Goal: Task Accomplishment & Management: Manage account settings

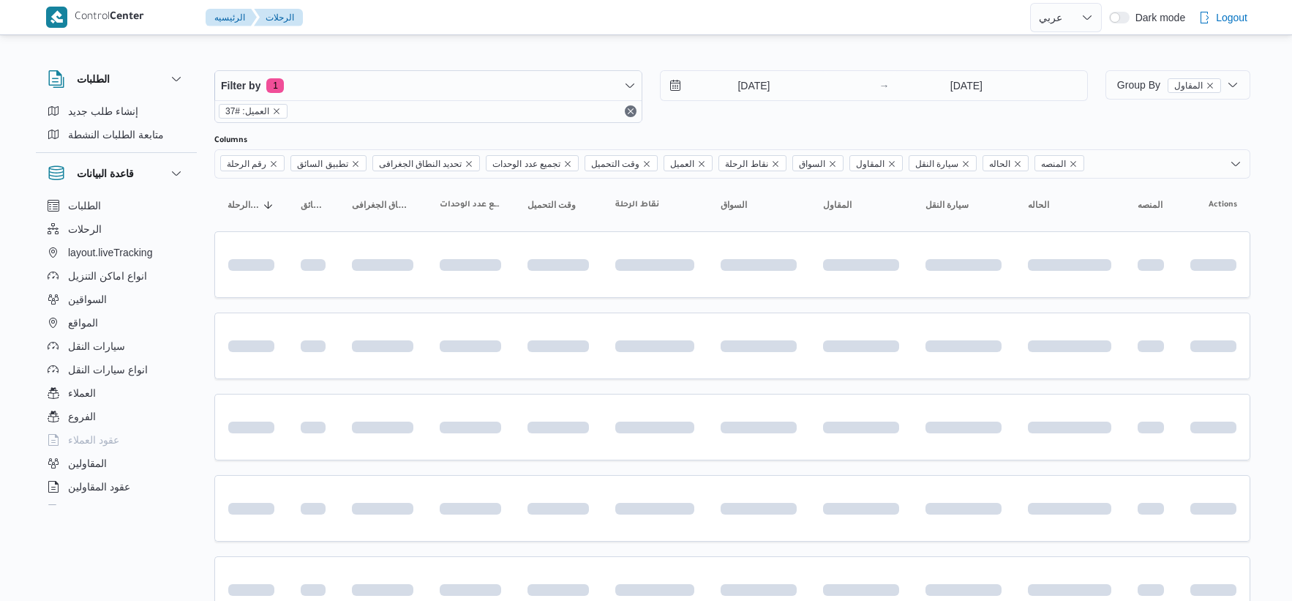
select select "ar"
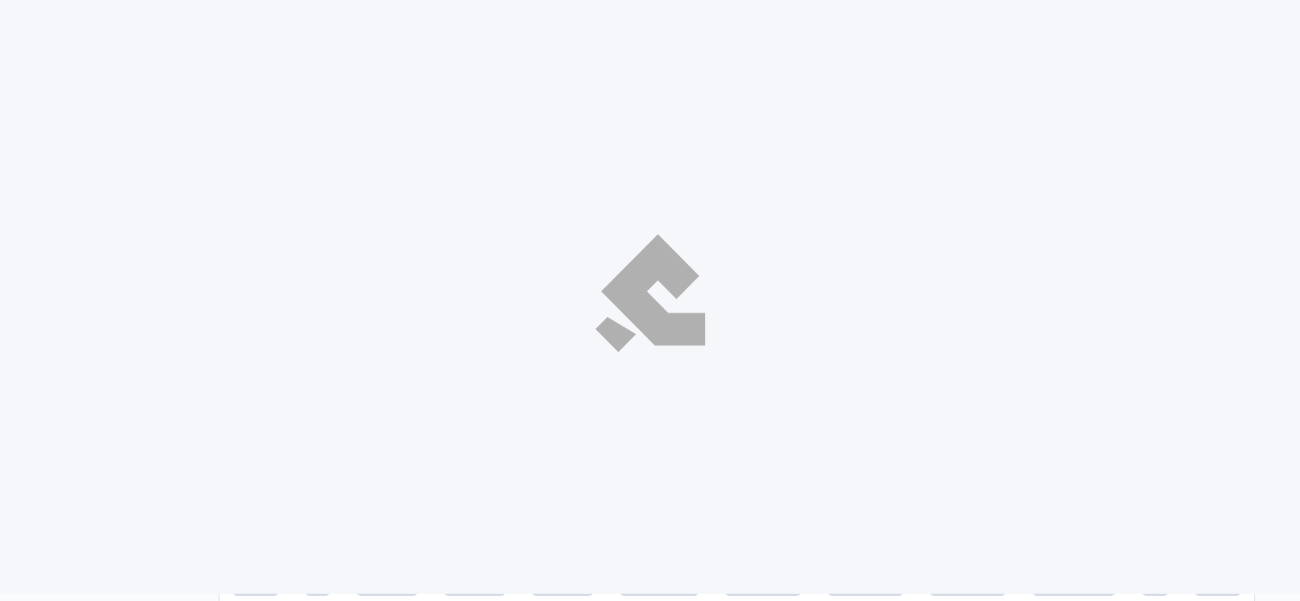
select select "ar"
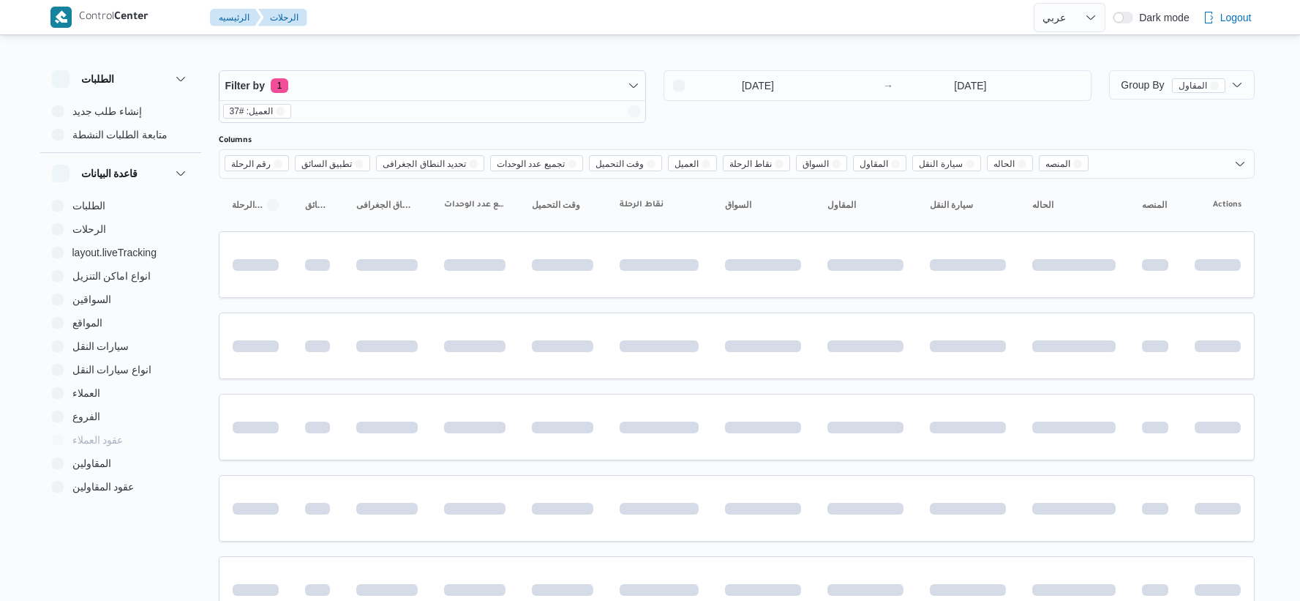
select select "ar"
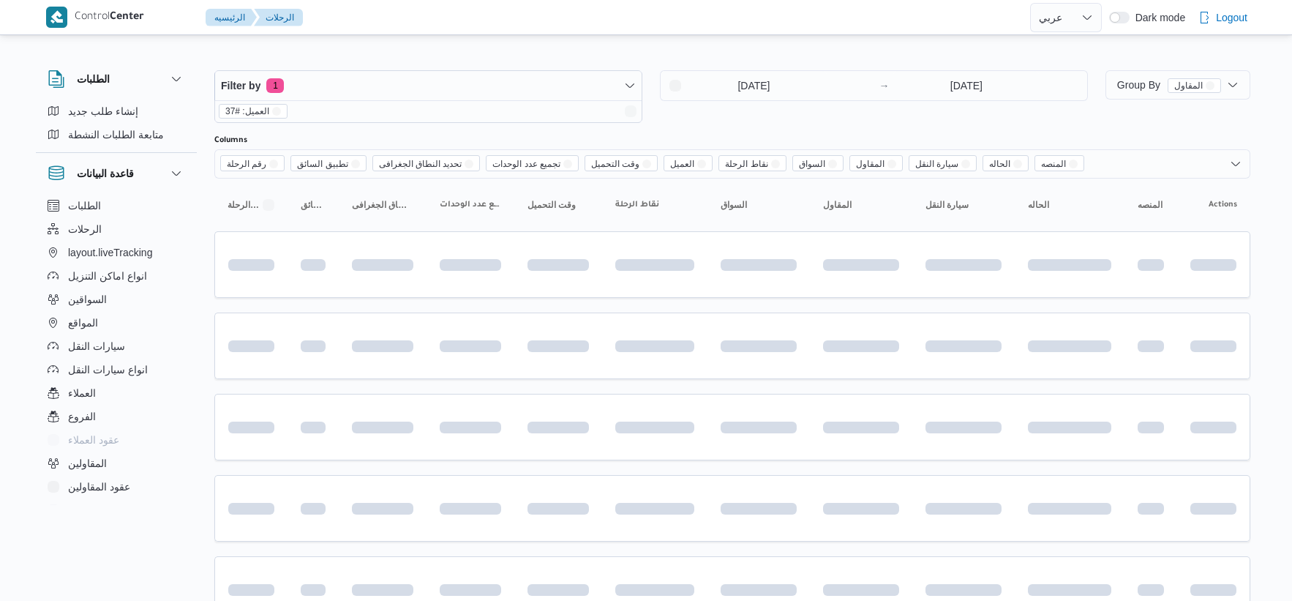
select select "ar"
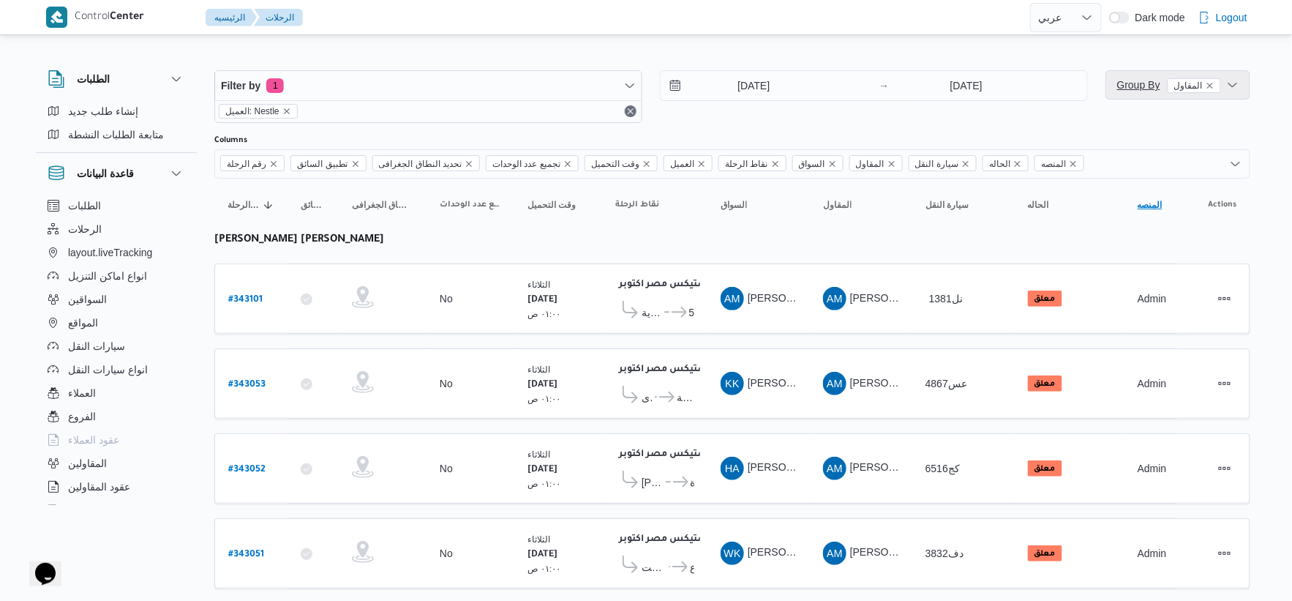
drag, startPoint x: 1133, startPoint y: 93, endPoint x: 1149, endPoint y: 209, distance: 117.5
click at [1133, 93] on span "Group By المقاول" at bounding box center [1169, 85] width 104 height 18
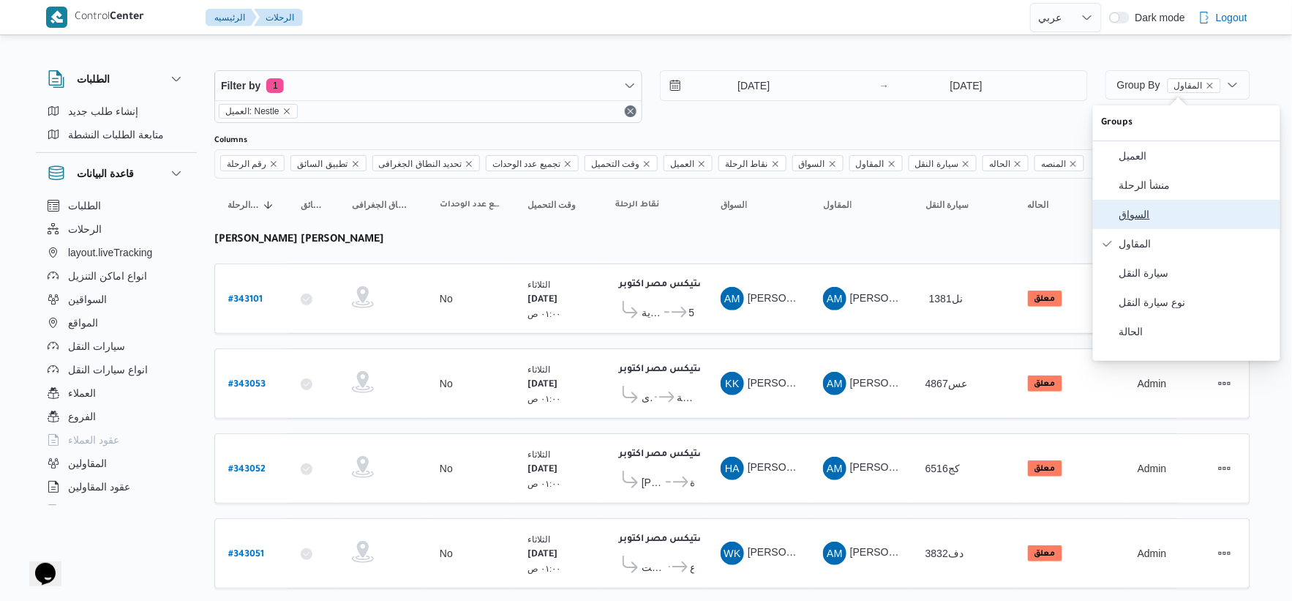
click at [1150, 217] on span "السواق" at bounding box center [1195, 215] width 152 height 12
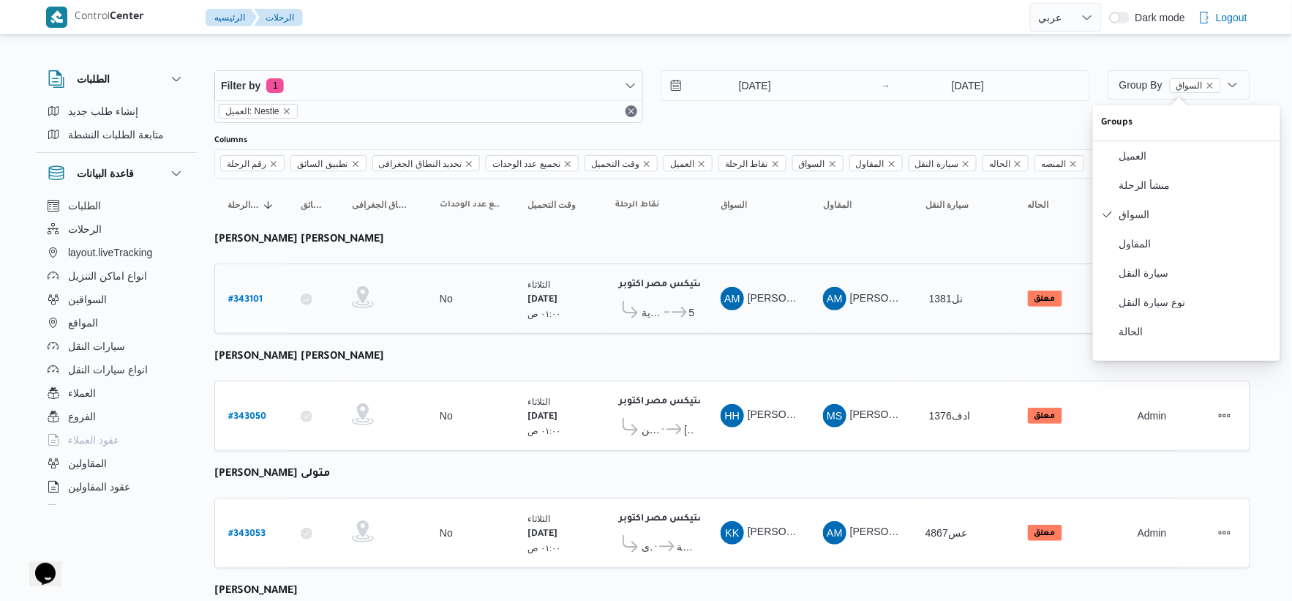
click at [717, 329] on td "السواق AM احمد مجدي يوسف عبدالرحمن" at bounding box center [759, 298] width 102 height 70
drag, startPoint x: 688, startPoint y: 301, endPoint x: 686, endPoint y: 313, distance: 12.6
click at [686, 301] on span "كارفور الاسكندرية ... ستاربكس مارينا 4 ستاربكس مارينا 5" at bounding box center [654, 312] width 79 height 23
click at [686, 313] on icon at bounding box center [679, 312] width 15 height 11
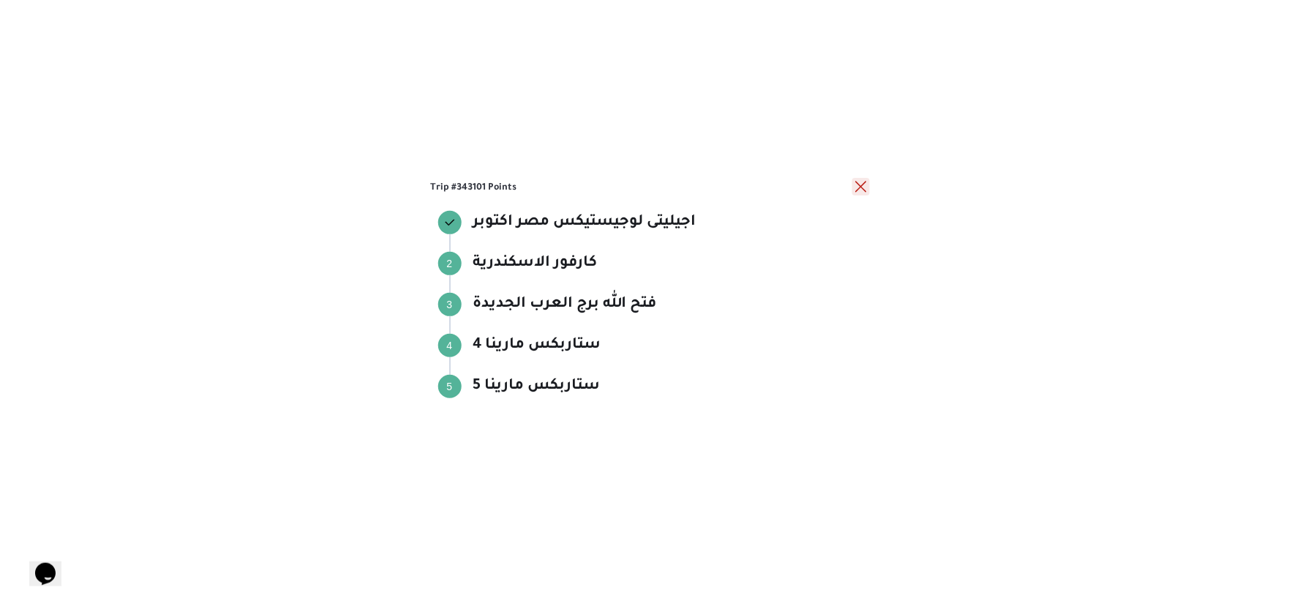
click at [855, 184] on button "close" at bounding box center [861, 187] width 18 height 18
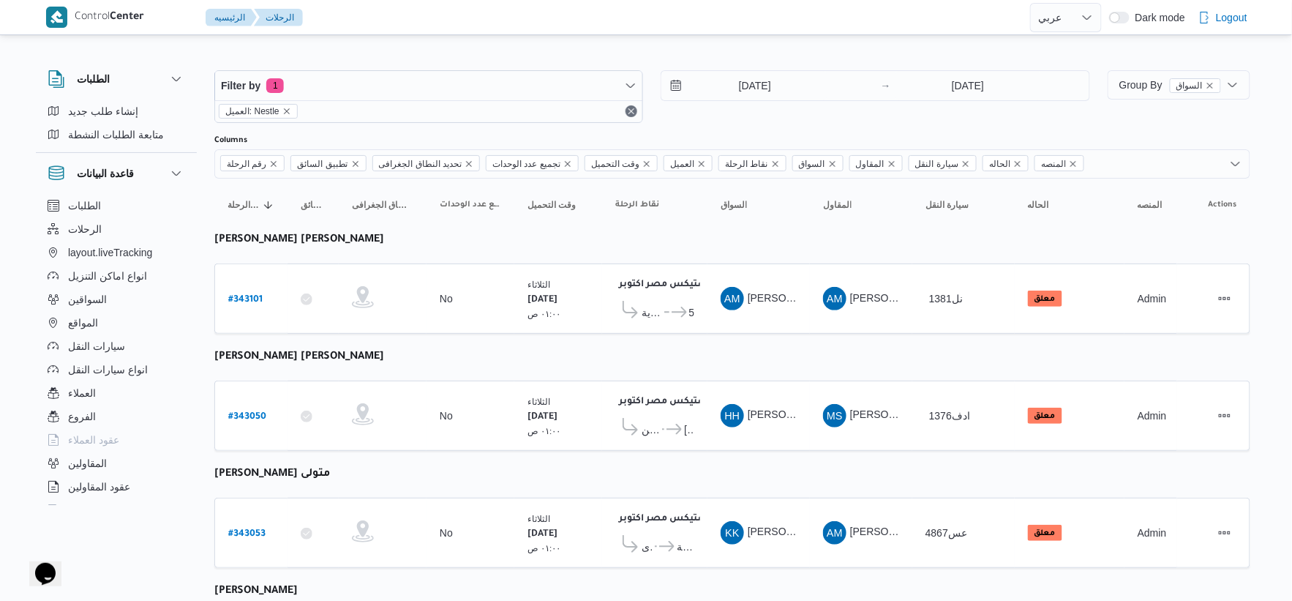
click at [240, 419] on b "# 343050" at bounding box center [247, 417] width 38 height 10
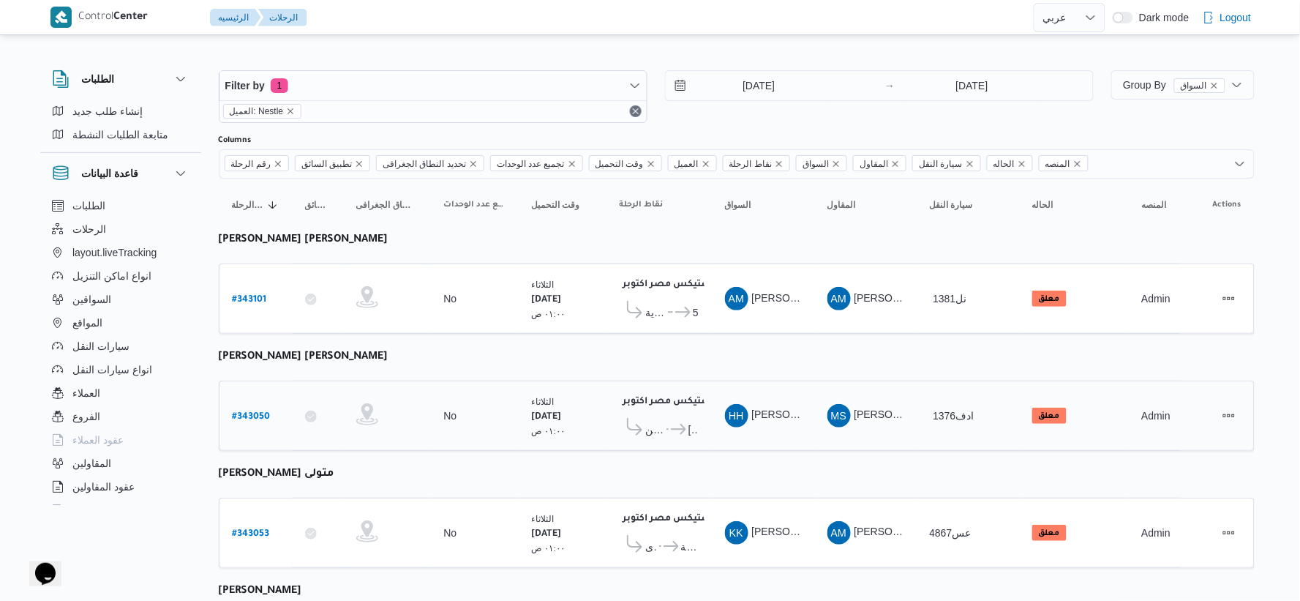
select select "ar"
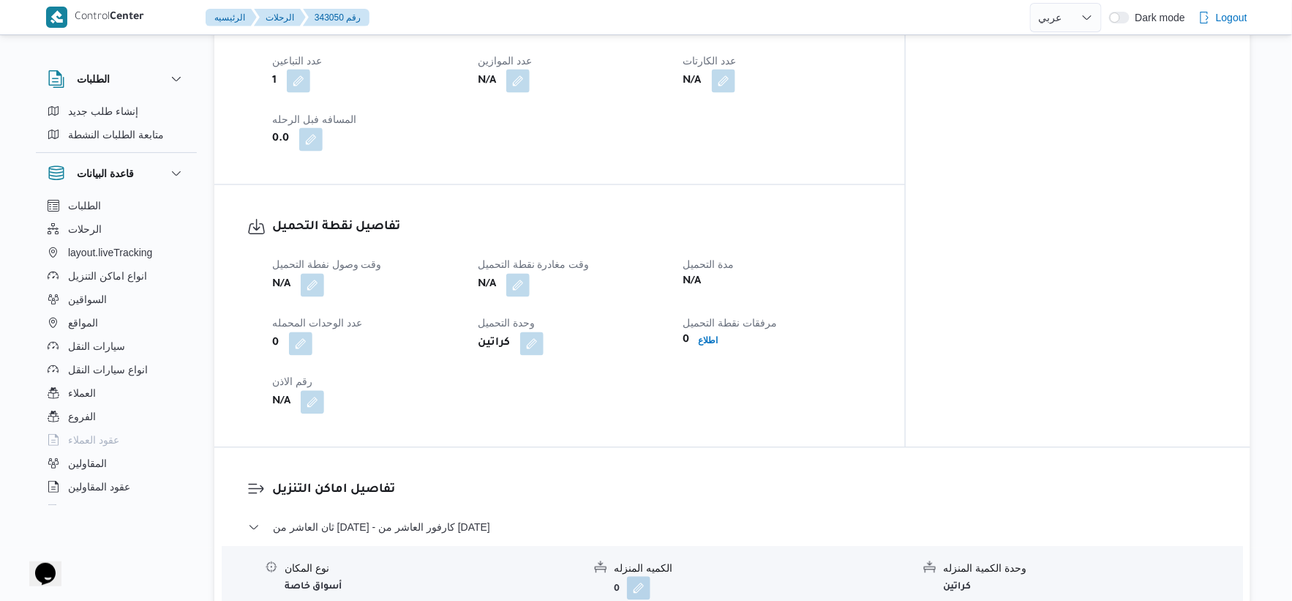
scroll to position [813, 0]
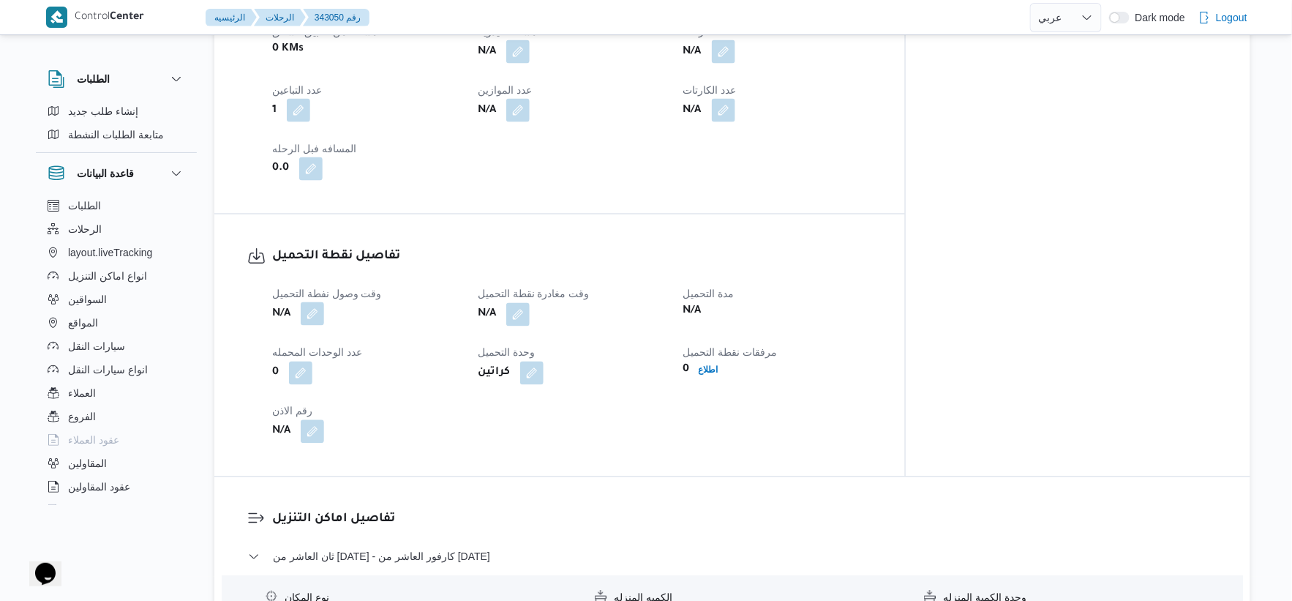
click at [316, 302] on button "button" at bounding box center [312, 313] width 23 height 23
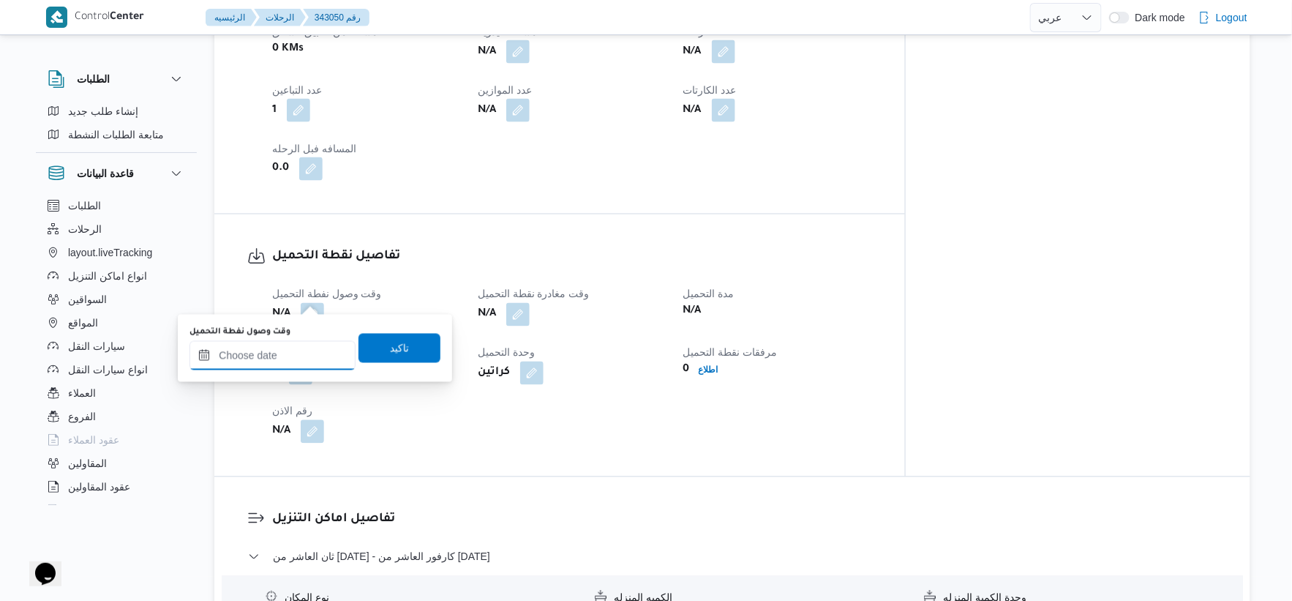
click at [299, 351] on input "وقت وصول نفطة التحميل" at bounding box center [273, 355] width 166 height 29
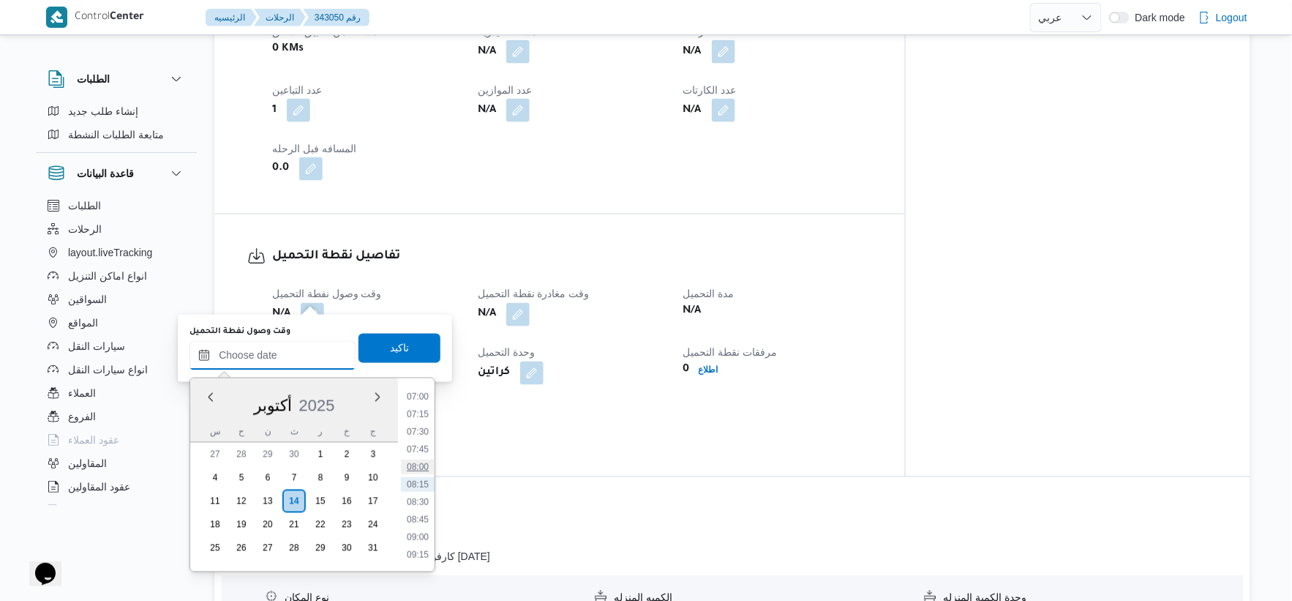
scroll to position [411, 0]
click at [424, 410] on li "06:00" at bounding box center [418, 407] width 34 height 15
type input "١٤/١٠/٢٠٢٥ ٠٦:٠٠"
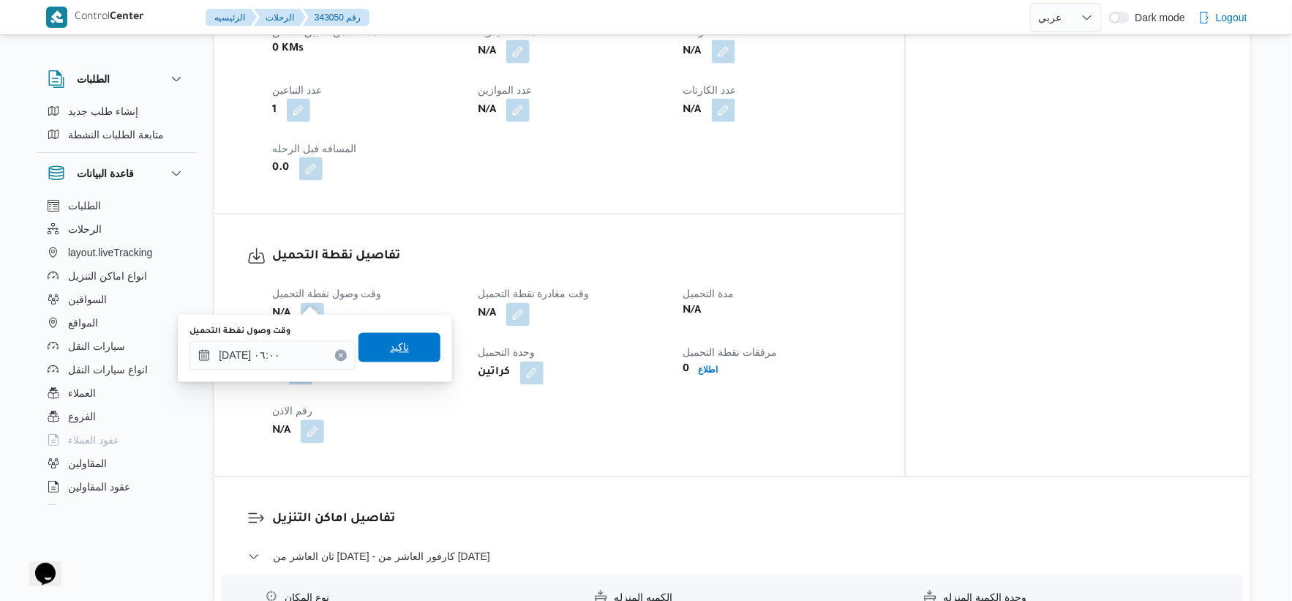
click at [411, 352] on span "تاكيد" at bounding box center [400, 347] width 82 height 29
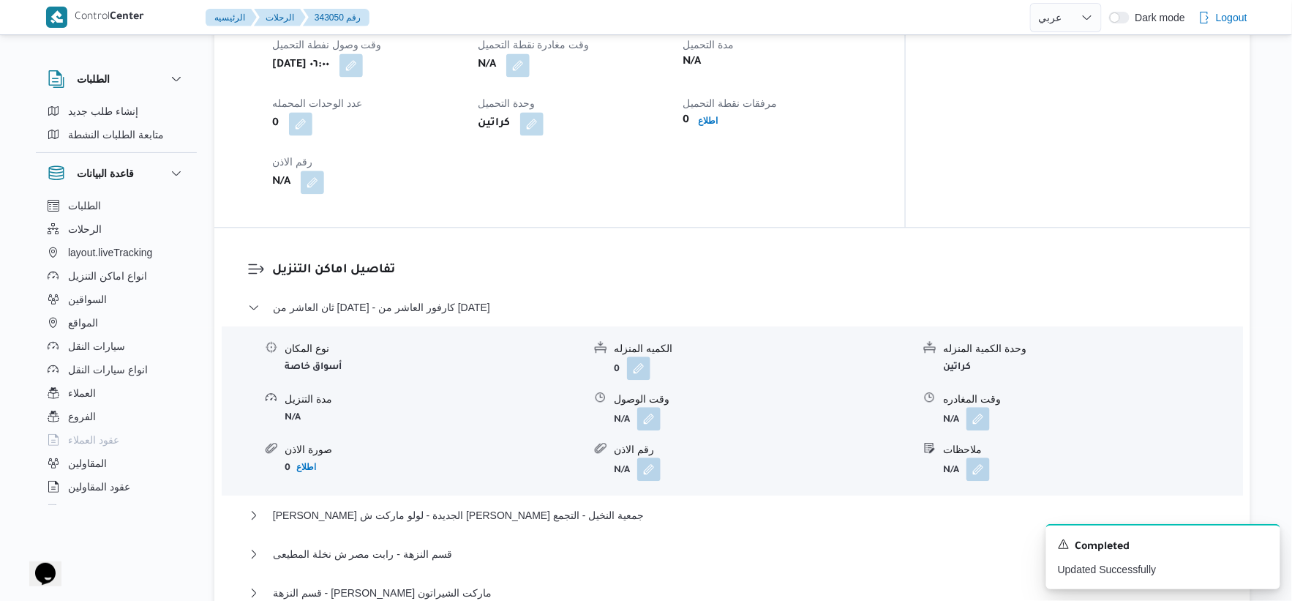
scroll to position [1138, 0]
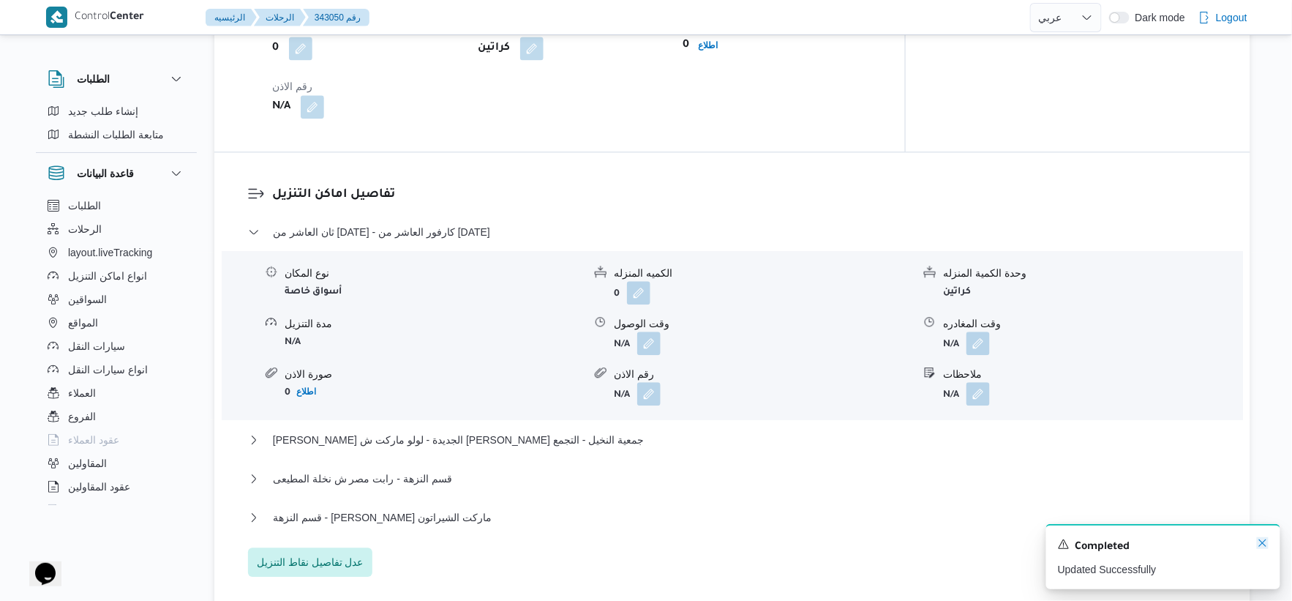
click at [1259, 546] on icon "Dismiss toast" at bounding box center [1263, 543] width 12 height 12
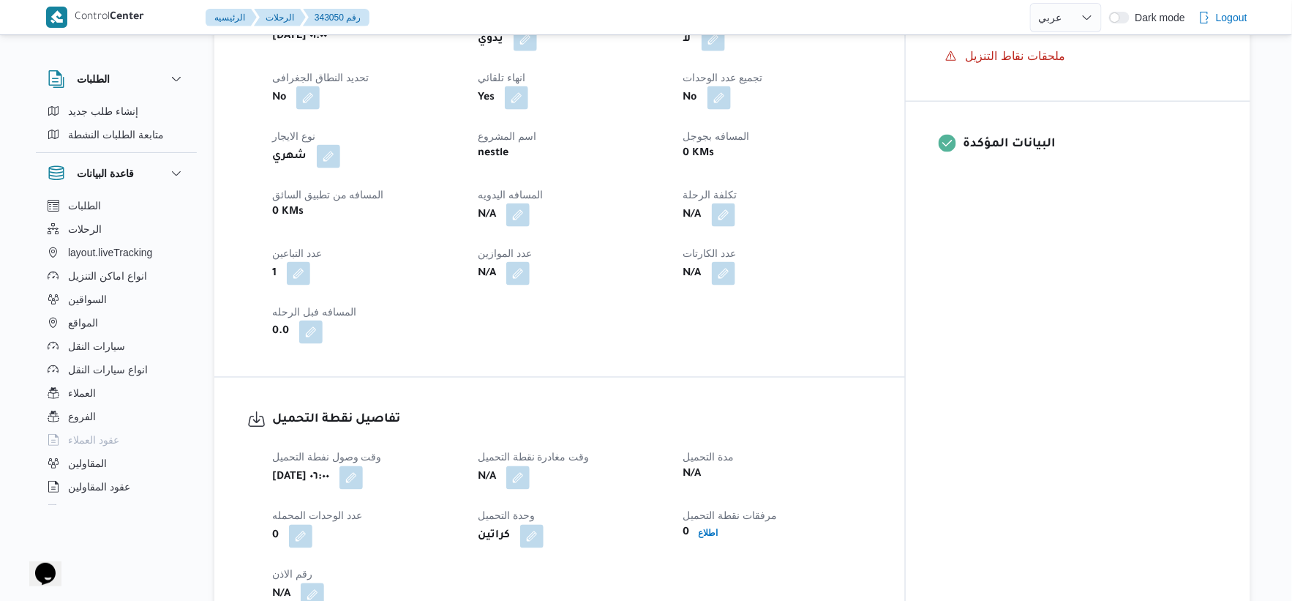
scroll to position [894, 0]
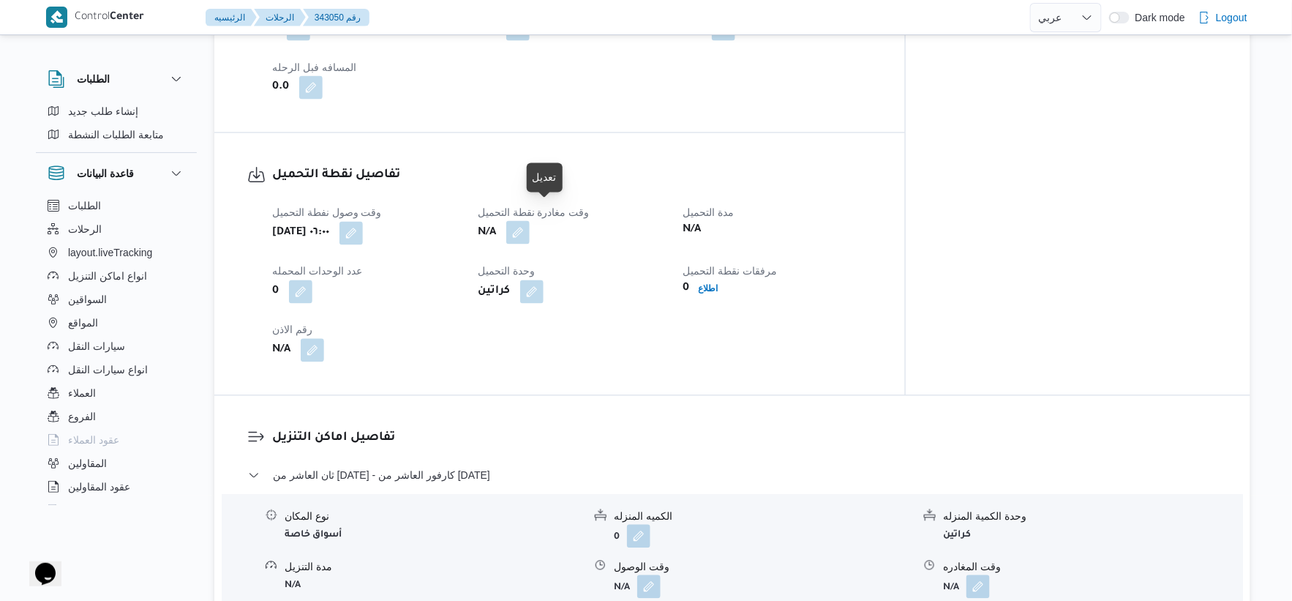
click at [530, 221] on button "button" at bounding box center [517, 232] width 23 height 23
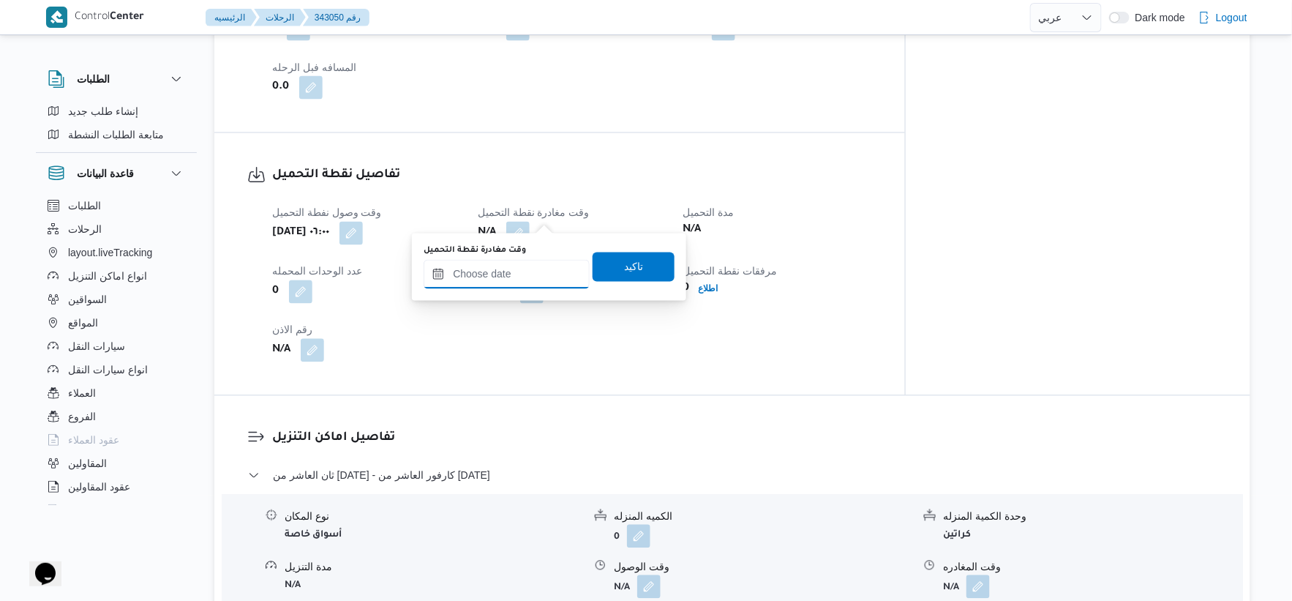
click at [534, 277] on input "وقت مغادرة نقطة التحميل" at bounding box center [507, 274] width 166 height 29
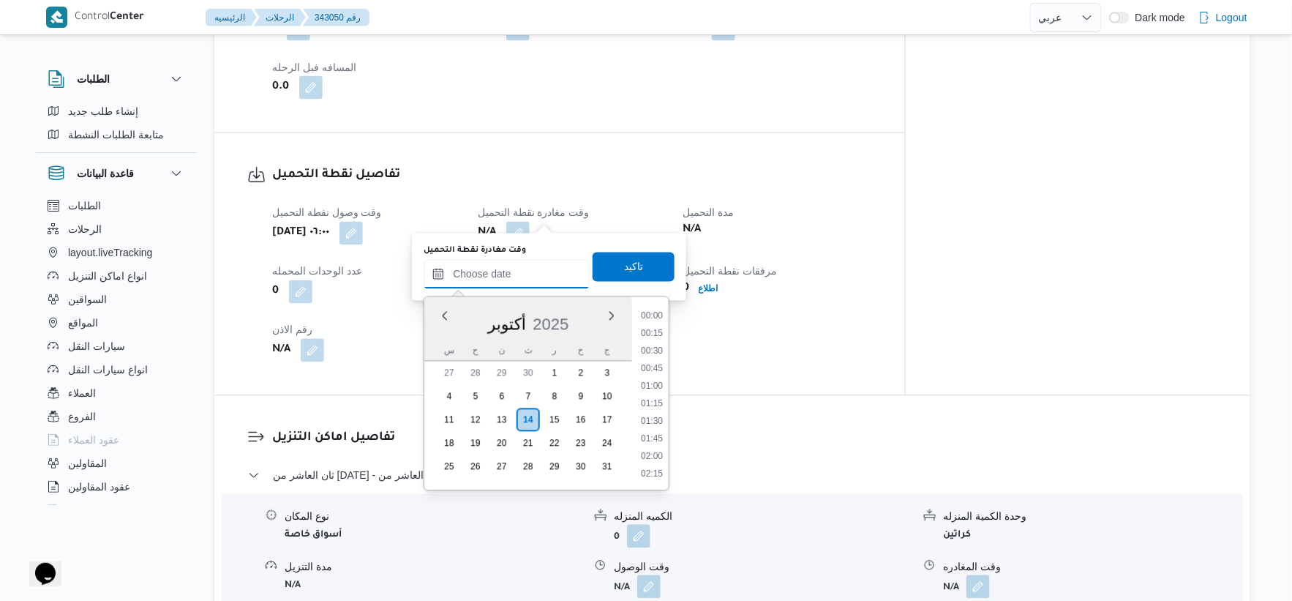
scroll to position [492, 0]
click at [653, 416] on li "08:30" at bounding box center [652, 420] width 34 height 15
type input "١٤/١٠/٢٠٢٥ ٠٨:٣٠"
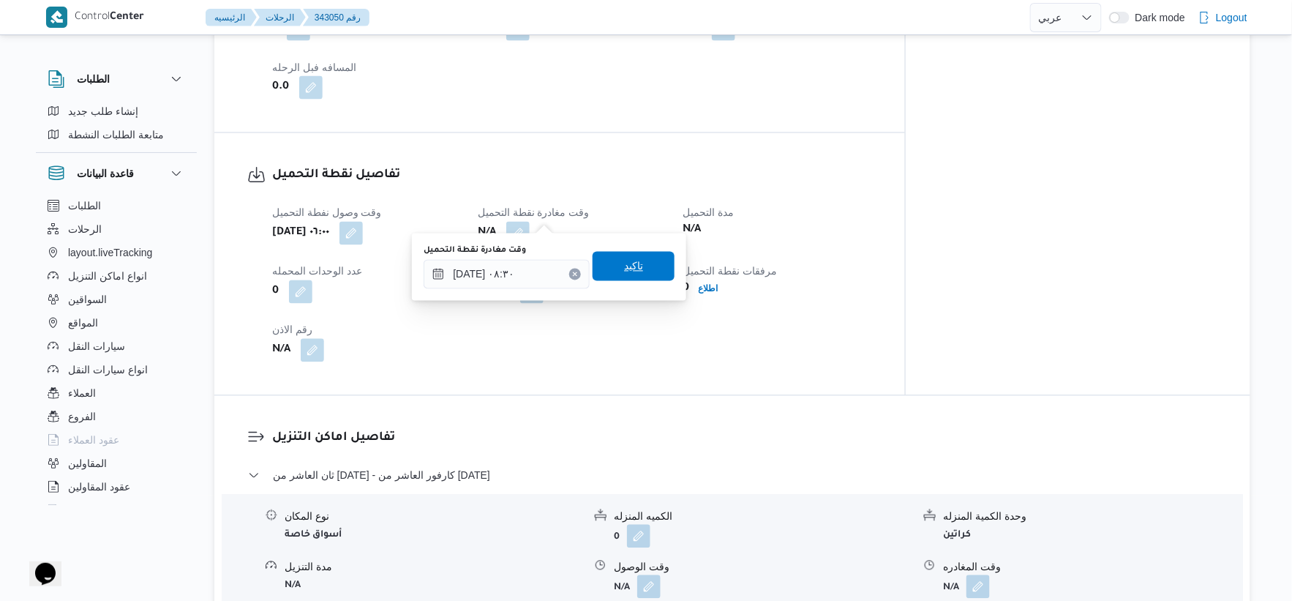
click at [635, 269] on span "تاكيد" at bounding box center [634, 266] width 82 height 29
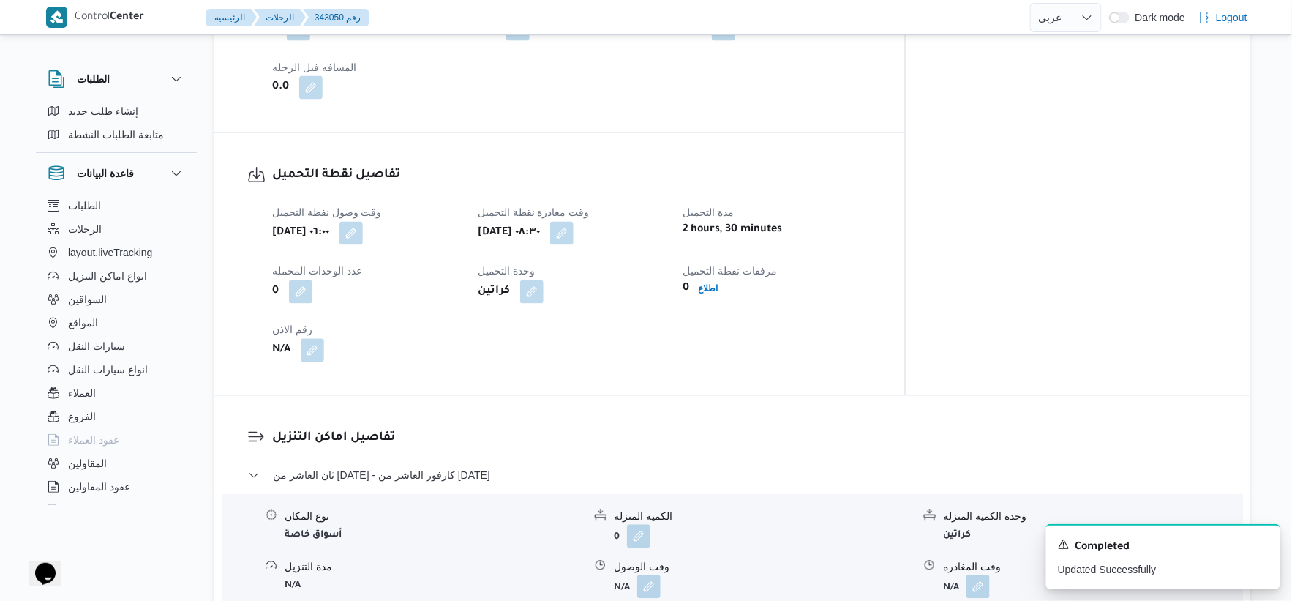
select select "ar"
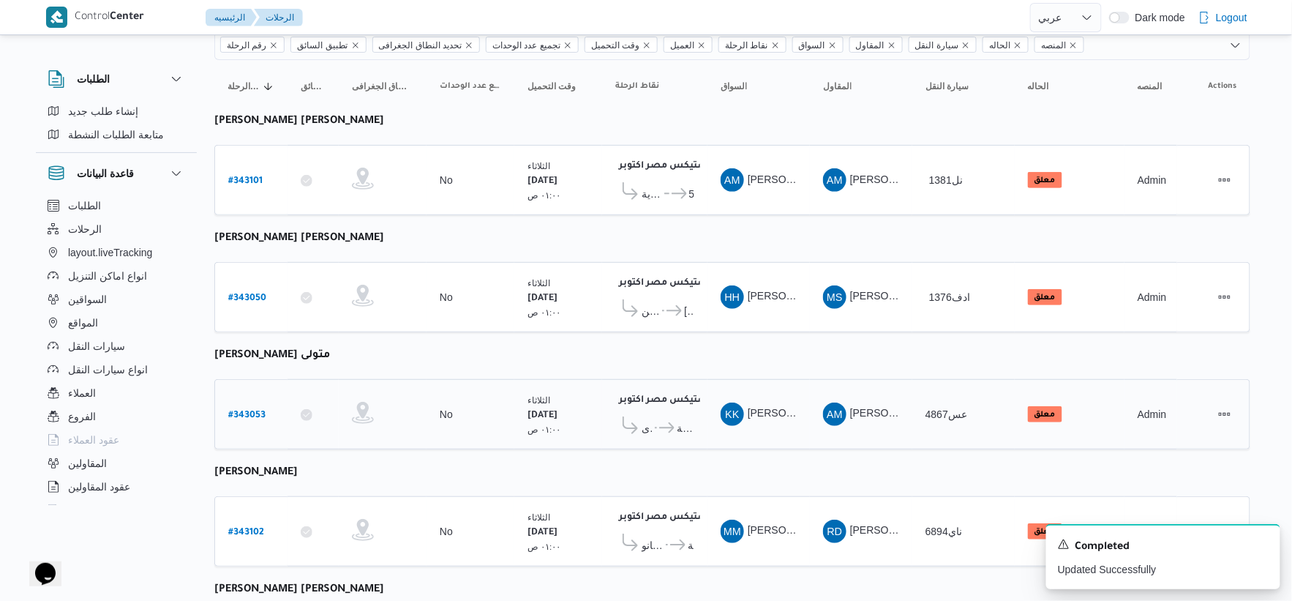
scroll to position [162, 0]
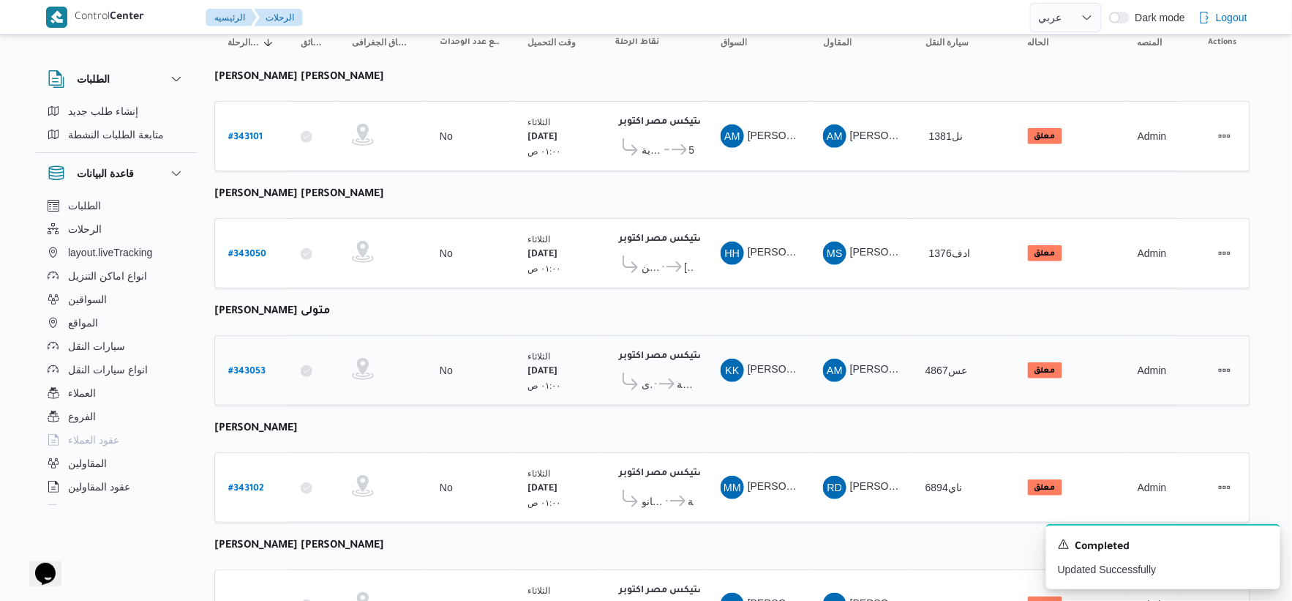
click at [252, 367] on b "# 343053" at bounding box center [246, 372] width 37 height 10
select select "ar"
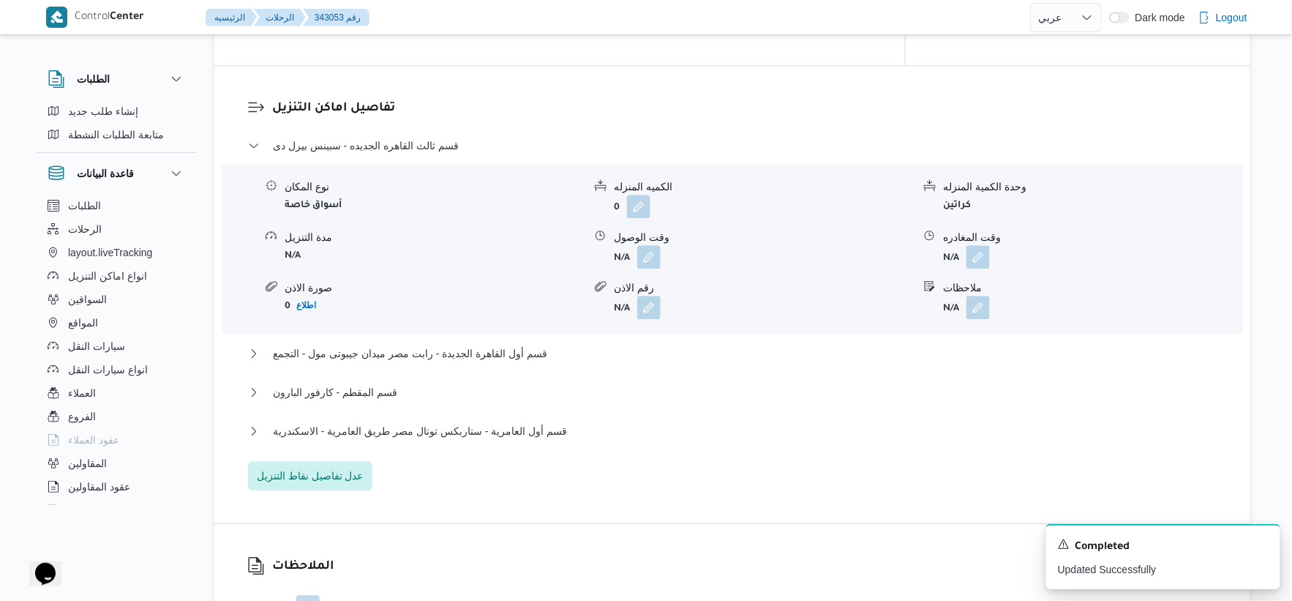
scroll to position [1219, 0]
click at [317, 459] on span "عدل تفاصيل نقاط التنزيل" at bounding box center [310, 473] width 124 height 29
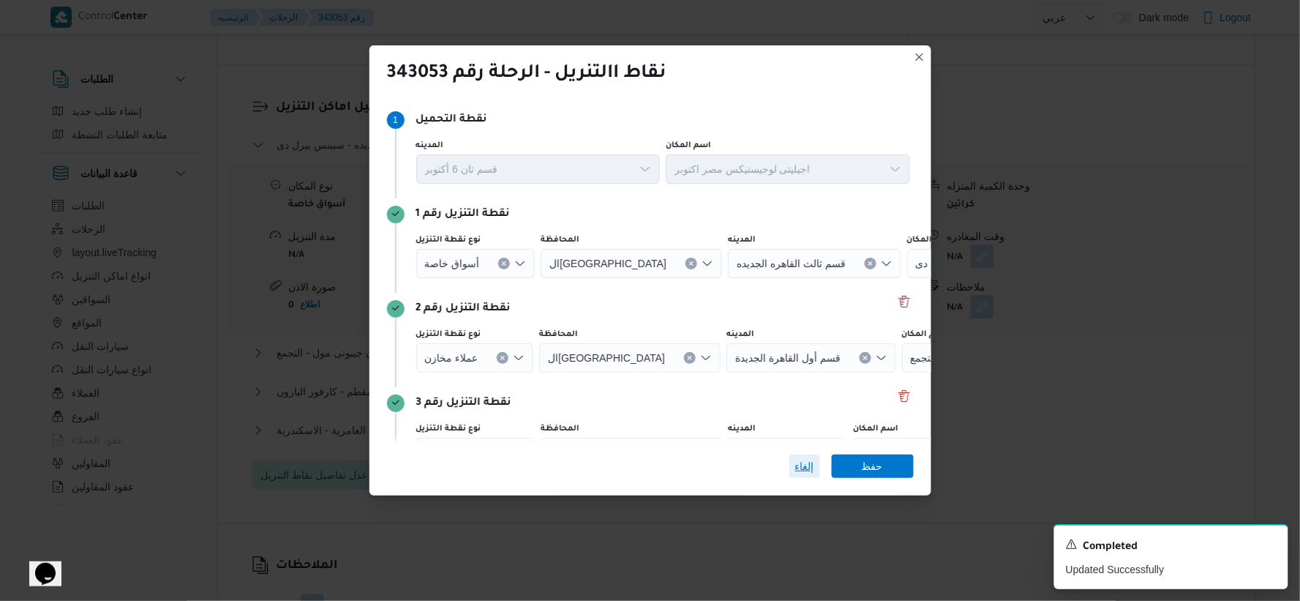
click at [796, 467] on span "إلغاء" at bounding box center [804, 466] width 19 height 18
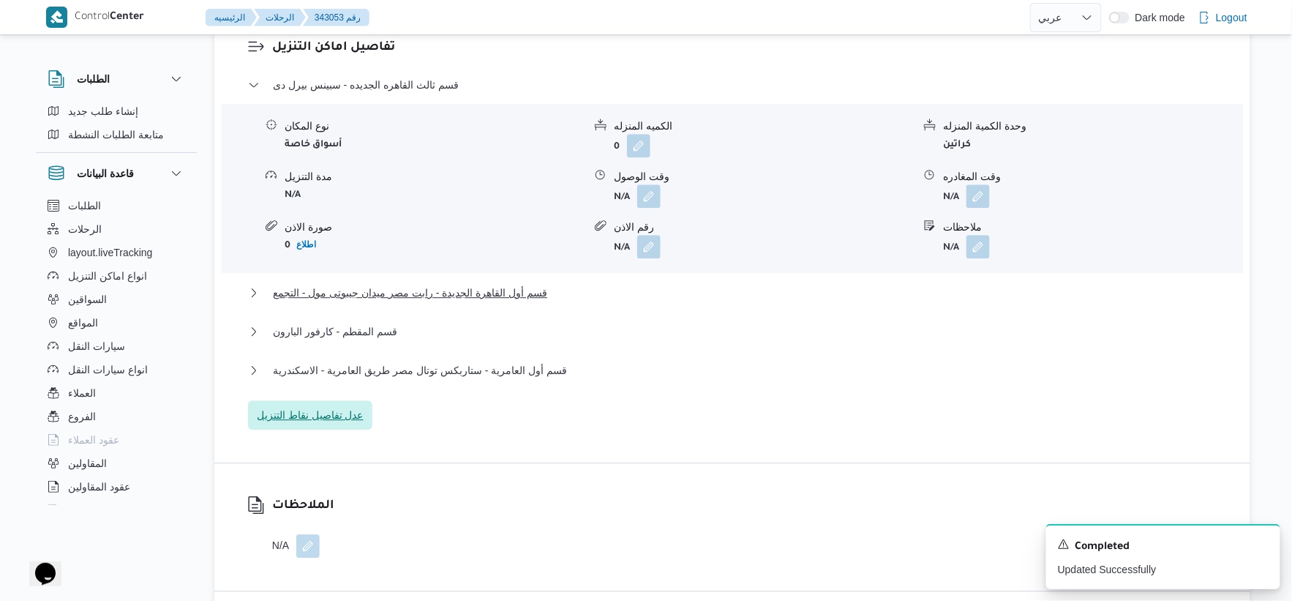
scroll to position [1300, 0]
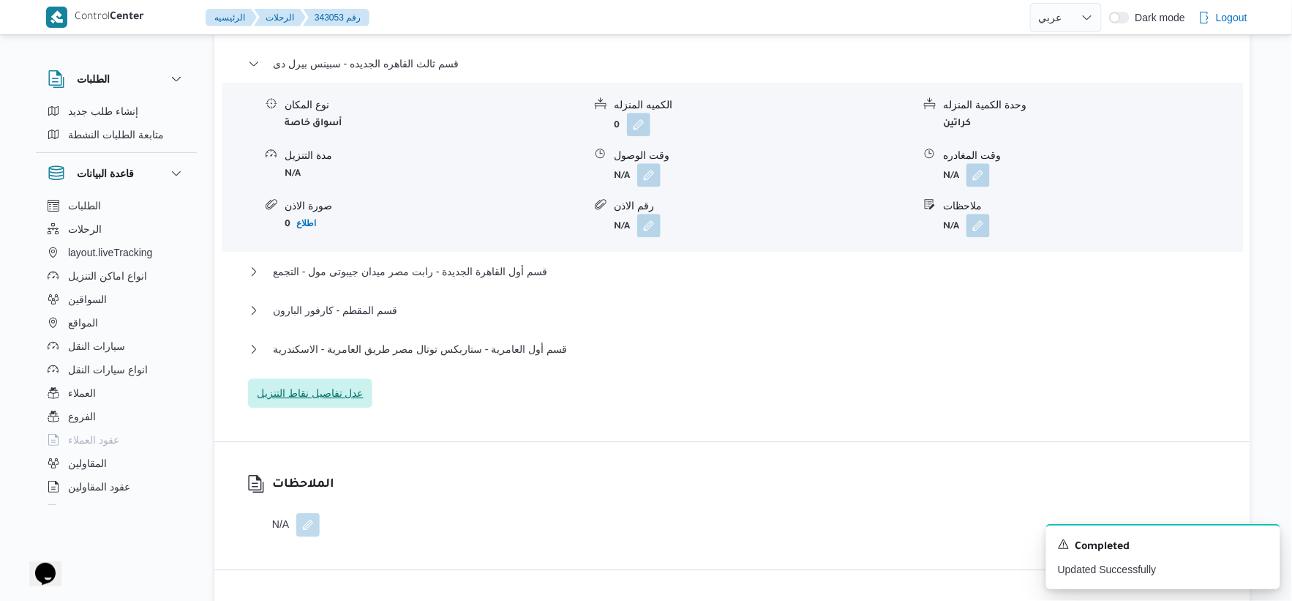
click at [334, 388] on span "عدل تفاصيل نقاط التنزيل" at bounding box center [310, 393] width 107 height 18
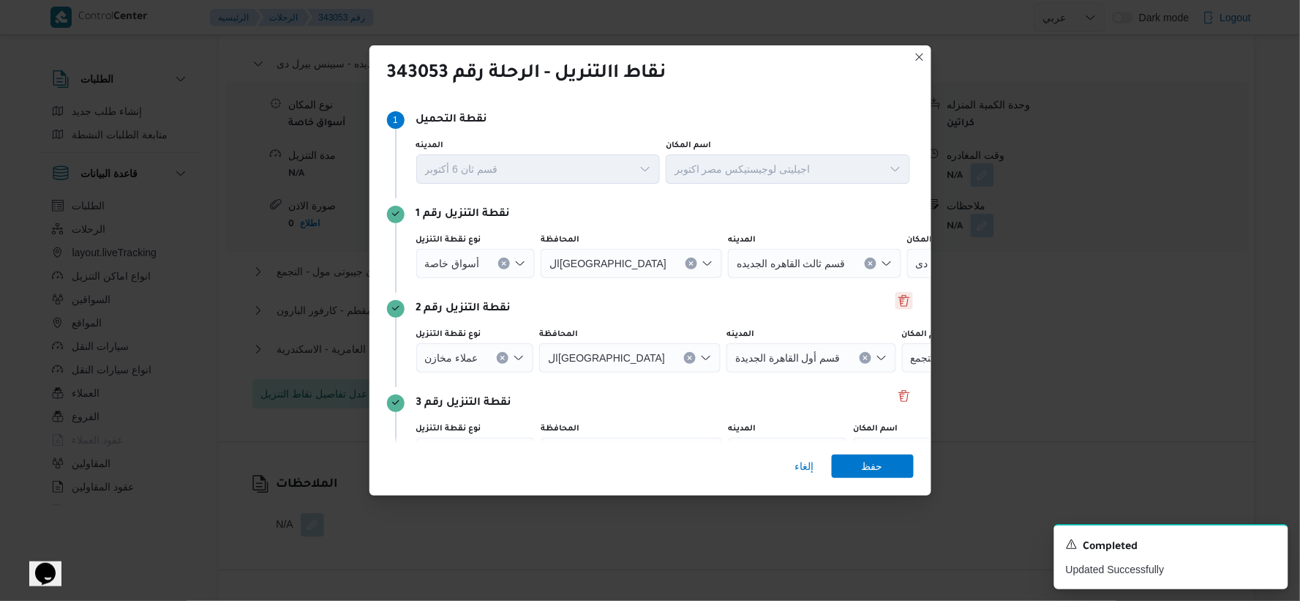
click at [896, 304] on button "Delete" at bounding box center [905, 301] width 18 height 18
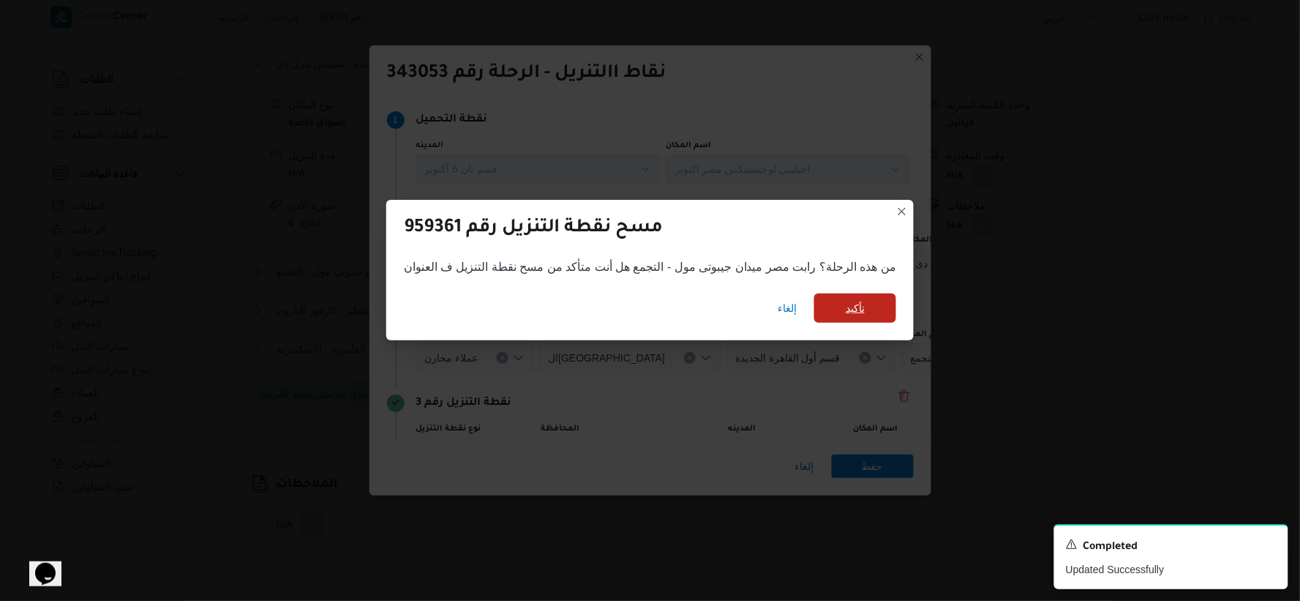
click at [847, 303] on span "تأكيد" at bounding box center [855, 308] width 19 height 18
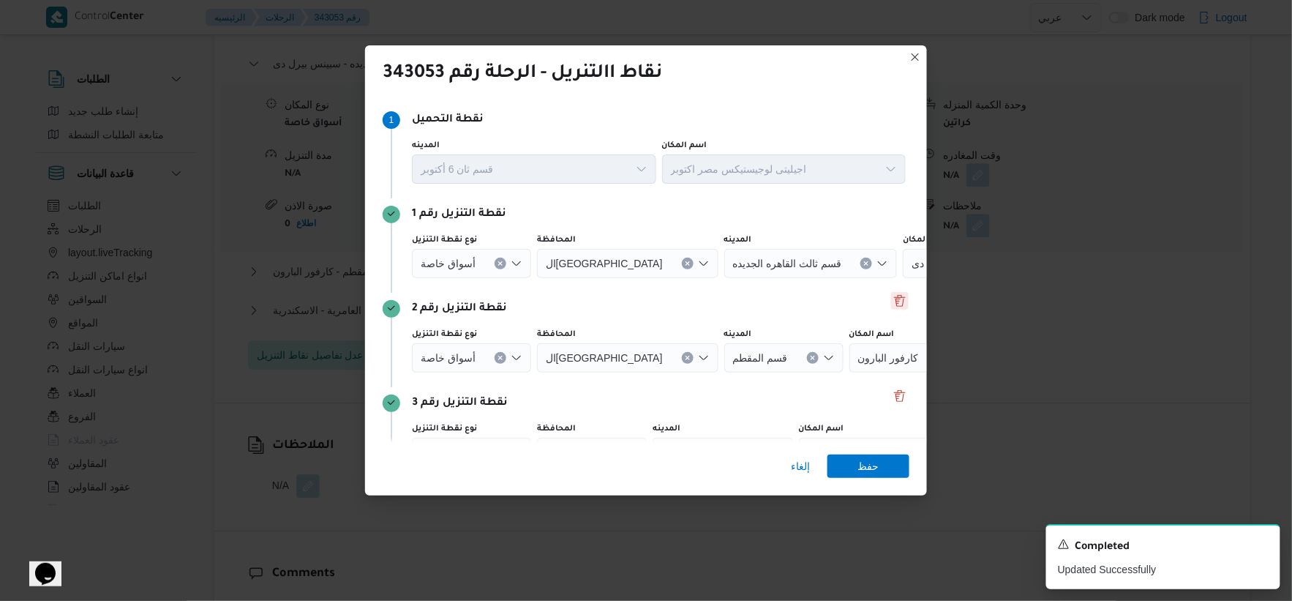
click at [894, 303] on button "Delete" at bounding box center [900, 301] width 18 height 18
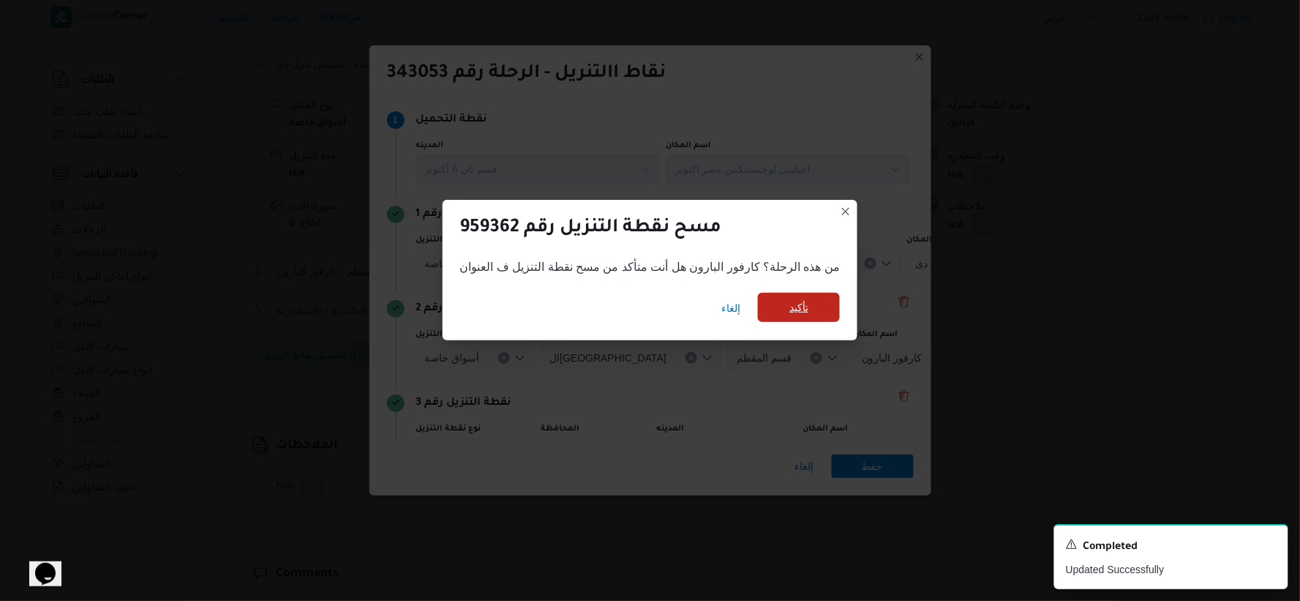
click at [830, 303] on span "تأكيد" at bounding box center [799, 307] width 82 height 29
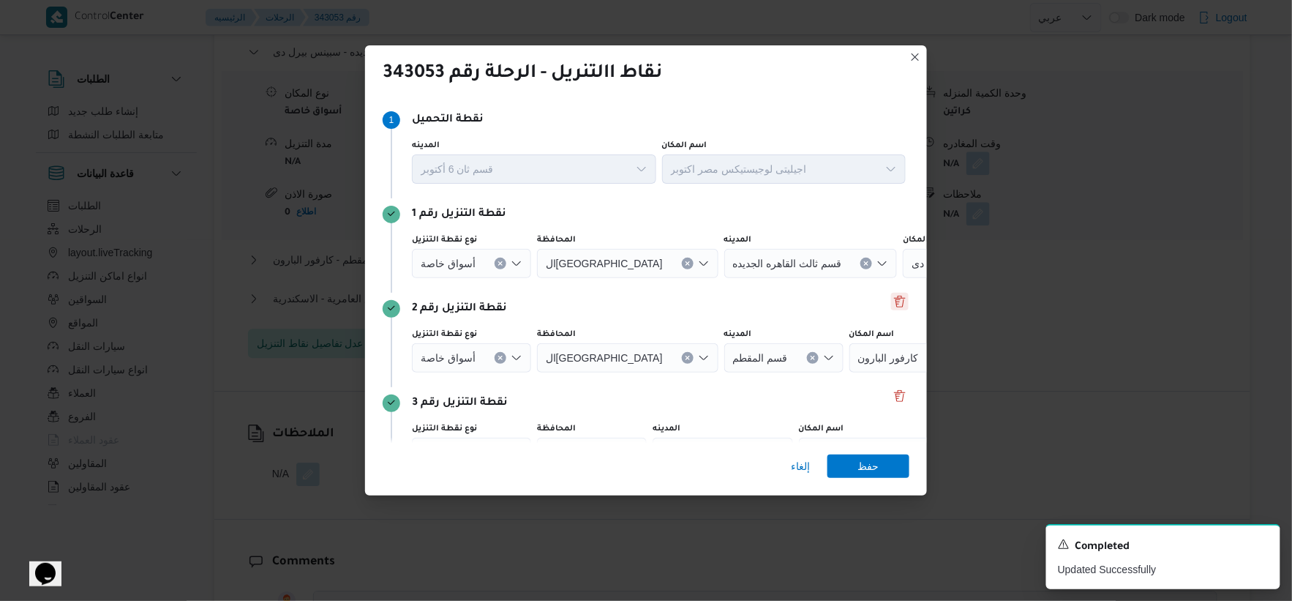
scroll to position [1283, 0]
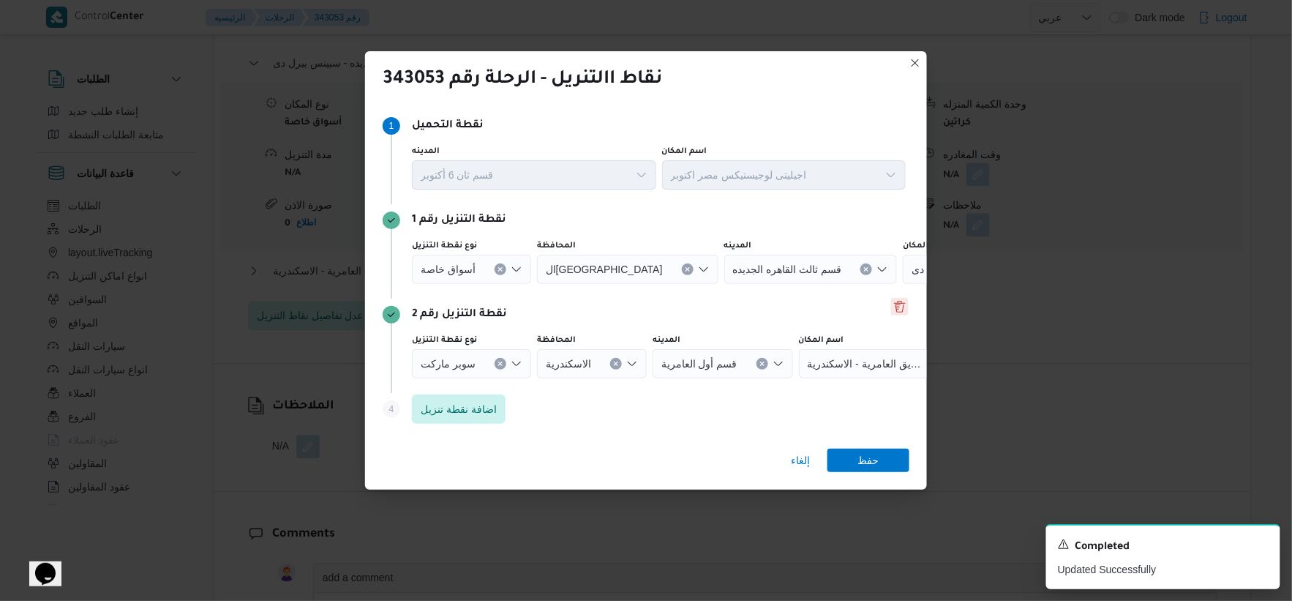
click at [901, 310] on button "Delete" at bounding box center [900, 307] width 18 height 18
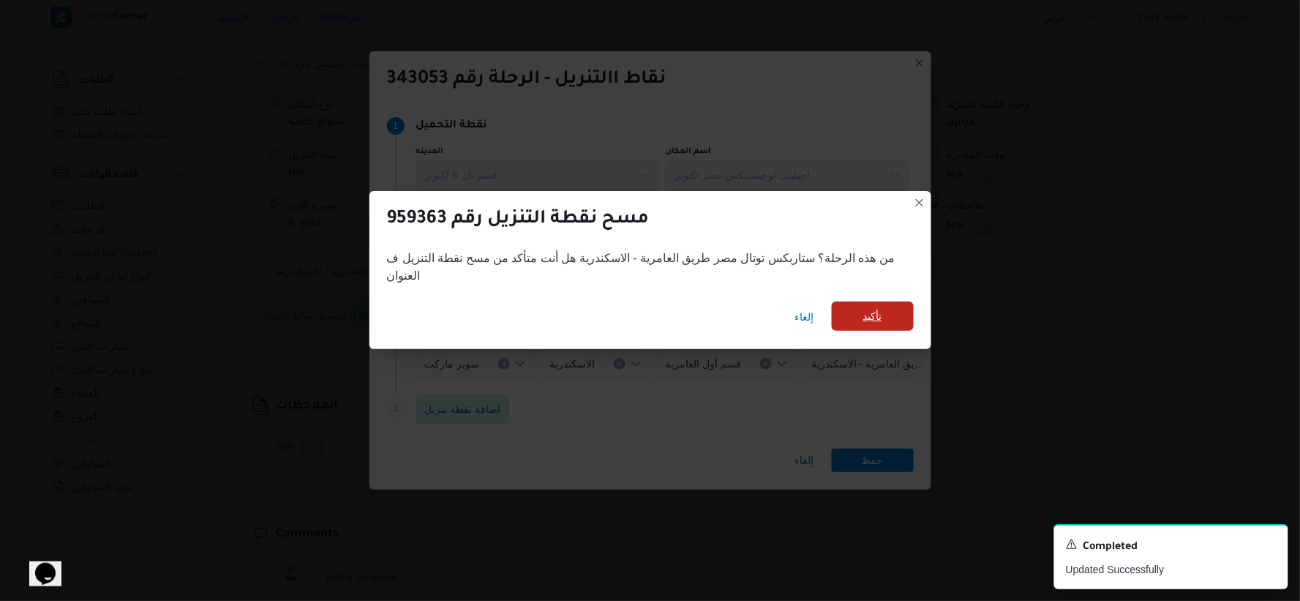
click at [869, 304] on span "تأكيد" at bounding box center [873, 315] width 82 height 29
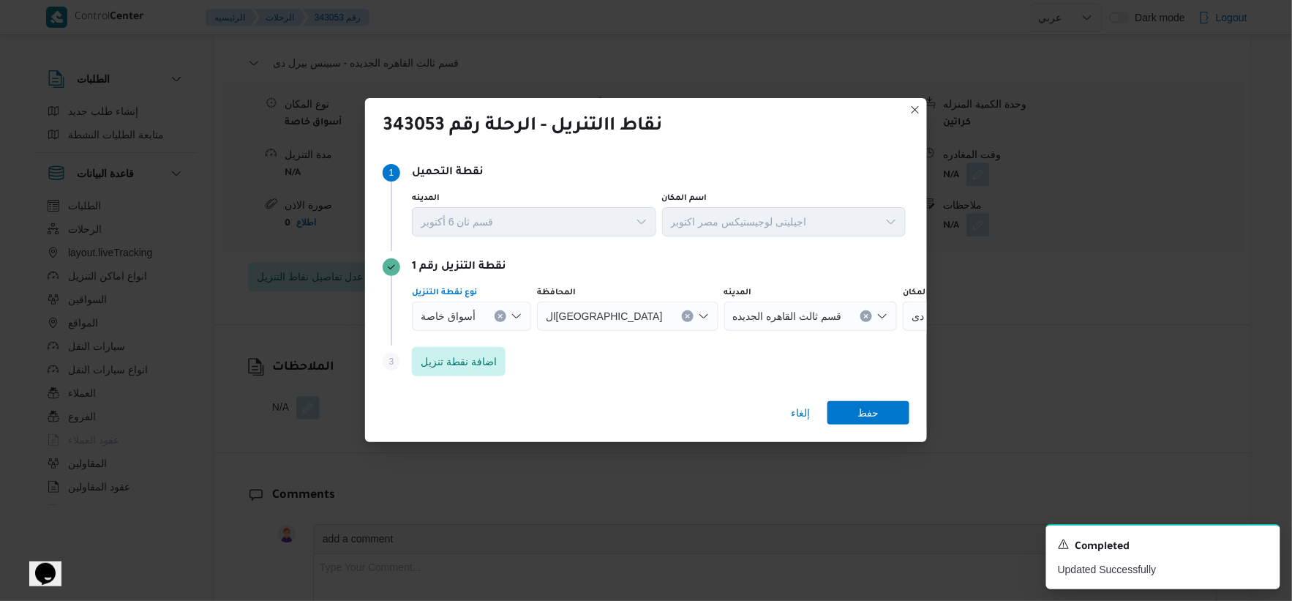
click at [500, 315] on icon "Clear input" at bounding box center [500, 317] width 4 height 4
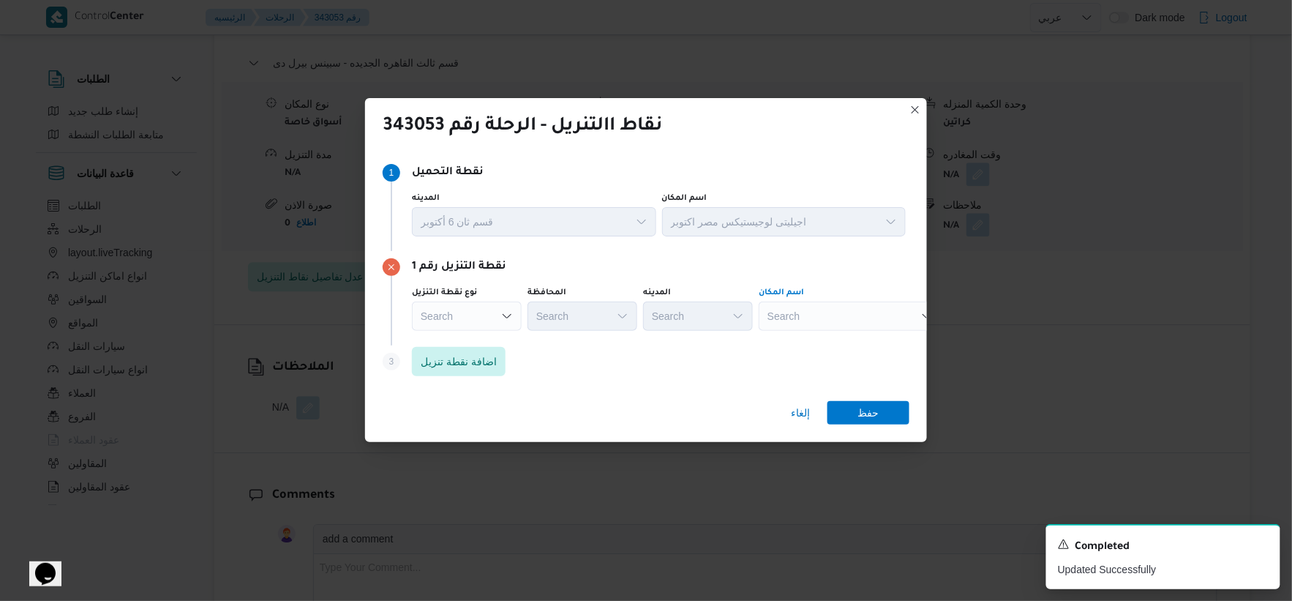
click at [852, 322] on div "Search" at bounding box center [850, 315] width 183 height 29
type input "كارفور بيفر"
click at [933, 342] on mark "كارفور بيفر" at bounding box center [957, 343] width 48 height 12
click at [854, 415] on span "حفظ" at bounding box center [869, 411] width 82 height 23
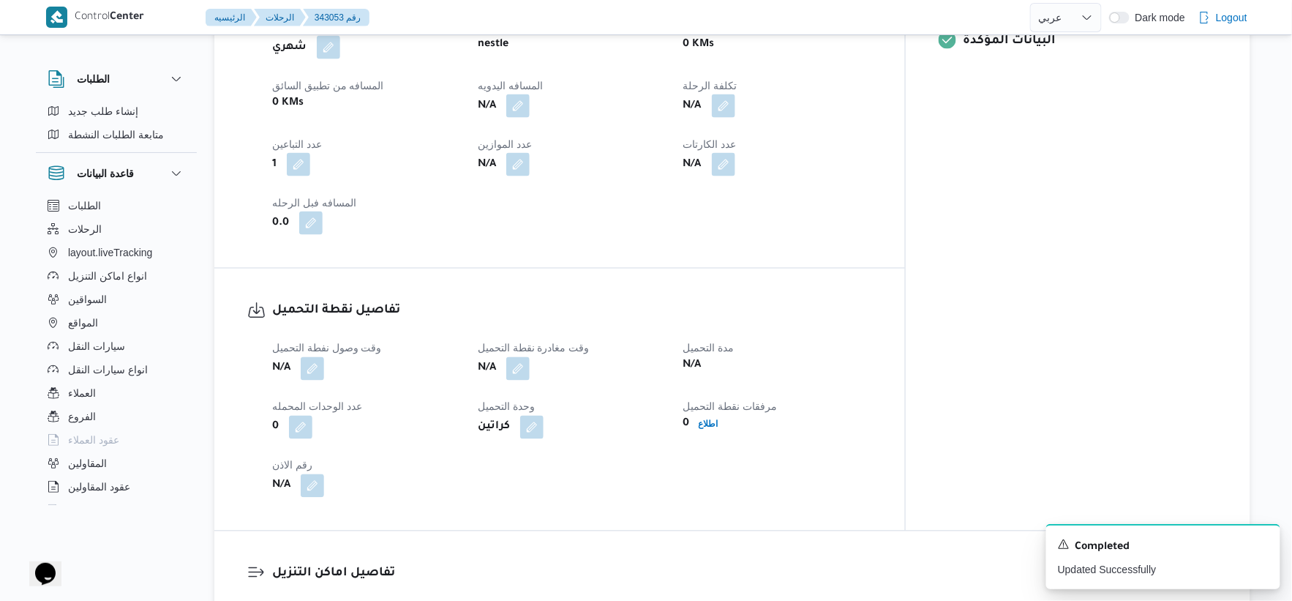
scroll to position [714, 0]
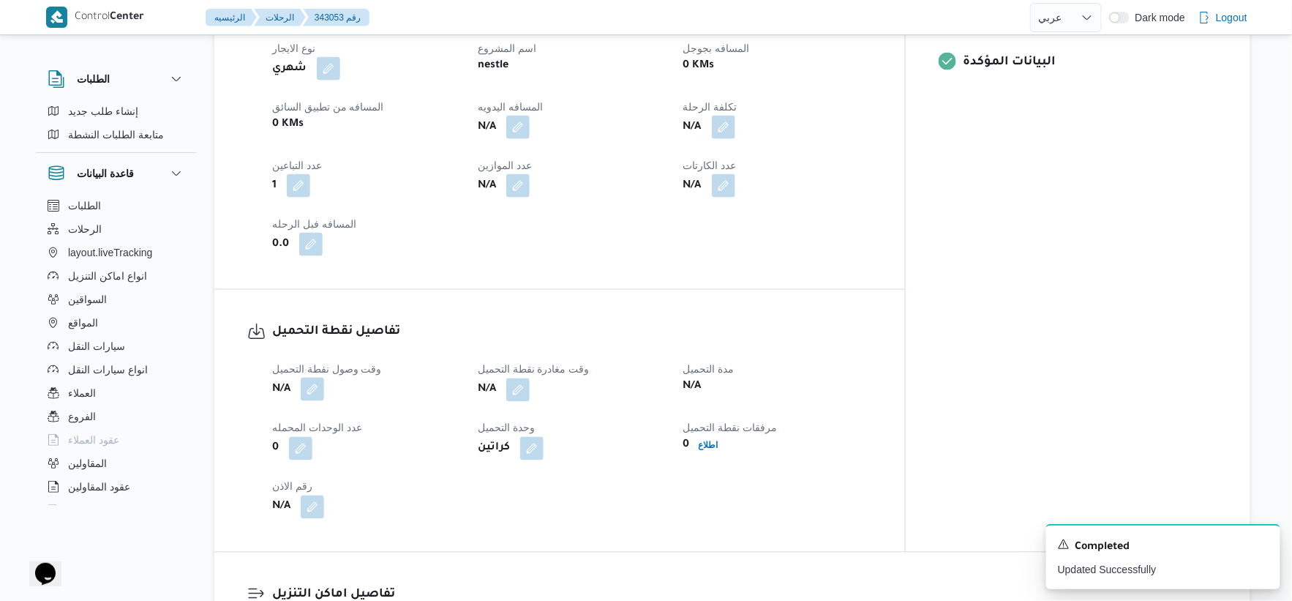
click at [312, 380] on button "button" at bounding box center [312, 389] width 23 height 23
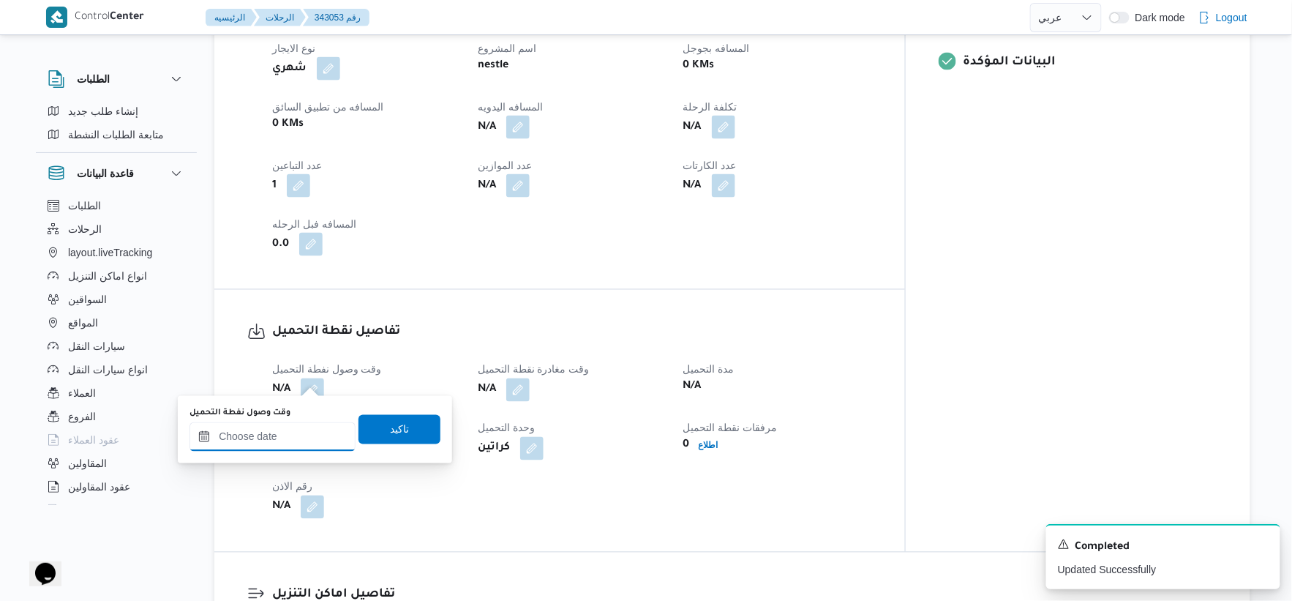
click at [290, 442] on input "وقت وصول نفطة التحميل" at bounding box center [273, 436] width 166 height 29
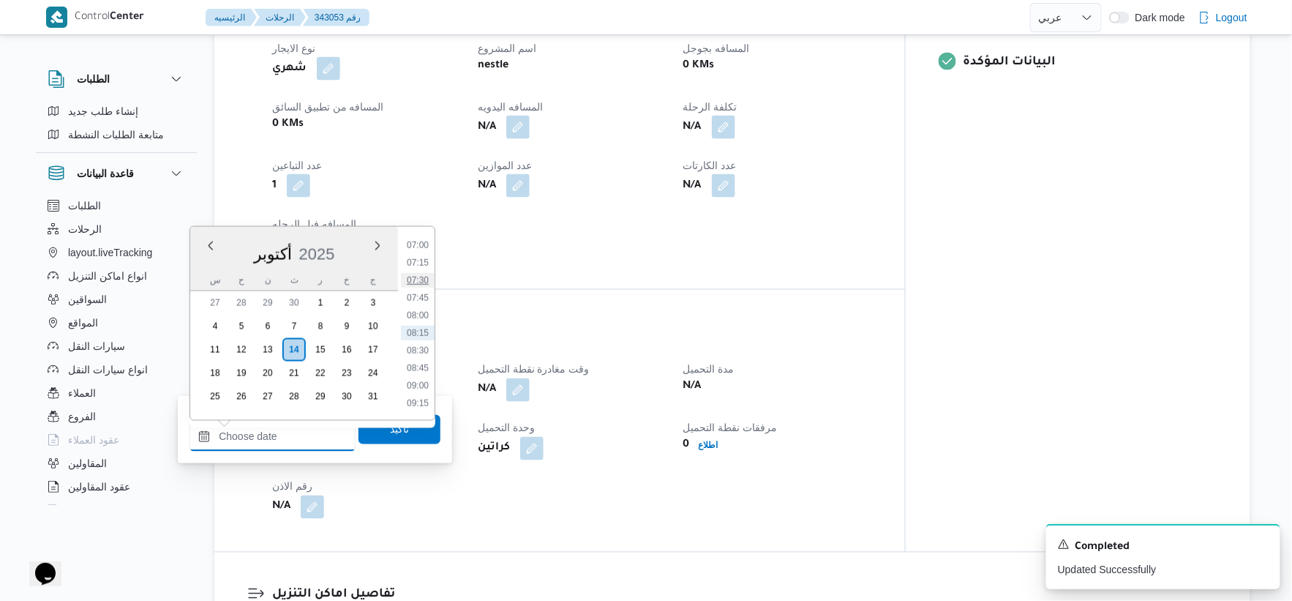
scroll to position [411, 0]
click at [425, 255] on li "06:00" at bounding box center [418, 256] width 34 height 15
type input "١٤/١٠/٢٠٢٥ ٠٦:٠٠"
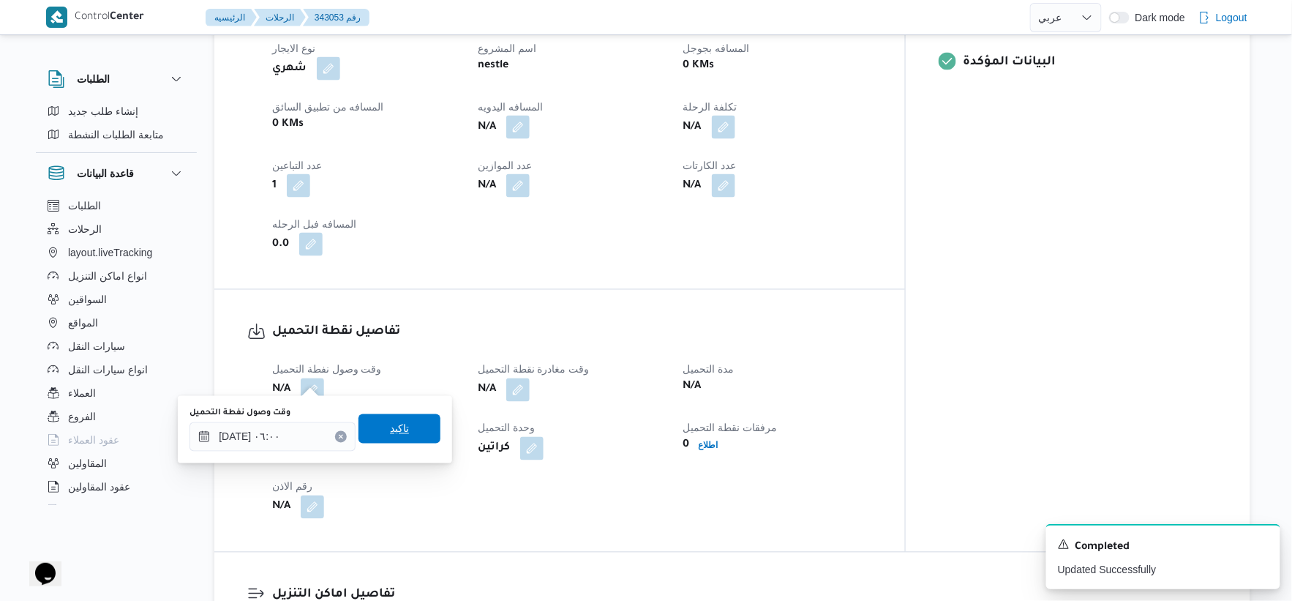
drag, startPoint x: 405, startPoint y: 422, endPoint x: 510, endPoint y: 423, distance: 104.6
click at [405, 423] on span "تاكيد" at bounding box center [400, 429] width 82 height 29
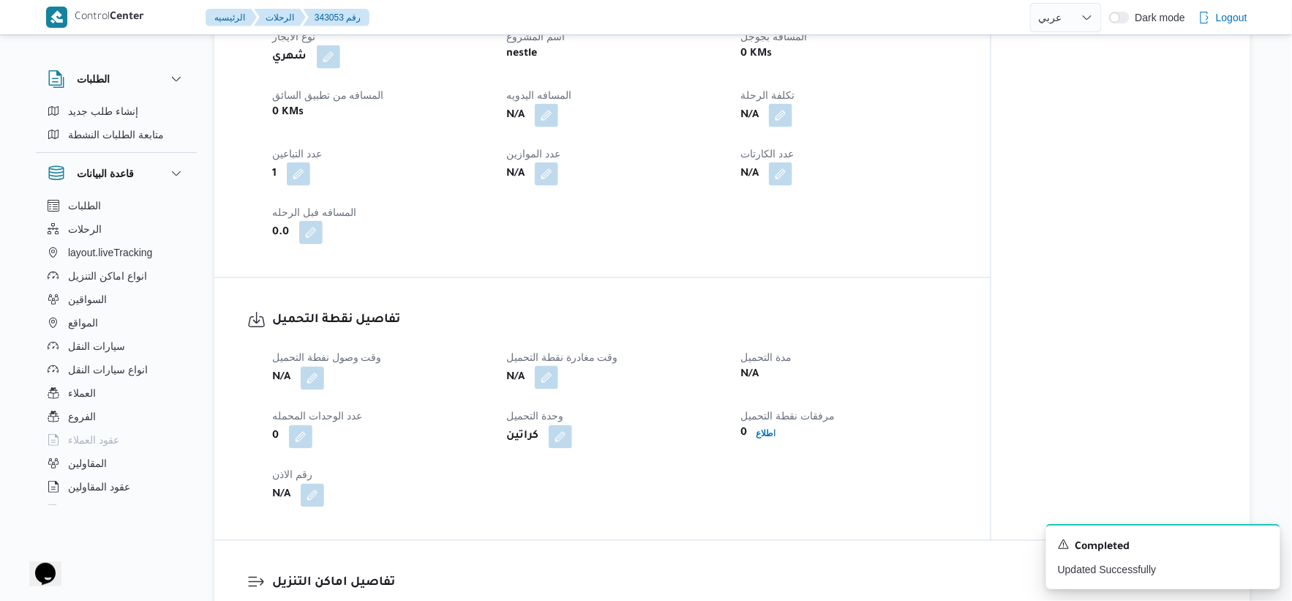
click at [547, 378] on button "button" at bounding box center [546, 377] width 23 height 23
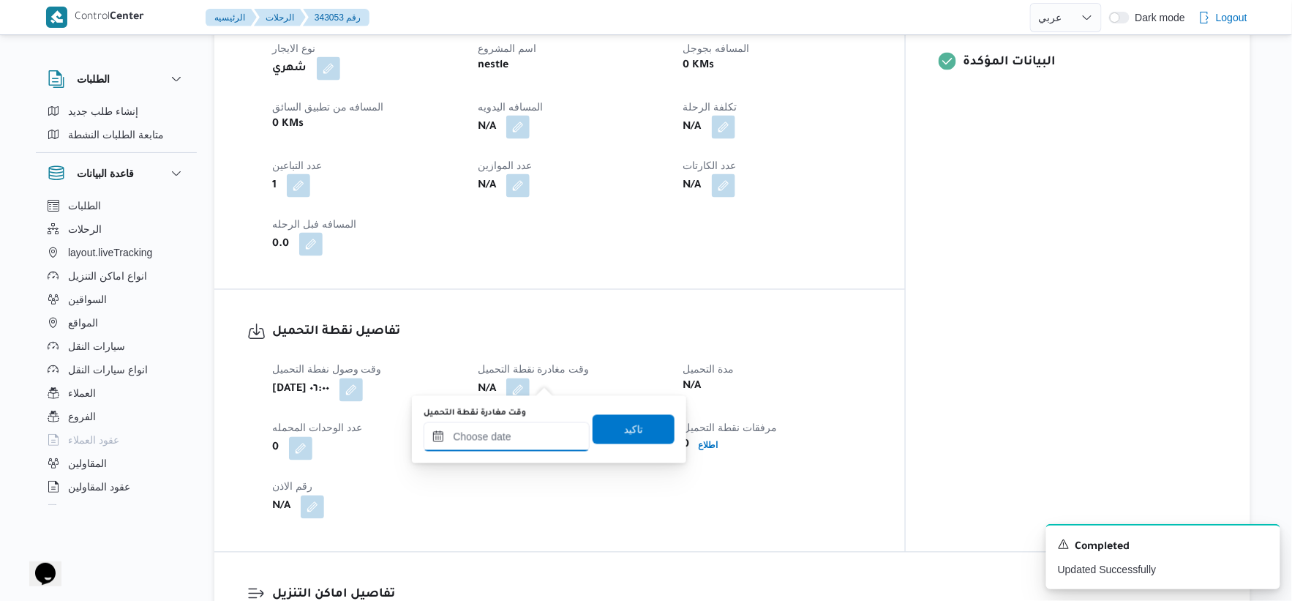
click at [547, 434] on input "وقت مغادرة نقطة التحميل" at bounding box center [507, 436] width 166 height 29
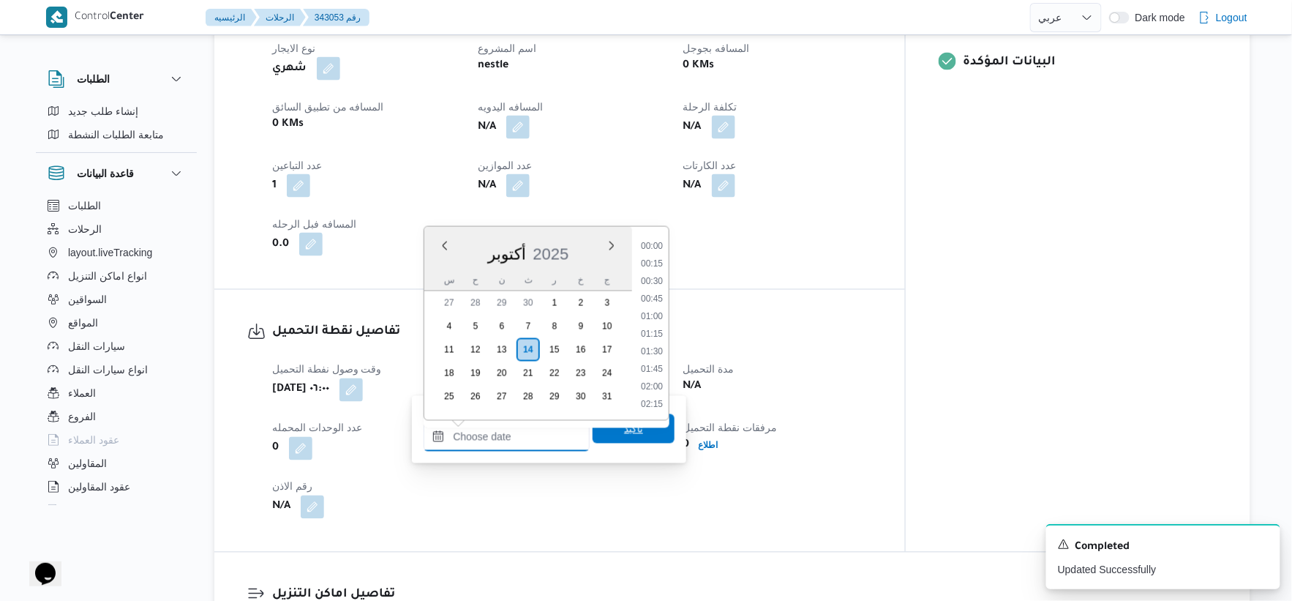
scroll to position [492, 0]
click at [656, 315] on li "08:00" at bounding box center [652, 315] width 34 height 15
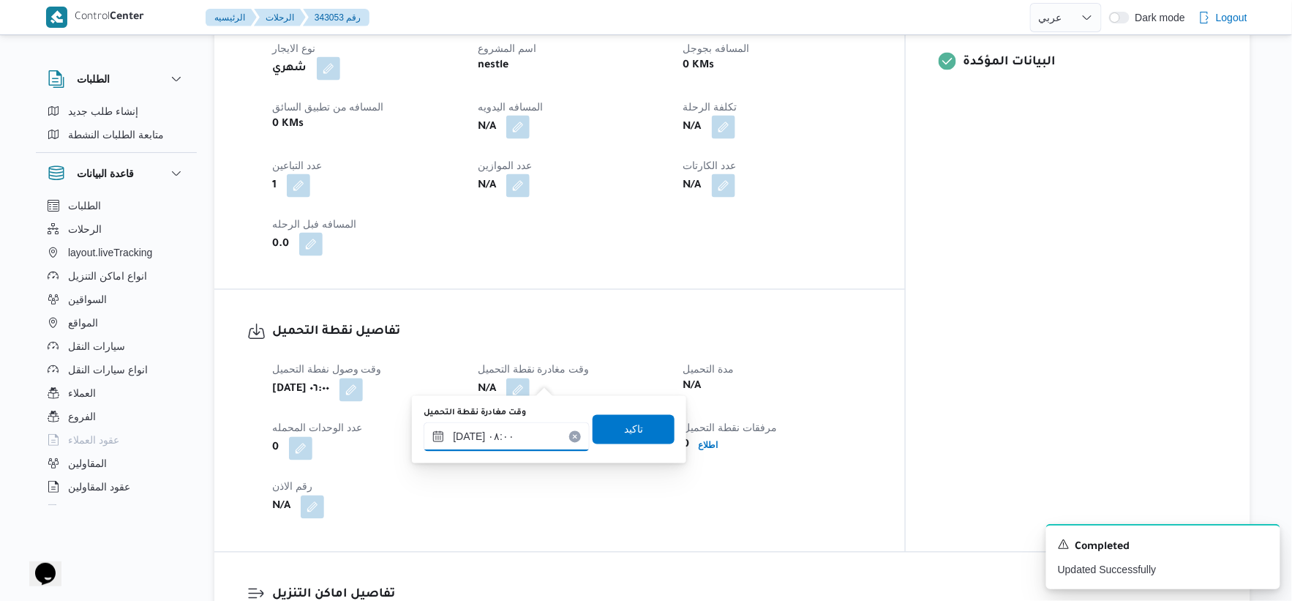
click at [545, 425] on input "١٤/١٠/٢٠٢٥ ٠٨:٠٠" at bounding box center [507, 436] width 166 height 29
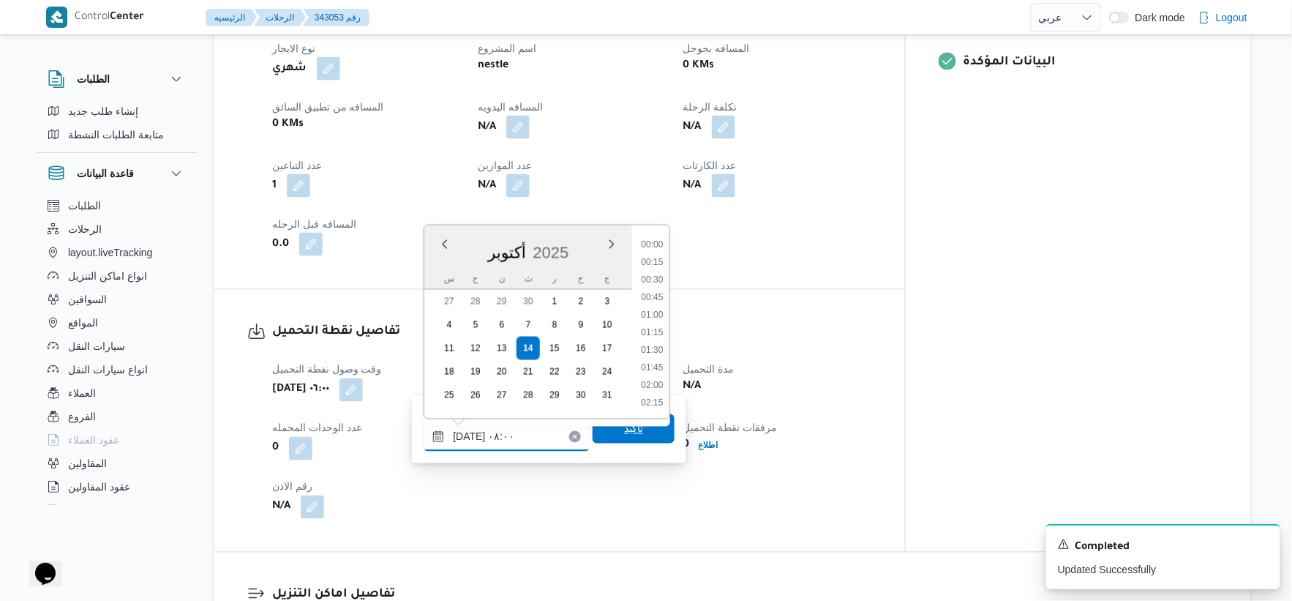
scroll to position [474, 0]
click at [662, 364] on li "08:30" at bounding box center [653, 367] width 34 height 15
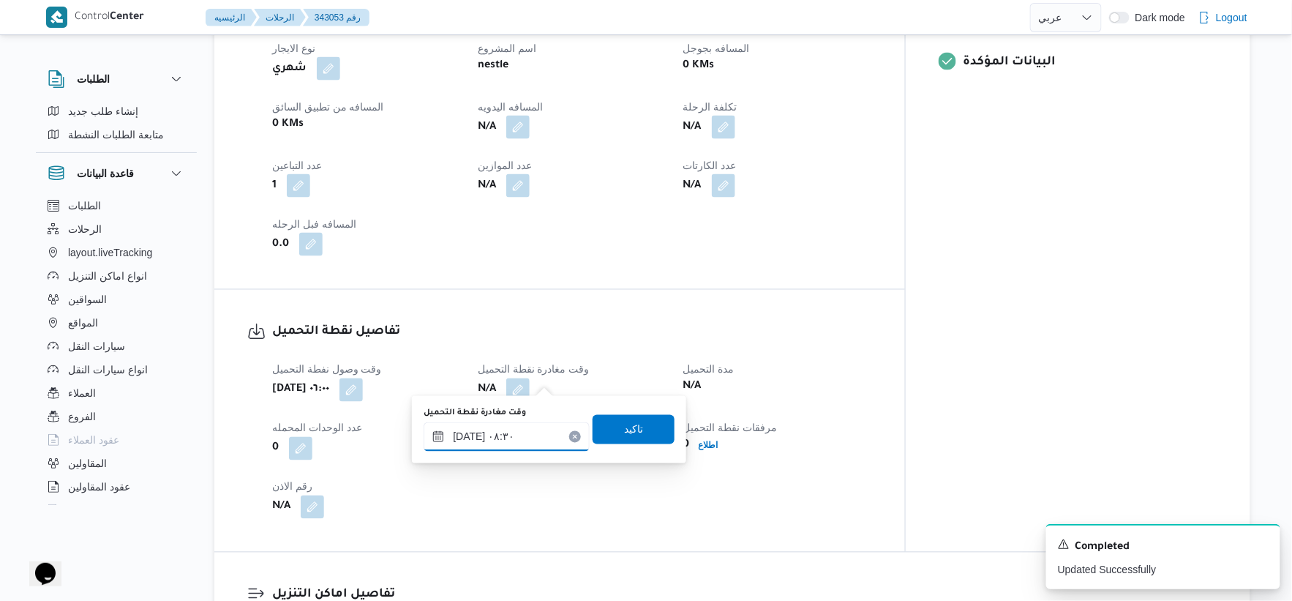
click at [512, 430] on input "١٤/١٠/٢٠٢٥ ٠٨:٣٠" at bounding box center [507, 436] width 166 height 29
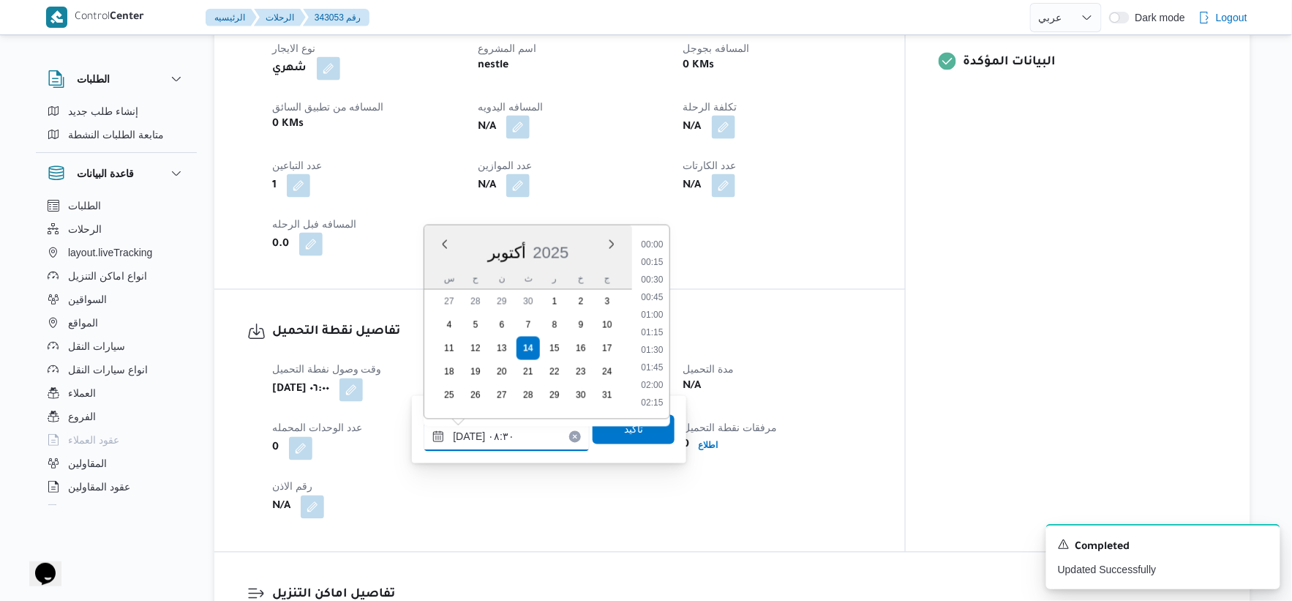
scroll to position [509, 0]
click at [656, 295] on li "08:00" at bounding box center [653, 297] width 34 height 15
type input "١٤/١٠/٢٠٢٥ ٠٨:٠٠"
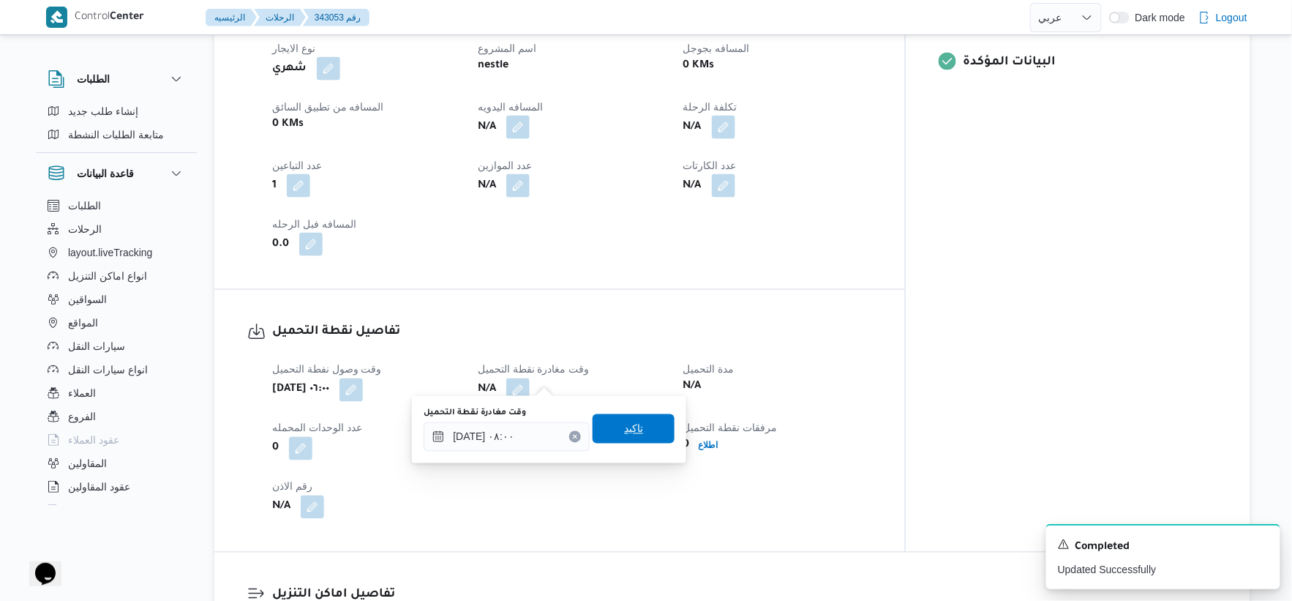
click at [638, 423] on span "تاكيد" at bounding box center [634, 428] width 82 height 29
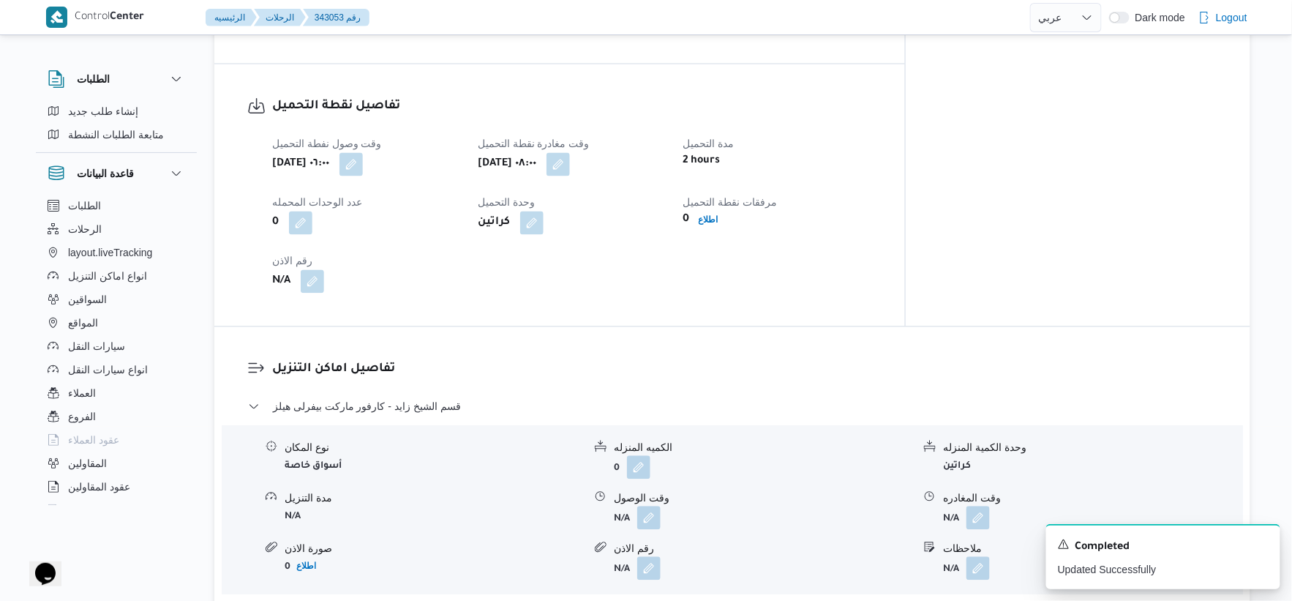
scroll to position [958, 0]
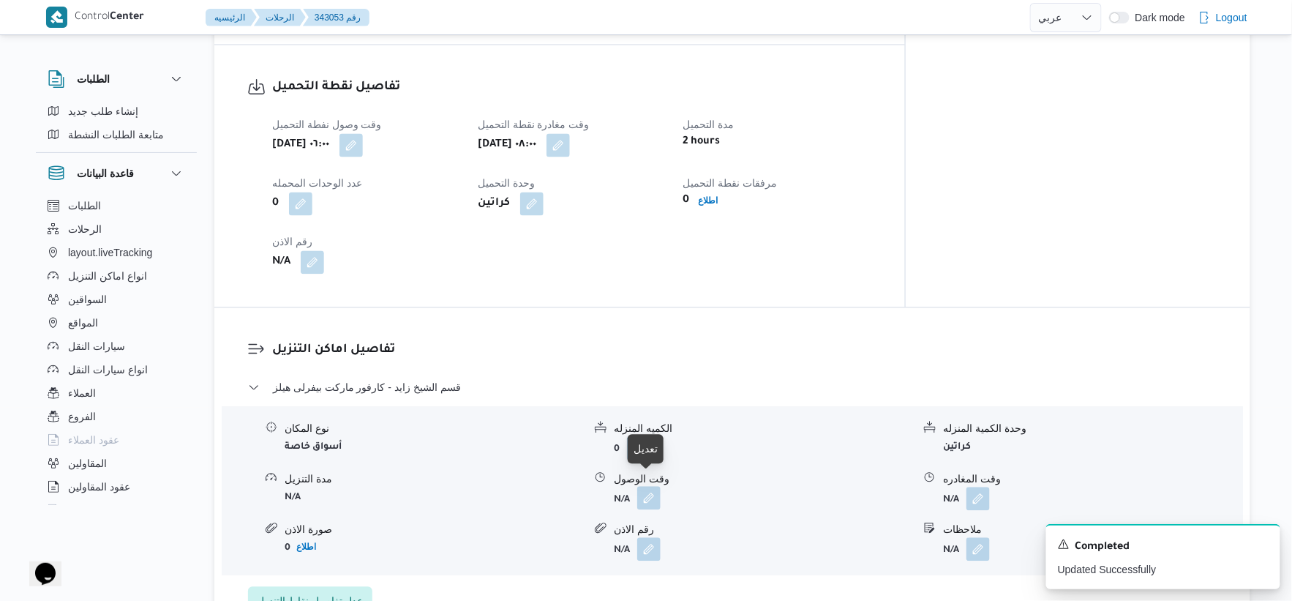
click at [652, 487] on button "button" at bounding box center [648, 498] width 23 height 23
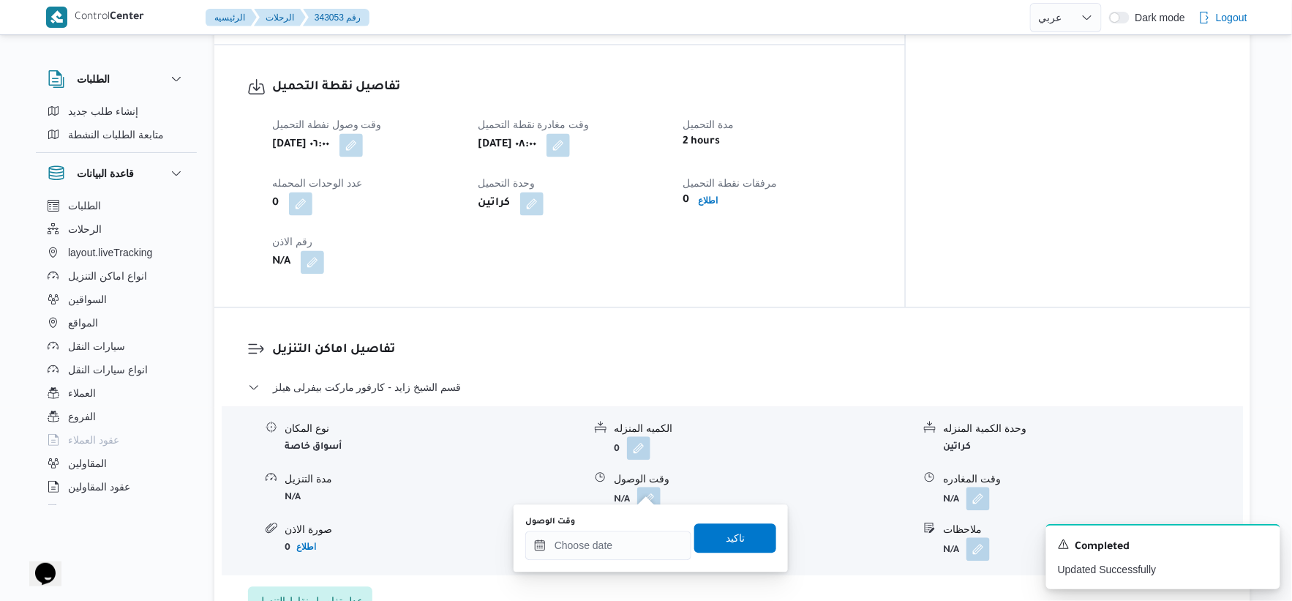
click at [604, 308] on div "تفاصيل اماكن التنزيل قسم الشيخ زايد - كارفور ماركت بيفرلى هيلز نوع المكان أسواق…" at bounding box center [732, 478] width 1036 height 341
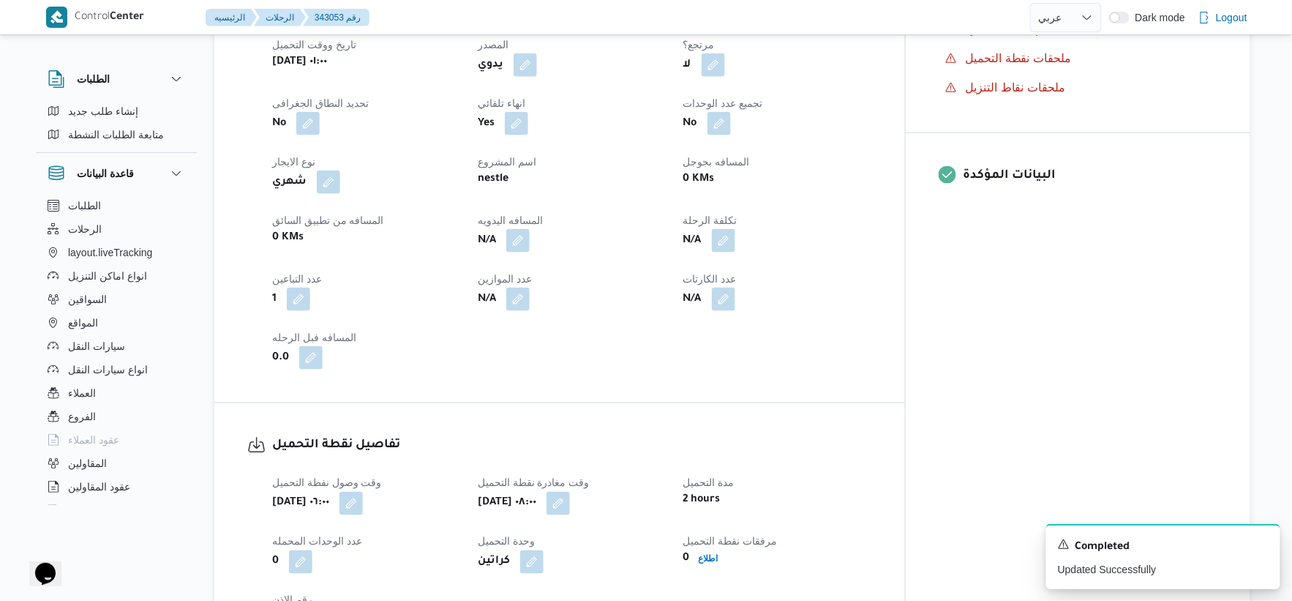
scroll to position [813, 0]
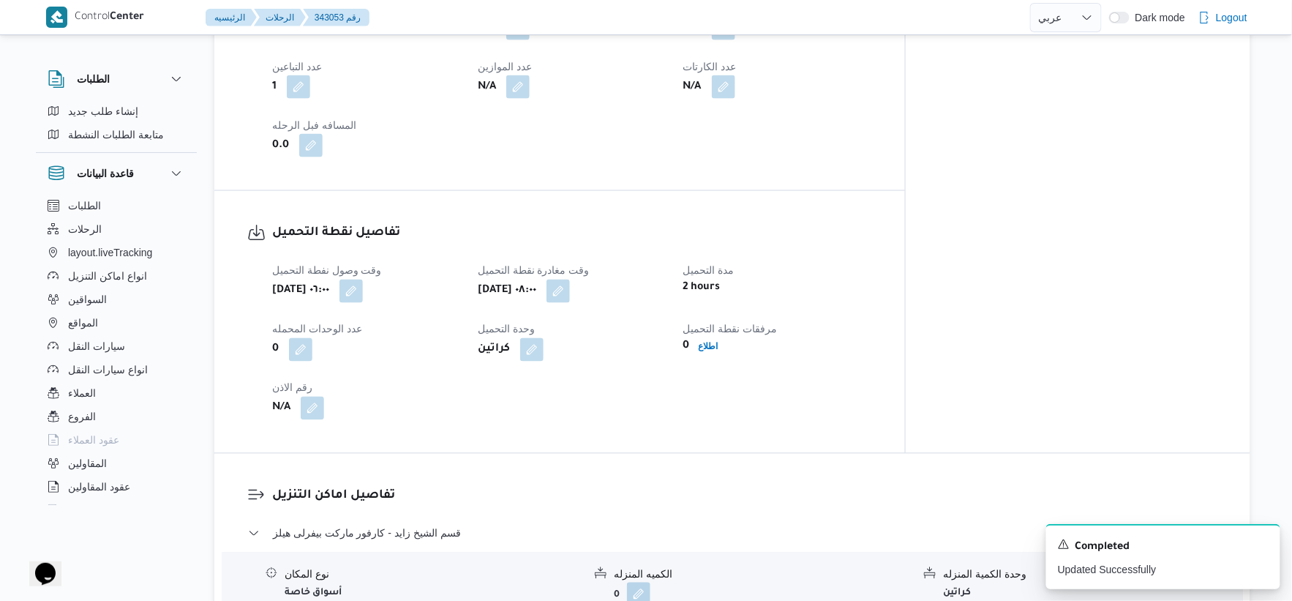
select select "ar"
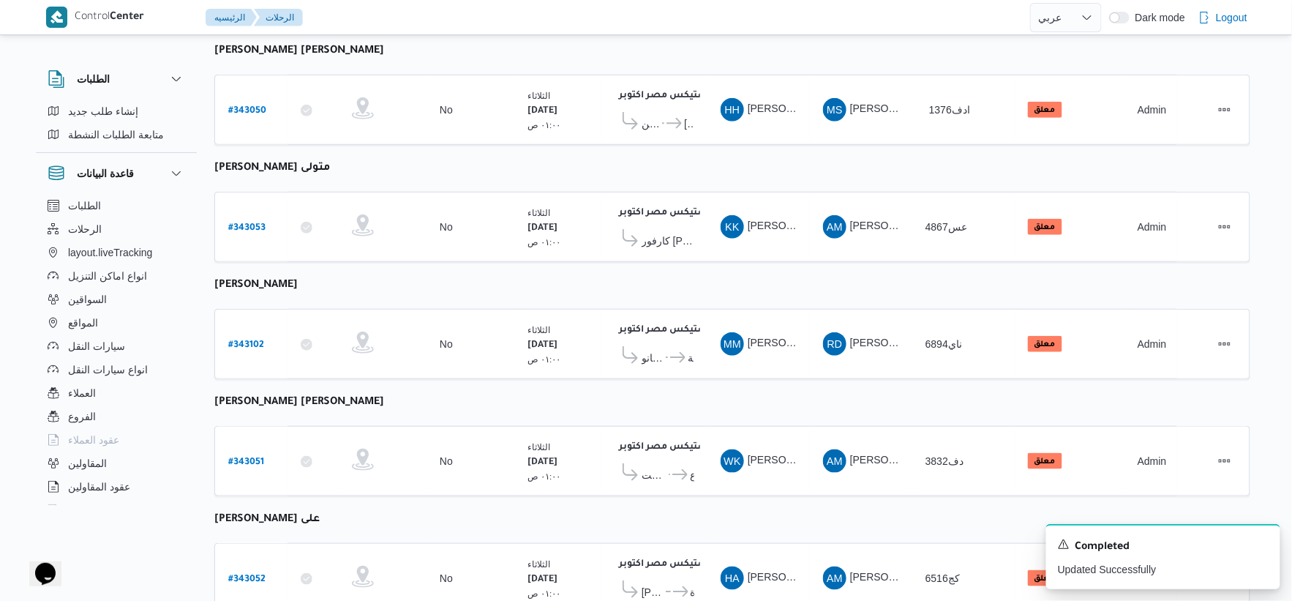
scroll to position [325, 0]
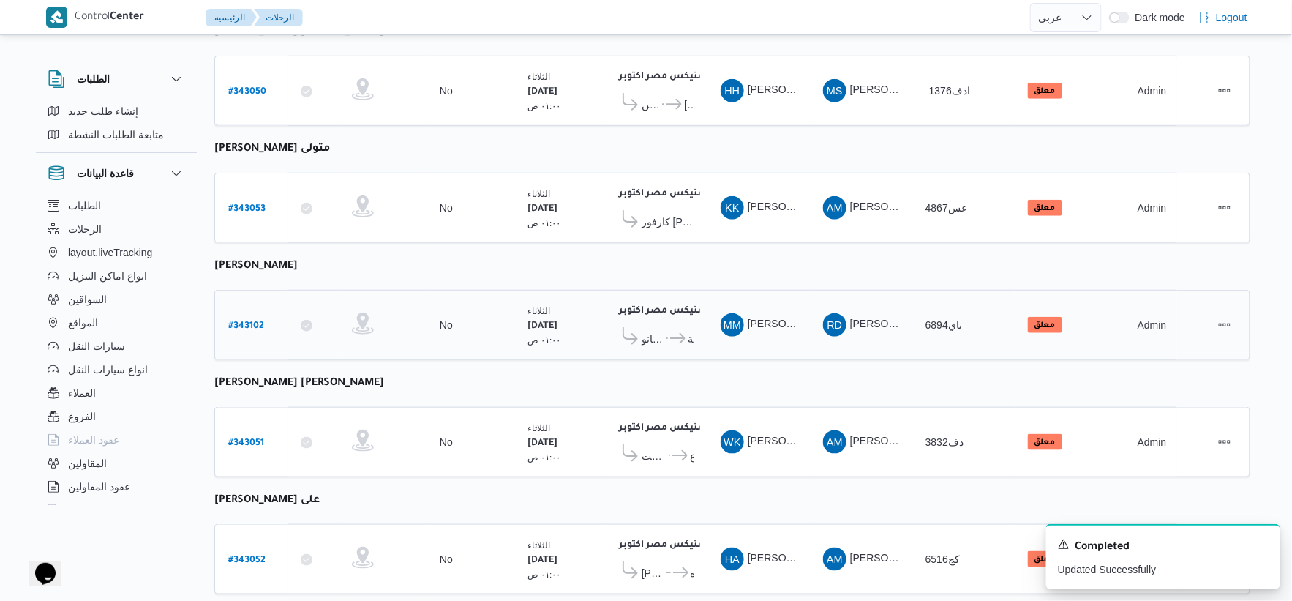
click at [673, 333] on icon at bounding box center [677, 338] width 15 height 11
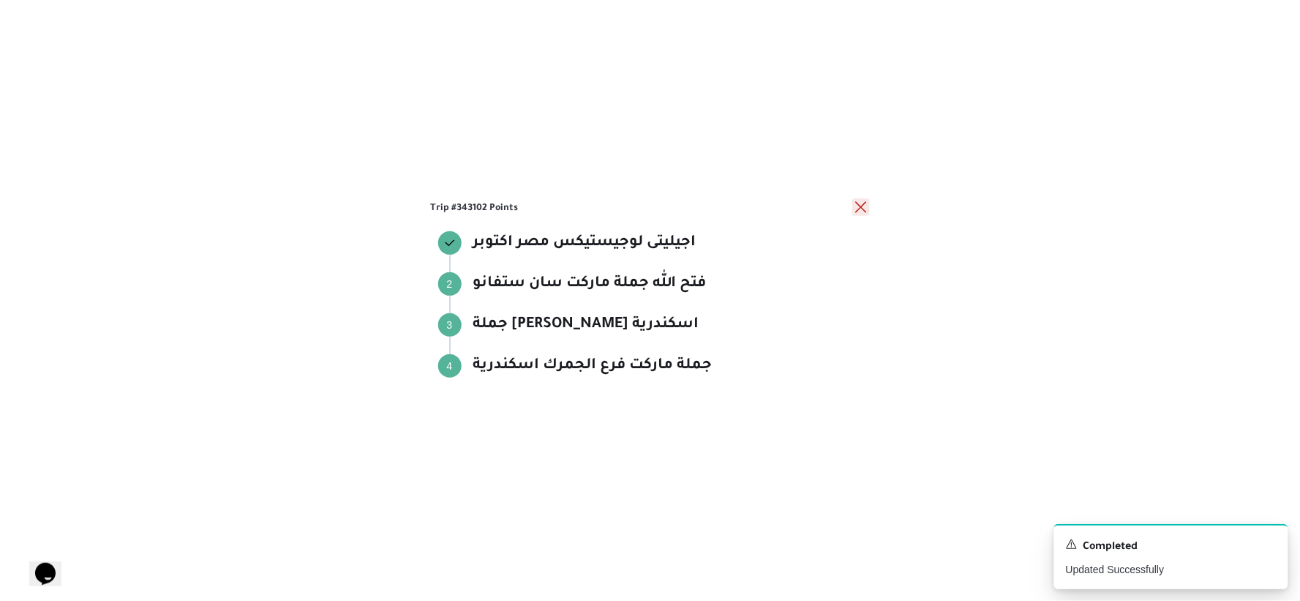
click at [864, 205] on button "close" at bounding box center [861, 207] width 18 height 18
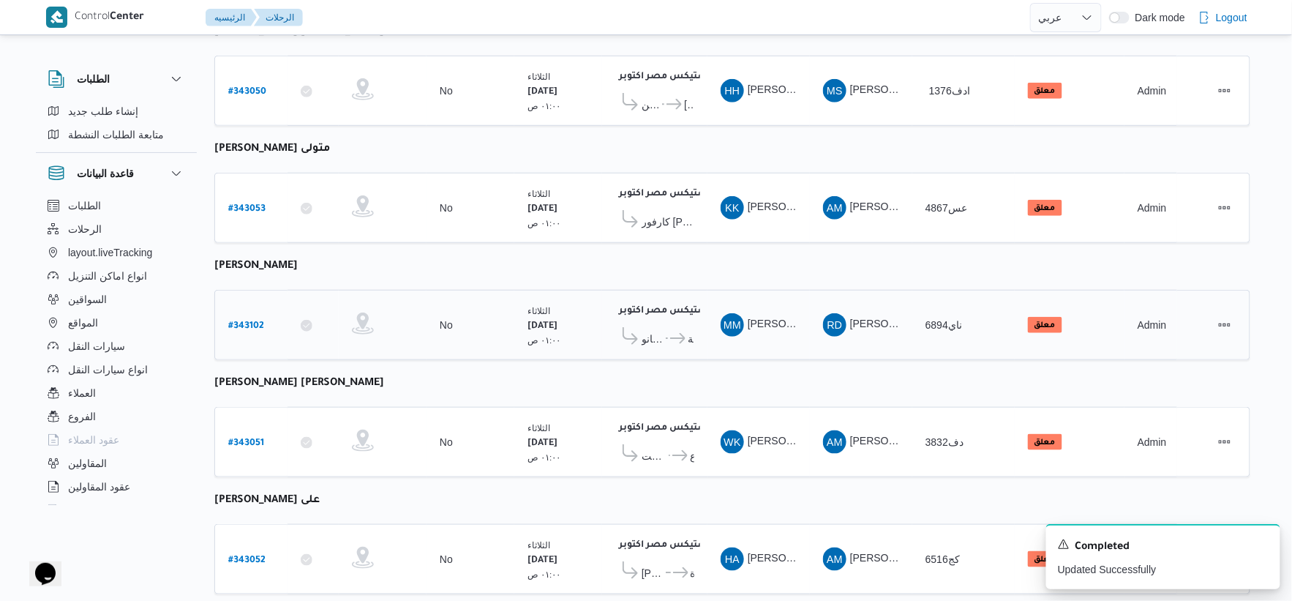
click at [250, 323] on b "# 343102" at bounding box center [246, 326] width 36 height 10
select select "ar"
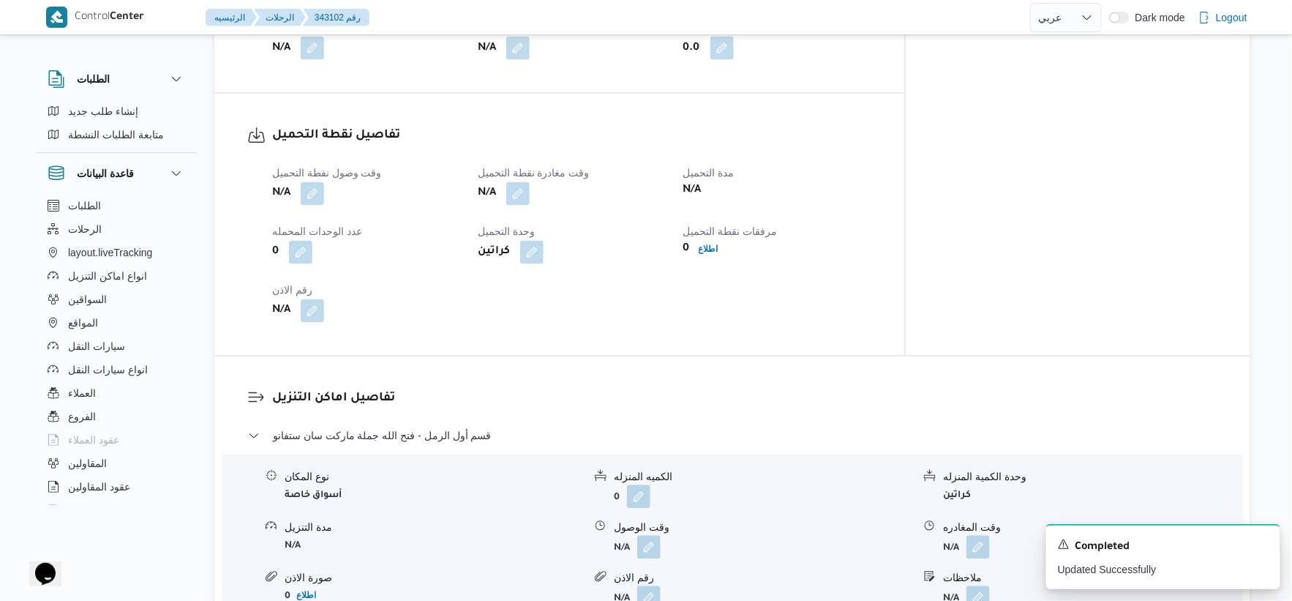
scroll to position [813, 0]
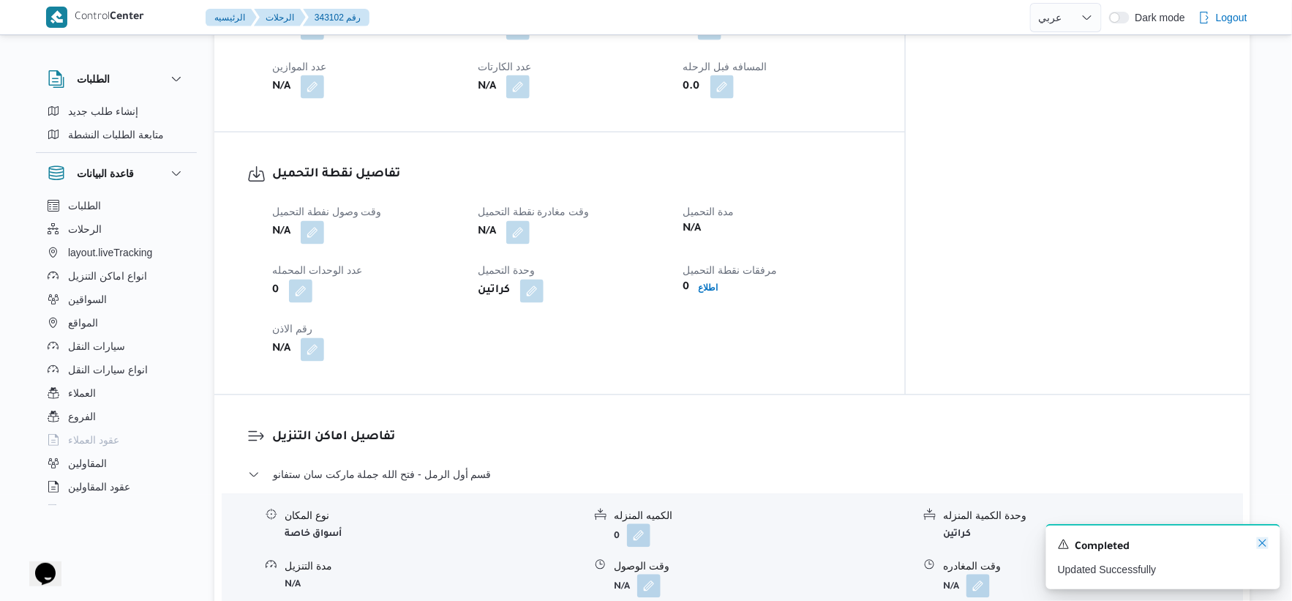
click at [1260, 547] on icon "Dismiss toast" at bounding box center [1263, 543] width 12 height 12
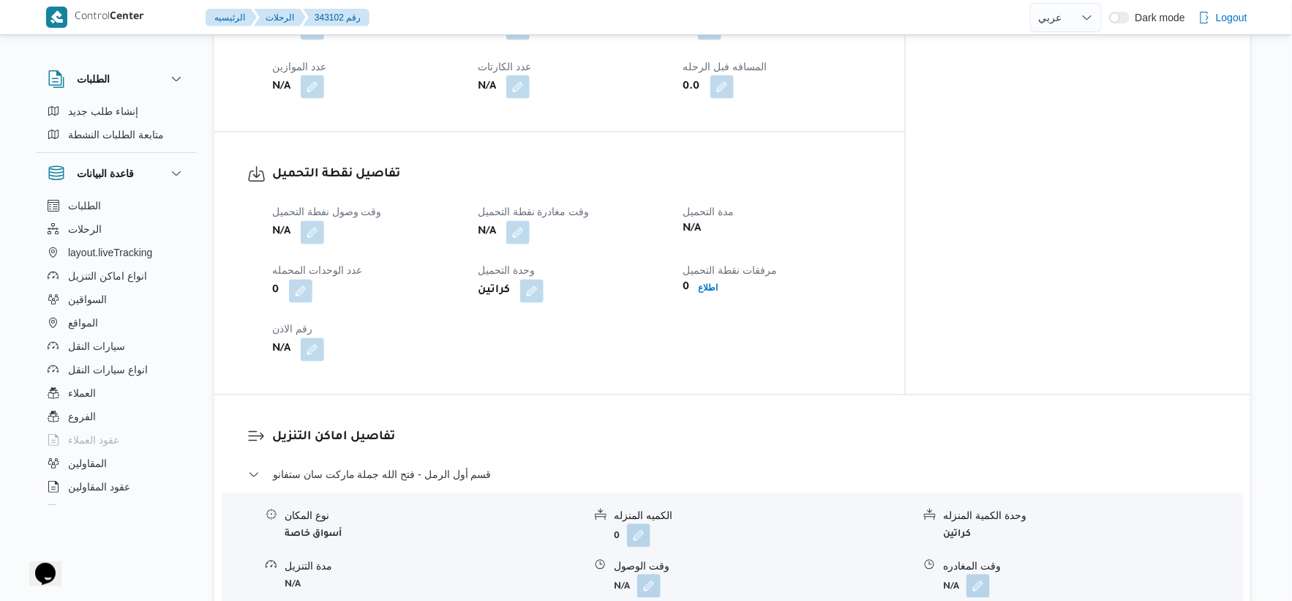
click at [506, 404] on div "تفاصيل اماكن التنزيل قسم أول الرمل - فتح الله جملة ماركت سان ستفانو نوع المكان …" at bounding box center [732, 604] width 1036 height 419
click at [313, 220] on button "button" at bounding box center [312, 231] width 23 height 23
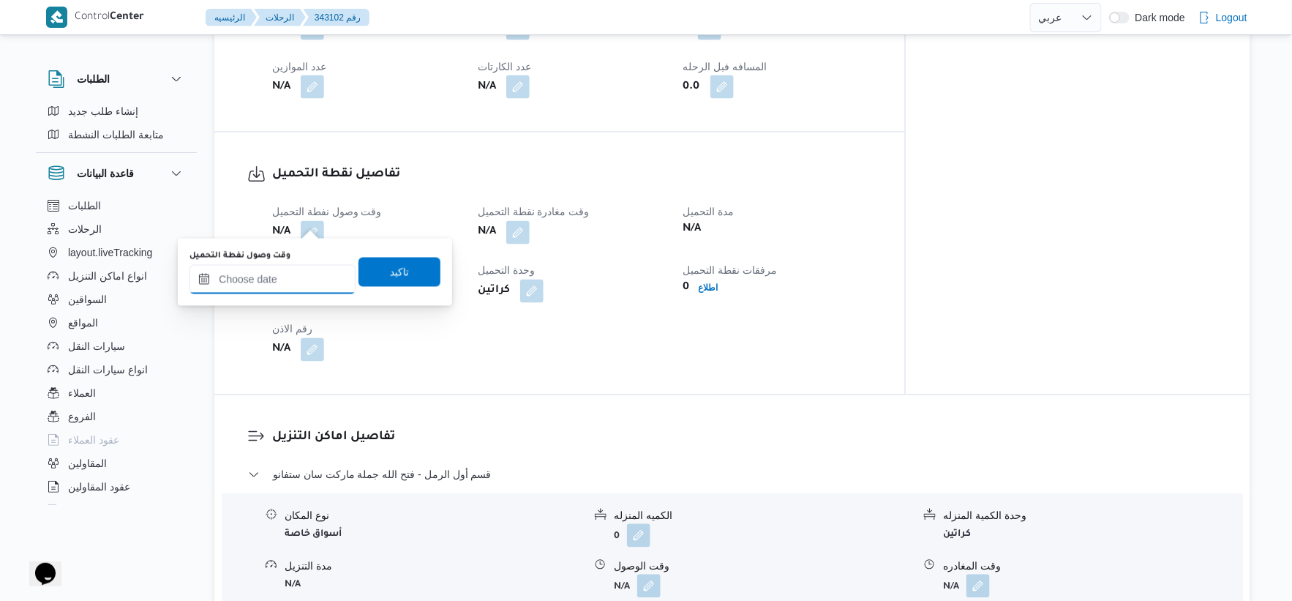
click at [279, 276] on input "وقت وصول نفطة التحميل" at bounding box center [273, 279] width 166 height 29
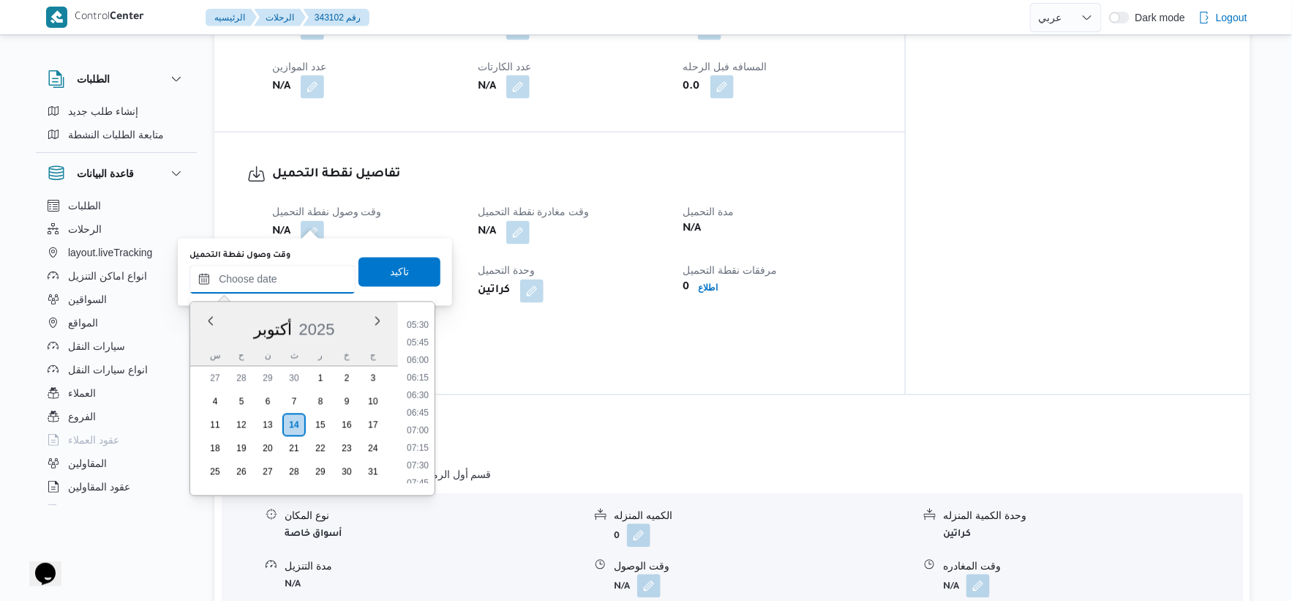
scroll to position [411, 0]
click at [415, 315] on li "05:45" at bounding box center [418, 314] width 34 height 15
type input "١٤/١٠/٢٠٢٥ ٠٥:٤٥"
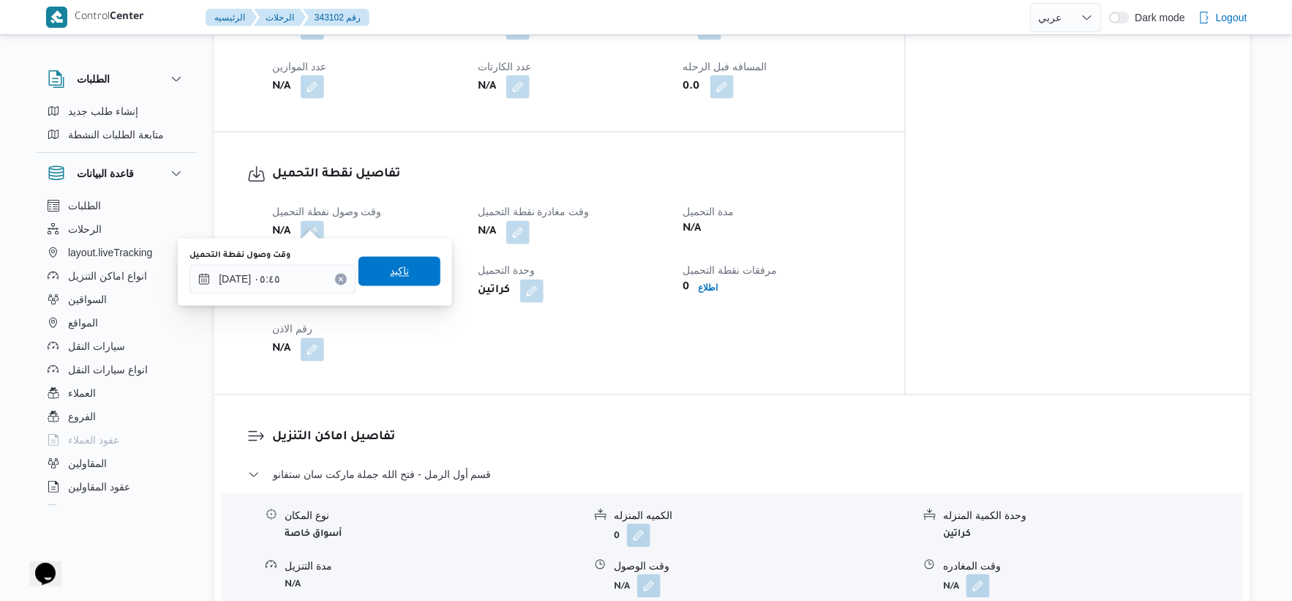
click at [410, 279] on span "تاكيد" at bounding box center [400, 271] width 82 height 29
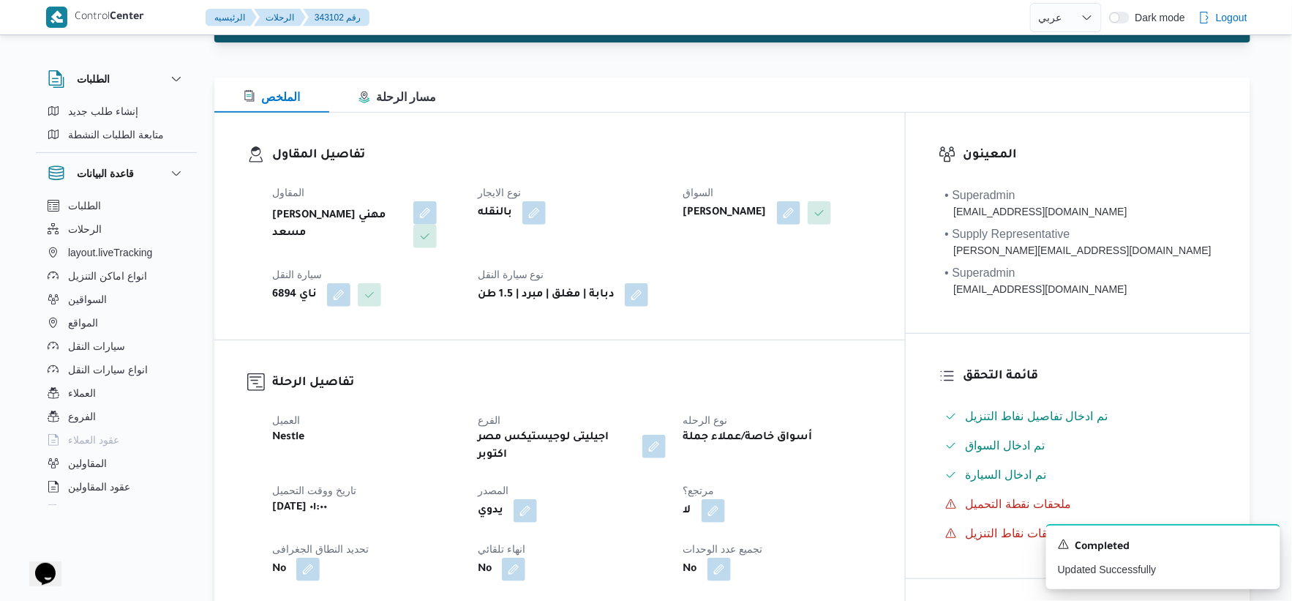
scroll to position [81, 0]
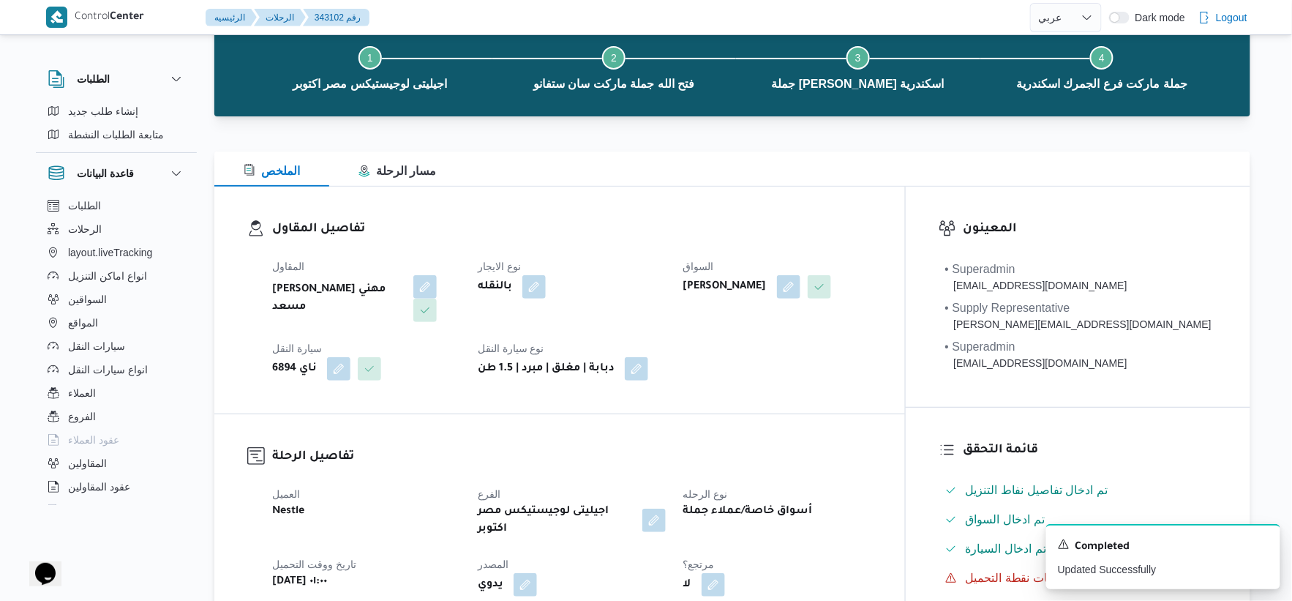
select select "ar"
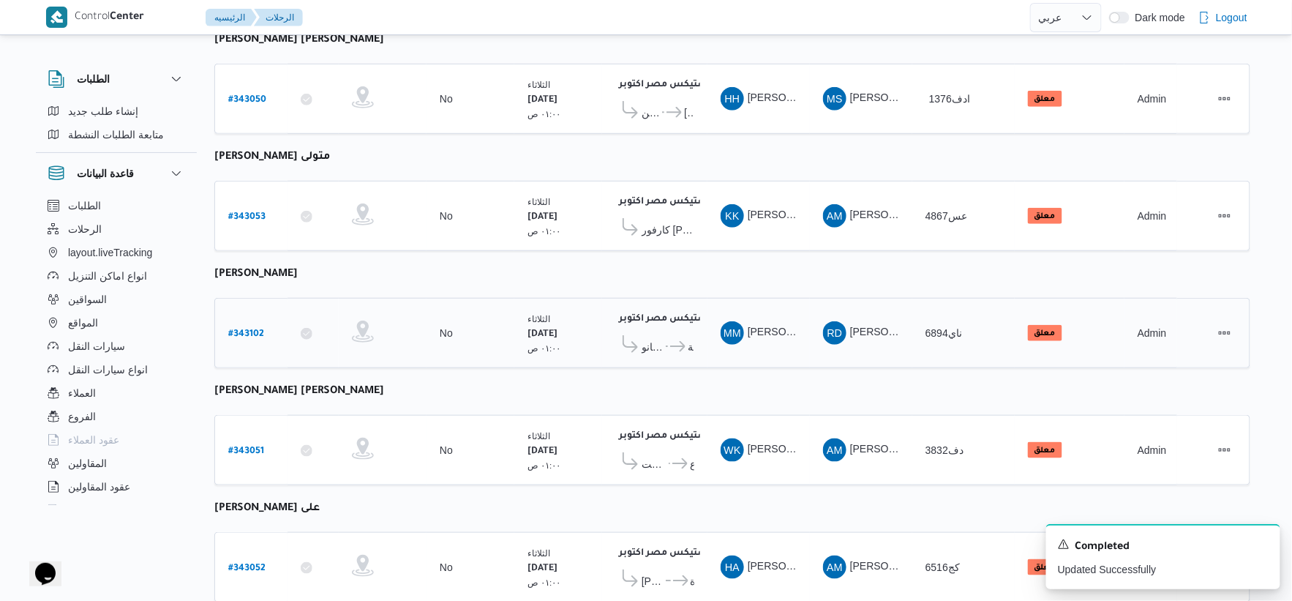
scroll to position [382, 0]
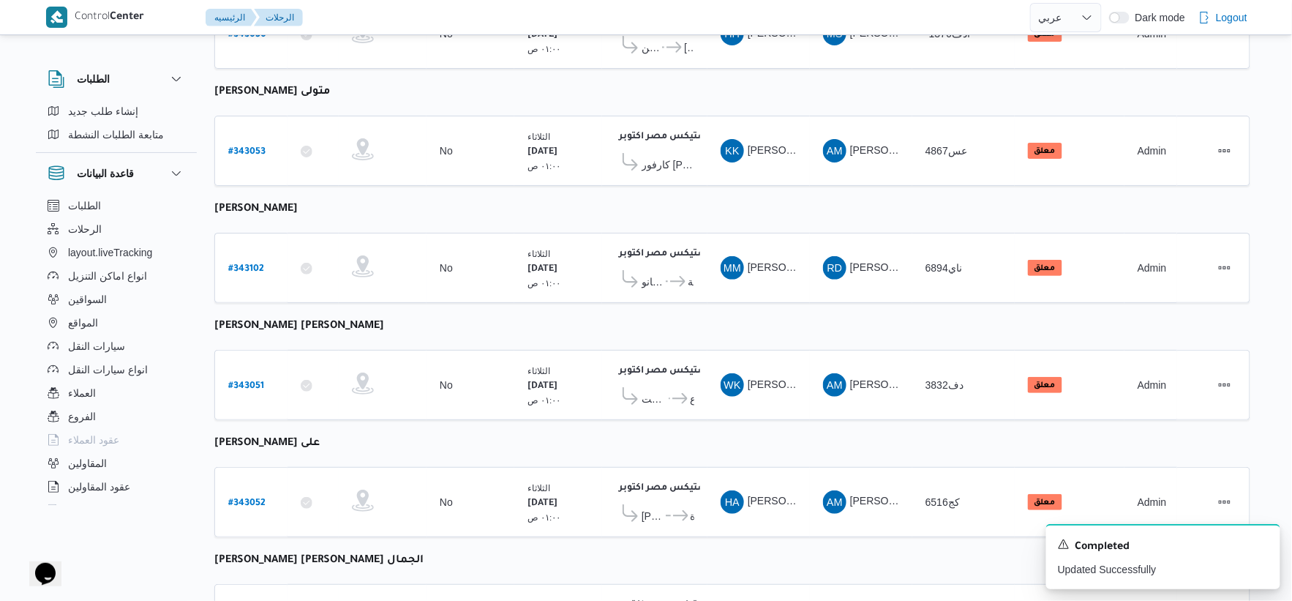
select select "ar"
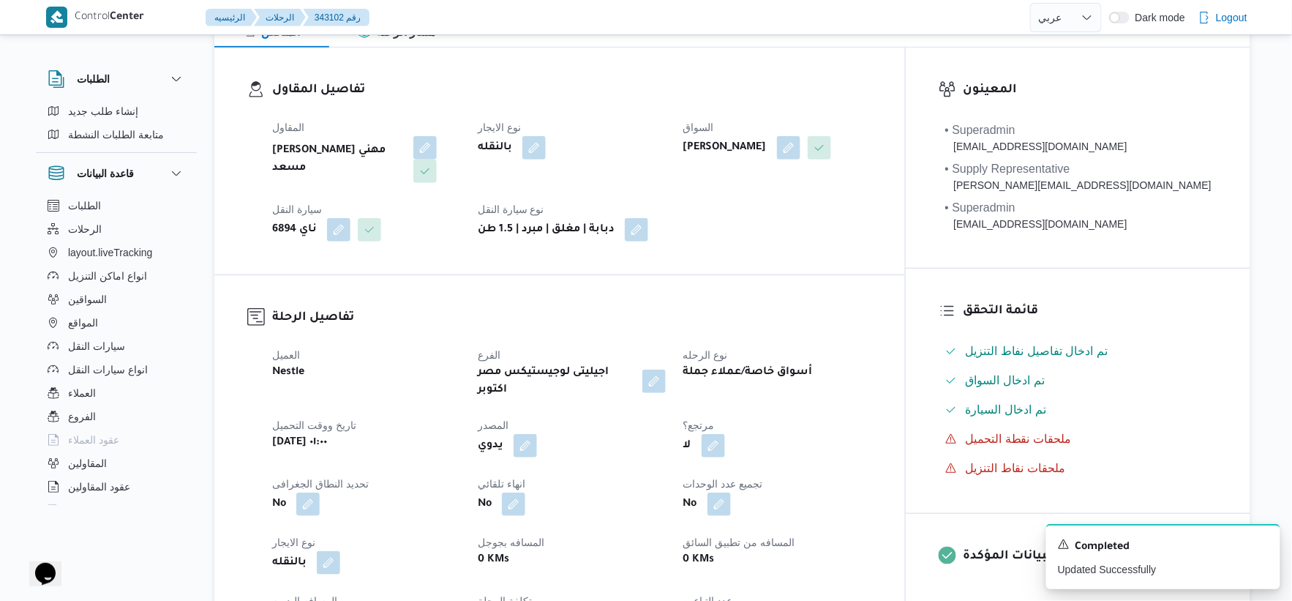
scroll to position [220, 0]
click at [361, 150] on b "راجح ضبع مهني مسعد" at bounding box center [337, 160] width 131 height 35
copy div "راجح ضبع مهني مسعد"
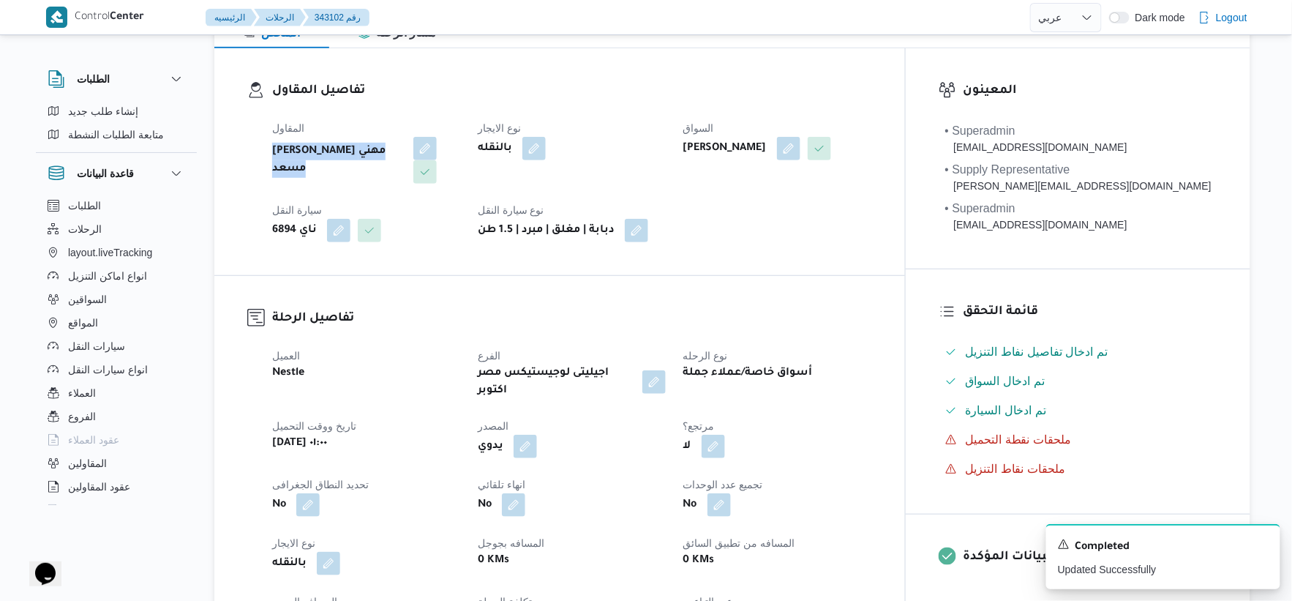
select select "ar"
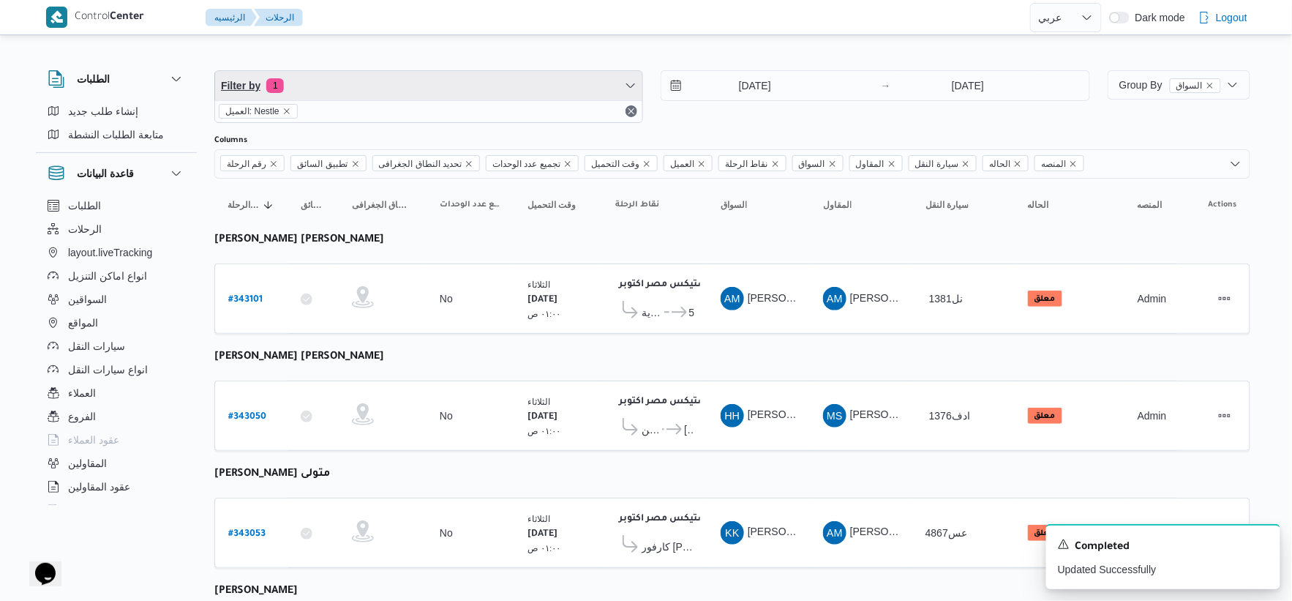
click at [363, 86] on span "Filter by 1" at bounding box center [428, 85] width 427 height 29
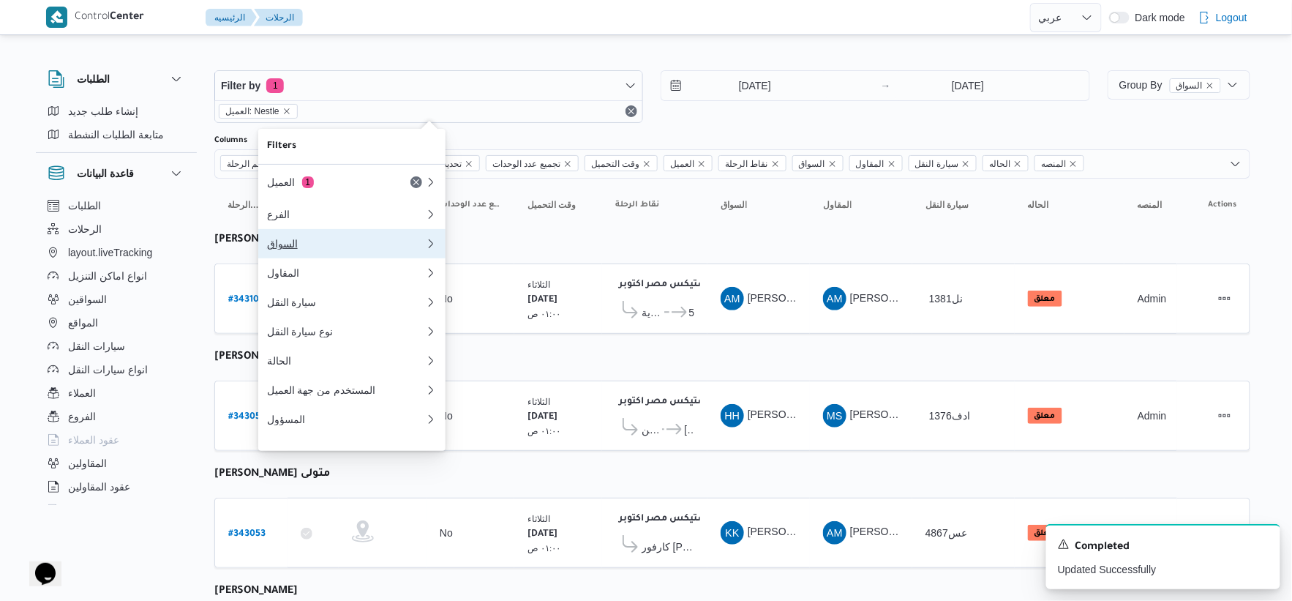
click at [310, 239] on div "السواق" at bounding box center [346, 244] width 158 height 12
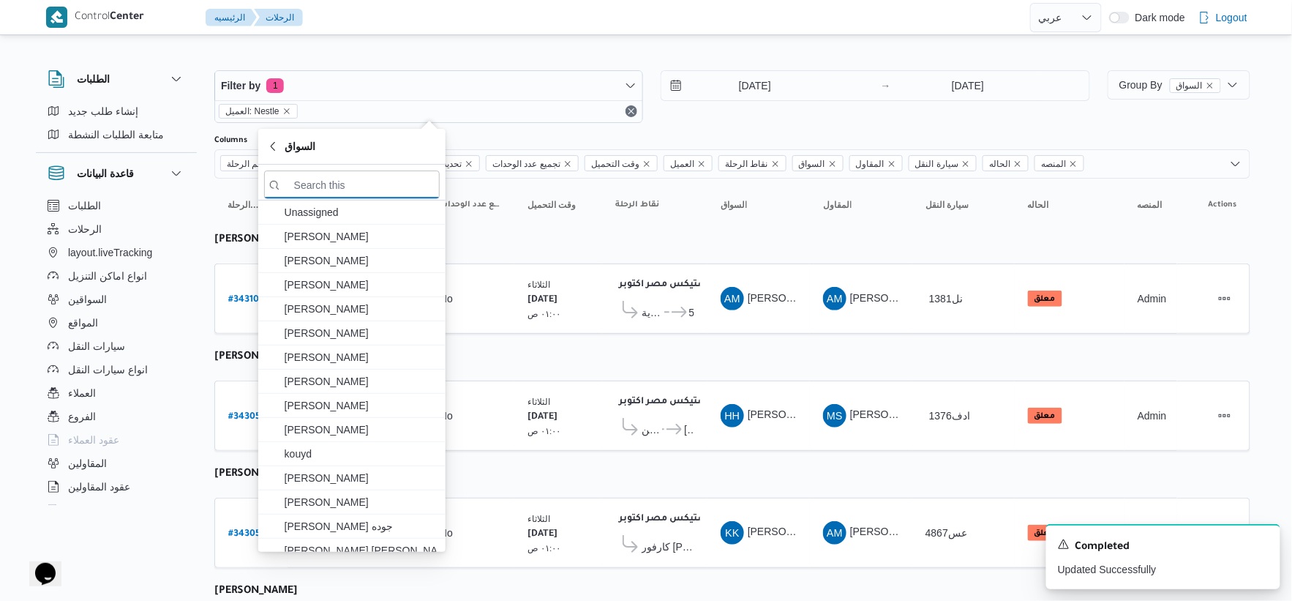
paste input "راجح ضبع مهني مسعد"
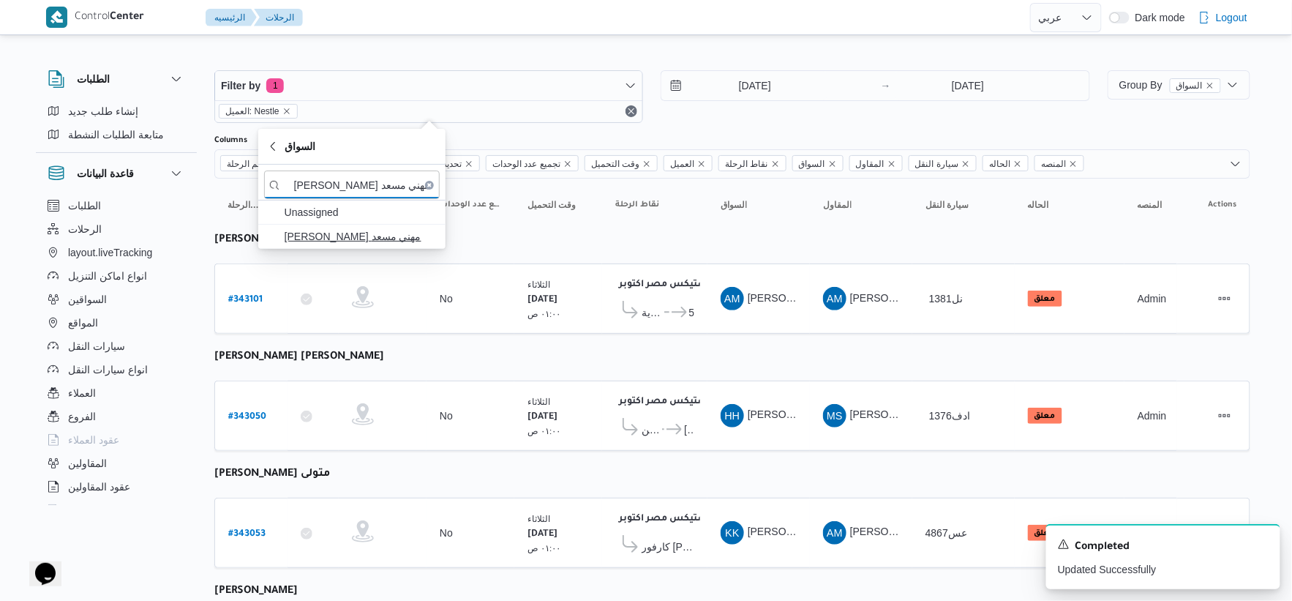
type input "راجح ضبع مهني مسعد"
click at [324, 237] on span "راجح ضبع مهني مسعد" at bounding box center [361, 237] width 152 height 18
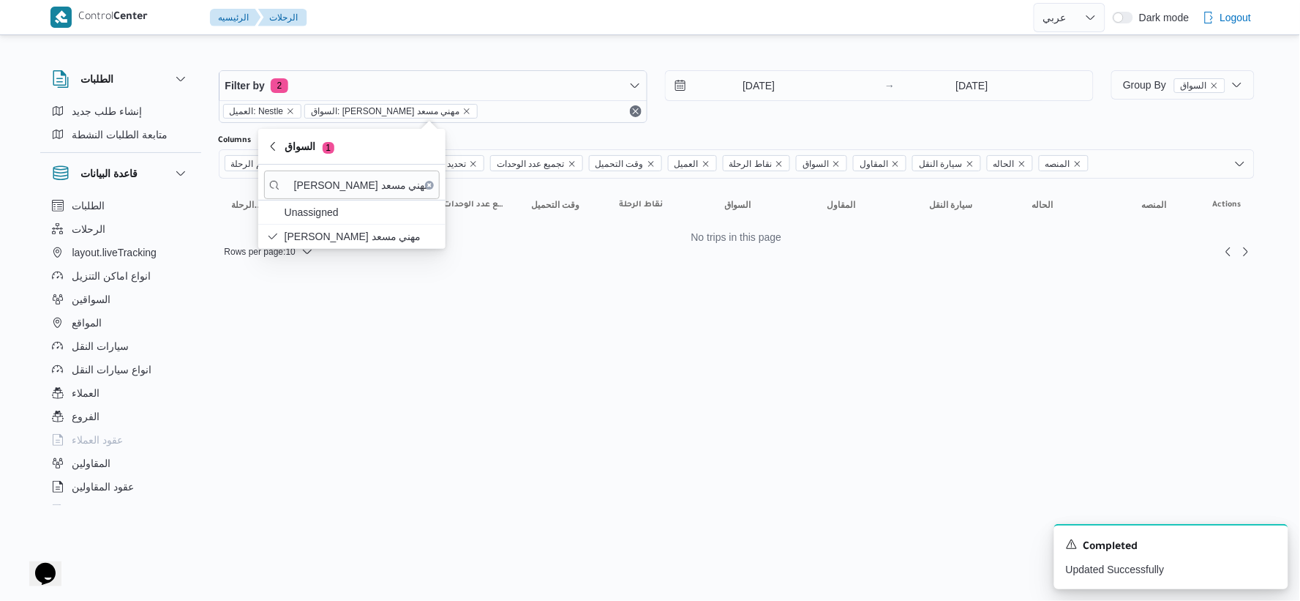
click at [429, 184] on icon "Clear input" at bounding box center [429, 185] width 3 height 3
click at [318, 149] on span "السواق 1" at bounding box center [313, 147] width 50 height 18
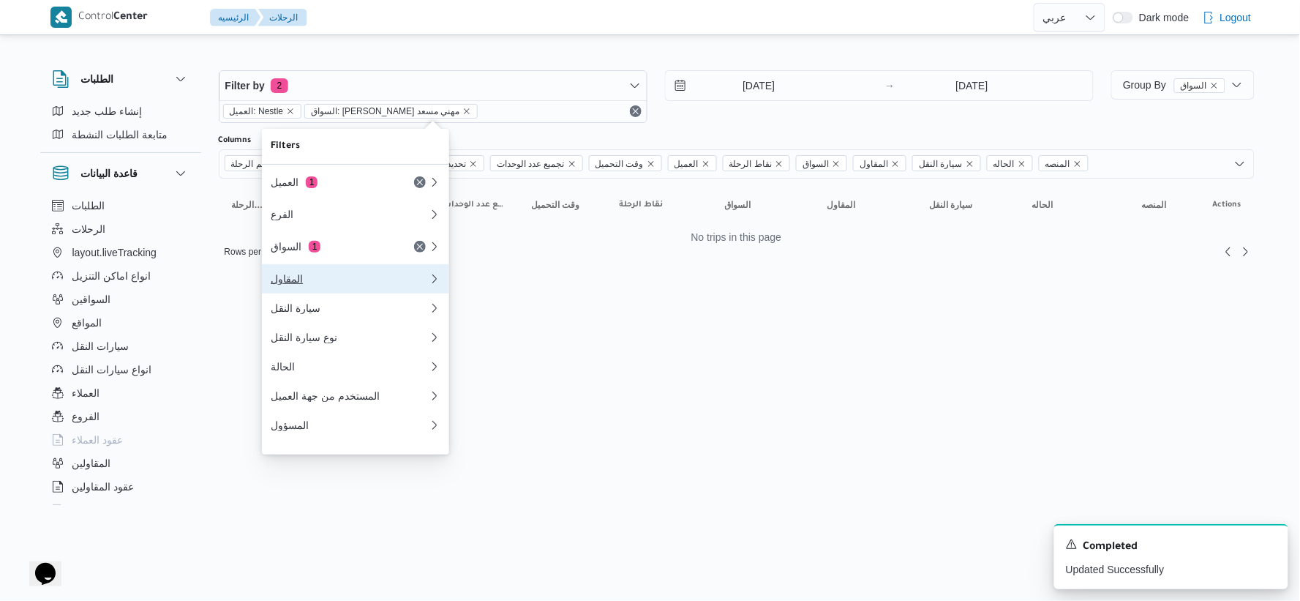
click at [323, 290] on button "المقاول" at bounding box center [355, 278] width 187 height 29
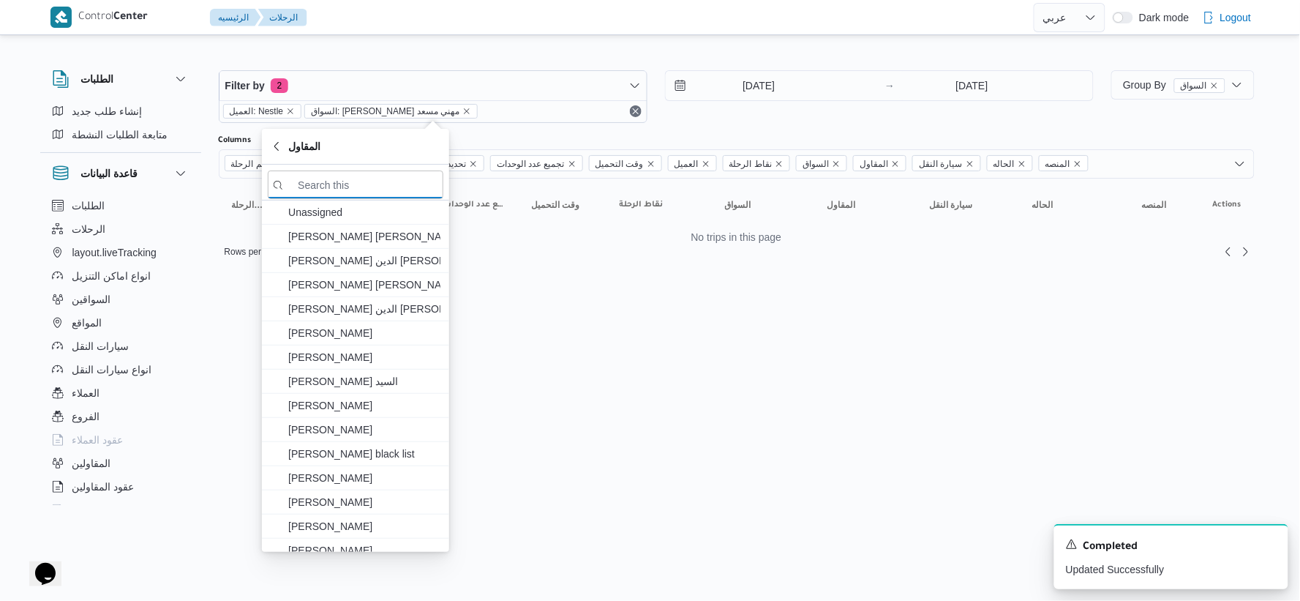
paste input "راجح ضبع مهني مسعد"
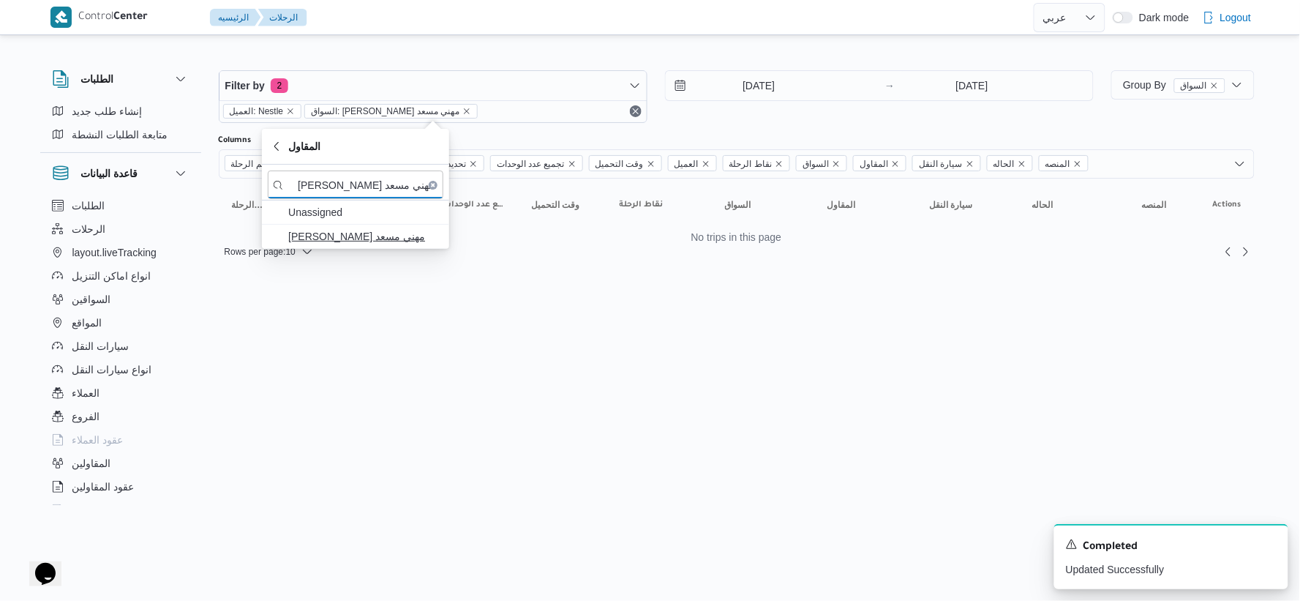
type input "راجح ضبع مهني مسعد"
click at [362, 244] on span "راجح ضبع مهني مسعد" at bounding box center [364, 237] width 152 height 18
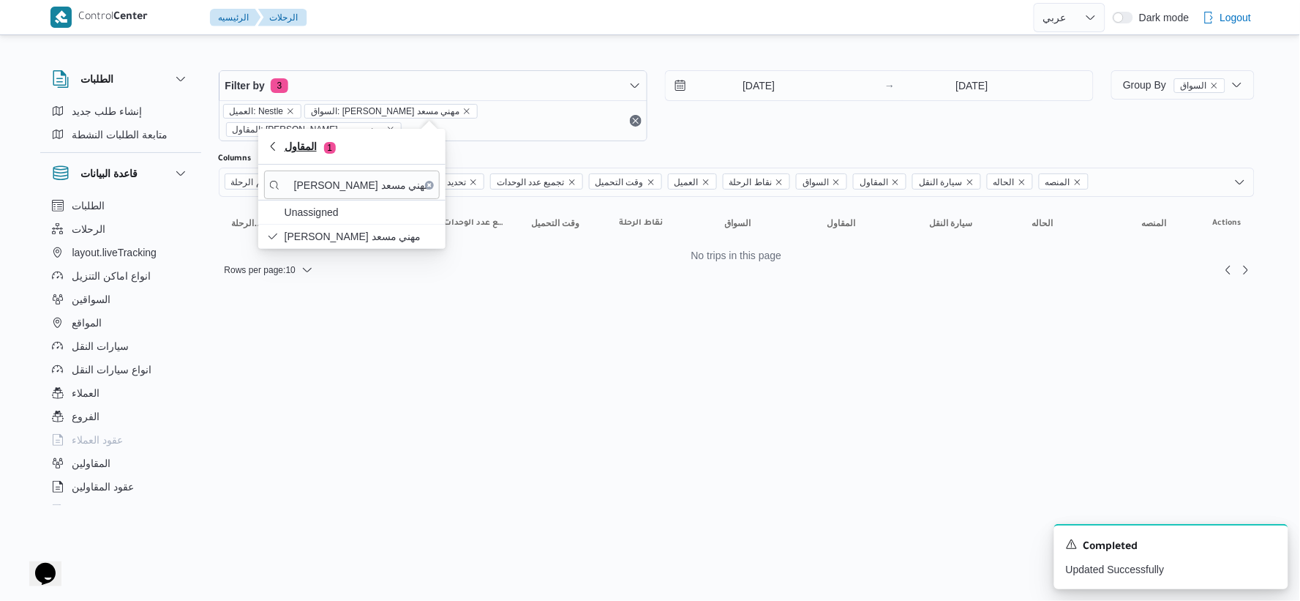
click at [331, 148] on span "1" at bounding box center [330, 148] width 12 height 12
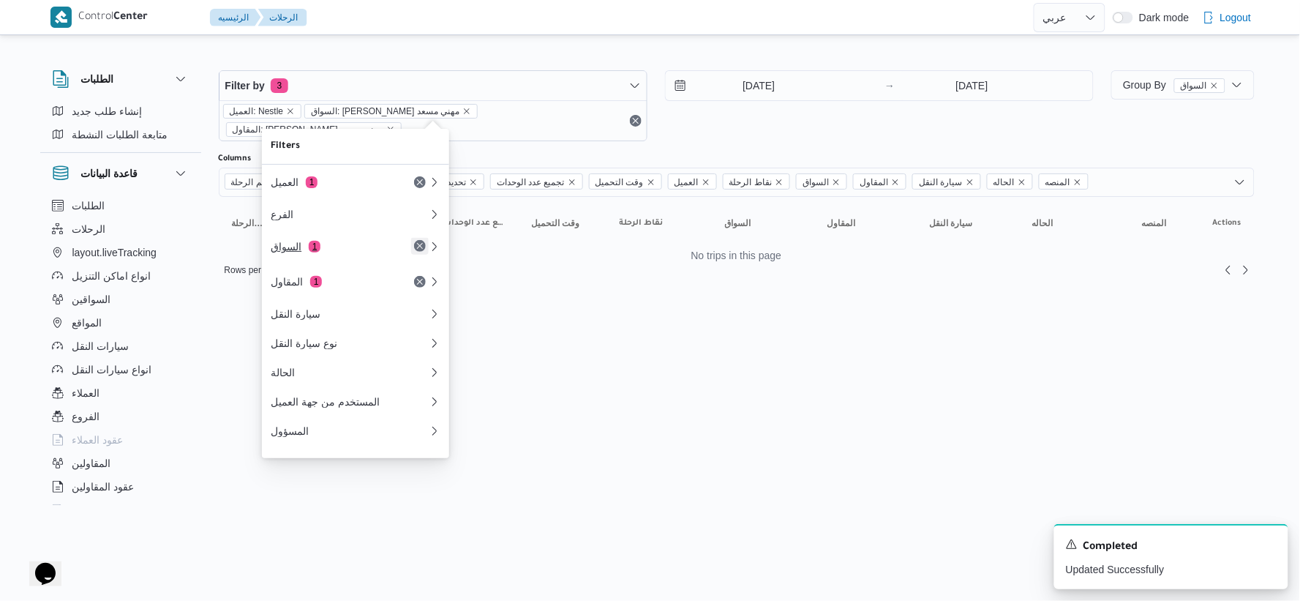
click at [421, 247] on button "Remove" at bounding box center [420, 246] width 18 height 18
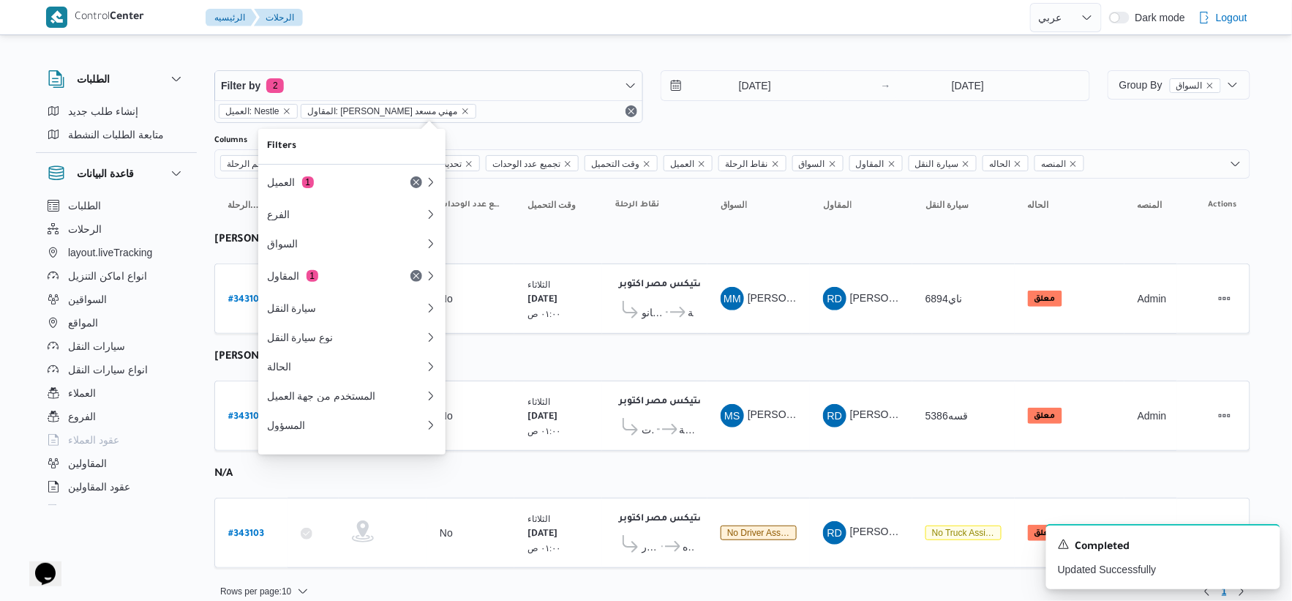
click at [748, 346] on table "رقم الرحلة Click to sort in ascending order تطبيق السائق Click to sort in ascen…" at bounding box center [732, 381] width 1036 height 404
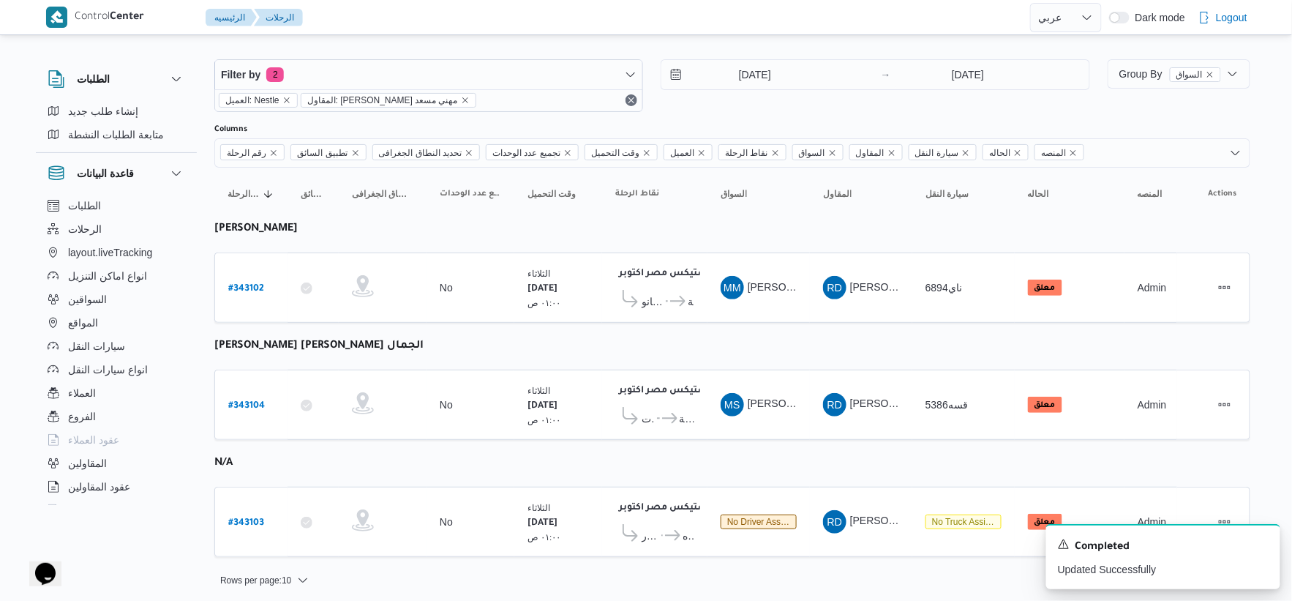
scroll to position [15, 0]
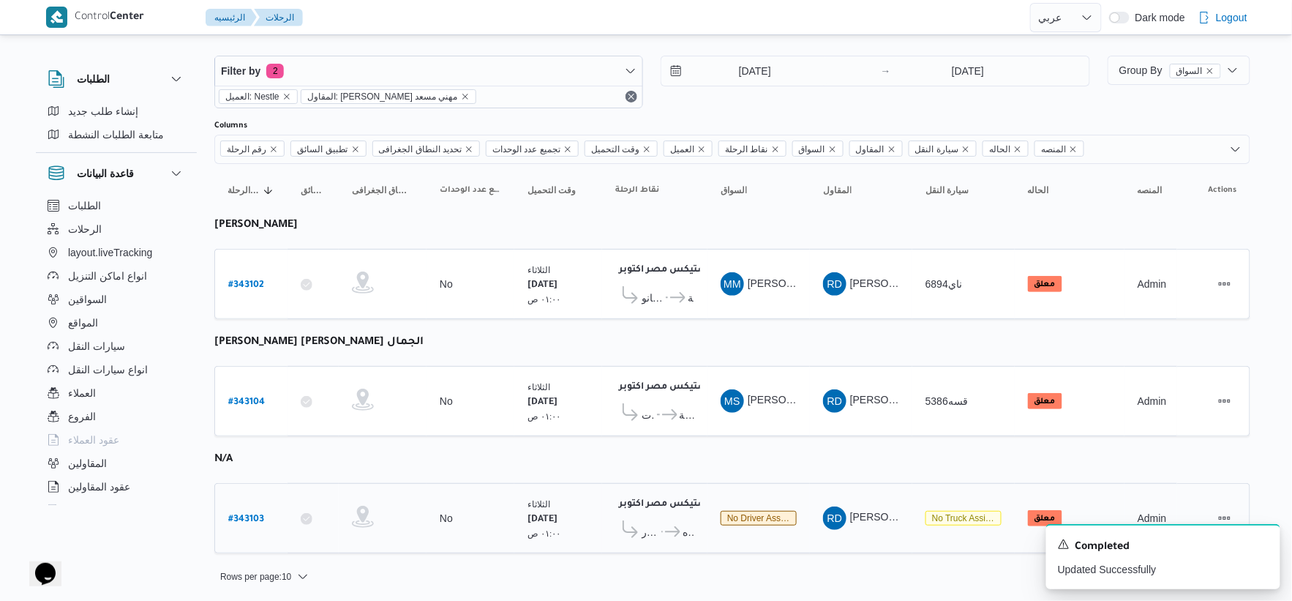
click at [247, 514] on b "# 343103" at bounding box center [246, 519] width 36 height 10
select select "ar"
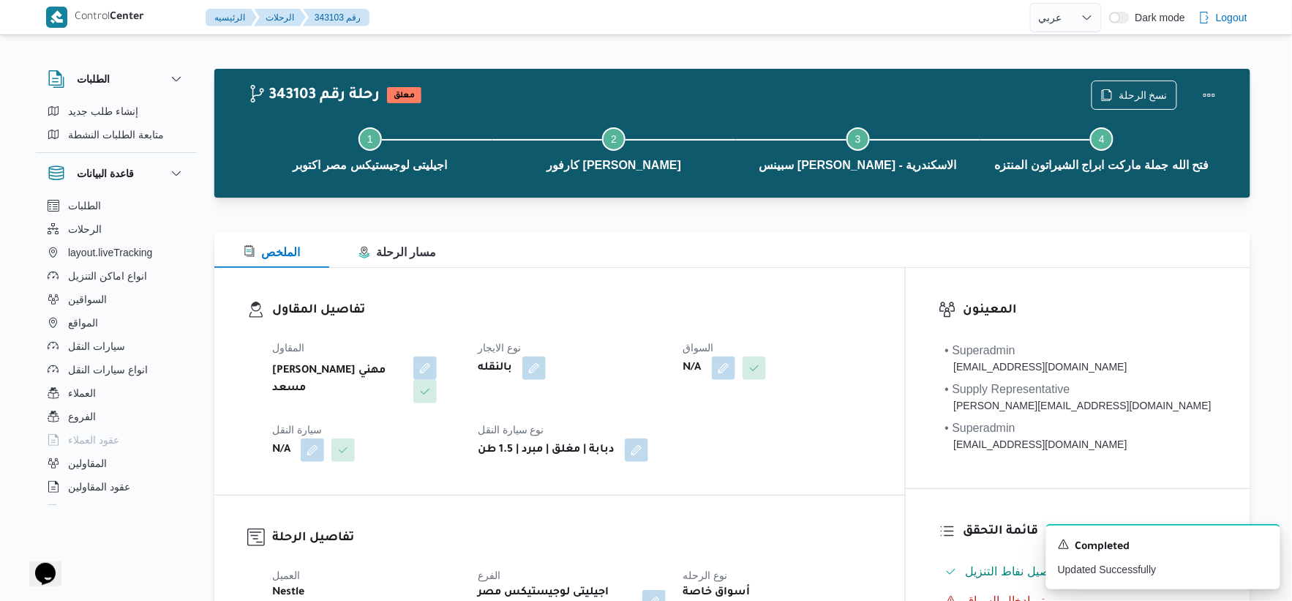
select select "ar"
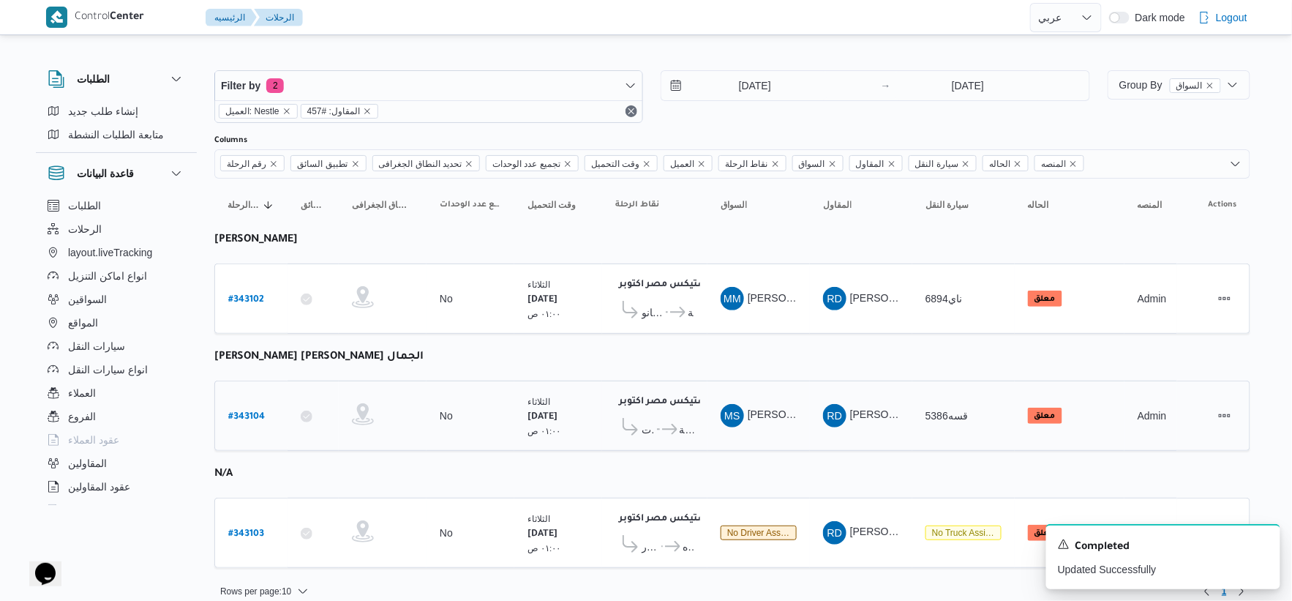
click at [675, 425] on icon at bounding box center [669, 429] width 15 height 11
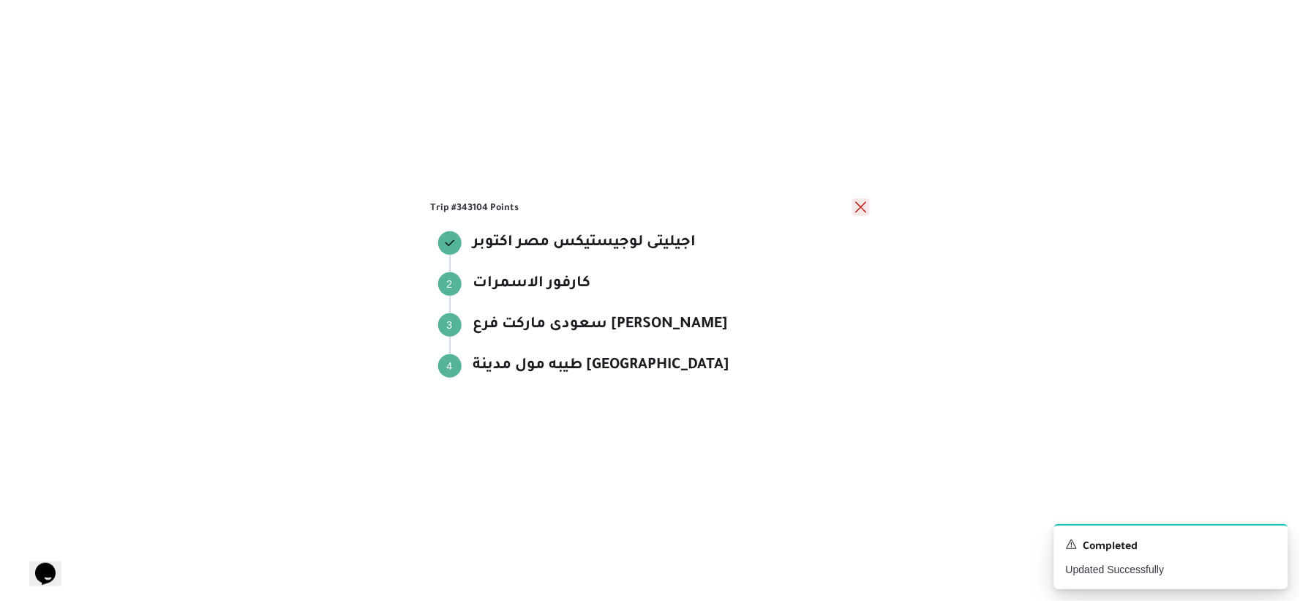
click at [860, 206] on button "close" at bounding box center [861, 207] width 18 height 18
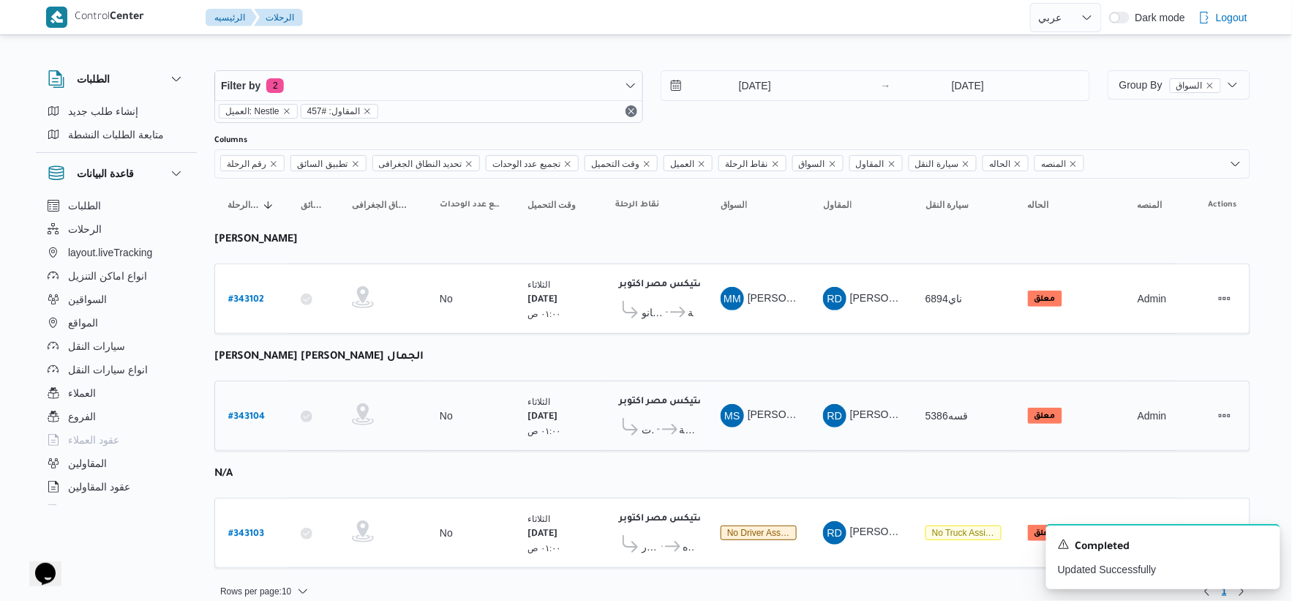
click at [678, 430] on icon at bounding box center [669, 429] width 15 height 11
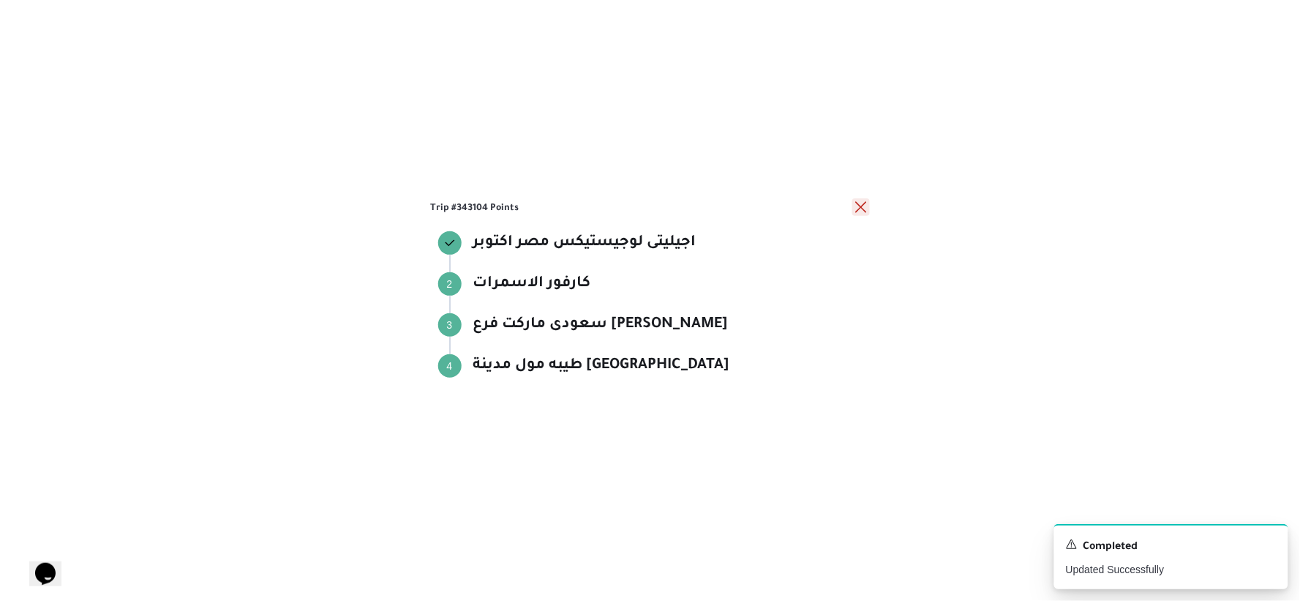
click at [863, 203] on button "close" at bounding box center [861, 207] width 18 height 18
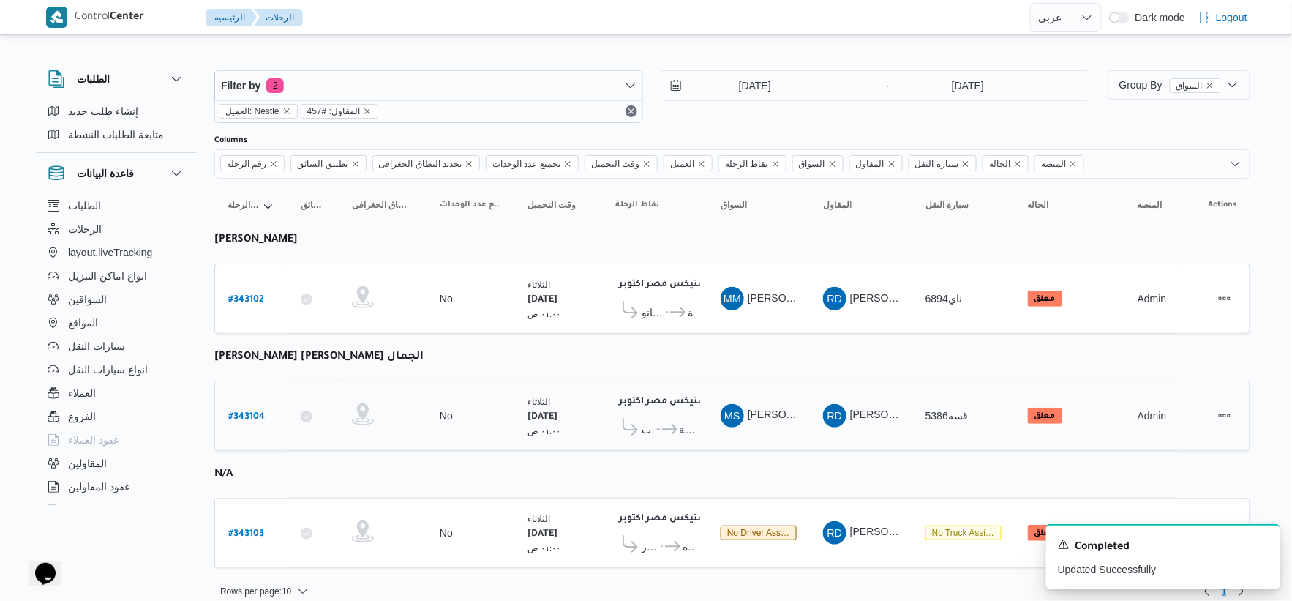
click at [678, 430] on icon at bounding box center [669, 429] width 15 height 11
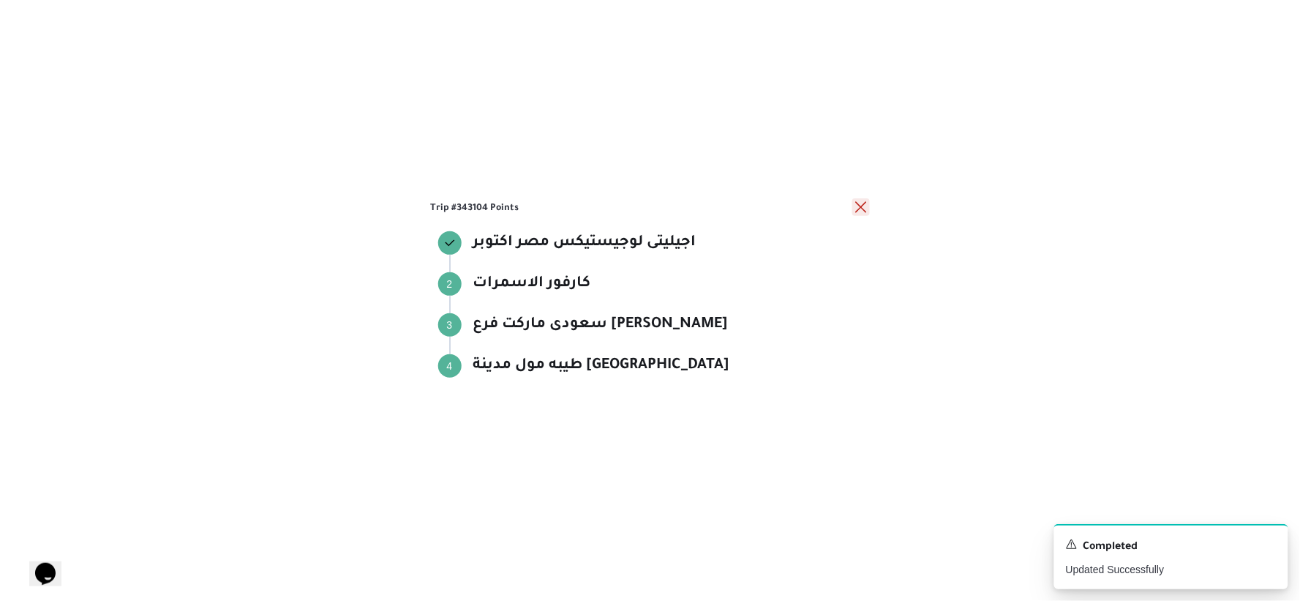
click at [861, 209] on button "close" at bounding box center [861, 207] width 18 height 18
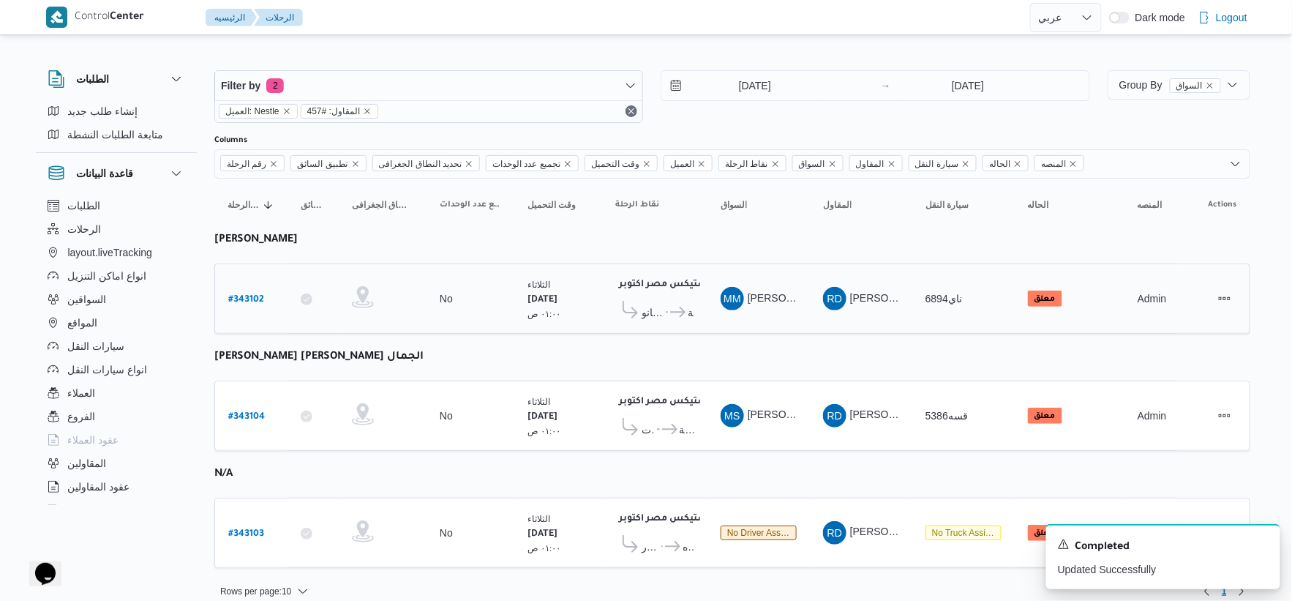
click at [661, 315] on span "فتح الله جملة ماركت سان ستفانو" at bounding box center [653, 313] width 22 height 18
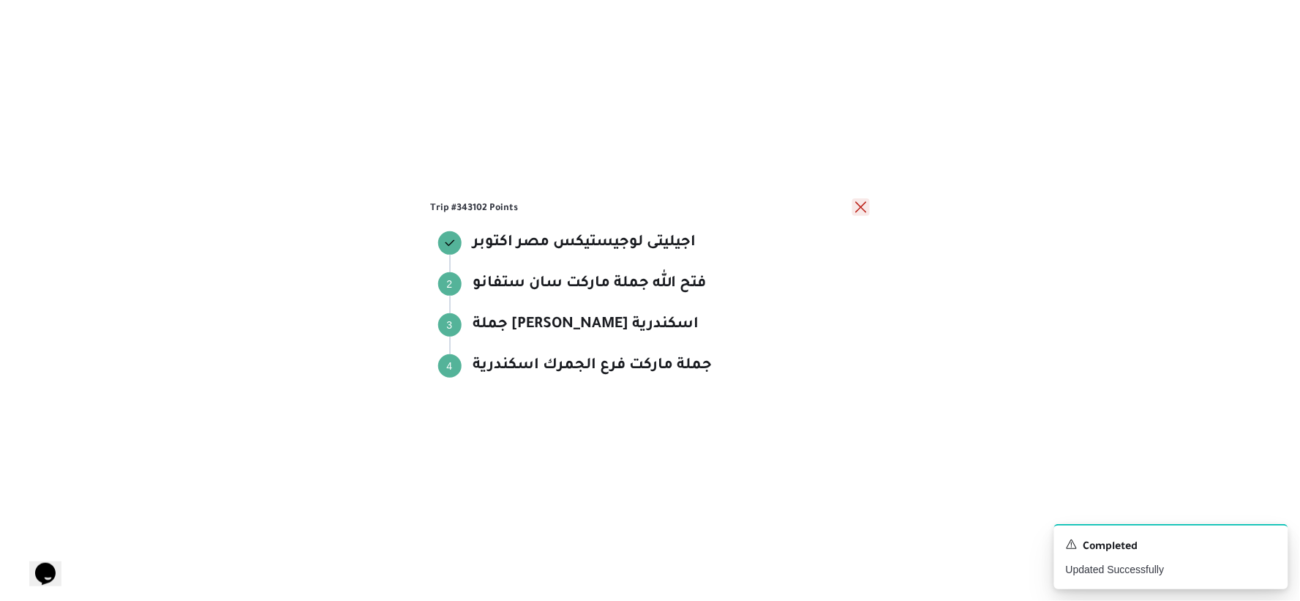
click at [865, 200] on button "close" at bounding box center [861, 207] width 18 height 18
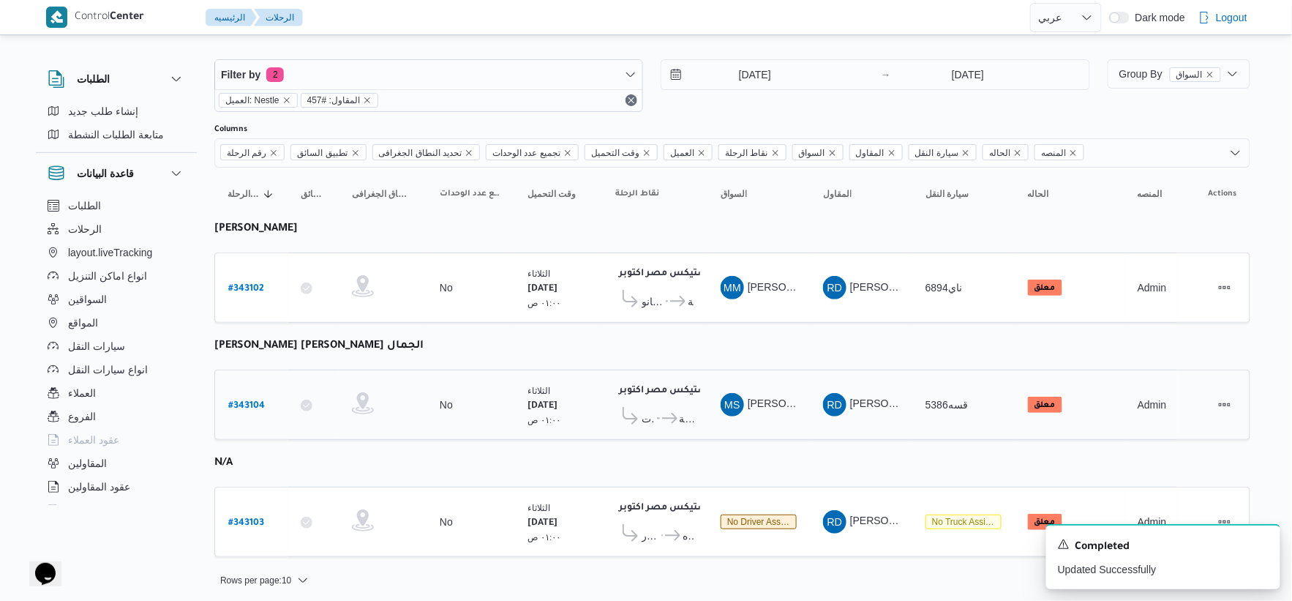
scroll to position [15, 0]
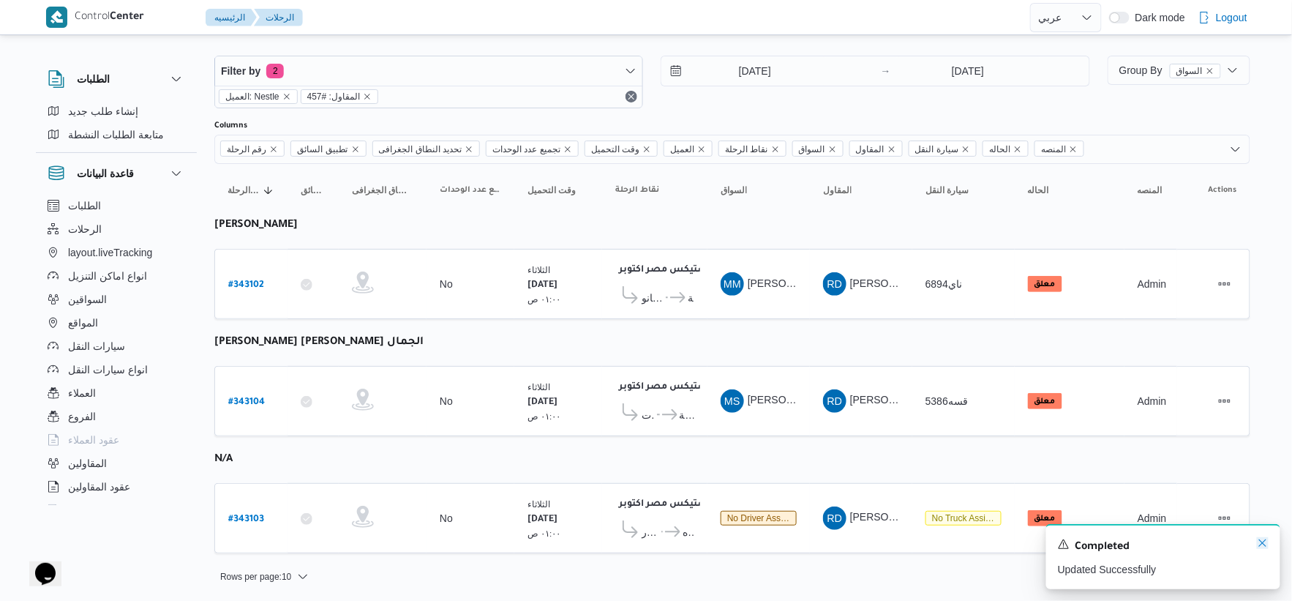
click at [1262, 546] on icon "Dismiss toast" at bounding box center [1263, 543] width 12 height 12
click at [669, 417] on icon at bounding box center [669, 414] width 15 height 11
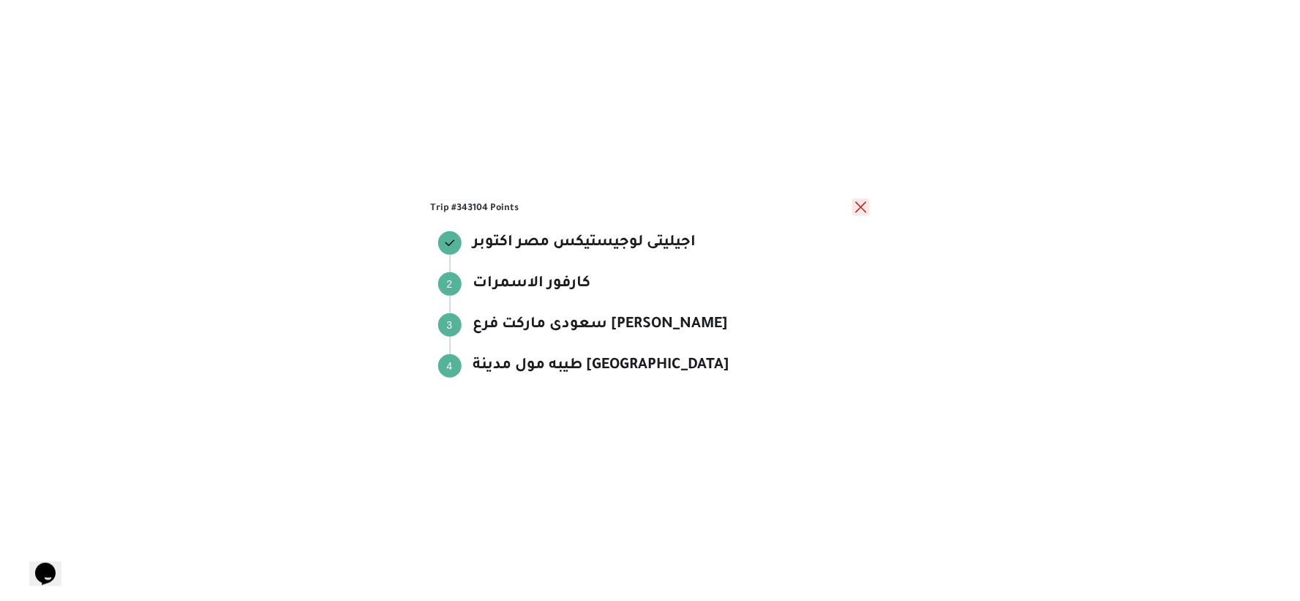
click at [859, 203] on button "close" at bounding box center [861, 207] width 18 height 18
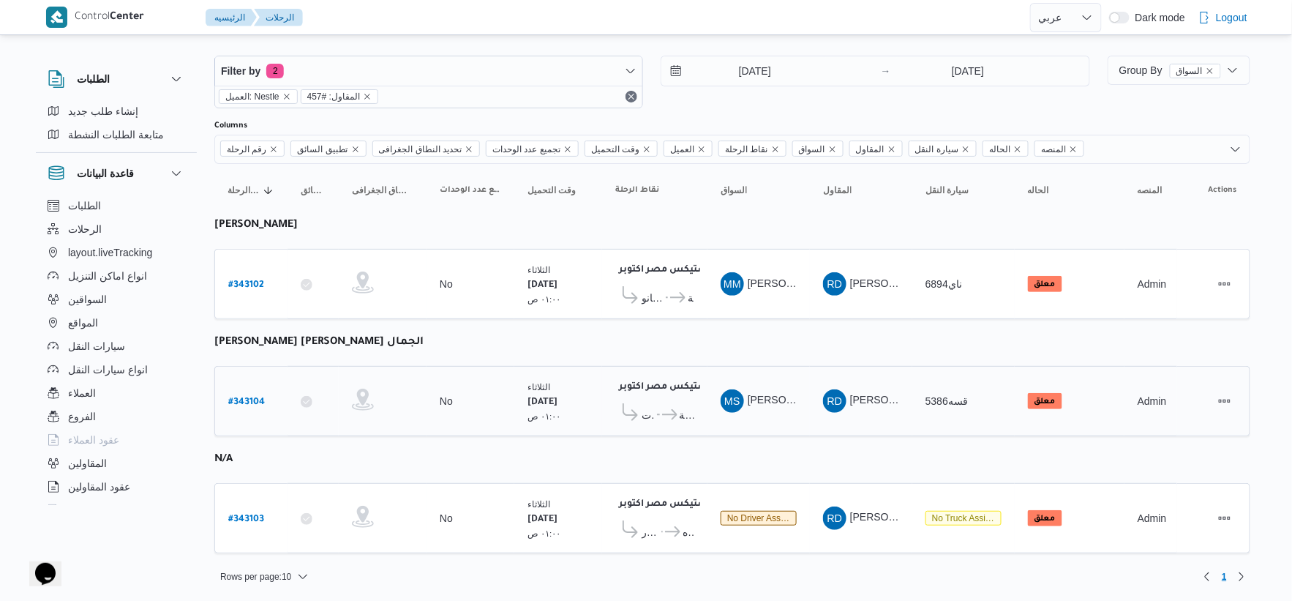
click at [678, 413] on icon at bounding box center [669, 414] width 15 height 11
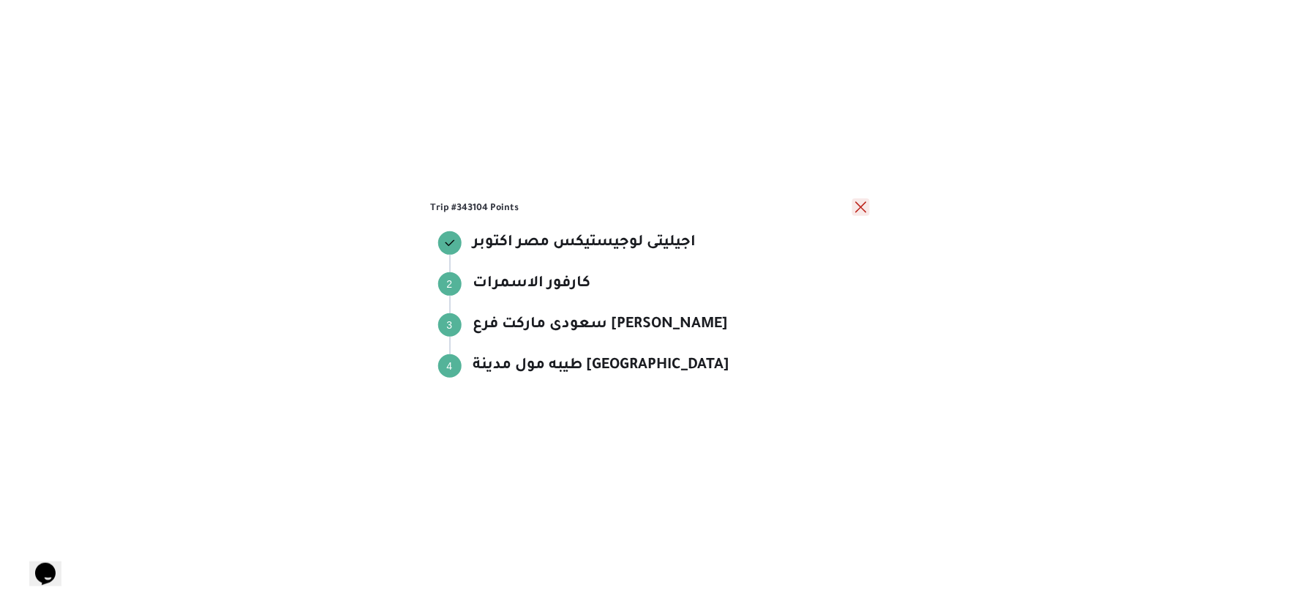
click at [859, 206] on button "close" at bounding box center [861, 207] width 18 height 18
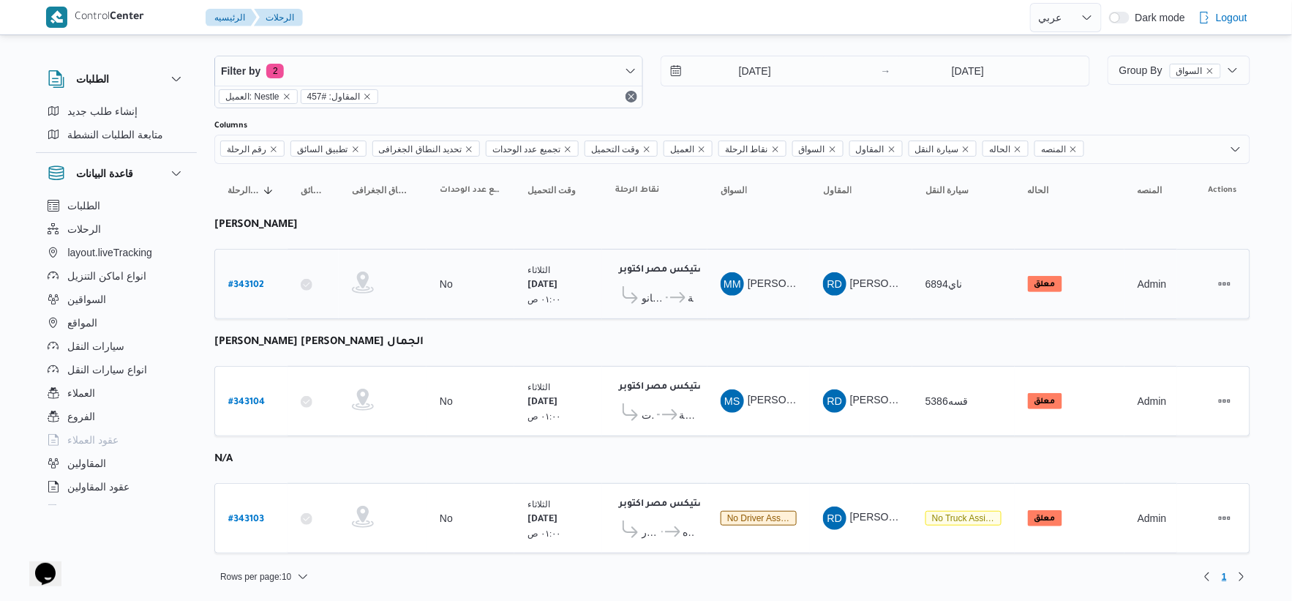
click at [662, 293] on span "فتح الله جملة ماركت سان ستفانو" at bounding box center [653, 298] width 22 height 18
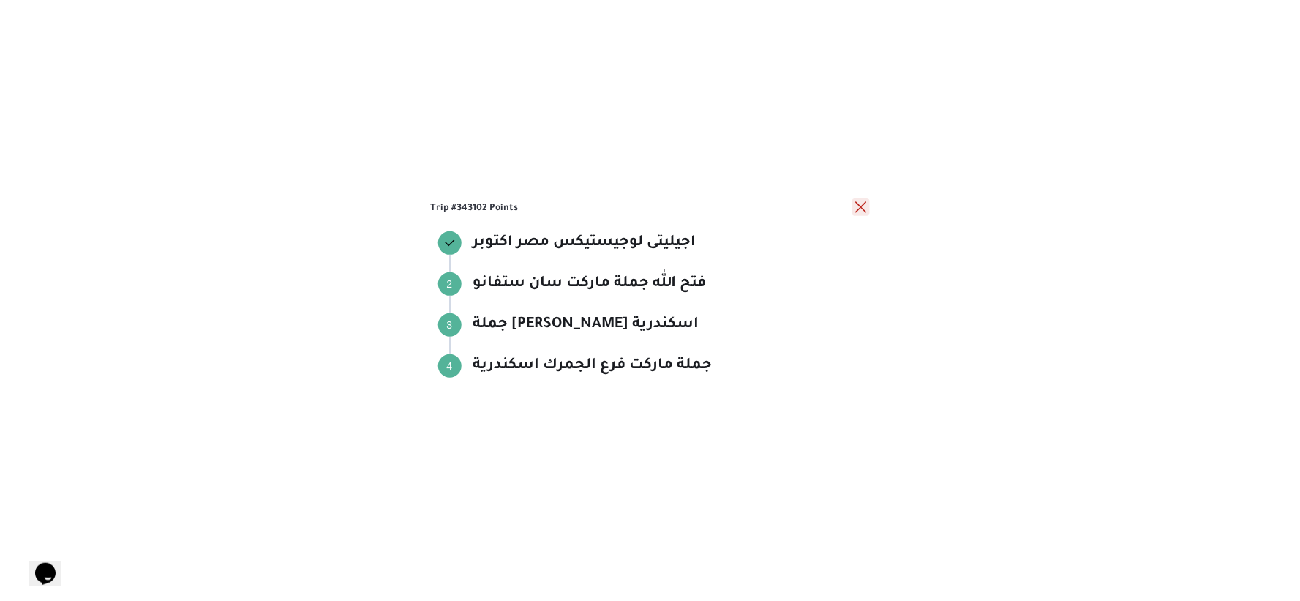
click at [859, 203] on button "close" at bounding box center [861, 207] width 18 height 18
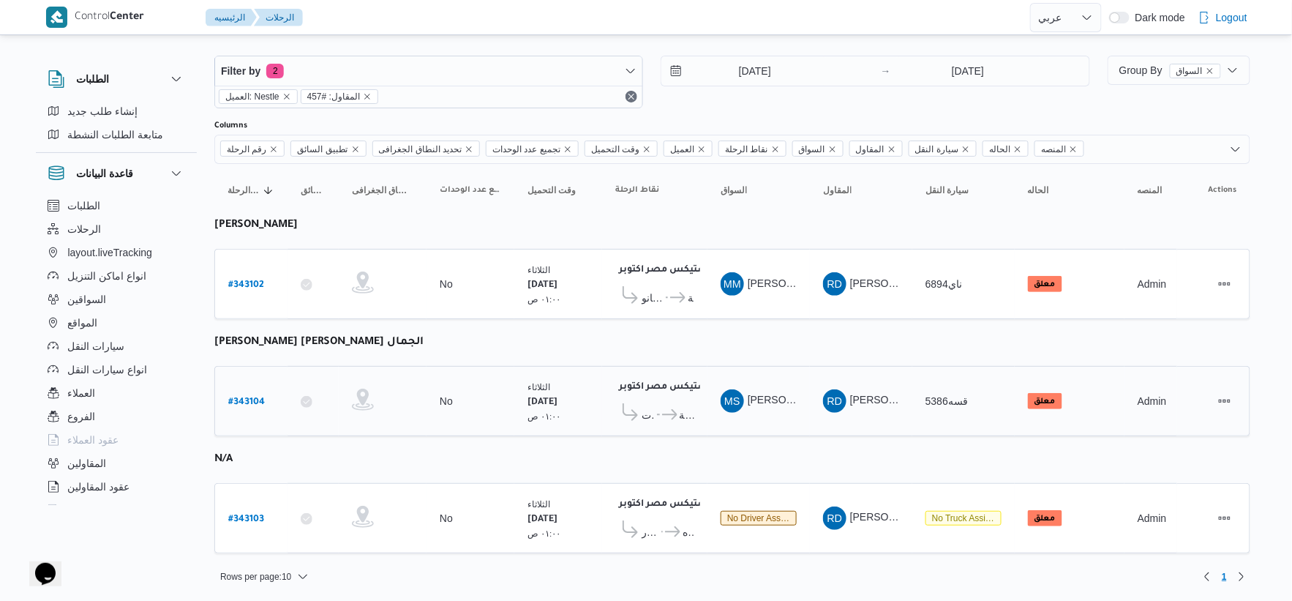
click at [671, 406] on span "طيبه مول مدينة نصر" at bounding box center [677, 415] width 34 height 18
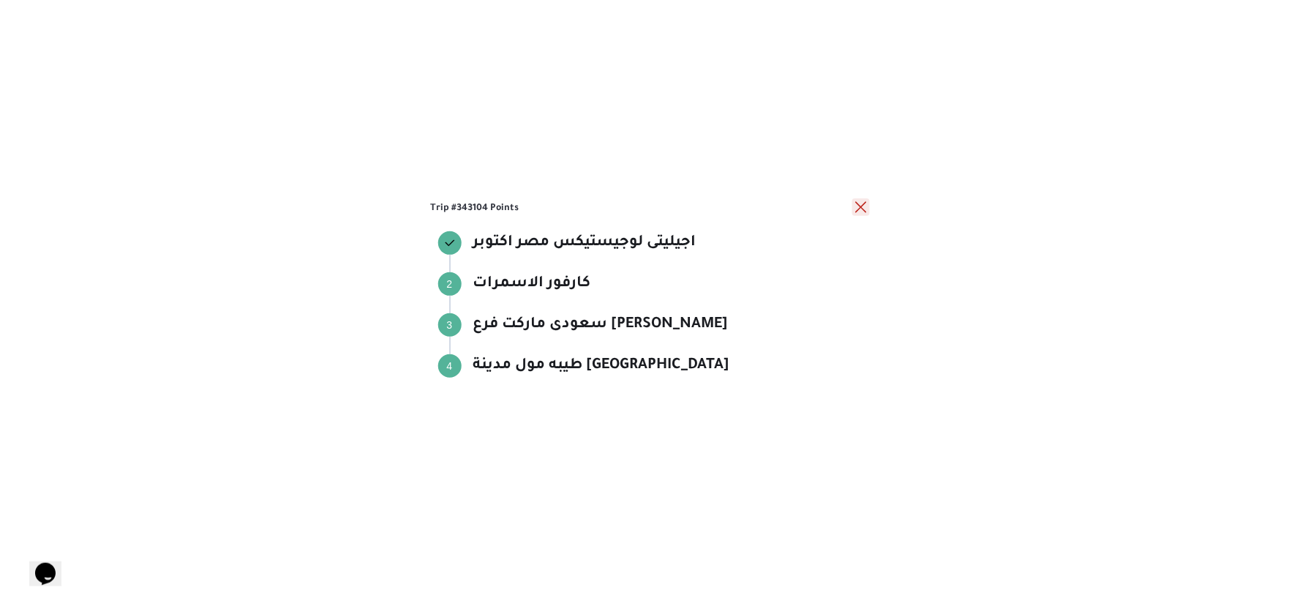
click at [867, 207] on button "close" at bounding box center [861, 207] width 18 height 18
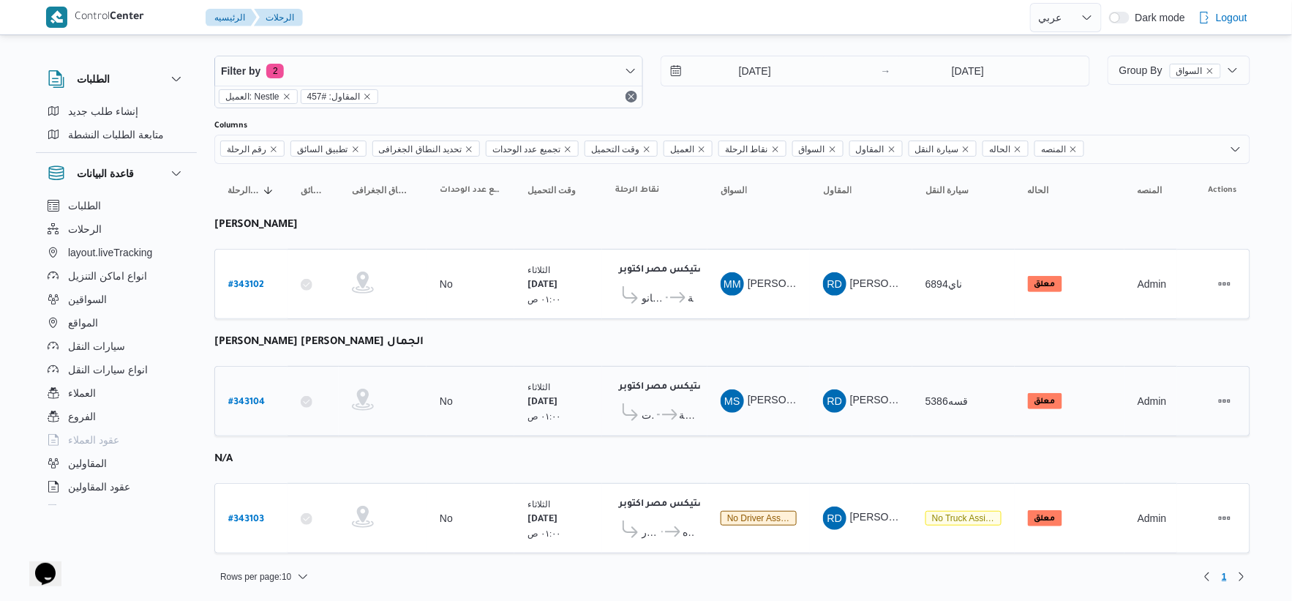
click at [250, 397] on b "# 343104" at bounding box center [246, 402] width 37 height 10
select select "ar"
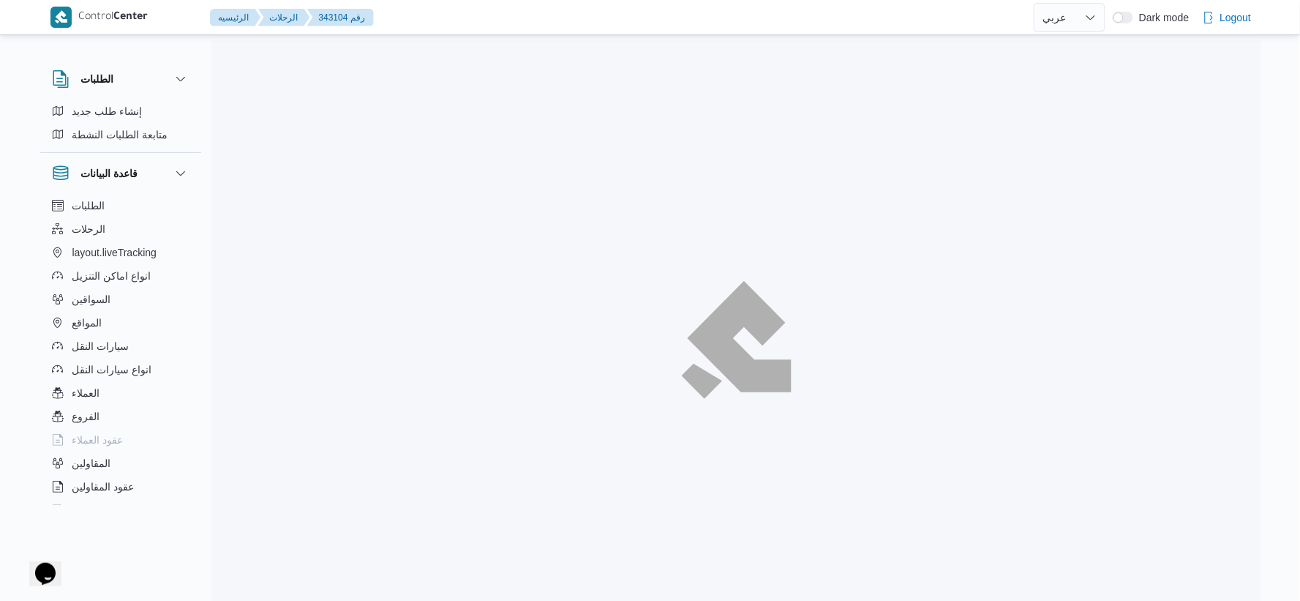
select select "ar"
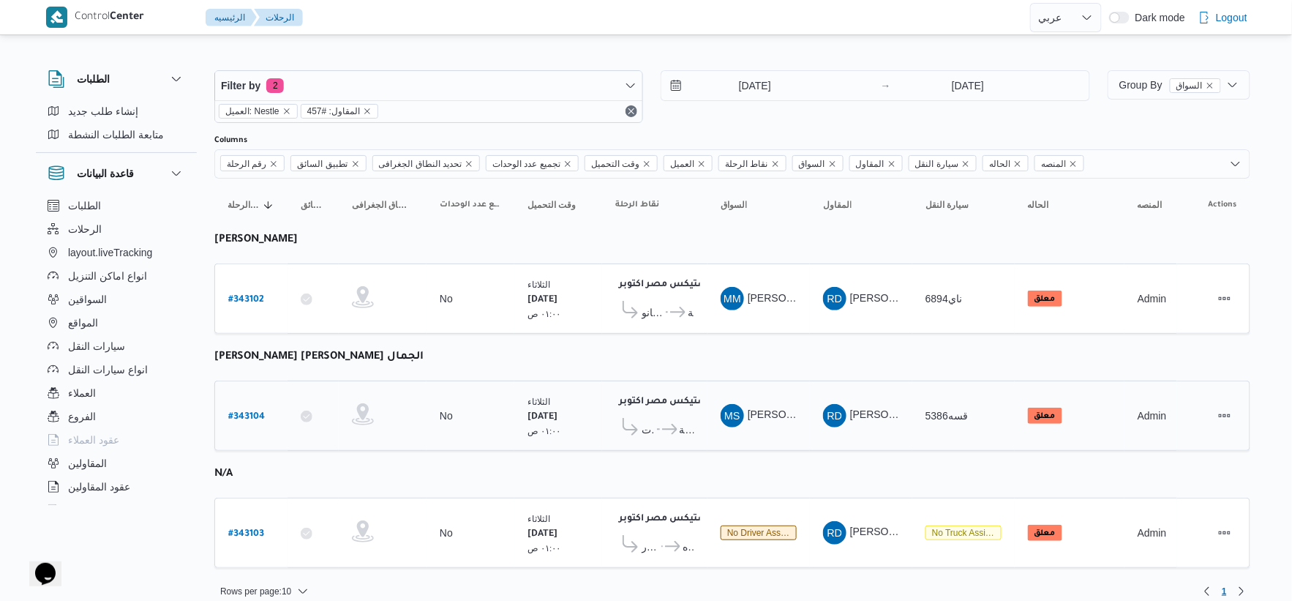
click at [661, 427] on icon at bounding box center [664, 429] width 15 height 11
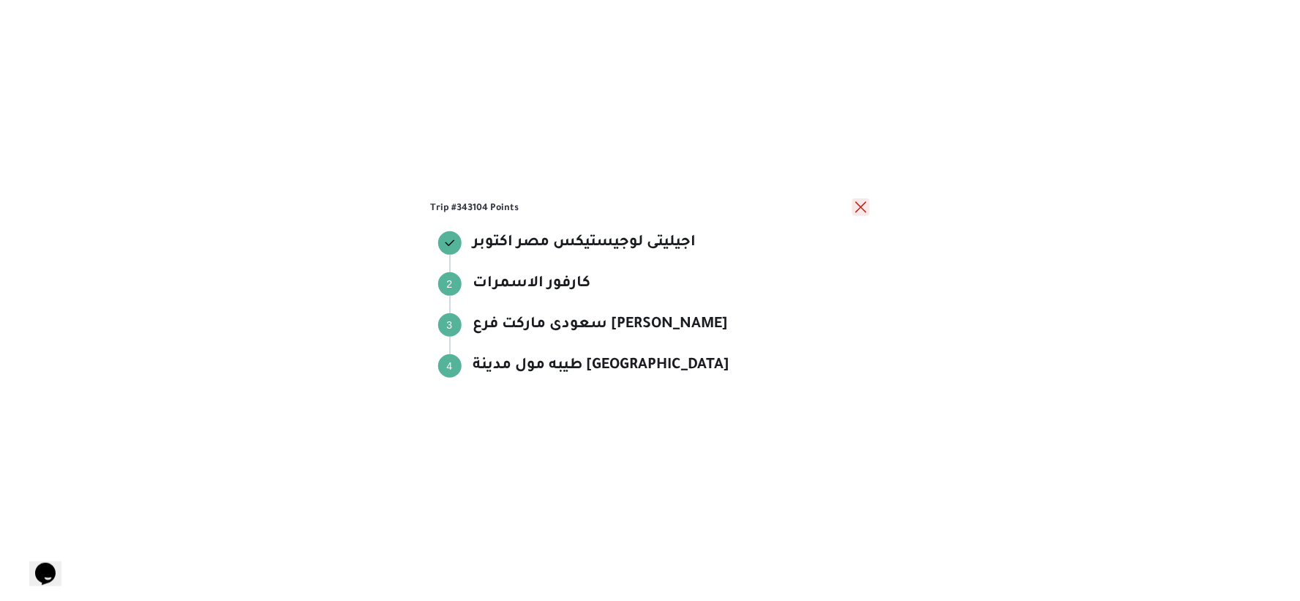
click at [861, 206] on button "close" at bounding box center [861, 207] width 18 height 18
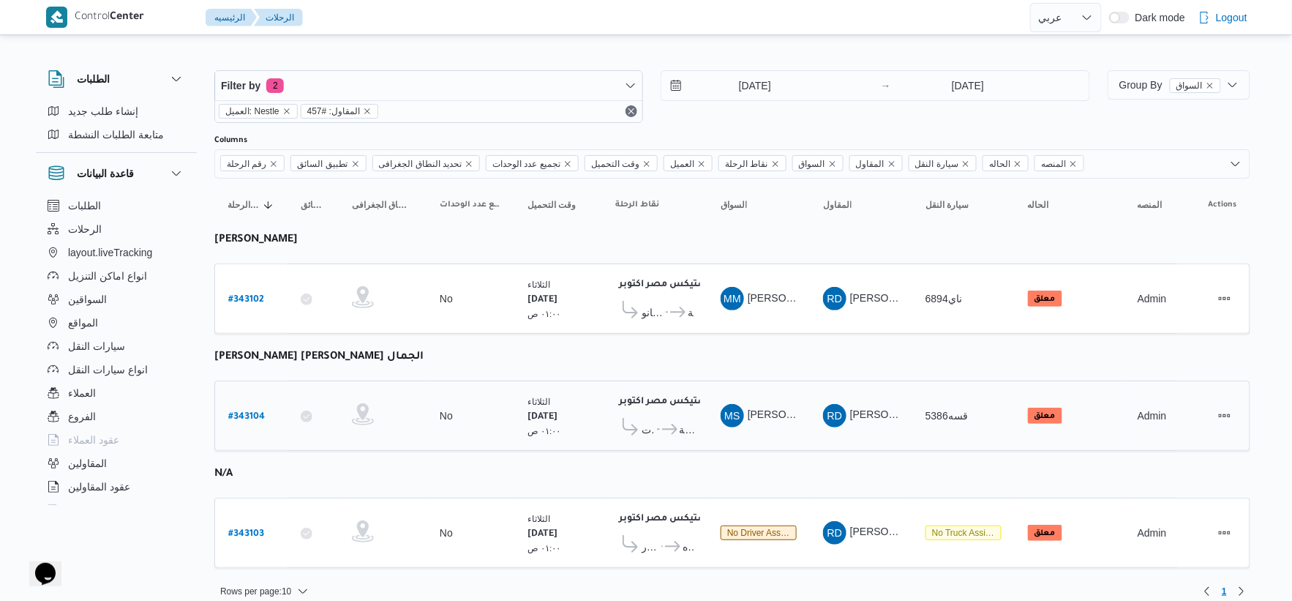
click at [250, 415] on b "# 343104" at bounding box center [246, 417] width 37 height 10
select select "ar"
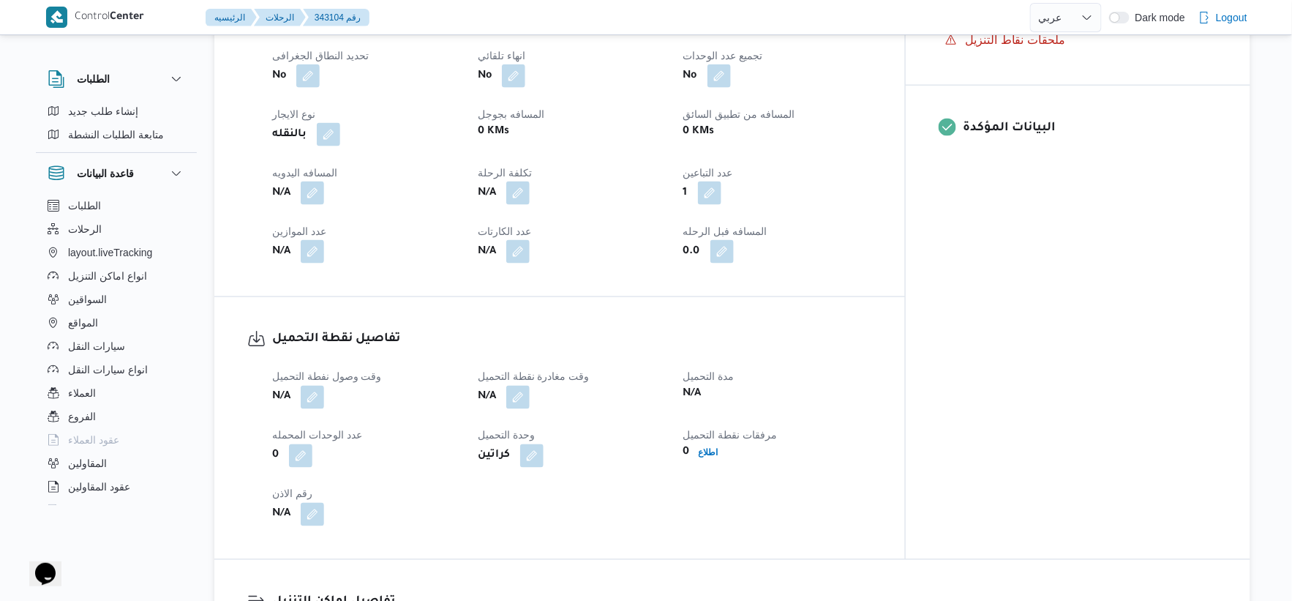
scroll to position [650, 0]
click at [312, 391] on button "button" at bounding box center [312, 394] width 23 height 23
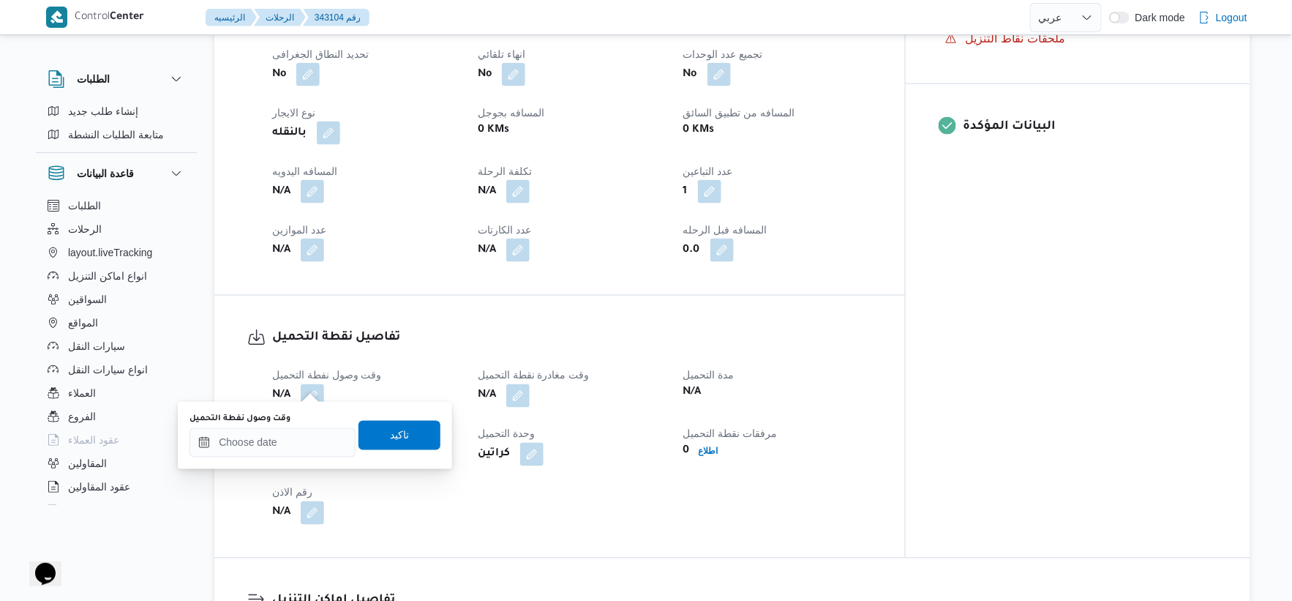
select select "ar"
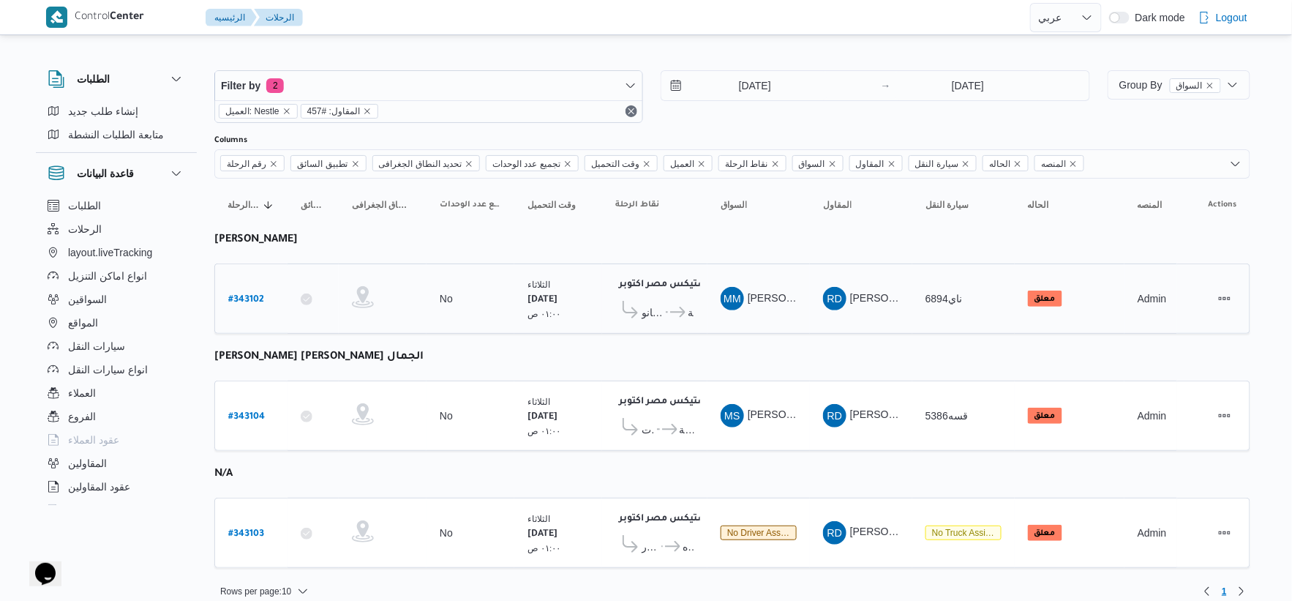
click at [247, 295] on b "# 343102" at bounding box center [246, 300] width 36 height 10
select select "ar"
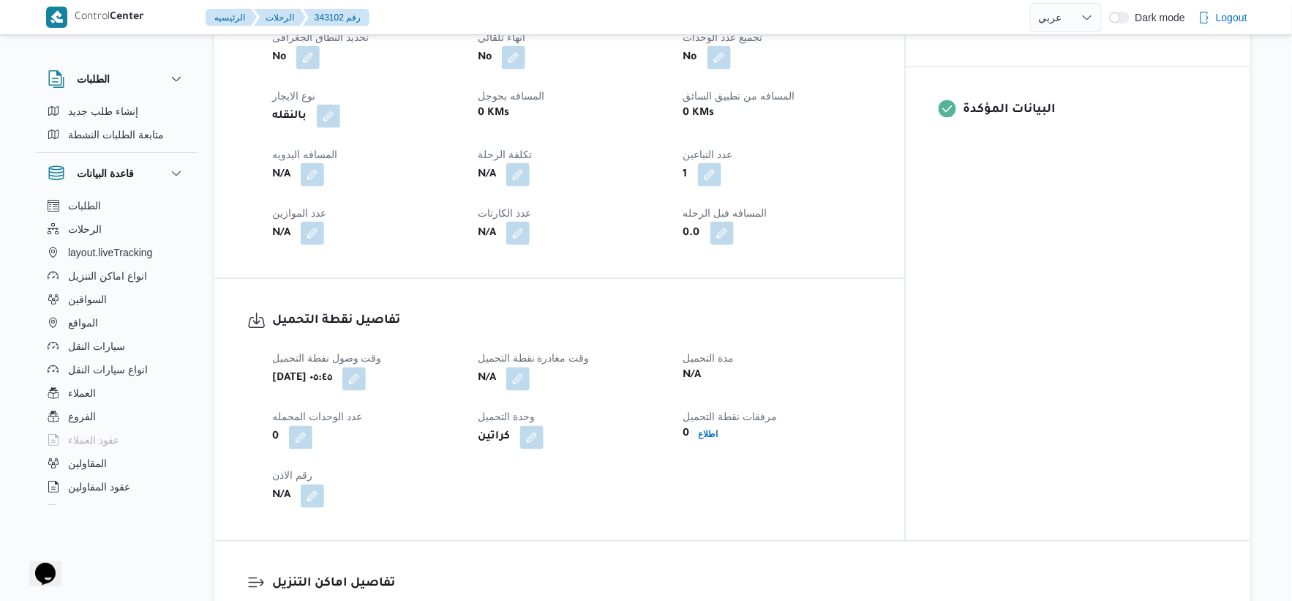
scroll to position [813, 0]
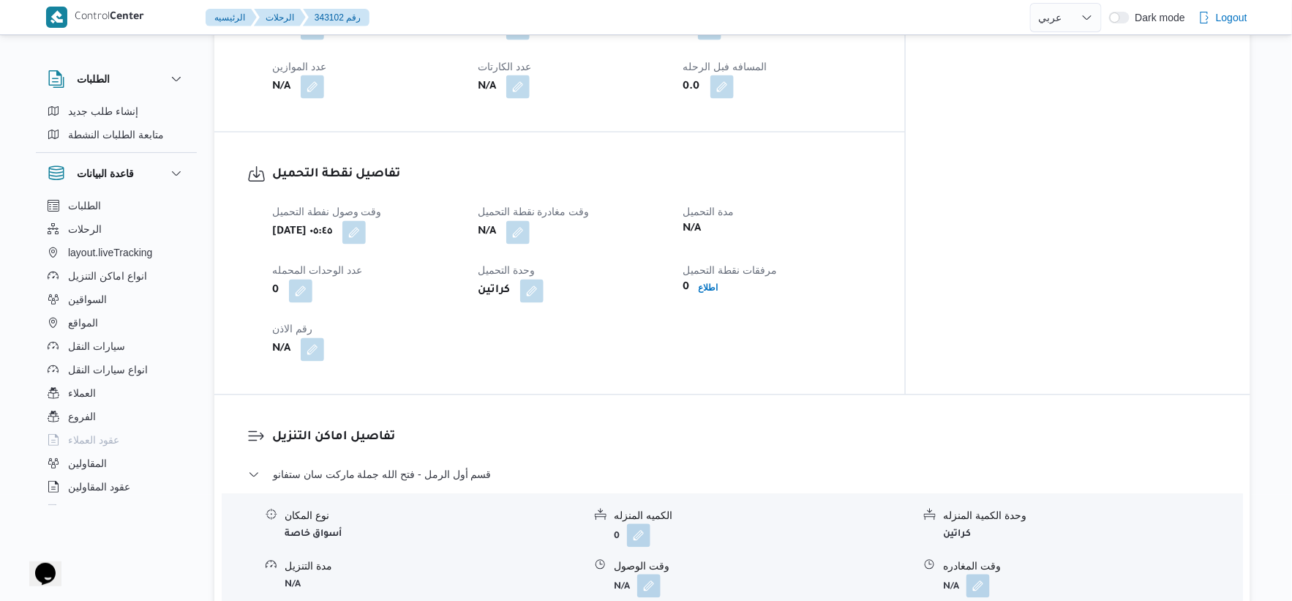
select select "ar"
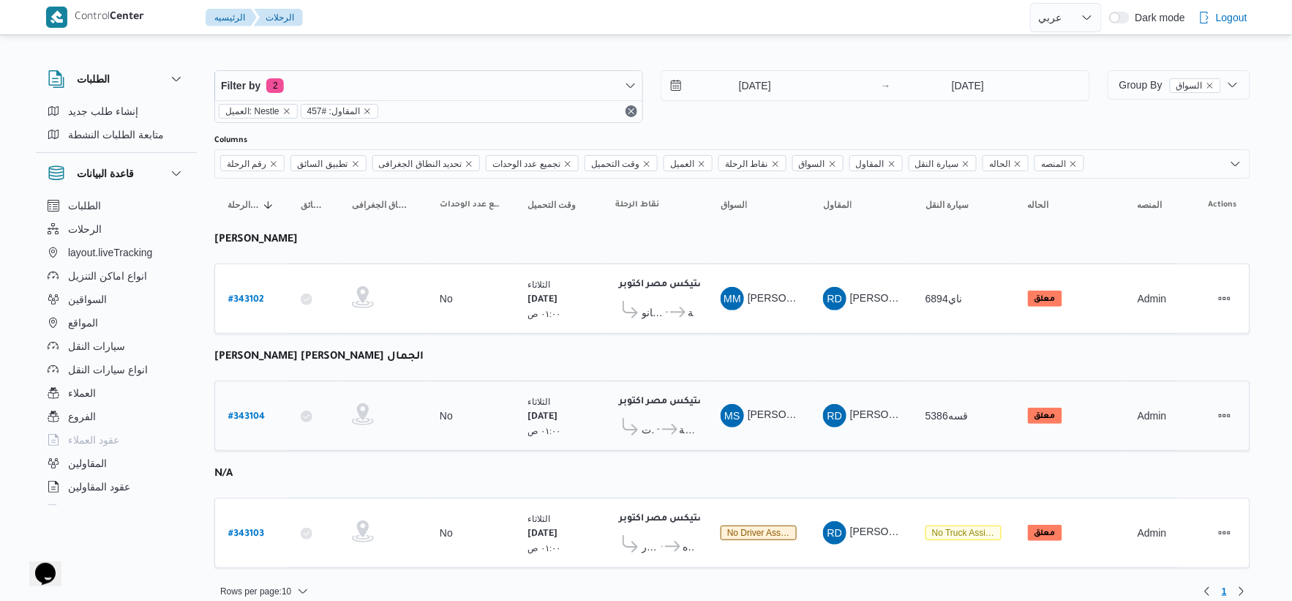
click at [673, 427] on icon at bounding box center [669, 429] width 15 height 11
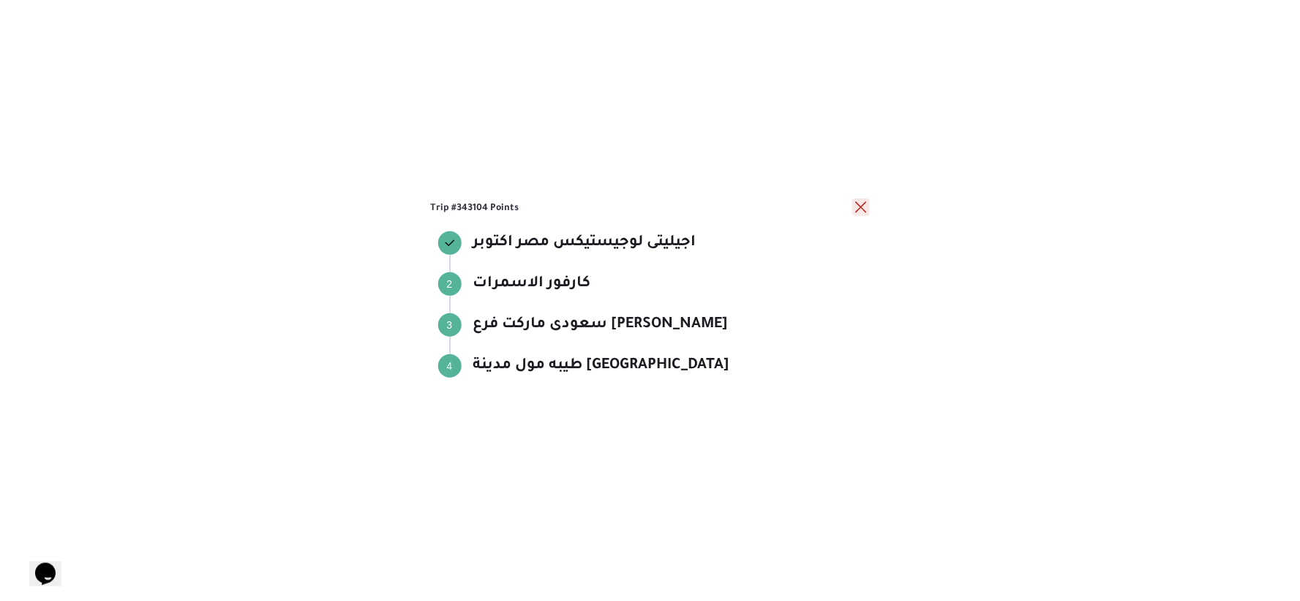
click at [863, 209] on button "close" at bounding box center [861, 207] width 18 height 18
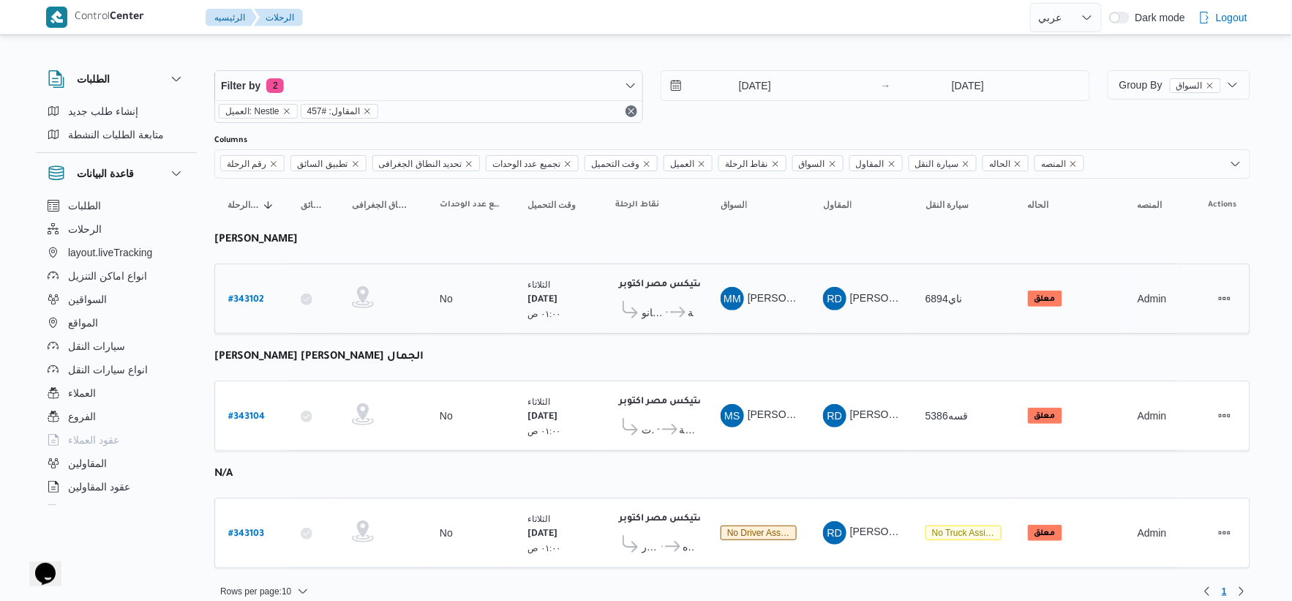
click at [661, 315] on span "فتح الله جملة ماركت سان ستفانو" at bounding box center [653, 313] width 22 height 18
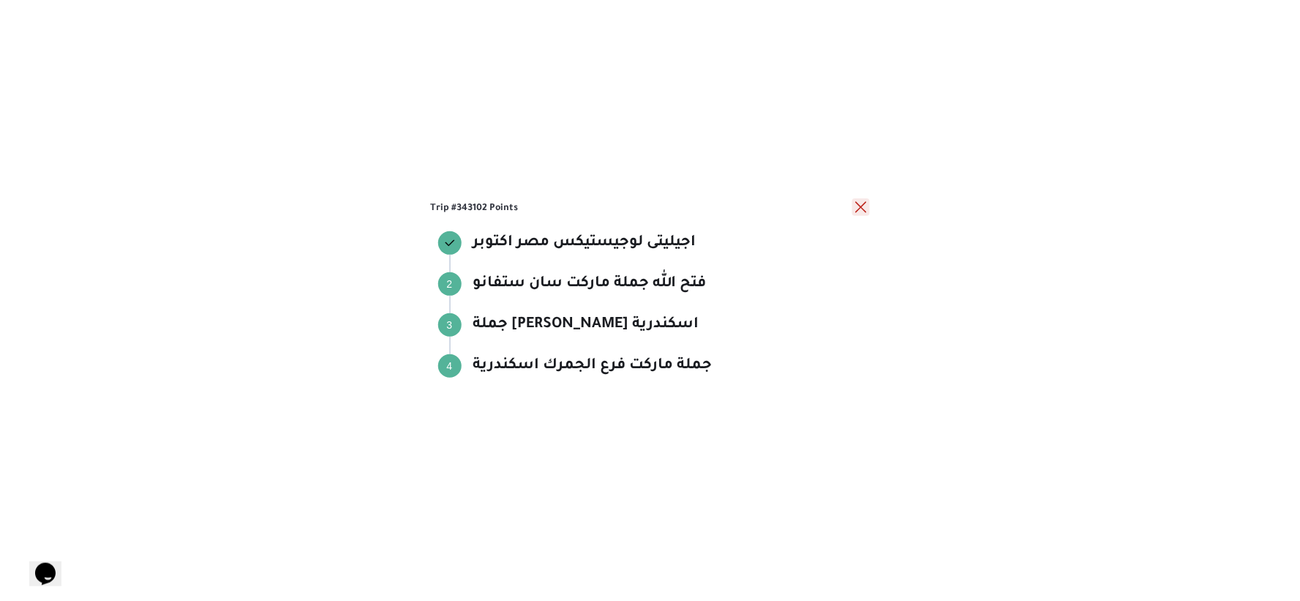
click at [862, 206] on button "close" at bounding box center [861, 207] width 18 height 18
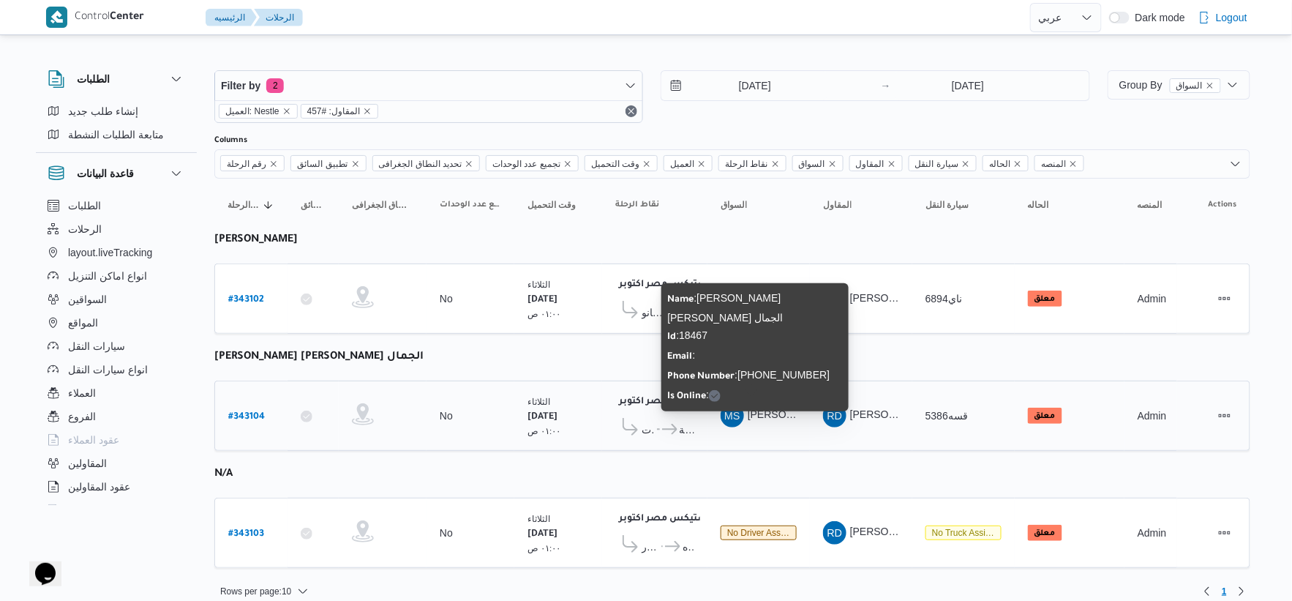
scroll to position [15, 0]
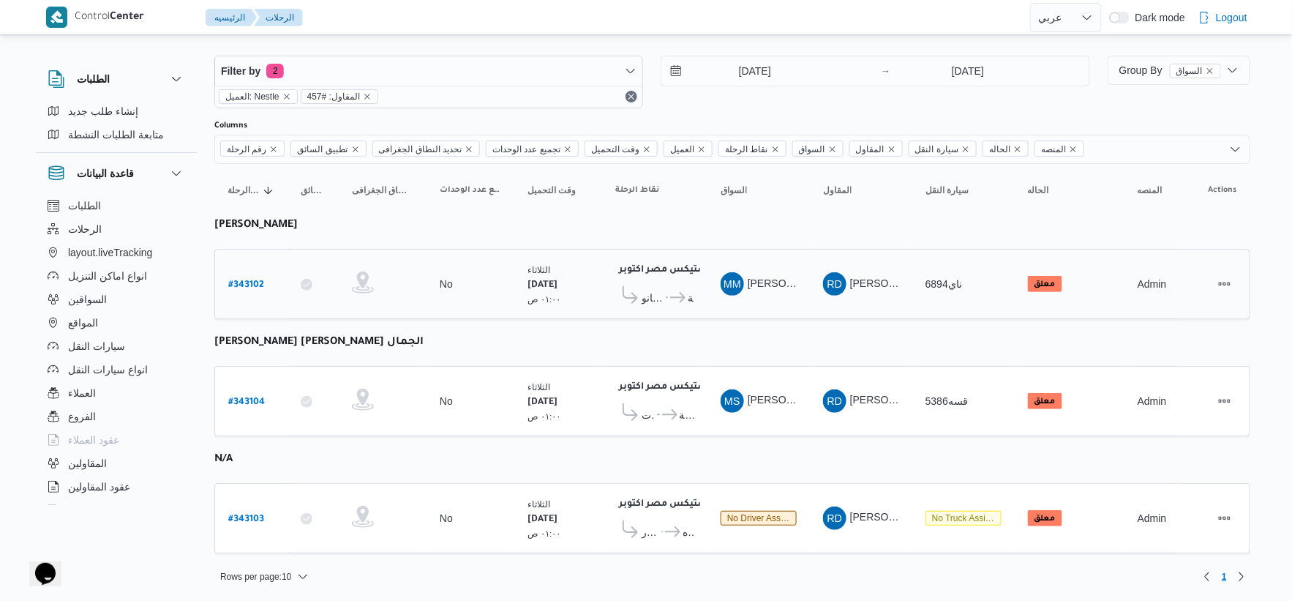
click at [252, 282] on b "# 343102" at bounding box center [246, 285] width 36 height 10
select select "ar"
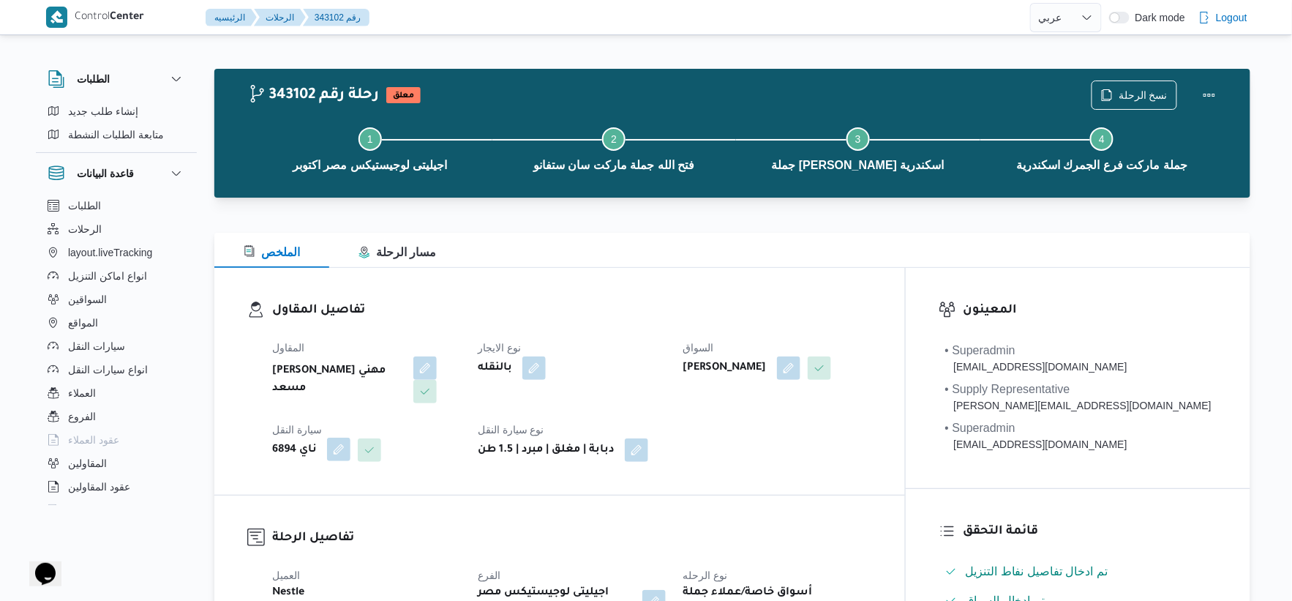
click at [339, 448] on button "button" at bounding box center [338, 449] width 23 height 23
click at [332, 506] on icon "Clear input" at bounding box center [335, 509] width 6 height 6
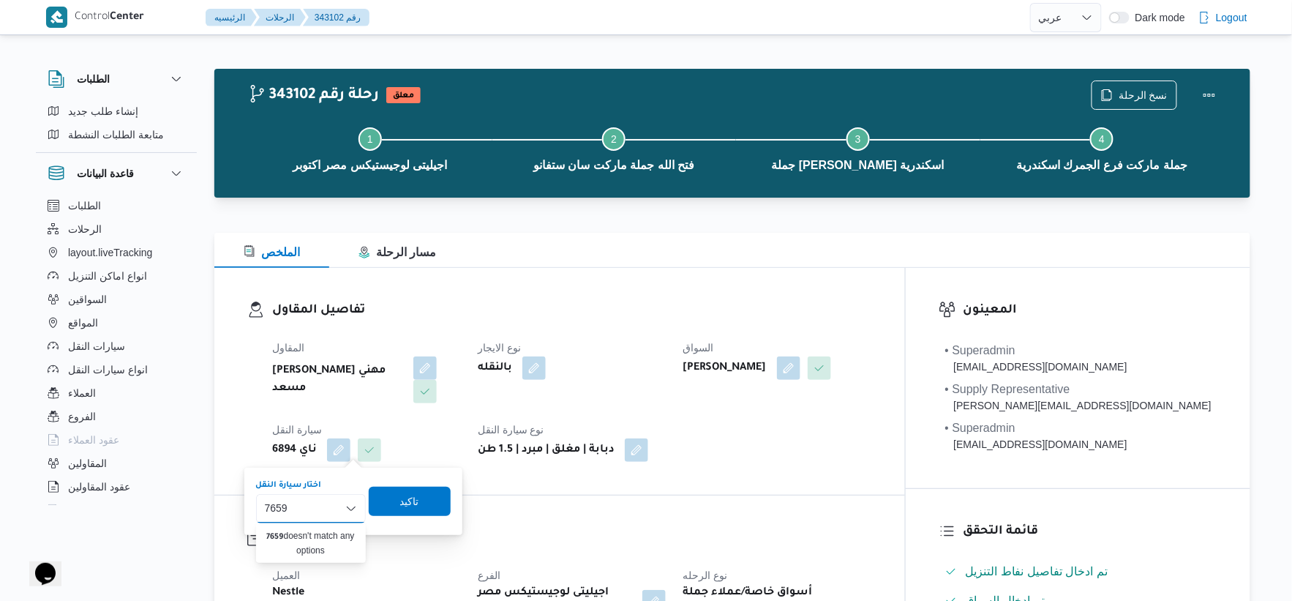
type input "7659"
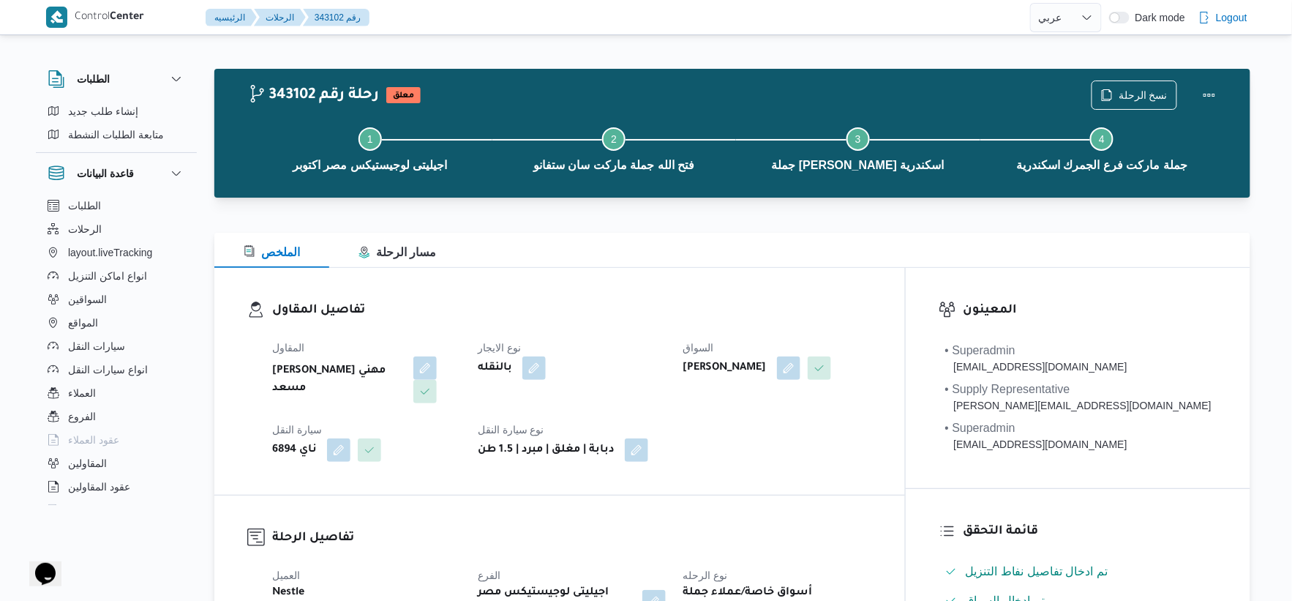
click at [525, 473] on div "تفاصيل المقاول المقاول راجح ضبع مهني مسعد نوع الايجار بالنقله السواق ممدوح مصطف…" at bounding box center [559, 381] width 691 height 227
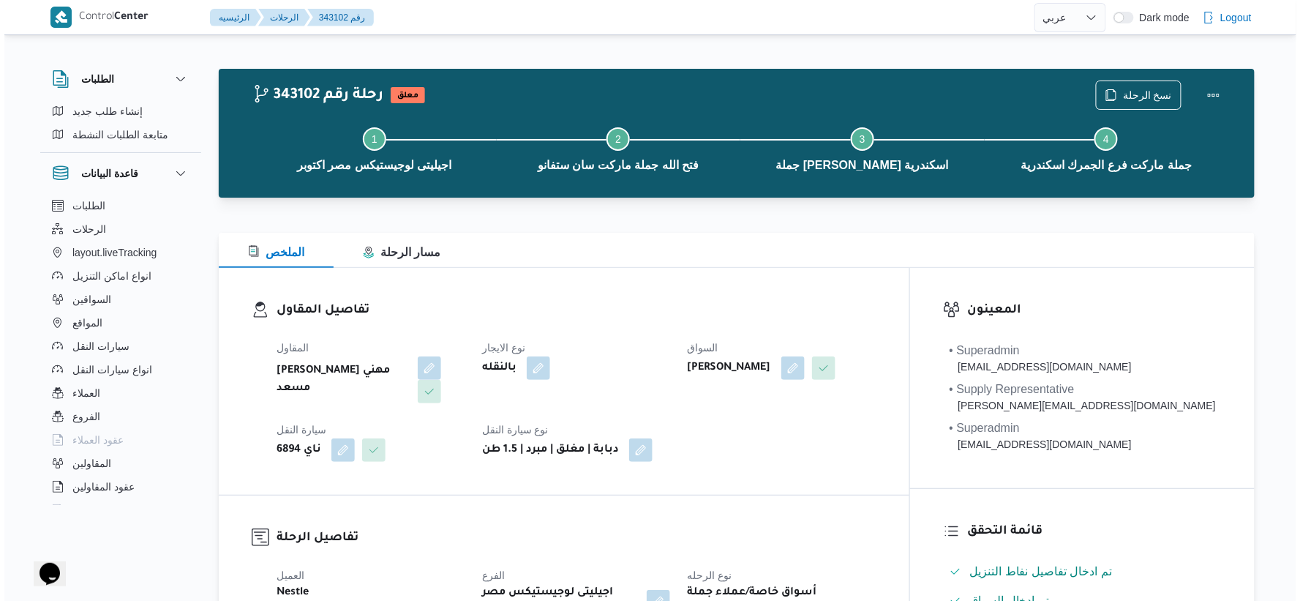
select select "ar"
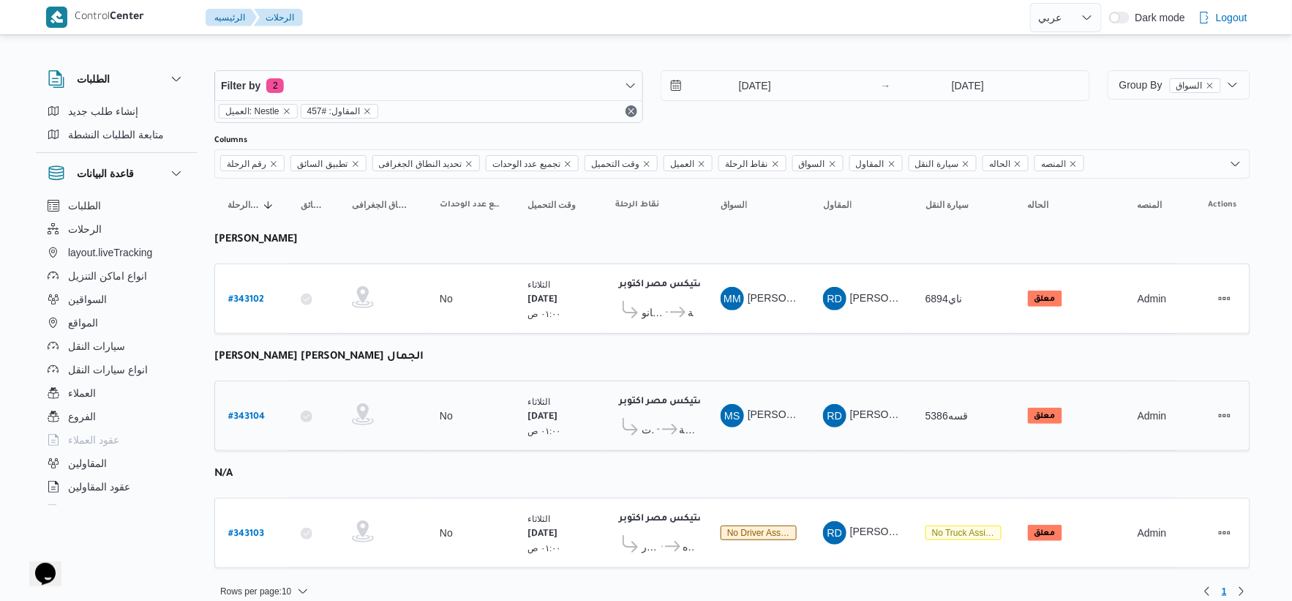
scroll to position [15, 0]
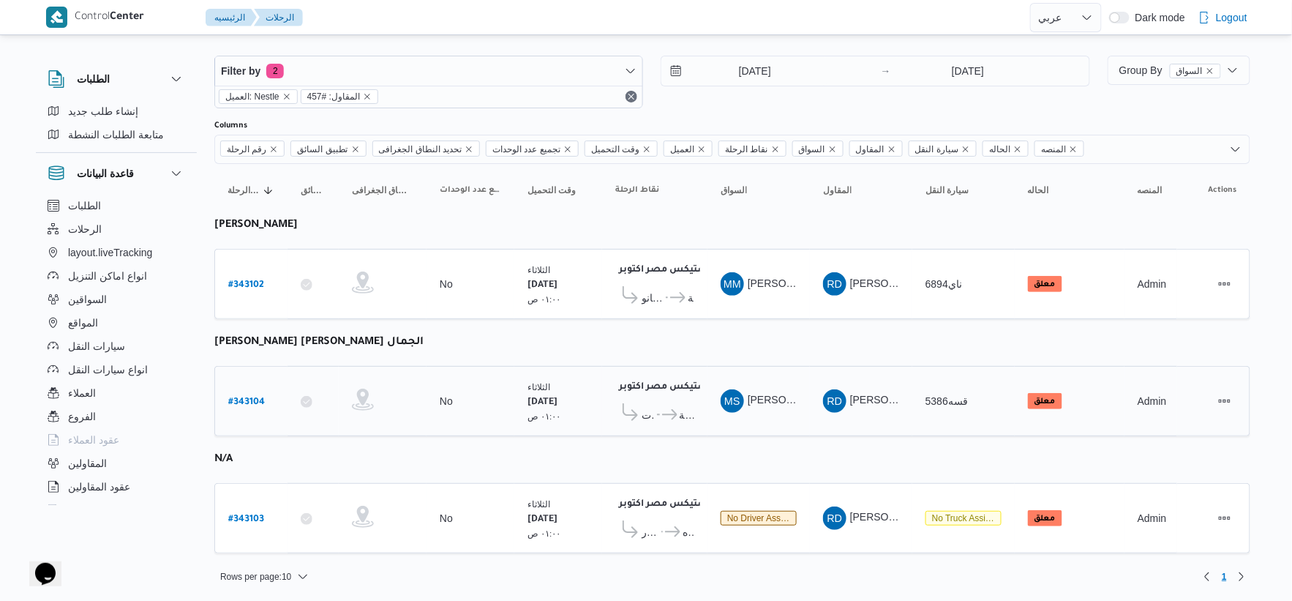
click at [684, 413] on span "طيبه مول مدينة [GEOGRAPHIC_DATA]" at bounding box center [677, 415] width 34 height 18
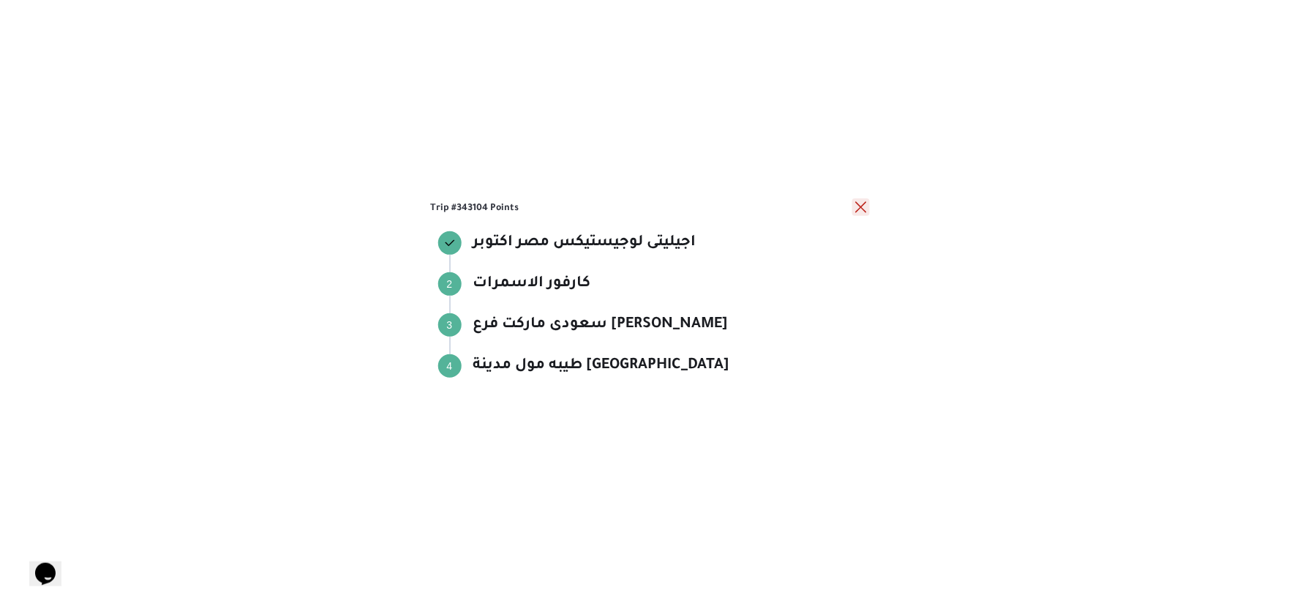
click at [859, 207] on button "close" at bounding box center [861, 207] width 18 height 18
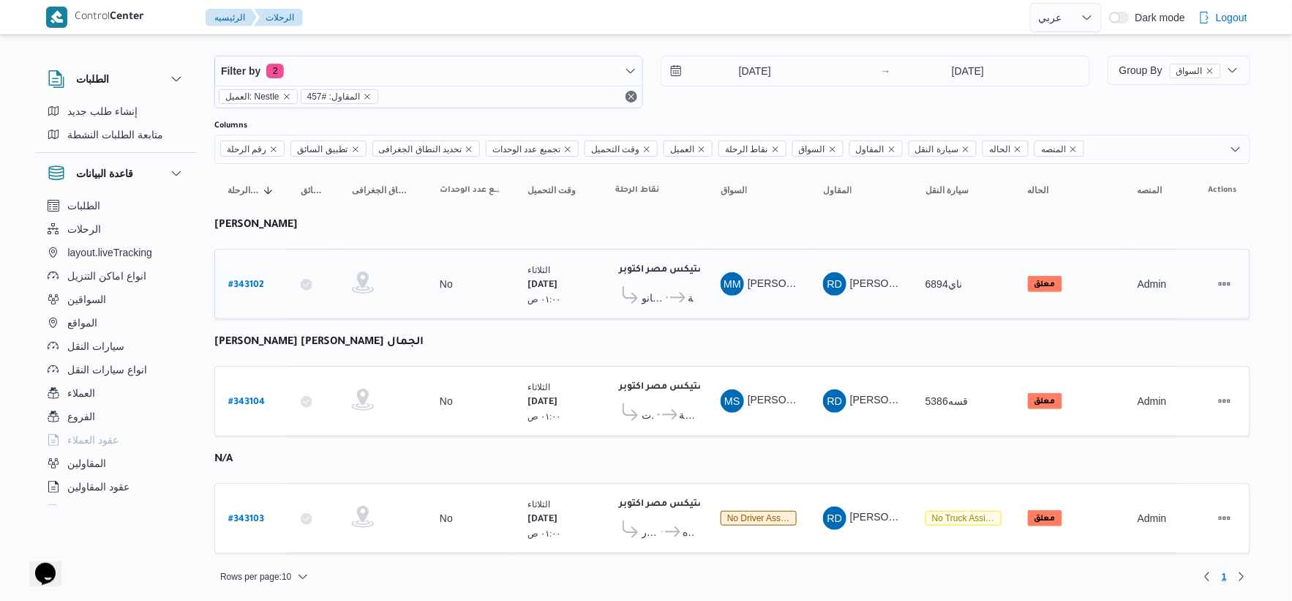
click at [668, 290] on span "جملة ماركت فرع الجمرك اسكندرية" at bounding box center [681, 298] width 26 height 18
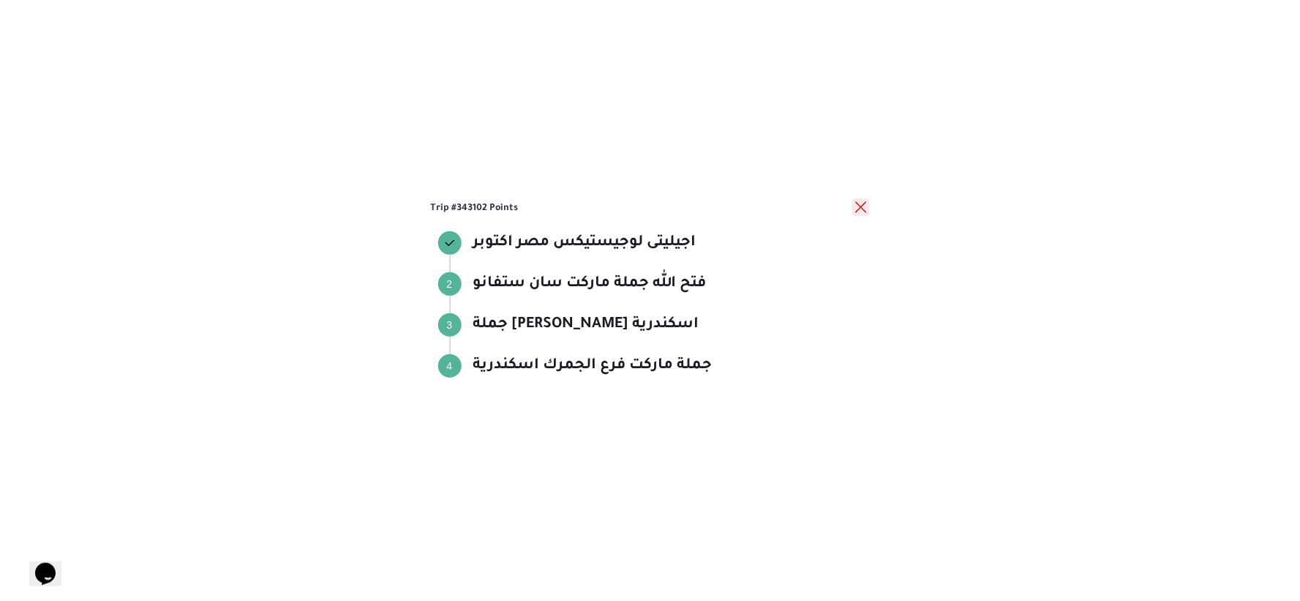
click at [859, 209] on button "close" at bounding box center [861, 207] width 18 height 18
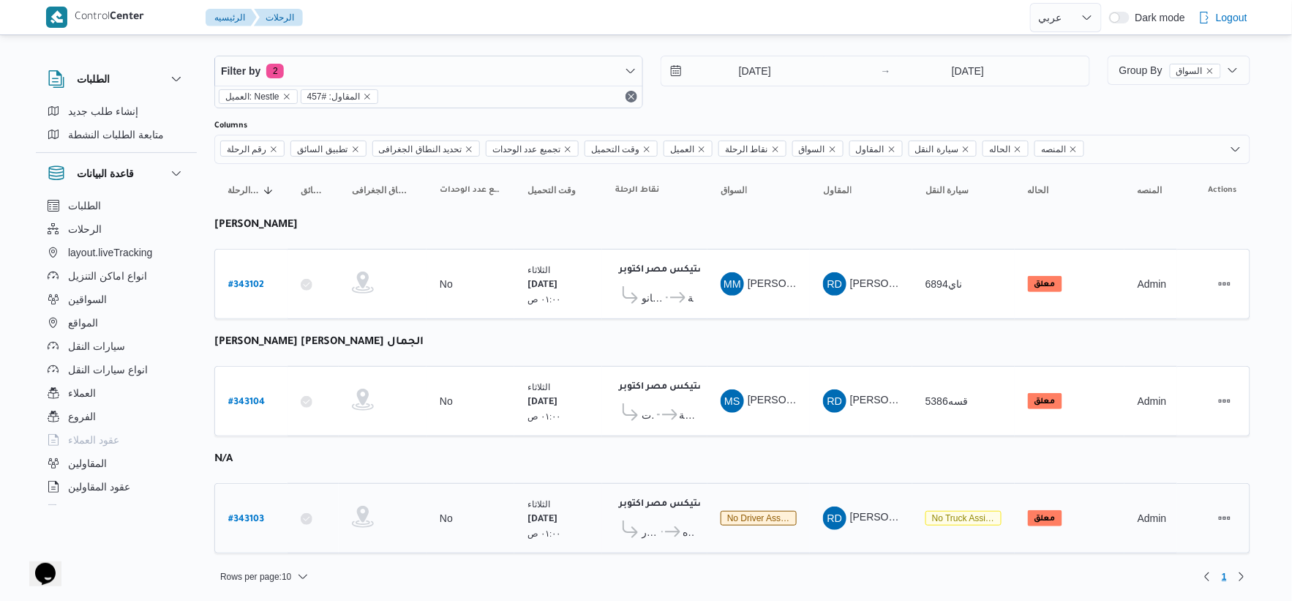
click at [662, 528] on span "..." at bounding box center [661, 532] width 4 height 18
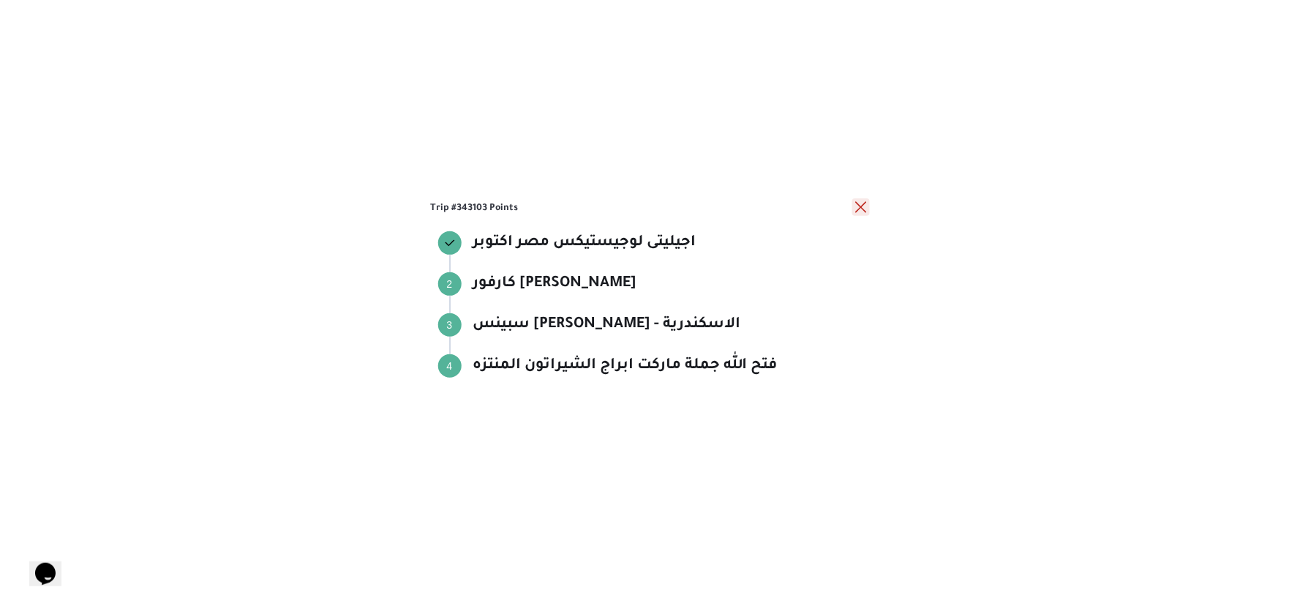
click at [866, 206] on button "close" at bounding box center [861, 207] width 18 height 18
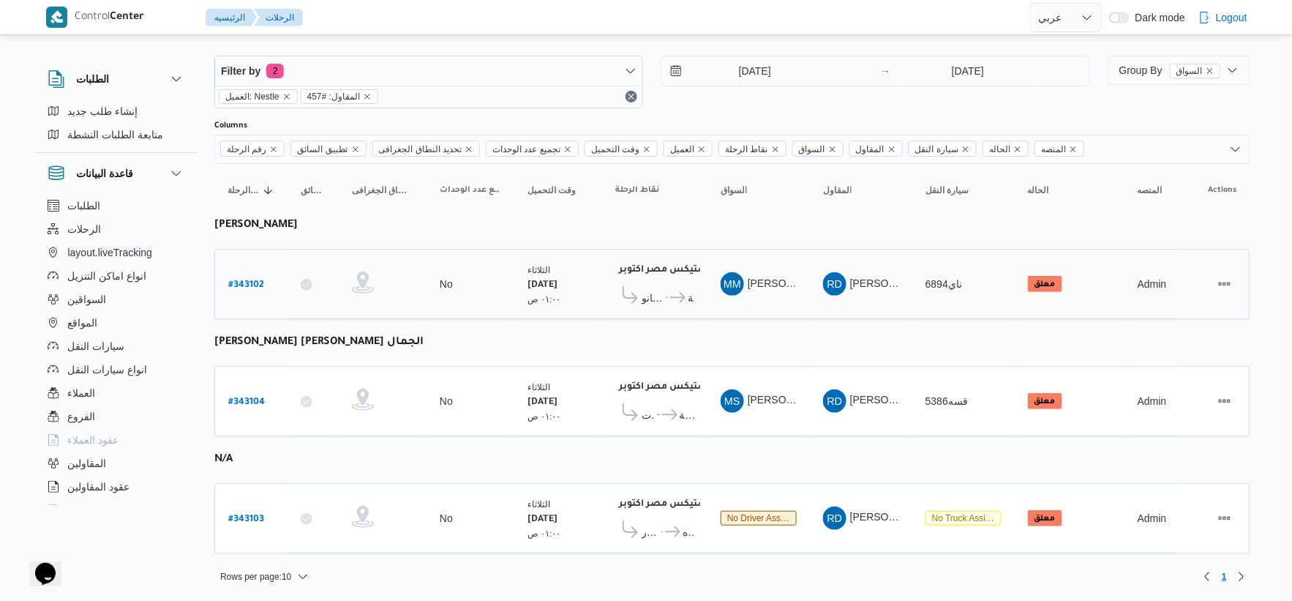
click at [668, 294] on span "جملة ماركت فرع الجمرك اسكندرية" at bounding box center [681, 298] width 26 height 18
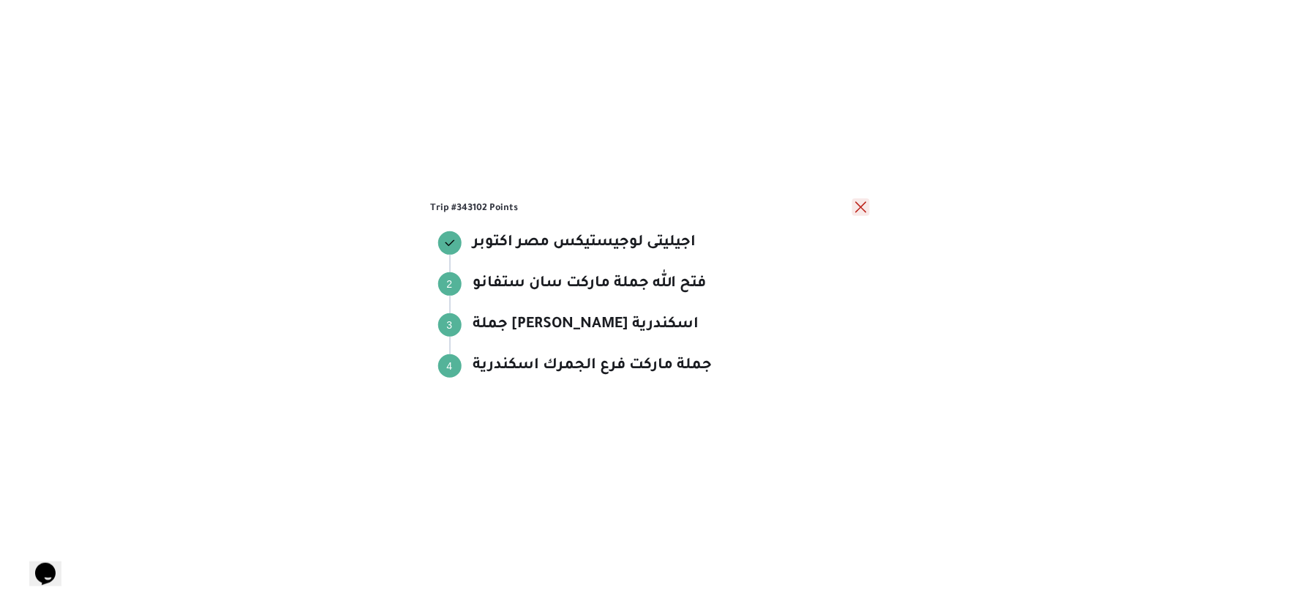
click at [860, 210] on button "close" at bounding box center [861, 207] width 18 height 18
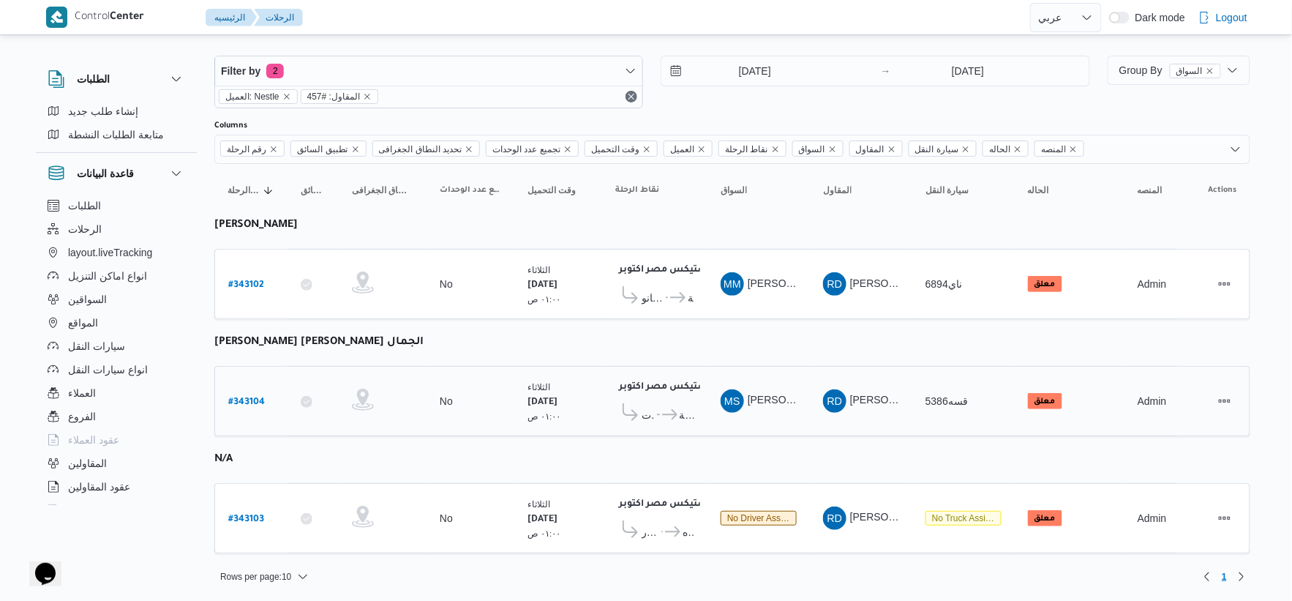
click at [247, 397] on b "# 343104" at bounding box center [246, 402] width 37 height 10
select select "ar"
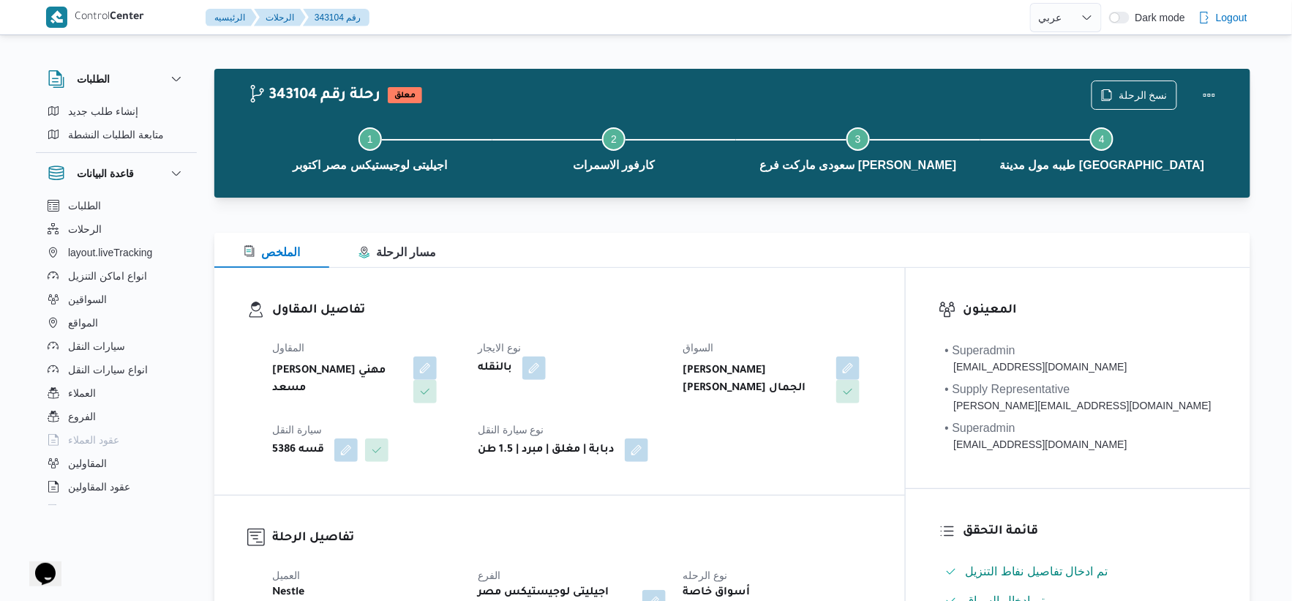
select select "ar"
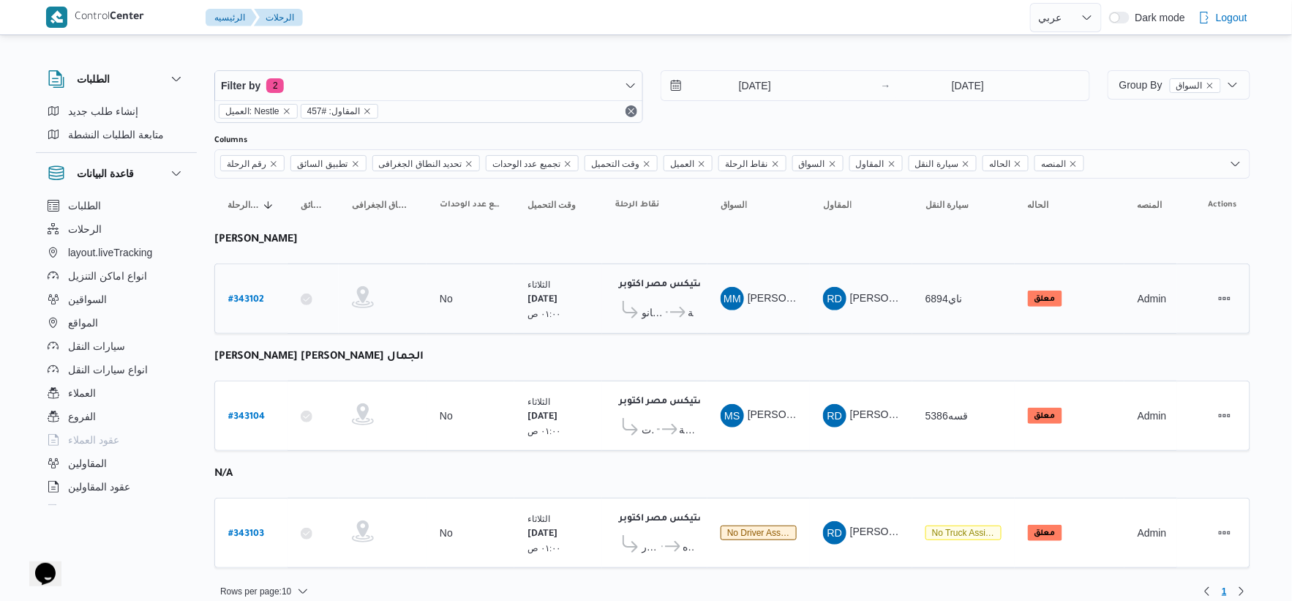
click at [668, 317] on span "جملة ماركت فرع الجمرك اسكندرية" at bounding box center [681, 313] width 26 height 18
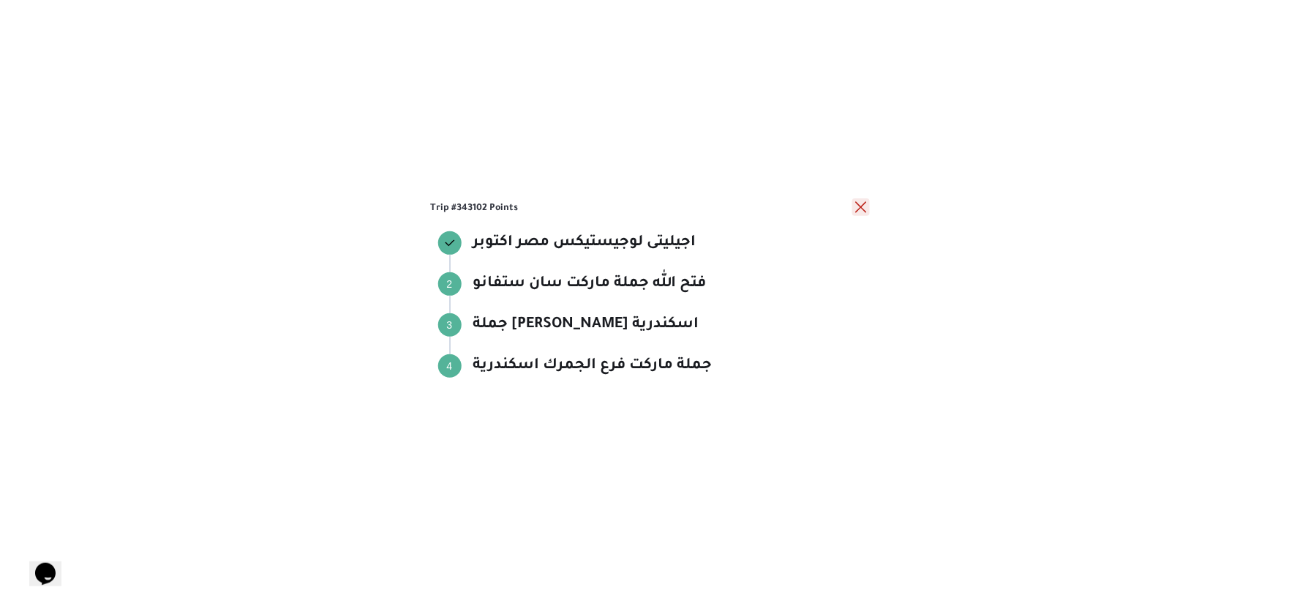
click at [861, 210] on button "close" at bounding box center [861, 207] width 18 height 18
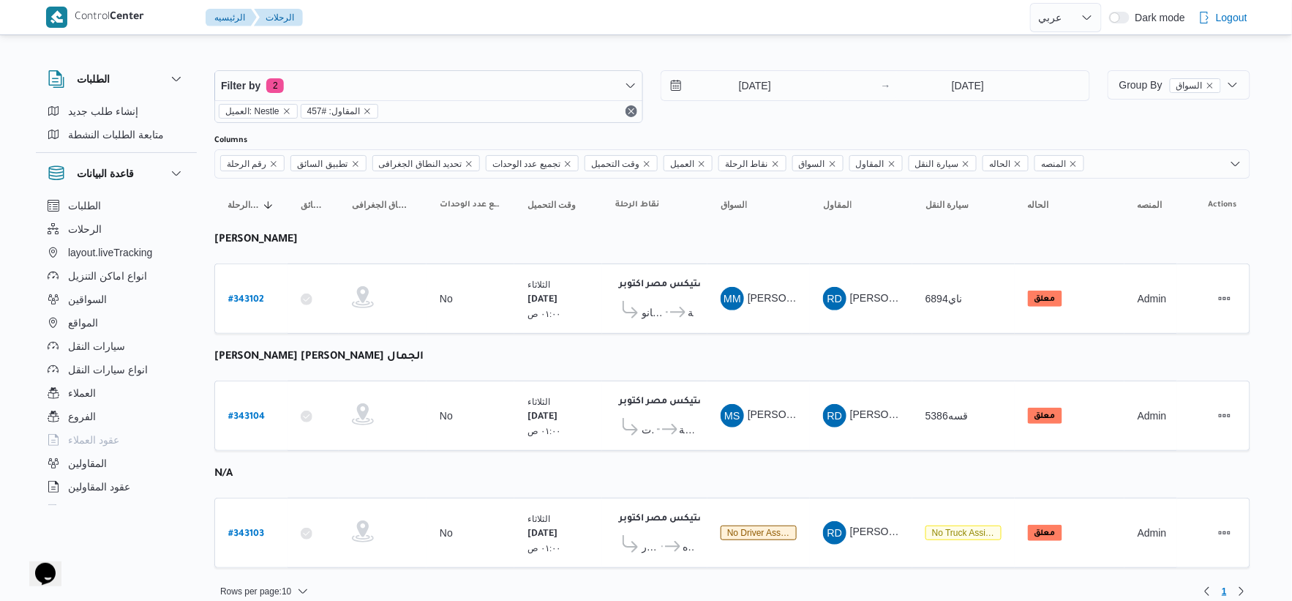
click at [356, 361] on b "[PERSON_NAME] [PERSON_NAME] الجمال" at bounding box center [318, 357] width 209 height 12
copy tbody "محمد صابر جابر مصيلحى الجمال رقم الرحلة"
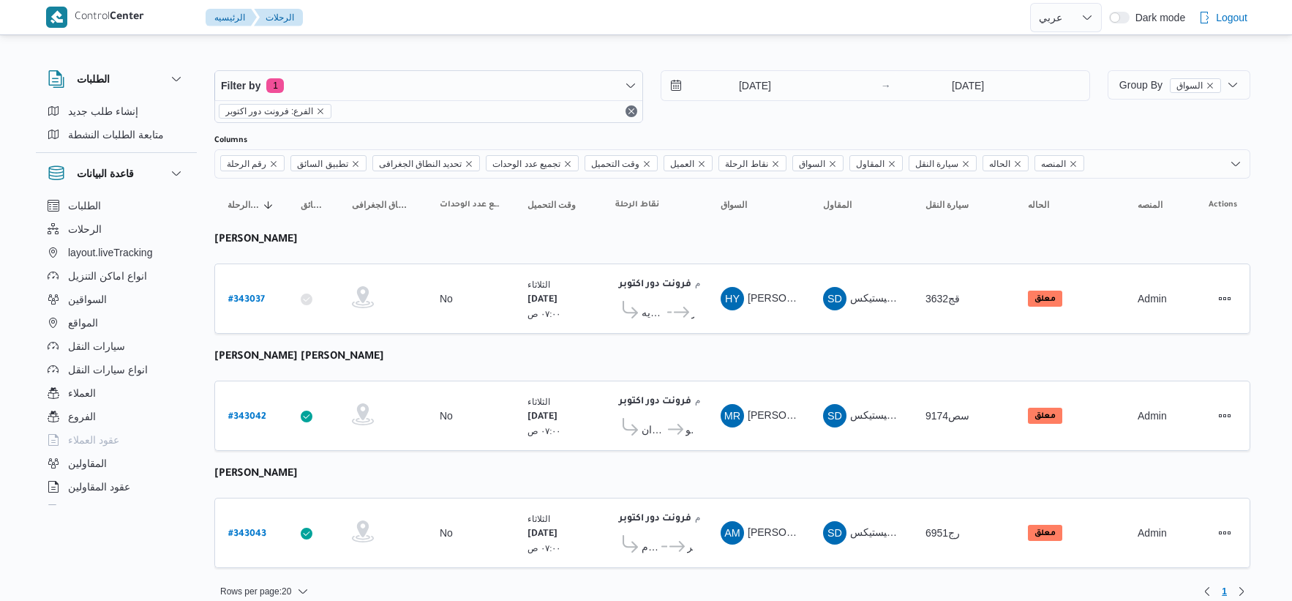
select select "ar"
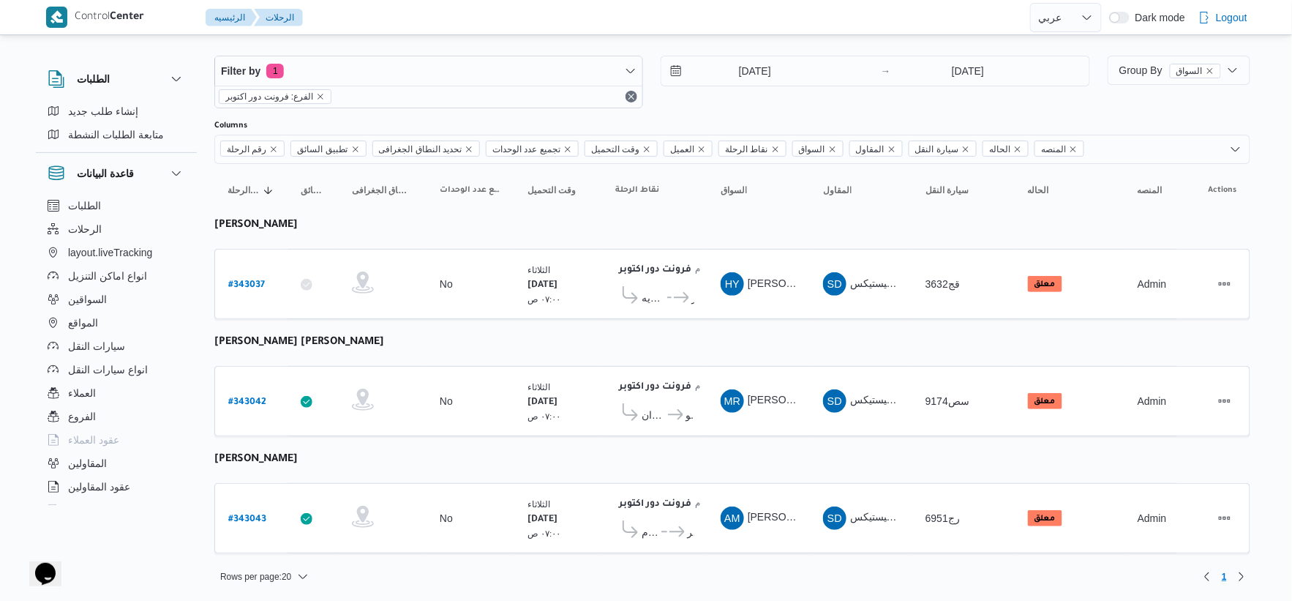
scroll to position [15, 0]
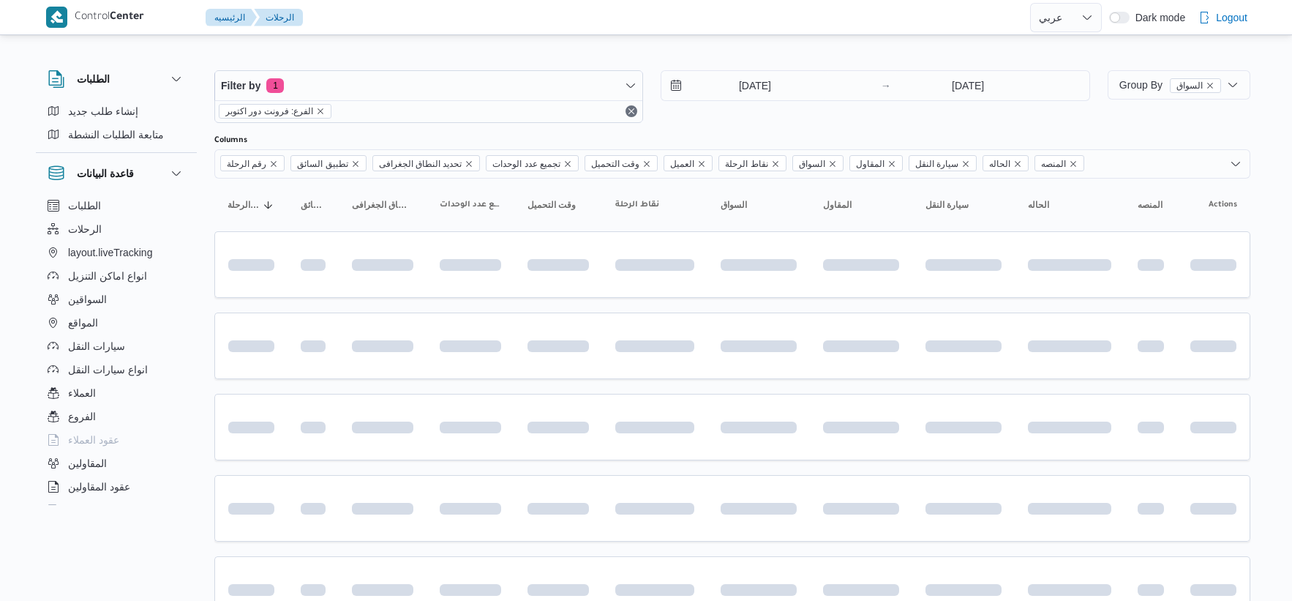
select select "ar"
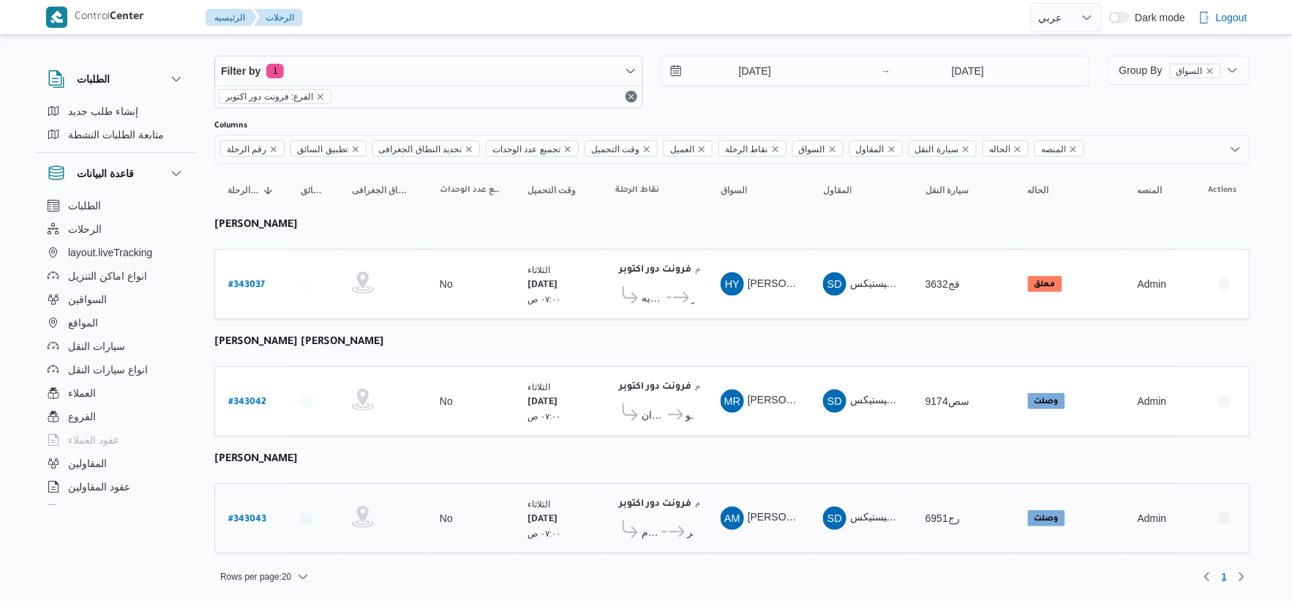
click at [250, 517] on b "# 343043" at bounding box center [247, 519] width 38 height 10
select select "ar"
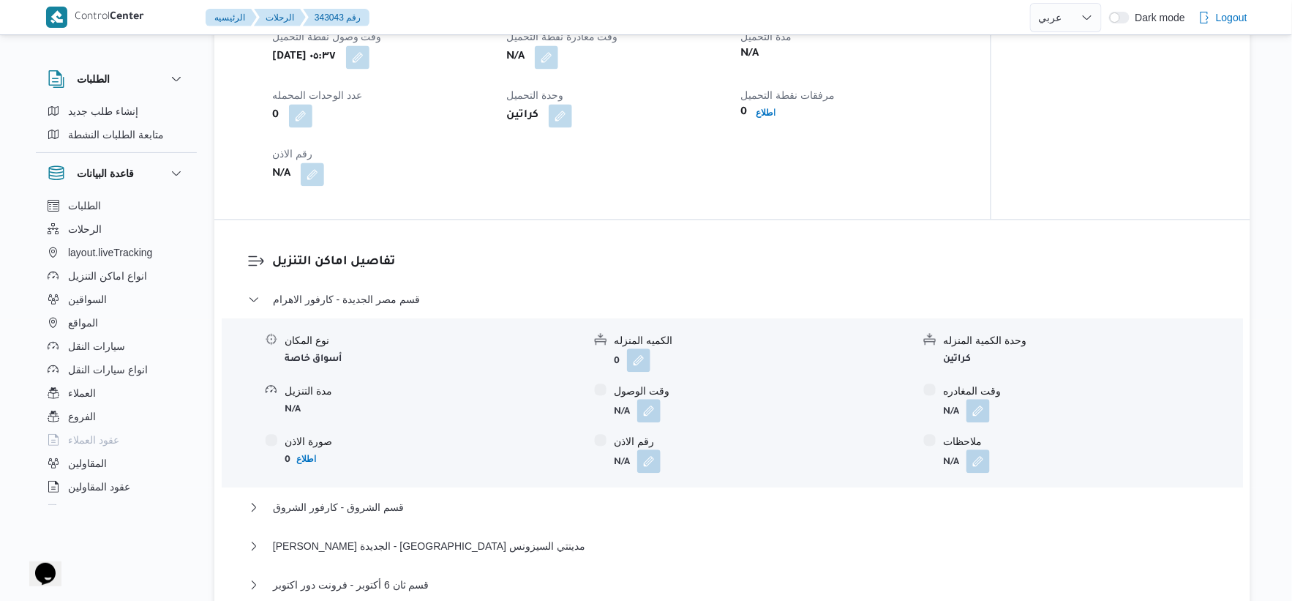
scroll to position [1138, 0]
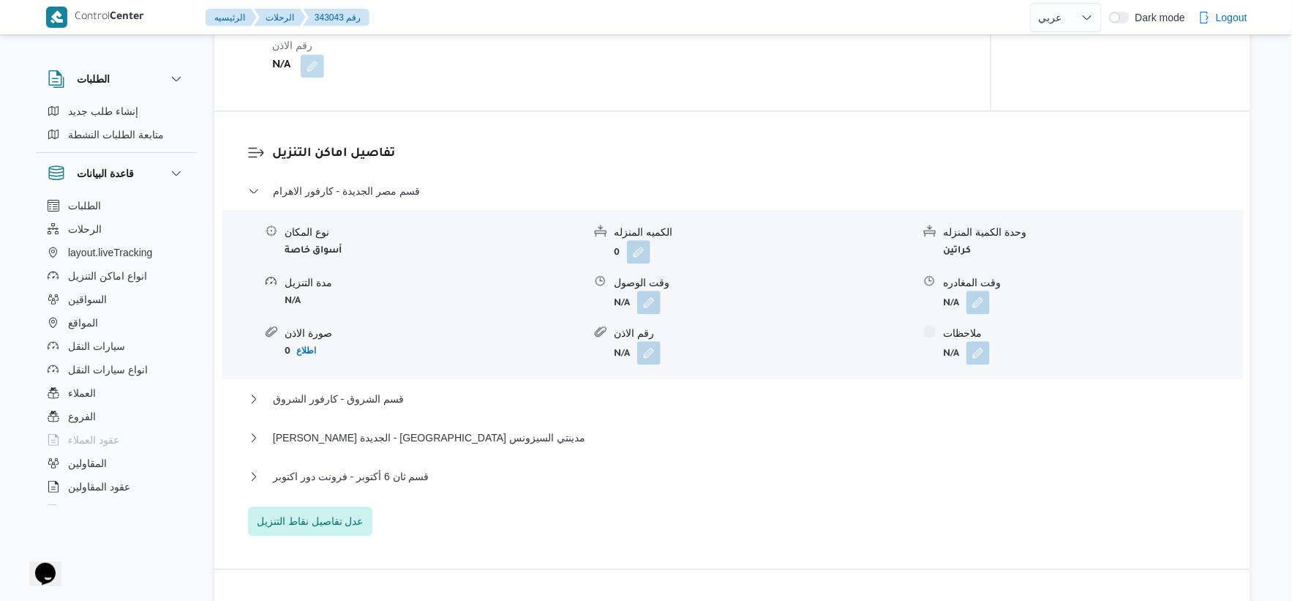
select select "ar"
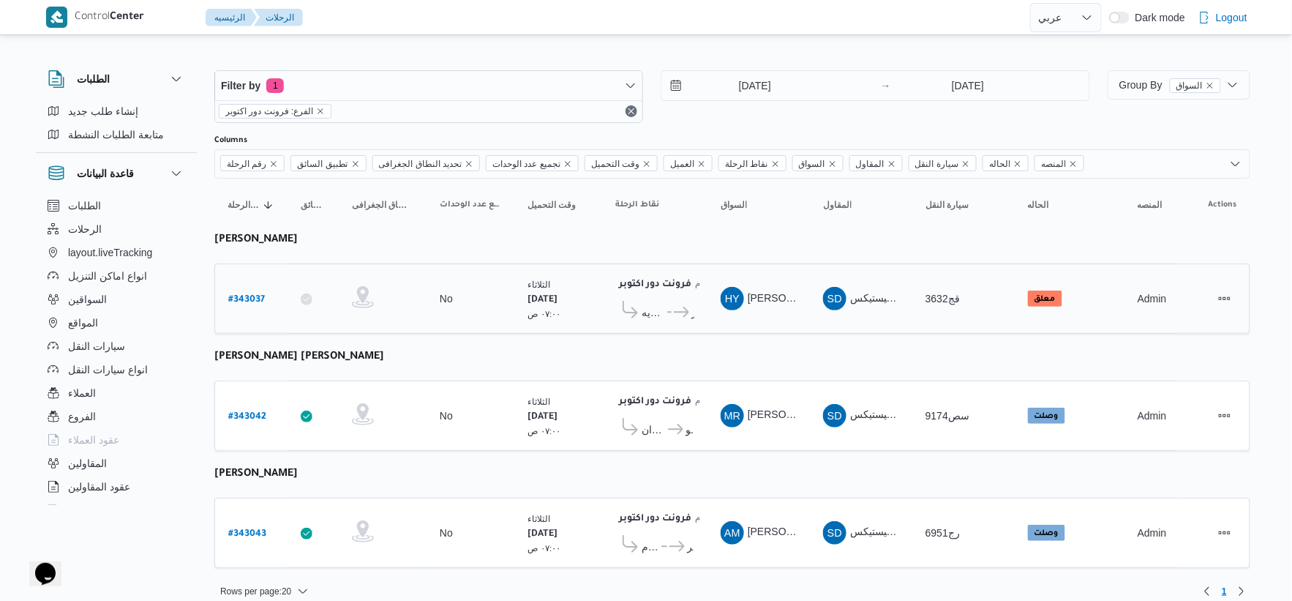
click at [255, 295] on b "# 343037" at bounding box center [246, 300] width 37 height 10
select select "ar"
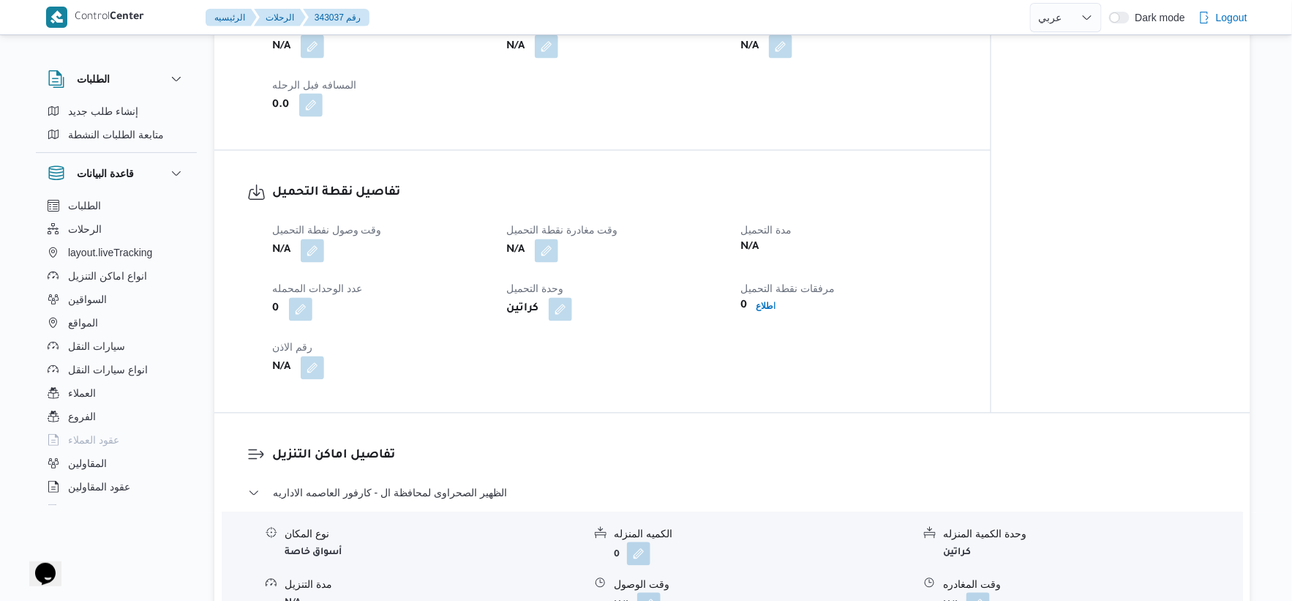
scroll to position [813, 0]
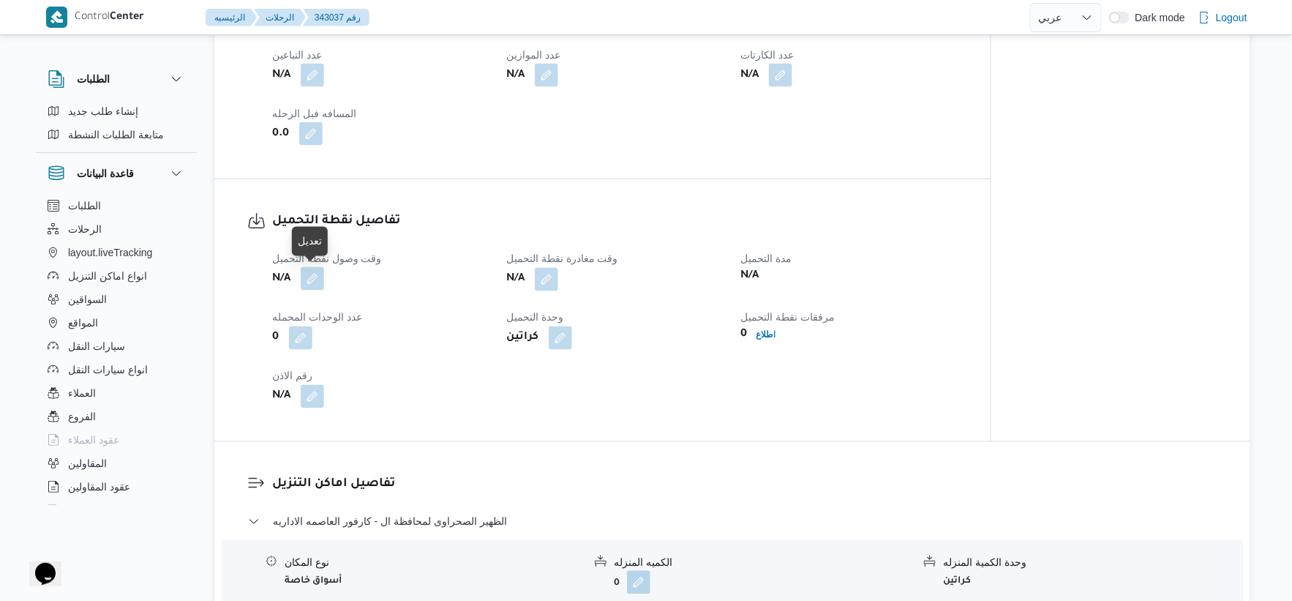
click at [318, 283] on button "button" at bounding box center [312, 278] width 23 height 23
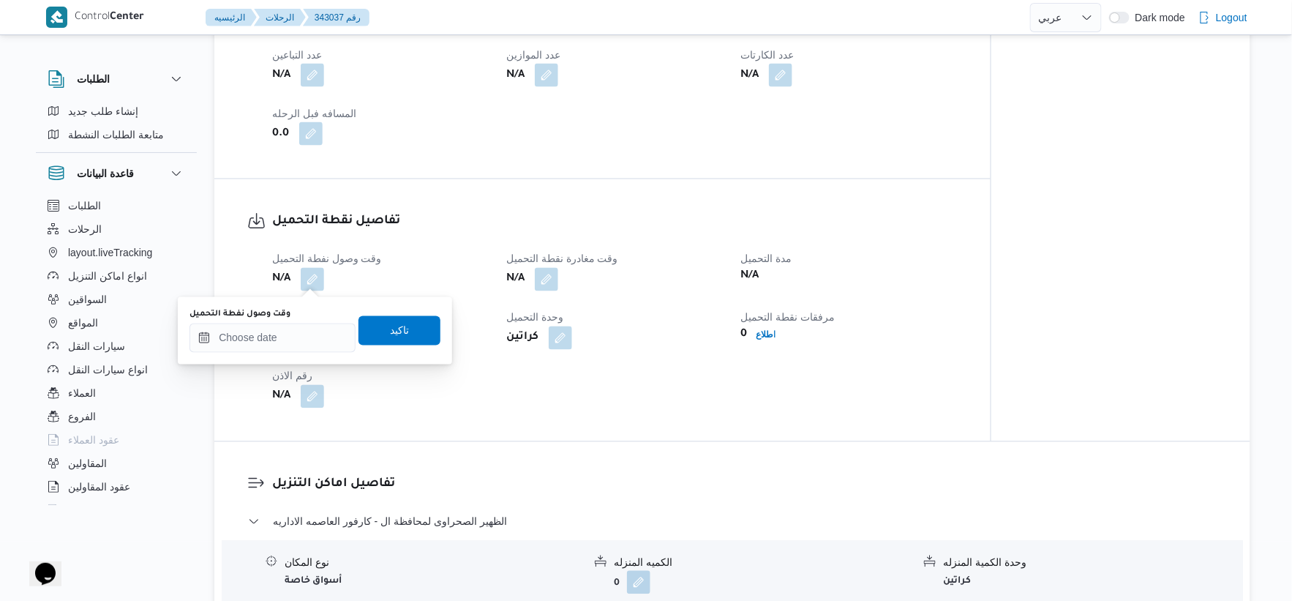
click at [511, 405] on div "وقت وصول نفطة التحميل N/A وقت مغادرة نقطة التحميل N/A مدة التحميل N/A عدد الوحد…" at bounding box center [614, 329] width 703 height 176
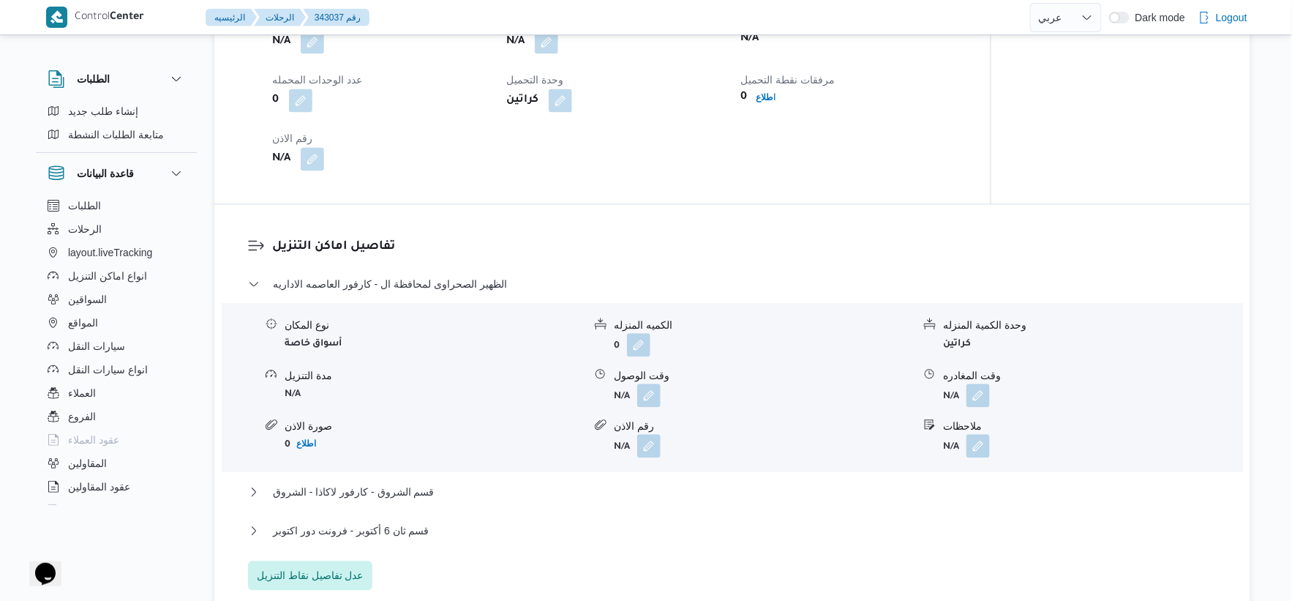
scroll to position [894, 0]
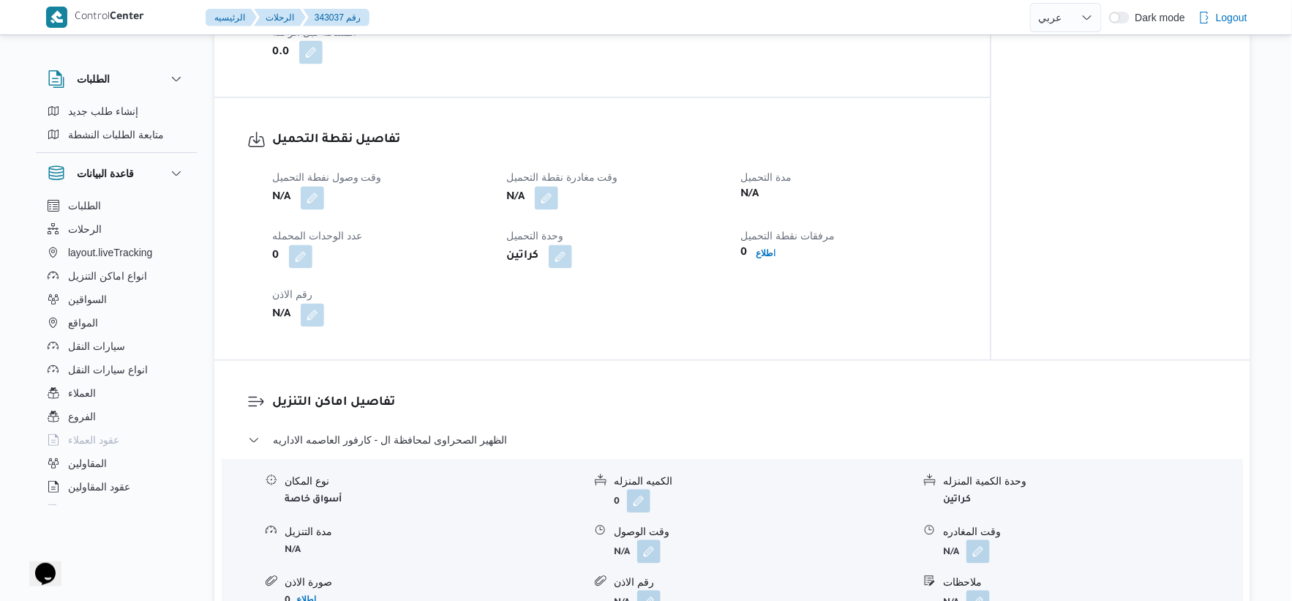
select select "ar"
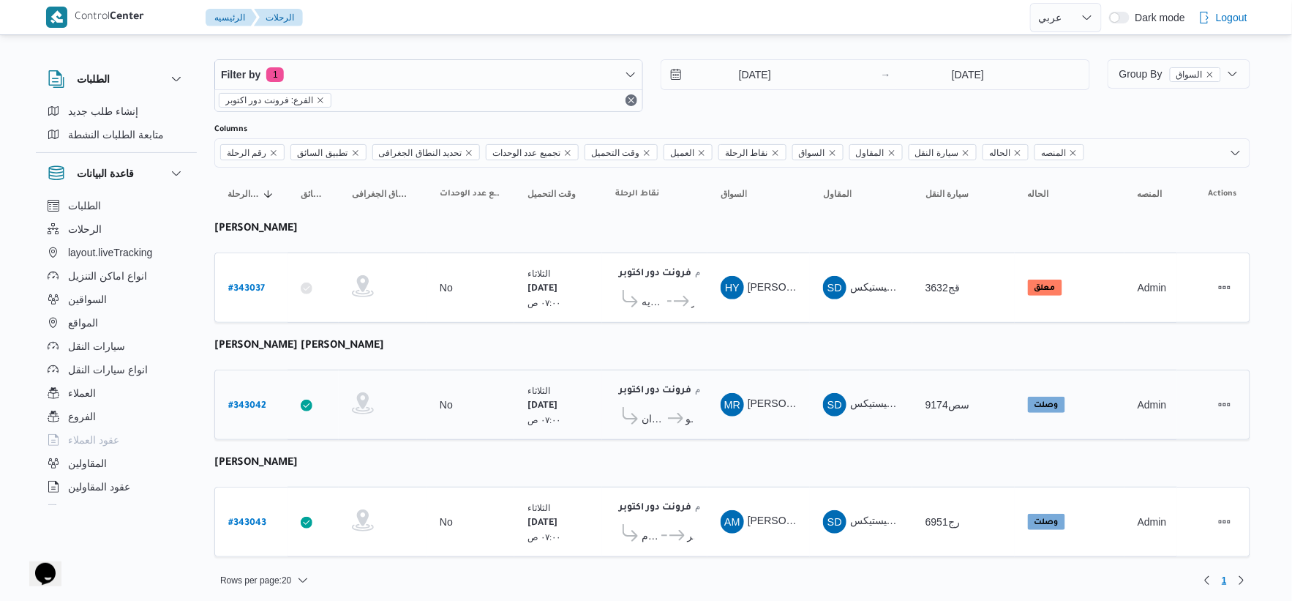
scroll to position [15, 0]
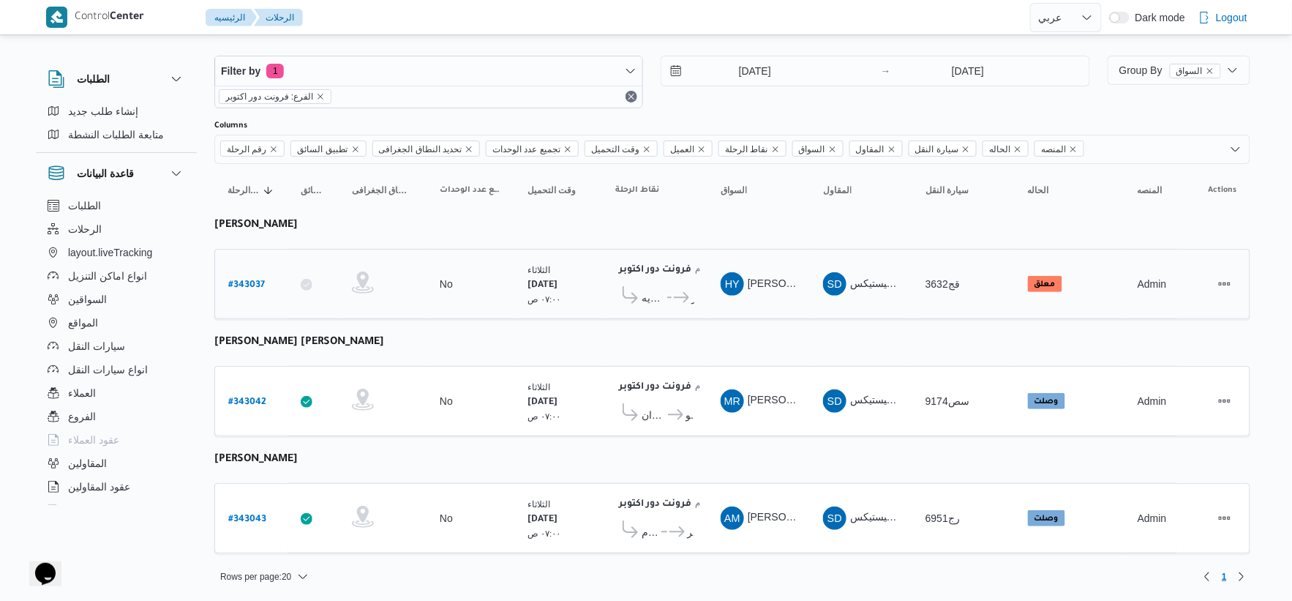
click at [258, 282] on b "# 343037" at bounding box center [246, 285] width 37 height 10
select select "ar"
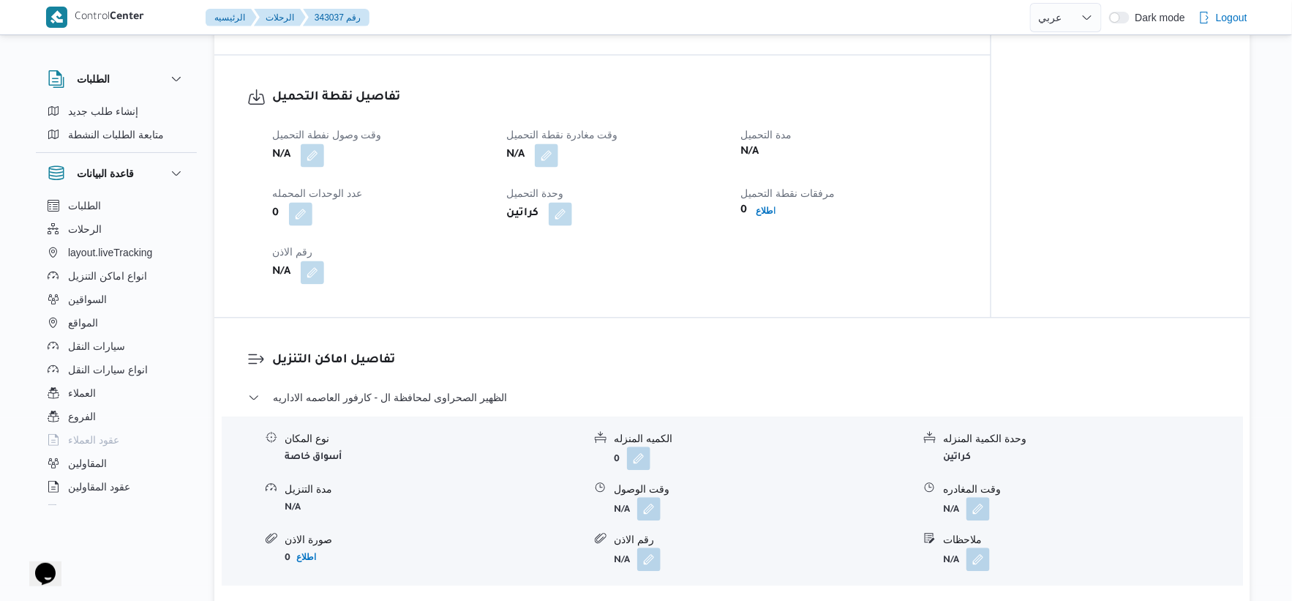
scroll to position [650, 0]
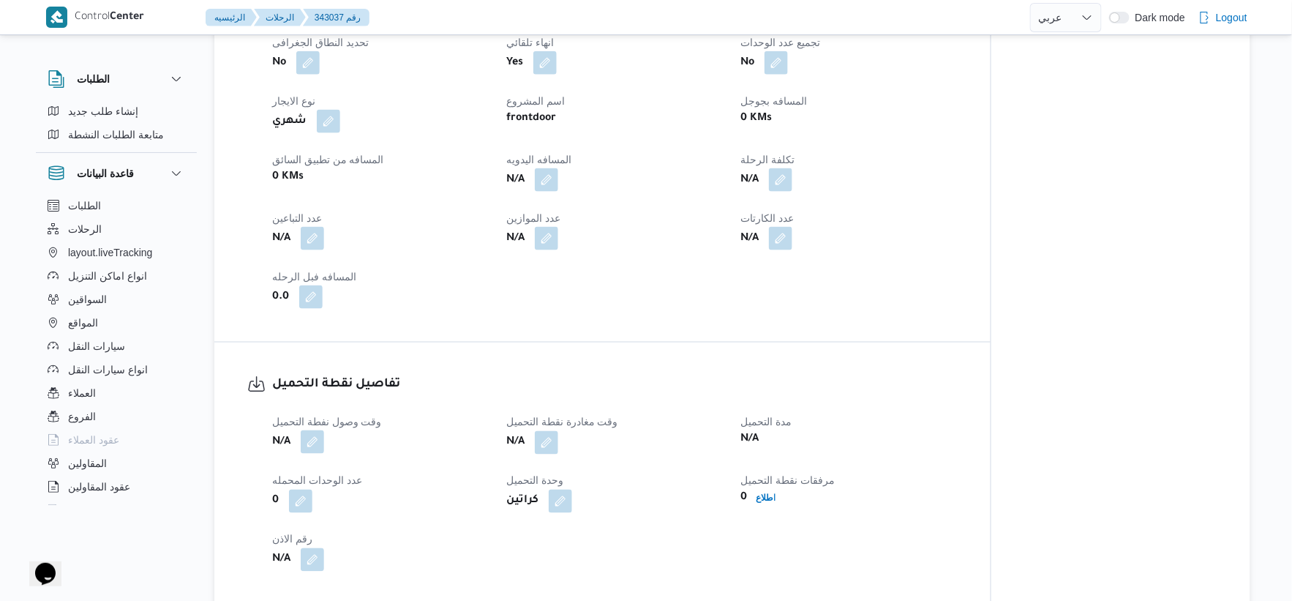
click at [312, 436] on button "button" at bounding box center [312, 441] width 23 height 23
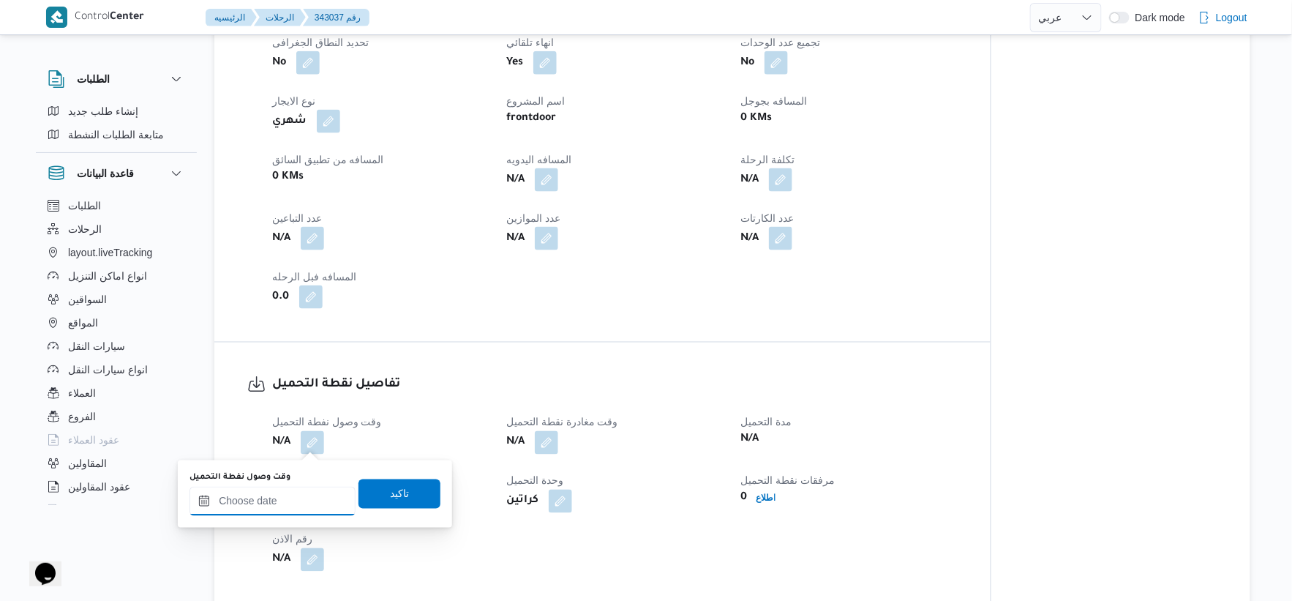
click at [297, 507] on input "وقت وصول نفطة التحميل" at bounding box center [273, 501] width 166 height 29
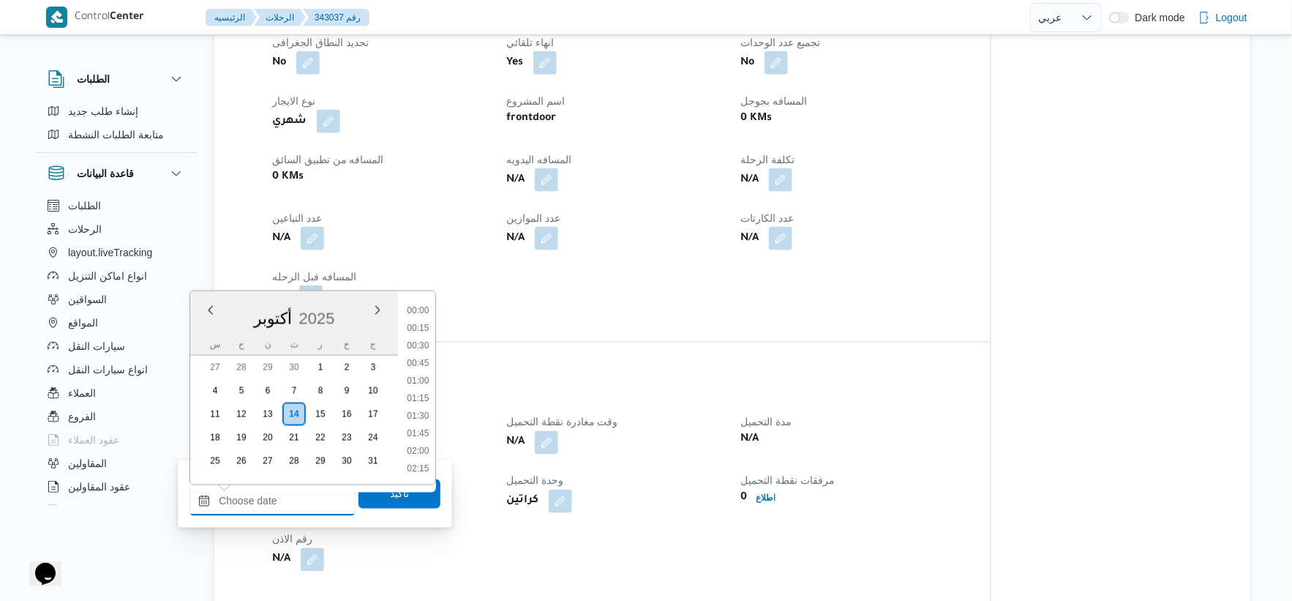
scroll to position [492, 0]
click at [514, 337] on div "تفاصيل الرحلة العميل Frontdoor الفرع فرونت دور اكتوبر نوع الرحله أسواق خاصة تار…" at bounding box center [602, 94] width 776 height 496
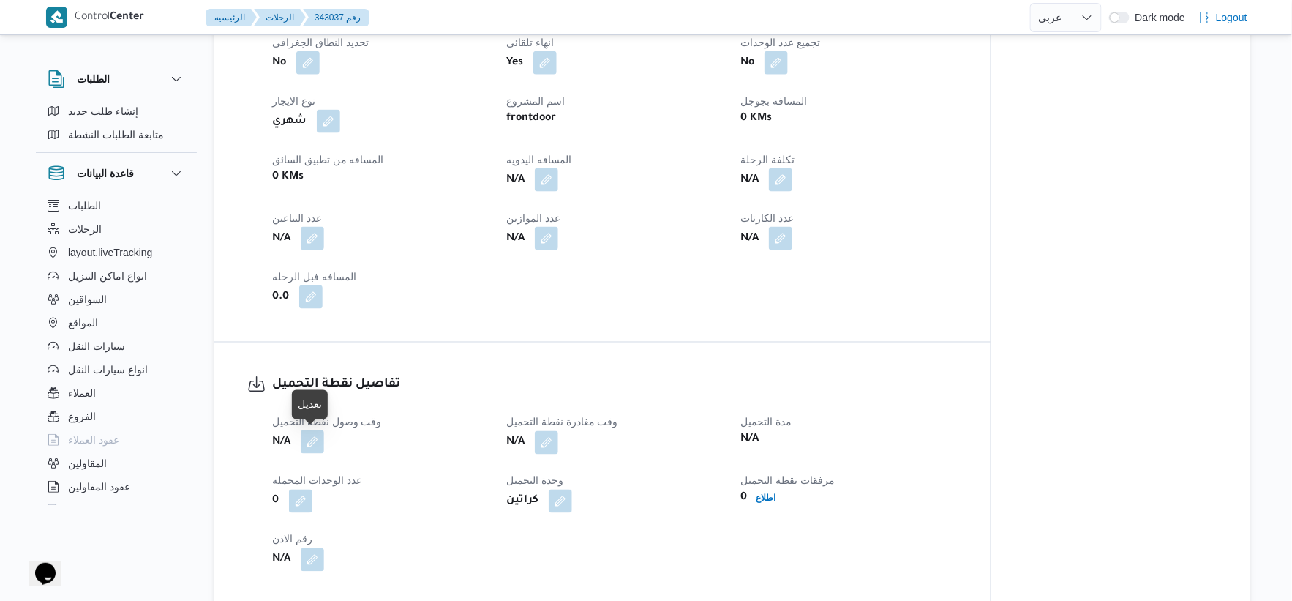
click at [312, 442] on button "button" at bounding box center [312, 441] width 23 height 23
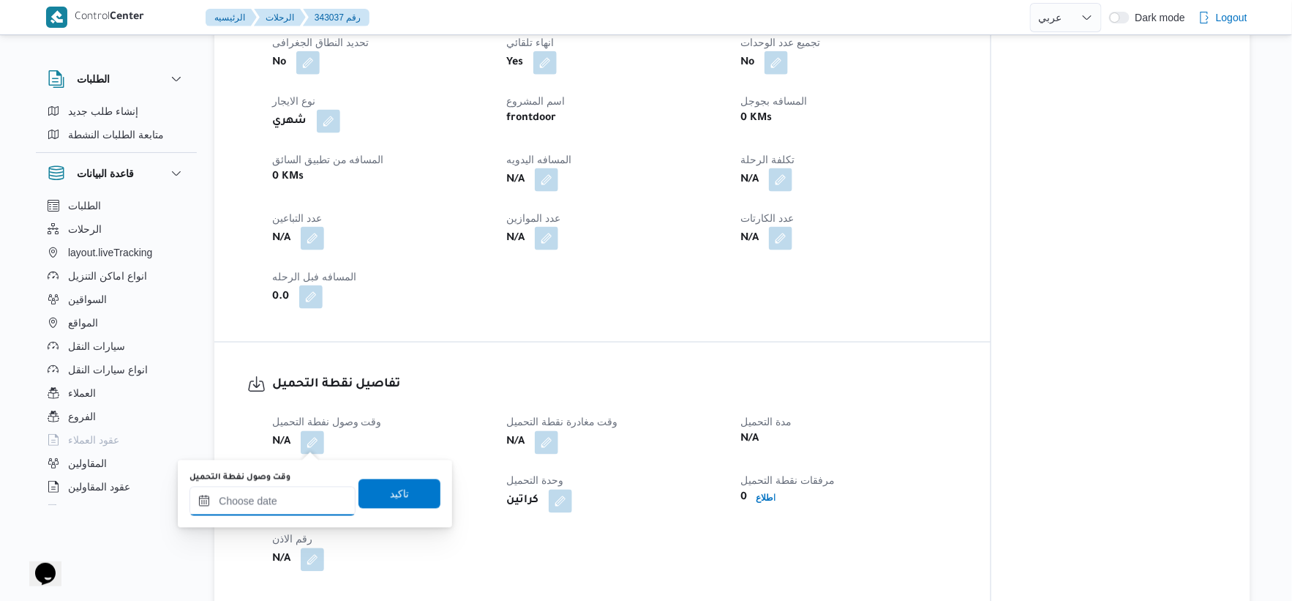
click at [308, 500] on input "وقت وصول نفطة التحميل" at bounding box center [273, 501] width 166 height 29
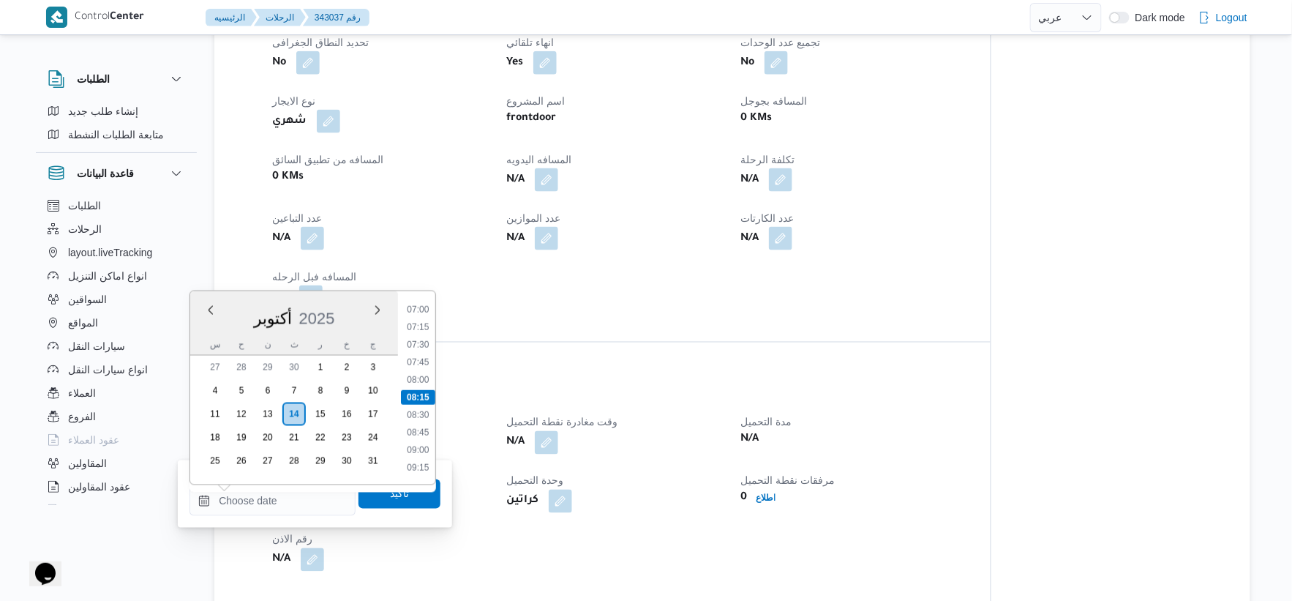
select select "ar"
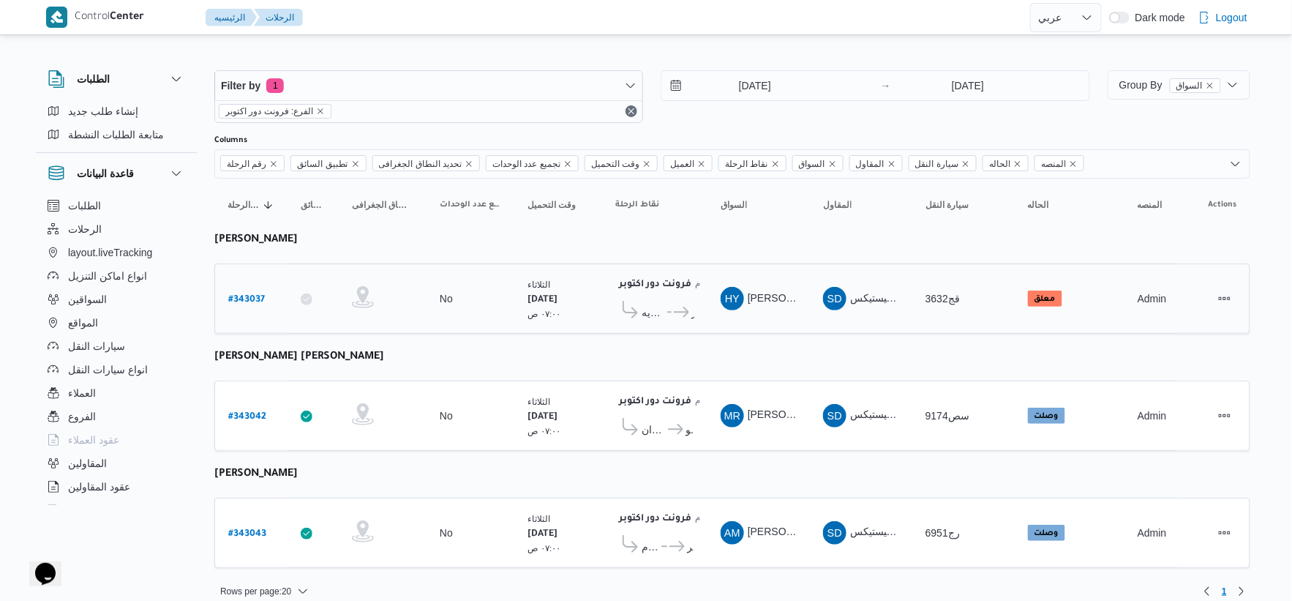
click at [240, 296] on b "# 343037" at bounding box center [246, 300] width 37 height 10
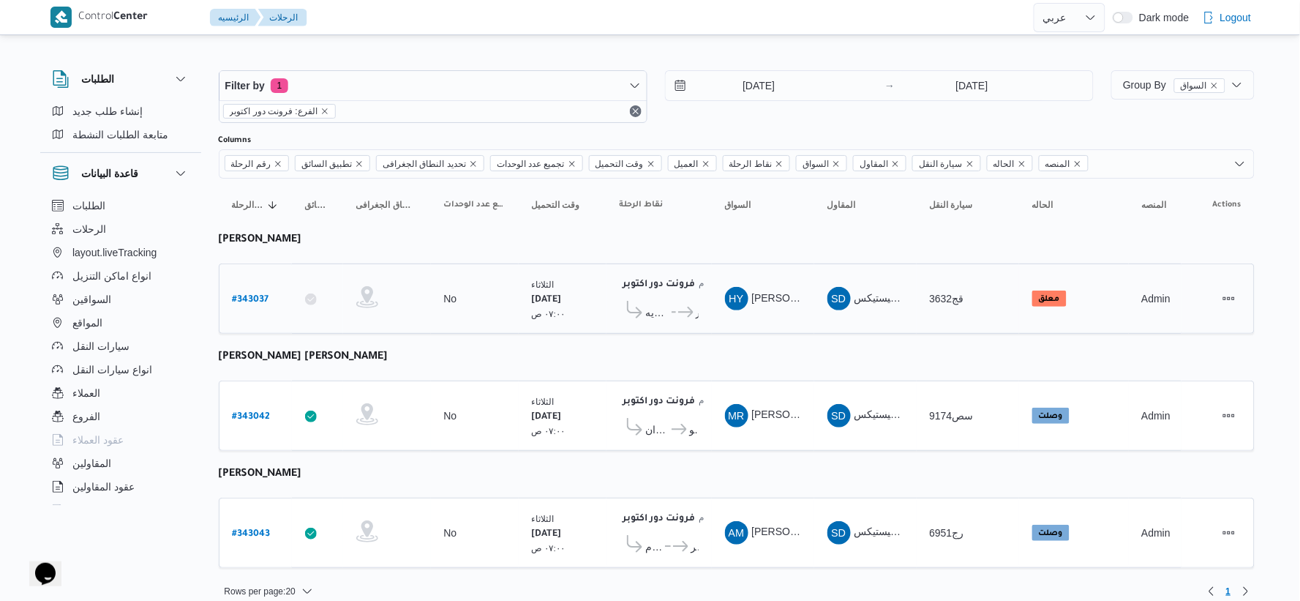
select select "ar"
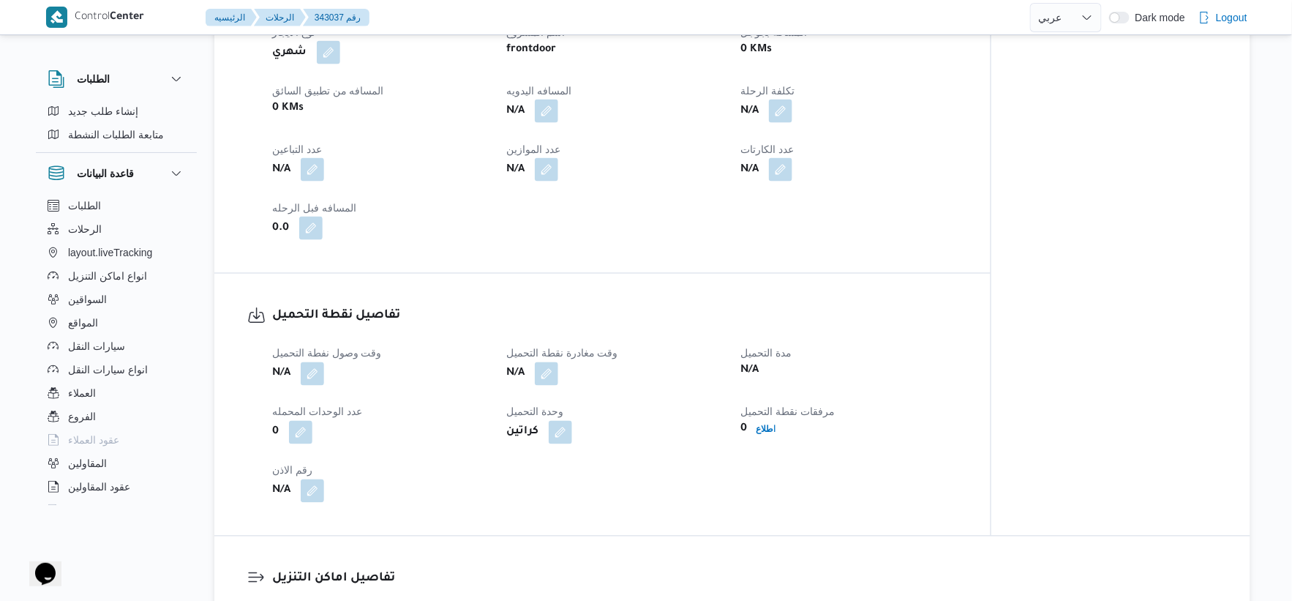
scroll to position [732, 0]
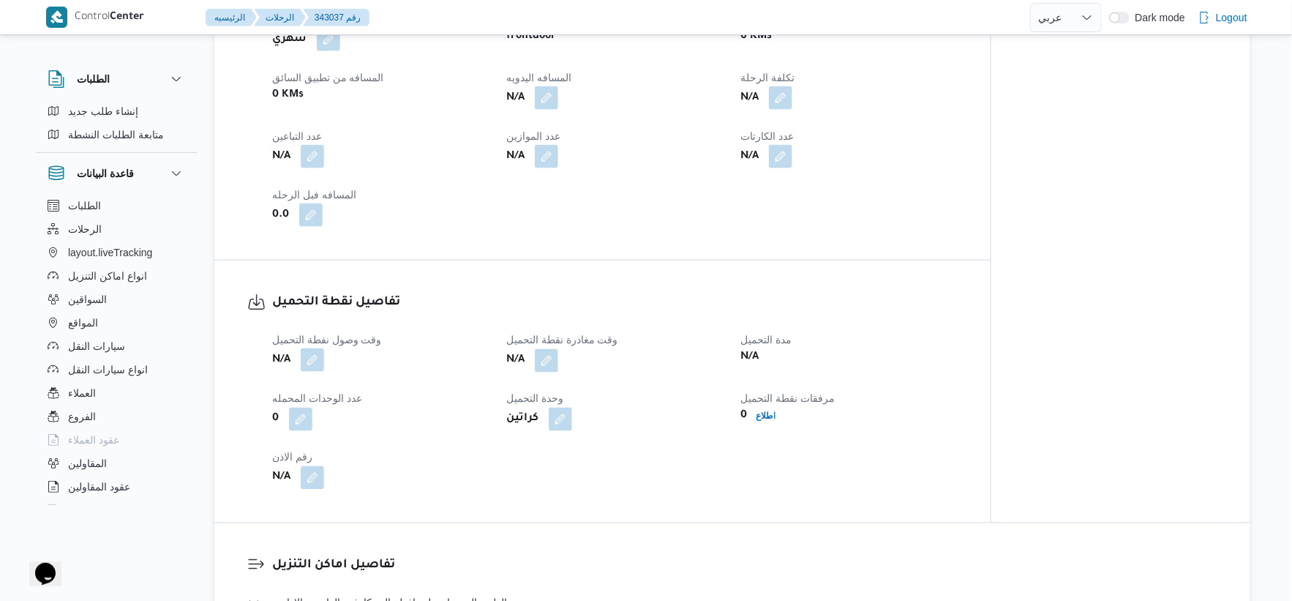
click at [318, 357] on button "button" at bounding box center [312, 359] width 23 height 23
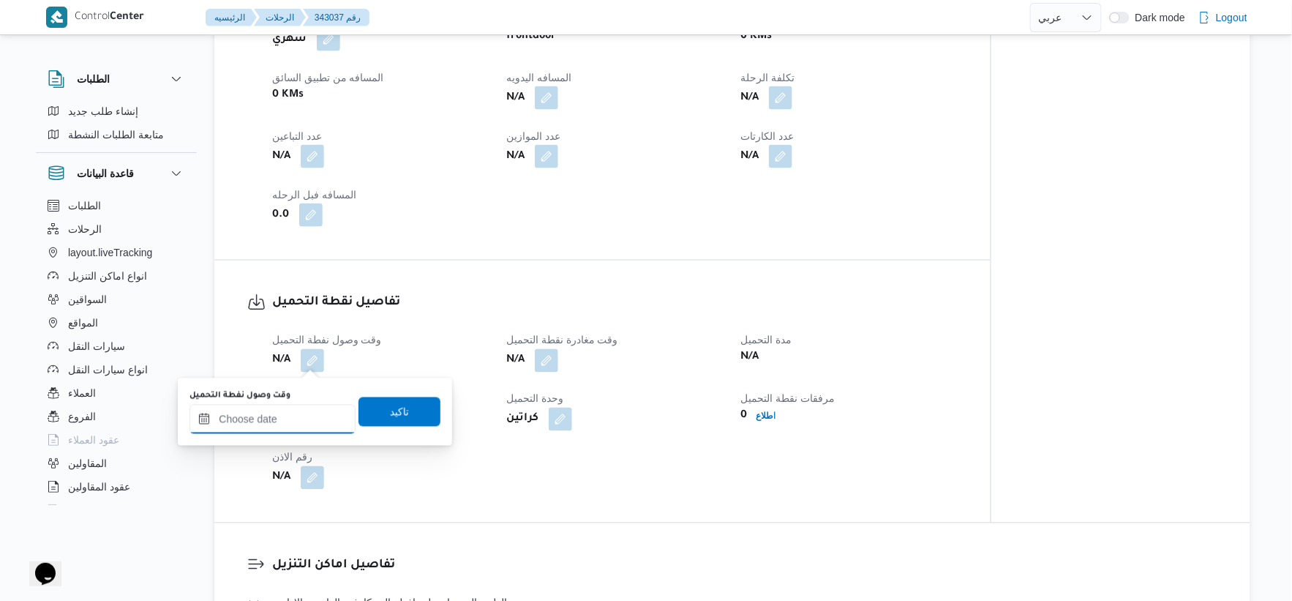
click at [290, 422] on input "وقت وصول نفطة التحميل" at bounding box center [273, 419] width 166 height 29
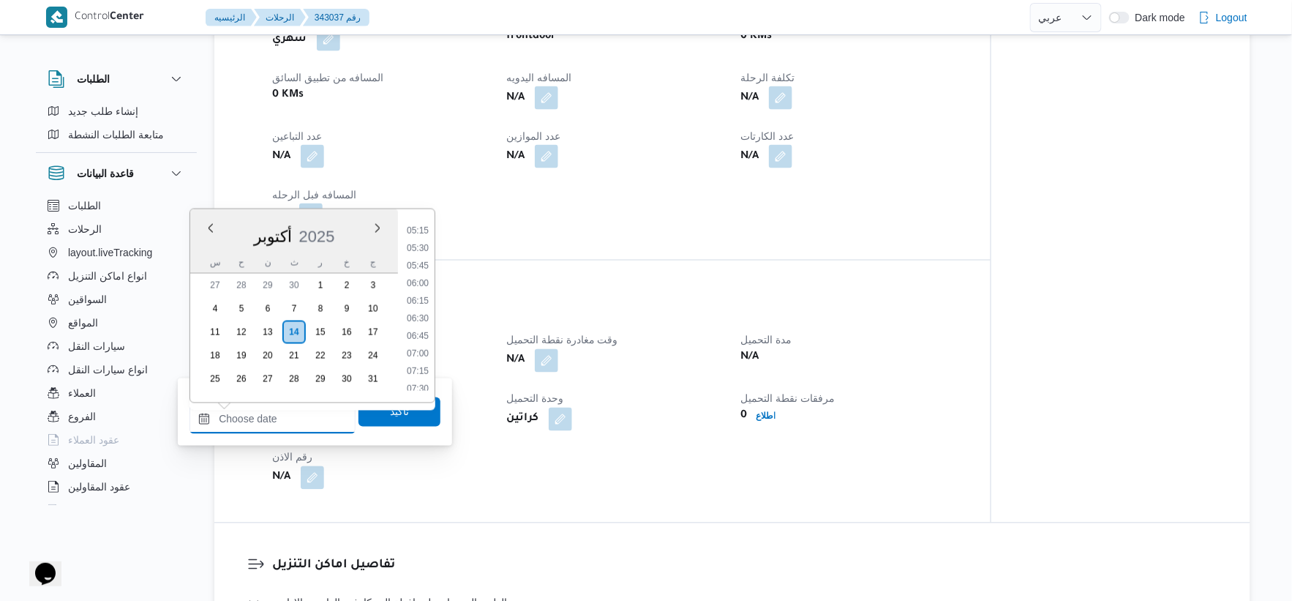
scroll to position [330, 0]
click at [425, 301] on li "05:45" at bounding box center [418, 302] width 34 height 15
type input "[DATE] ٠٥:٤٥"
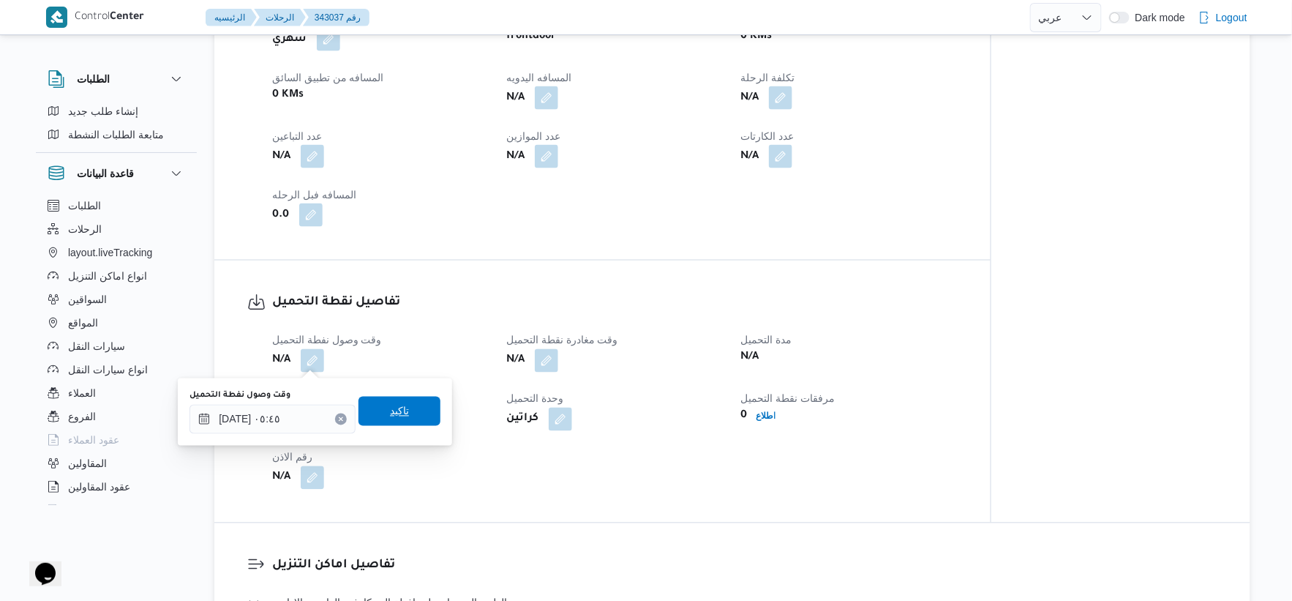
click at [410, 413] on span "تاكيد" at bounding box center [400, 411] width 82 height 29
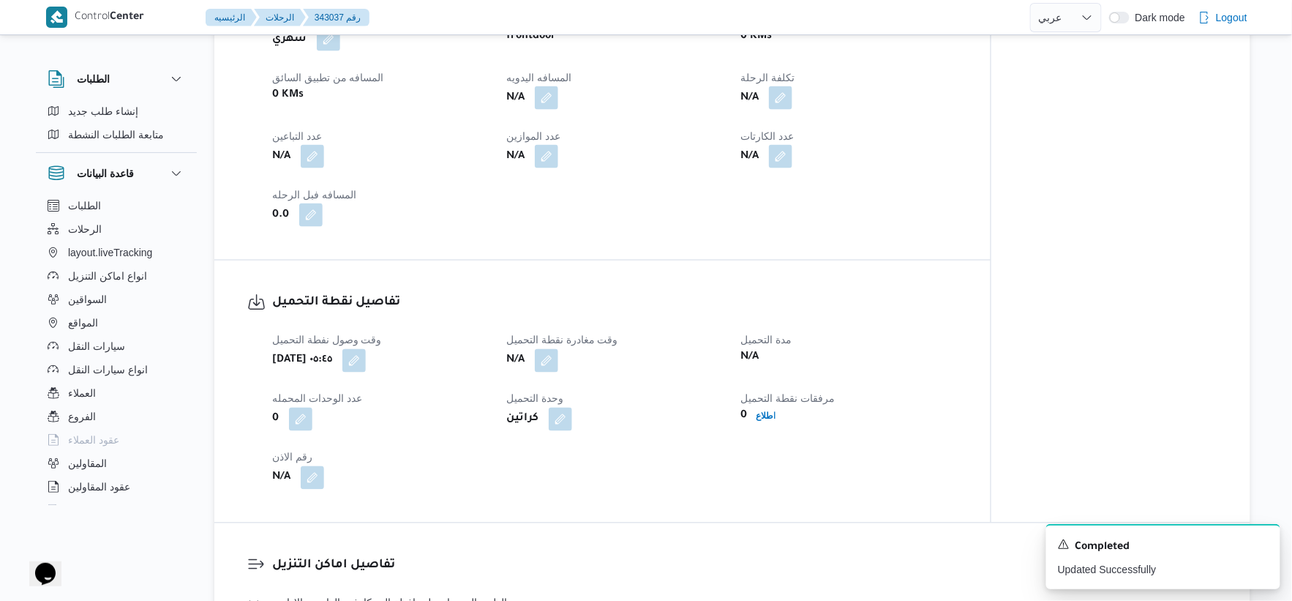
select select "ar"
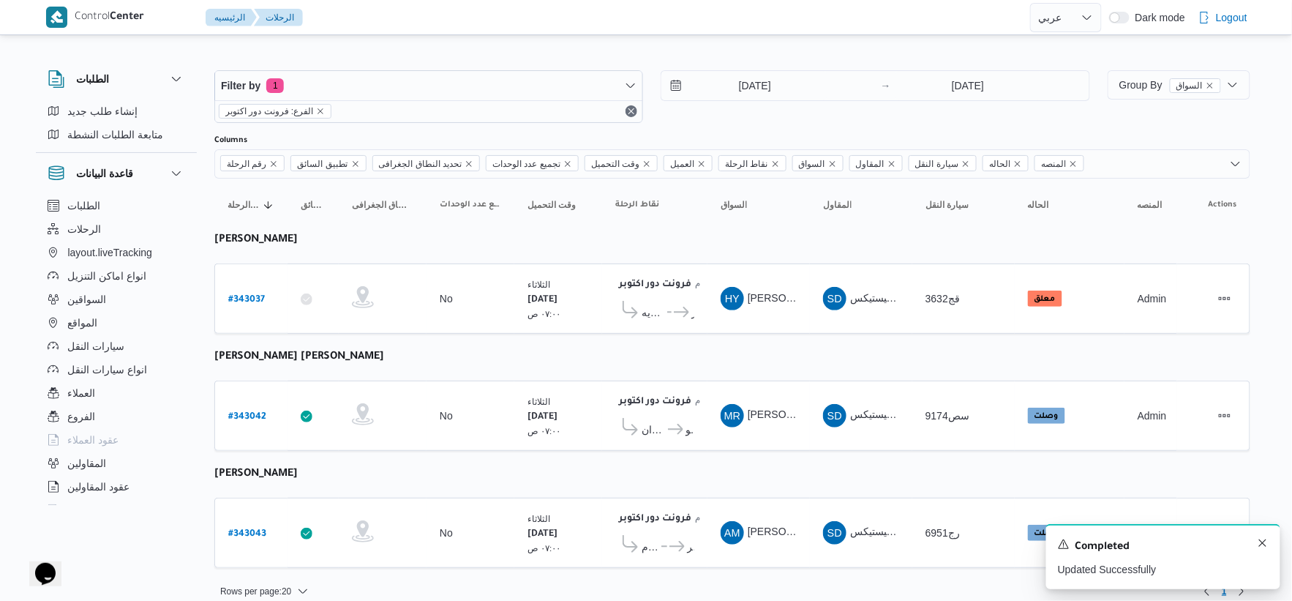
click at [1275, 544] on div "A new notification appears Completed Updated Successfully" at bounding box center [1163, 556] width 234 height 65
click at [1270, 544] on div "A new notification appears Completed Updated Successfully" at bounding box center [1163, 556] width 234 height 65
click at [1266, 544] on icon "Dismiss toast" at bounding box center [1263, 543] width 12 height 12
click at [245, 299] on b "# 343037" at bounding box center [246, 300] width 37 height 10
select select "ar"
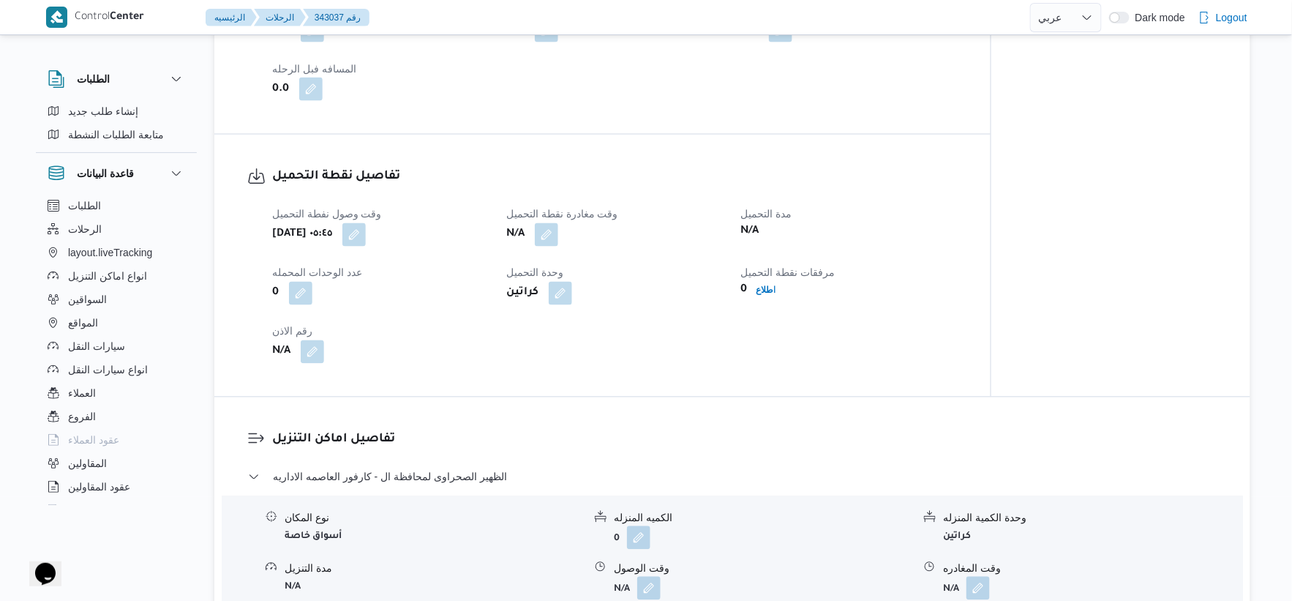
scroll to position [894, 0]
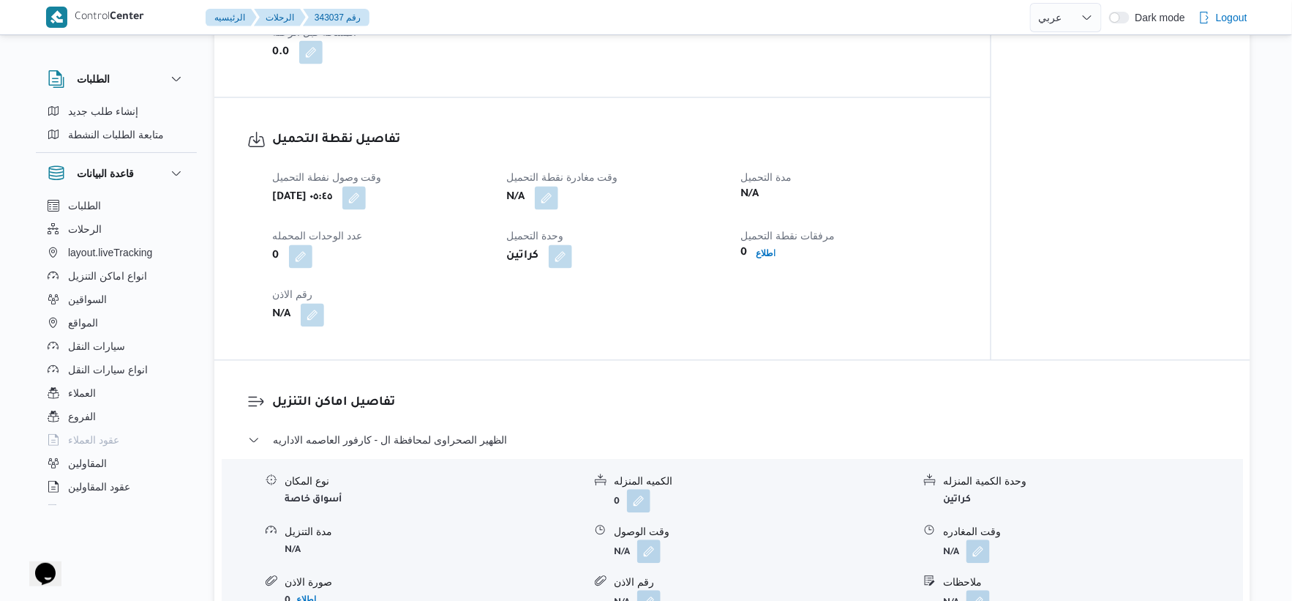
select select "ar"
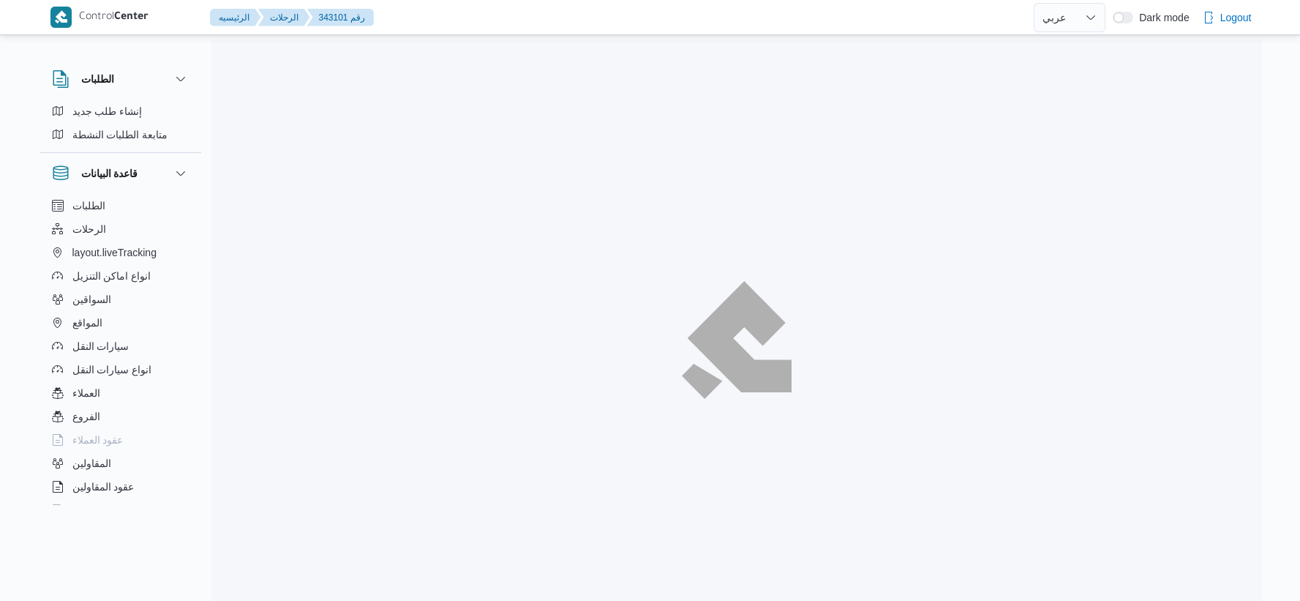
select select "ar"
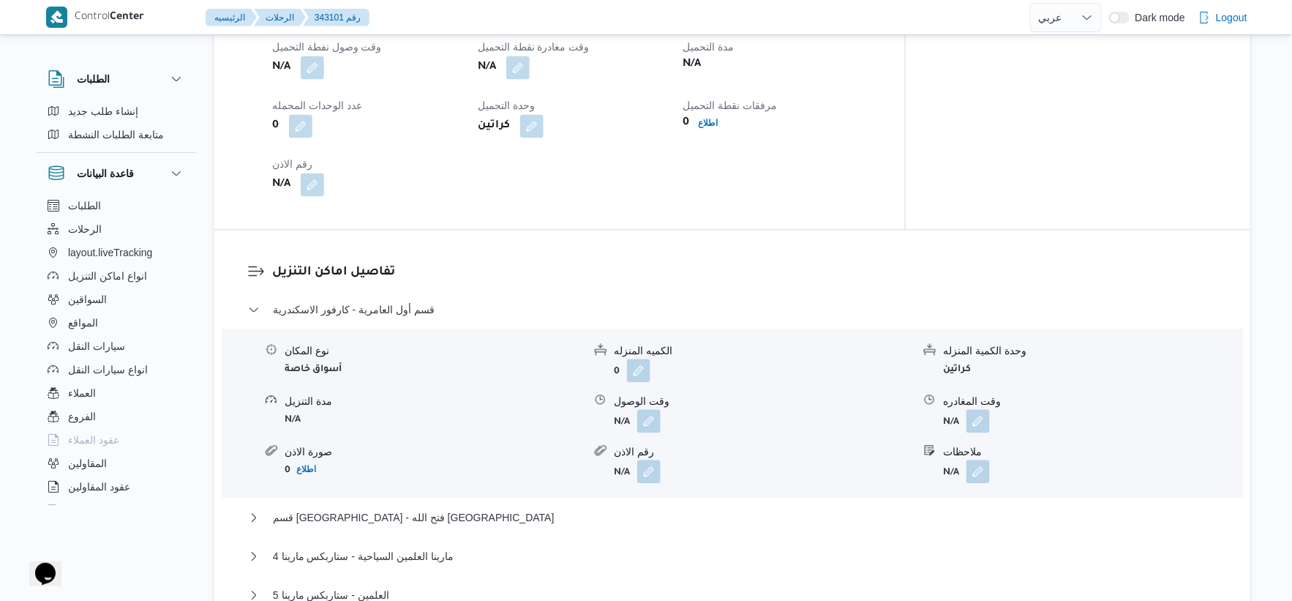
scroll to position [975, 0]
click at [530, 73] on button "button" at bounding box center [517, 69] width 23 height 23
click at [551, 249] on div "تفاصيل اماكن التنزيل قسم أول العامرية - كارفور الاسكندرية نوع المكان أسواق خاصة…" at bounding box center [732, 461] width 1036 height 457
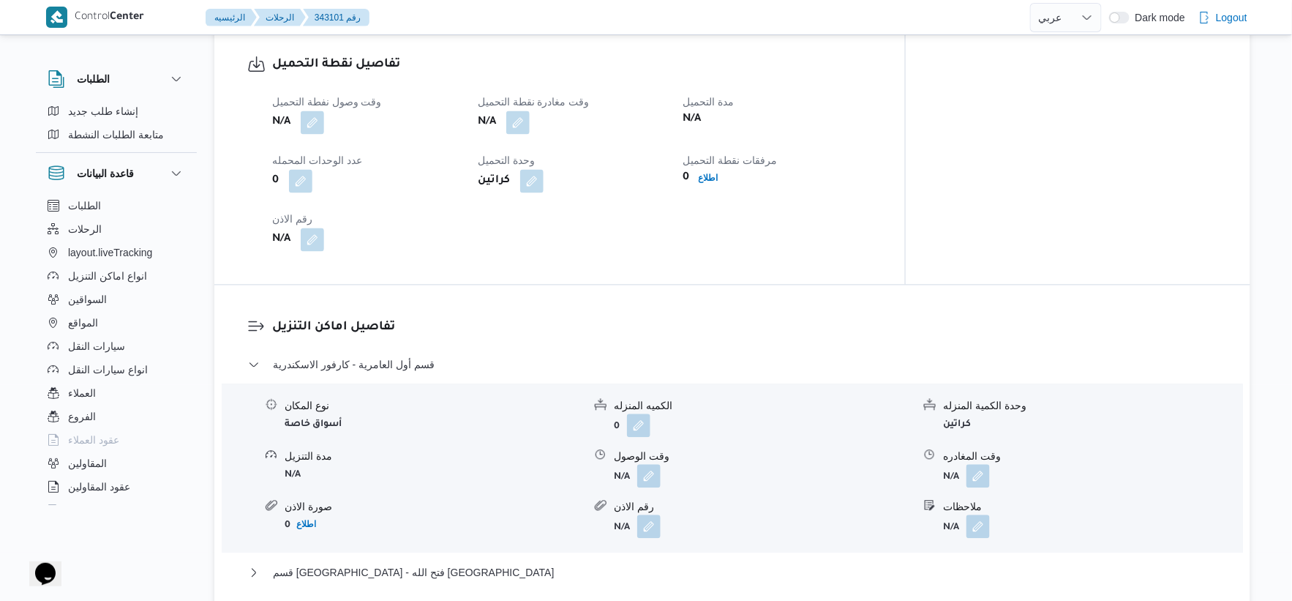
scroll to position [894, 0]
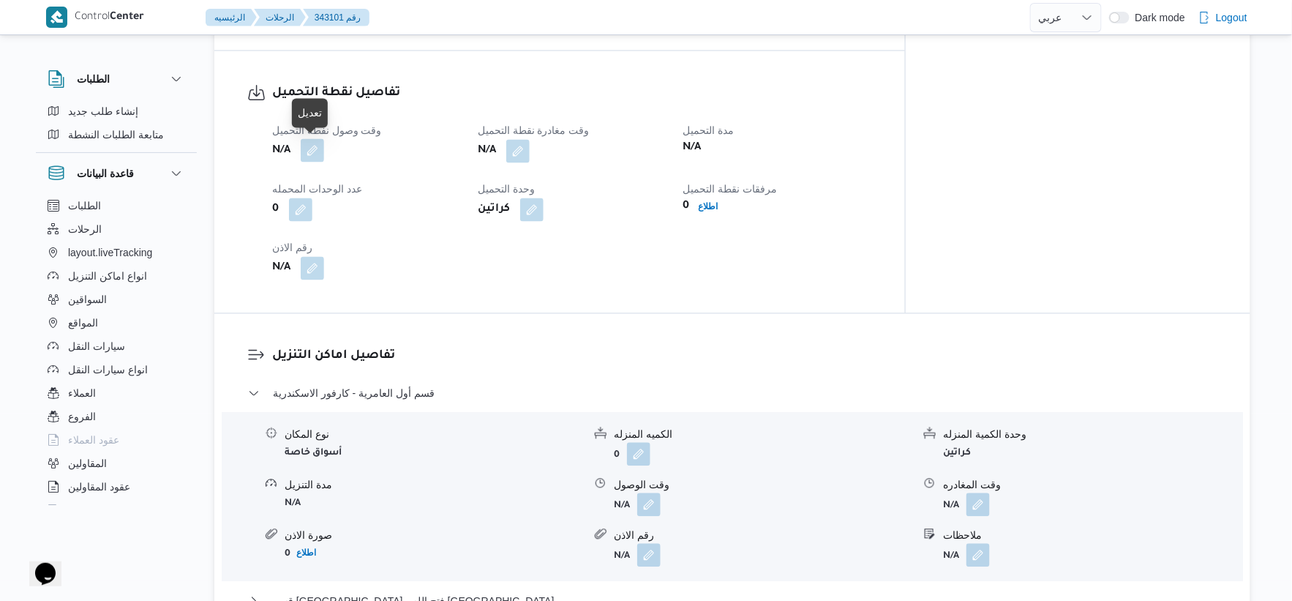
click at [317, 150] on button "button" at bounding box center [312, 150] width 23 height 23
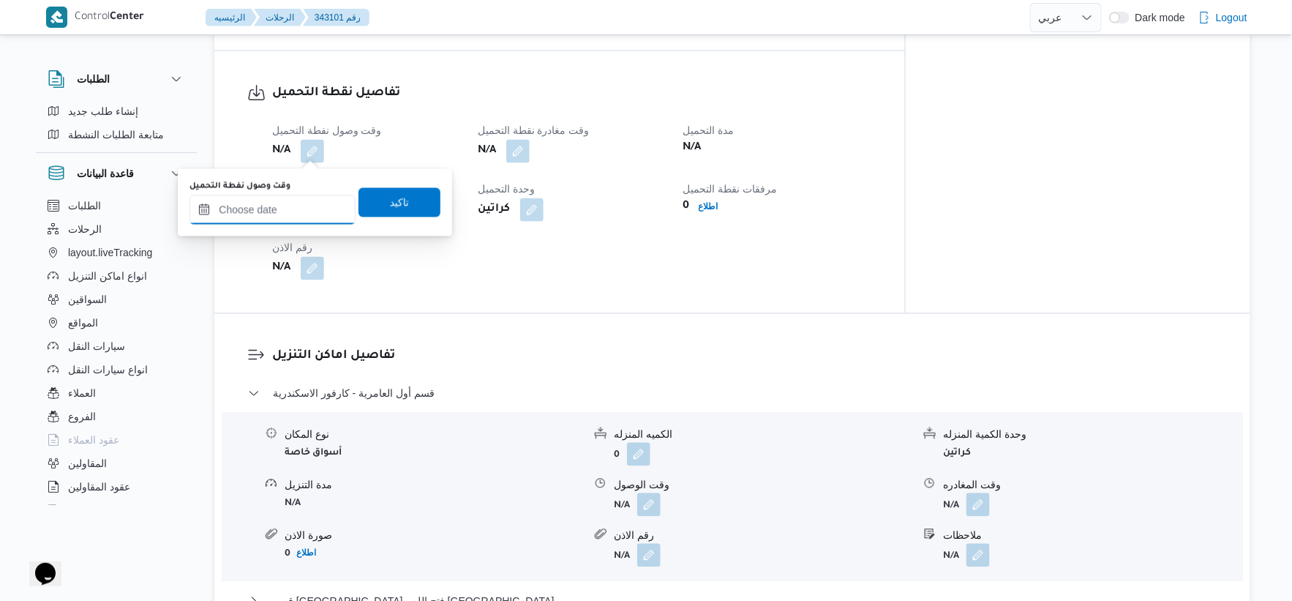
click at [267, 207] on input "وقت وصول نفطة التحميل" at bounding box center [273, 209] width 166 height 29
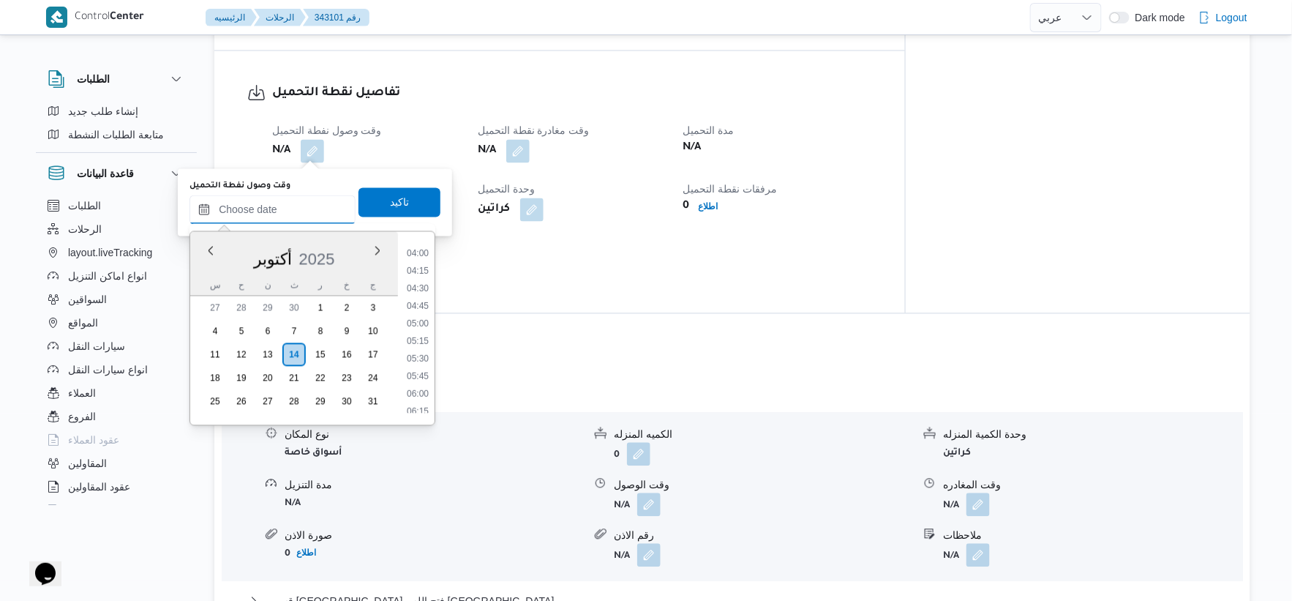
scroll to position [249, 0]
click at [424, 339] on li "04:45" at bounding box center [418, 336] width 34 height 15
type input "١٤/١٠/٢٠٢٥ ٠٤:٤٥"
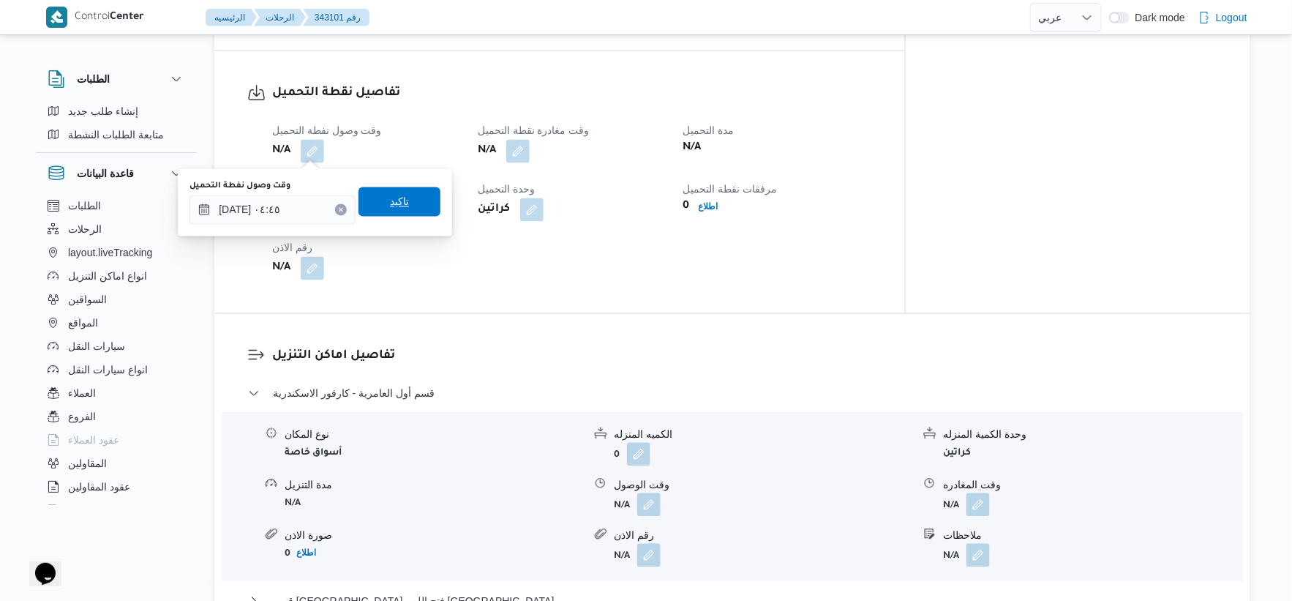
click at [408, 201] on span "تاكيد" at bounding box center [400, 201] width 82 height 29
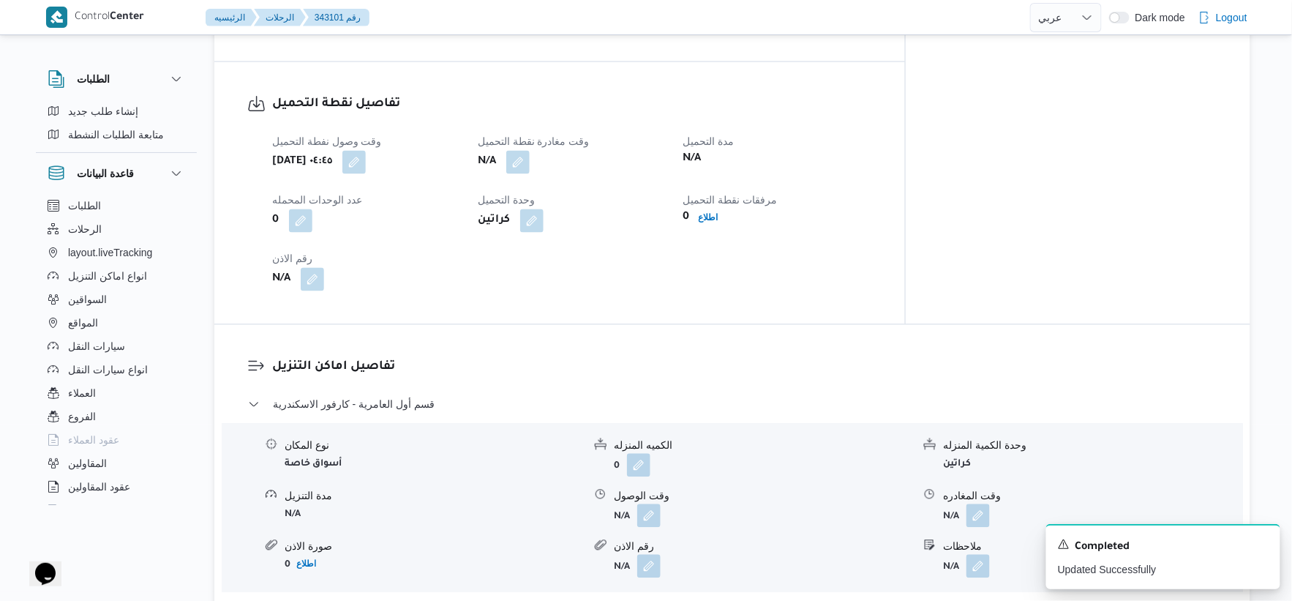
scroll to position [894, 0]
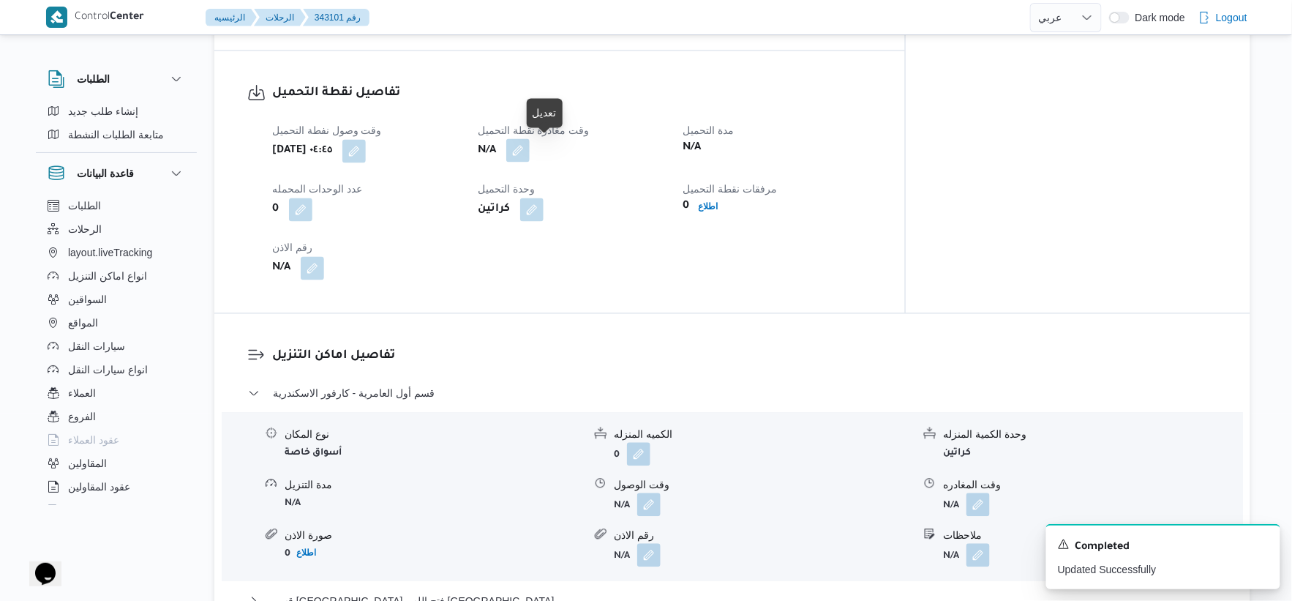
click at [530, 154] on button "button" at bounding box center [517, 150] width 23 height 23
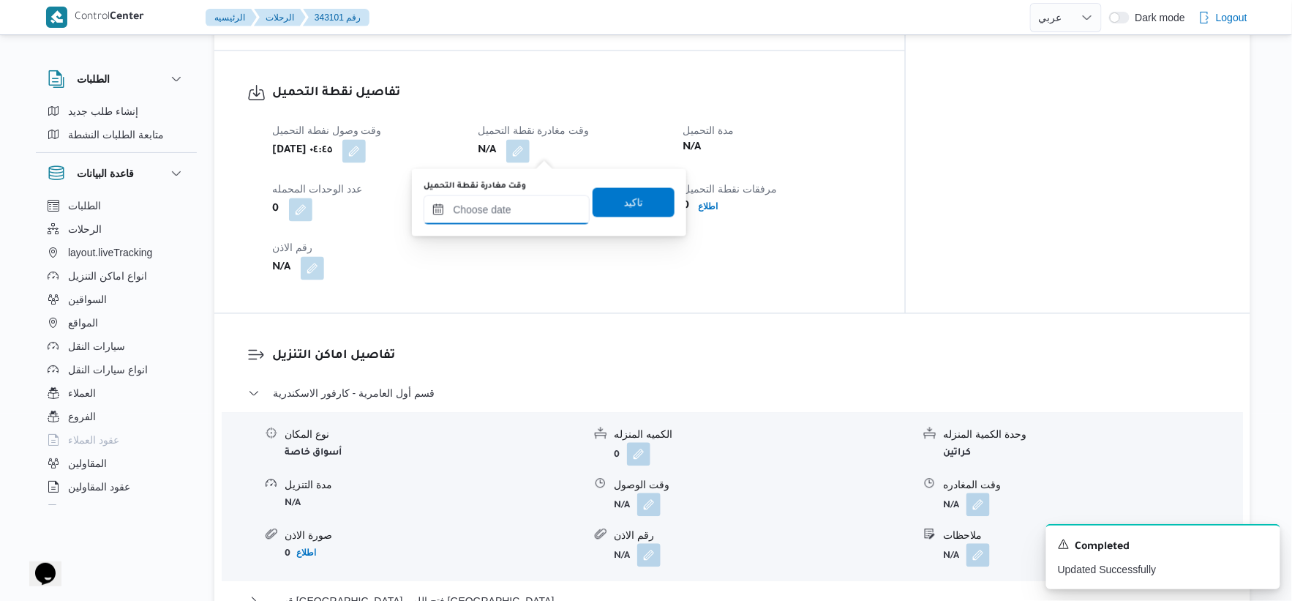
click at [527, 195] on input "وقت مغادرة نقطة التحميل" at bounding box center [507, 209] width 166 height 29
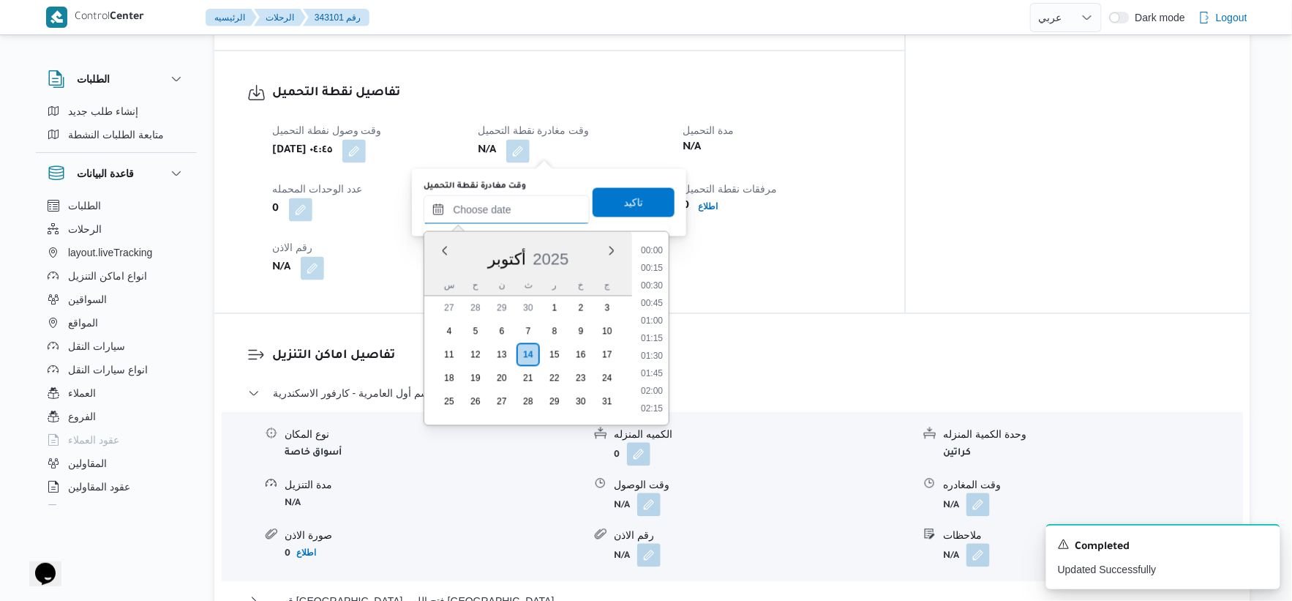
scroll to position [492, 0]
click at [659, 304] on li "07:45" at bounding box center [652, 303] width 34 height 15
type input "١٤/١٠/٢٠٢٥ ٠٧:٤٥"
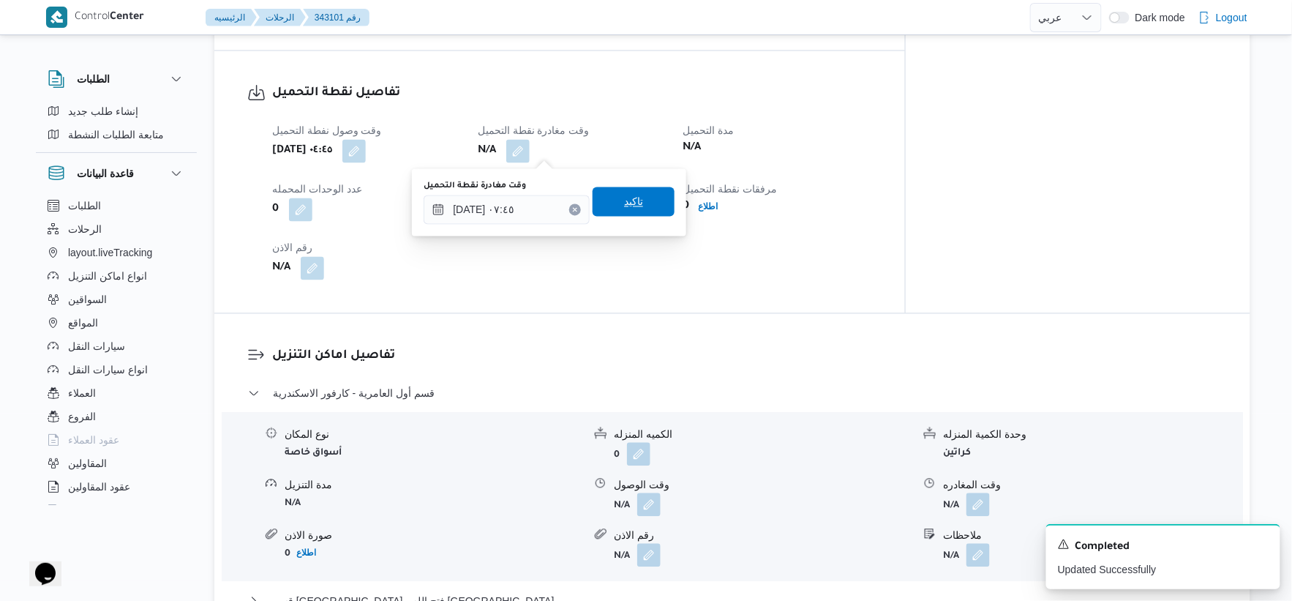
click at [637, 200] on span "تاكيد" at bounding box center [634, 201] width 82 height 29
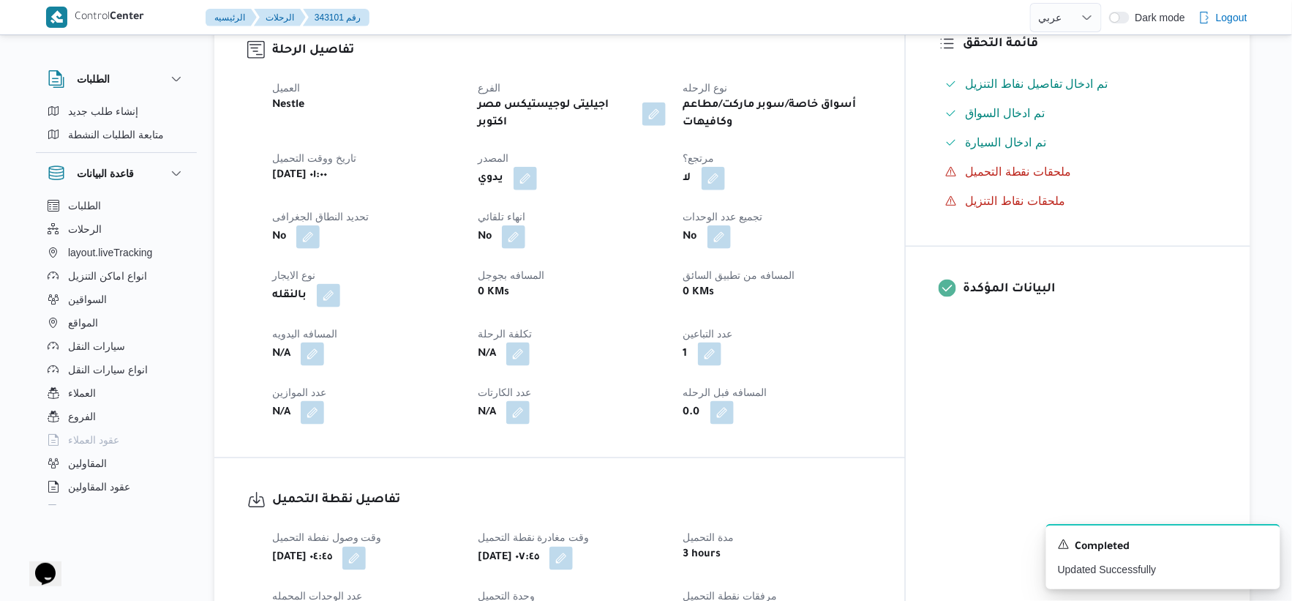
scroll to position [894, 0]
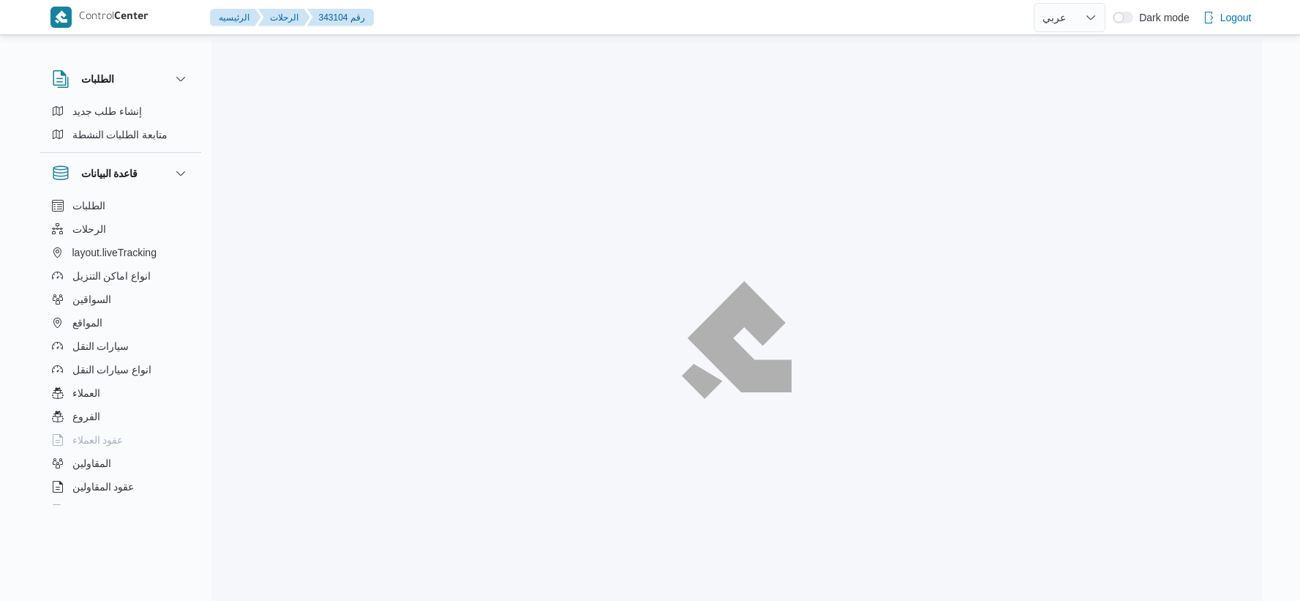
select select "ar"
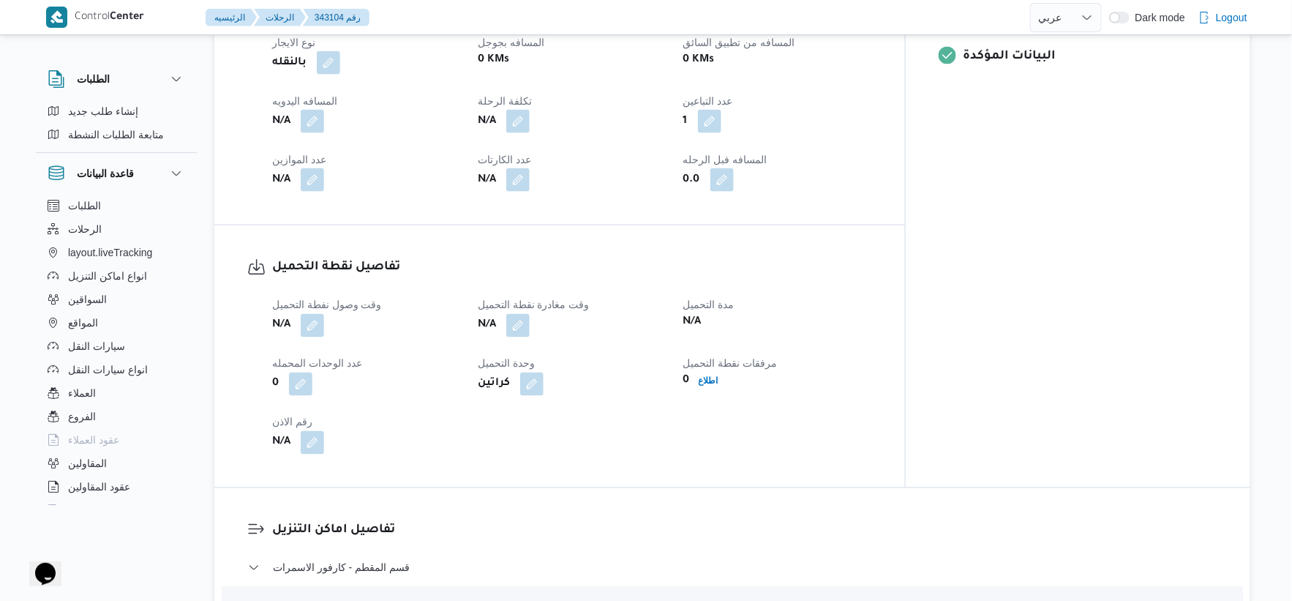
scroll to position [732, 0]
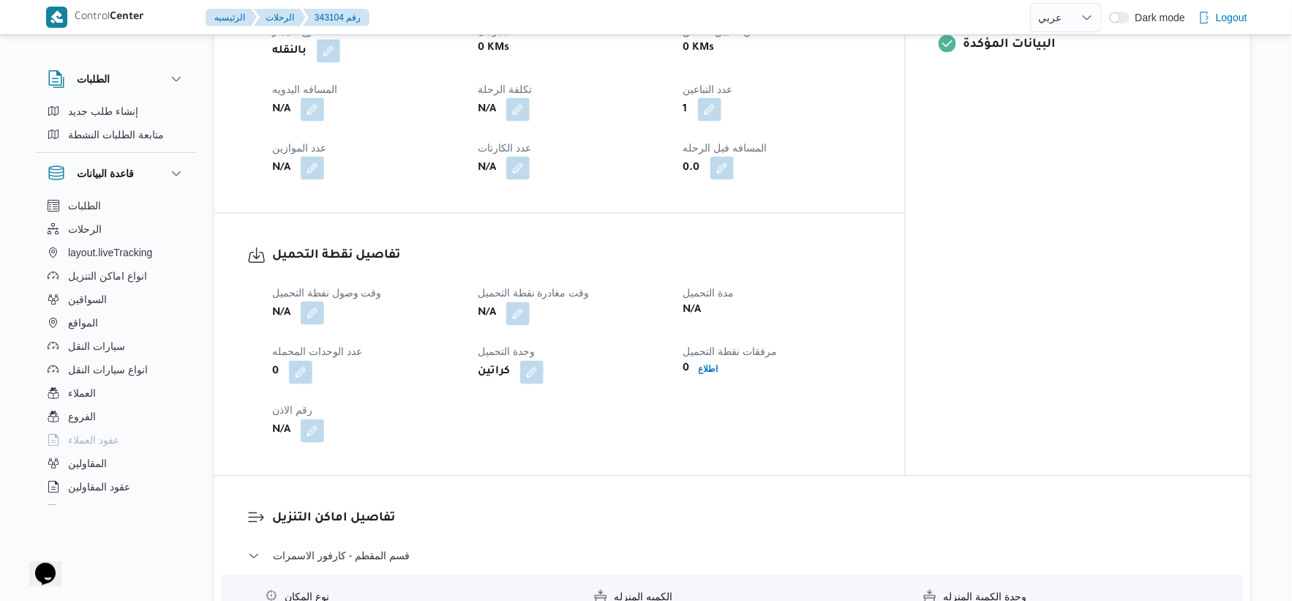
click at [316, 304] on button "button" at bounding box center [312, 312] width 23 height 23
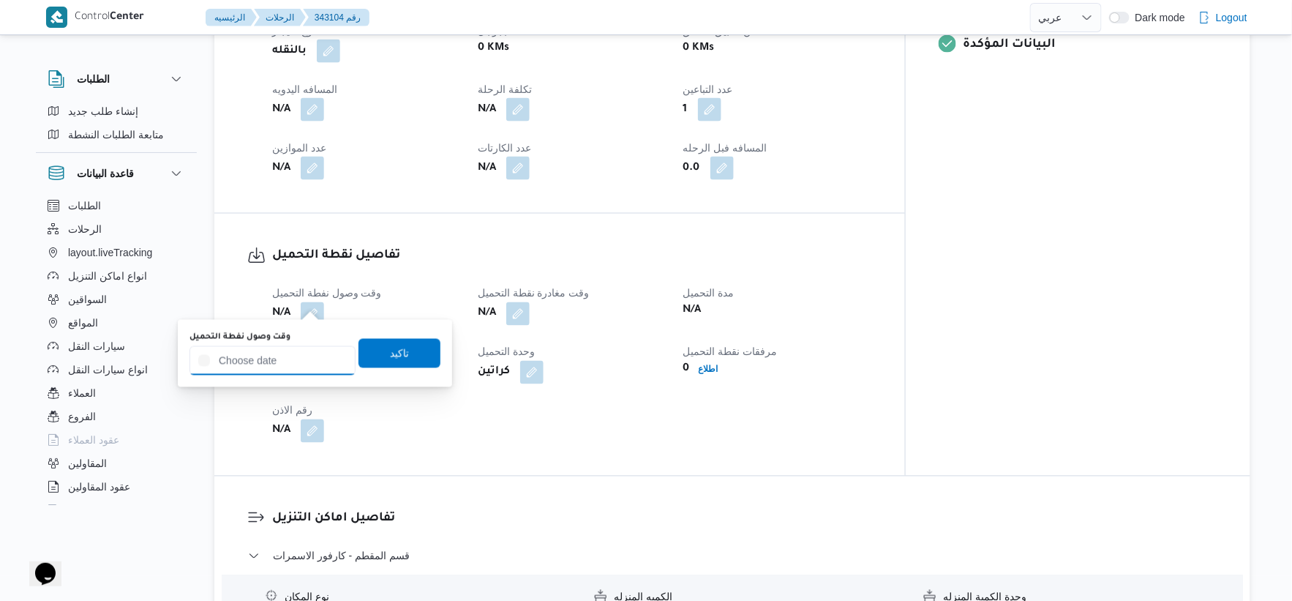
click at [312, 357] on input "وقت وصول نفطة التحميل" at bounding box center [273, 360] width 166 height 29
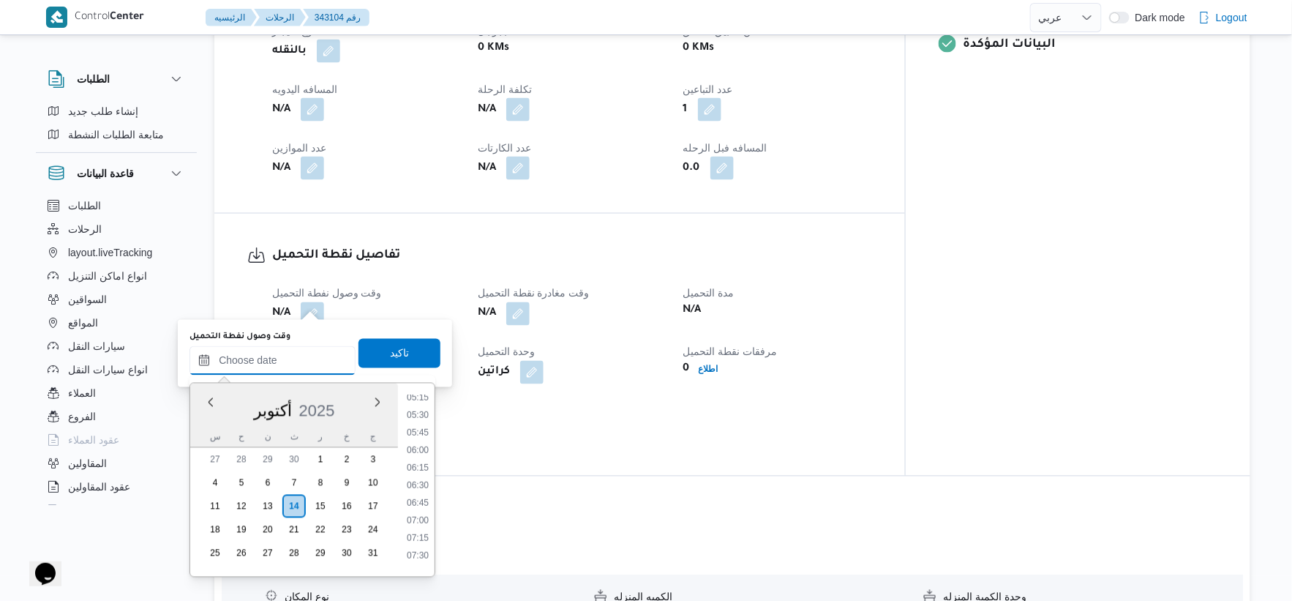
scroll to position [347, 0]
click at [425, 459] on li "05:45" at bounding box center [418, 459] width 34 height 15
type input "[DATE] ٠٥:٤٥"
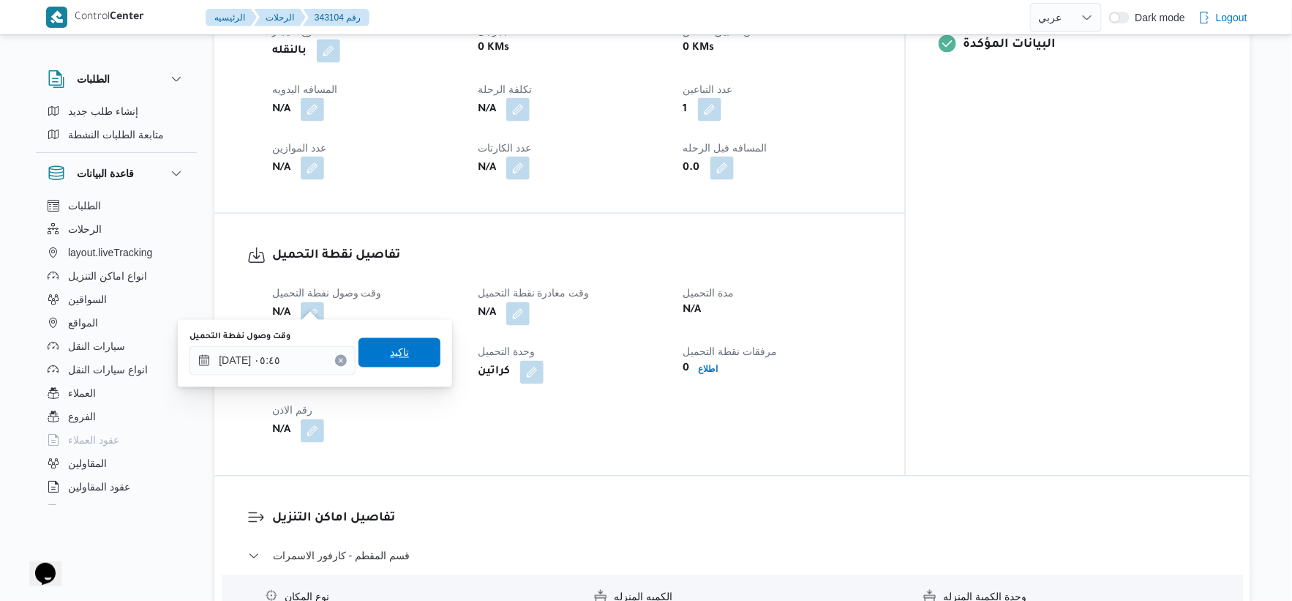
click at [419, 342] on span "تاكيد" at bounding box center [400, 352] width 82 height 29
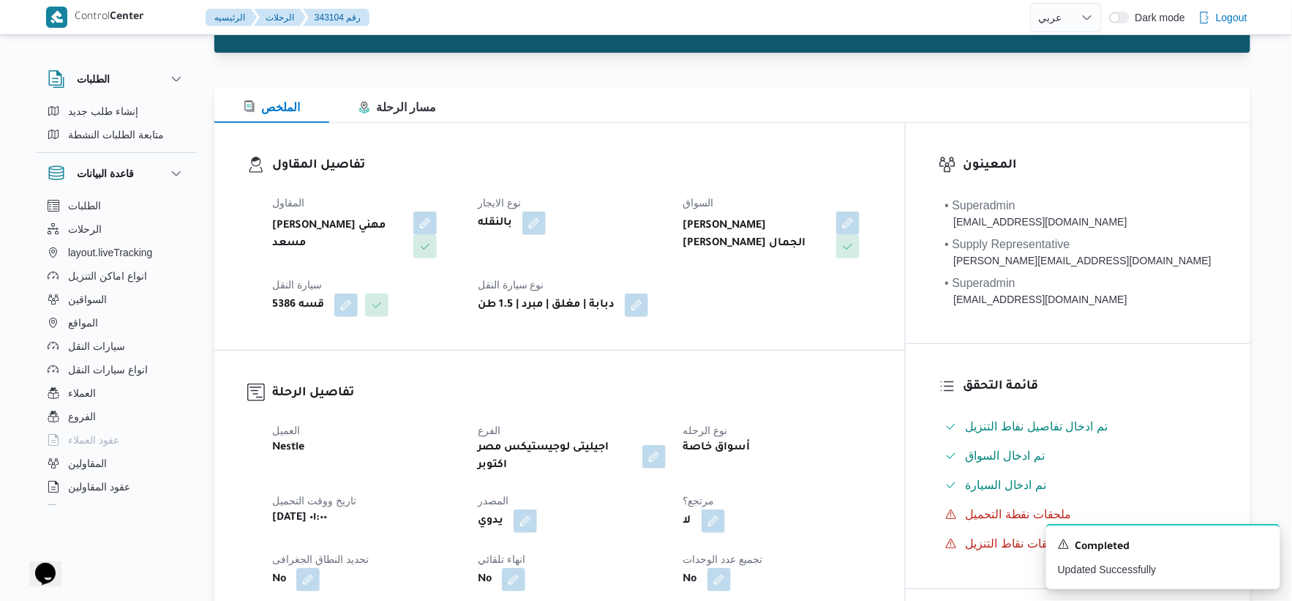
scroll to position [0, 0]
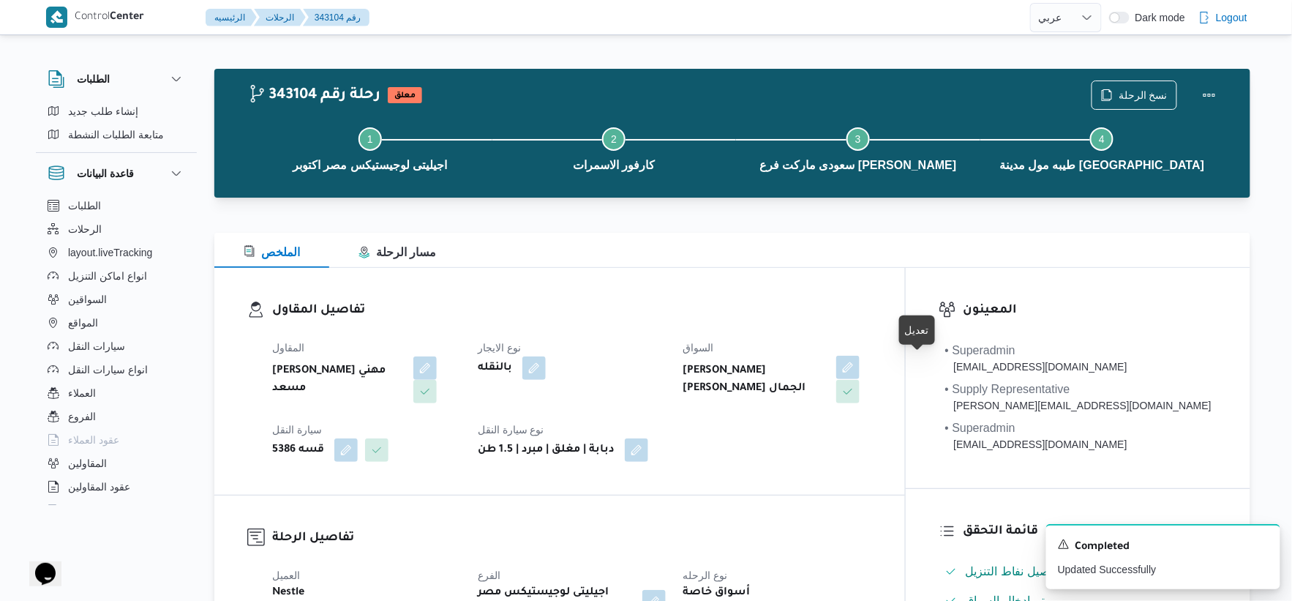
click at [860, 366] on button "button" at bounding box center [847, 367] width 23 height 23
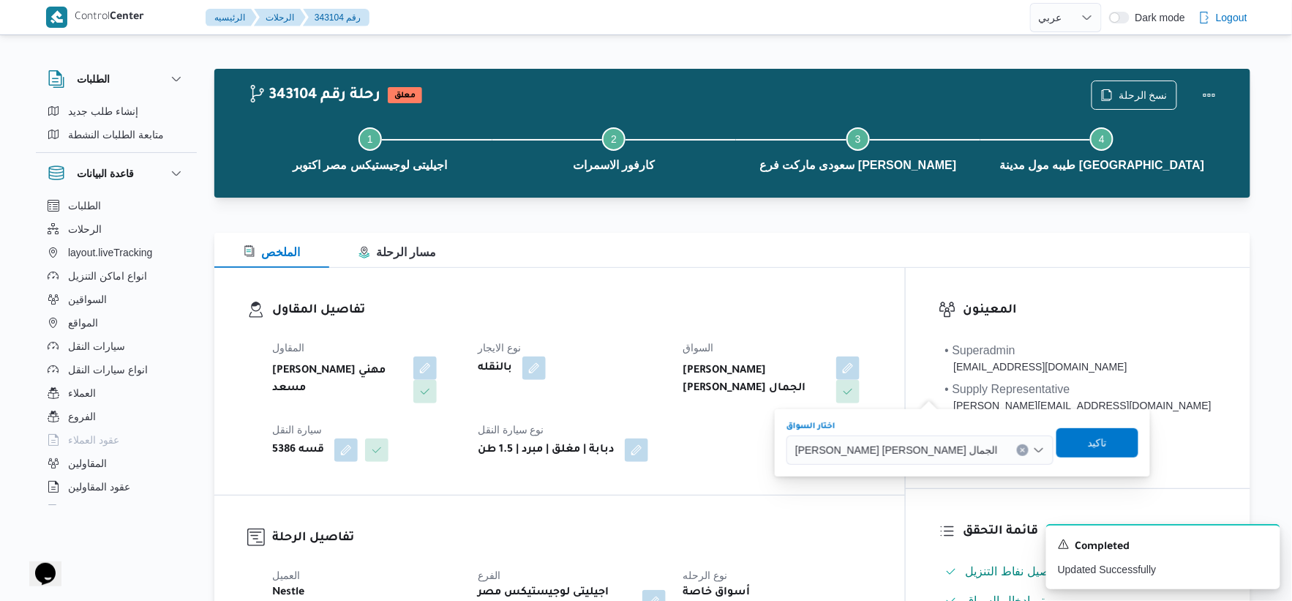
click at [1020, 450] on icon "Clear input" at bounding box center [1023, 450] width 6 height 6
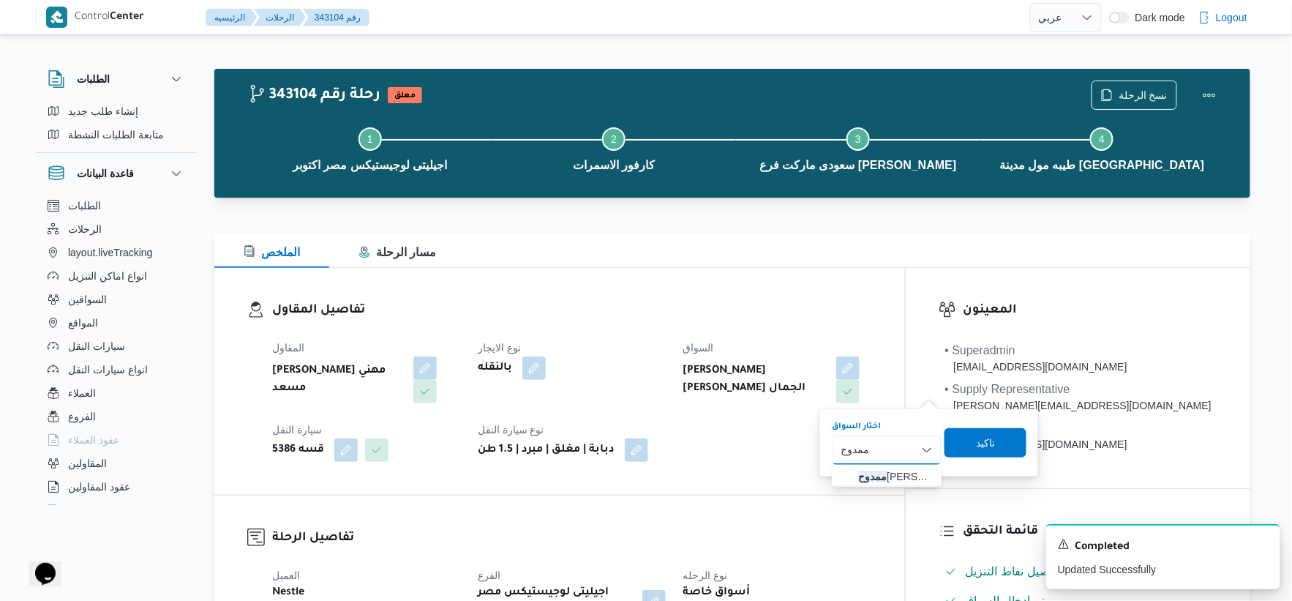
type input "ممدوح"
click at [897, 449] on div "[PERSON_NAME] Combo box. Selected. ممدوح. Selected. Combo box input. Search. Ty…" at bounding box center [887, 449] width 110 height 29
drag, startPoint x: 899, startPoint y: 481, endPoint x: 915, endPoint y: 476, distance: 16.7
click at [899, 481] on span "[PERSON_NAME]" at bounding box center [895, 477] width 75 height 18
click at [993, 449] on span "تاكيد" at bounding box center [983, 442] width 19 height 18
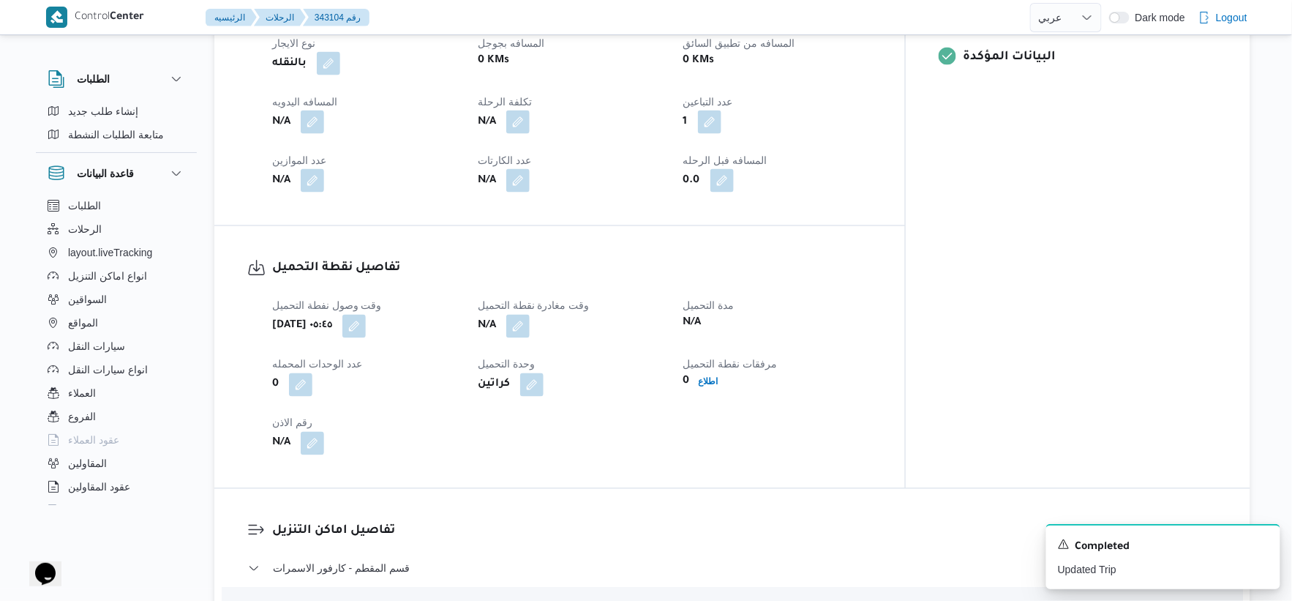
scroll to position [894, 0]
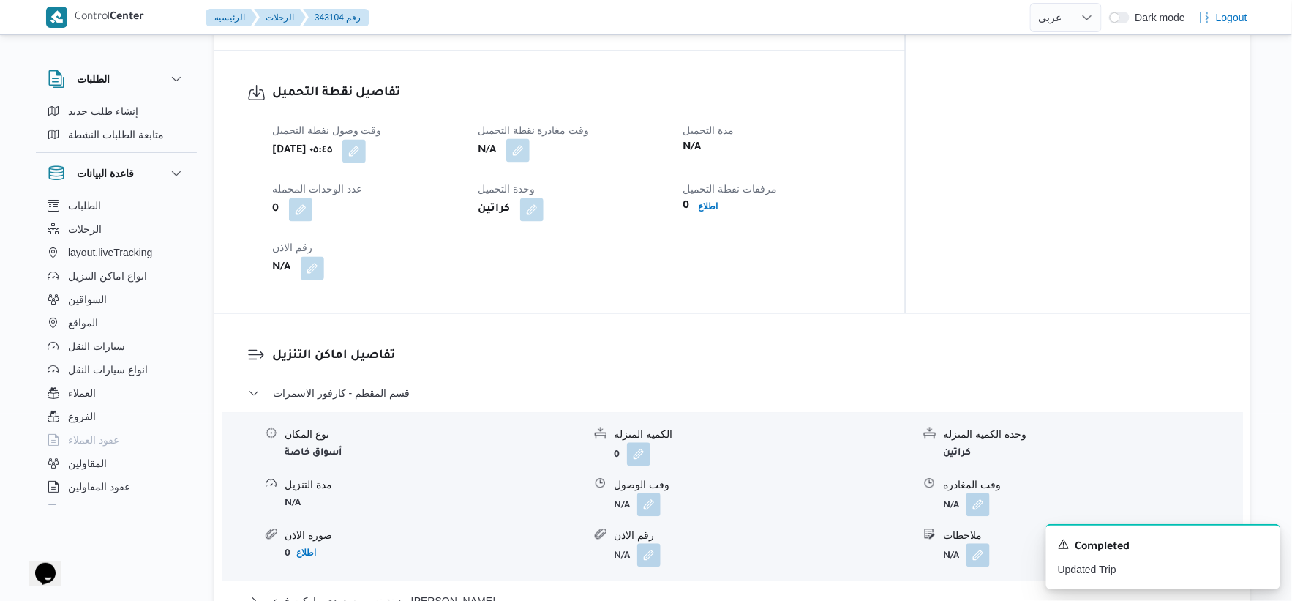
click at [530, 143] on button "button" at bounding box center [517, 150] width 23 height 23
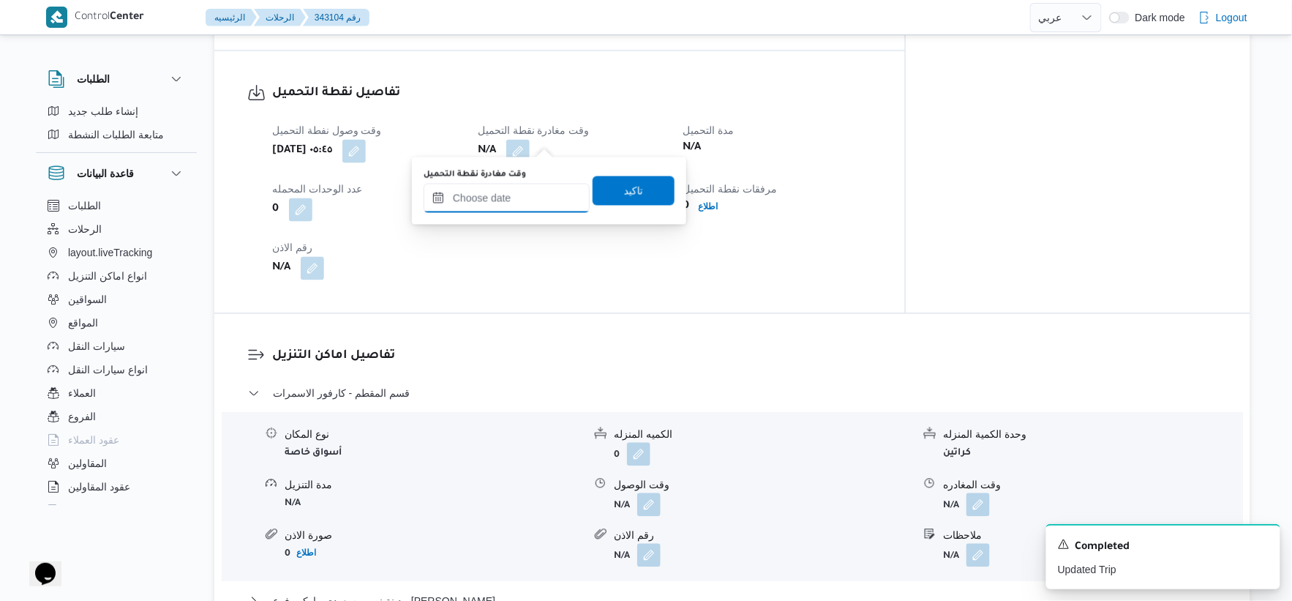
click at [525, 198] on input "وقت مغادرة نقطة التحميل" at bounding box center [507, 198] width 166 height 29
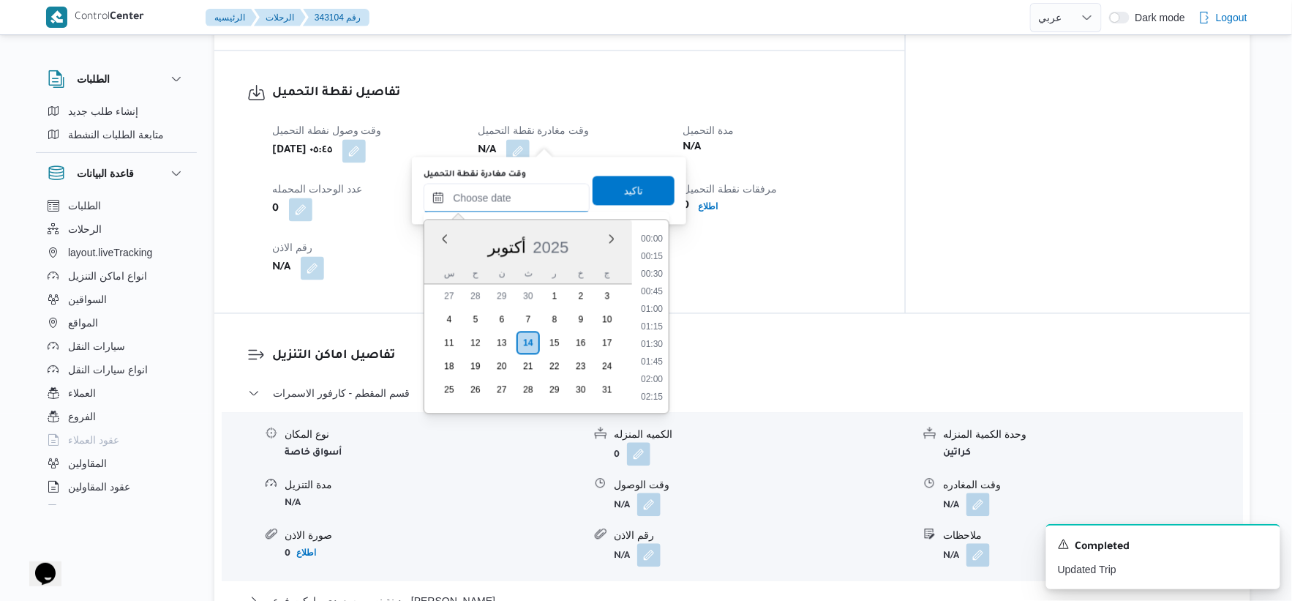
scroll to position [509, 0]
click at [653, 345] on li "08:45" at bounding box center [652, 344] width 34 height 15
type input "[DATE] ٠٨:٤٥"
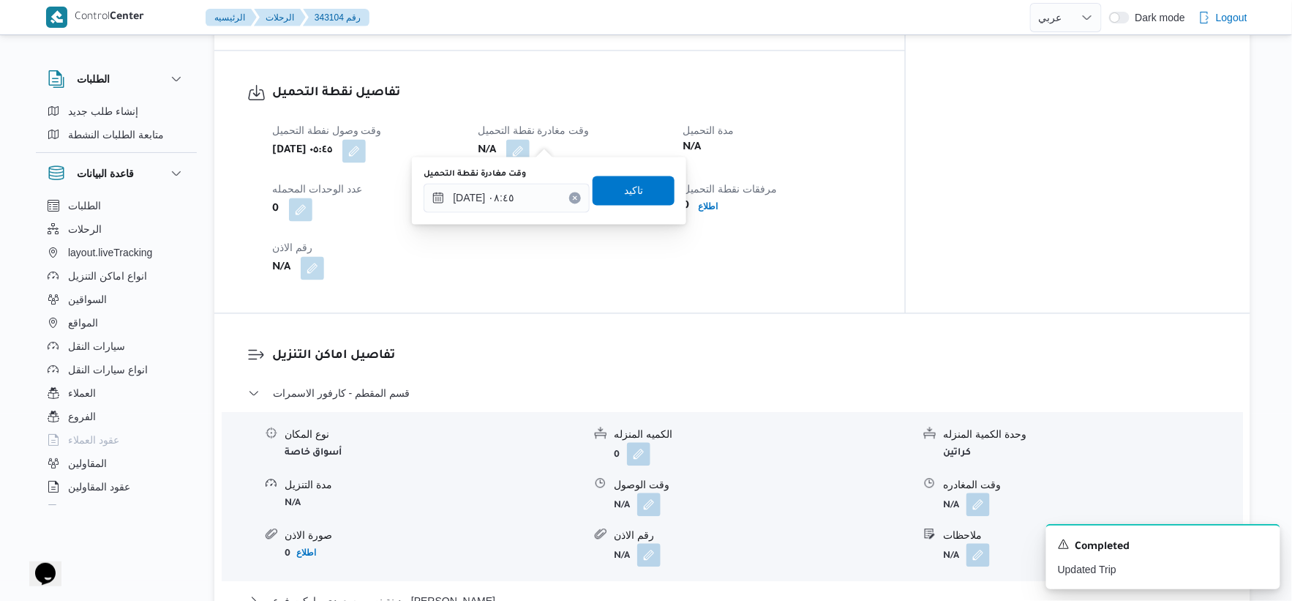
click at [574, 196] on icon "Clear input" at bounding box center [576, 198] width 4 height 4
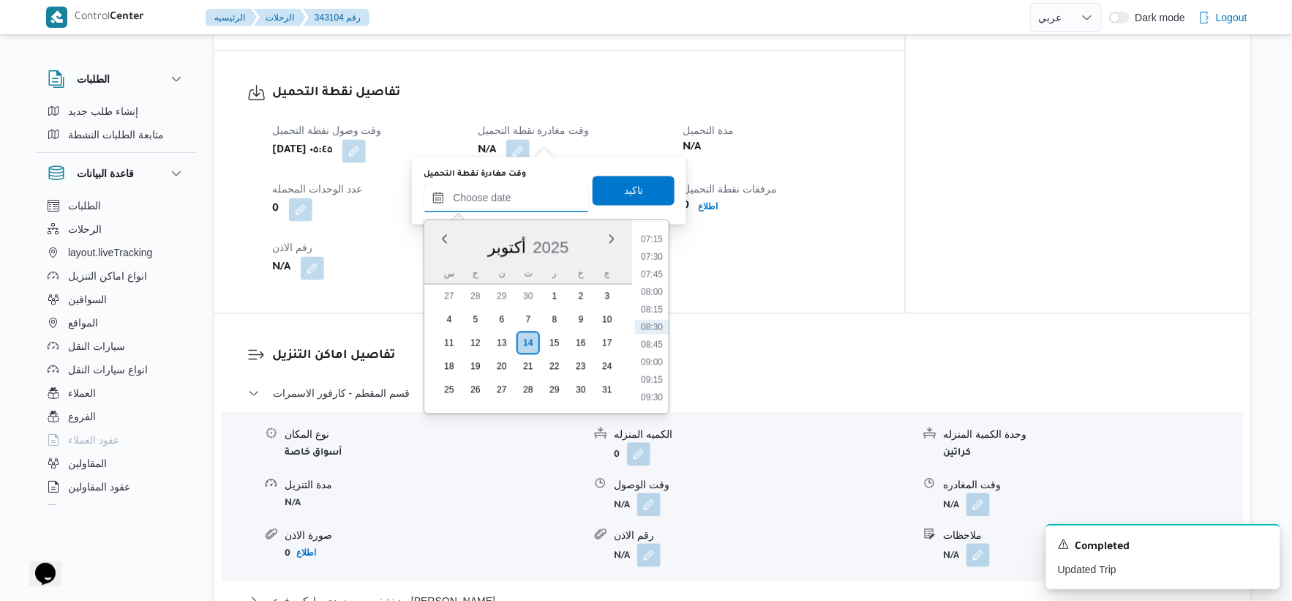
click at [537, 200] on input "وقت مغادرة نقطة التحميل" at bounding box center [507, 198] width 166 height 29
click at [662, 356] on li "09:00" at bounding box center [652, 362] width 34 height 15
type input "[DATE] ٠٩:٠٠"
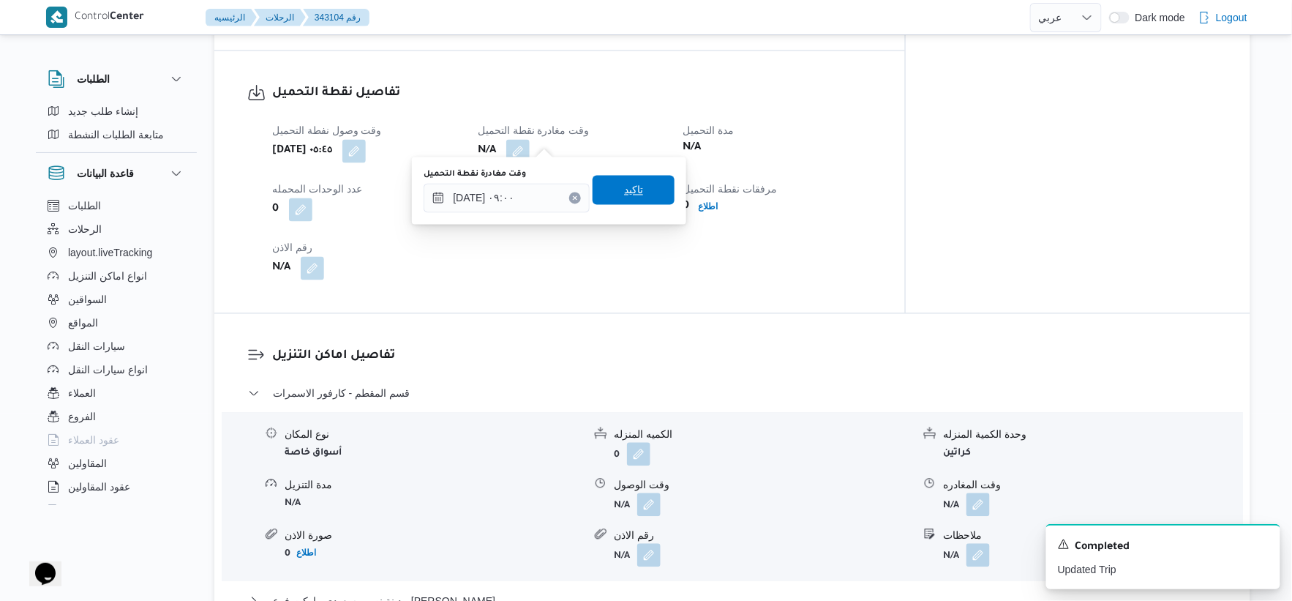
click at [639, 189] on span "تاكيد" at bounding box center [634, 190] width 82 height 29
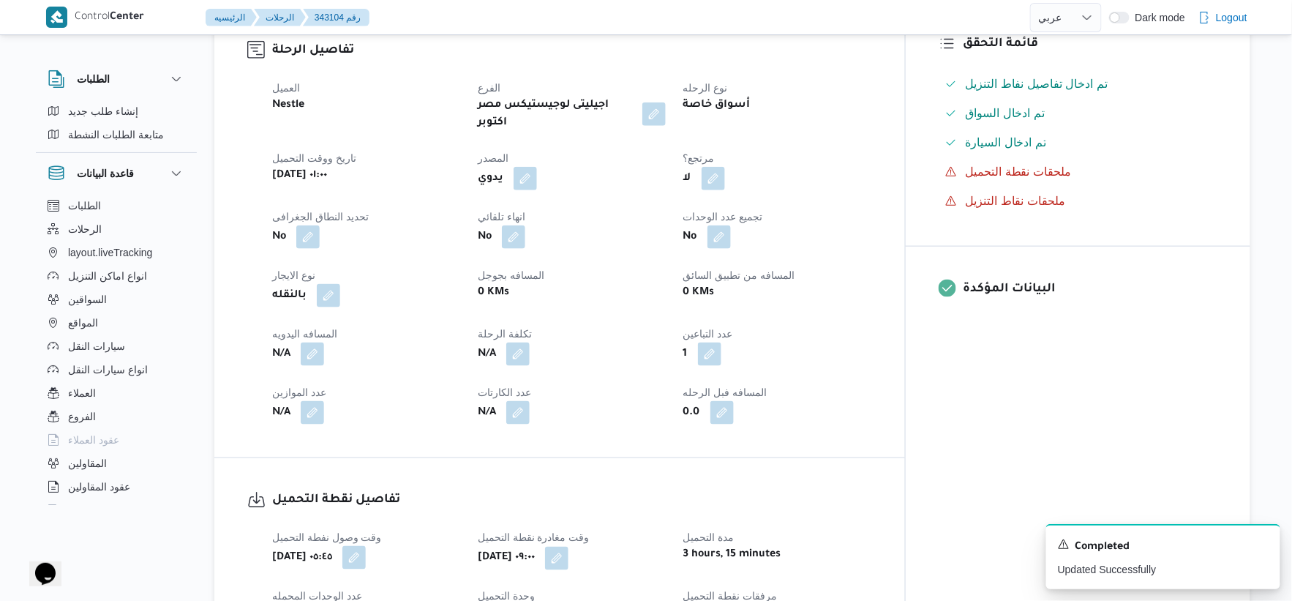
scroll to position [162, 0]
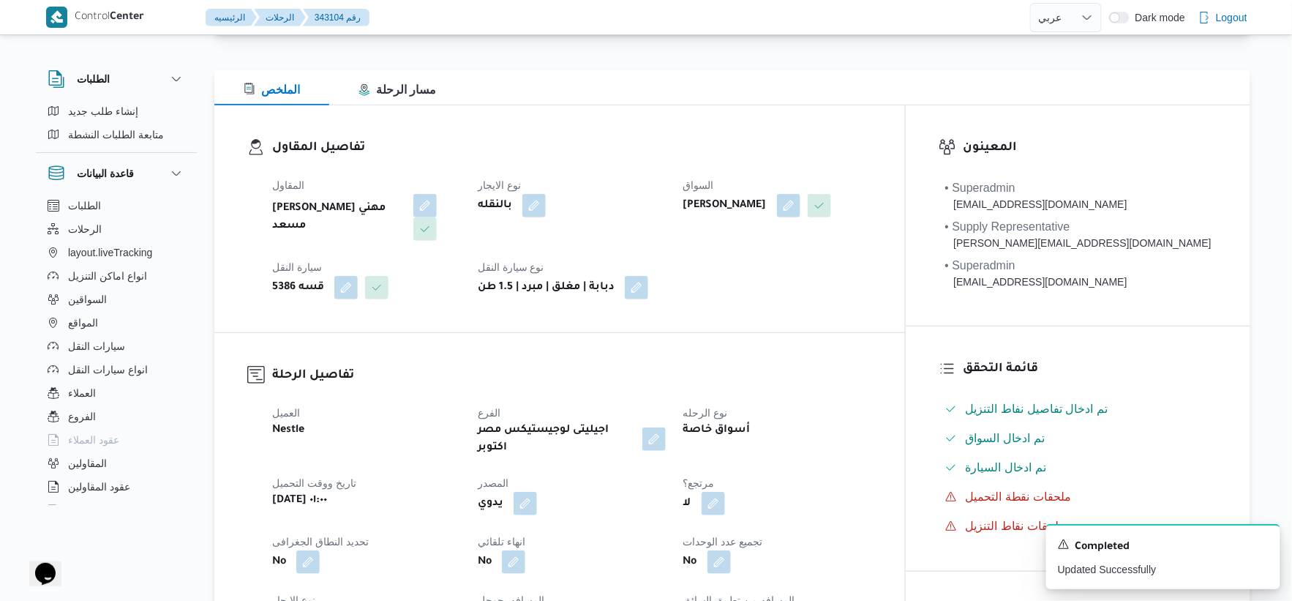
click at [357, 206] on b "[PERSON_NAME] مهني مسعد" at bounding box center [337, 217] width 131 height 35
copy div "[PERSON_NAME] مهني مسعد"
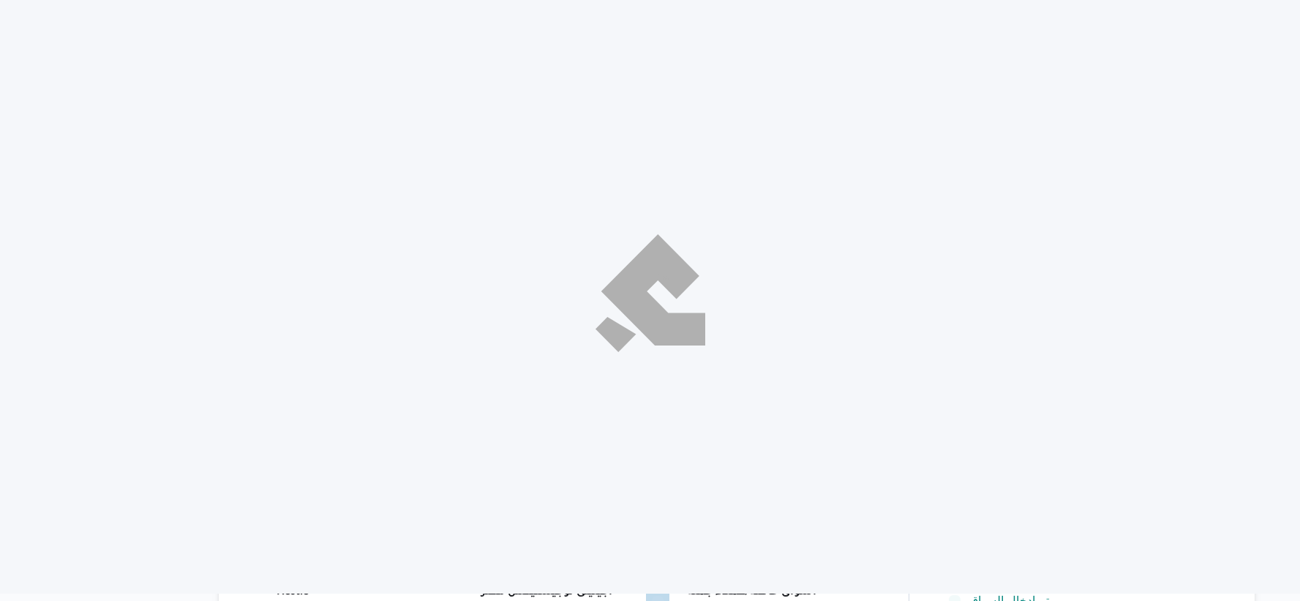
select select "ar"
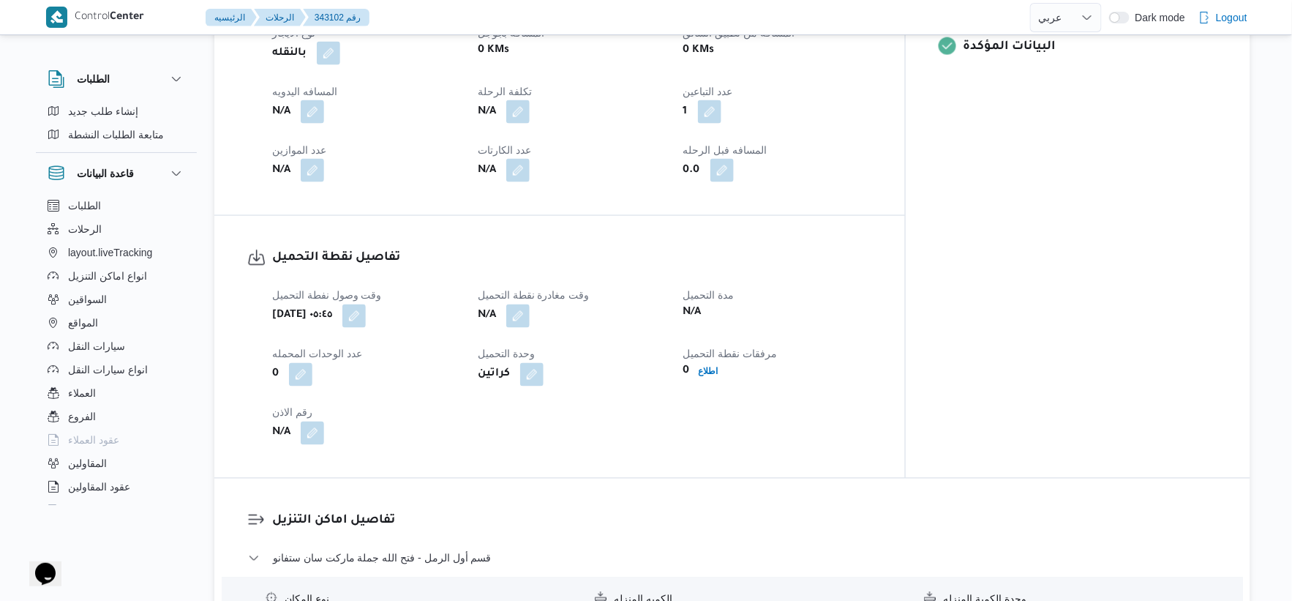
scroll to position [732, 0]
click at [366, 301] on button "button" at bounding box center [353, 312] width 23 height 23
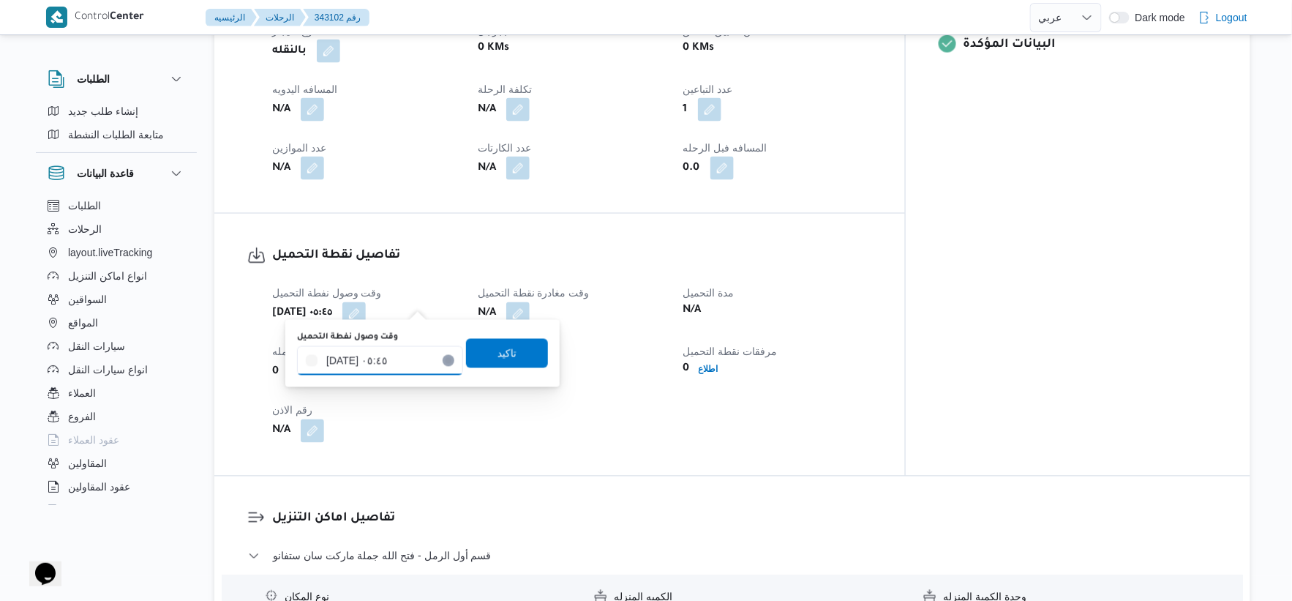
click at [392, 364] on input "[DATE] ٠٥:٤٥" at bounding box center [380, 360] width 166 height 29
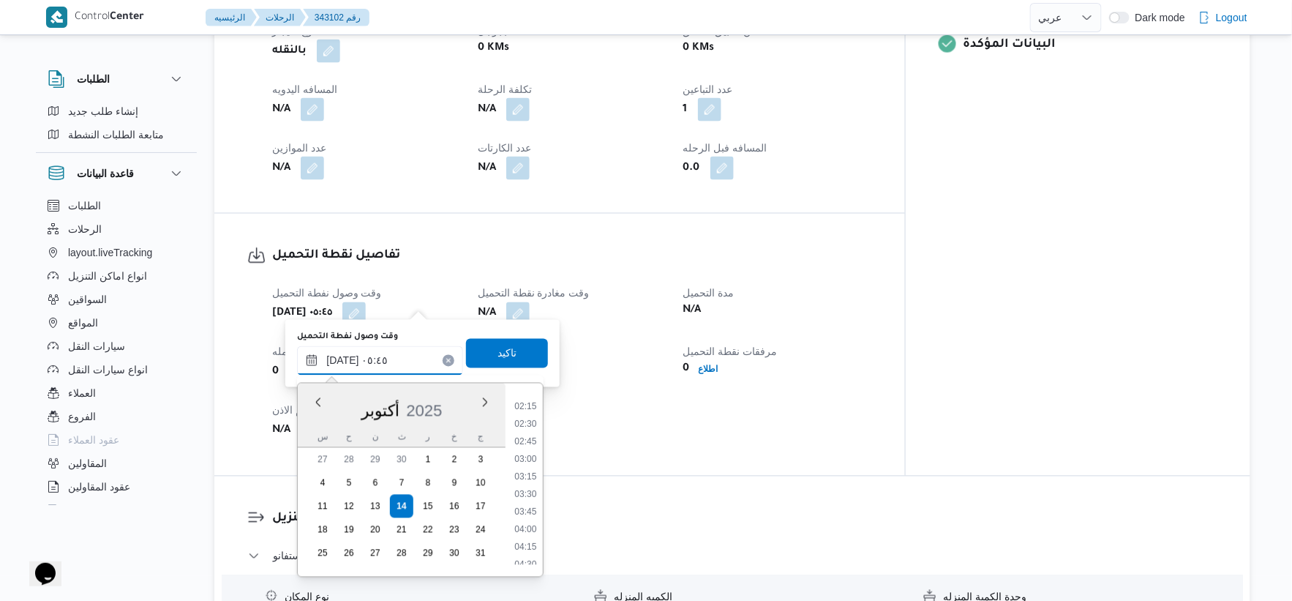
scroll to position [72, 0]
click at [525, 471] on li "02:00" at bounding box center [526, 471] width 34 height 15
type input "[DATE] ٠٢:٠٠"
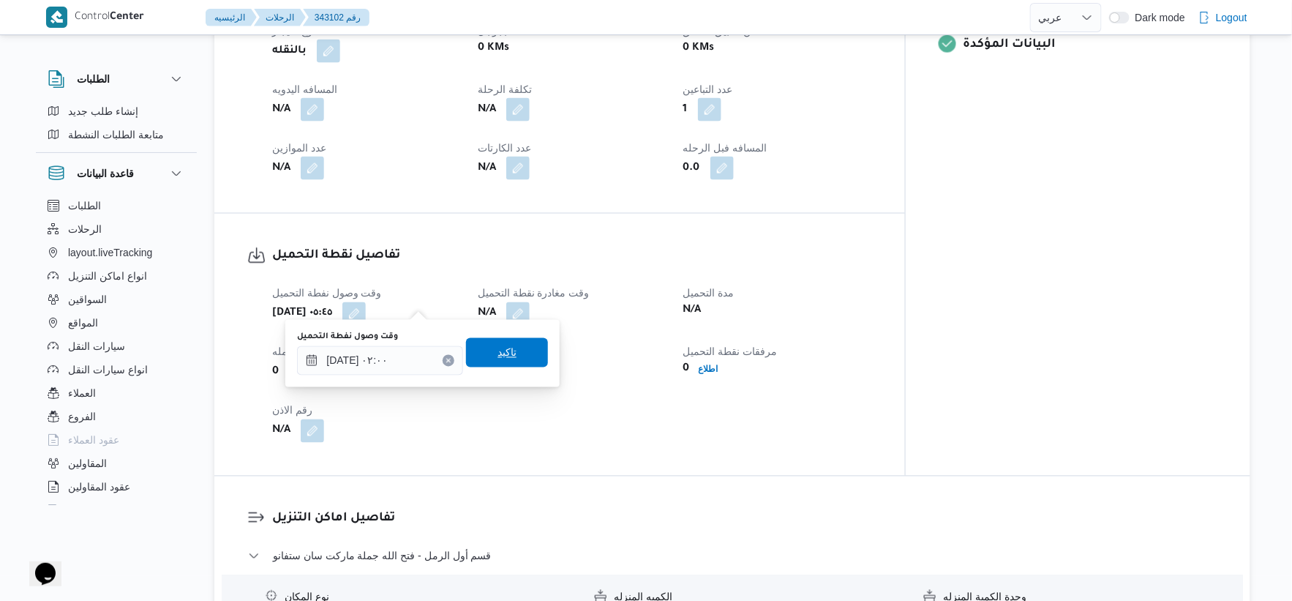
click at [522, 351] on span "تاكيد" at bounding box center [507, 352] width 82 height 29
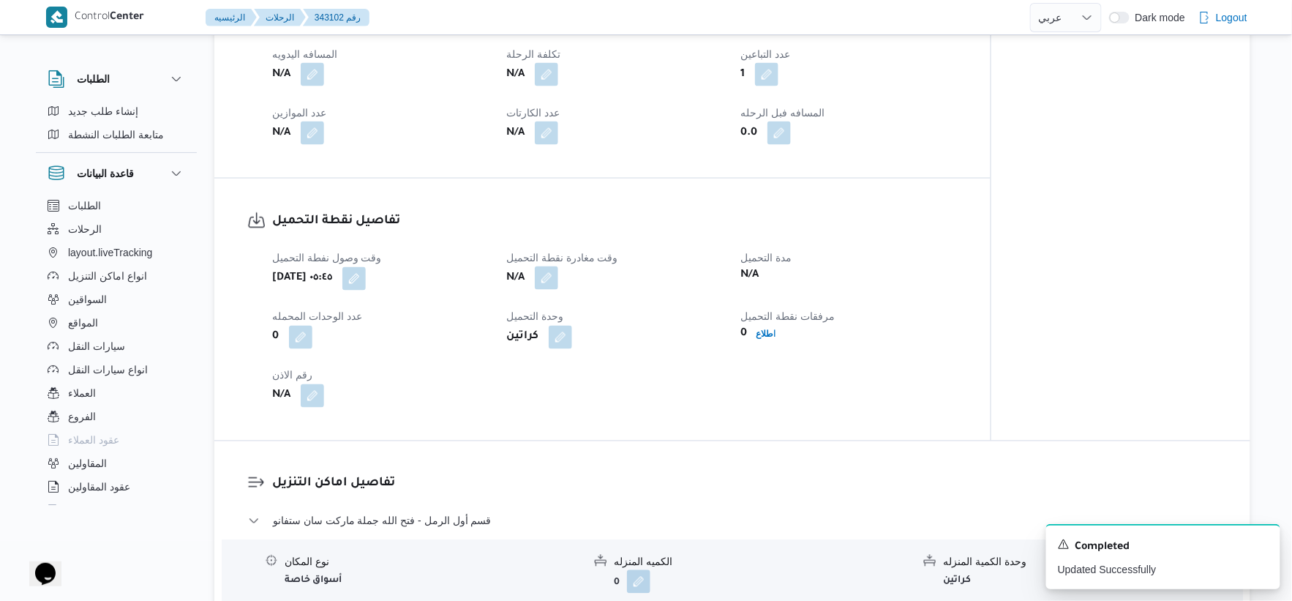
click at [551, 290] on button "button" at bounding box center [546, 277] width 23 height 23
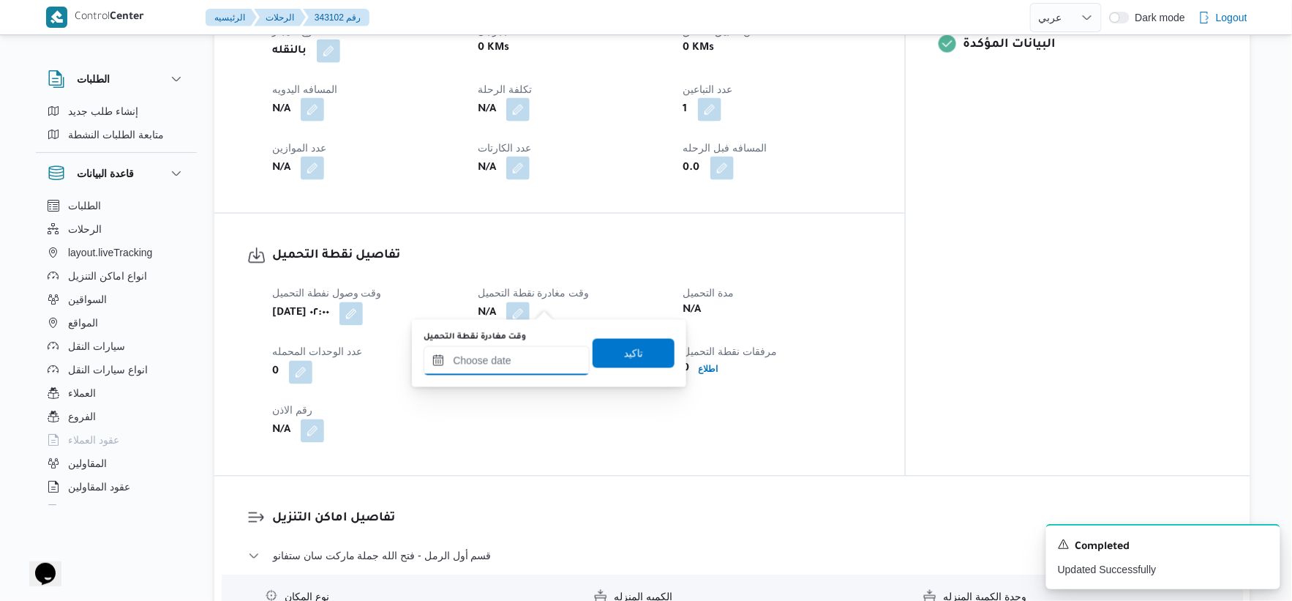
click at [523, 370] on input "وقت مغادرة نقطة التحميل" at bounding box center [507, 360] width 166 height 29
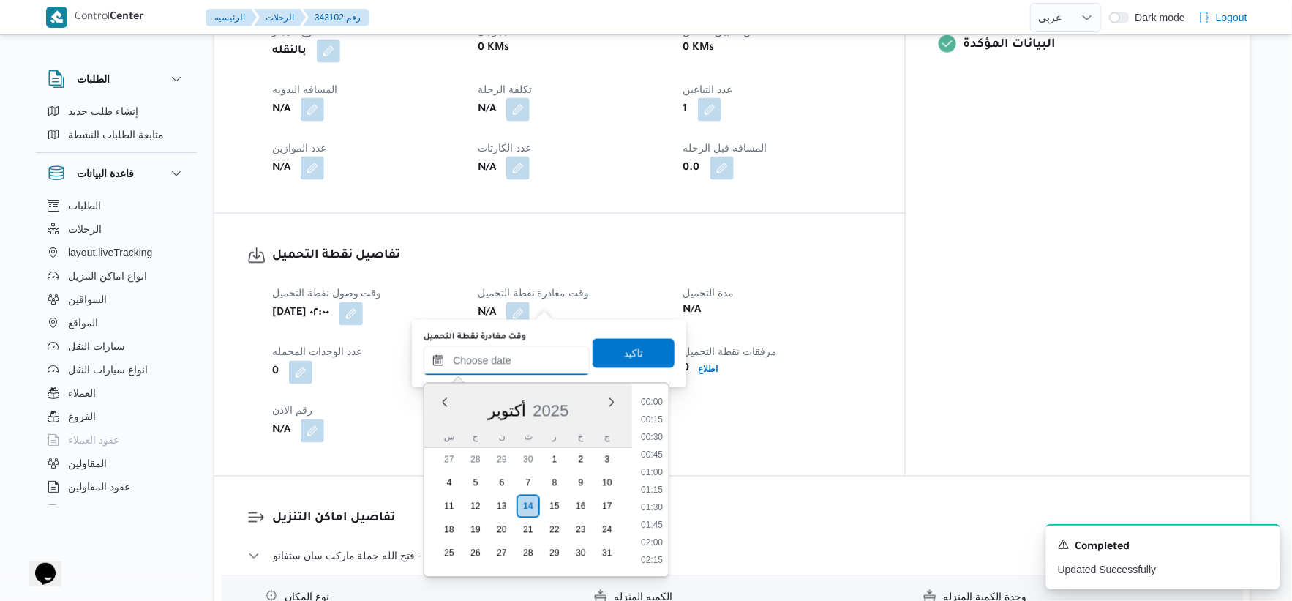
scroll to position [509, 0]
click at [654, 451] on li "08:00" at bounding box center [652, 455] width 34 height 15
type input "[DATE] ٠٨:٠٠"
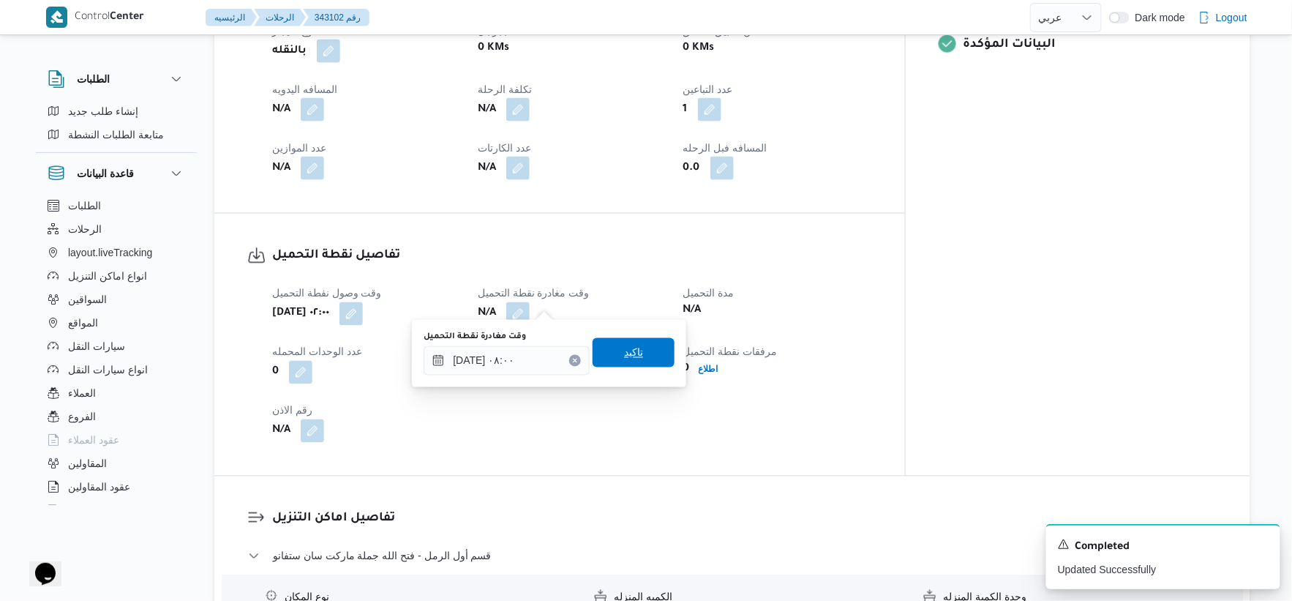
click at [635, 349] on span "تاكيد" at bounding box center [634, 352] width 82 height 29
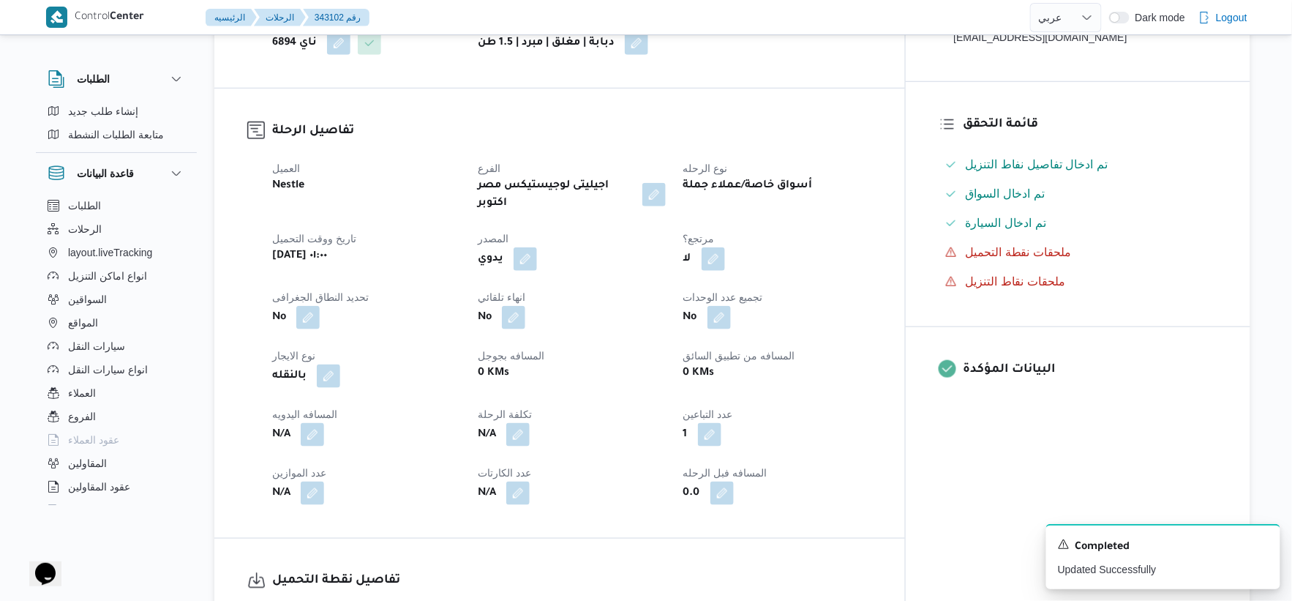
scroll to position [244, 0]
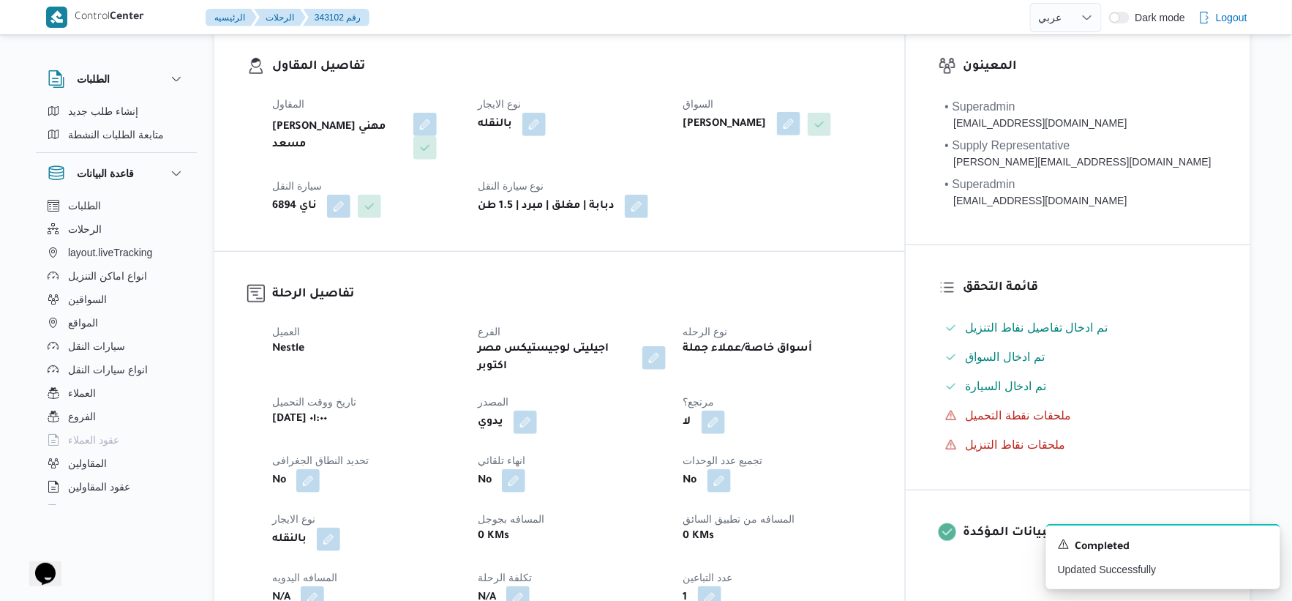
click at [800, 115] on button "button" at bounding box center [788, 123] width 23 height 23
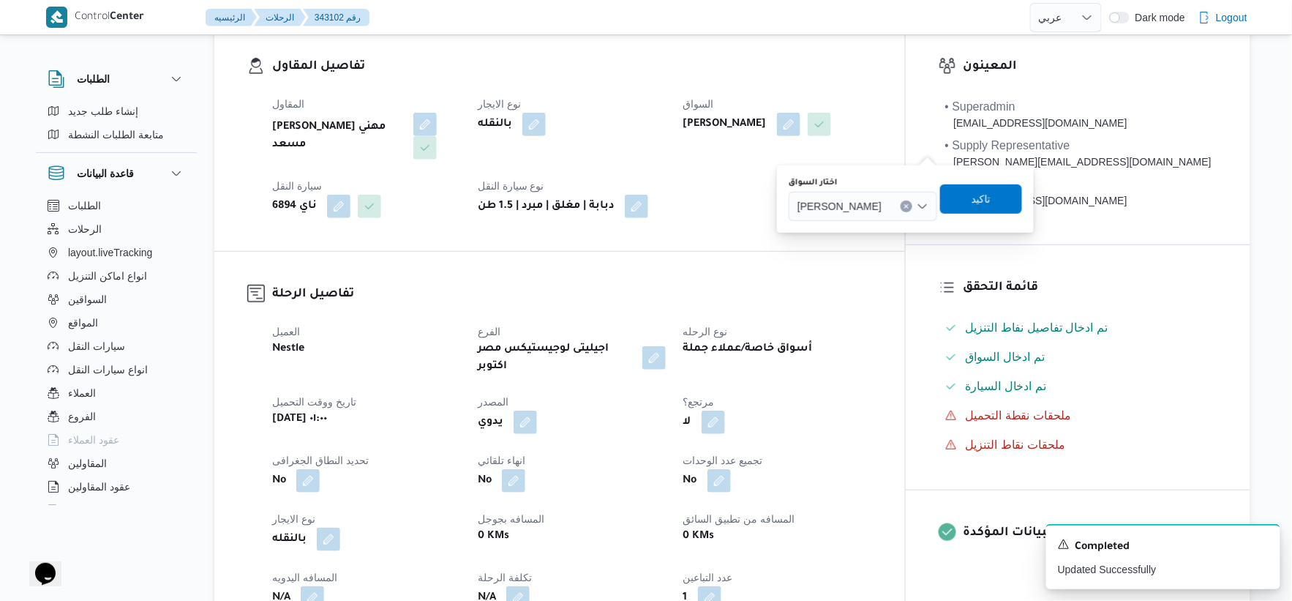
click at [909, 205] on icon "Clear input" at bounding box center [907, 206] width 6 height 6
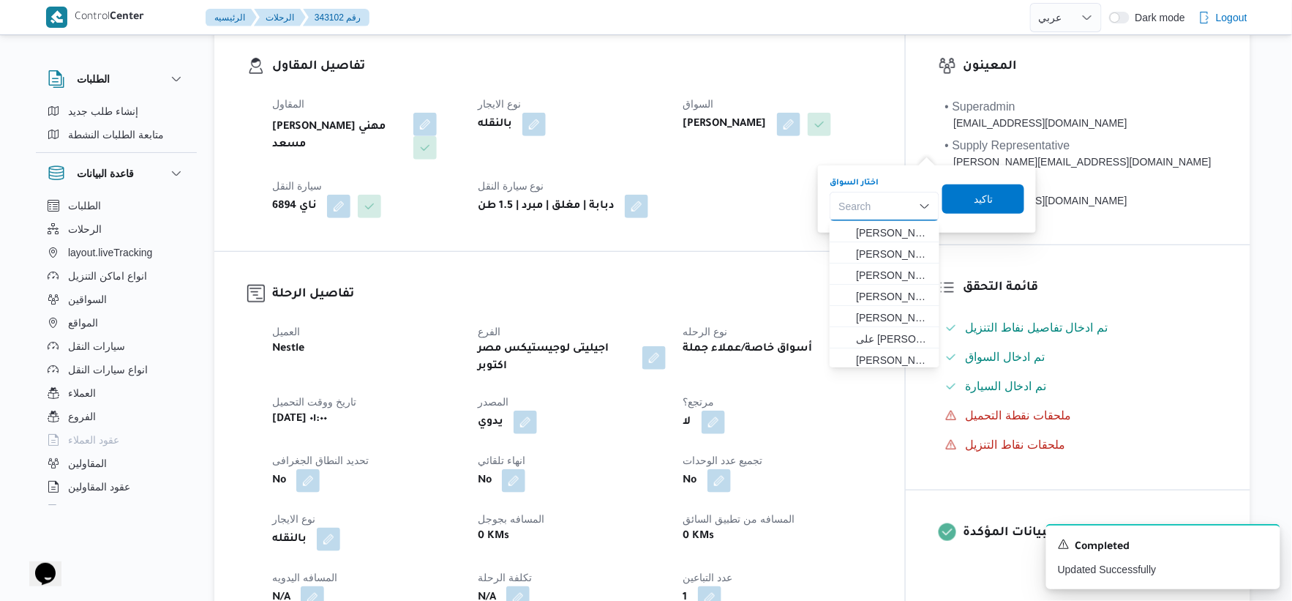
paste input "[PERSON_NAME] [PERSON_NAME] الجمال"
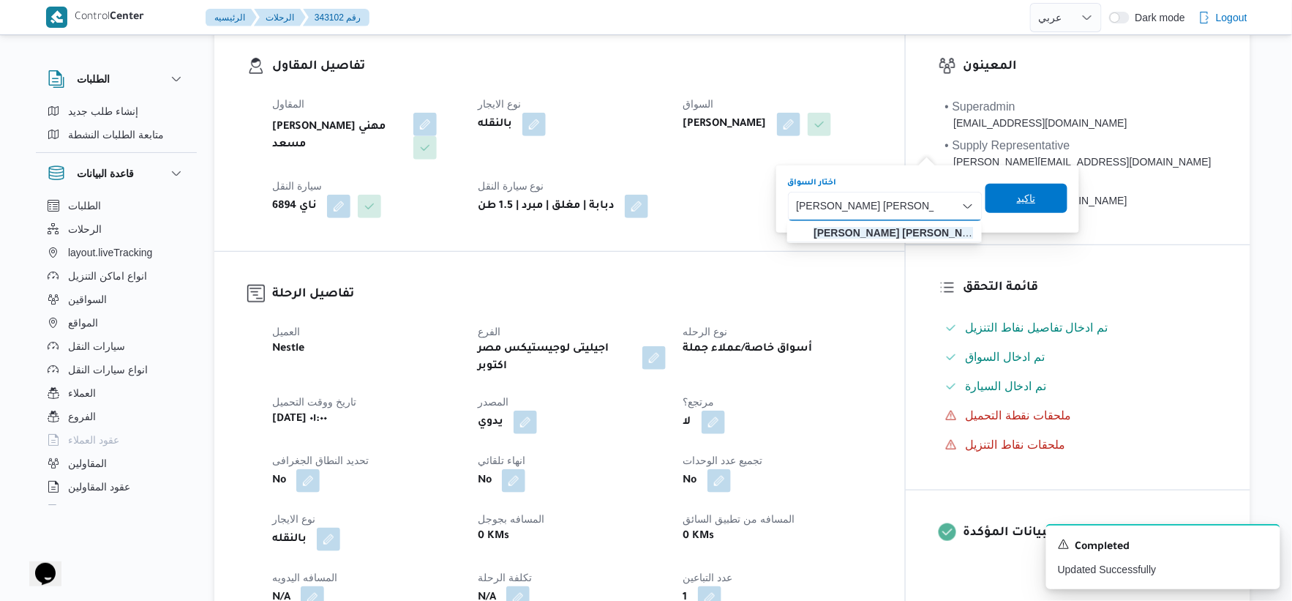
type input "[PERSON_NAME] [PERSON_NAME] الجمال"
click at [1022, 200] on span "تاكيد" at bounding box center [1026, 199] width 19 height 18
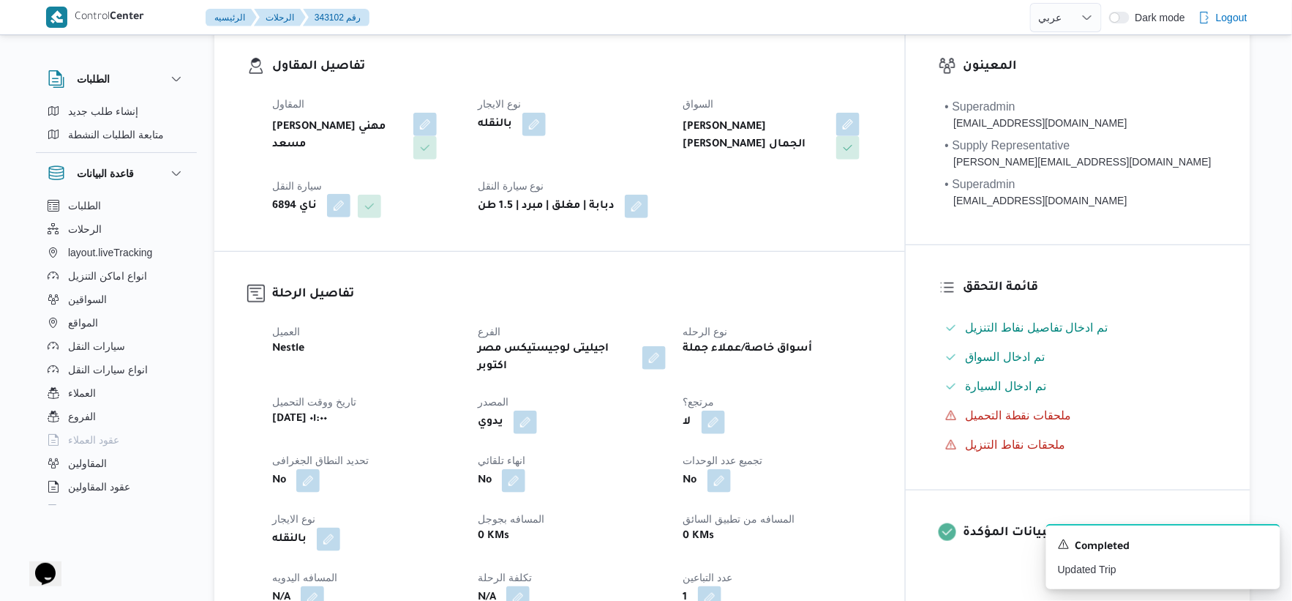
click at [340, 206] on button "button" at bounding box center [338, 205] width 23 height 23
click at [334, 262] on icon "Clear input" at bounding box center [335, 265] width 6 height 6
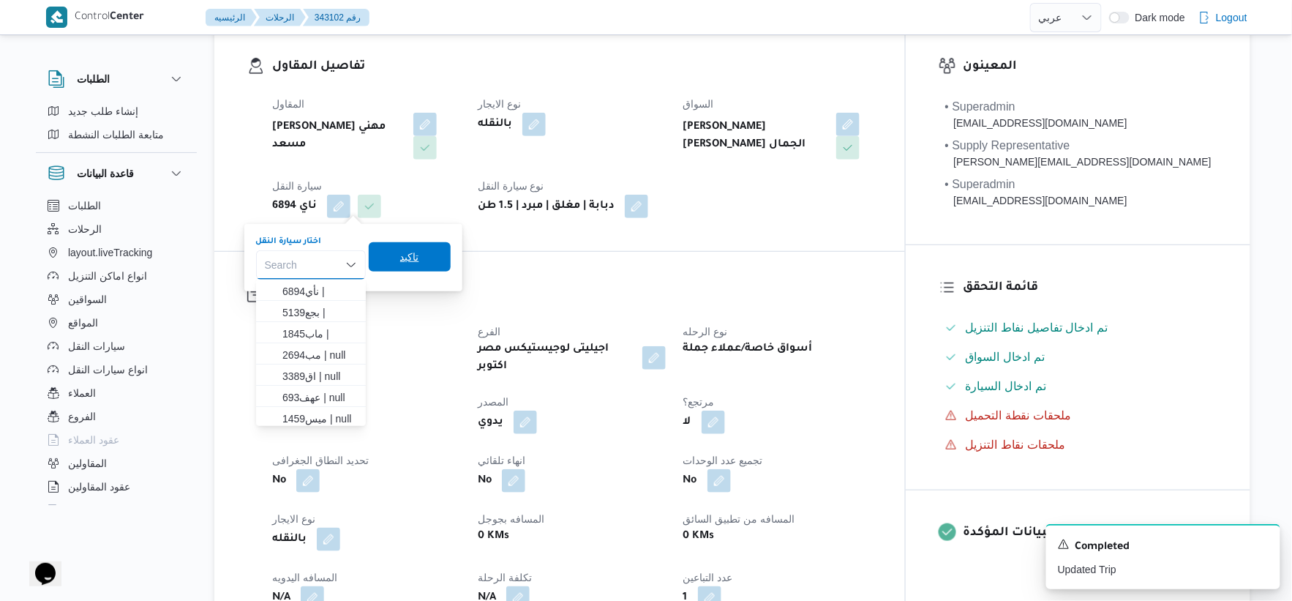
click at [400, 255] on span "تاكيد" at bounding box center [409, 257] width 19 height 18
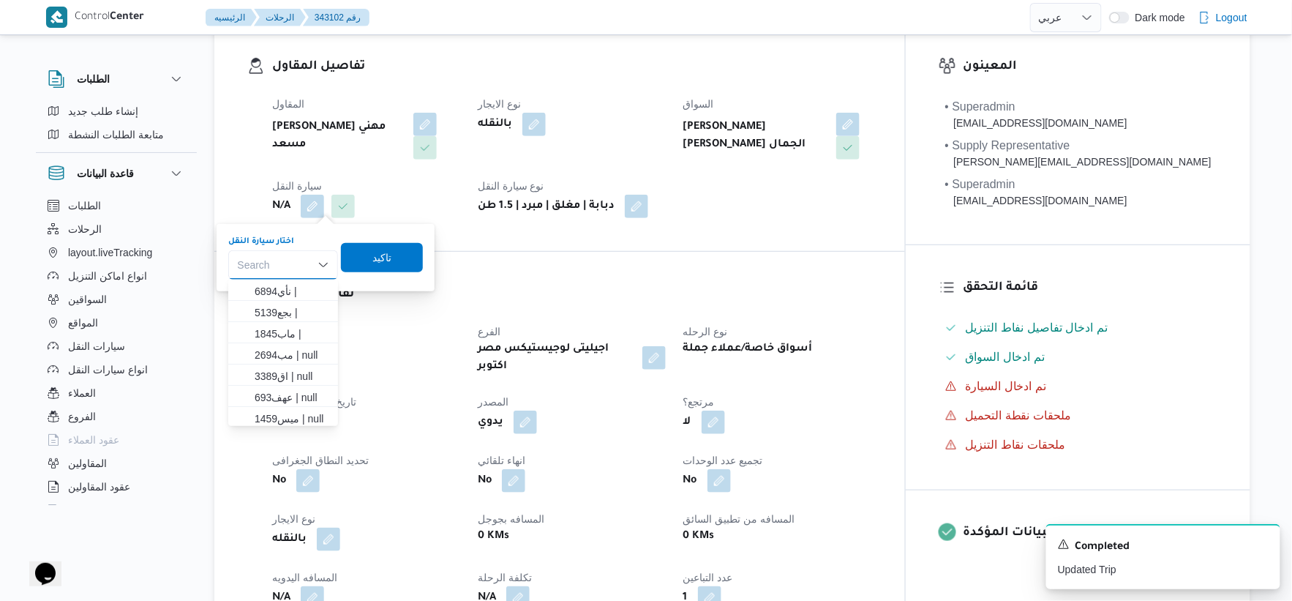
click at [546, 285] on h3 "تفاصيل الرحلة" at bounding box center [572, 295] width 600 height 20
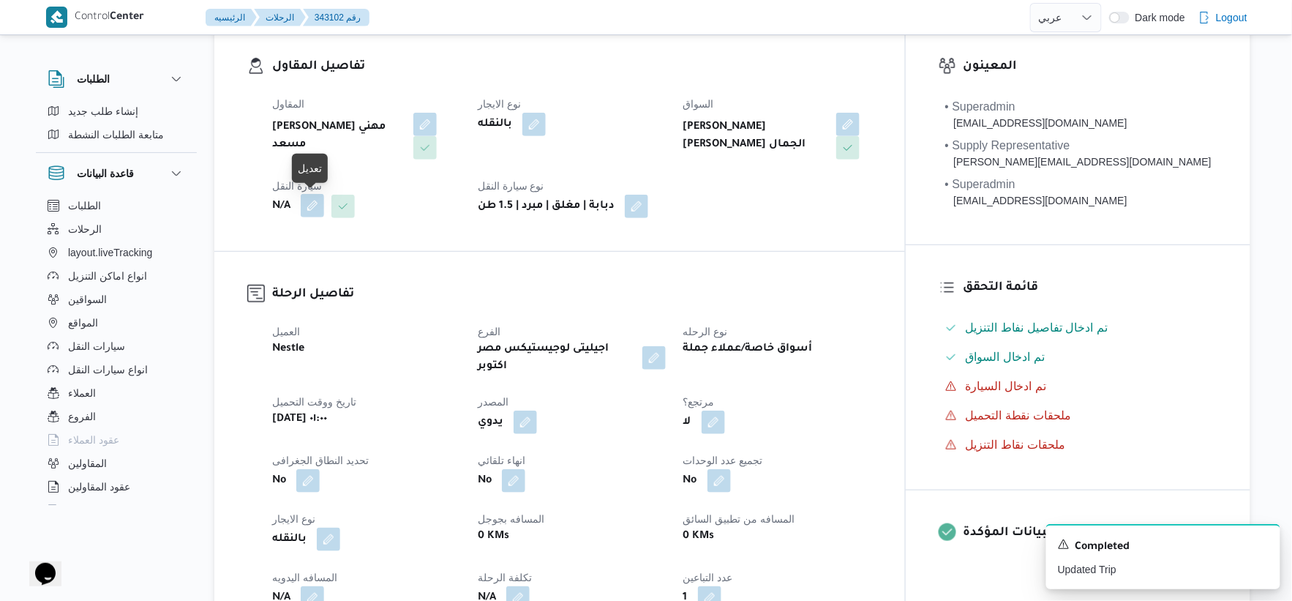
click at [311, 211] on button "button" at bounding box center [312, 205] width 23 height 23
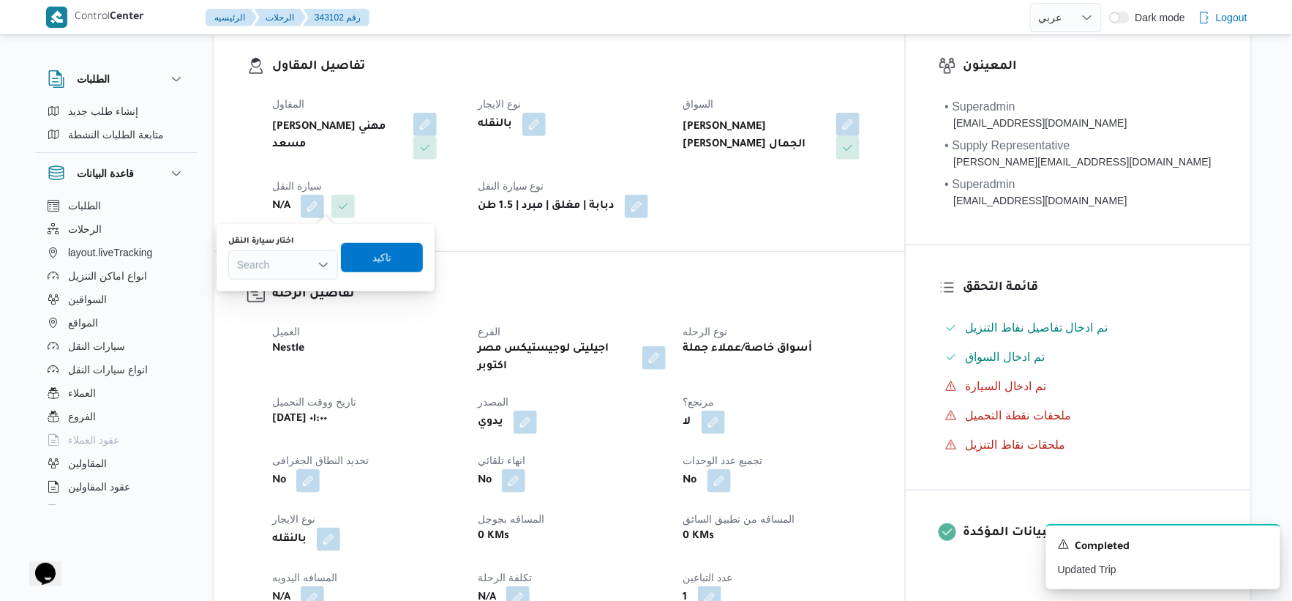
click at [287, 261] on div "Search" at bounding box center [283, 264] width 110 height 29
type input "7659"
click at [287, 285] on span "مقط 7659 | null" at bounding box center [292, 291] width 75 height 18
click at [383, 268] on span "تاكيد" at bounding box center [394, 256] width 82 height 29
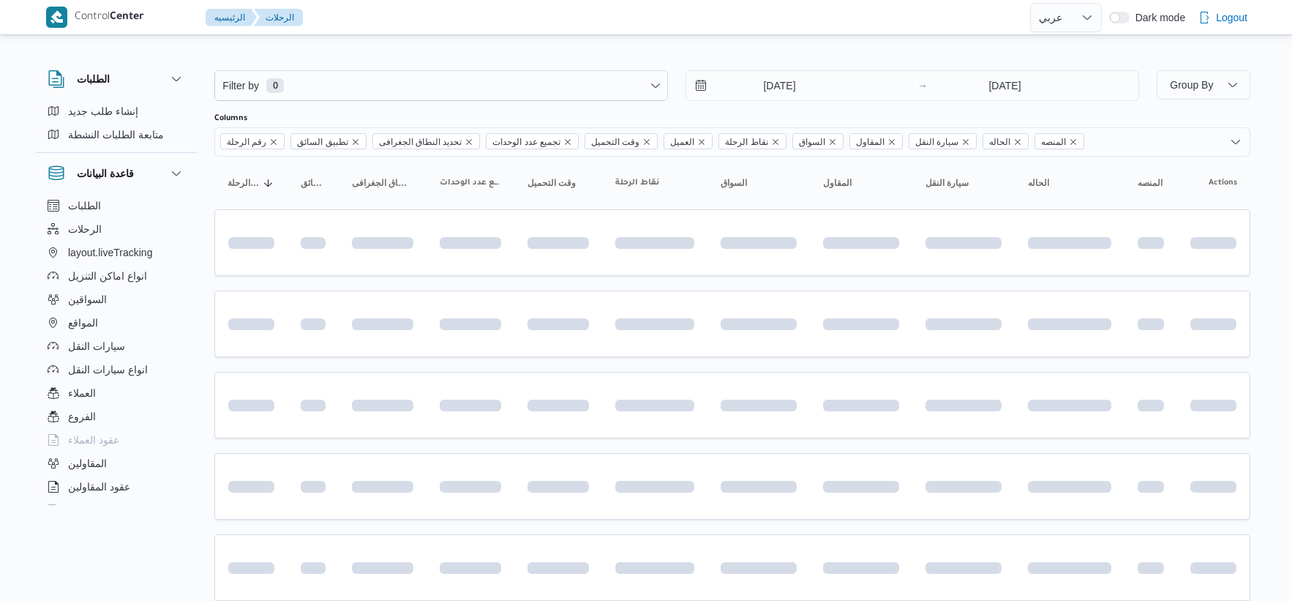
select select "ar"
click at [111, 298] on button "السواقين" at bounding box center [116, 299] width 149 height 23
select select "ar"
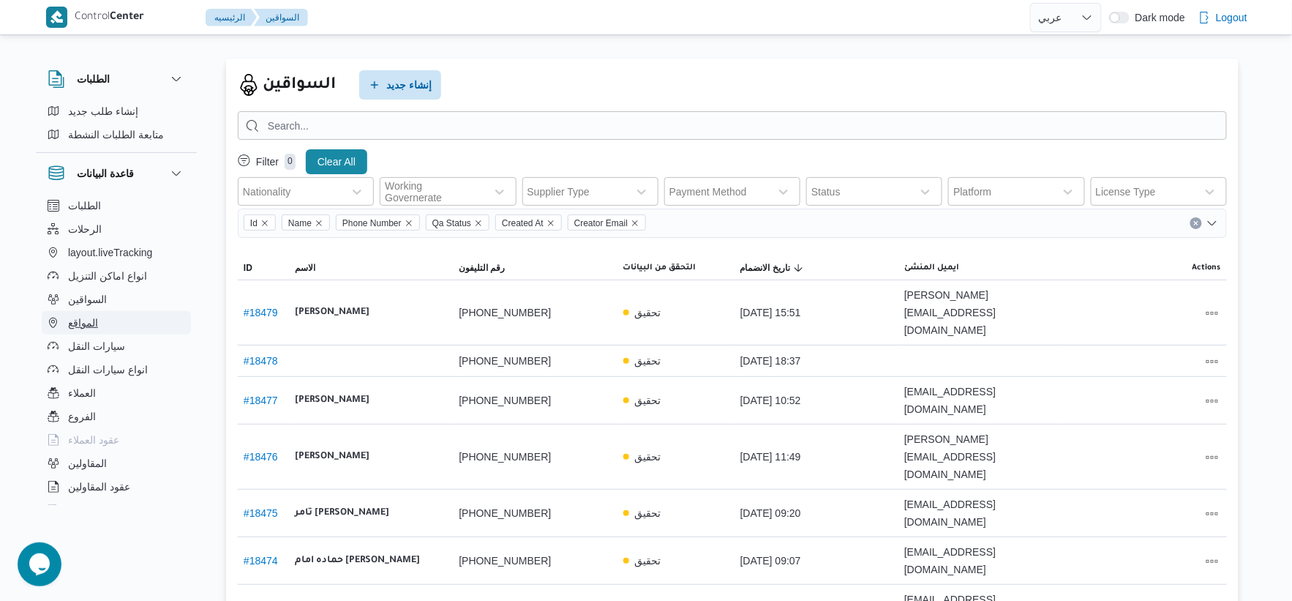
click at [113, 328] on button "المواقع" at bounding box center [116, 322] width 149 height 23
select select "ar"
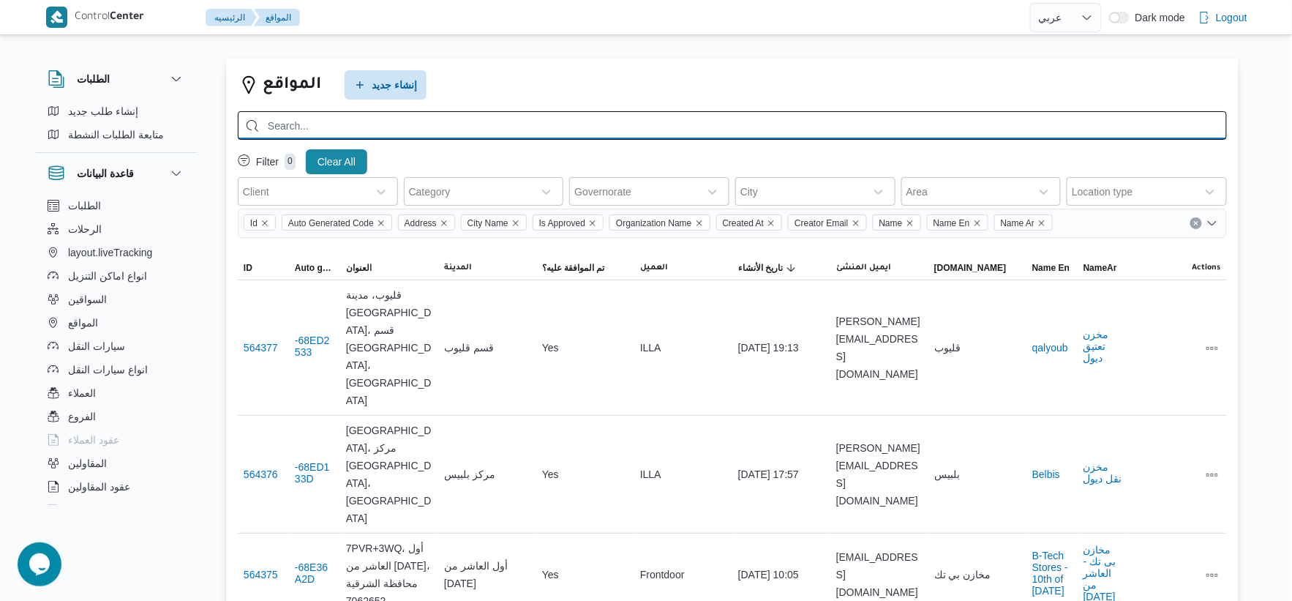
click at [389, 127] on input "search" at bounding box center [732, 125] width 989 height 29
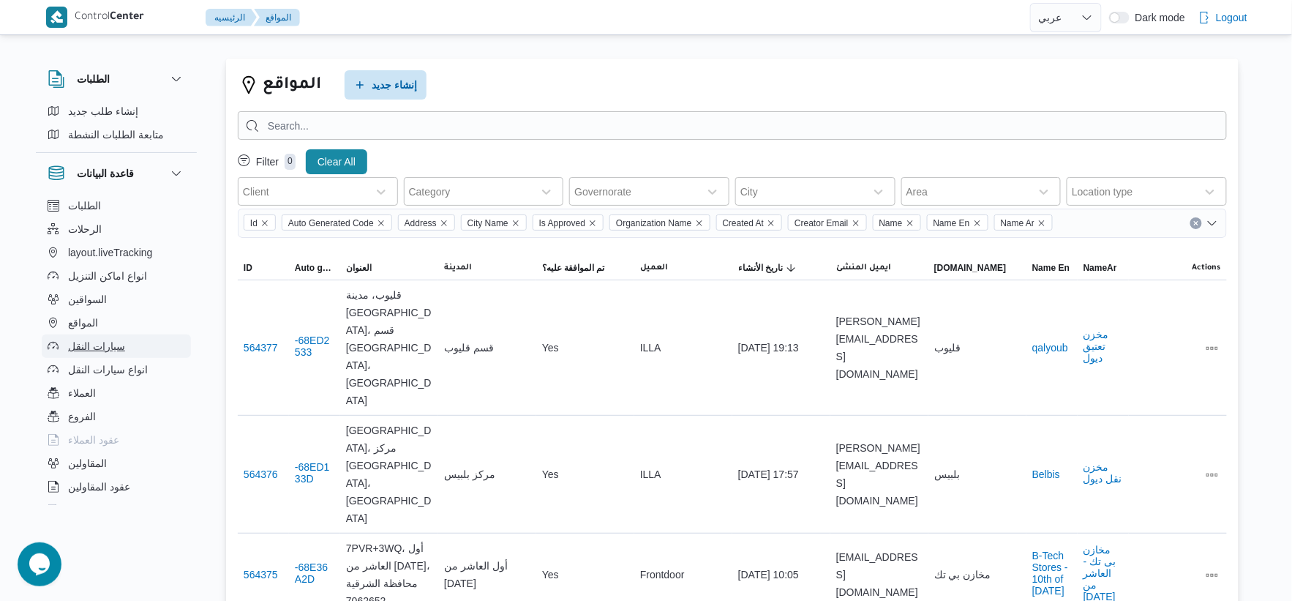
click at [130, 349] on button "سيارات النقل" at bounding box center [116, 345] width 149 height 23
select select "ar"
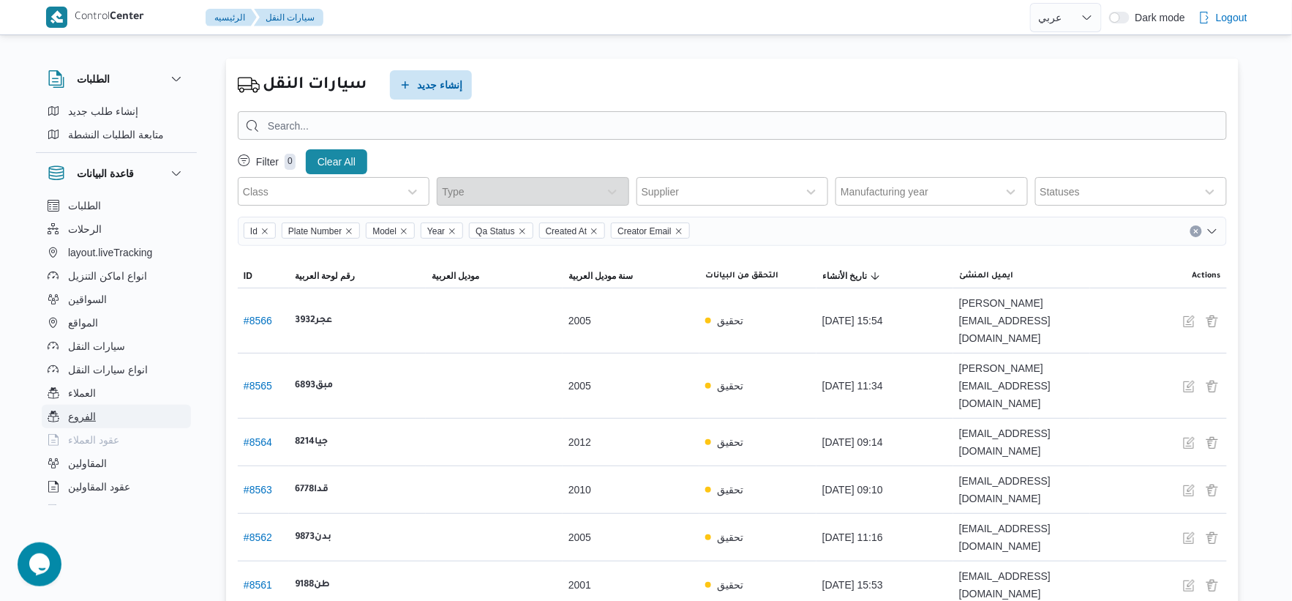
click at [110, 408] on button "الفروع" at bounding box center [116, 416] width 149 height 23
select select "ar"
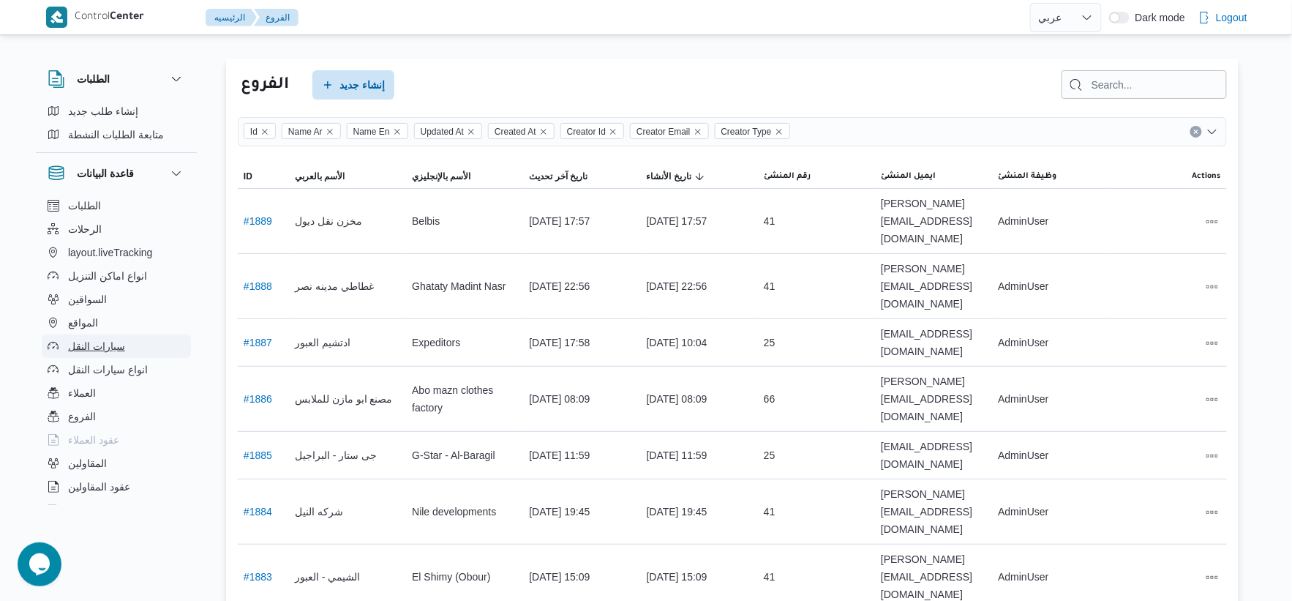
click at [133, 346] on button "سيارات النقل" at bounding box center [116, 345] width 149 height 23
select select "ar"
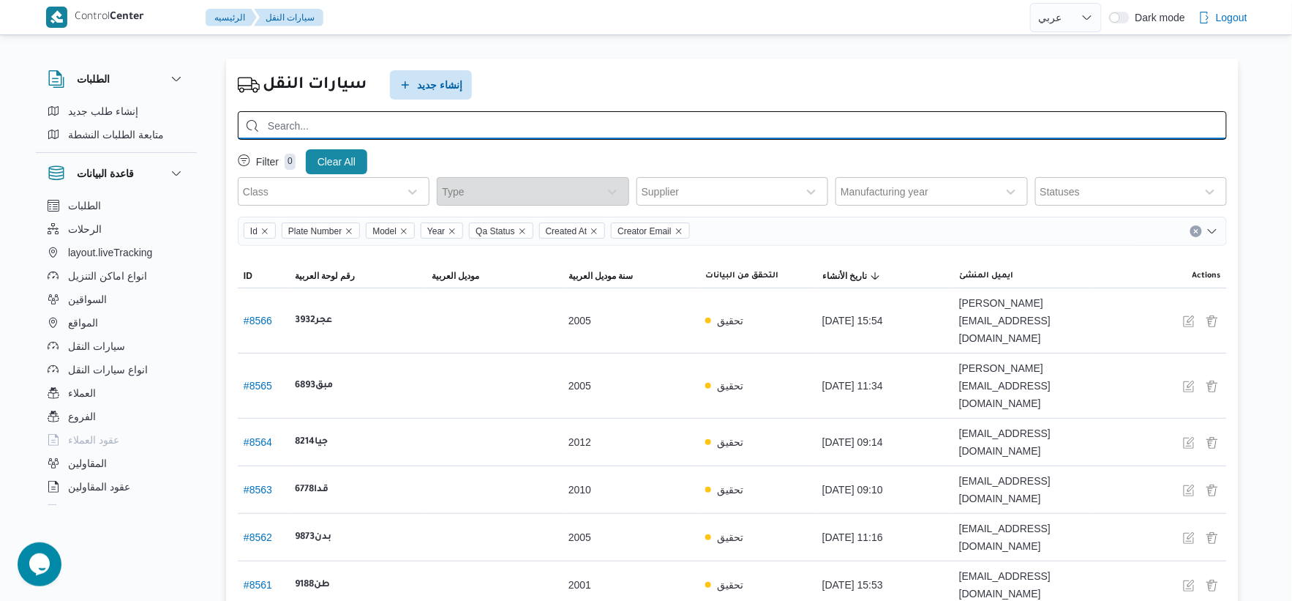
click at [422, 123] on input "search" at bounding box center [732, 125] width 989 height 29
type input "7659"
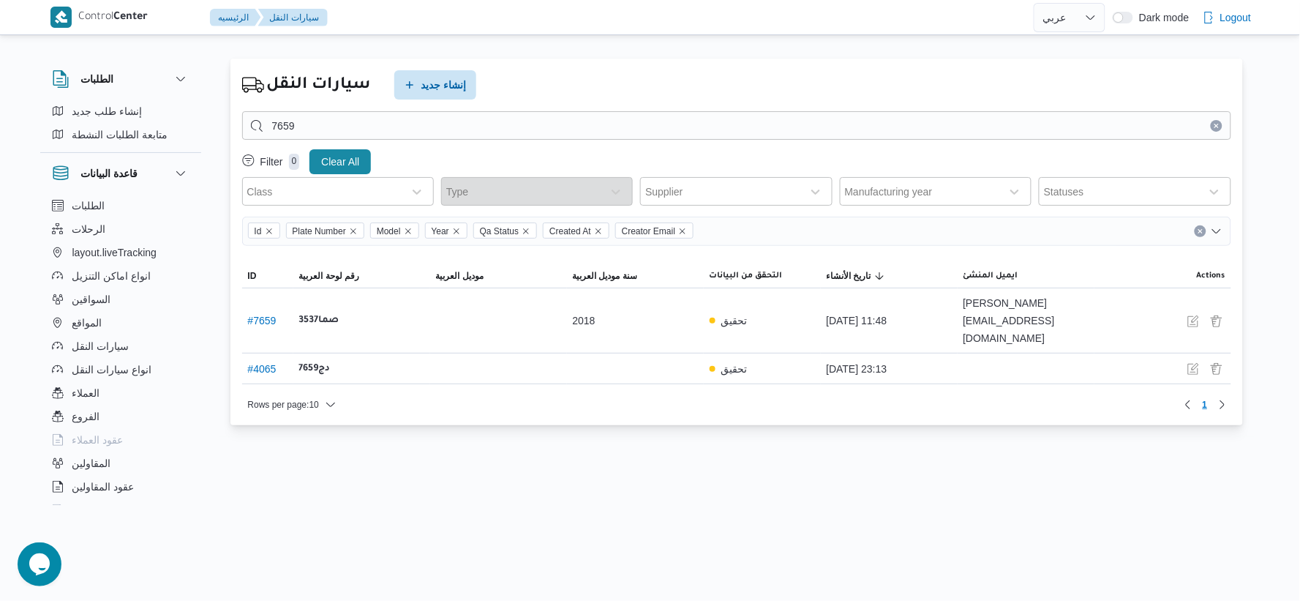
click at [1218, 126] on icon "Clear input" at bounding box center [1217, 126] width 6 height 6
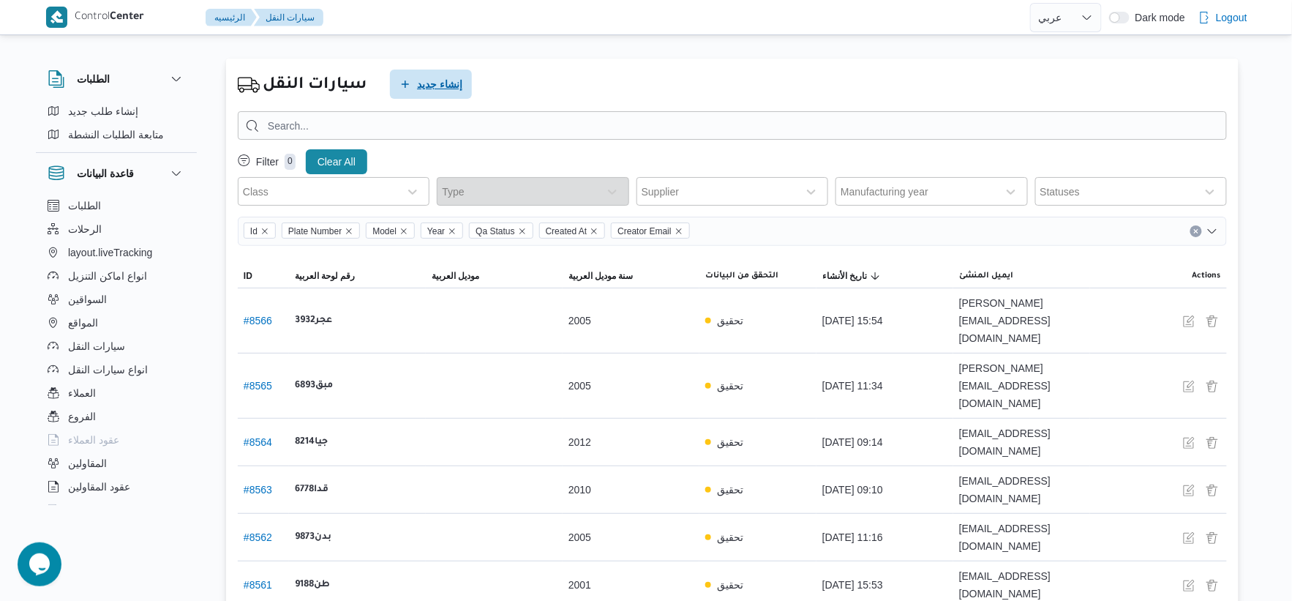
click at [419, 94] on span "إنشاء جديد" at bounding box center [431, 84] width 82 height 29
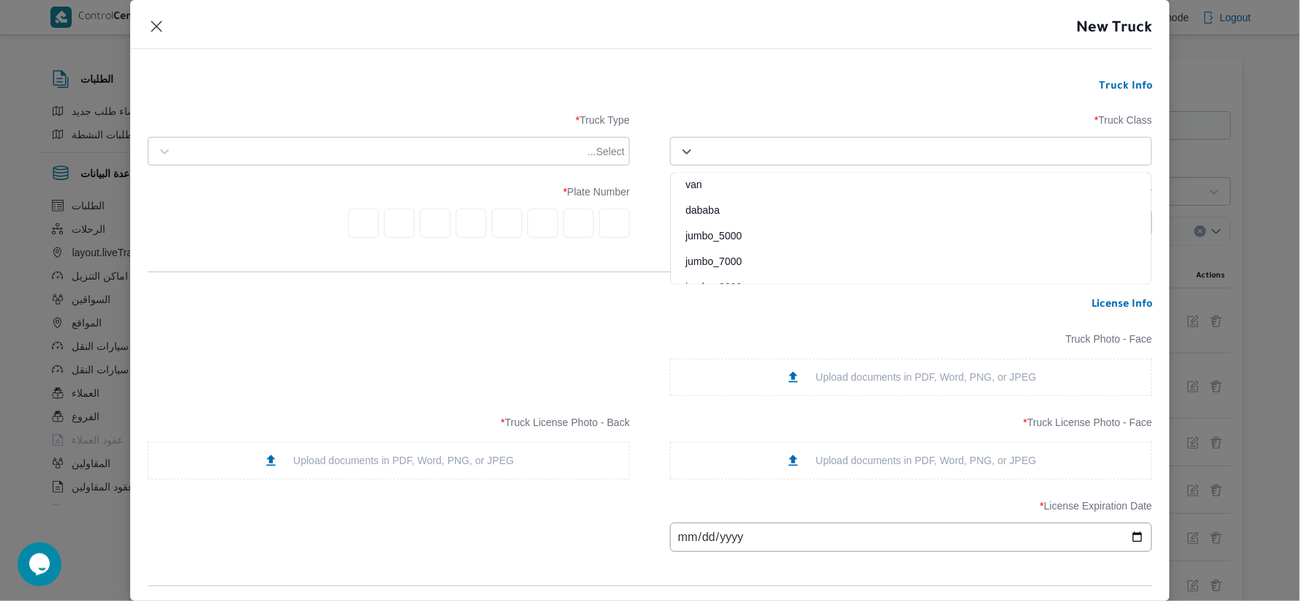
click at [986, 163] on div "Select..." at bounding box center [911, 151] width 475 height 26
click at [725, 206] on div "dababa" at bounding box center [911, 216] width 481 height 26
click at [569, 157] on div at bounding box center [382, 151] width 406 height 15
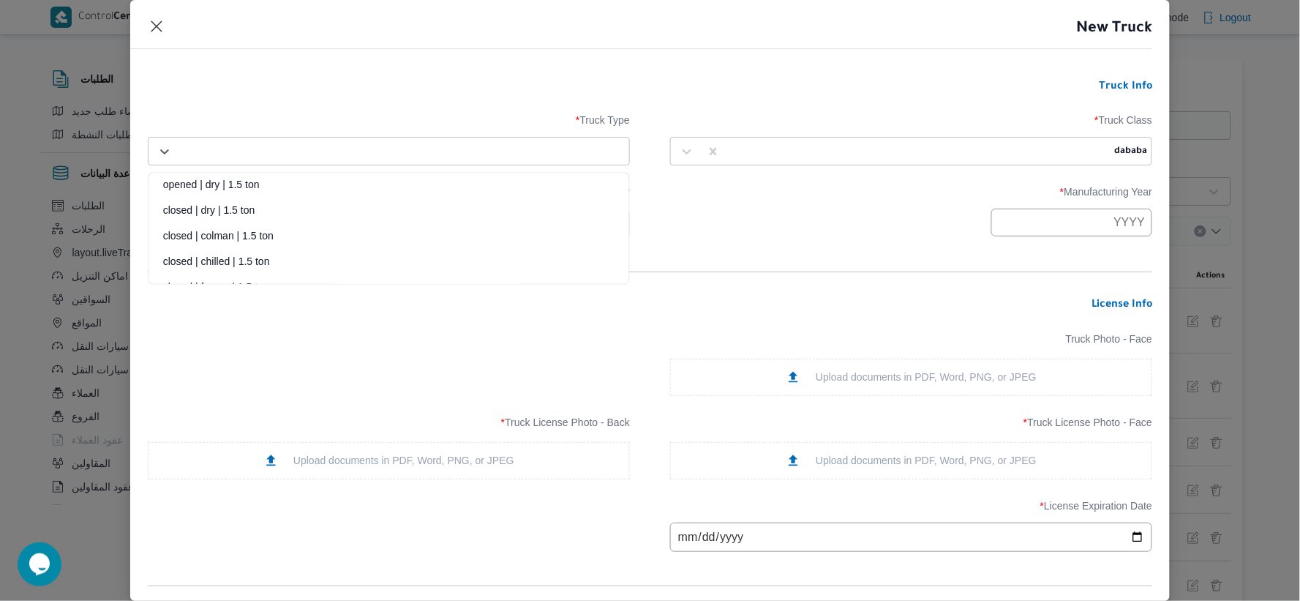
click at [266, 260] on div "closed | chilled | 1.5 ton" at bounding box center [389, 267] width 481 height 26
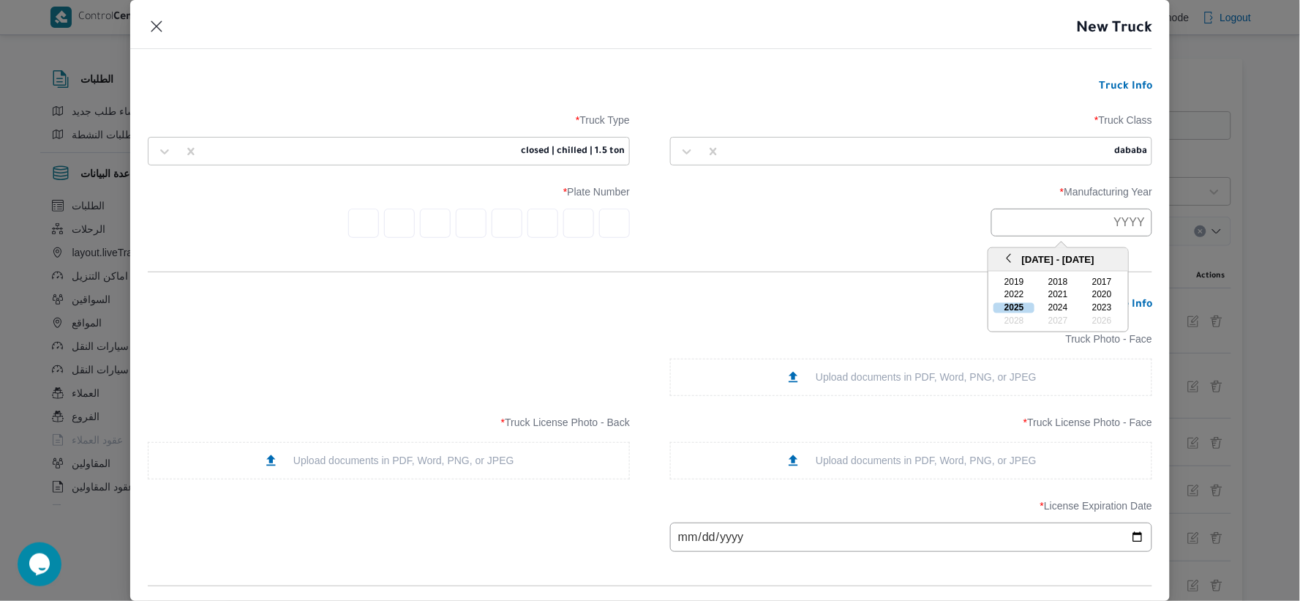
click at [1092, 221] on input "text" at bounding box center [1071, 223] width 161 height 28
type input "2013"
click at [717, 209] on div "2013" at bounding box center [911, 223] width 482 height 28
click at [1092, 220] on input "2013" at bounding box center [1071, 223] width 161 height 28
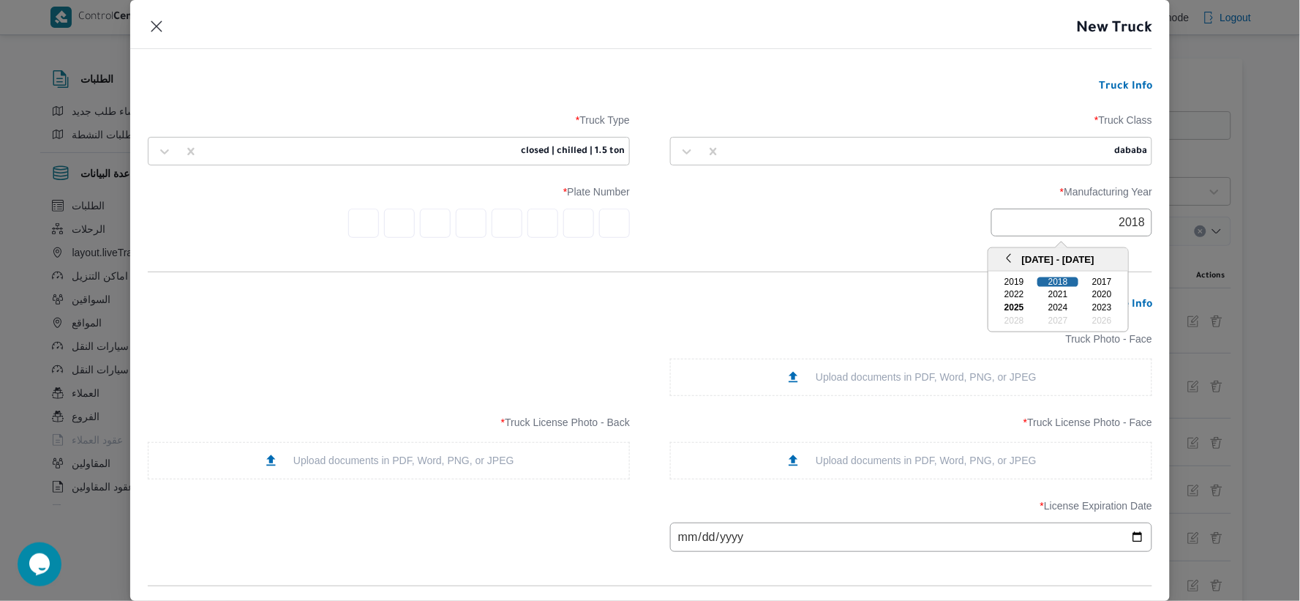
type input "2018"
click at [724, 250] on form "Truck Info Truck Class * dababa Truck Type * closed | chilled | 1.5 ton Manufac…" at bounding box center [650, 504] width 1005 height 849
click at [874, 375] on div "Upload documents in PDF, Word, PNG, or JPEG" at bounding box center [911, 376] width 251 height 15
click at [897, 457] on div "Upload documents in PDF, Word, PNG, or JPEG" at bounding box center [911, 460] width 251 height 15
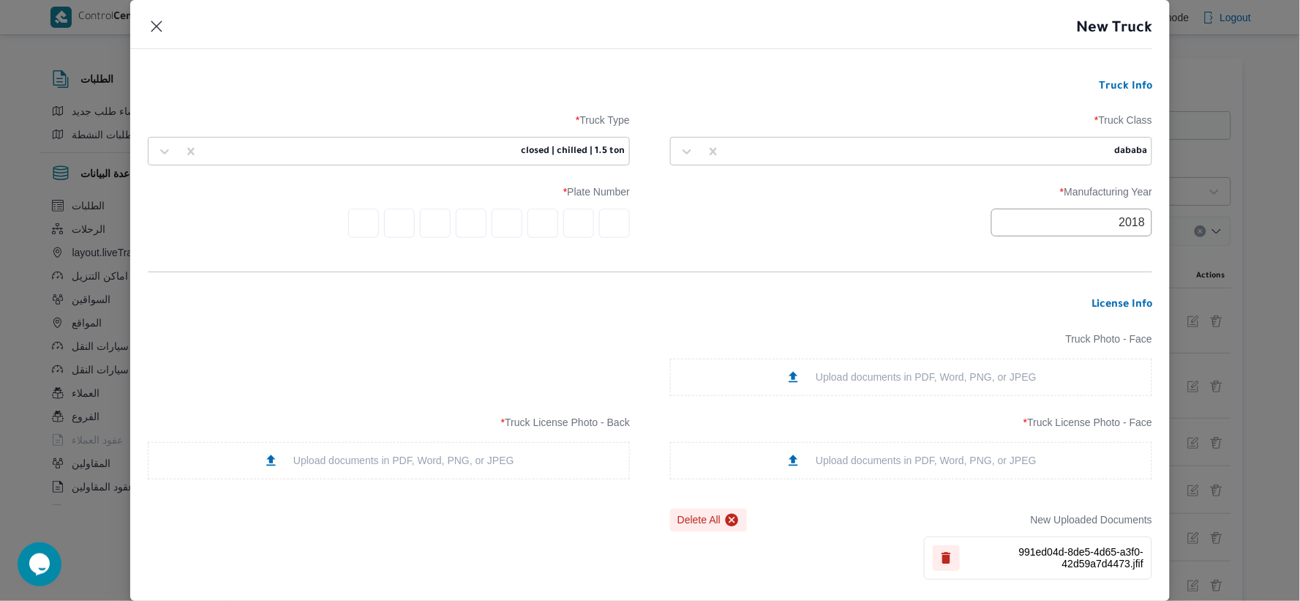
click at [440, 467] on div "Upload documents in PDF, Word, PNG, or JPEG" at bounding box center [388, 460] width 251 height 15
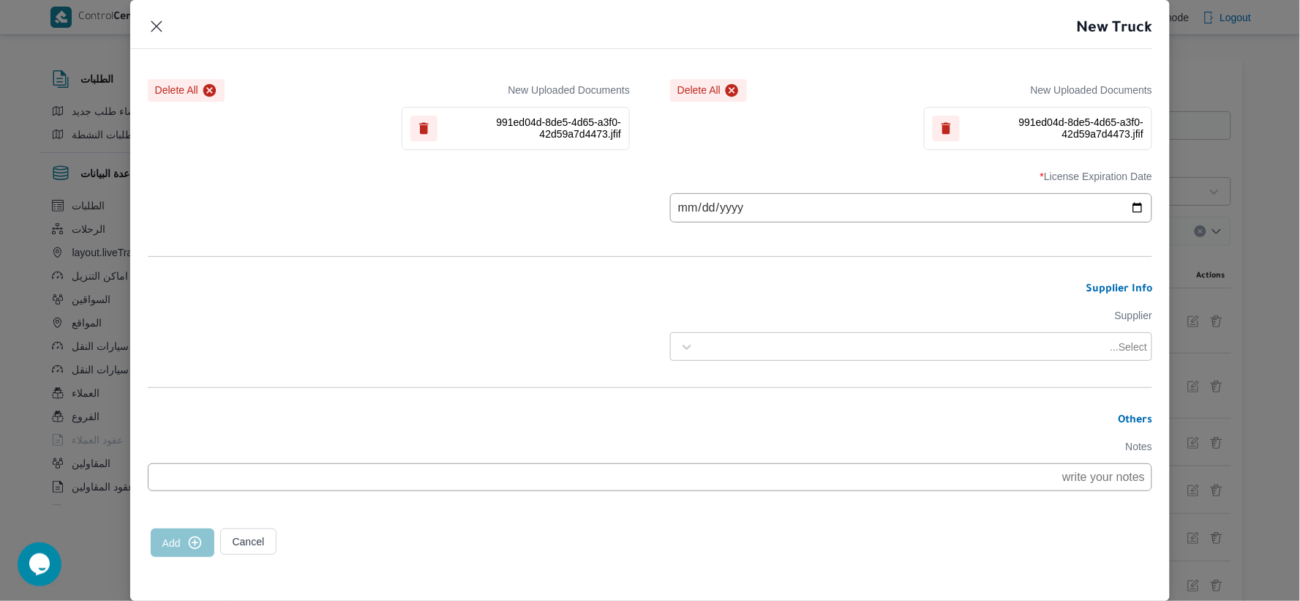
scroll to position [438, 0]
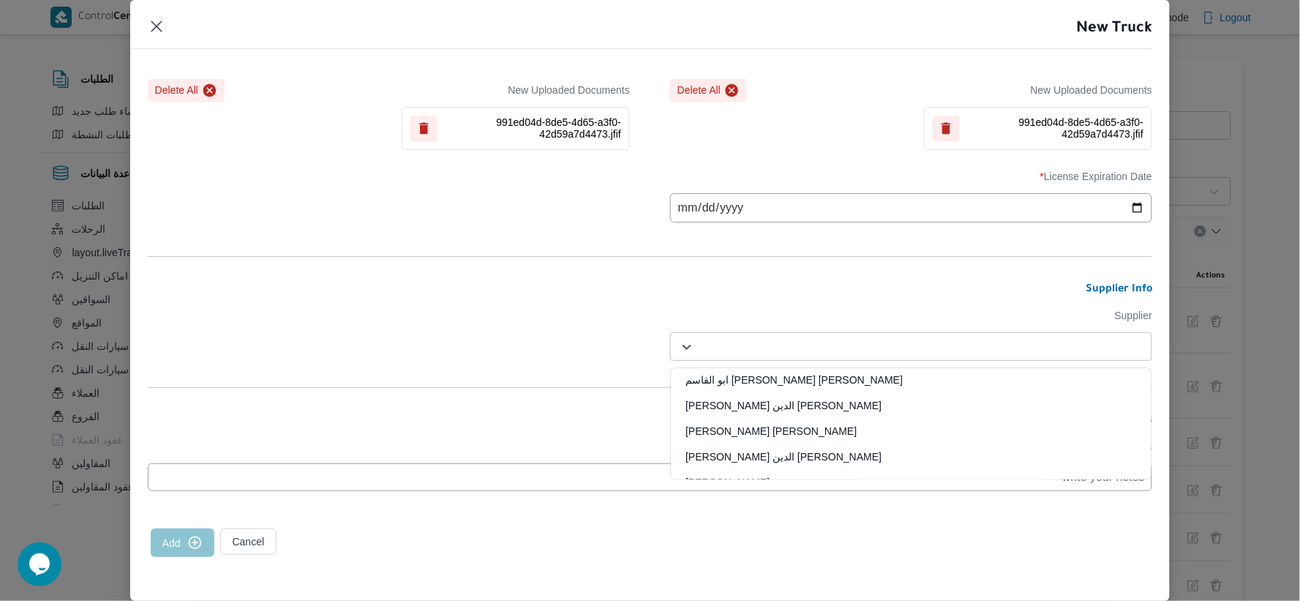
click at [1010, 340] on div at bounding box center [925, 346] width 446 height 15
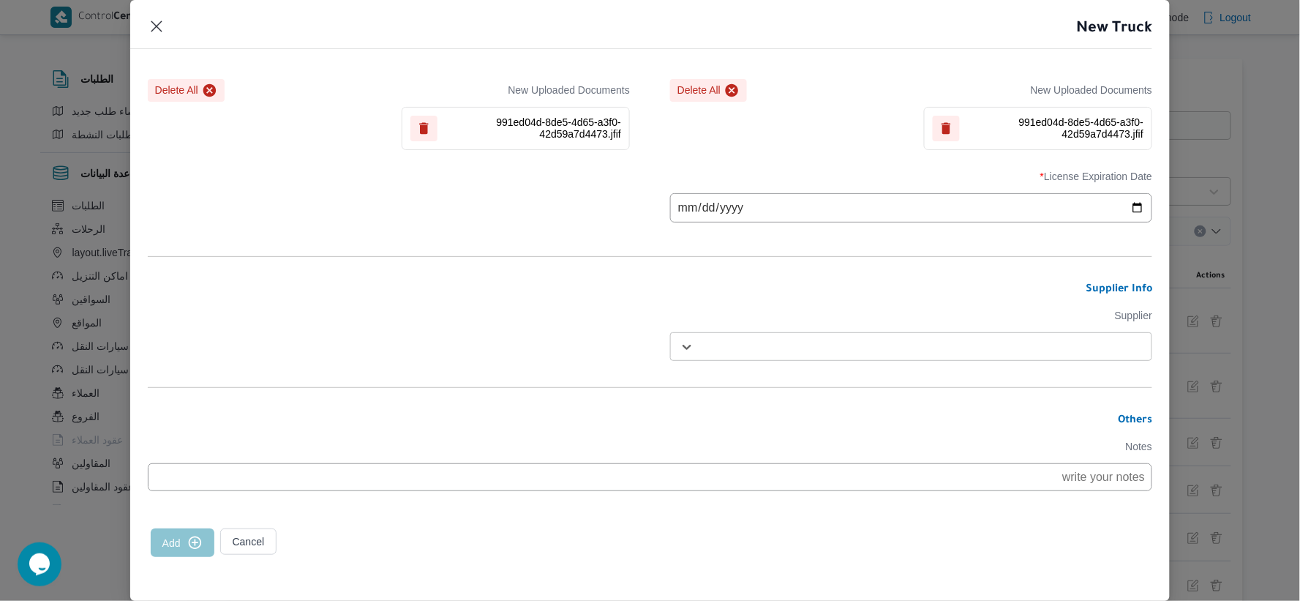
paste input "راجح ضبع مهني مسعد"
type input "راجح ضبع مهني مسعد"
click at [770, 377] on div "راجح ضبع مهني مسعد" at bounding box center [911, 385] width 481 height 26
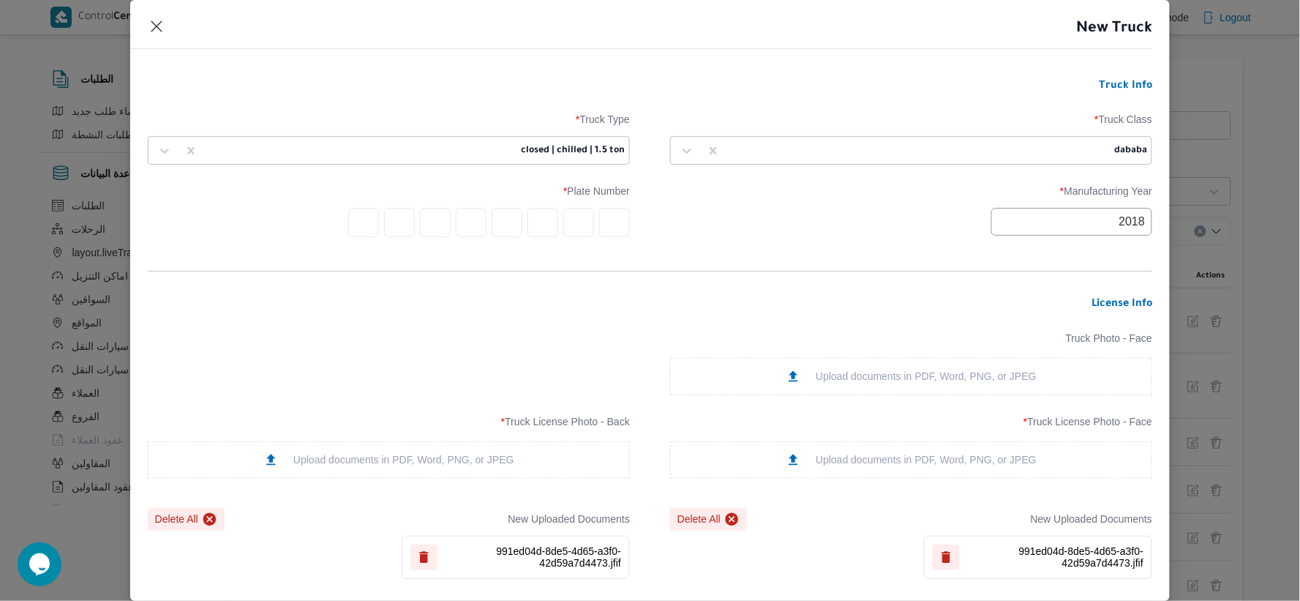
scroll to position [0, 0]
click at [613, 220] on input "text" at bounding box center [614, 223] width 31 height 29
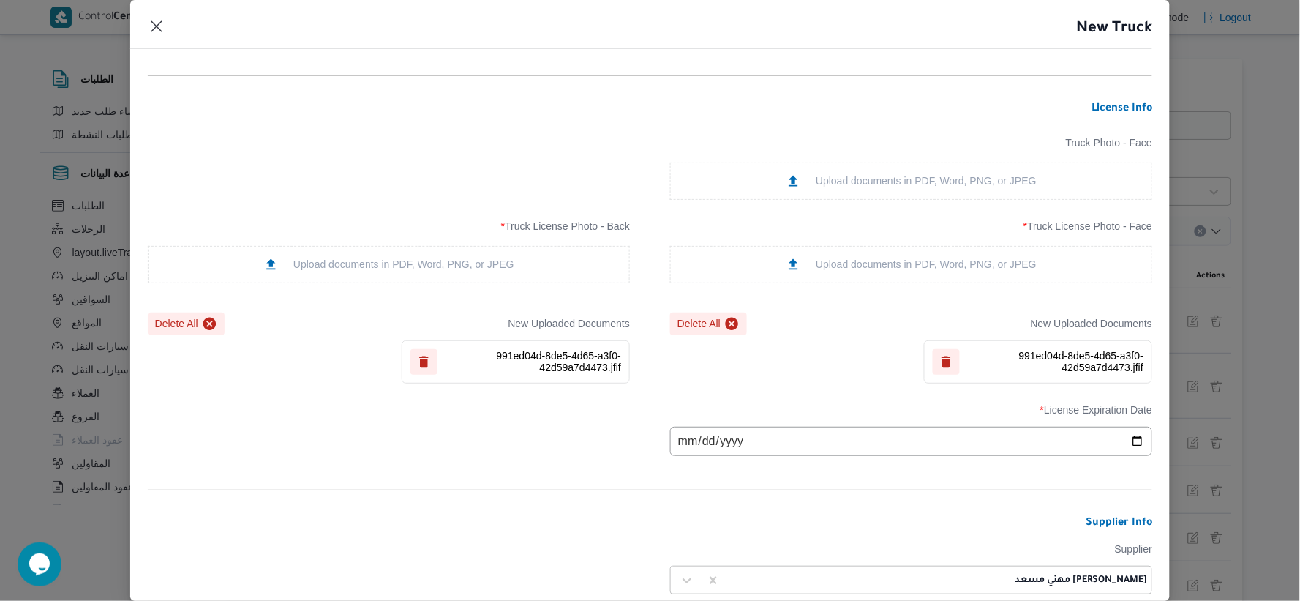
scroll to position [194, 0]
click at [920, 181] on div "Upload documents in PDF, Word, PNG, or JPEG" at bounding box center [911, 183] width 251 height 15
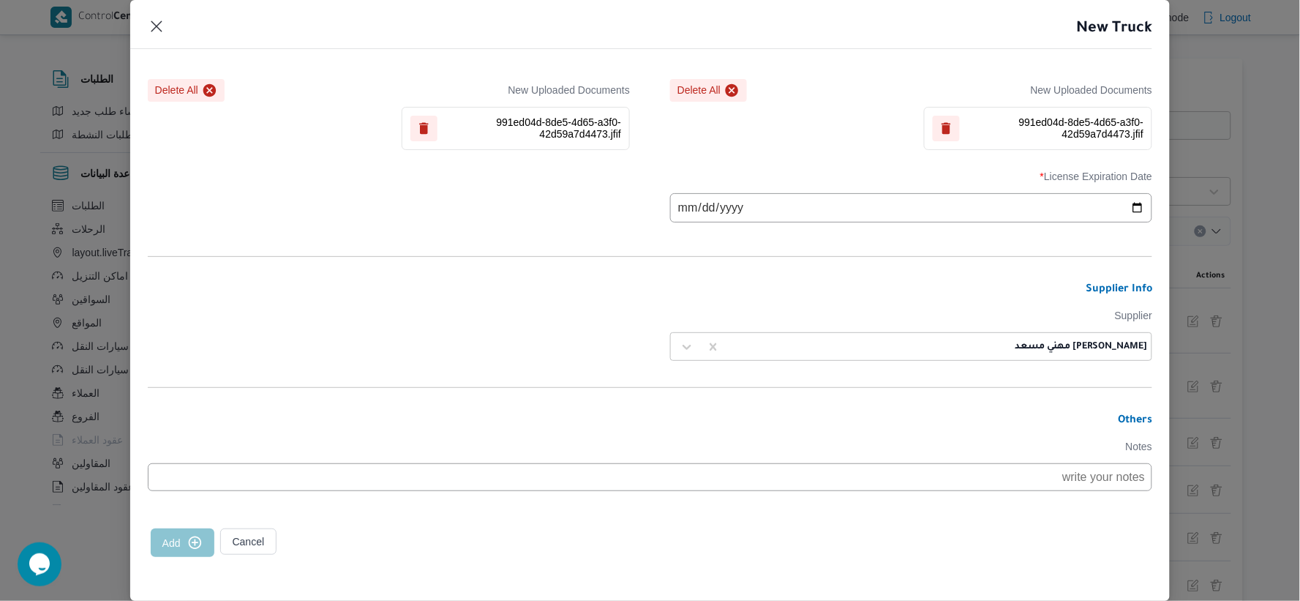
scroll to position [214, 0]
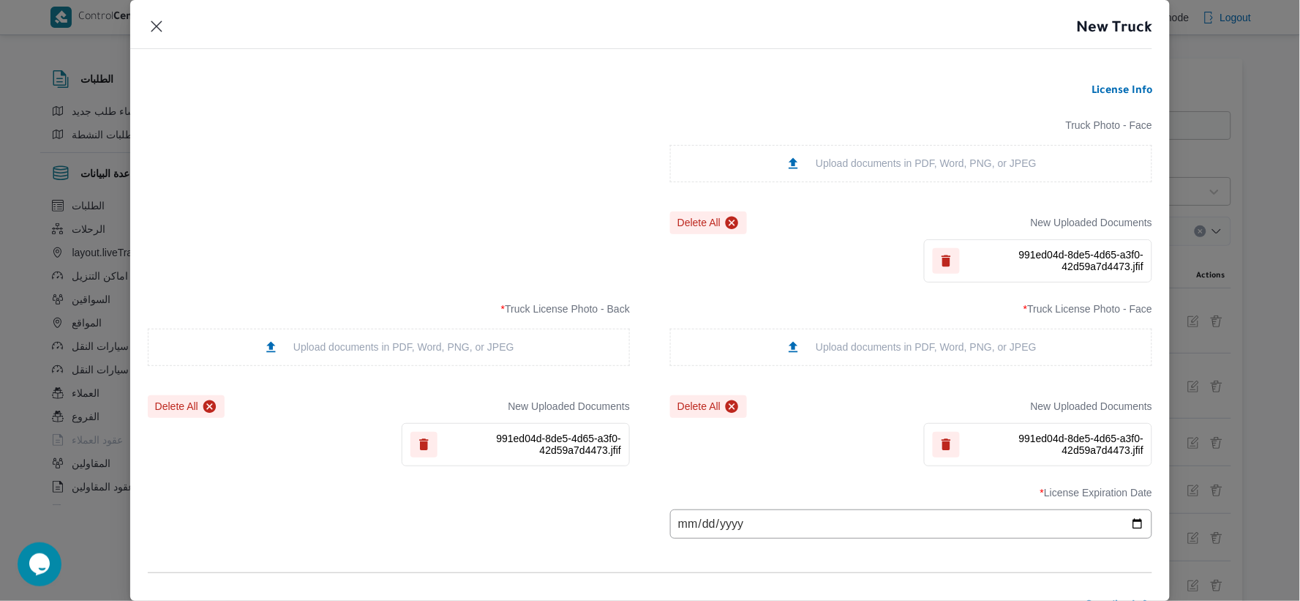
click at [711, 223] on button "Delete All" at bounding box center [708, 222] width 77 height 23
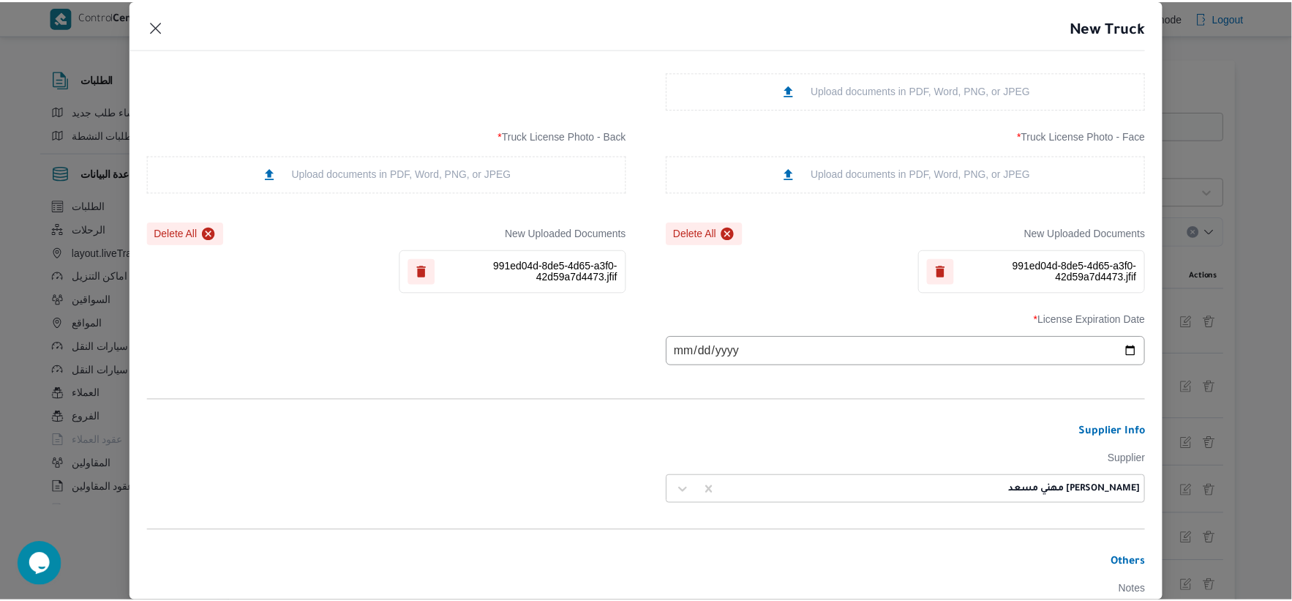
scroll to position [438, 0]
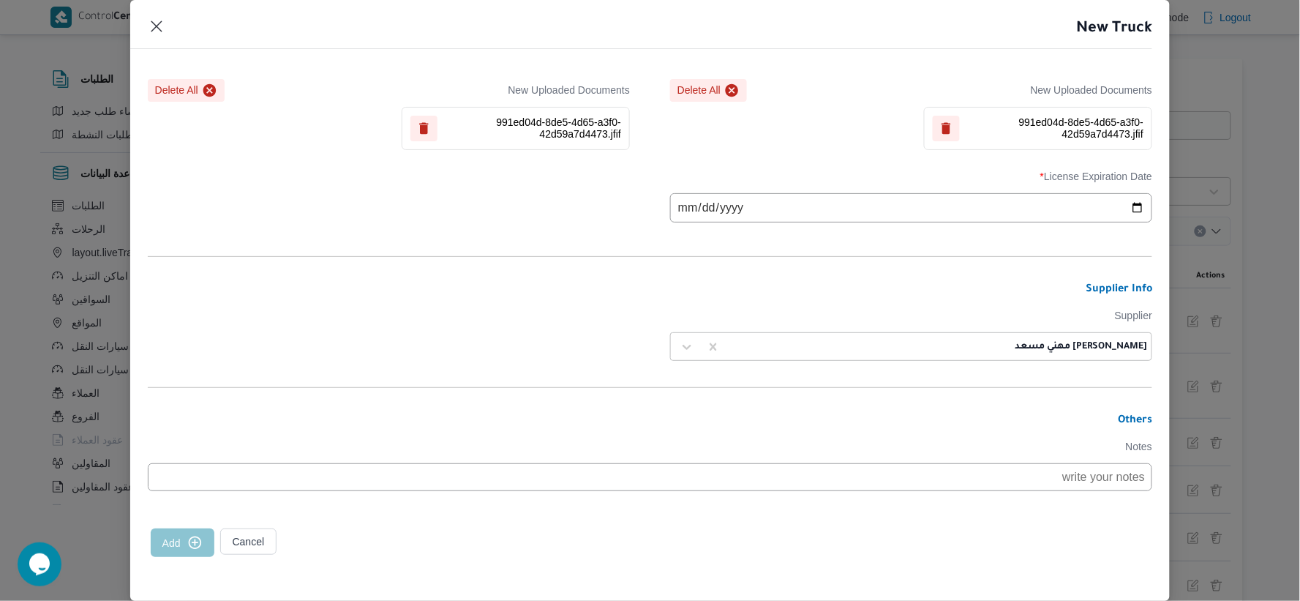
click at [688, 207] on input "date" at bounding box center [911, 207] width 482 height 29
type input "2025-12-17"
click at [181, 535] on button "Add" at bounding box center [183, 542] width 64 height 29
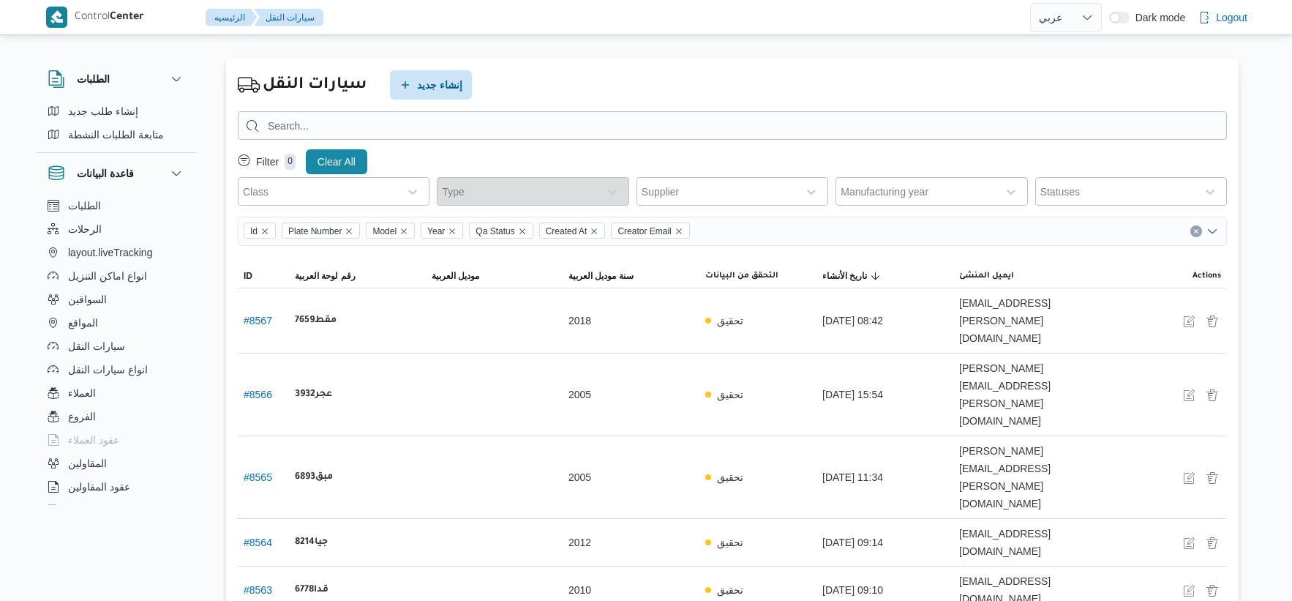
select select "ar"
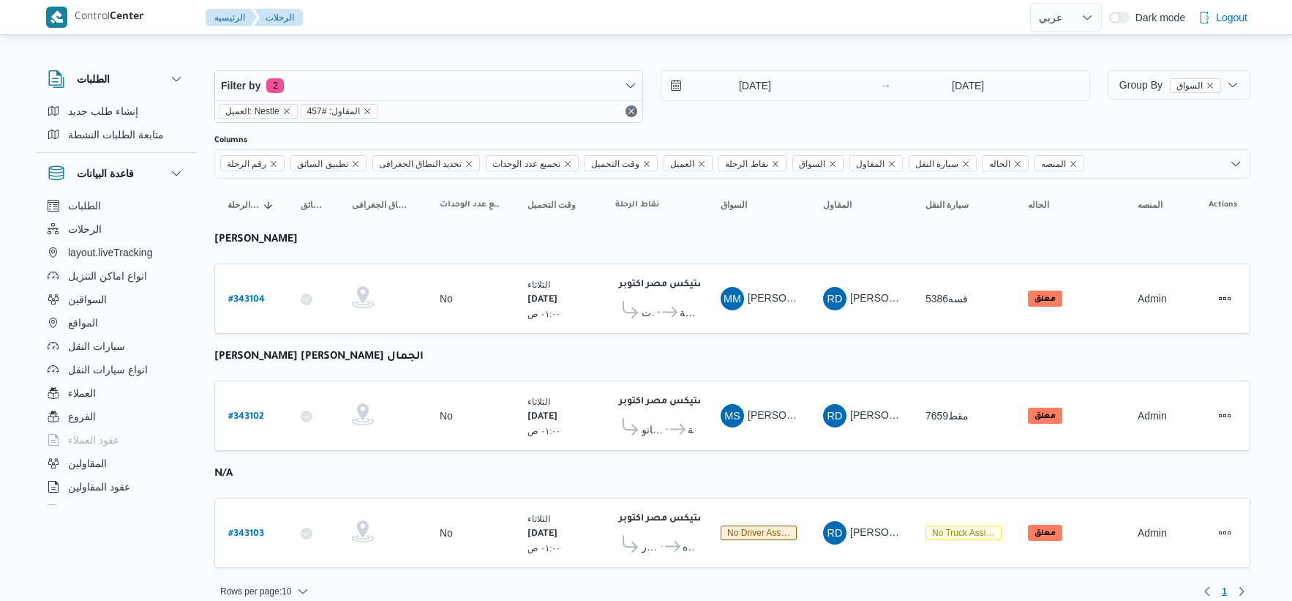
select select "ar"
click at [670, 428] on icon at bounding box center [677, 429] width 15 height 11
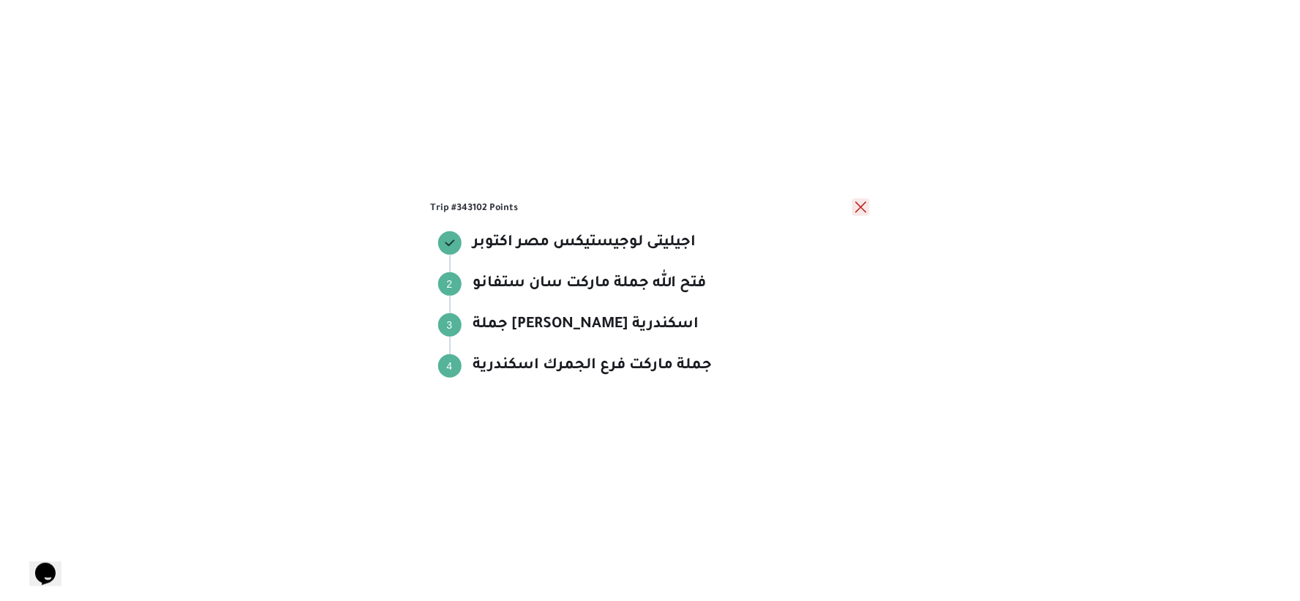
click at [854, 207] on button "close" at bounding box center [861, 207] width 18 height 18
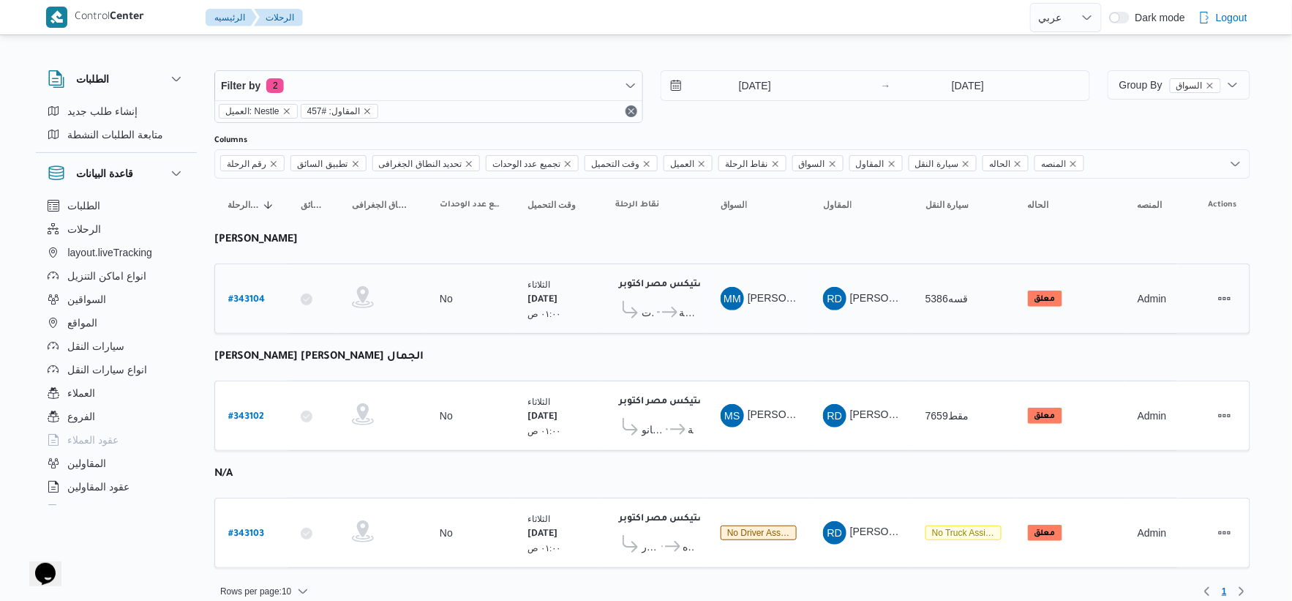
click at [672, 311] on icon at bounding box center [669, 312] width 15 height 11
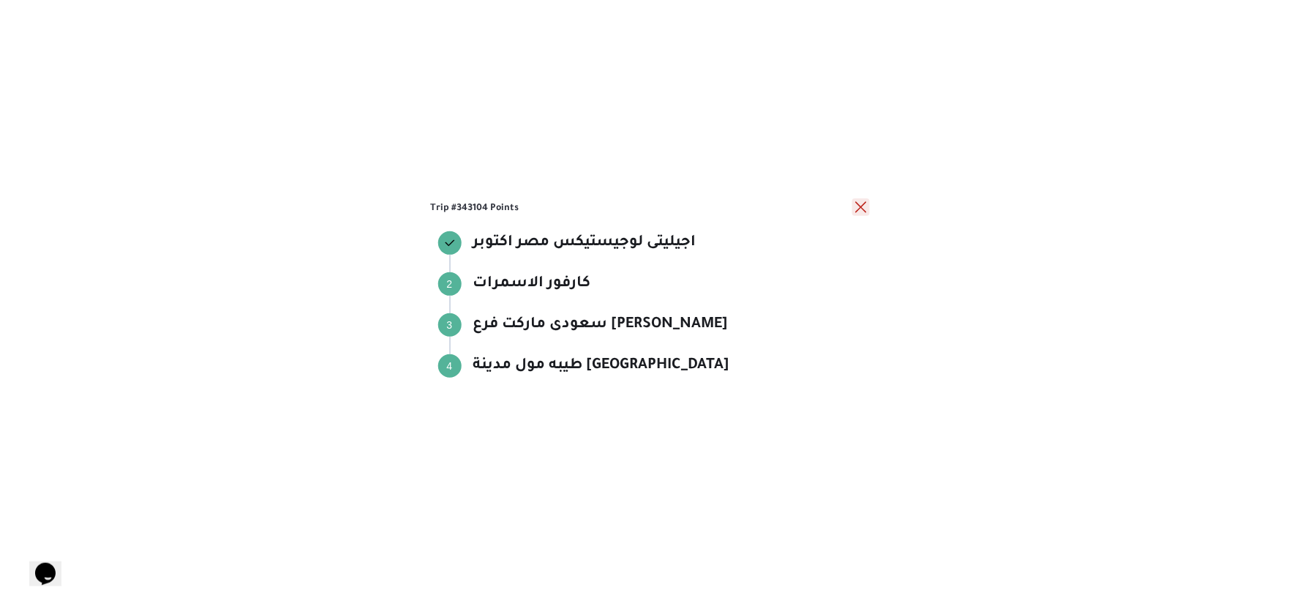
click at [858, 206] on button "close" at bounding box center [861, 207] width 18 height 18
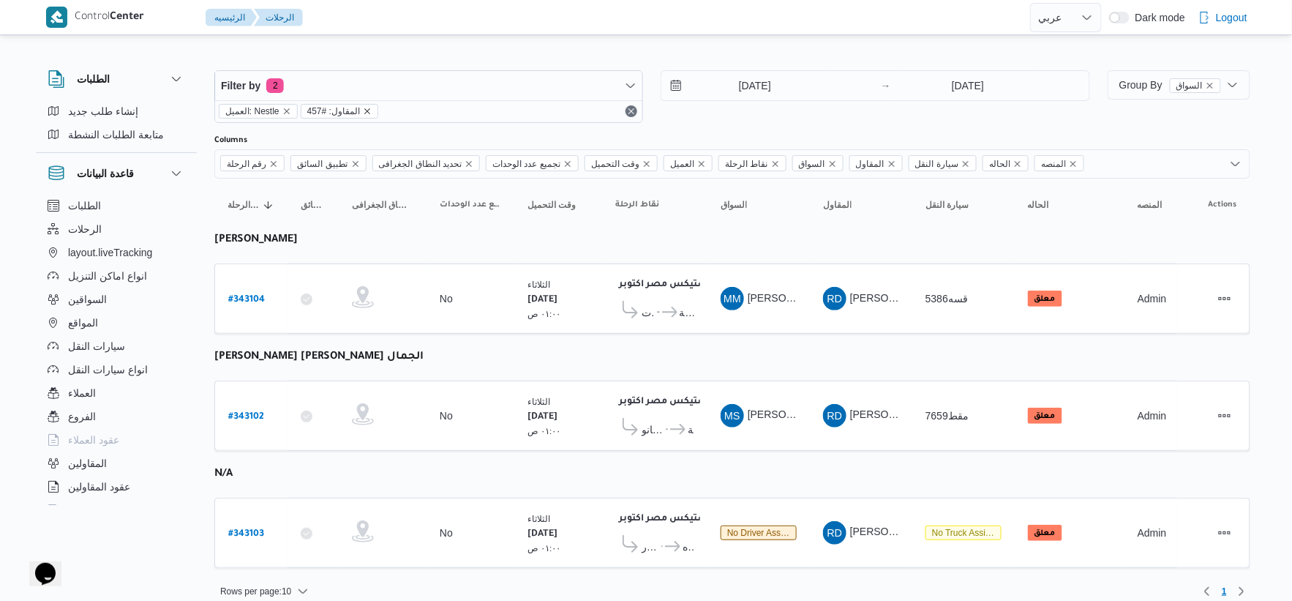
click at [366, 112] on icon "remove selected entity" at bounding box center [367, 111] width 6 height 6
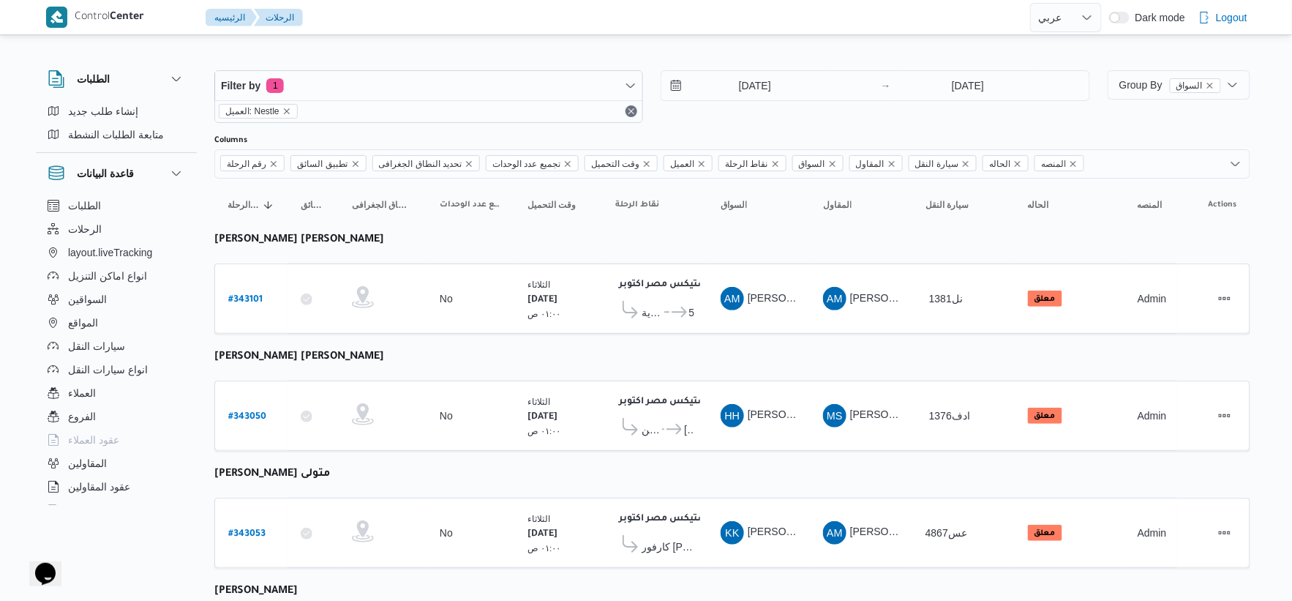
click at [765, 90] on input "[DATE]" at bounding box center [744, 85] width 166 height 29
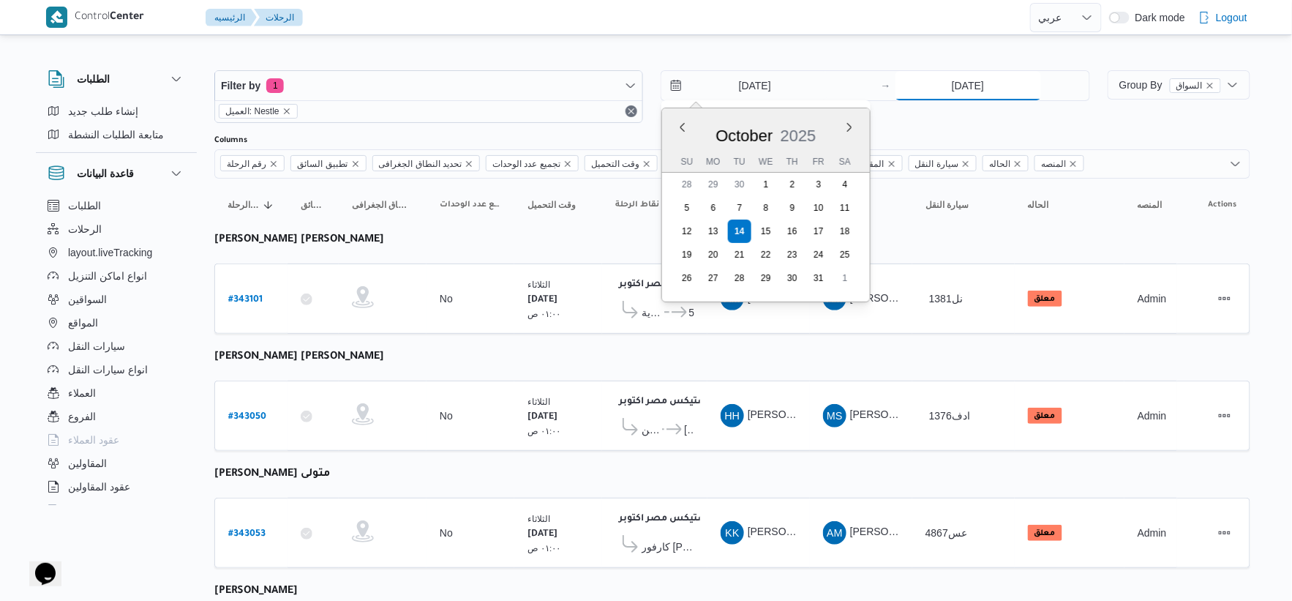
click at [978, 78] on input "[DATE]" at bounding box center [969, 85] width 146 height 29
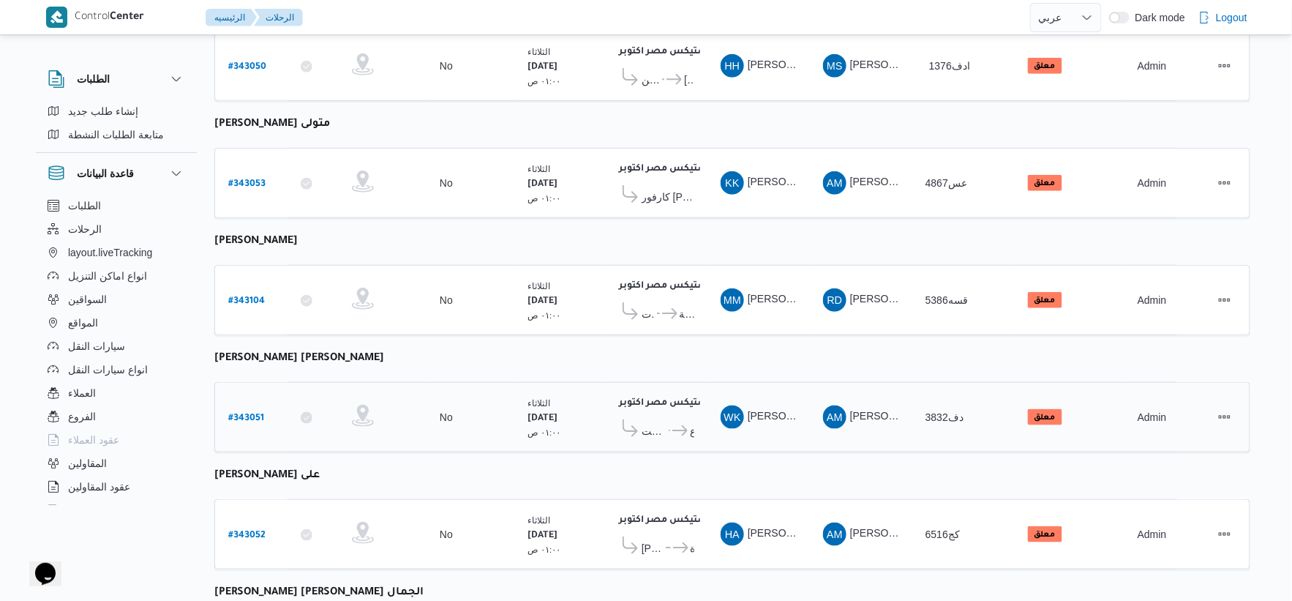
scroll to position [325, 0]
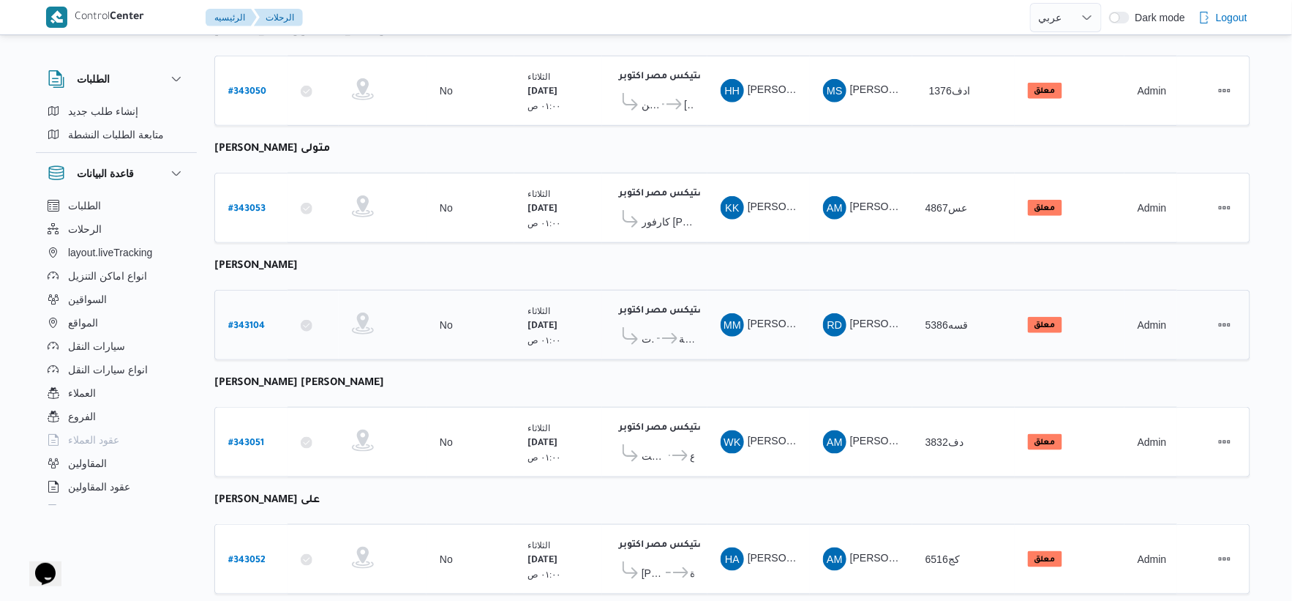
click at [678, 334] on icon at bounding box center [669, 338] width 15 height 11
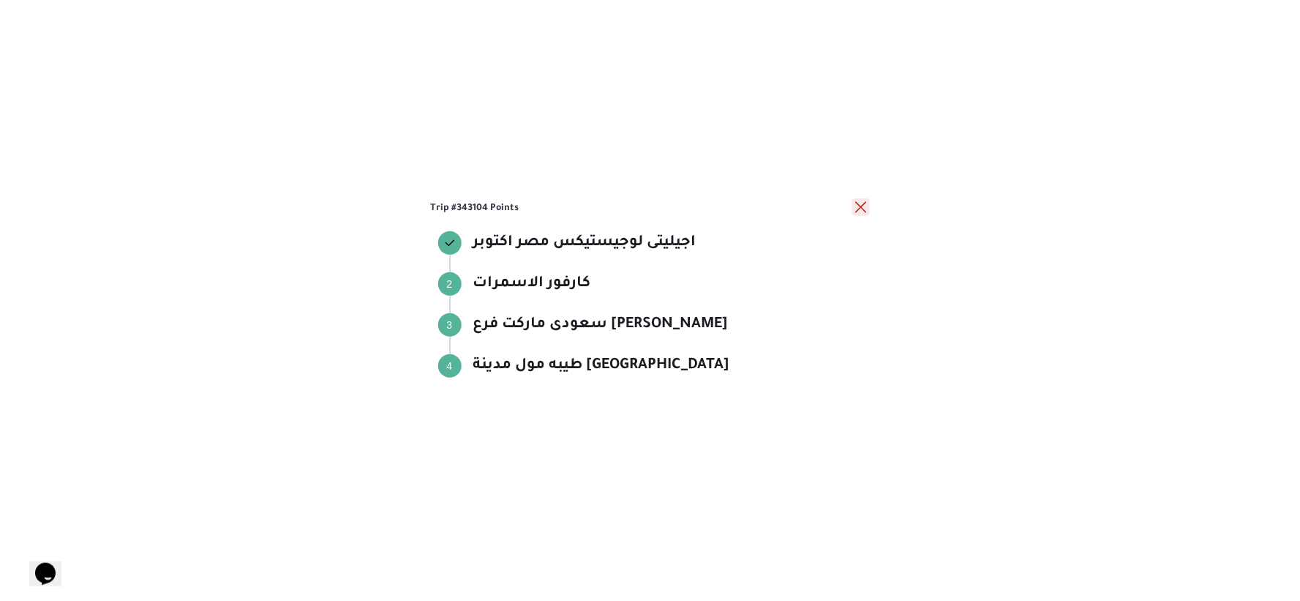
click at [866, 203] on button "close" at bounding box center [861, 207] width 18 height 18
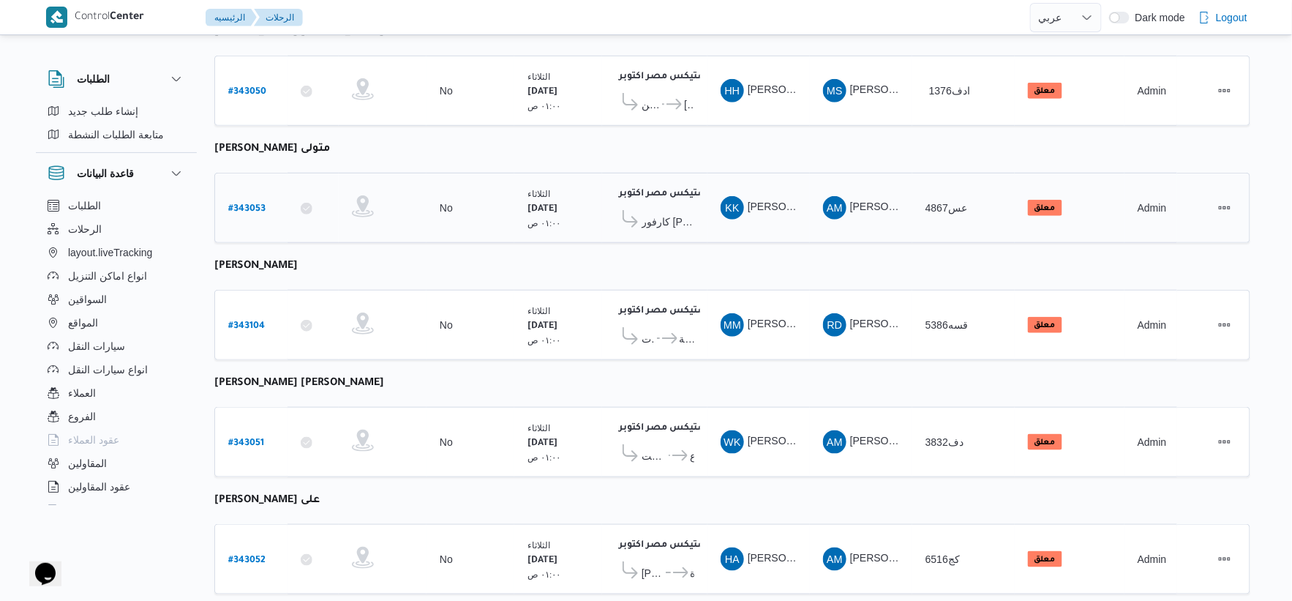
click at [257, 204] on b "# 343053" at bounding box center [246, 209] width 37 height 10
select select "ar"
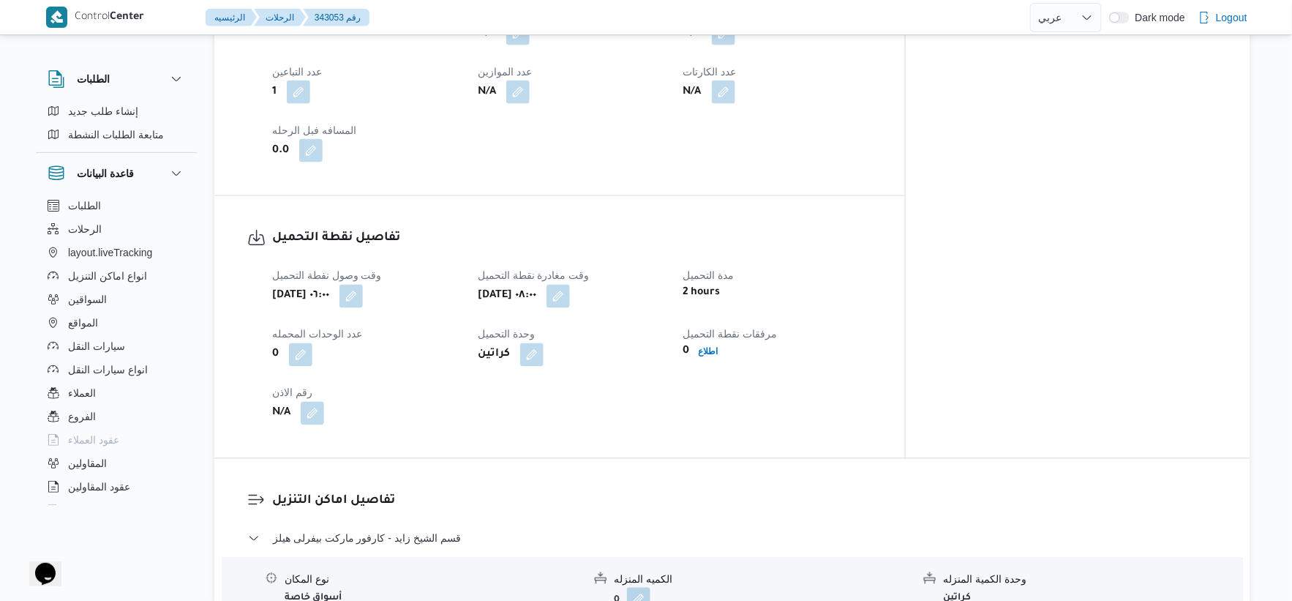
scroll to position [813, 0]
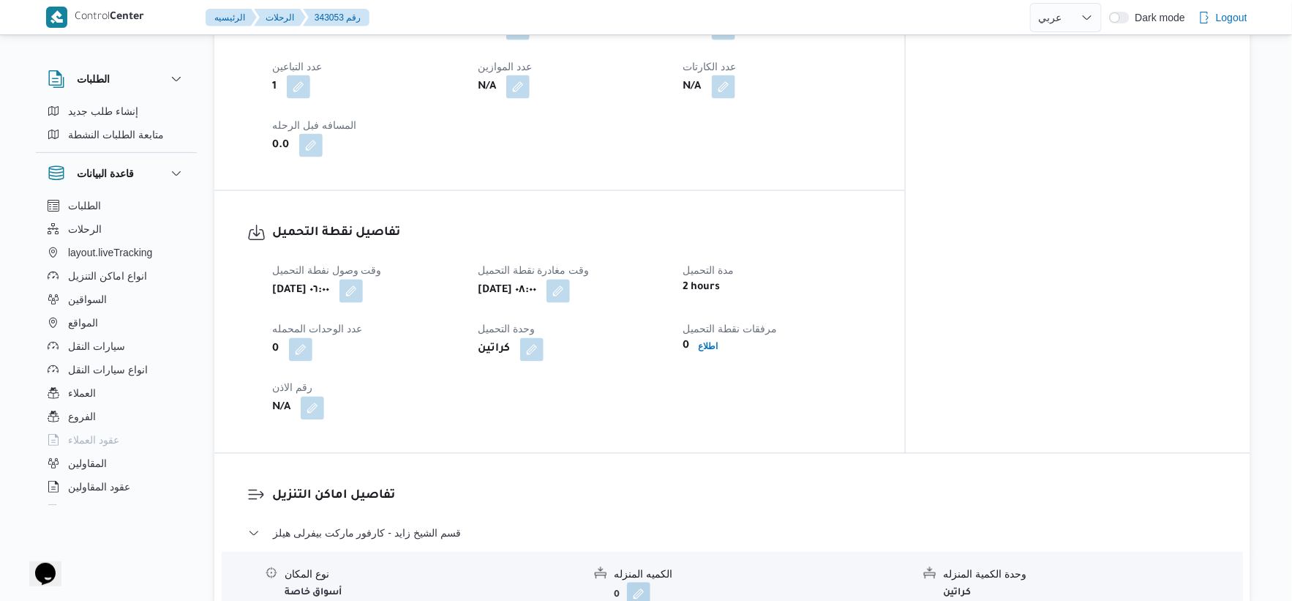
select select "ar"
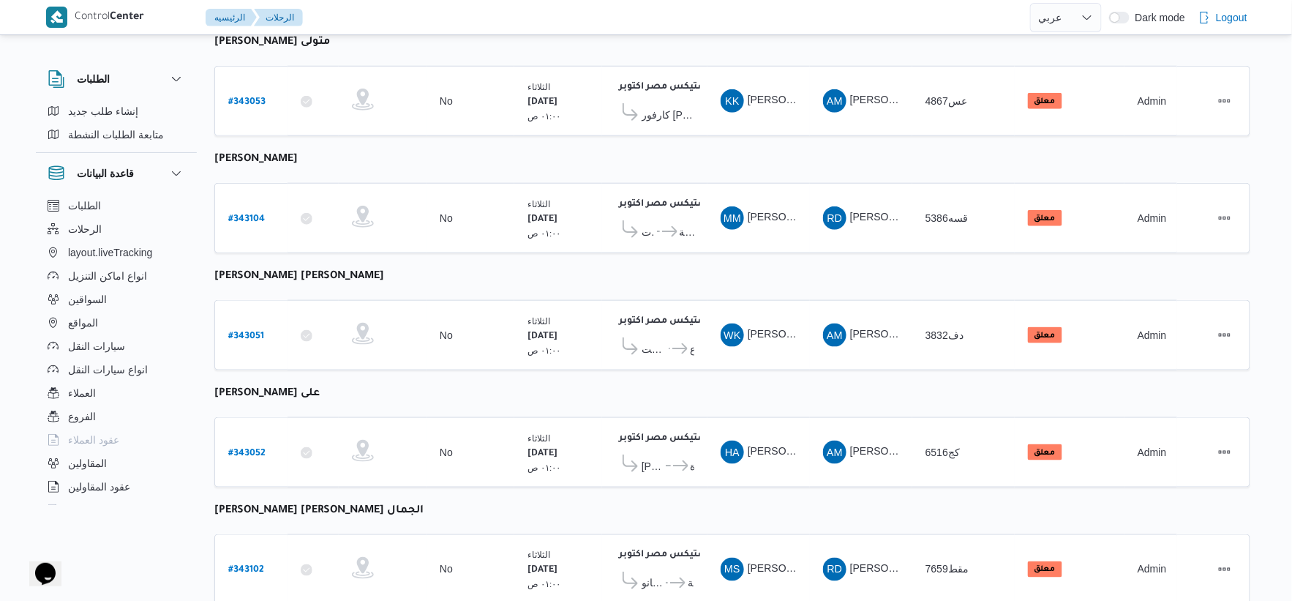
scroll to position [432, 0]
click at [250, 331] on b "# 343051" at bounding box center [246, 336] width 36 height 10
select select "ar"
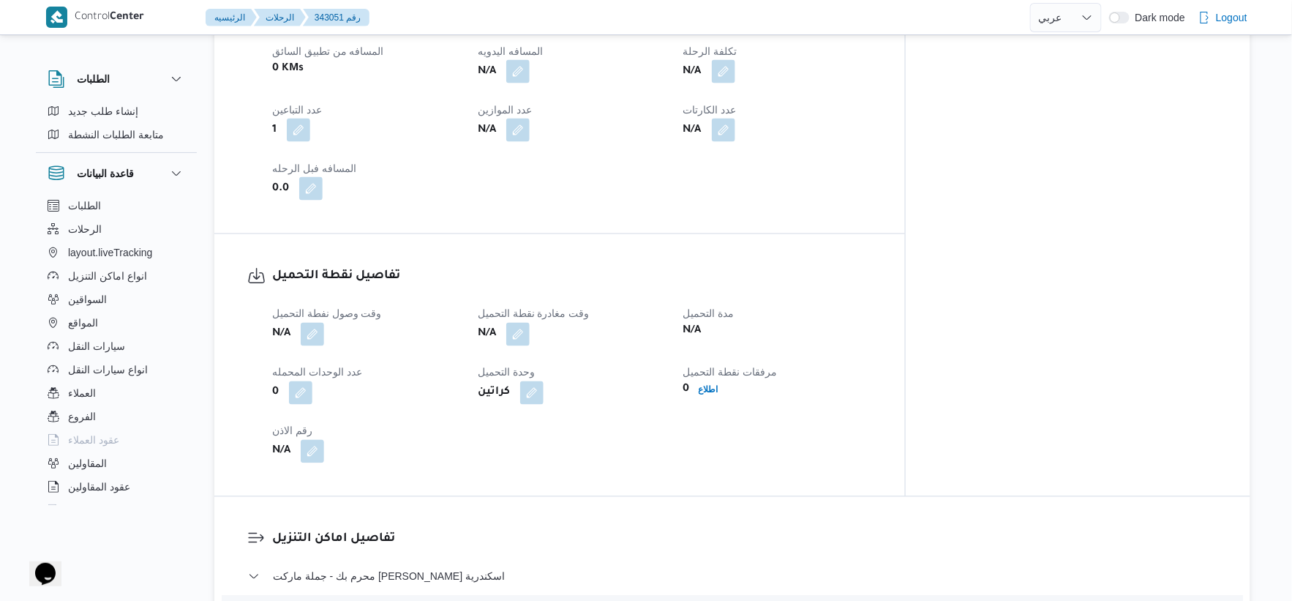
scroll to position [757, 0]
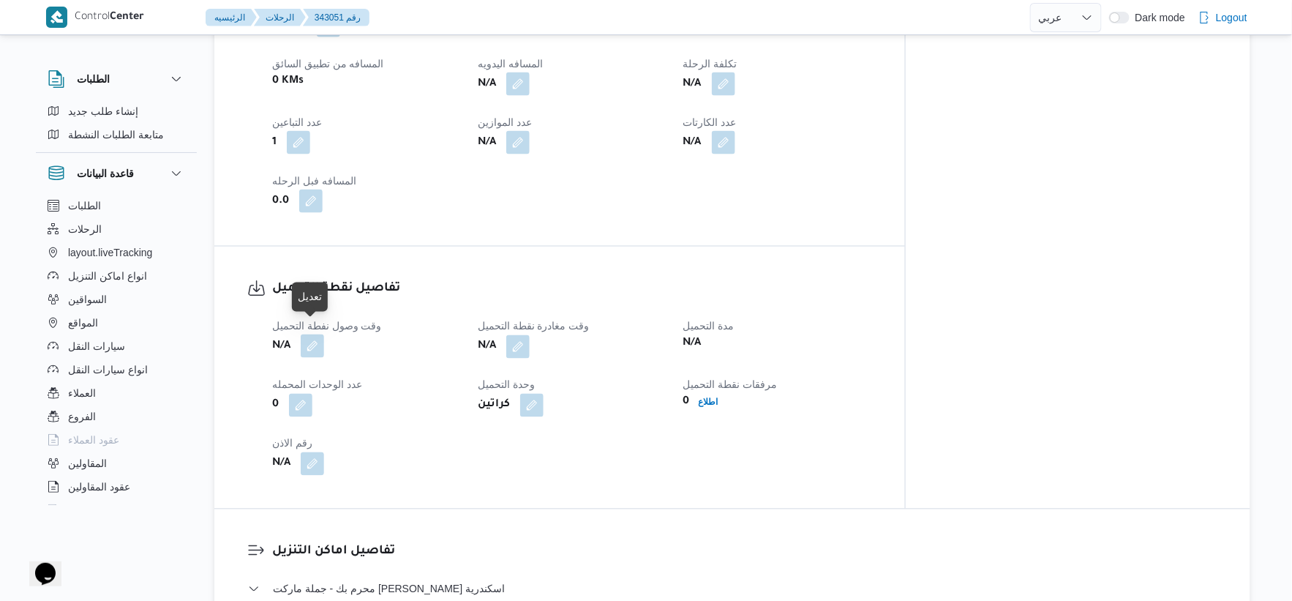
click at [320, 334] on button "button" at bounding box center [312, 345] width 23 height 23
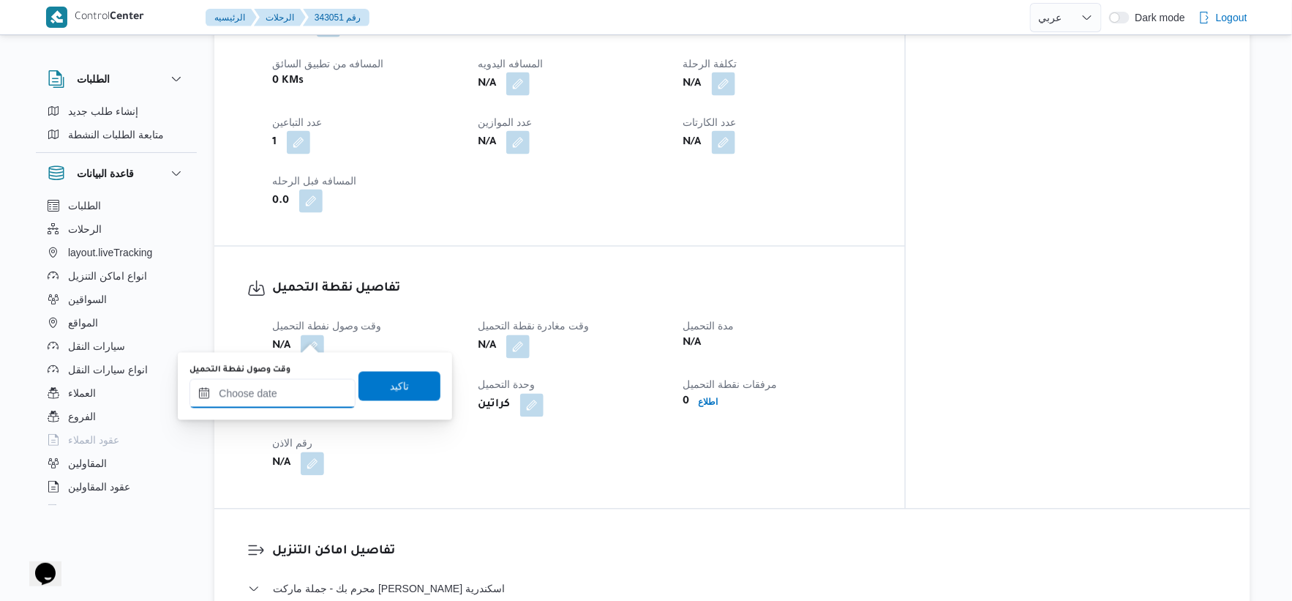
click at [296, 397] on input "وقت وصول نفطة التحميل" at bounding box center [273, 393] width 166 height 29
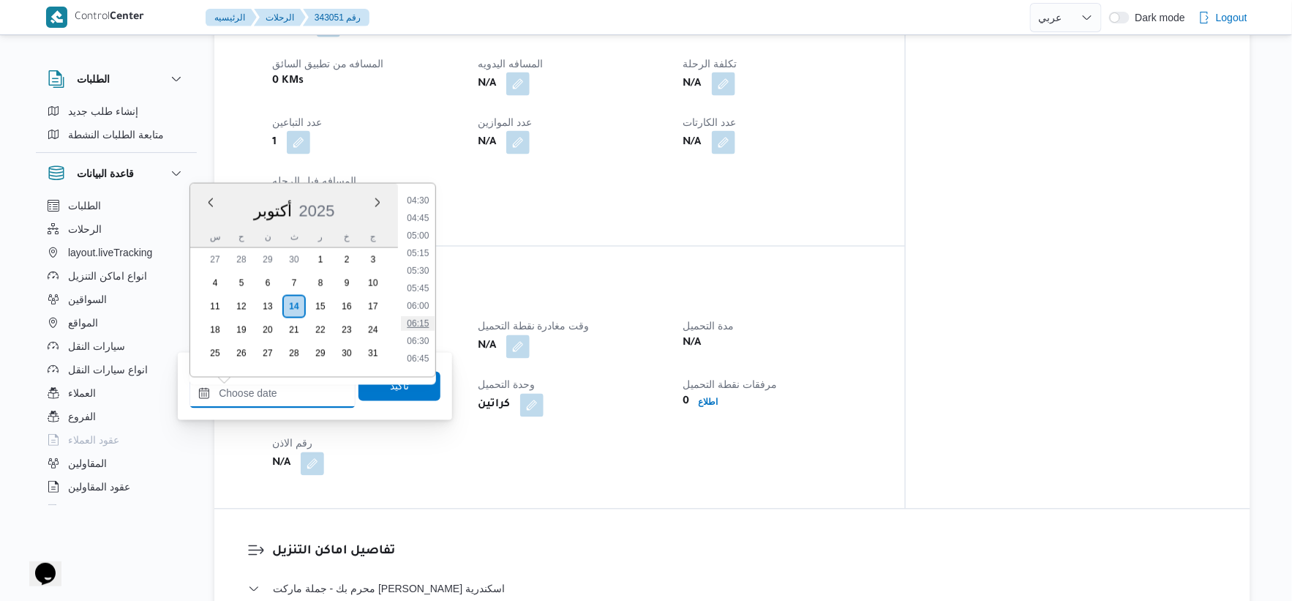
scroll to position [283, 0]
click at [423, 236] on li "04:30" at bounding box center [418, 235] width 34 height 15
type input "١٤/١٠/٢٠٢٥ ٠٤:٣٠"
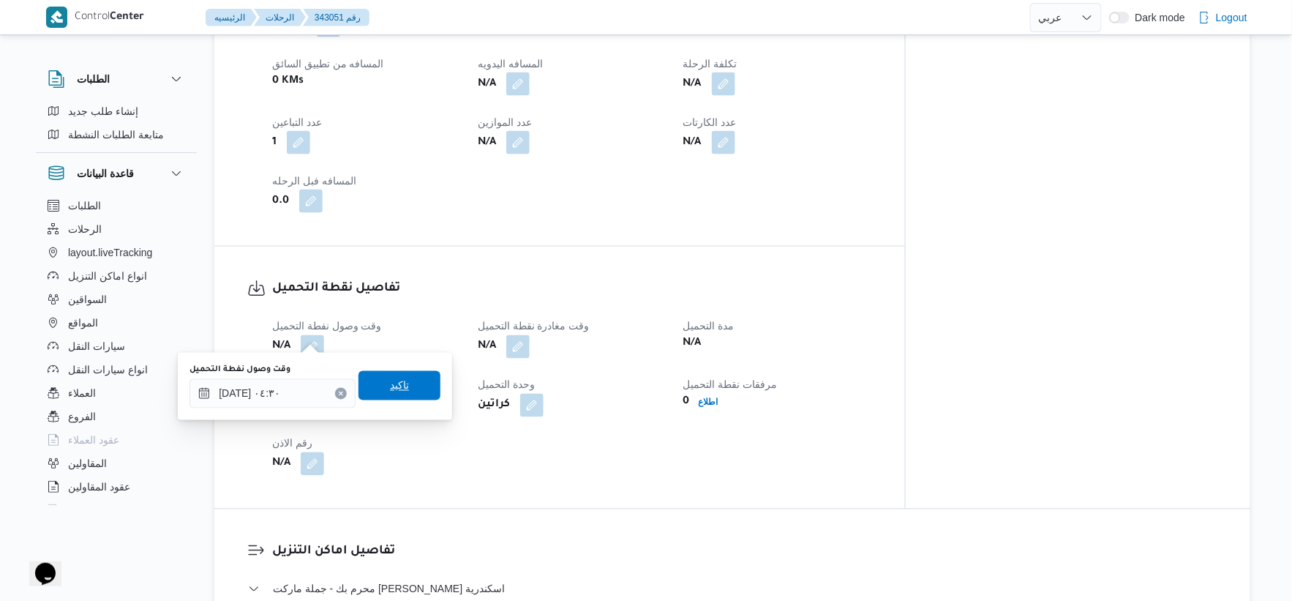
click at [405, 391] on span "تاكيد" at bounding box center [400, 385] width 82 height 29
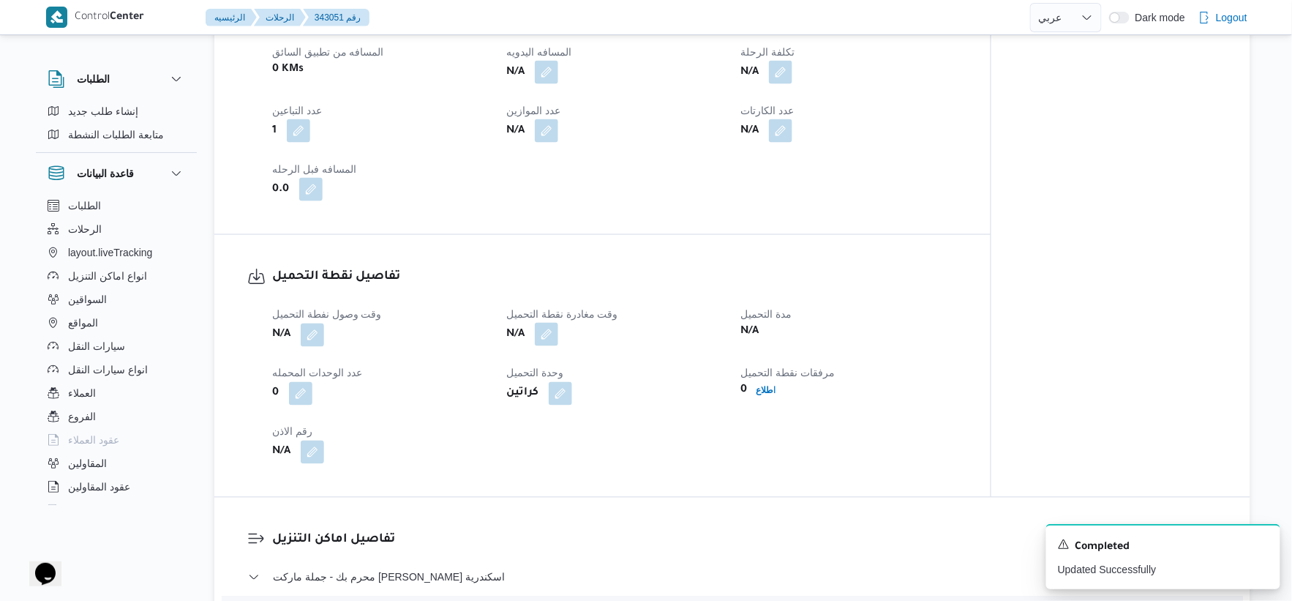
click at [554, 333] on button "button" at bounding box center [546, 334] width 23 height 23
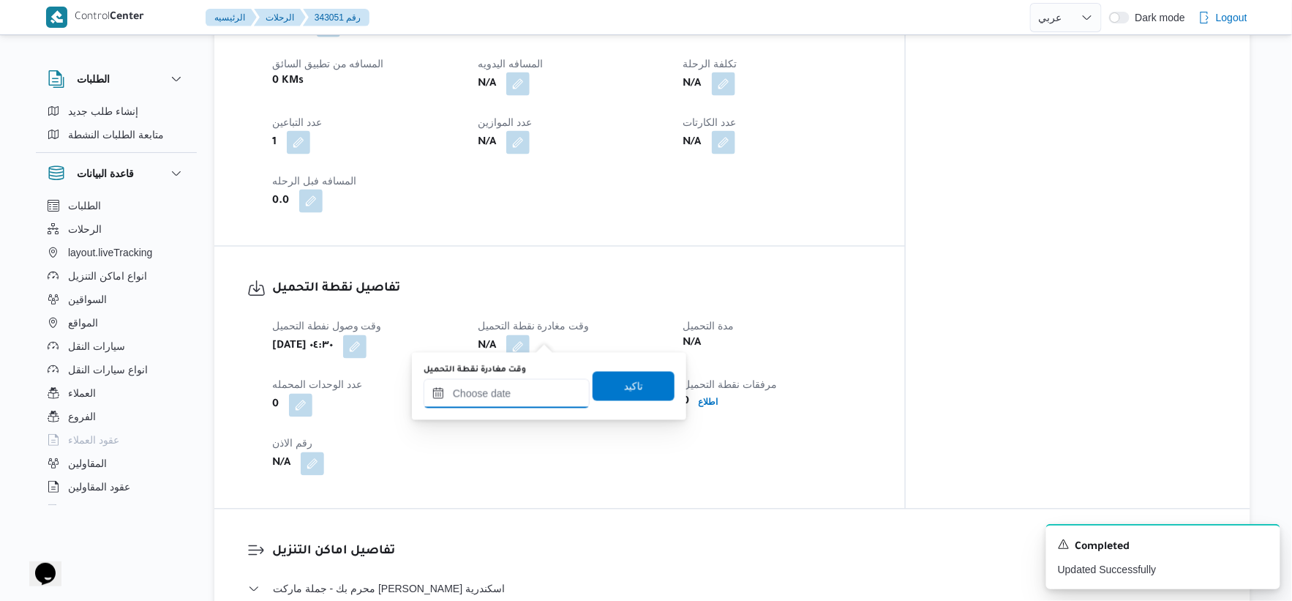
click at [535, 395] on input "وقت مغادرة نقطة التحميل" at bounding box center [507, 393] width 166 height 29
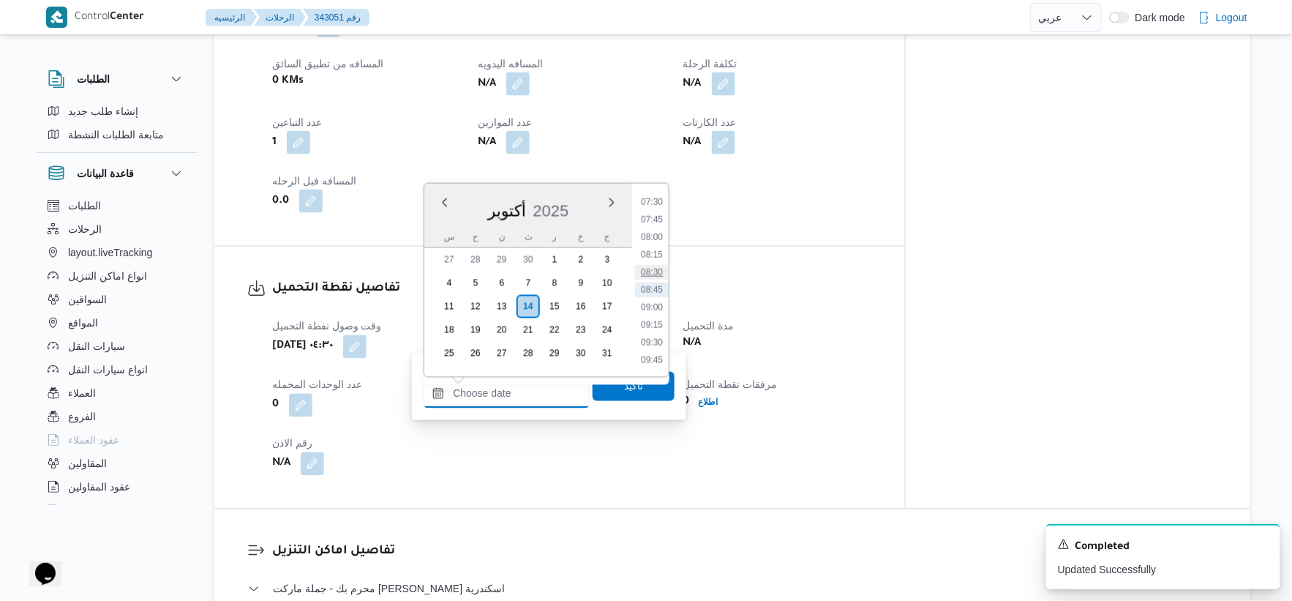
scroll to position [446, 0]
click at [655, 245] on li "07:00" at bounding box center [652, 248] width 34 height 15
type input "١٤/١٠/٢٠٢٥ ٠٧:٠٠"
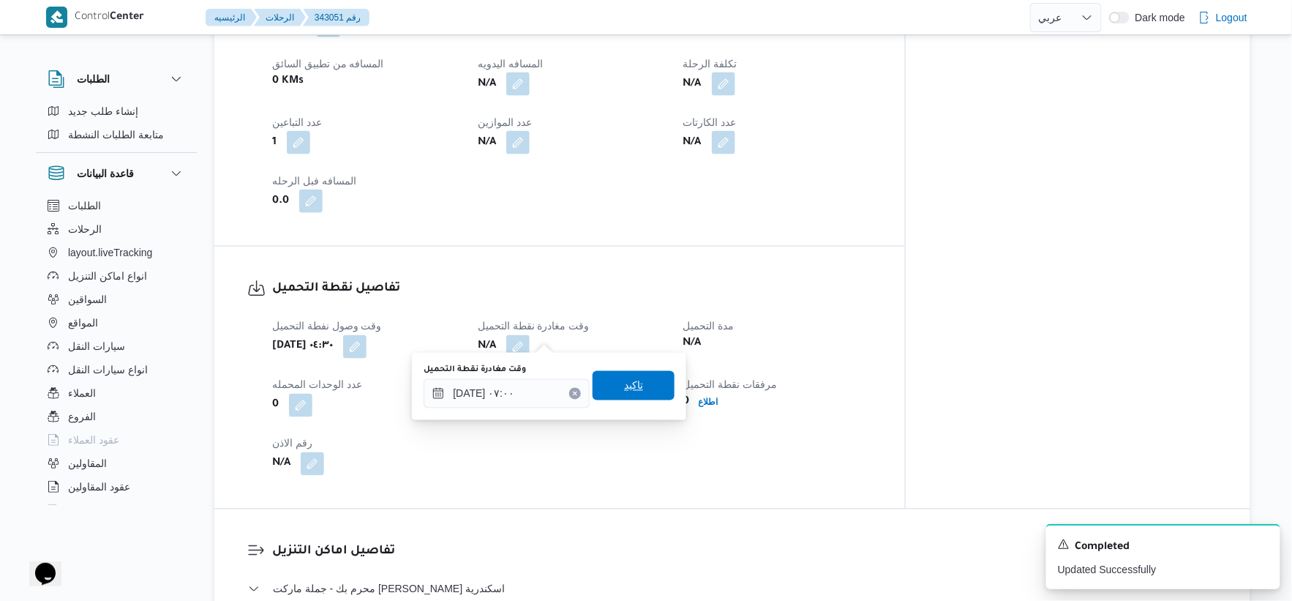
click at [642, 375] on span "تاكيد" at bounding box center [634, 385] width 82 height 29
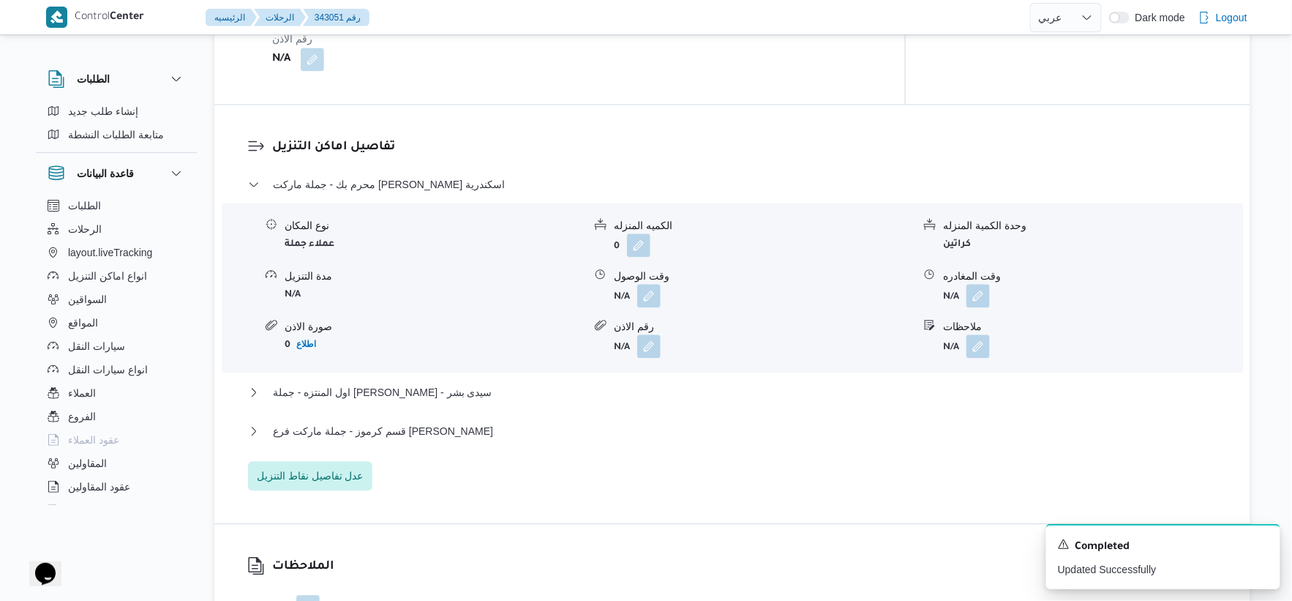
scroll to position [1164, 0]
select select "ar"
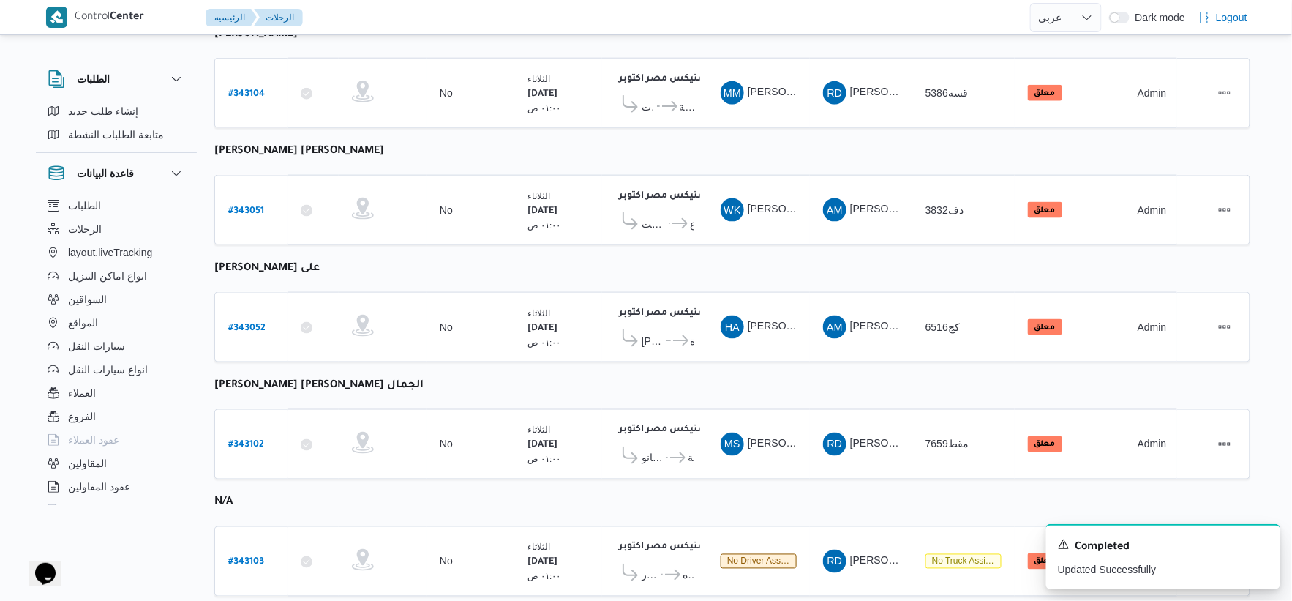
scroll to position [595, 0]
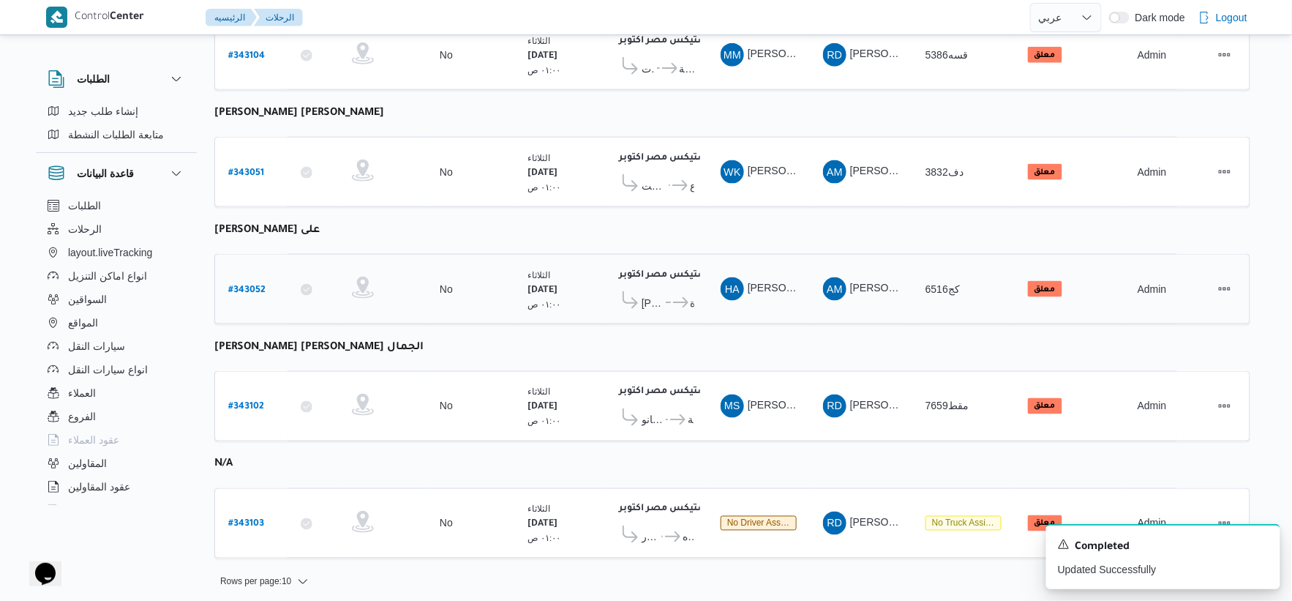
click at [677, 297] on icon at bounding box center [680, 302] width 15 height 11
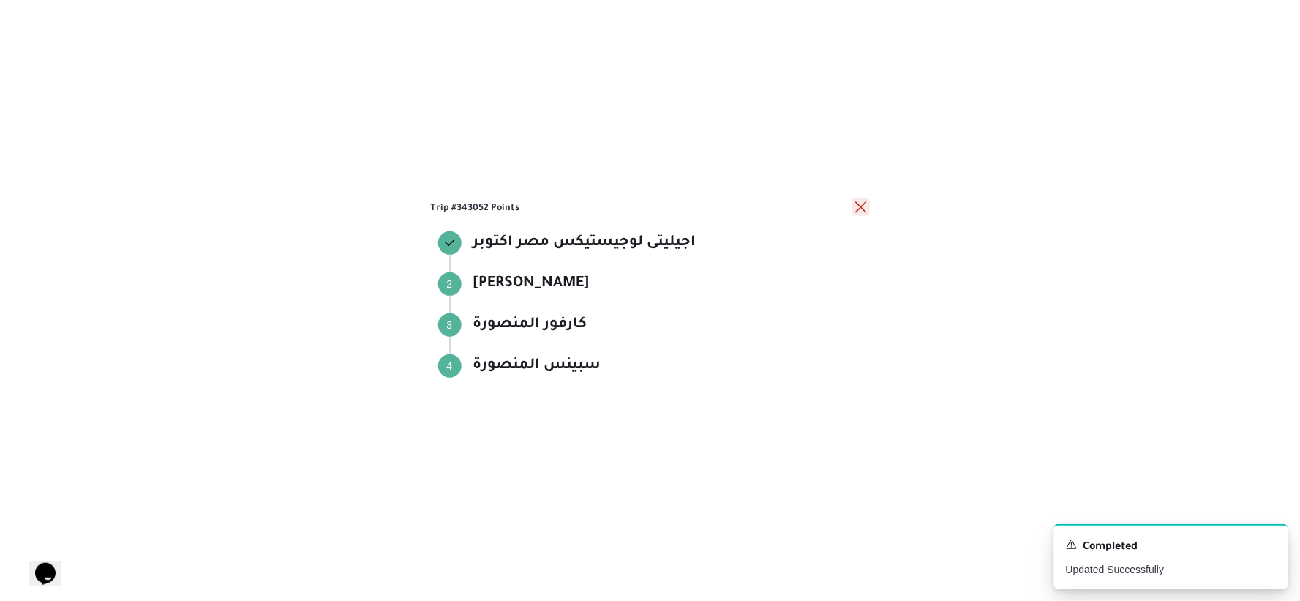
click at [862, 207] on button "close" at bounding box center [861, 207] width 18 height 18
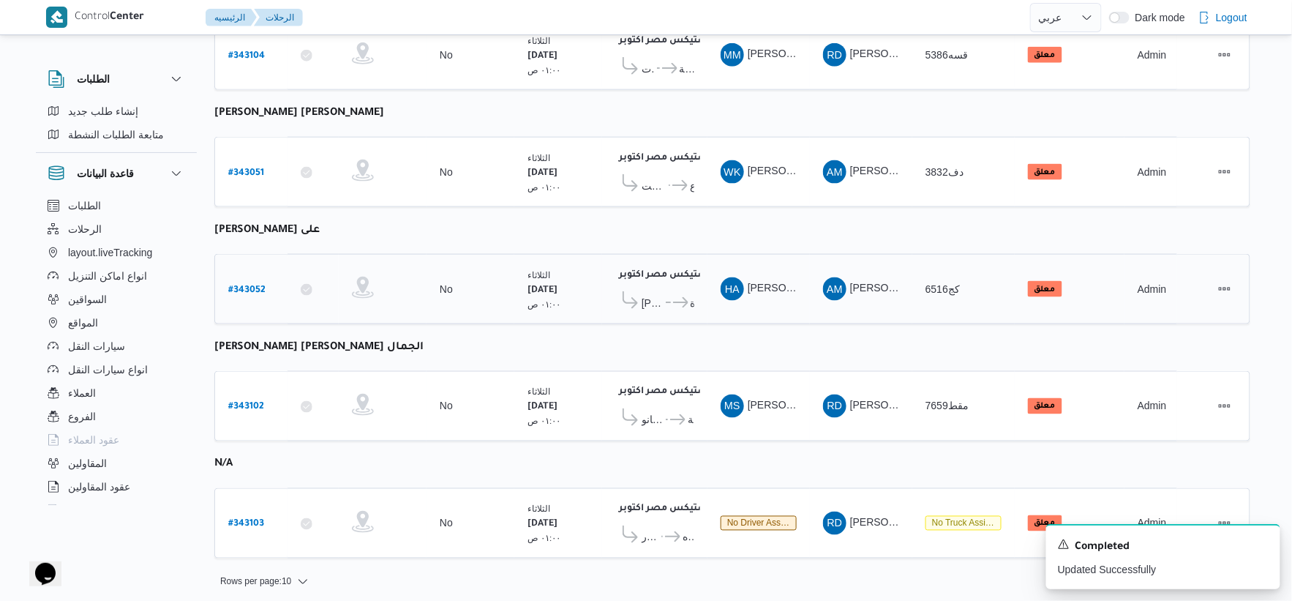
click at [253, 285] on b "# 343052" at bounding box center [246, 290] width 37 height 10
select select "ar"
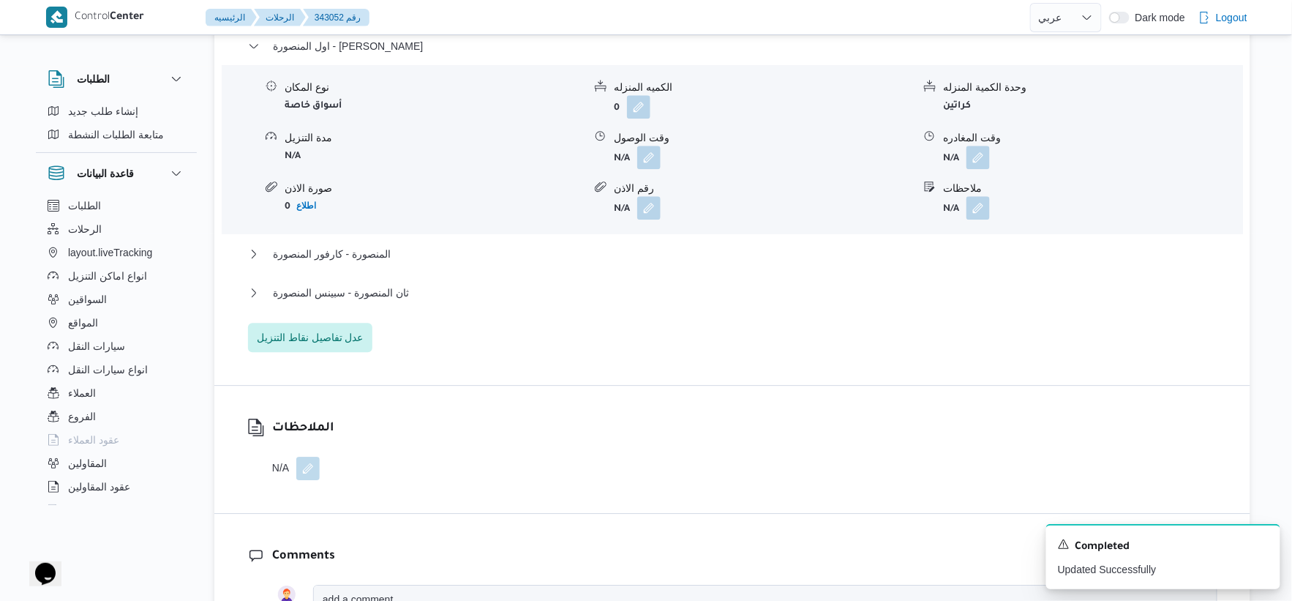
scroll to position [975, 0]
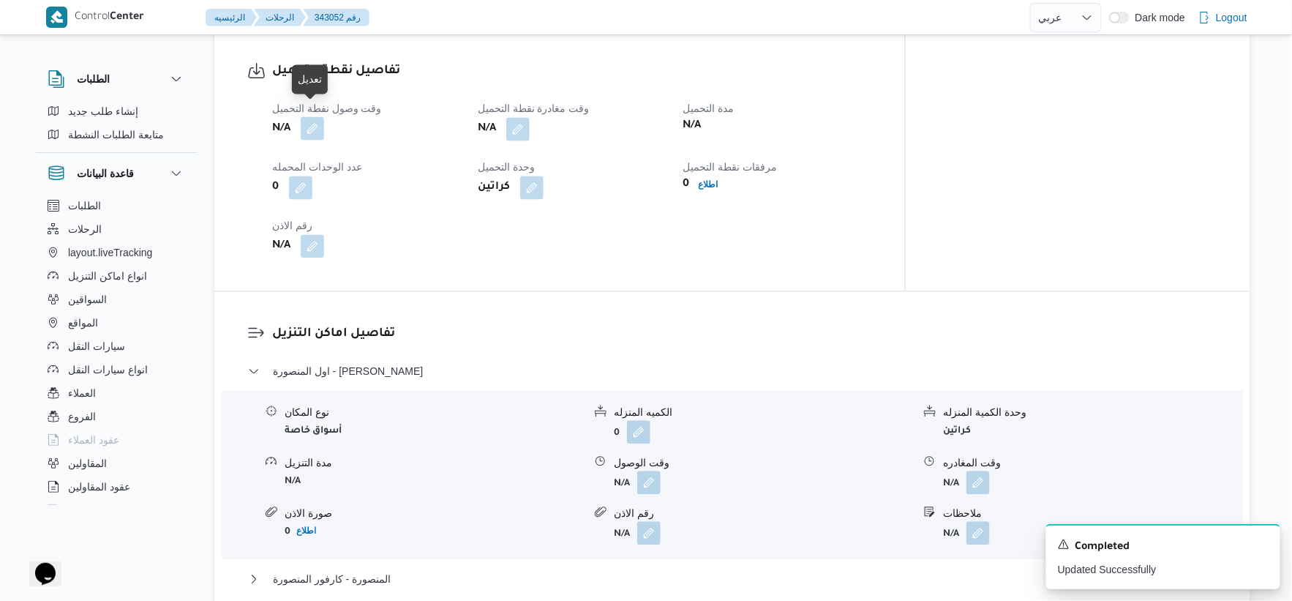
click at [317, 118] on button "button" at bounding box center [312, 127] width 23 height 23
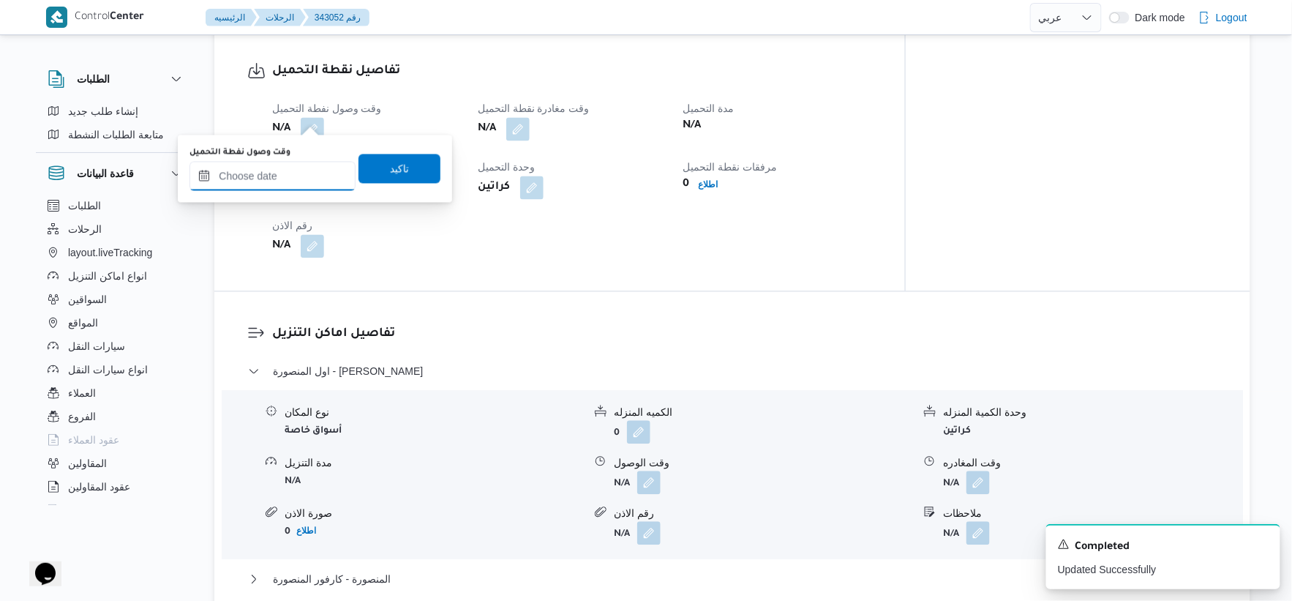
click at [294, 176] on input "وقت وصول نفطة التحميل" at bounding box center [273, 175] width 166 height 29
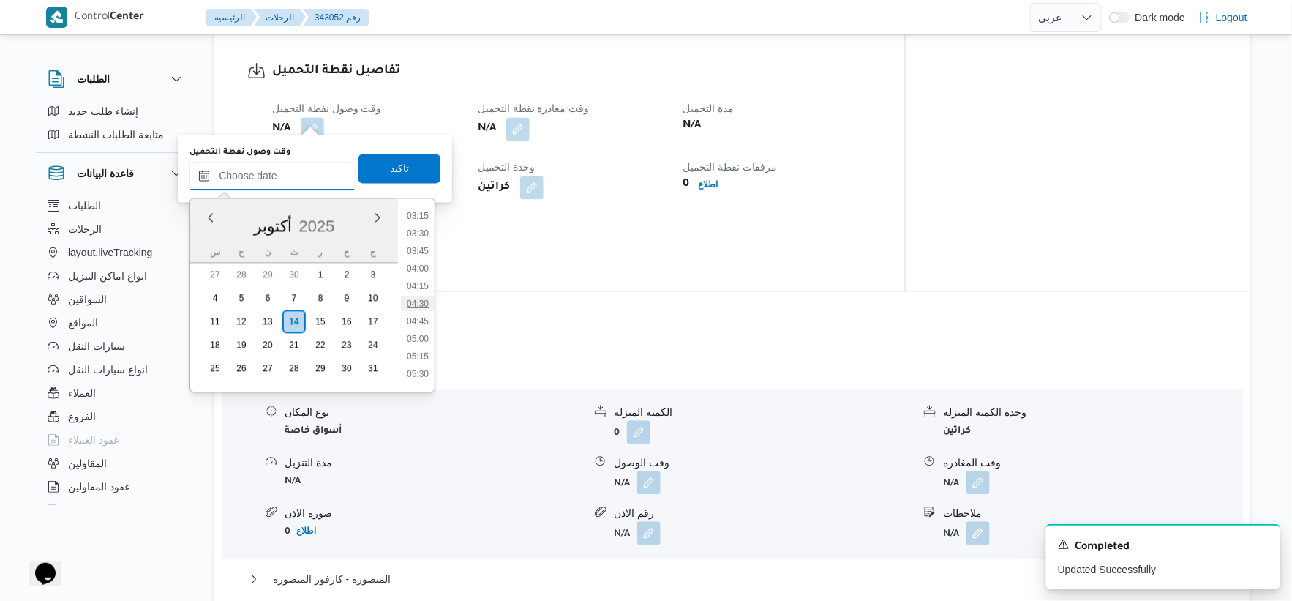
scroll to position [202, 0]
click at [425, 242] on li "03:15" at bounding box center [418, 243] width 34 height 15
type input "١٤/١٠/٢٠٢٥ ٠٣:١٥"
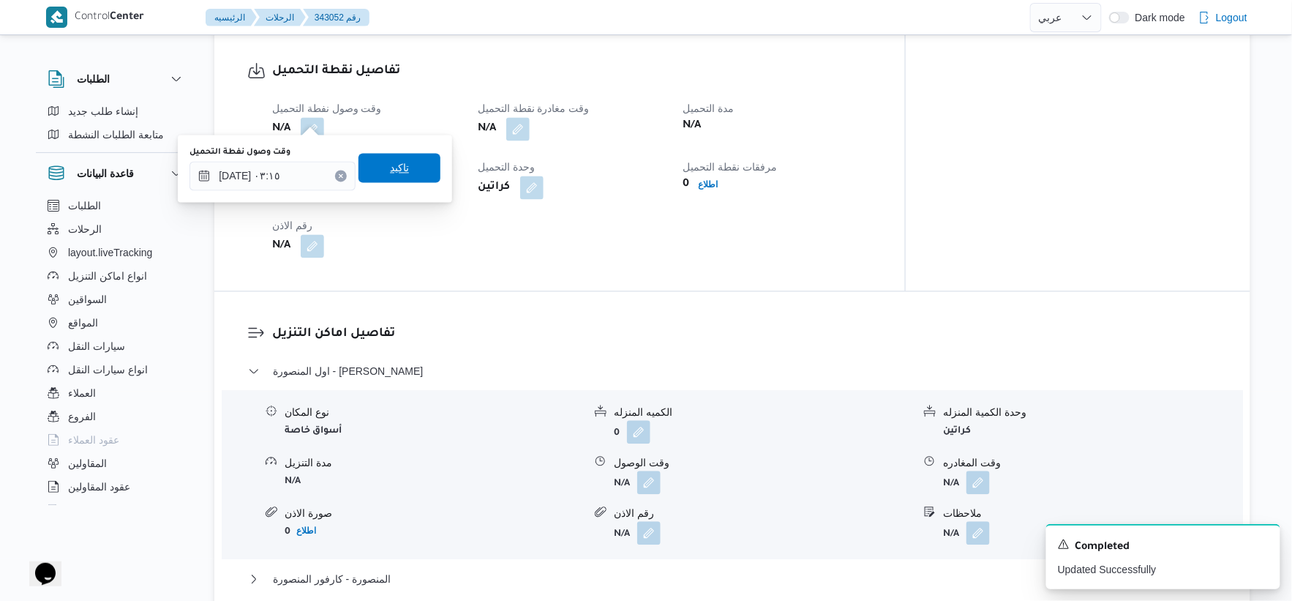
click at [408, 167] on span "تاكيد" at bounding box center [400, 167] width 82 height 29
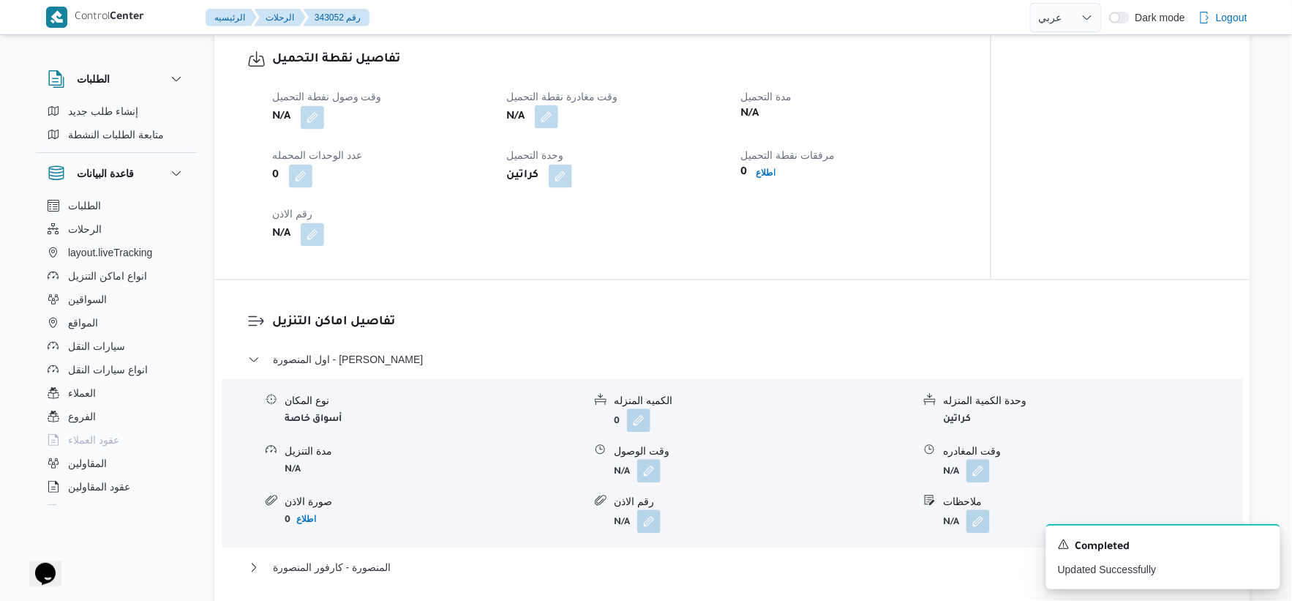
click at [547, 114] on button "button" at bounding box center [546, 116] width 23 height 23
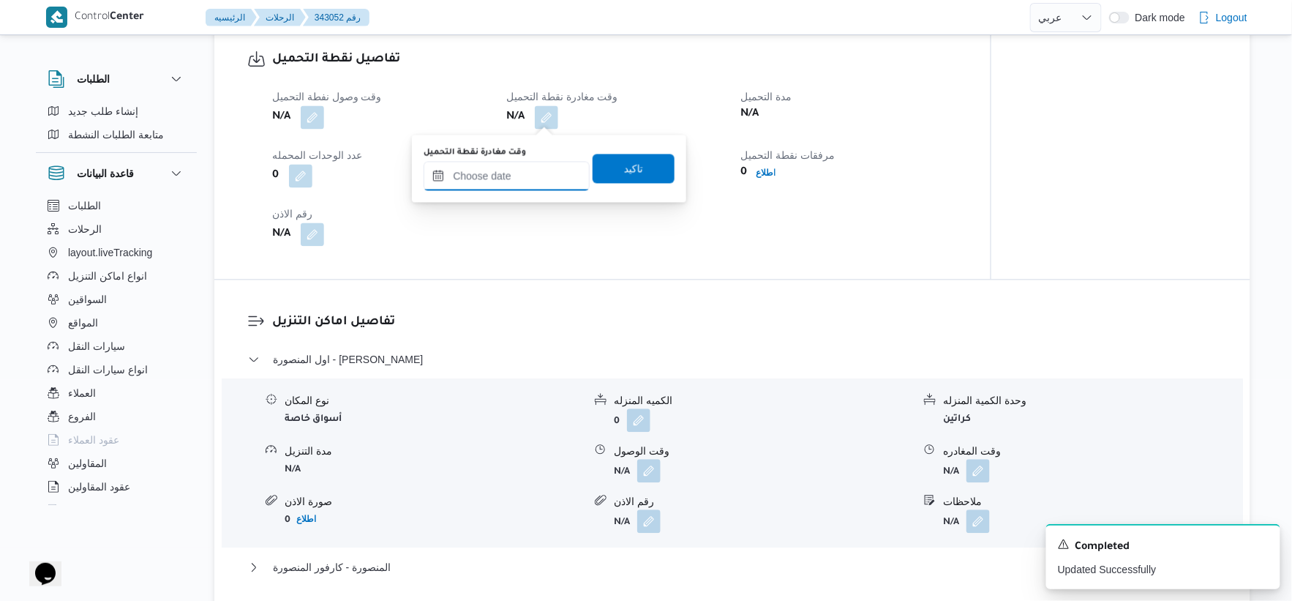
click at [515, 168] on input "وقت مغادرة نقطة التحميل" at bounding box center [507, 175] width 166 height 29
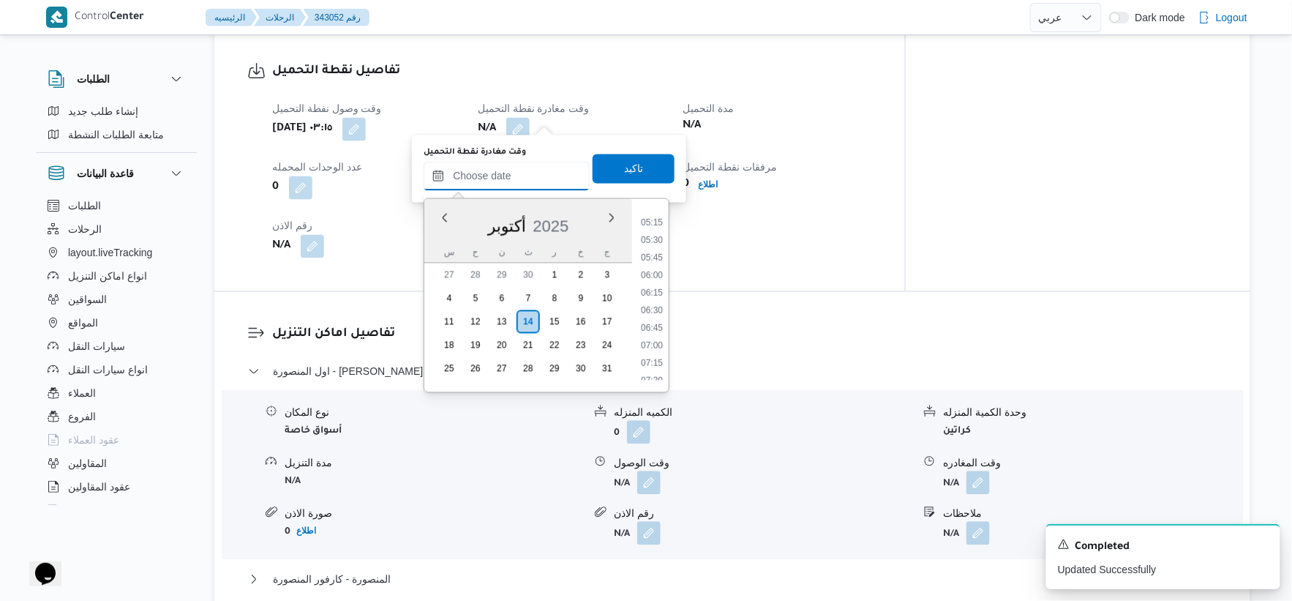
scroll to position [446, 0]
click at [653, 258] on li "07:00" at bounding box center [652, 262] width 34 height 15
type input "١٤/١٠/٢٠٢٥ ٠٧:٠٠"
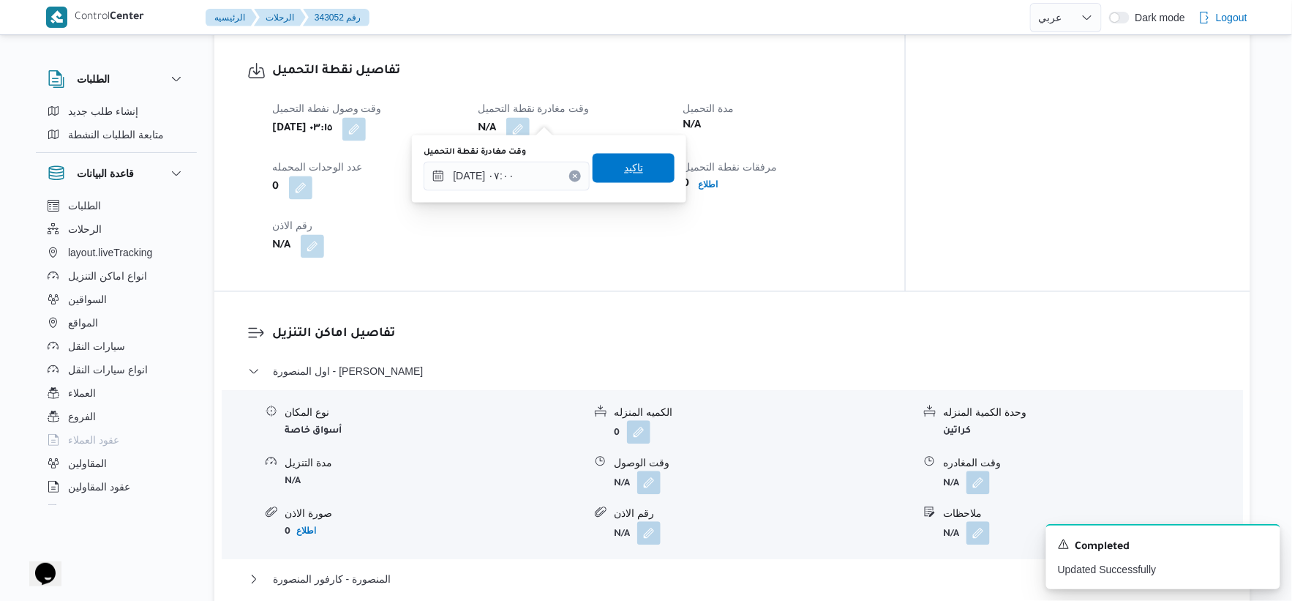
click at [644, 170] on span "تاكيد" at bounding box center [634, 167] width 82 height 29
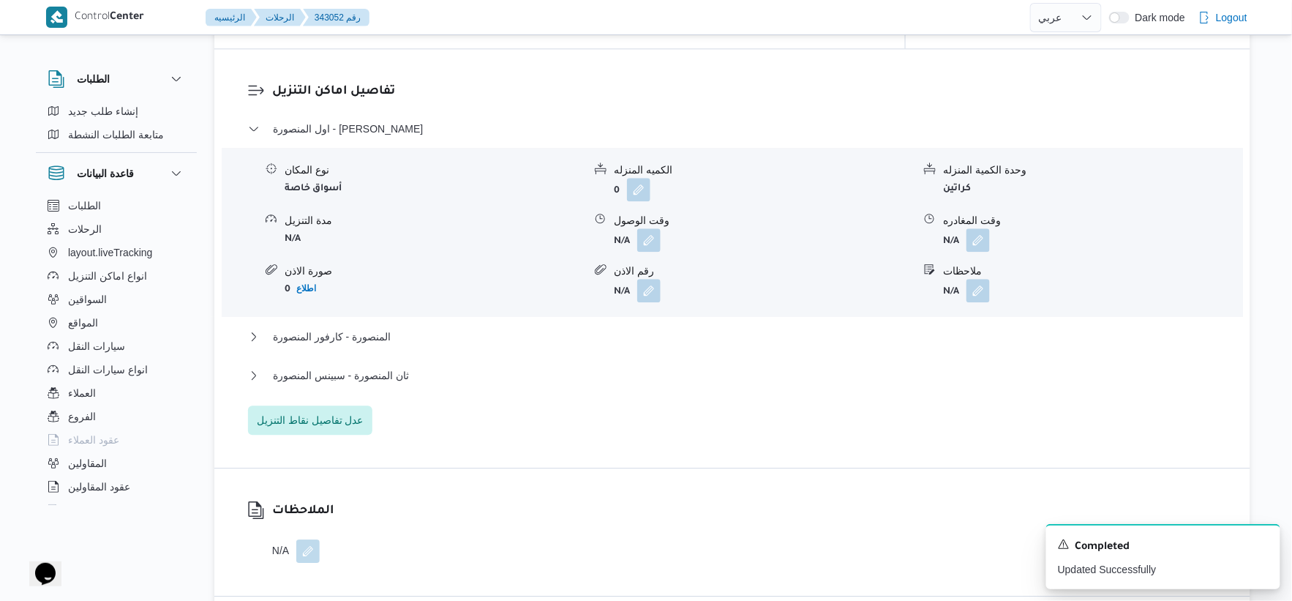
scroll to position [1219, 0]
click at [427, 365] on button "ثان المنصورة - سبينس المنصورة" at bounding box center [732, 374] width 969 height 18
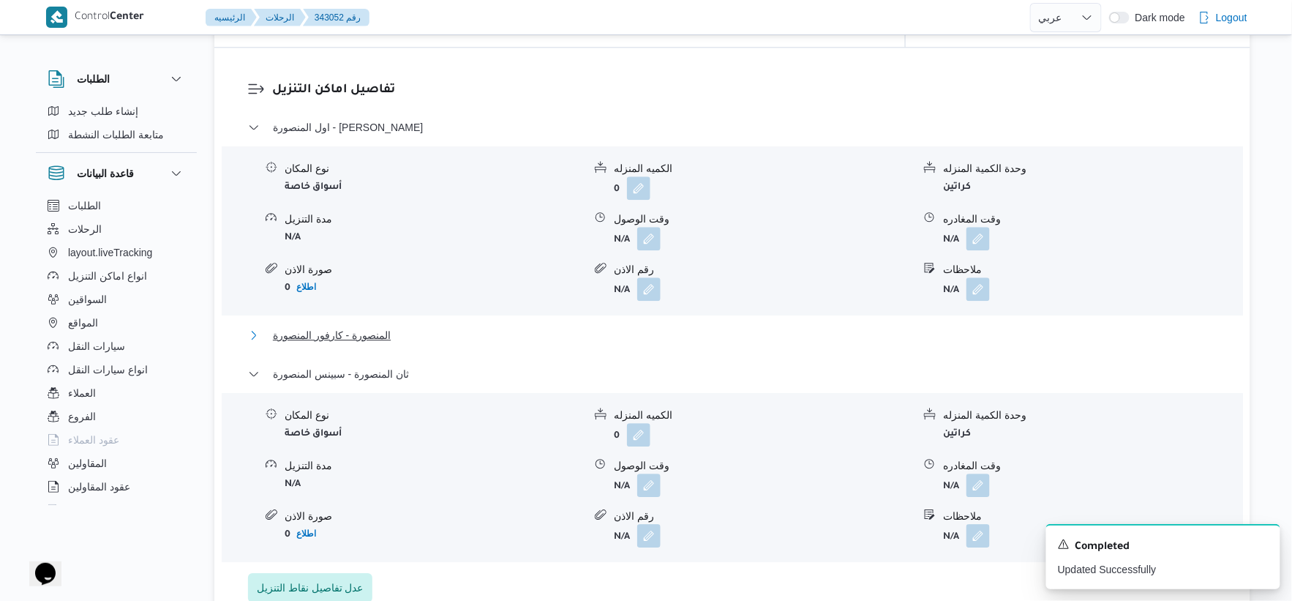
click at [412, 326] on button "المنصورة - كارفور المنصورة" at bounding box center [732, 335] width 969 height 18
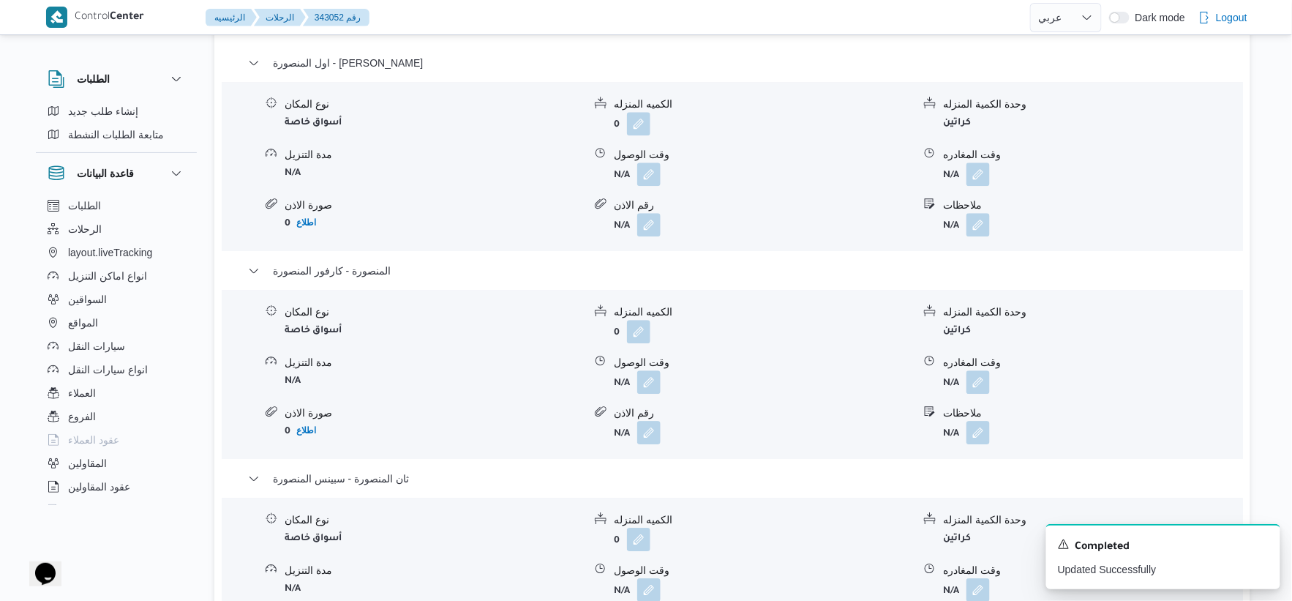
scroll to position [1381, 0]
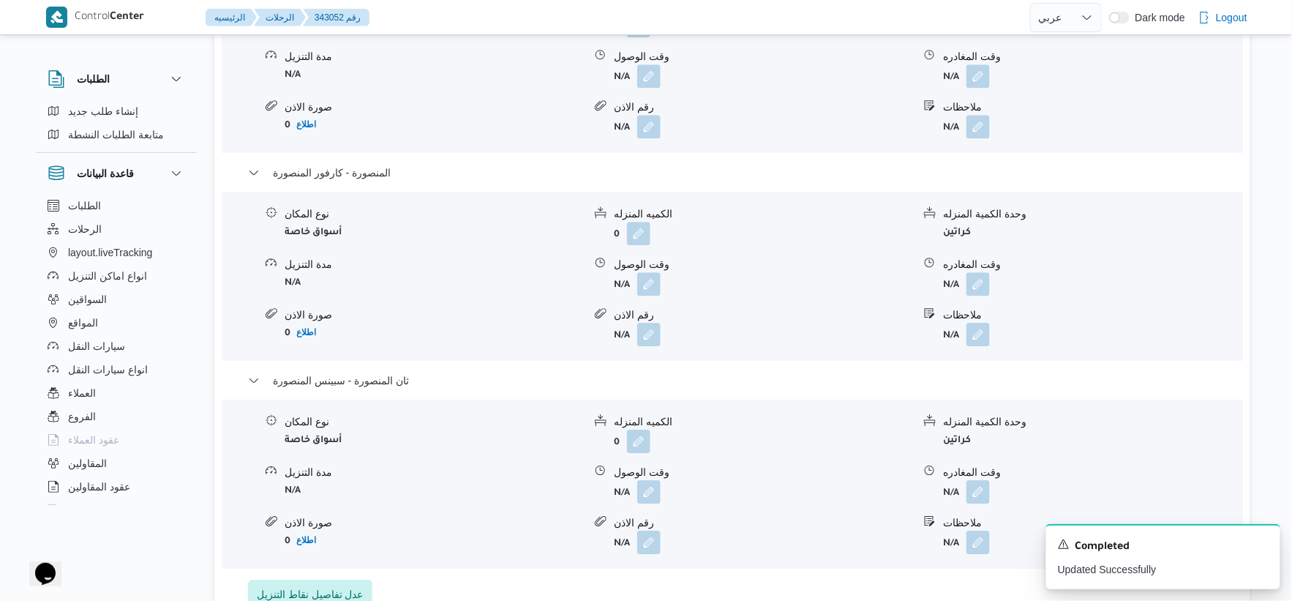
select select "ar"
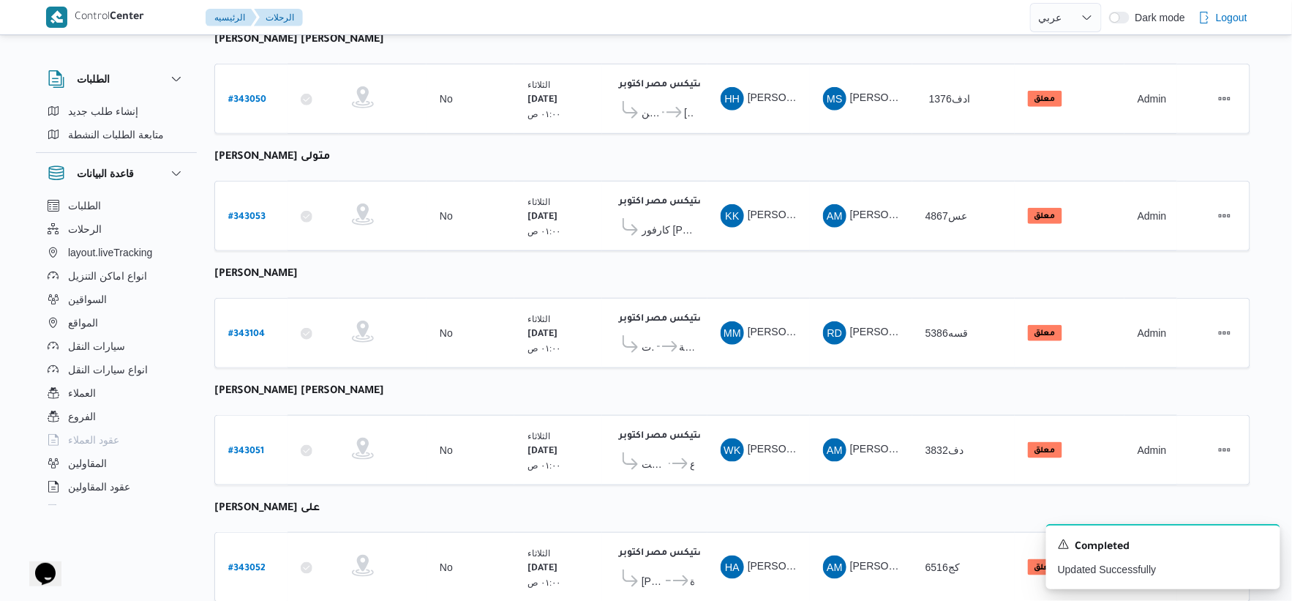
scroll to position [595, 0]
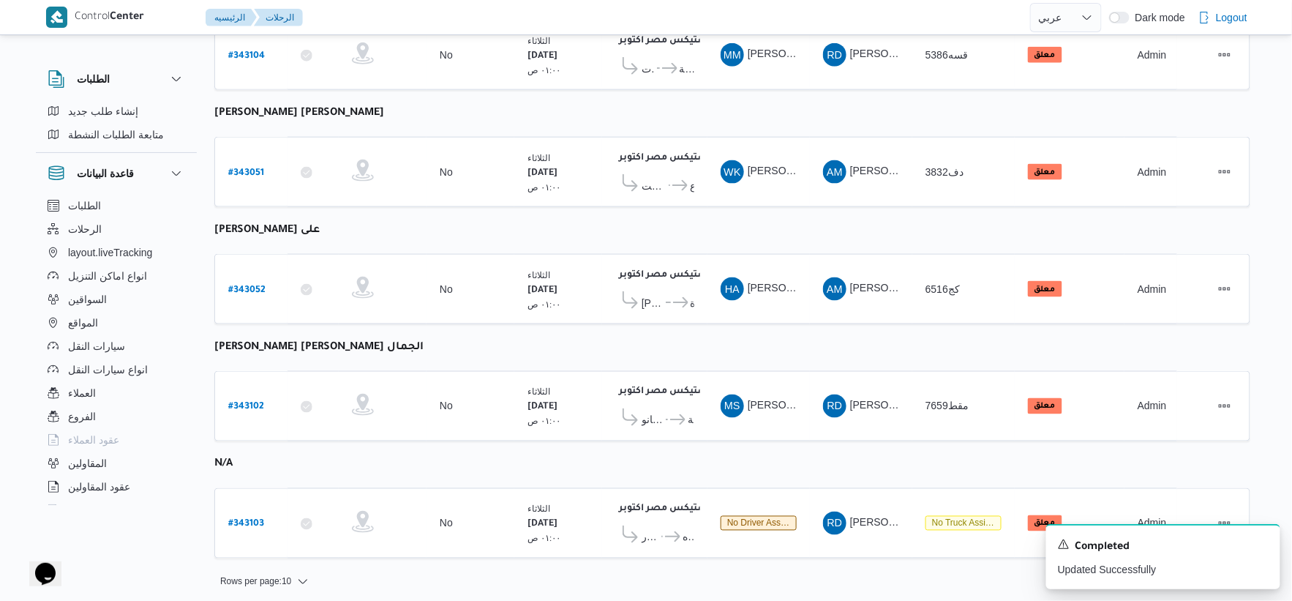
click at [432, 476] on table "رقم الرحلة Click to sort in ascending order تطبيق السائق Click to sort in ascen…" at bounding box center [732, 78] width 1036 height 989
click at [247, 519] on b "# 343103" at bounding box center [246, 524] width 36 height 10
select select "ar"
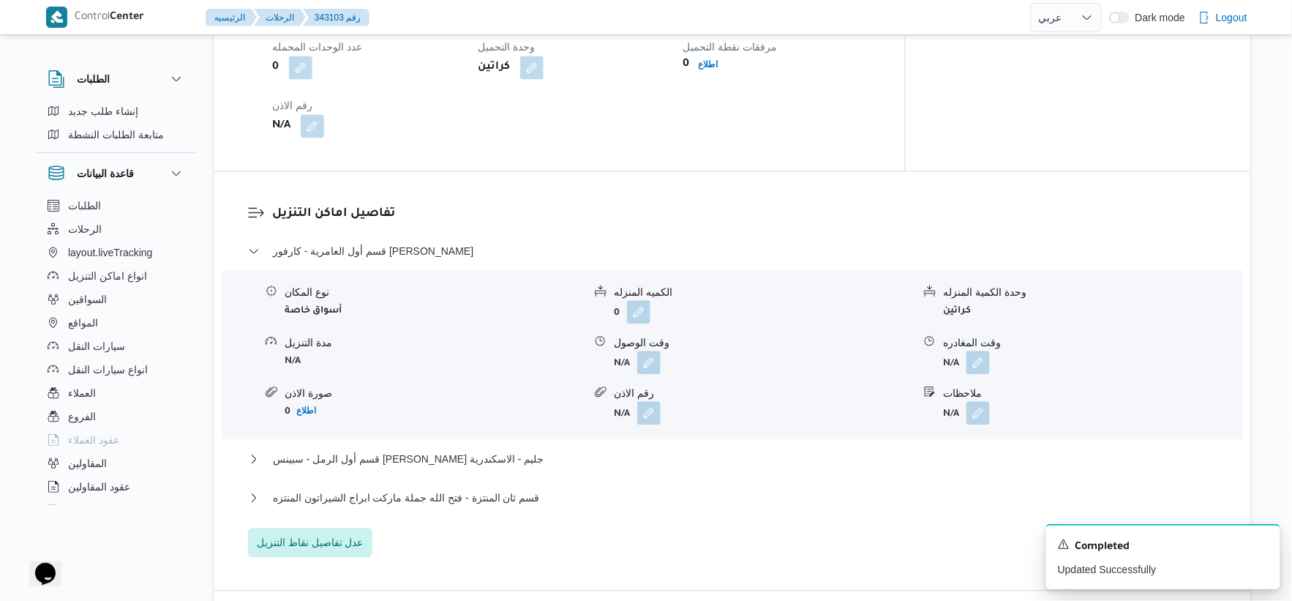
scroll to position [1057, 0]
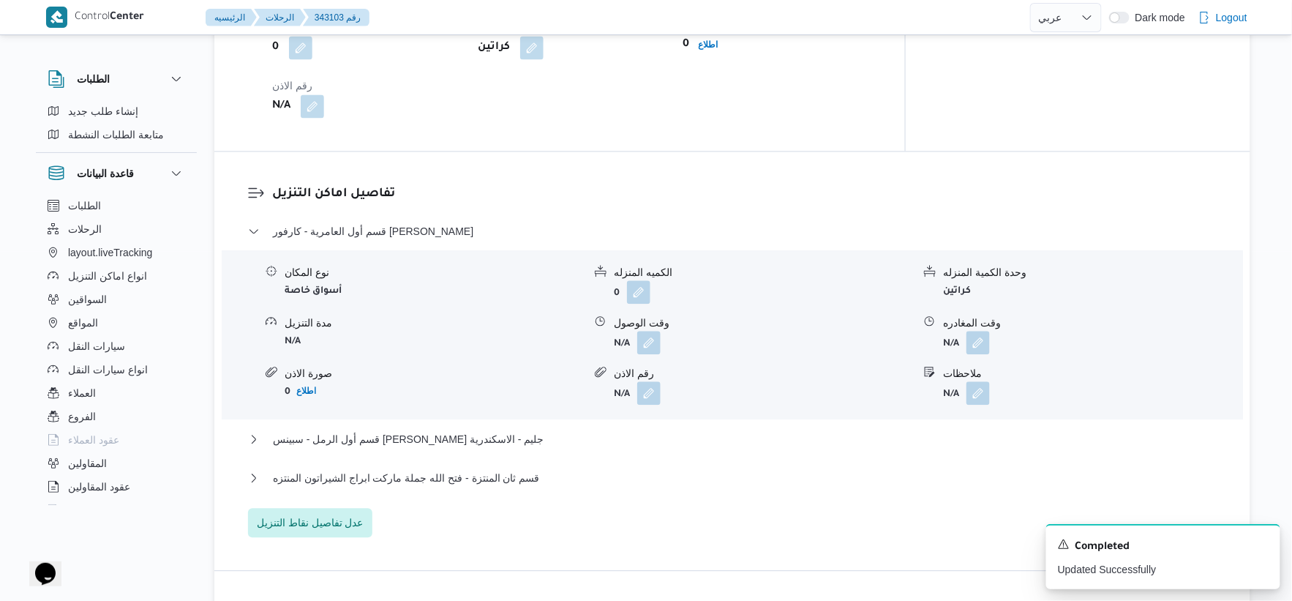
select select "ar"
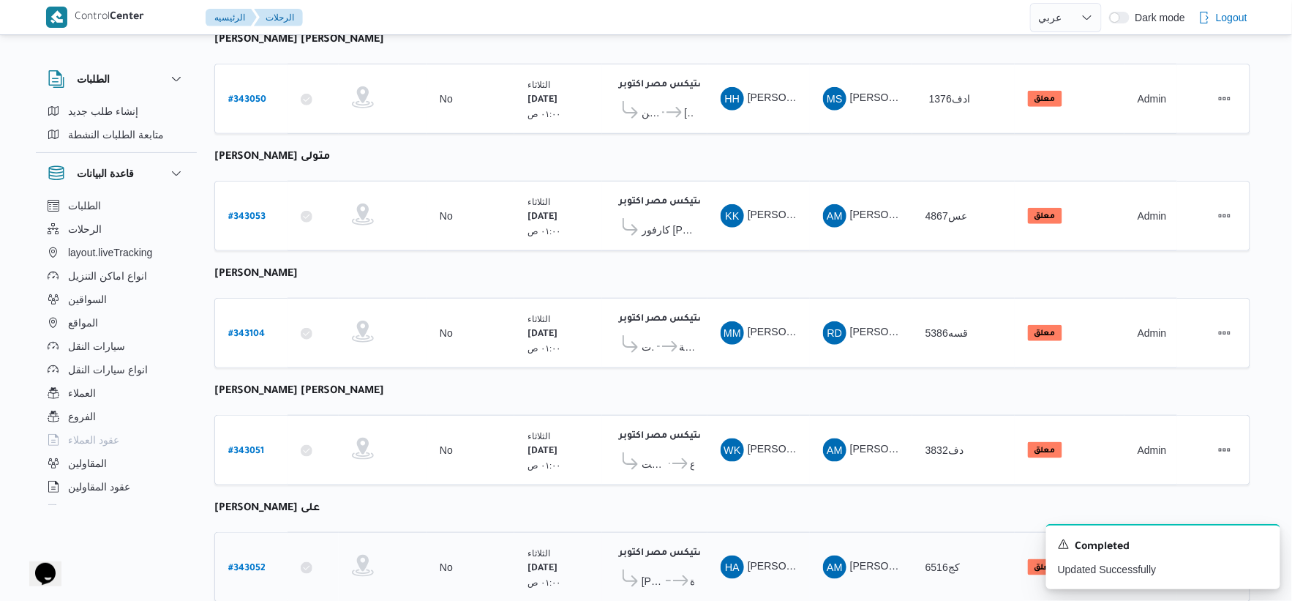
scroll to position [595, 0]
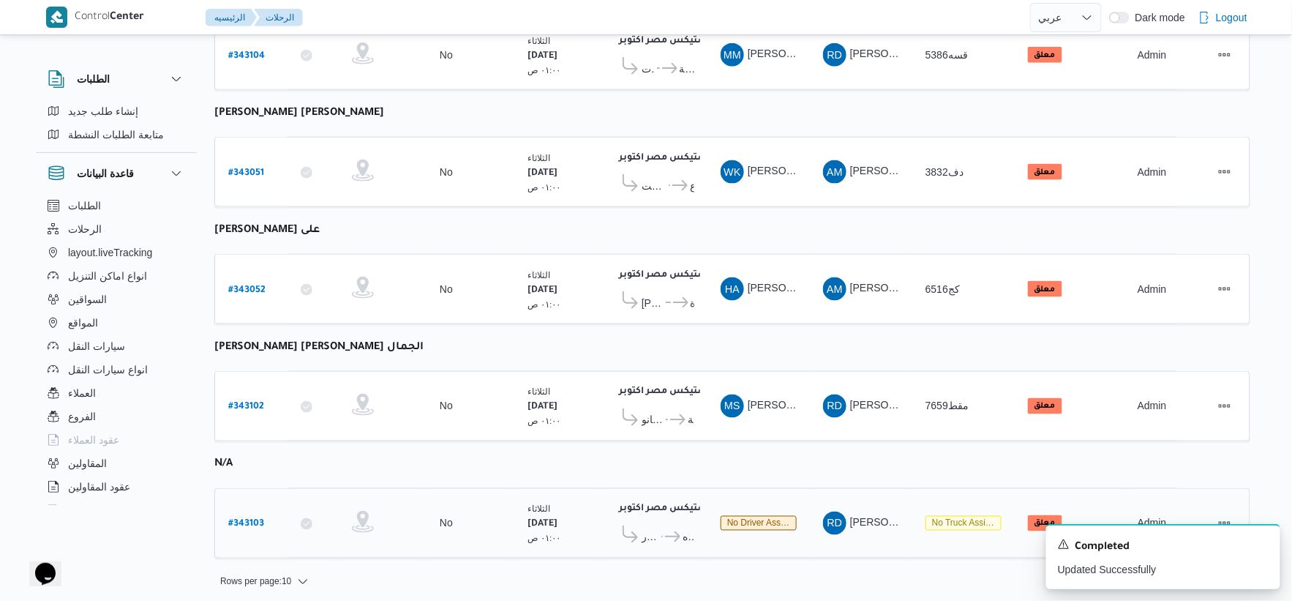
click at [258, 519] on b "# 343103" at bounding box center [246, 524] width 36 height 10
select select "ar"
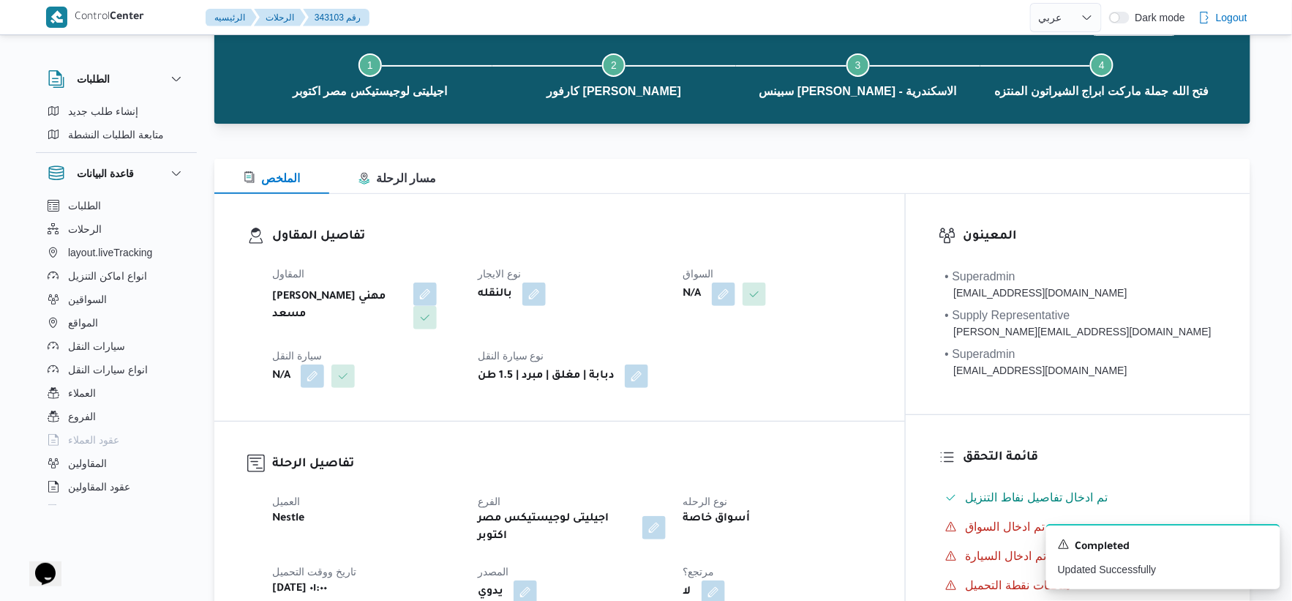
scroll to position [162, 0]
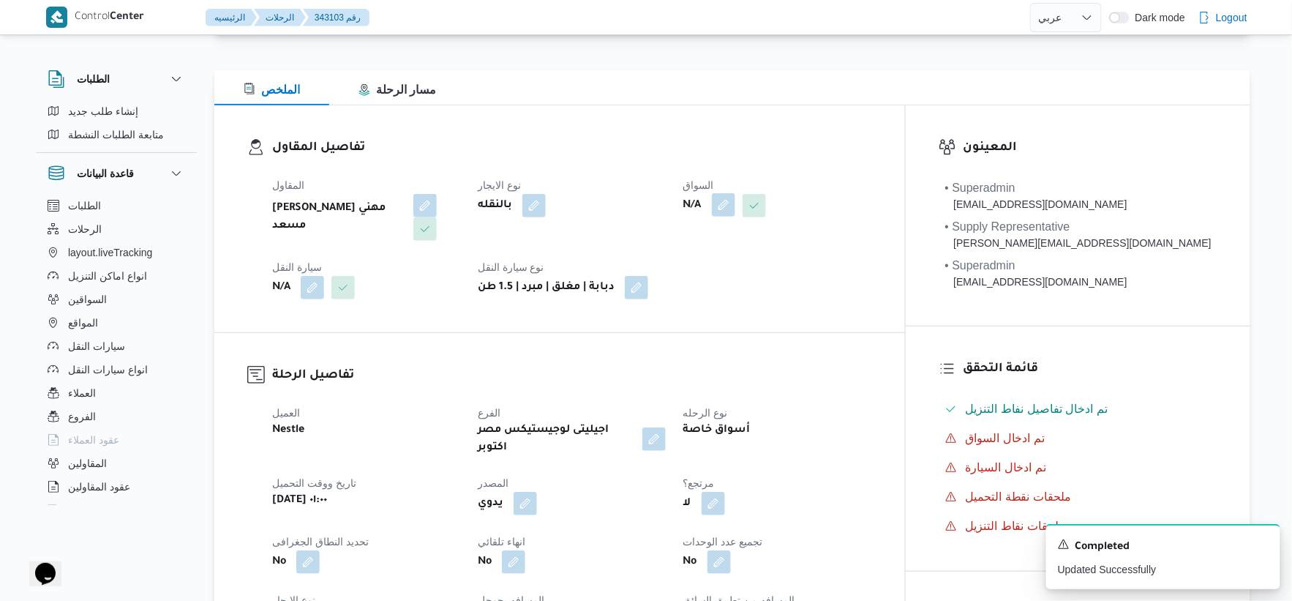
click at [735, 200] on button "button" at bounding box center [723, 204] width 23 height 23
click at [734, 271] on div "Search" at bounding box center [752, 264] width 110 height 29
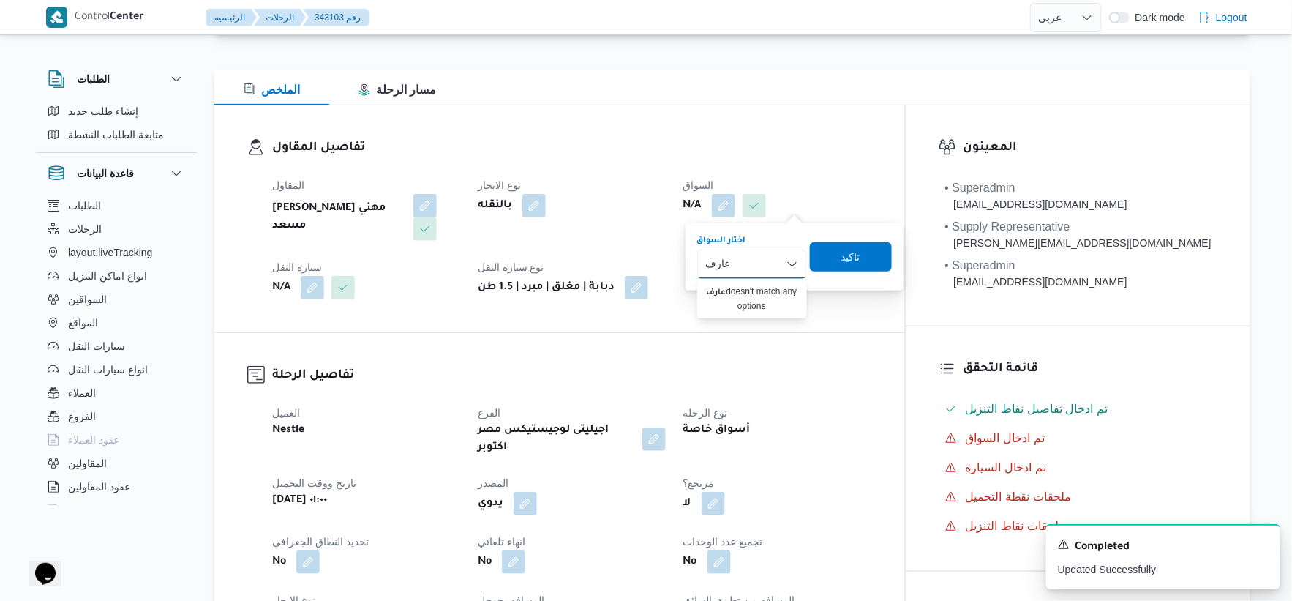
type input "عارف"
click at [869, 395] on div "العميل Nestle الفرع اجيليتى لوجيستيكس مصر اكتوبر نوع الرحله أسواق خاصة تاريخ وو…" at bounding box center [572, 576] width 618 height 363
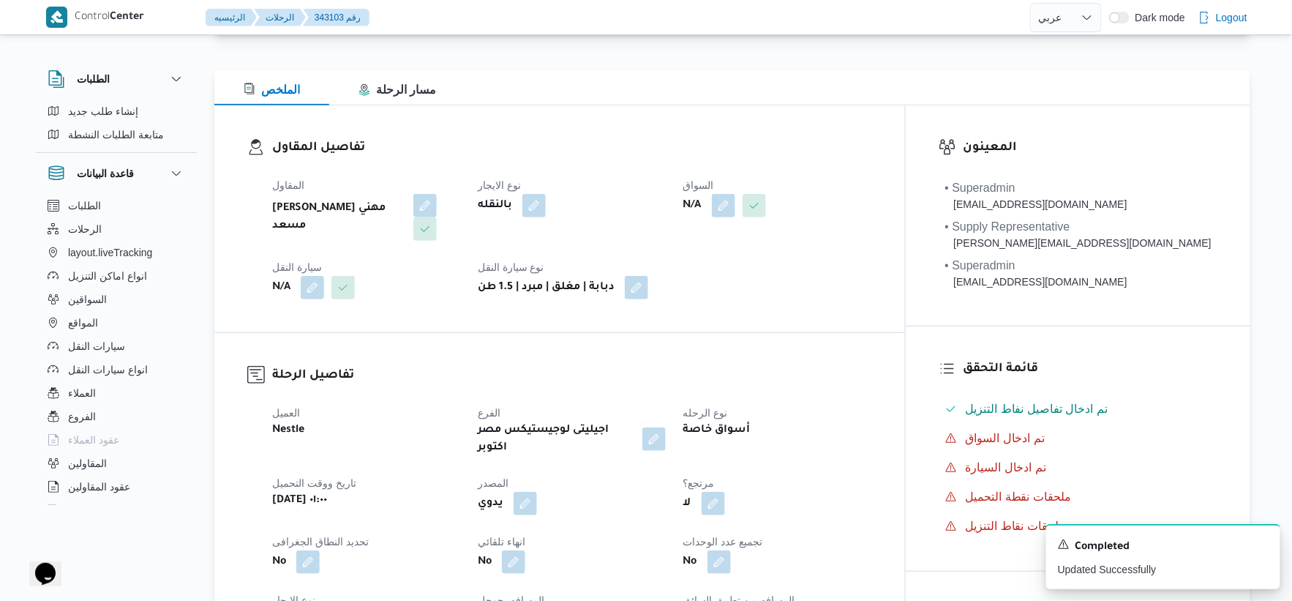
click at [623, 333] on div "تفاصيل الرحلة العميل Nestle الفرع اجيليتى لوجيستيكس مصر اكتوبر نوع الرحله أسواق…" at bounding box center [559, 557] width 691 height 449
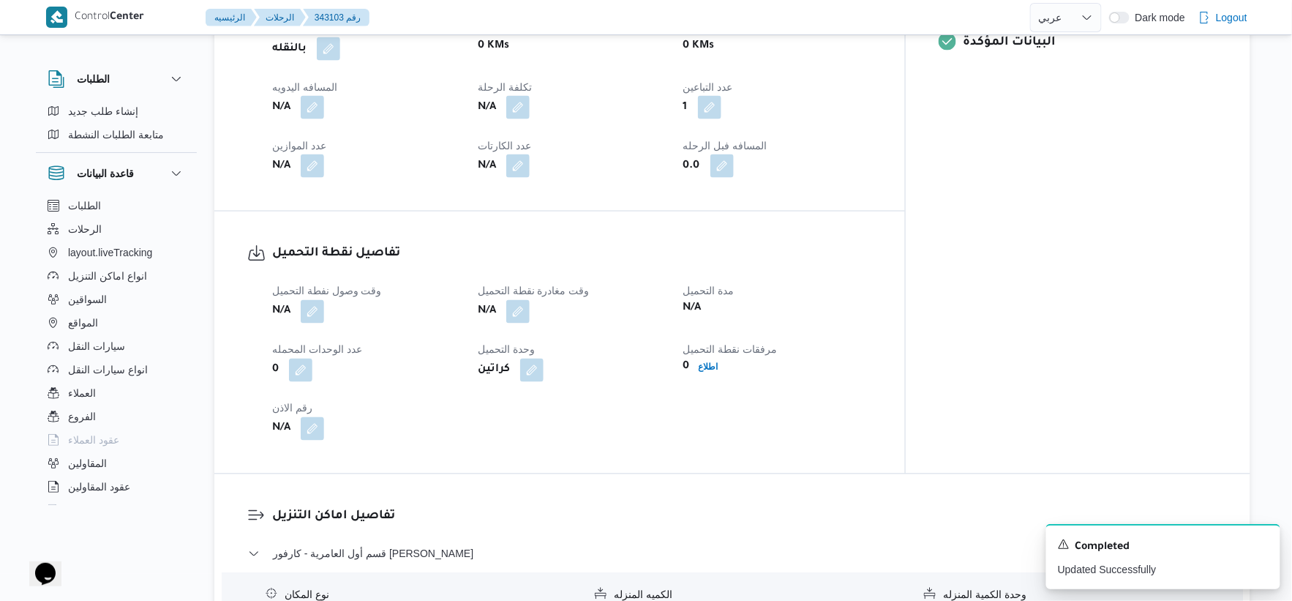
scroll to position [732, 0]
click at [318, 301] on button "button" at bounding box center [312, 312] width 23 height 23
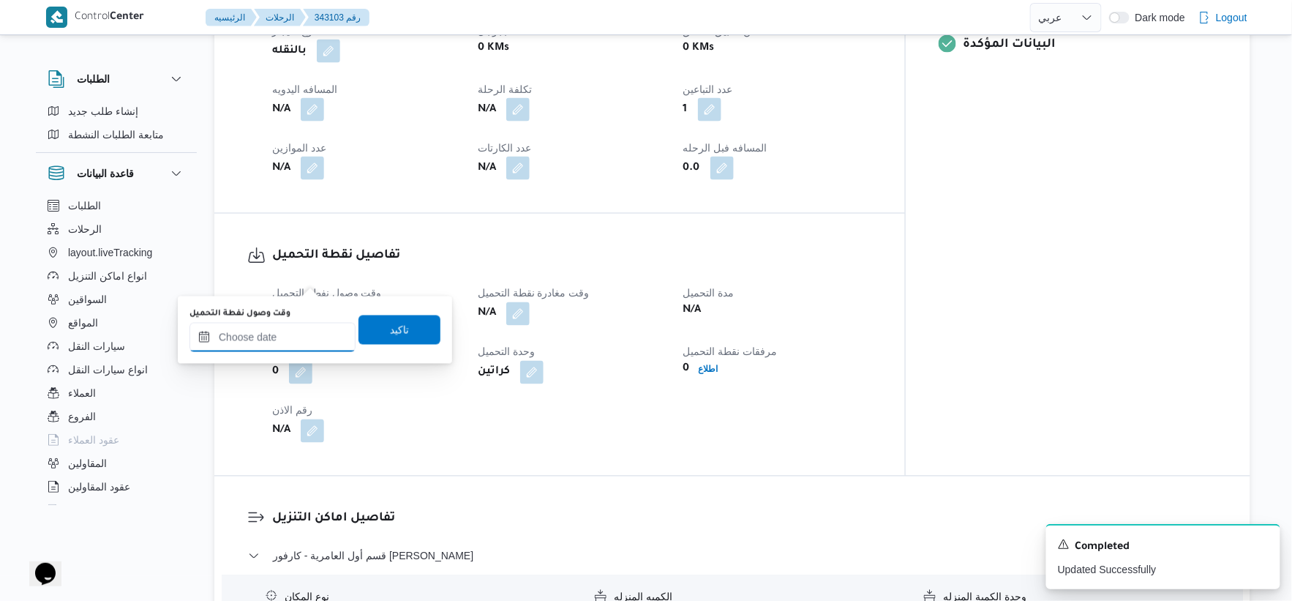
click at [301, 342] on input "وقت وصول نفطة التحميل" at bounding box center [273, 337] width 166 height 29
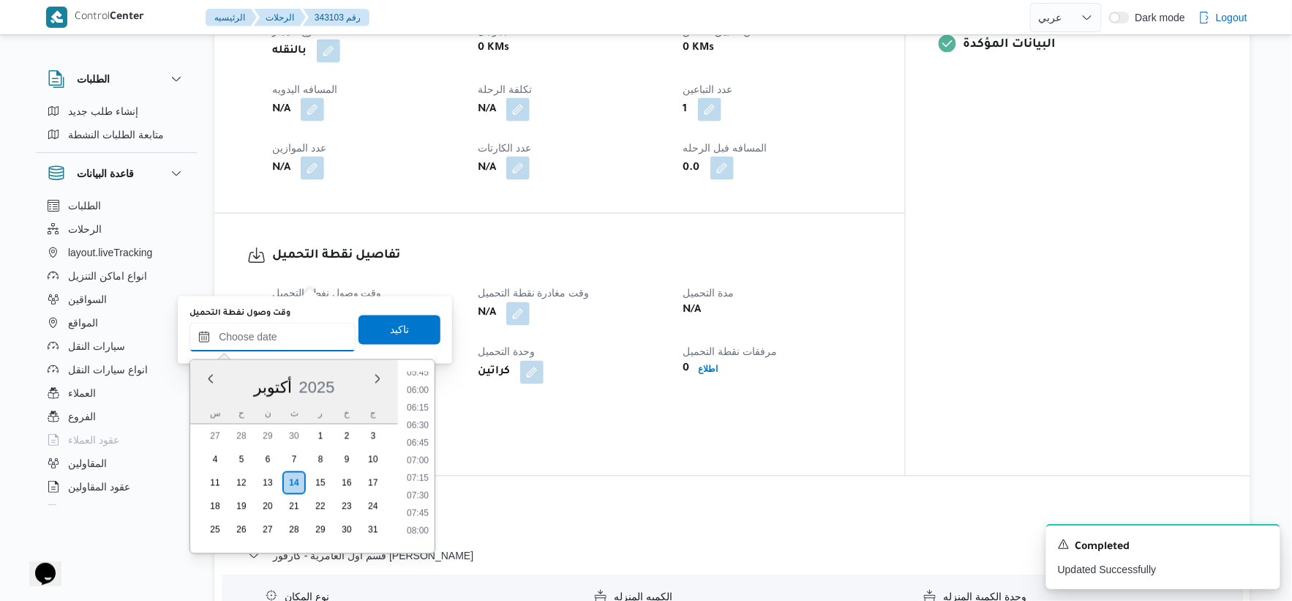
scroll to position [383, 0]
click at [425, 415] on li "06:00" at bounding box center [418, 417] width 34 height 15
type input "١٤/١٠/٢٠٢٥ ٠٦:٠٠"
click at [577, 414] on div "وقت وصول نفطة التحميل N/A وقت مغادرة نقطة التحميل N/A مدة التحميل N/A عدد الوحد…" at bounding box center [572, 364] width 618 height 176
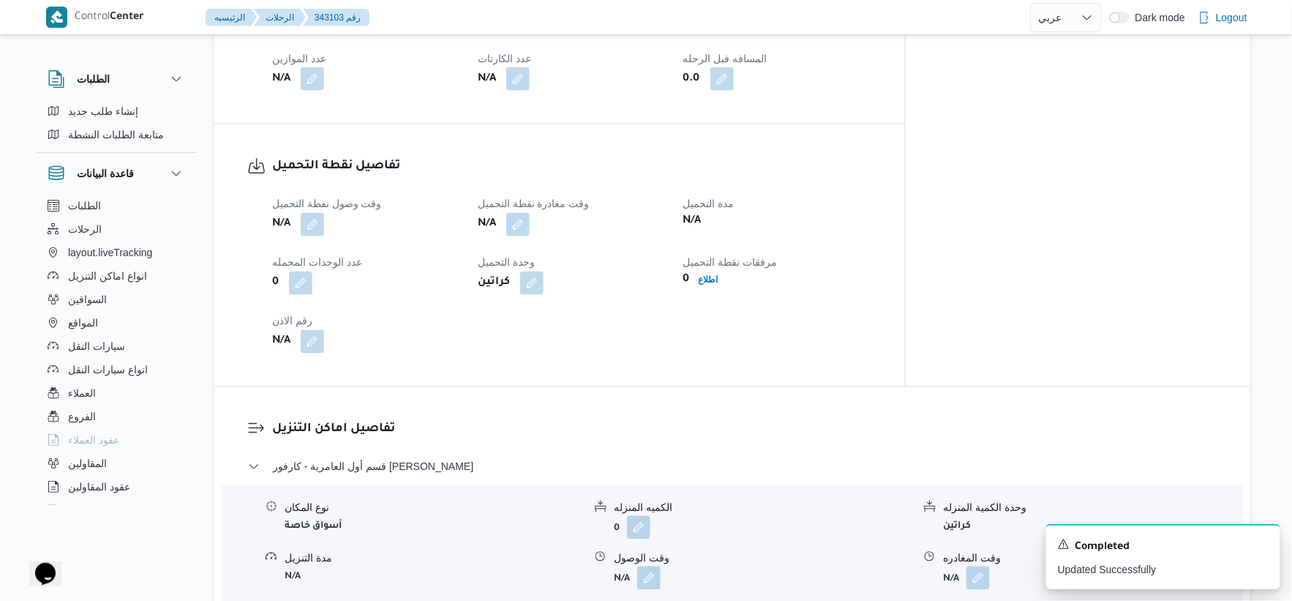
scroll to position [732, 0]
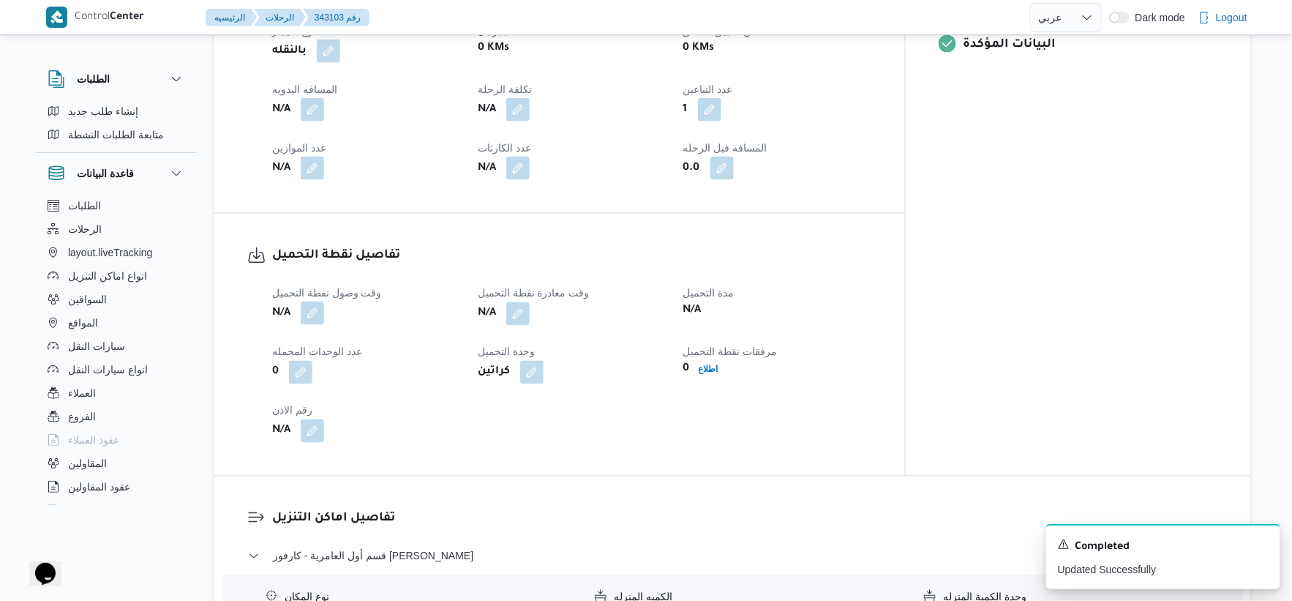
click at [309, 301] on button "button" at bounding box center [312, 312] width 23 height 23
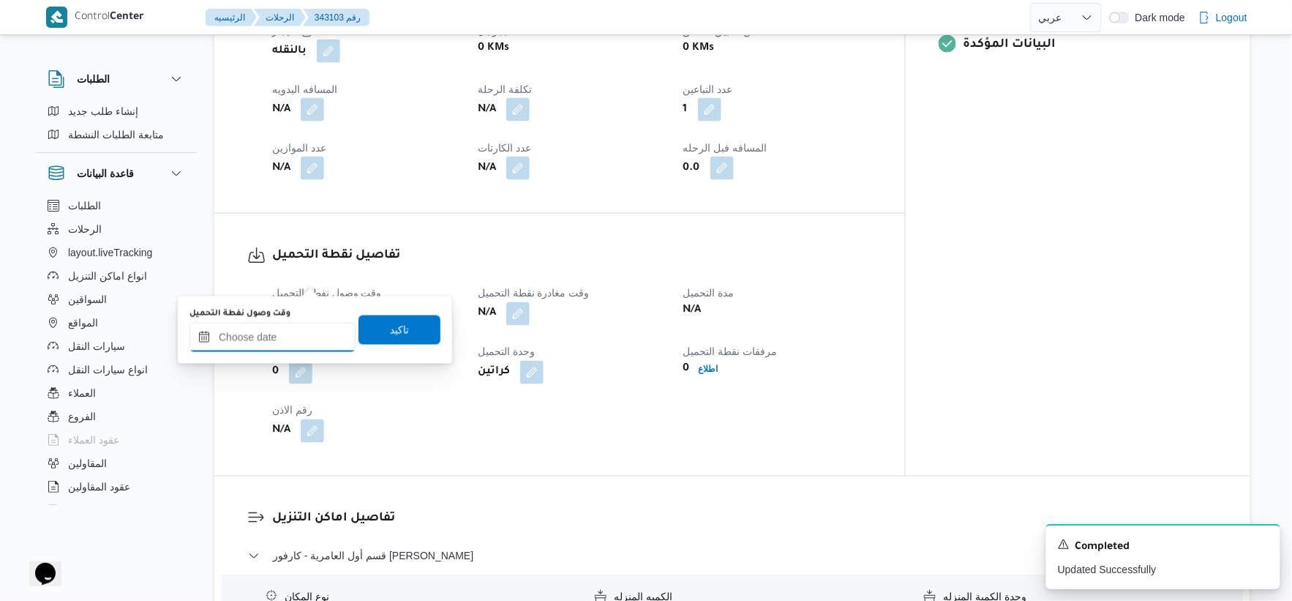
click at [287, 334] on input "وقت وصول نفطة التحميل" at bounding box center [273, 337] width 166 height 29
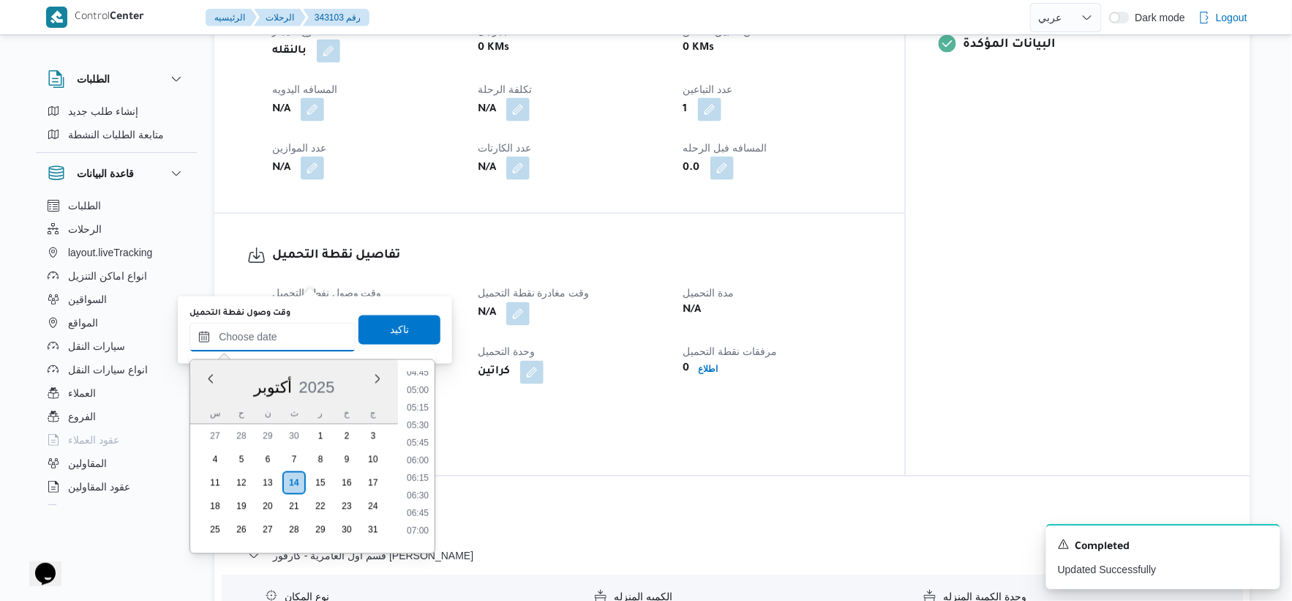
scroll to position [301, 0]
click at [423, 411] on li "04:45" at bounding box center [418, 411] width 34 height 15
type input "١٤/١٠/٢٠٢٥ ٠٤:٤٥"
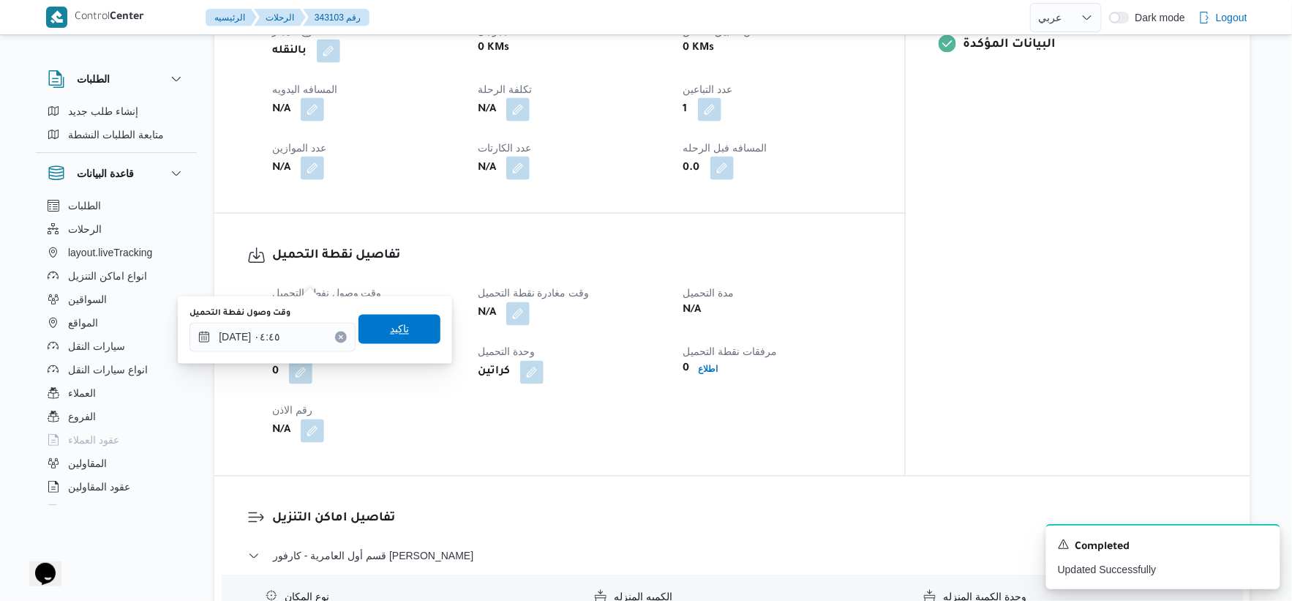
click at [401, 327] on span "تاكيد" at bounding box center [400, 329] width 82 height 29
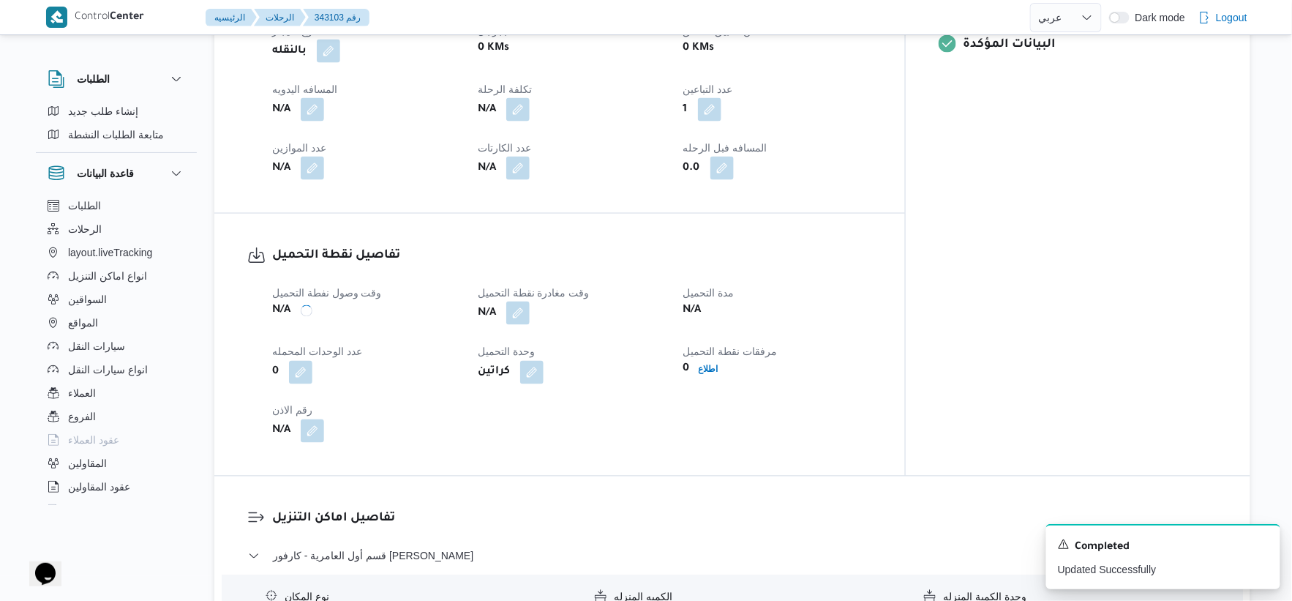
click at [530, 301] on button "button" at bounding box center [517, 312] width 23 height 23
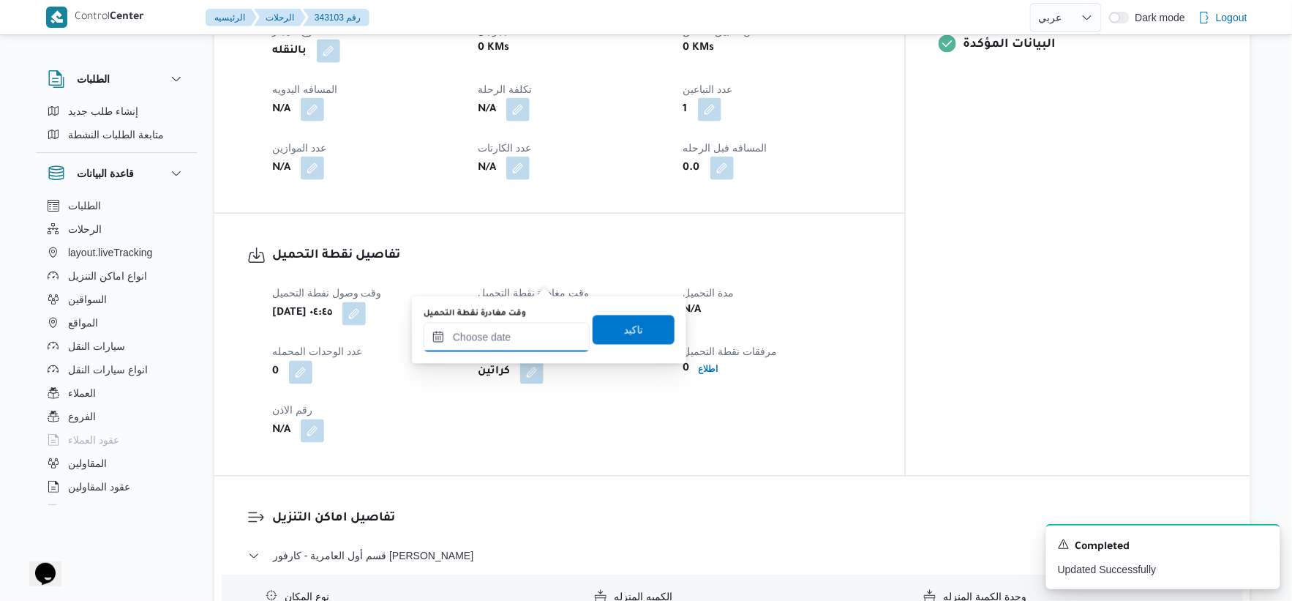
click at [516, 333] on input "وقت مغادرة نقطة التحميل" at bounding box center [507, 337] width 166 height 29
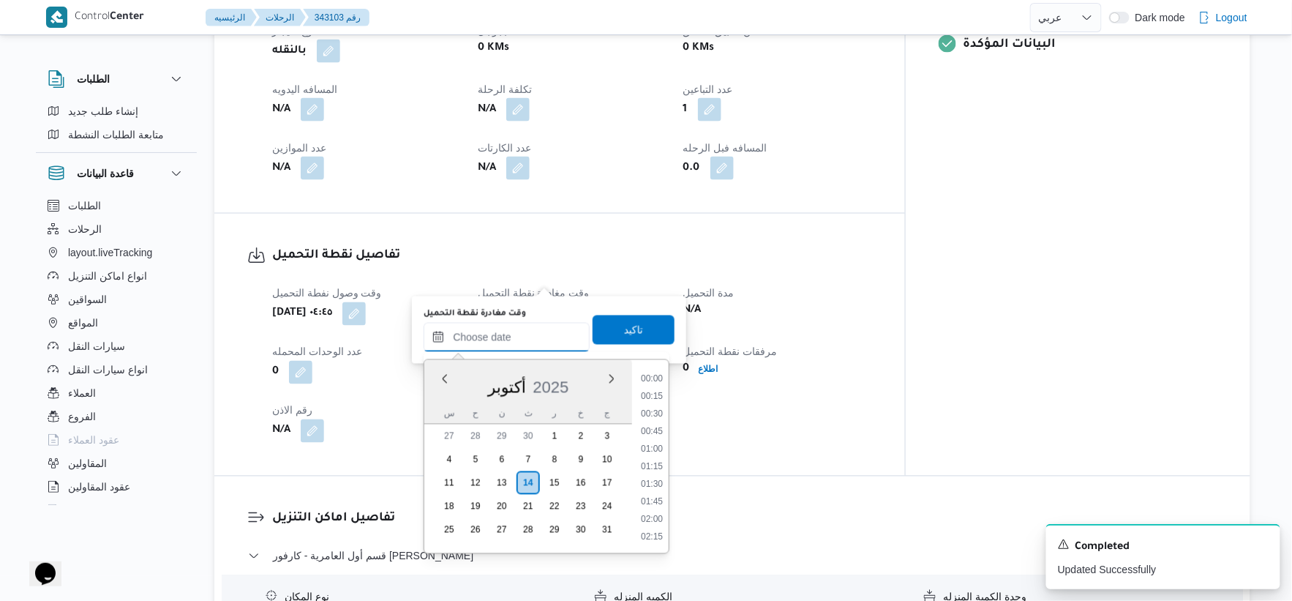
scroll to position [545, 0]
click at [652, 461] on li "09:00" at bounding box center [652, 466] width 34 height 15
type input "١٤/١٠/٢٠٢٥ ٠٩:٠٠"
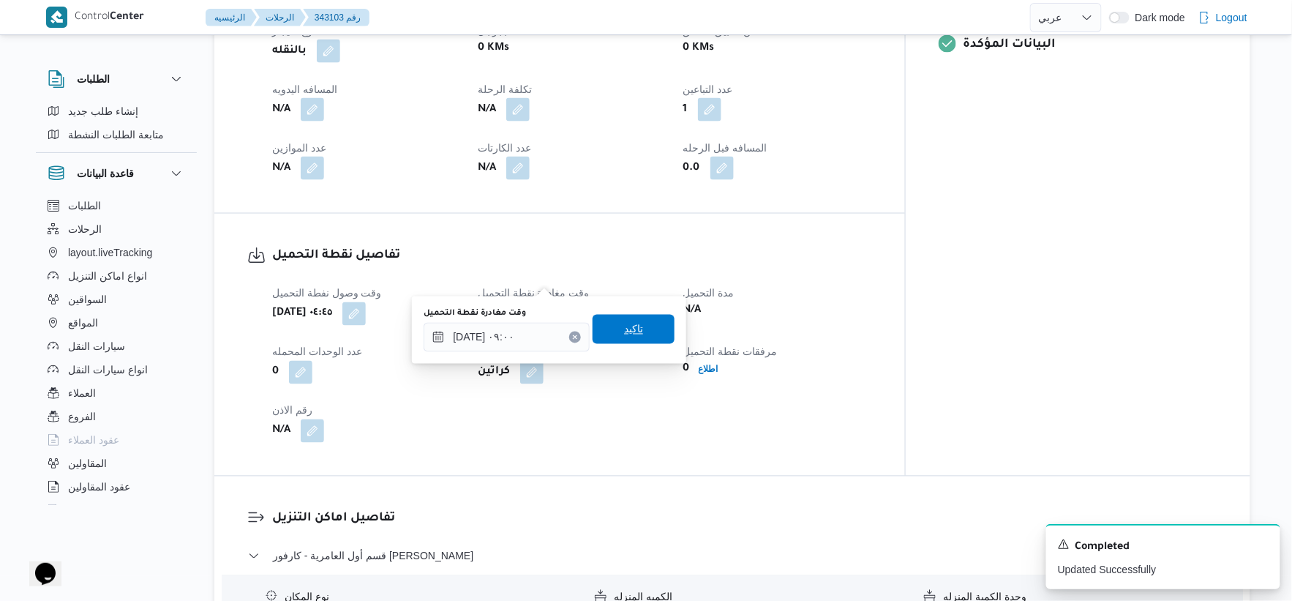
click at [634, 331] on span "تاكيد" at bounding box center [633, 329] width 19 height 18
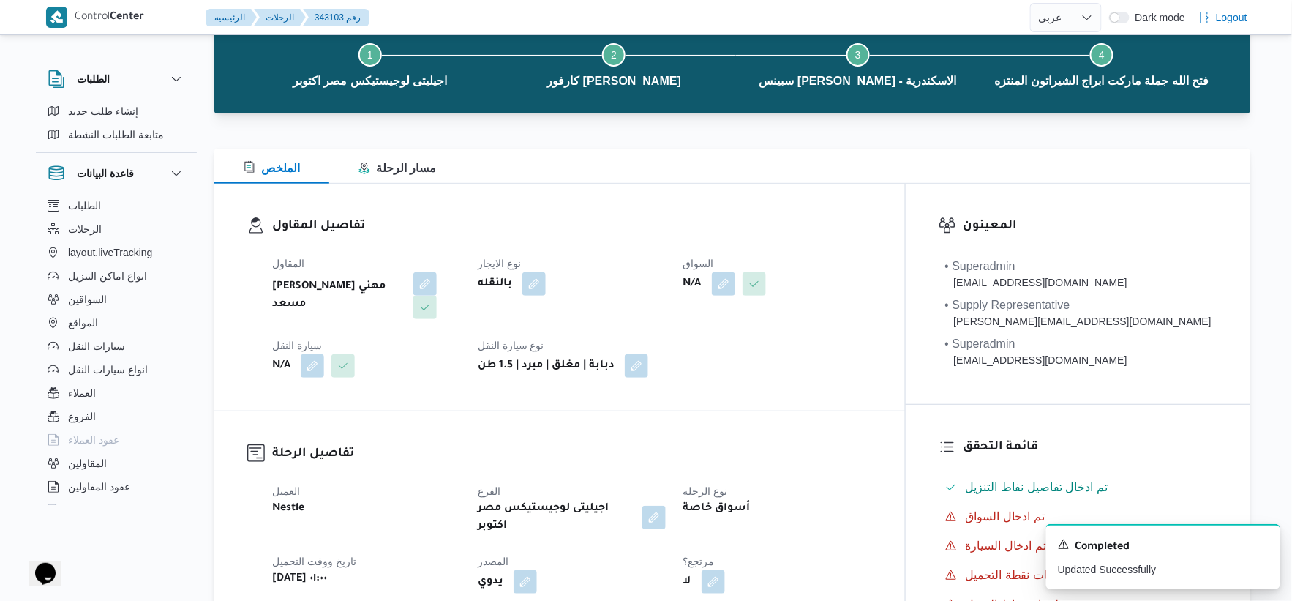
scroll to position [0, 0]
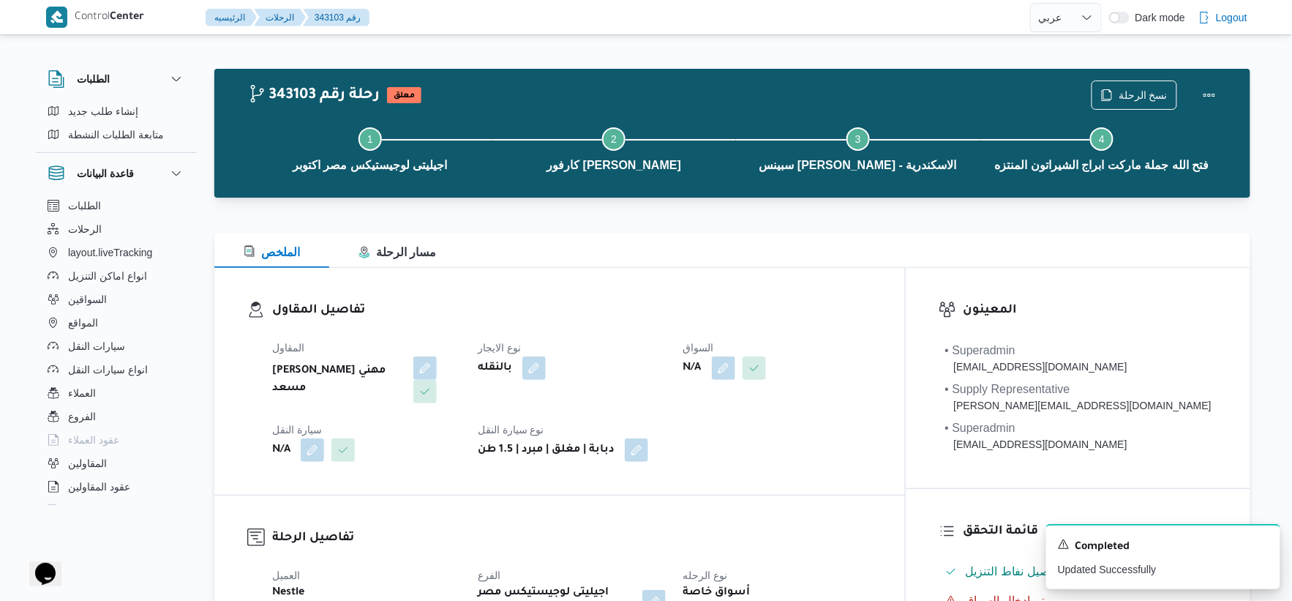
click at [379, 364] on b "راجح ضبع مهني مسعد" at bounding box center [337, 379] width 131 height 35
copy div "راجح ضبع مهني مسعد"
click at [735, 375] on button "button" at bounding box center [723, 367] width 23 height 23
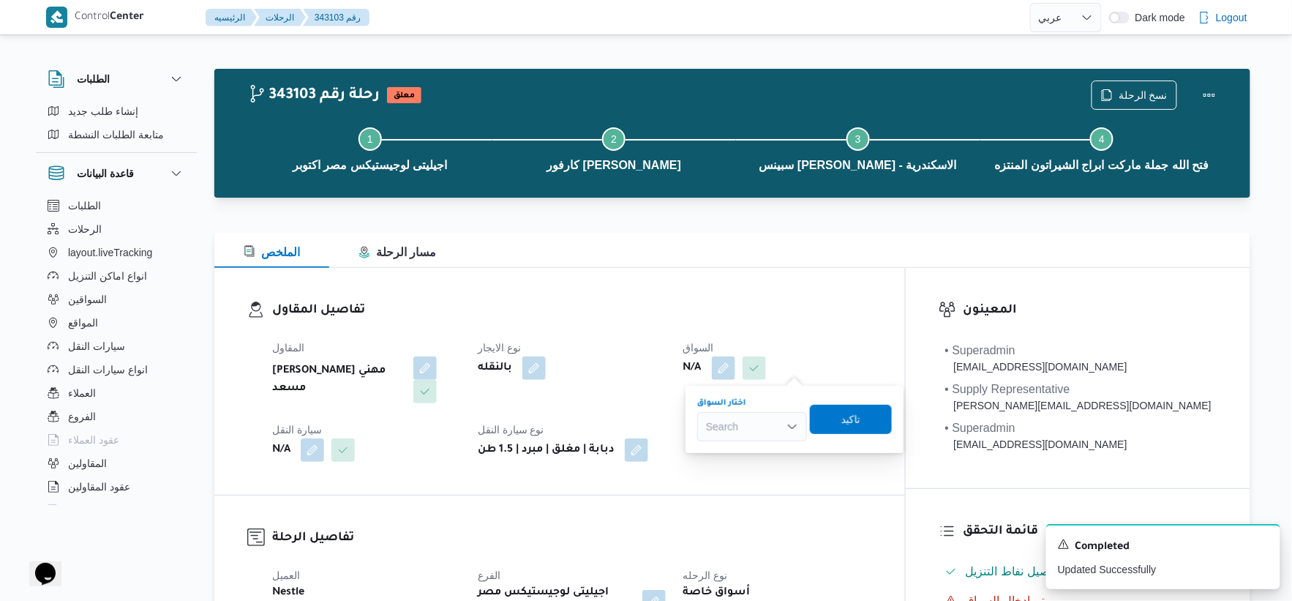
click at [741, 432] on div "Search" at bounding box center [752, 426] width 110 height 29
type input "عارف"
click at [746, 449] on span "احمد عارف علي السمان" at bounding box center [761, 453] width 75 height 18
click at [873, 415] on span "تاكيد" at bounding box center [863, 419] width 19 height 18
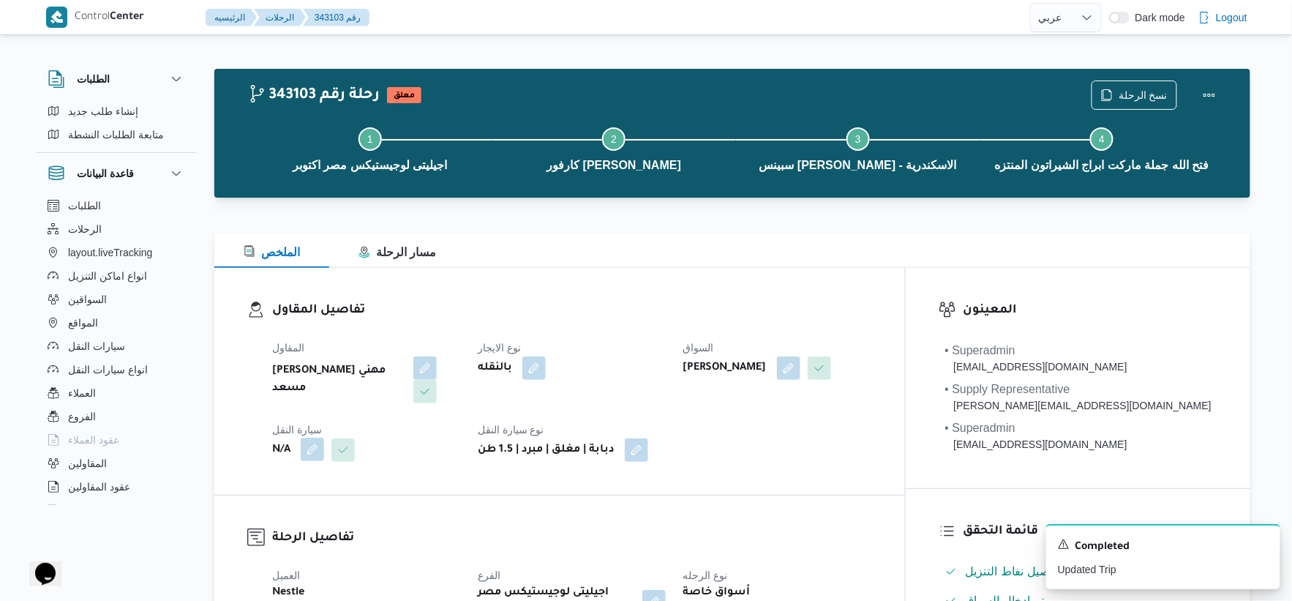
click at [312, 438] on button "button" at bounding box center [312, 449] width 23 height 23
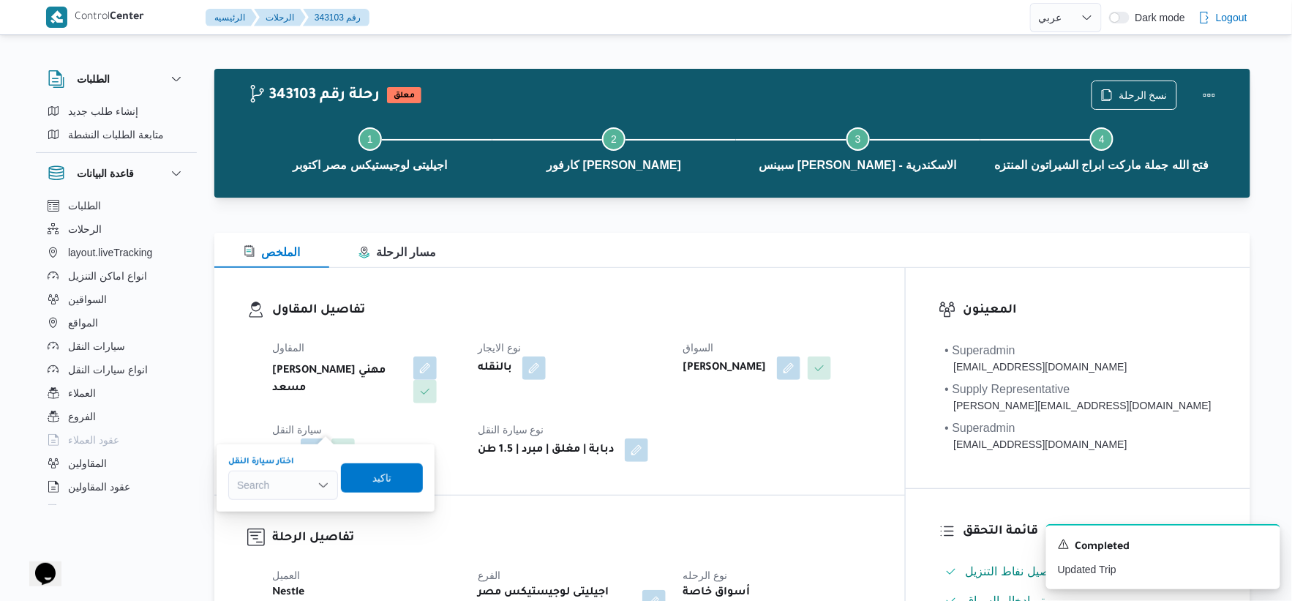
click at [275, 490] on div "Search" at bounding box center [283, 484] width 110 height 29
type input "1693"
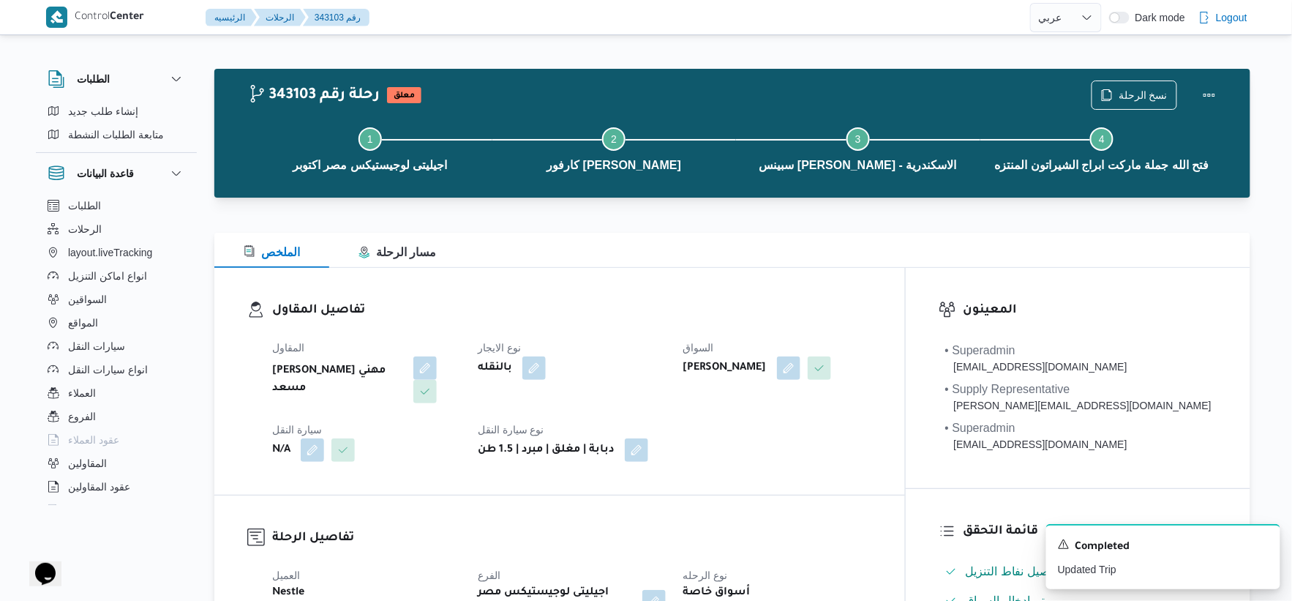
click at [362, 370] on b "راجح ضبع مهني مسعد" at bounding box center [337, 379] width 131 height 35
copy div "راجح ضبع مهني مسعد"
click at [308, 438] on button "button" at bounding box center [312, 449] width 23 height 23
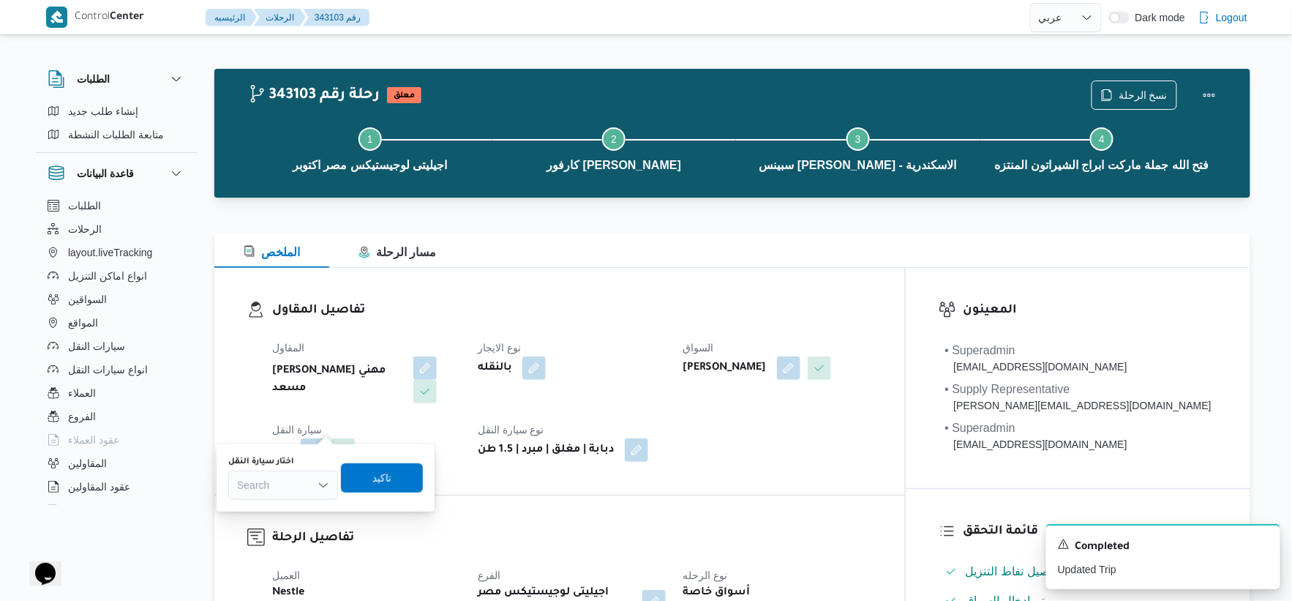
click at [290, 491] on div "Search" at bounding box center [283, 484] width 110 height 29
type input "1693"
click at [280, 509] on span "رصب 1693 | null" at bounding box center [292, 512] width 75 height 18
click at [389, 479] on span "تاكيد" at bounding box center [395, 477] width 19 height 18
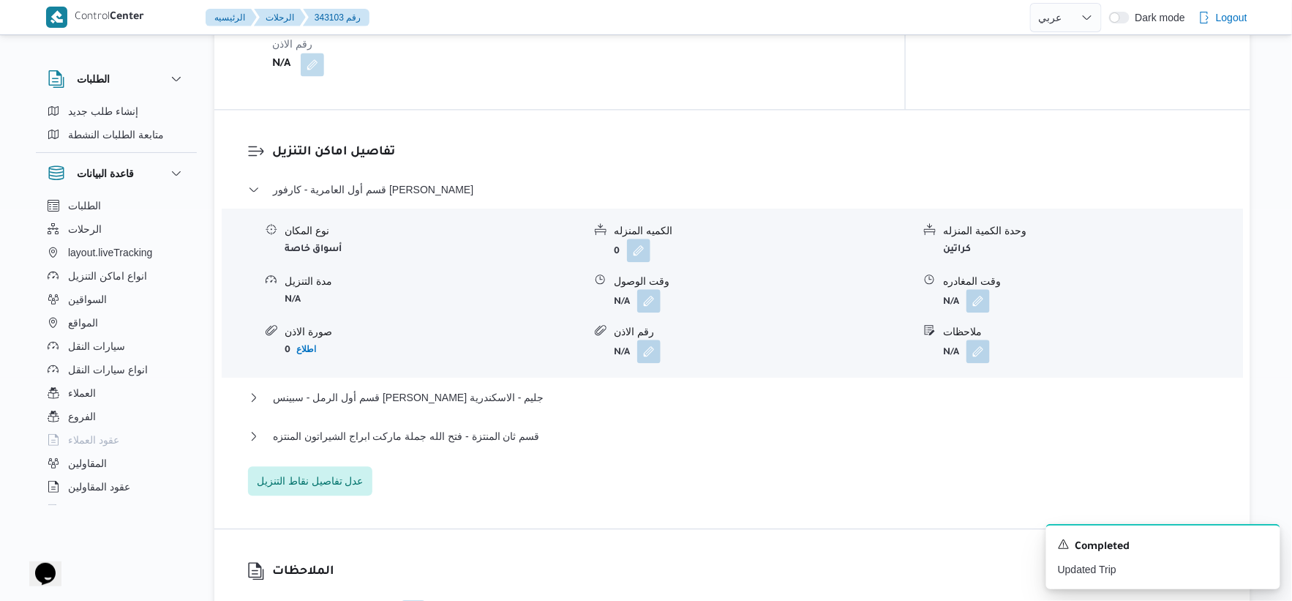
scroll to position [1138, 0]
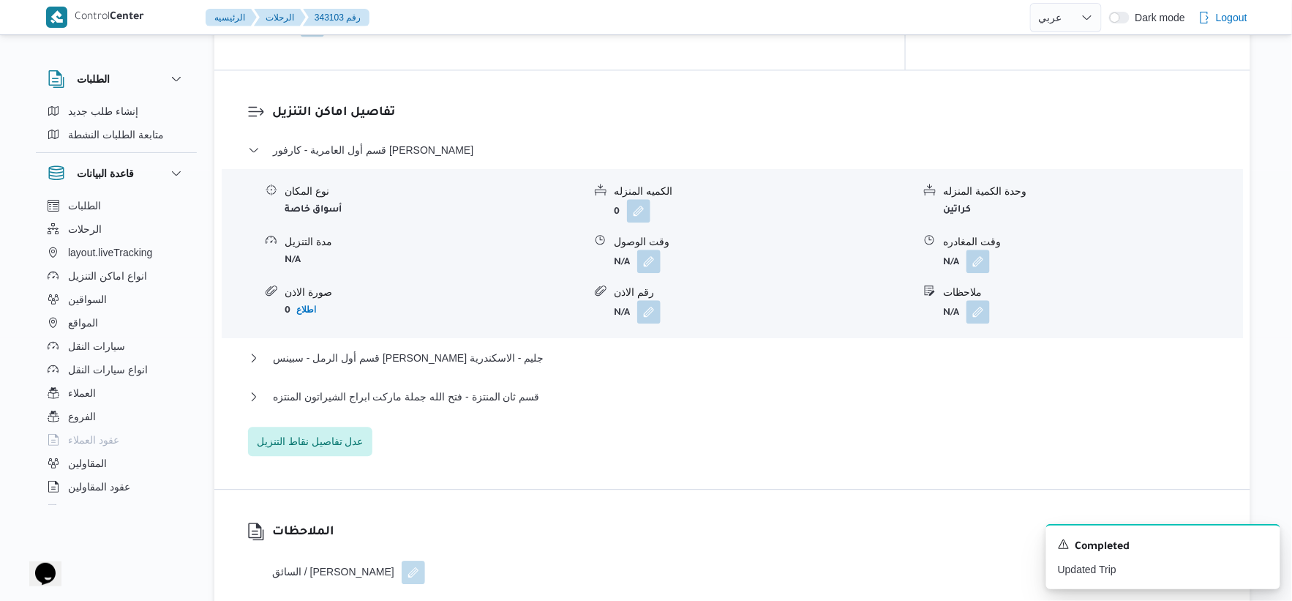
select select "ar"
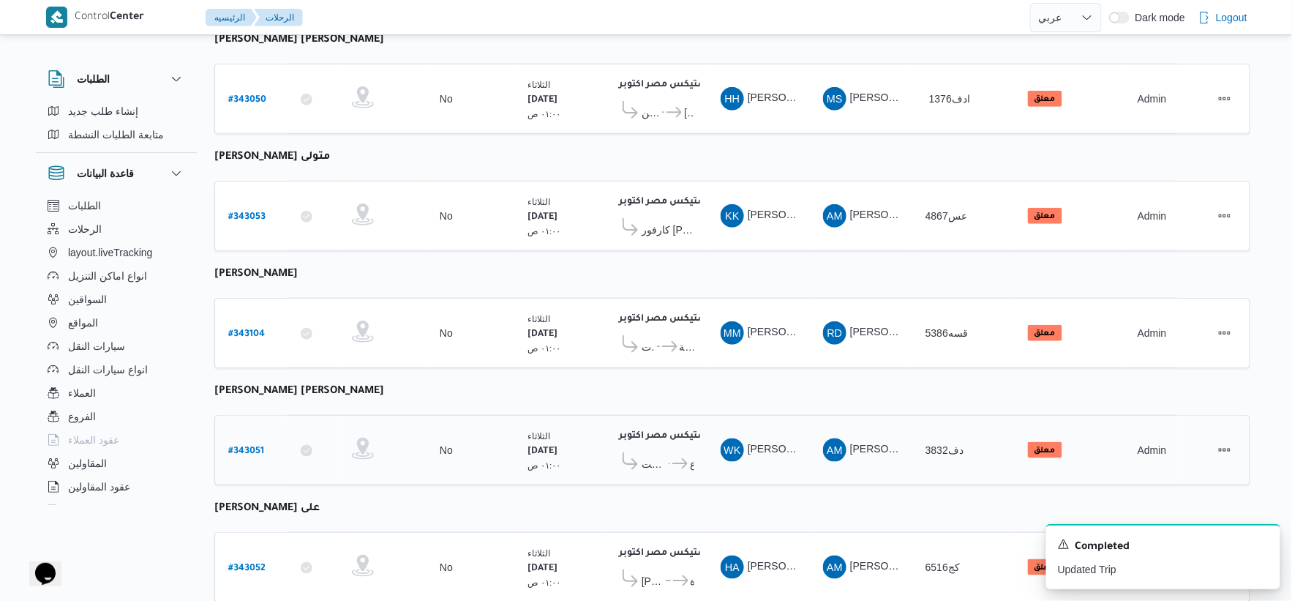
scroll to position [595, 0]
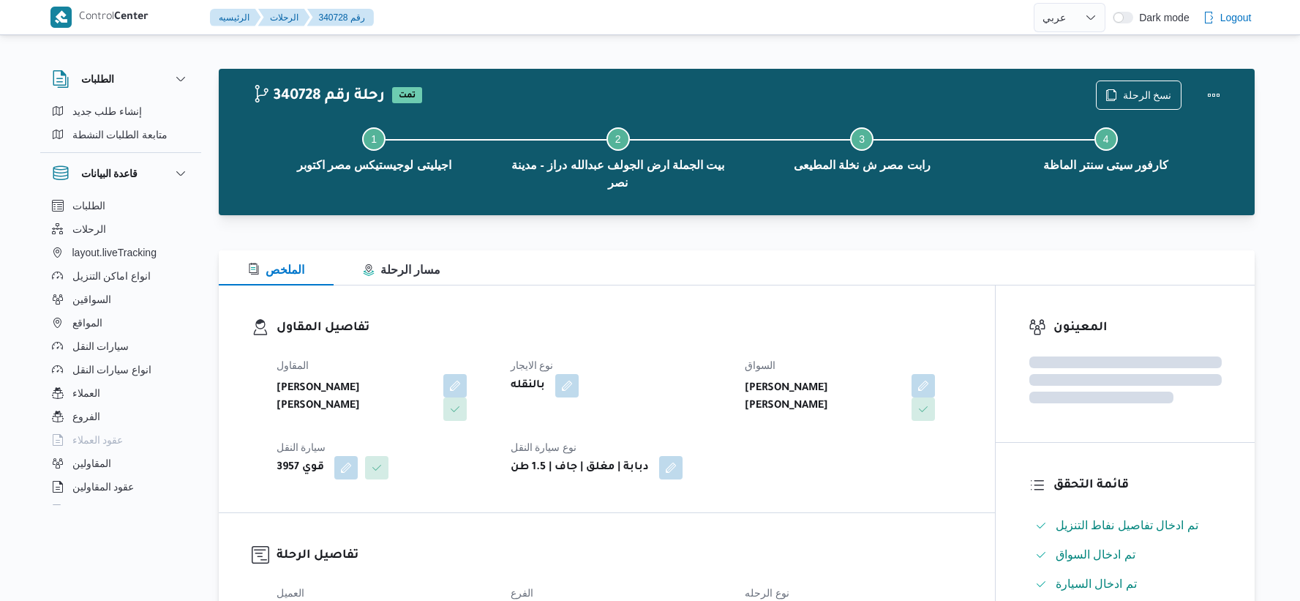
select select "ar"
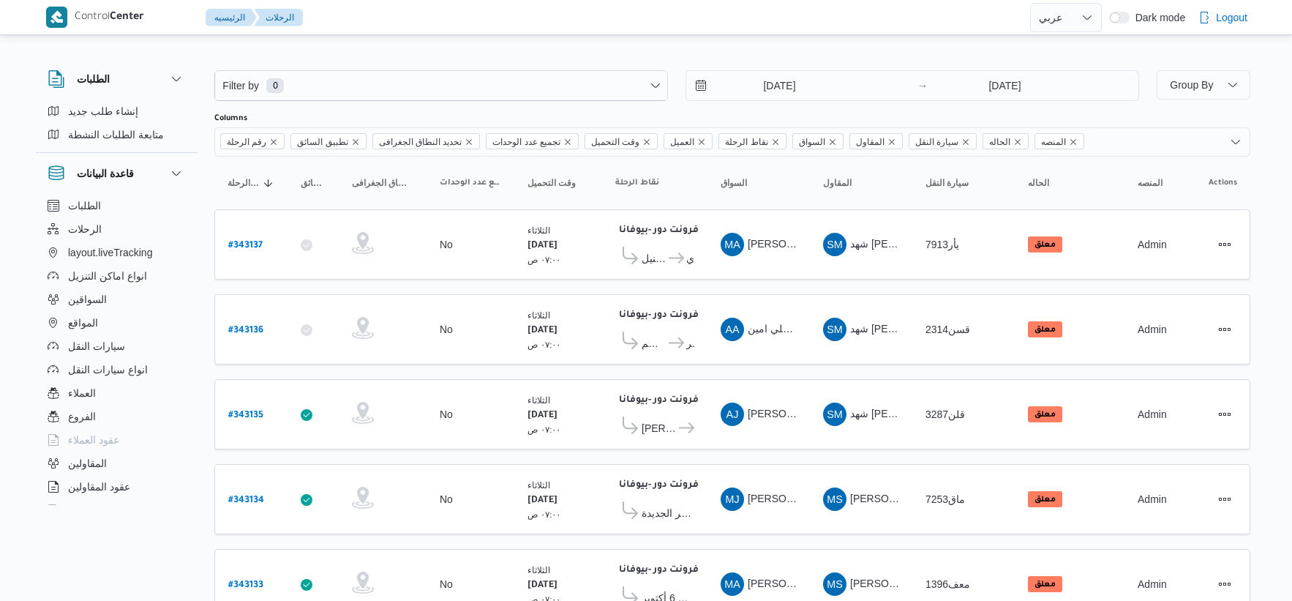
select select "ar"
click at [126, 296] on button "السواقين" at bounding box center [116, 299] width 149 height 23
select select "ar"
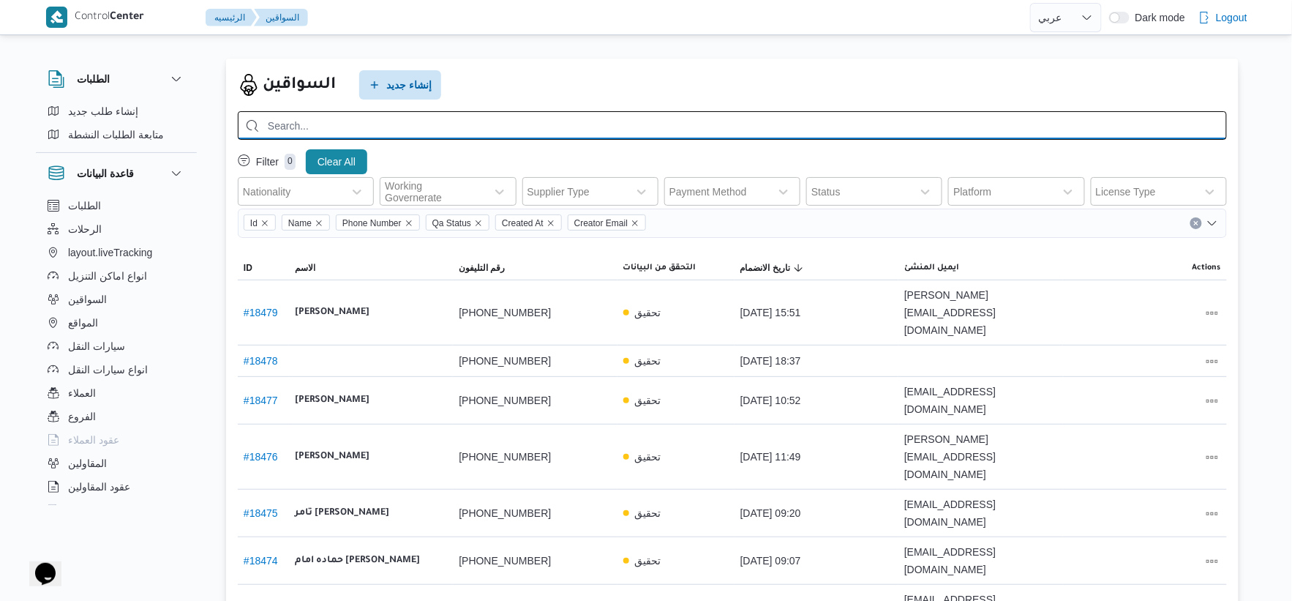
click at [451, 128] on input "search" at bounding box center [732, 125] width 989 height 29
type input "[PERSON_NAME]"
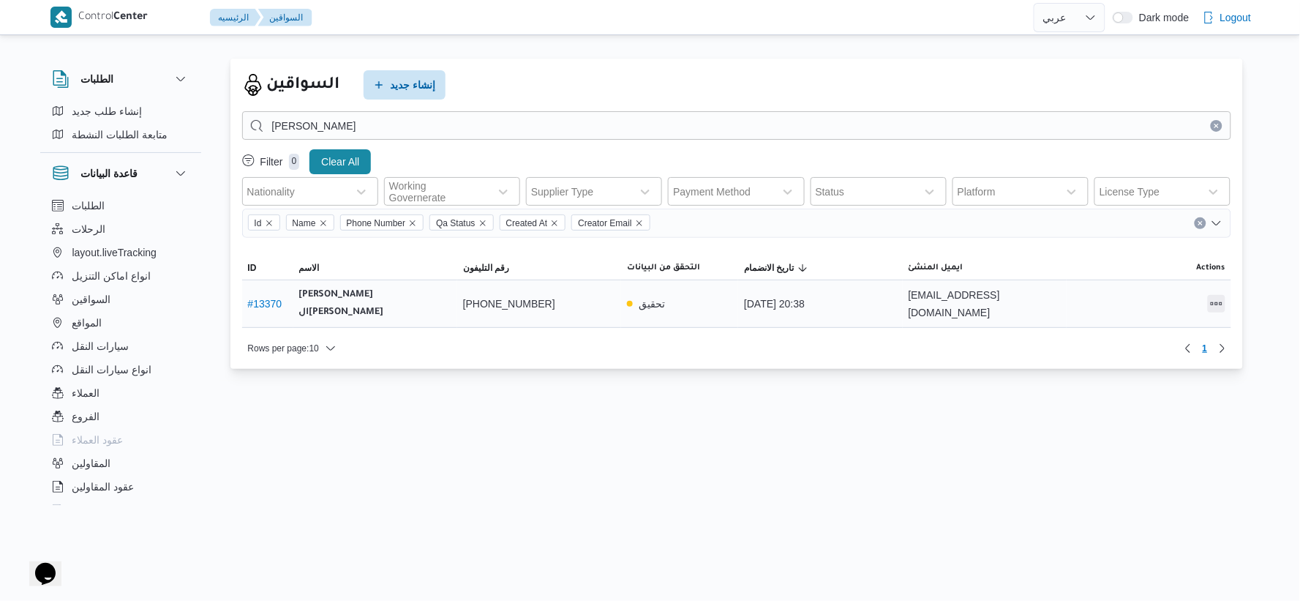
click at [1224, 301] on button "All actions" at bounding box center [1217, 304] width 18 height 18
click at [1152, 269] on span "Preview" at bounding box center [1170, 266] width 47 height 12
select select "ar"
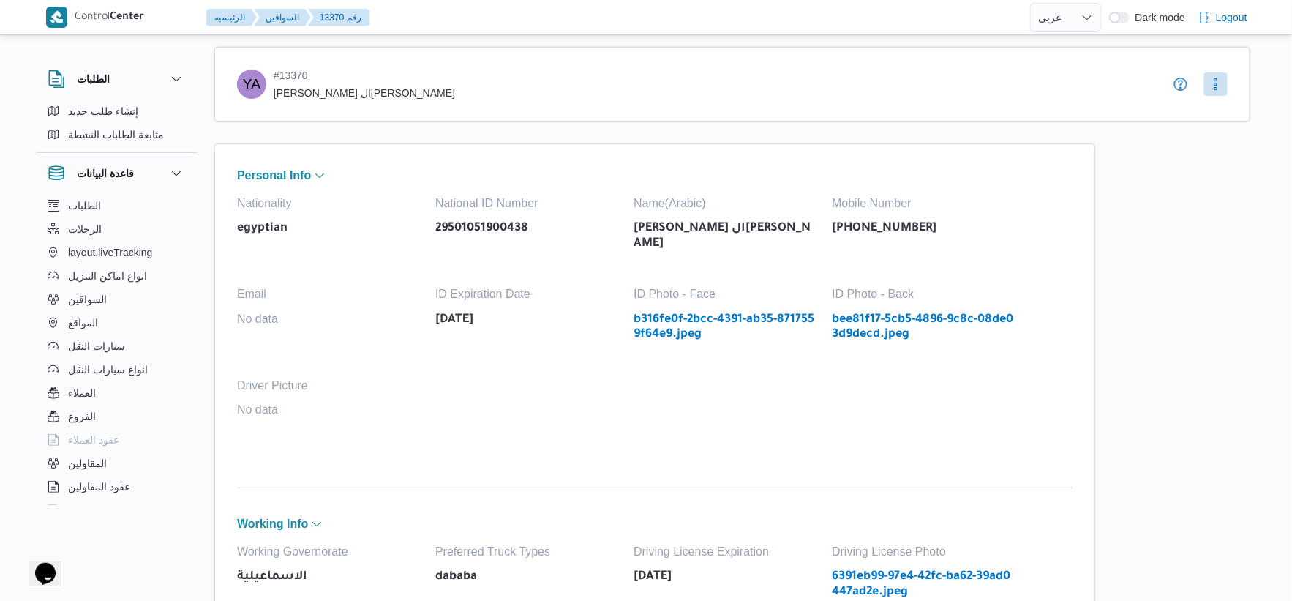
click at [737, 312] on link "b316fe0f-2bcc-4391-ab35-8717559f64e9.jpeg" at bounding box center [726, 327] width 184 height 30
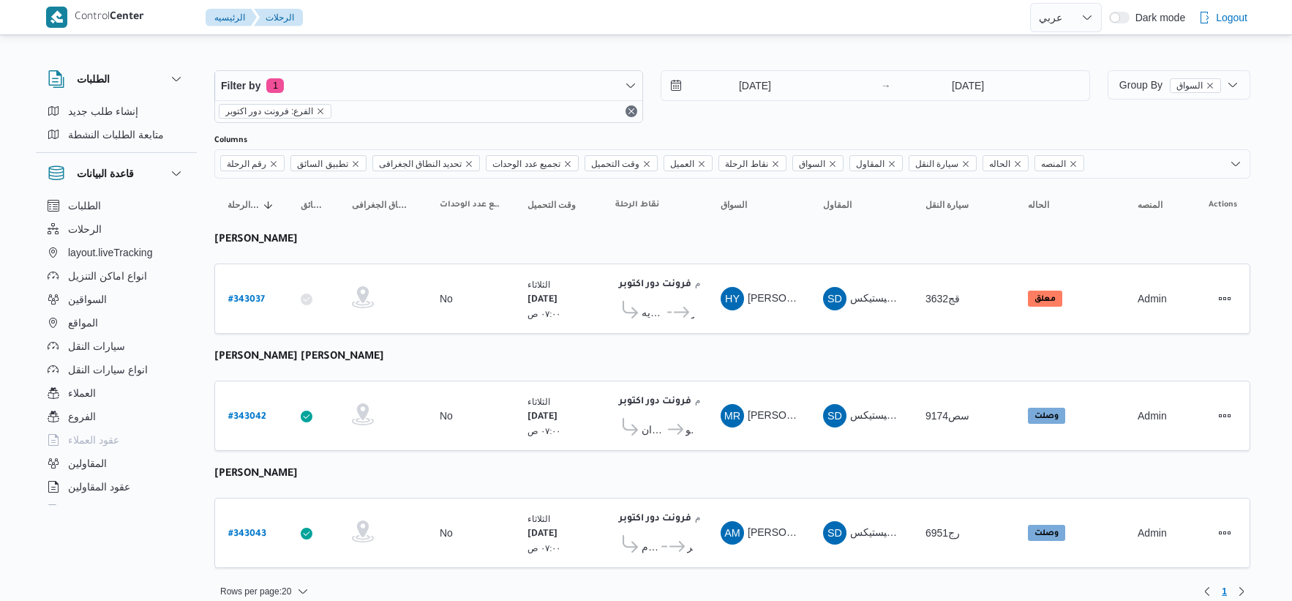
select select "ar"
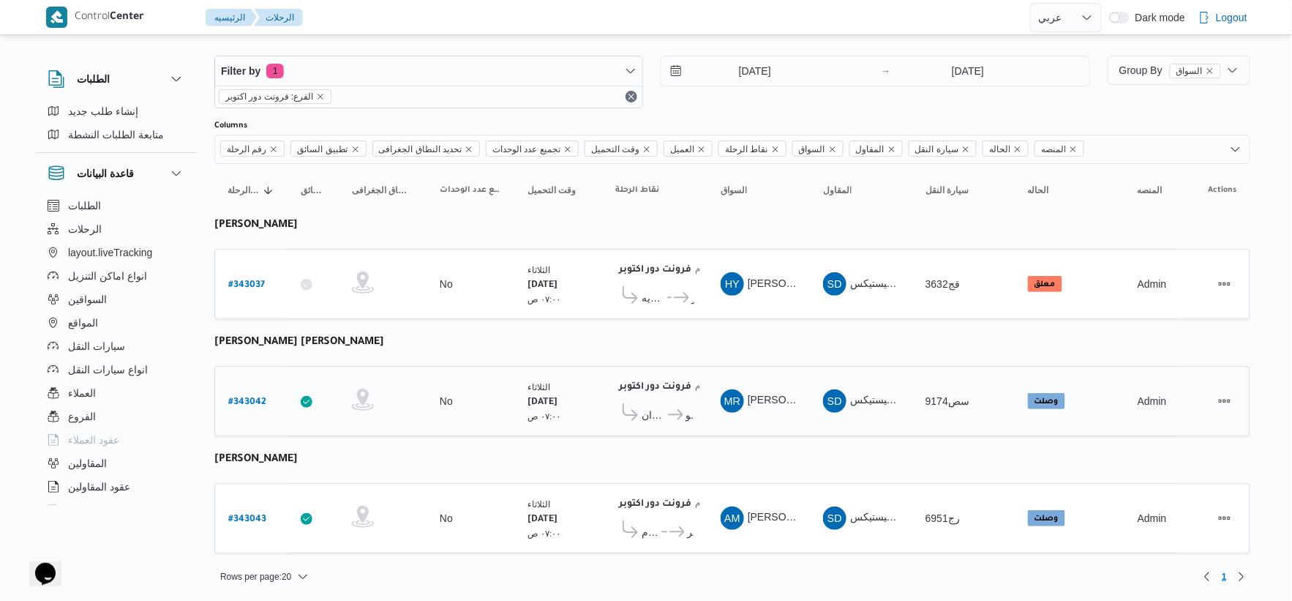
click at [251, 397] on b "# 343042" at bounding box center [247, 402] width 38 height 10
select select "ar"
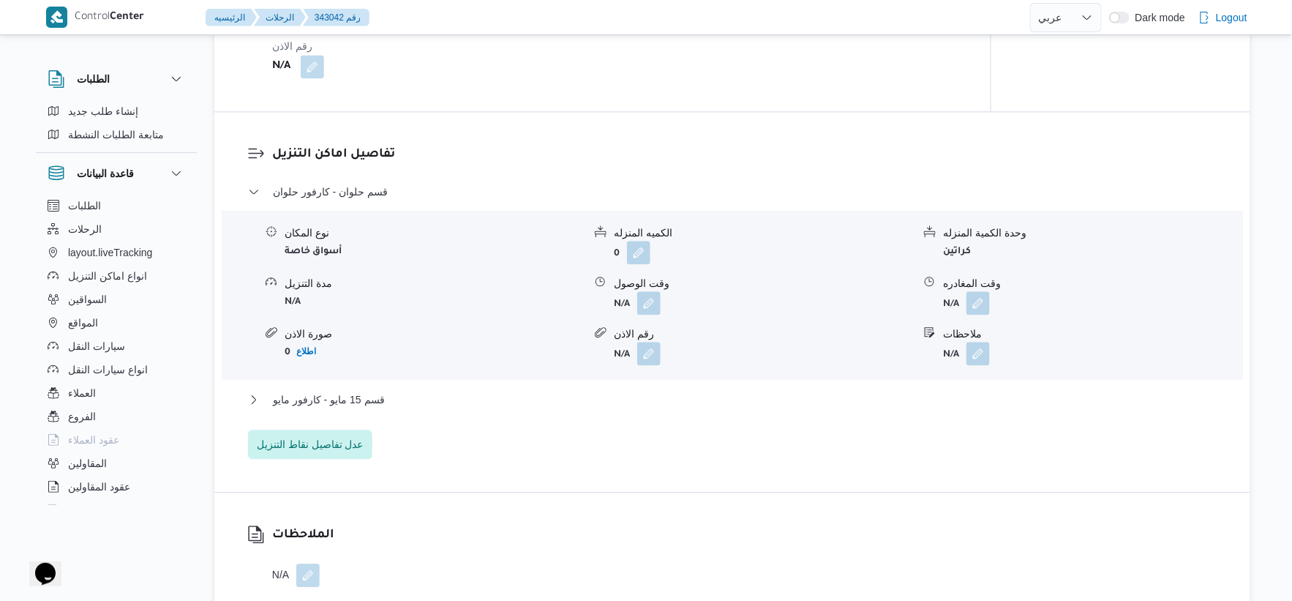
scroll to position [1138, 0]
click at [320, 442] on span "عدل تفاصيل نقاط التنزيل" at bounding box center [310, 443] width 107 height 18
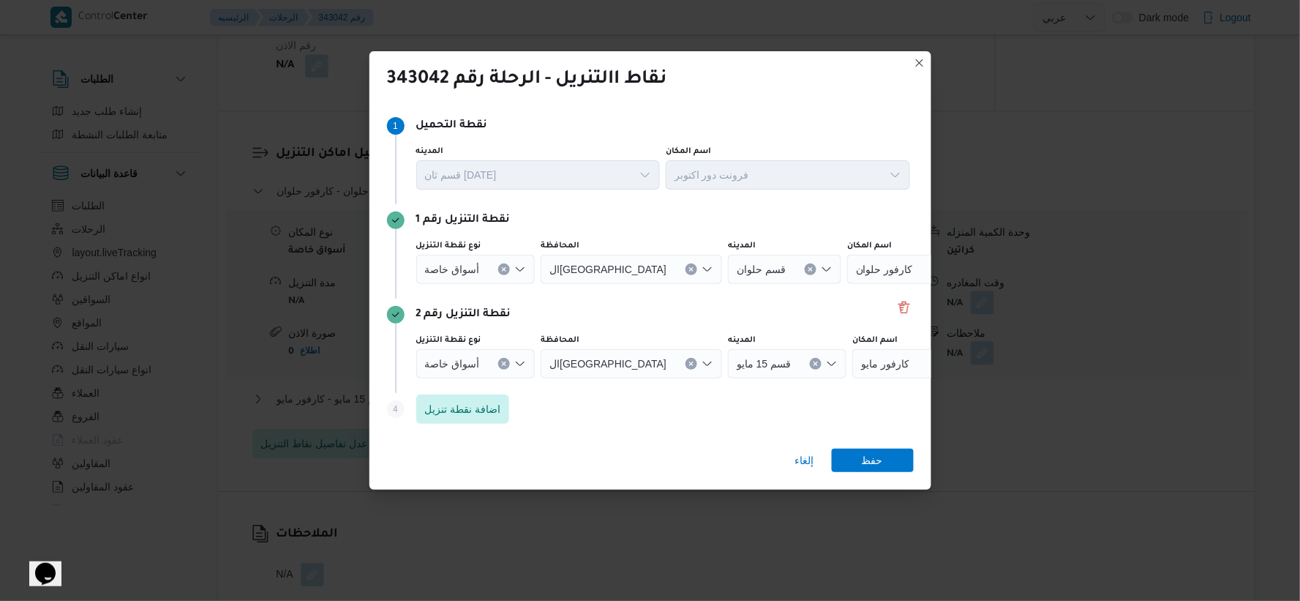
click at [502, 274] on button "Clear input" at bounding box center [504, 269] width 12 height 12
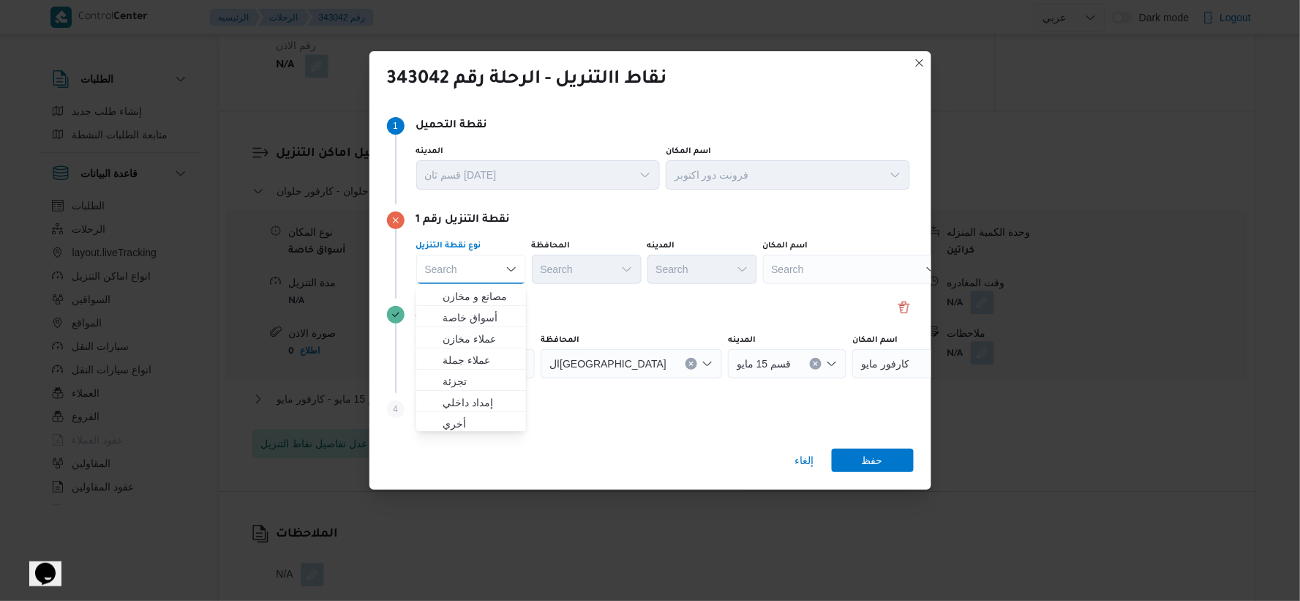
click at [807, 260] on div "Search" at bounding box center [854, 269] width 183 height 29
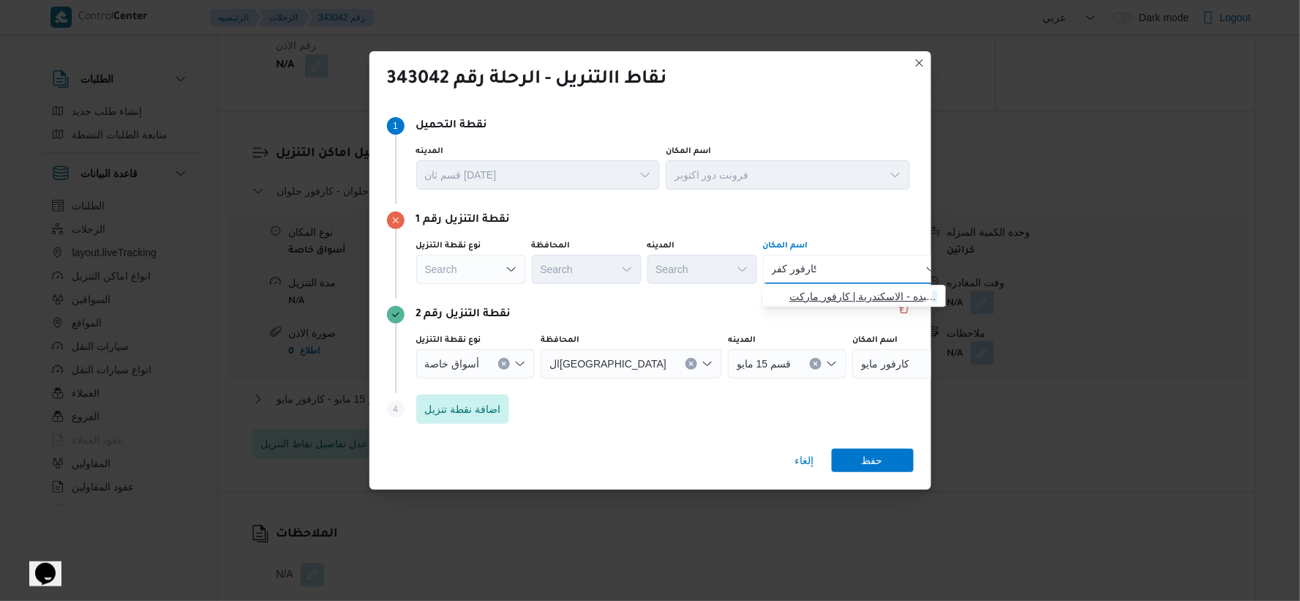
type input "كارفور كفر"
click at [849, 290] on span "كارفور [GEOGRAPHIC_DATA] | كارفور ماركت [GEOGRAPHIC_DATA] | [GEOGRAPHIC_DATA]" at bounding box center [863, 297] width 148 height 18
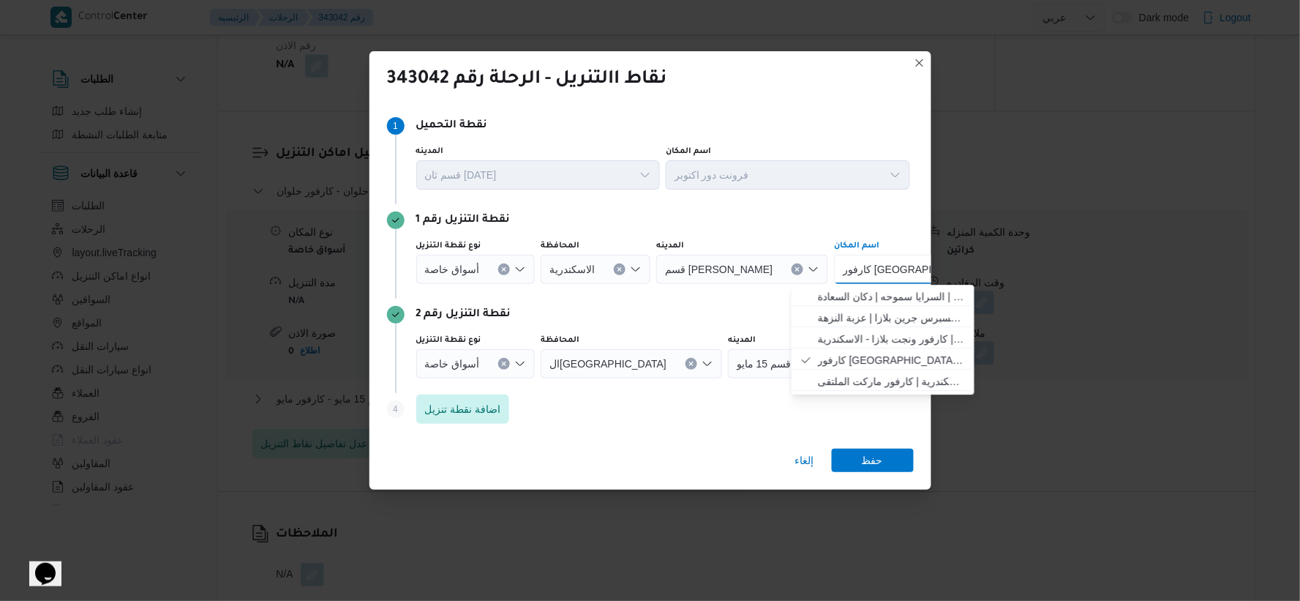
click at [503, 363] on icon "Clear input" at bounding box center [505, 363] width 4 height 4
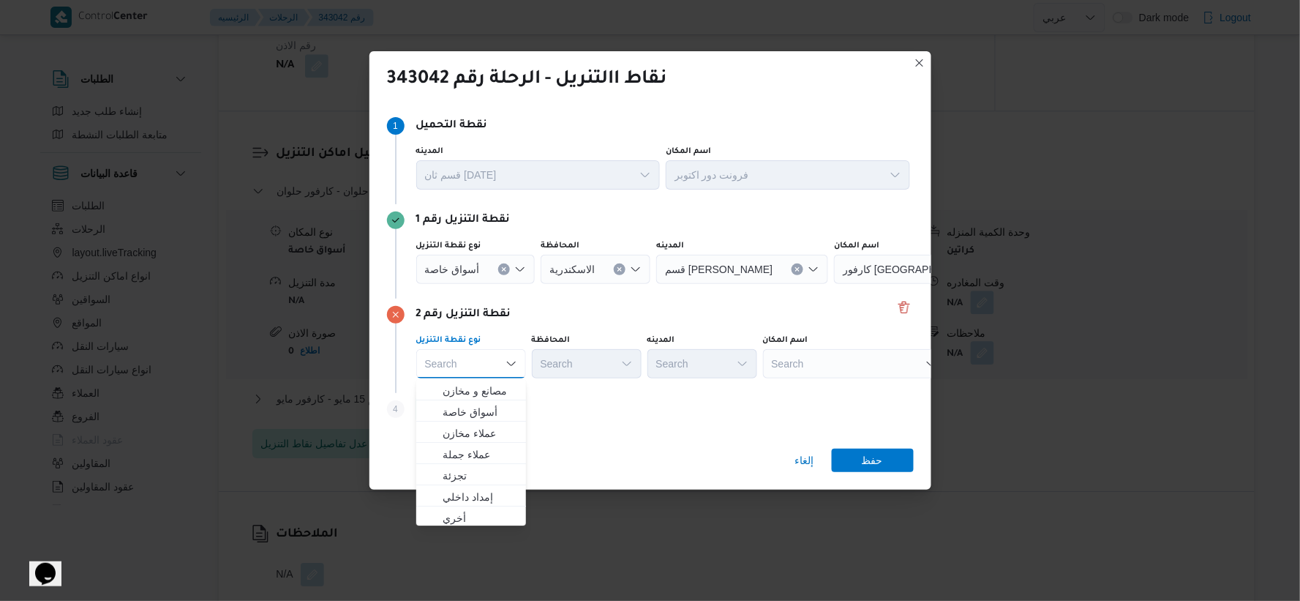
click at [821, 366] on div "Search" at bounding box center [854, 363] width 183 height 29
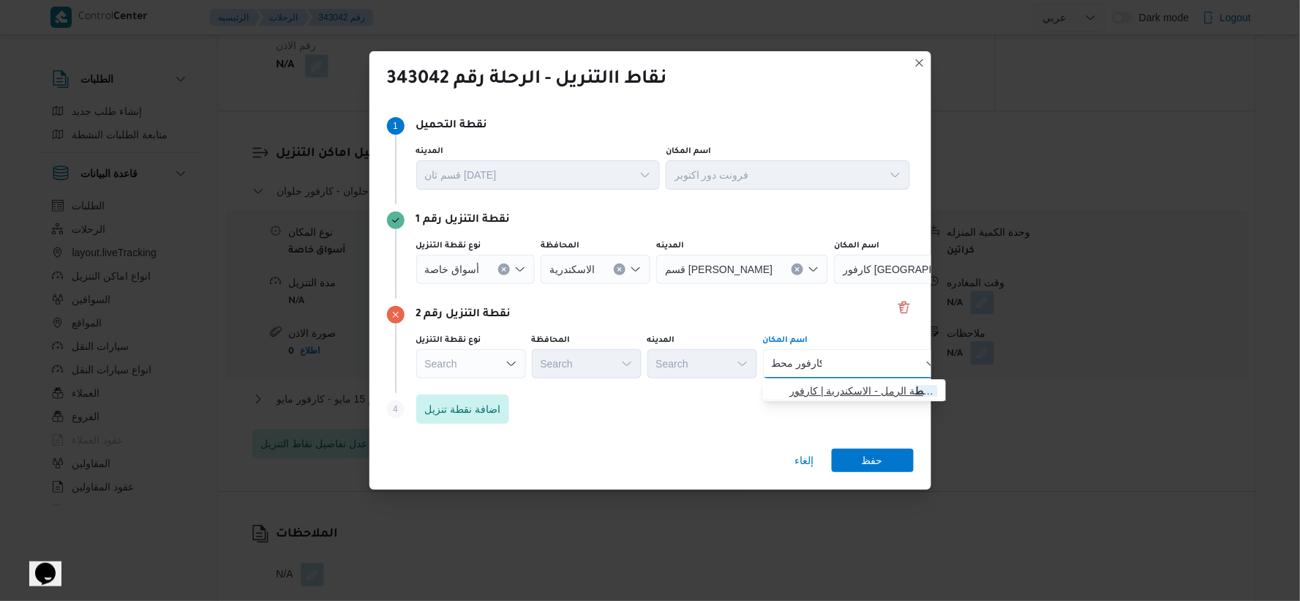
type input "كارفور محط"
click at [844, 382] on span "كارفور محط ة الرمل - الاسكندرية | [GEOGRAPHIC_DATA] | [GEOGRAPHIC_DATA]" at bounding box center [863, 391] width 148 height 18
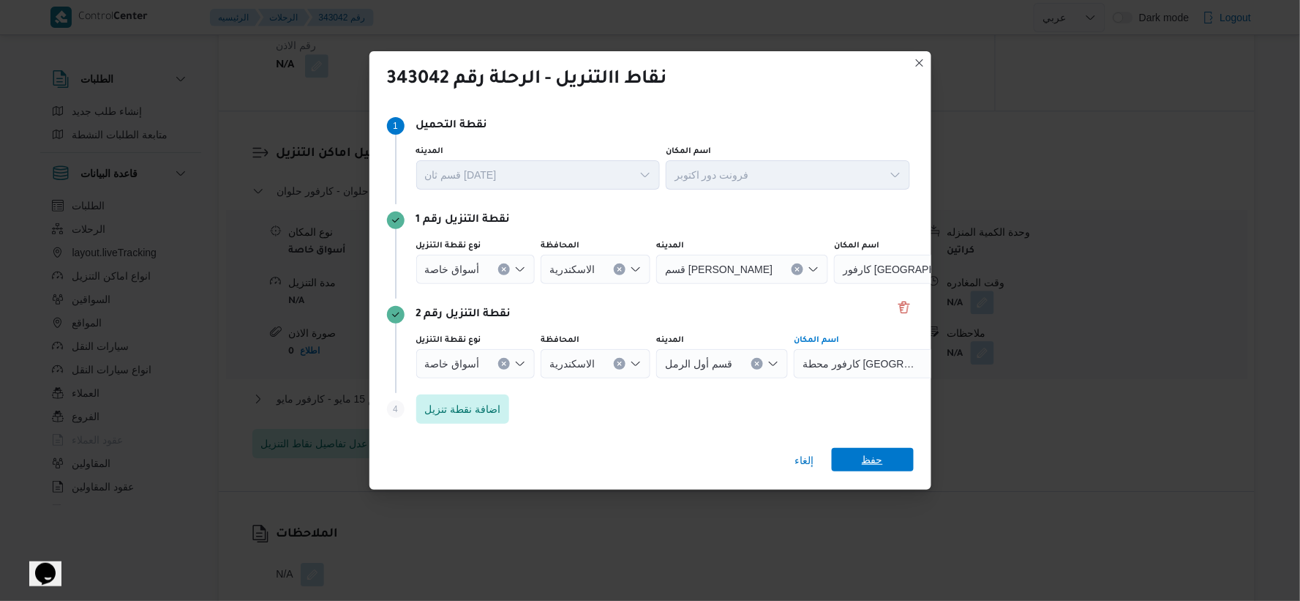
click at [888, 463] on span "حفظ" at bounding box center [873, 459] width 82 height 23
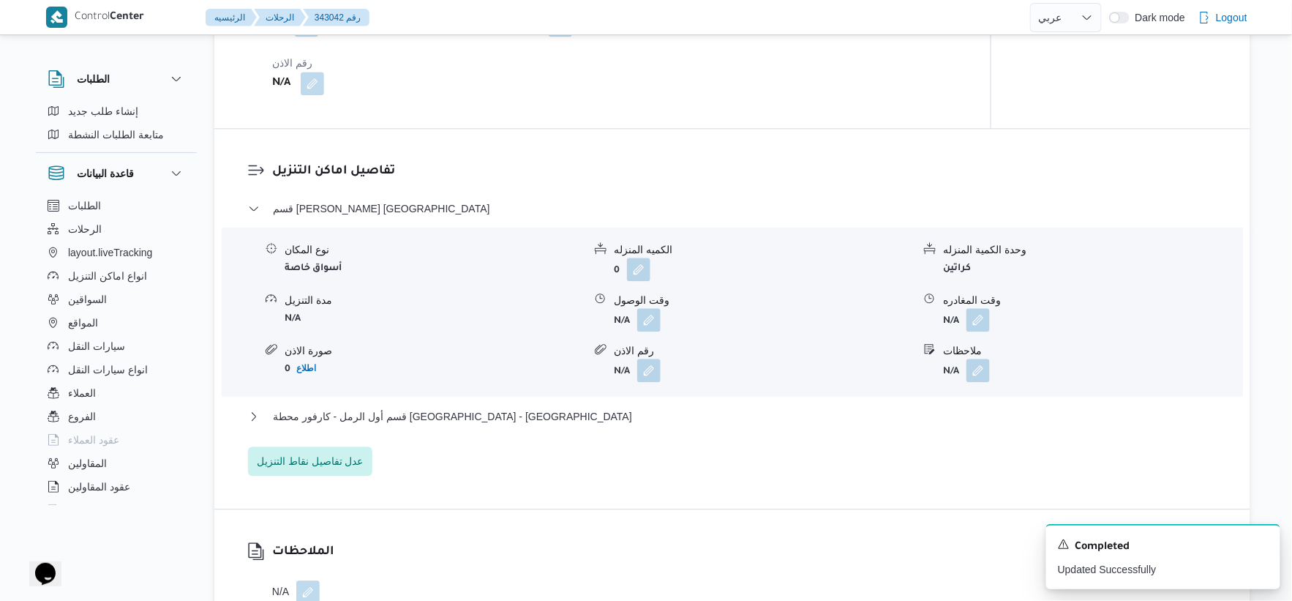
select select "ar"
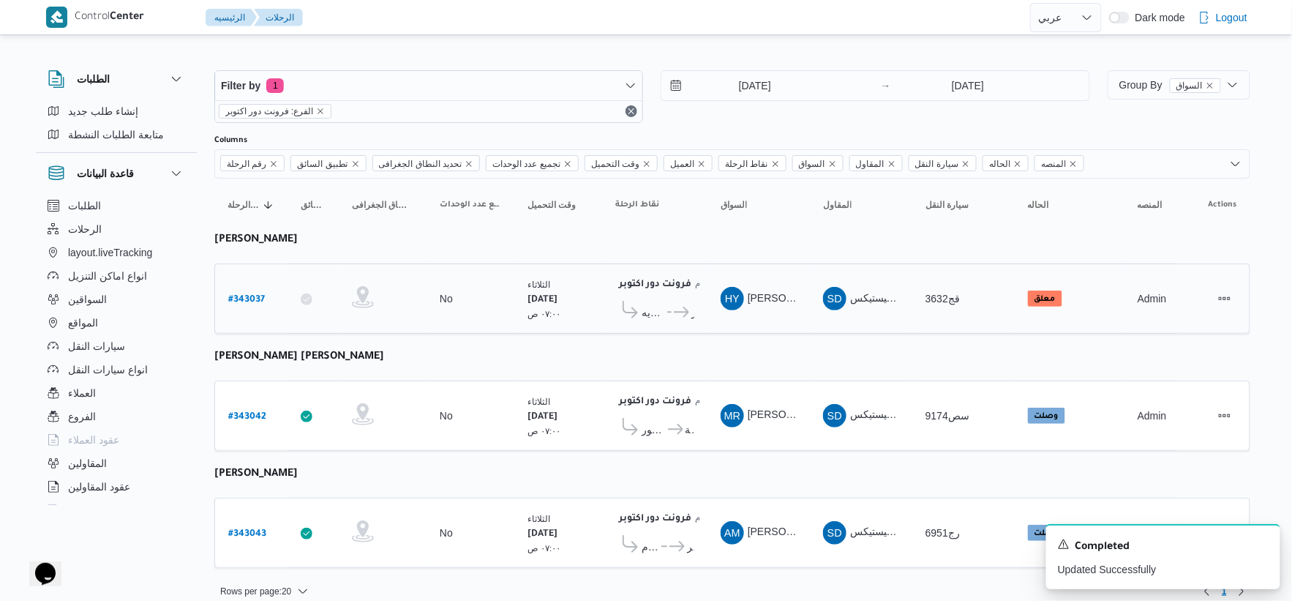
click at [256, 295] on b "# 343037" at bounding box center [246, 300] width 37 height 10
select select "ar"
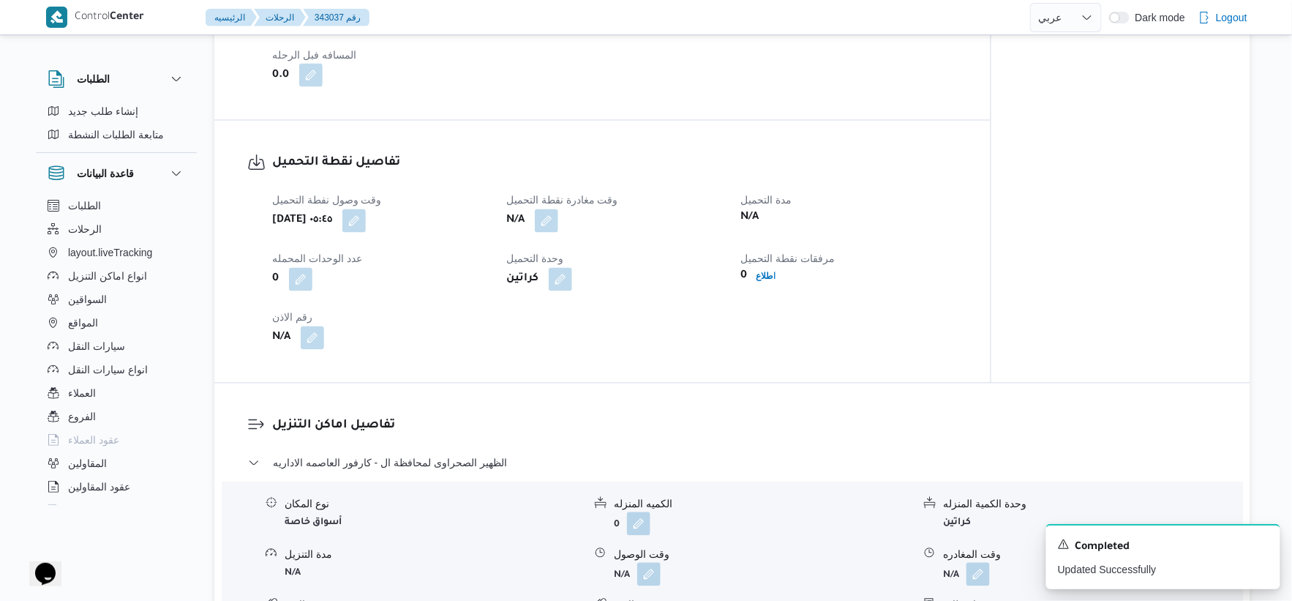
scroll to position [1057, 0]
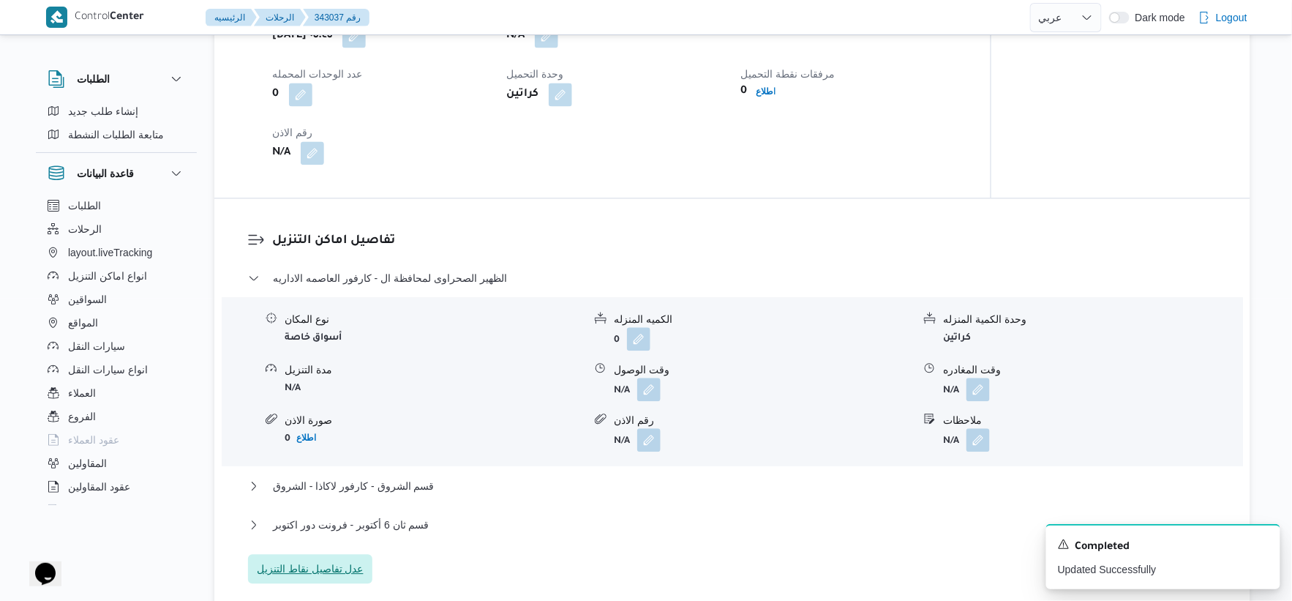
click at [334, 569] on span "عدل تفاصيل نقاط التنزيل" at bounding box center [310, 569] width 107 height 18
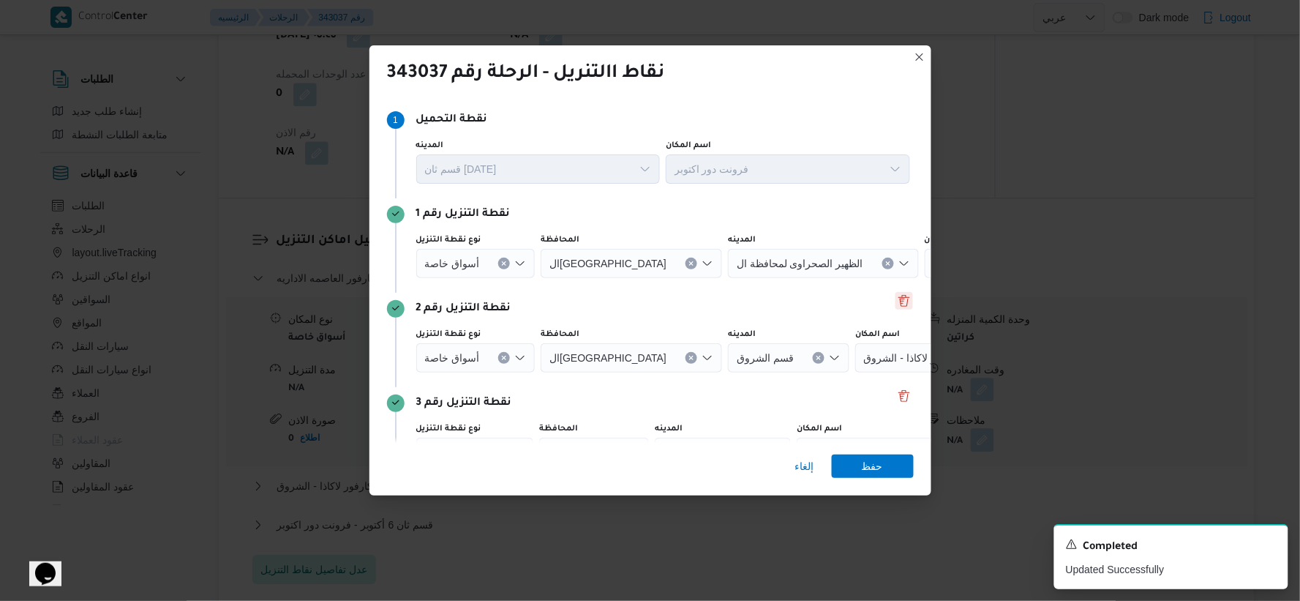
click at [901, 308] on button "Delete" at bounding box center [905, 301] width 18 height 18
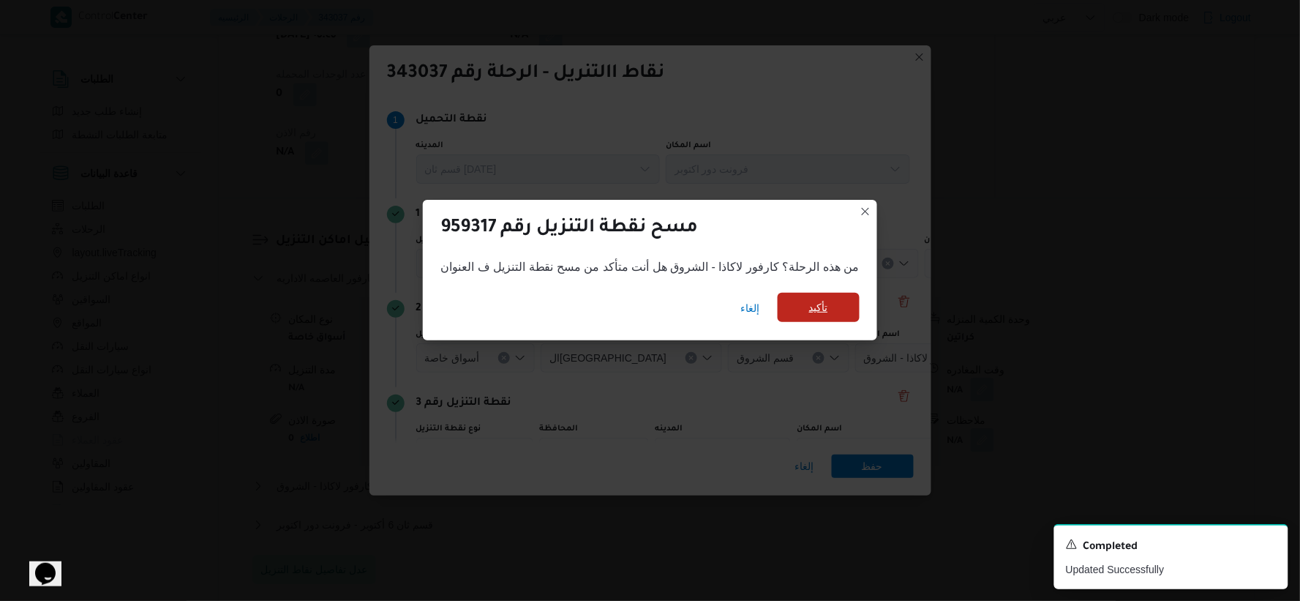
click at [836, 296] on span "تأكيد" at bounding box center [819, 307] width 82 height 29
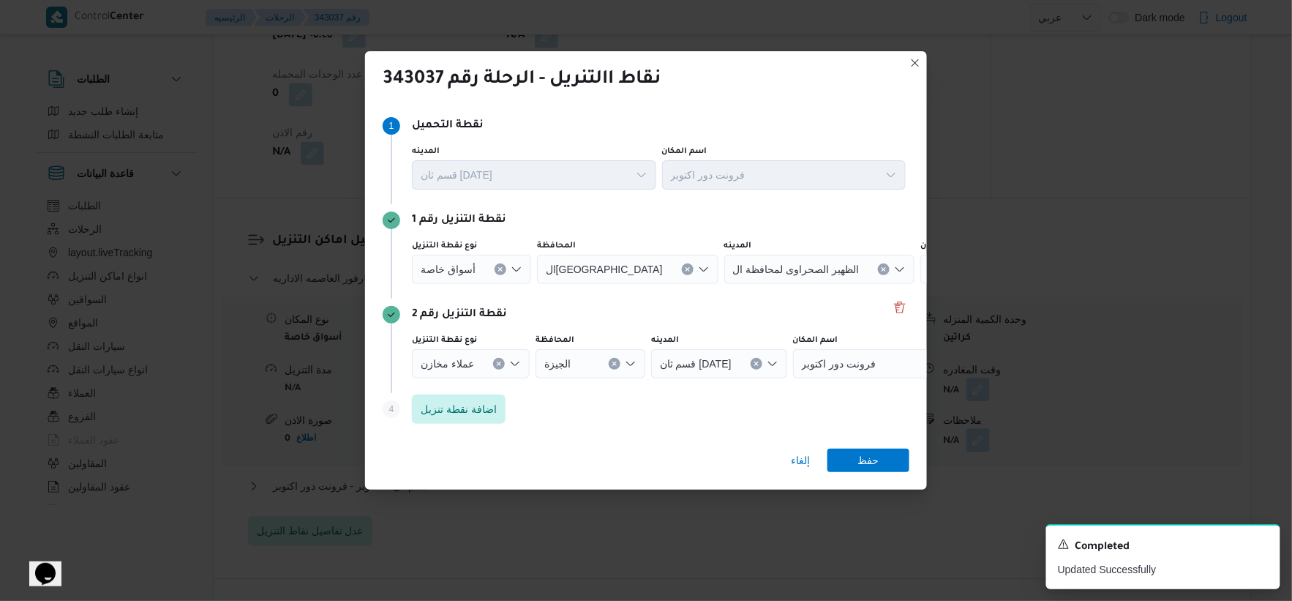
click at [498, 269] on icon "Clear input" at bounding box center [501, 269] width 6 height 6
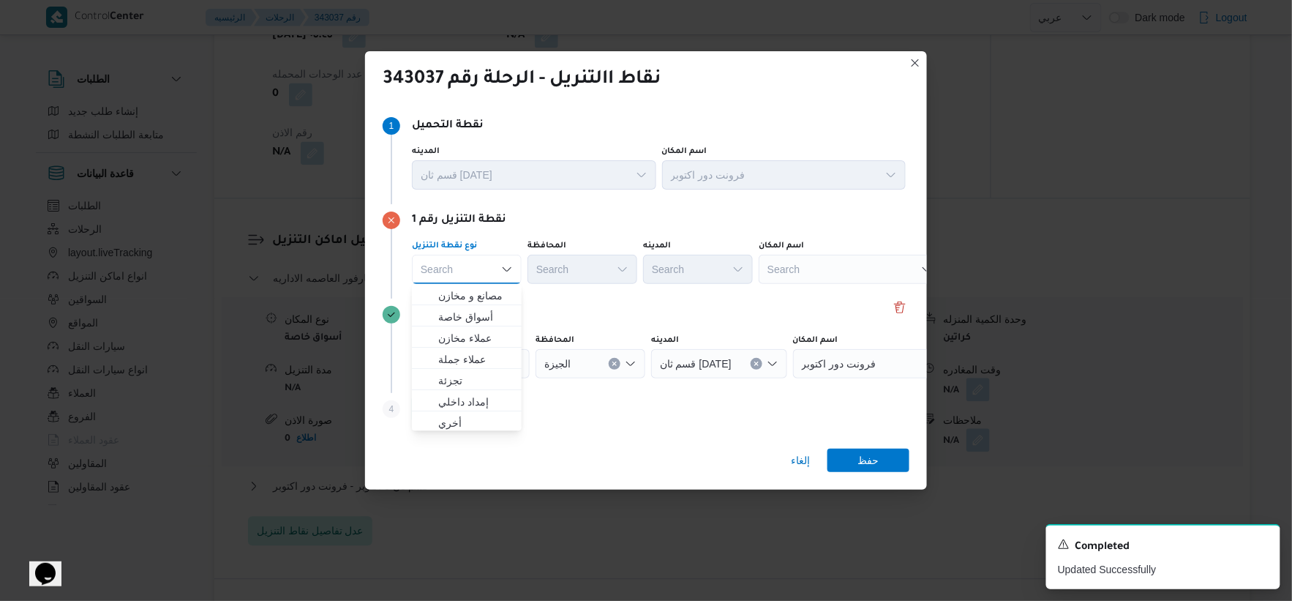
click at [901, 264] on div "Search" at bounding box center [850, 269] width 183 height 29
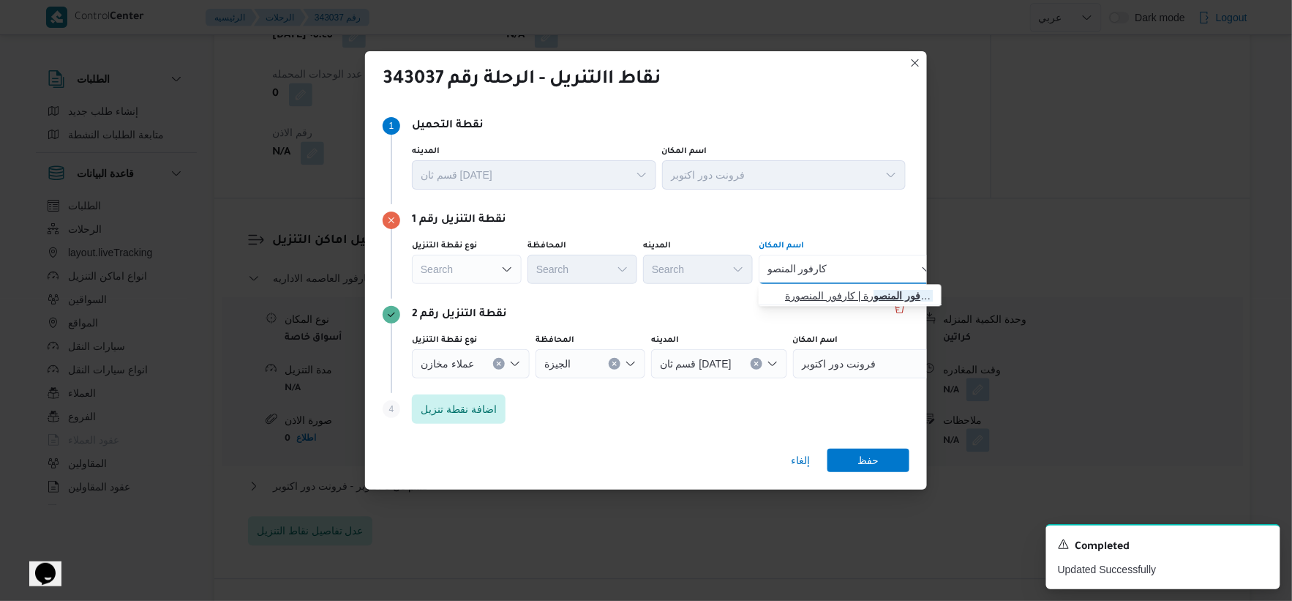
type input "كارفور المنصو"
click at [871, 287] on span "كارفور المنصو رة | كارفور المنصورة | [GEOGRAPHIC_DATA] (قسم 2)" at bounding box center [859, 296] width 148 height 18
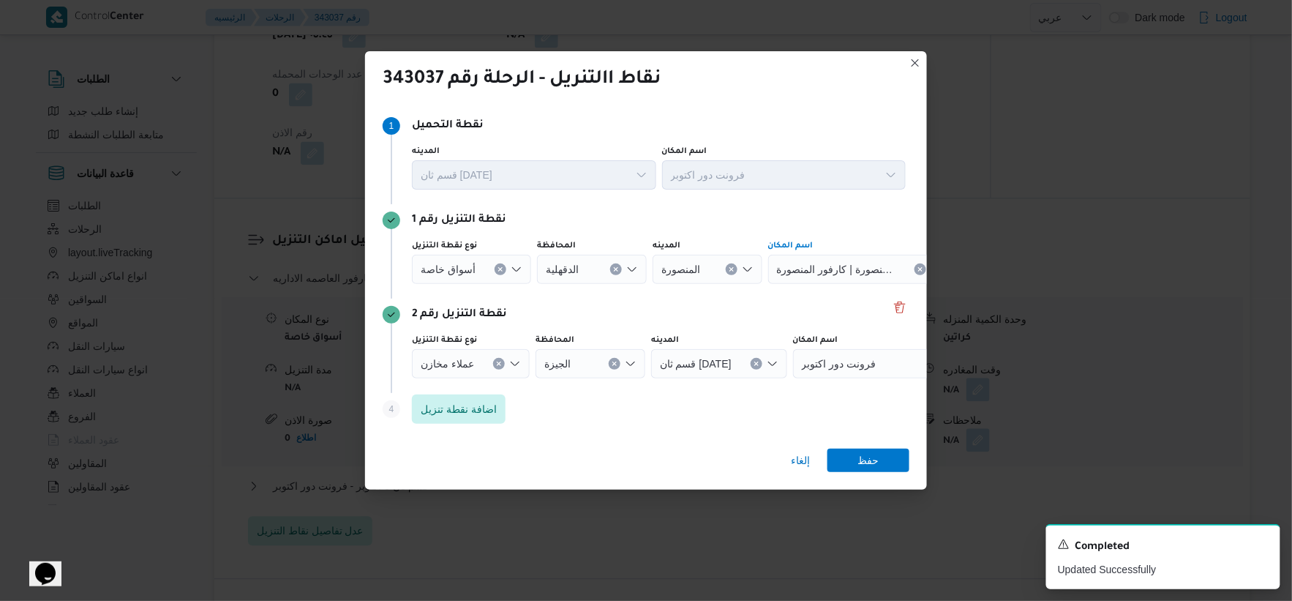
click at [496, 359] on button "Clear input" at bounding box center [499, 364] width 12 height 12
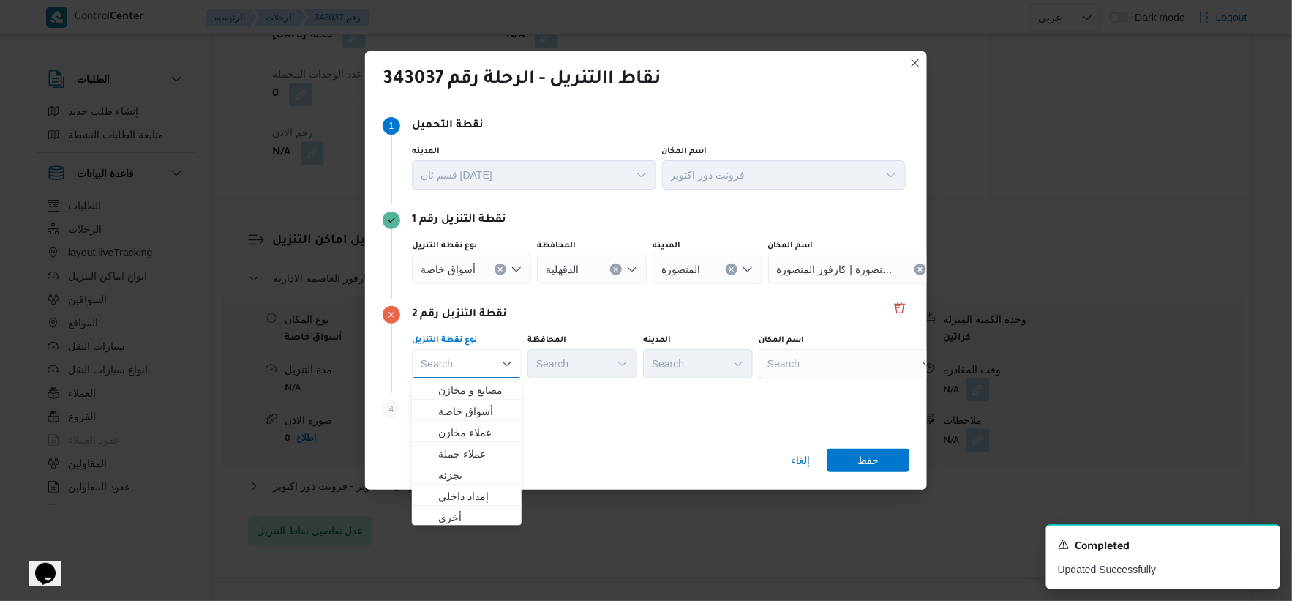
click at [807, 362] on div "Search" at bounding box center [850, 363] width 183 height 29
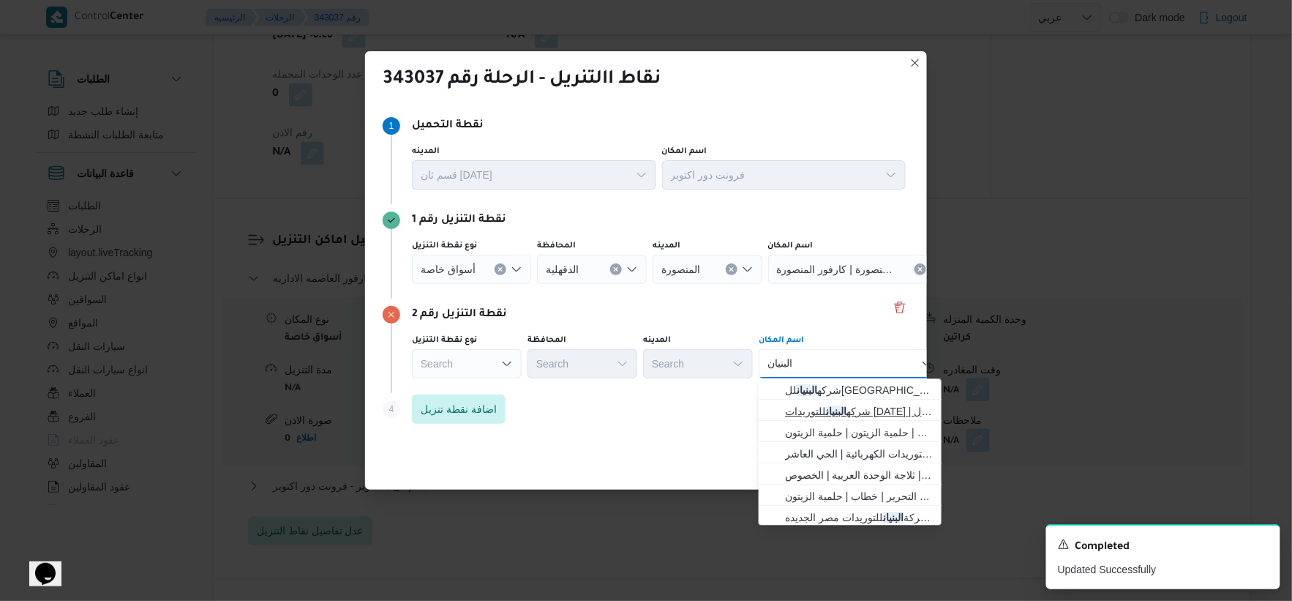
scroll to position [47, 0]
type input "البنيان"
click at [866, 511] on span "كارفور البنيان - [GEOGRAPHIC_DATA] | [GEOGRAPHIC_DATA] | [GEOGRAPHIC_DATA] (قسم…" at bounding box center [859, 513] width 148 height 18
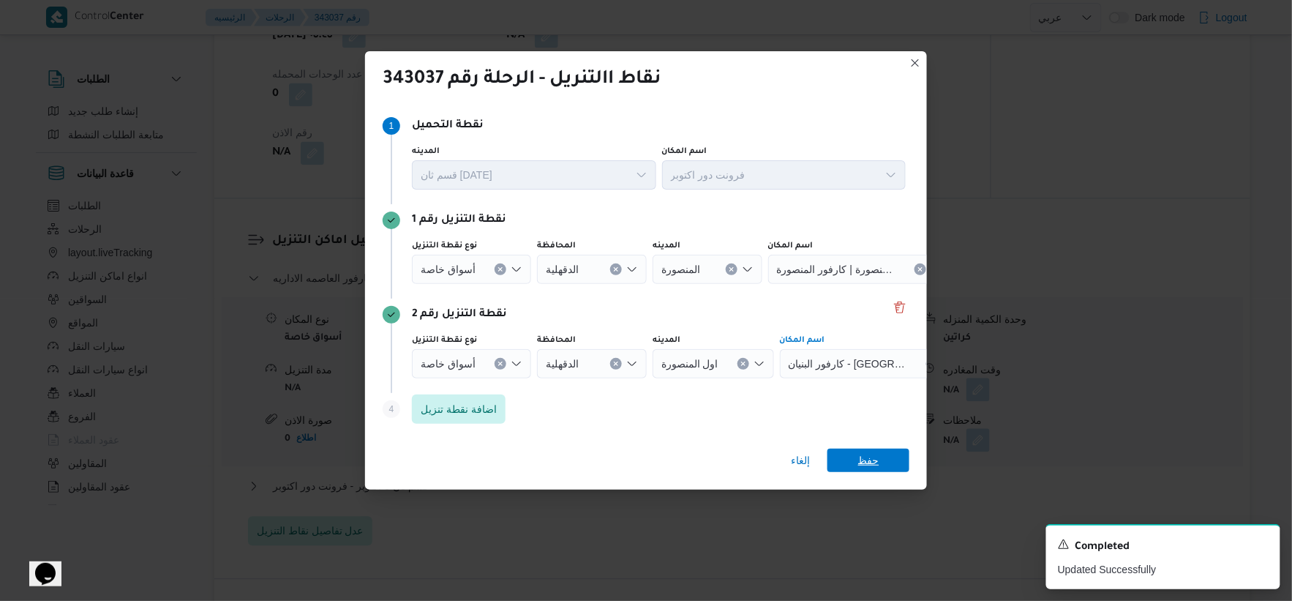
click at [882, 462] on span "حفظ" at bounding box center [869, 460] width 82 height 23
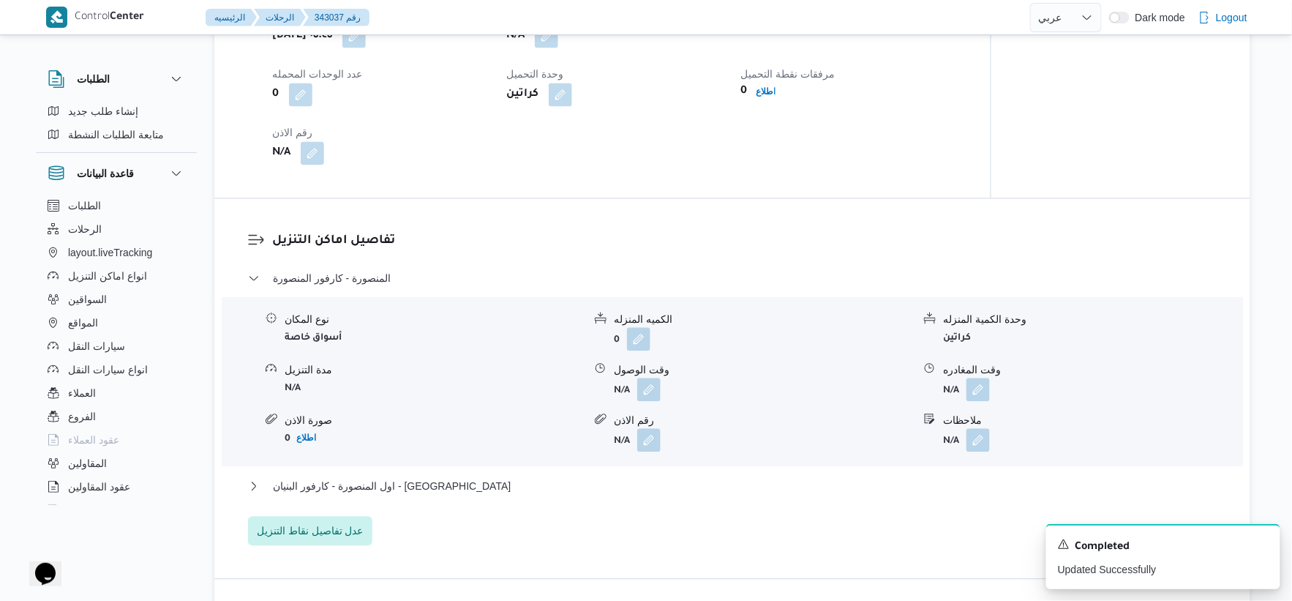
select select "ar"
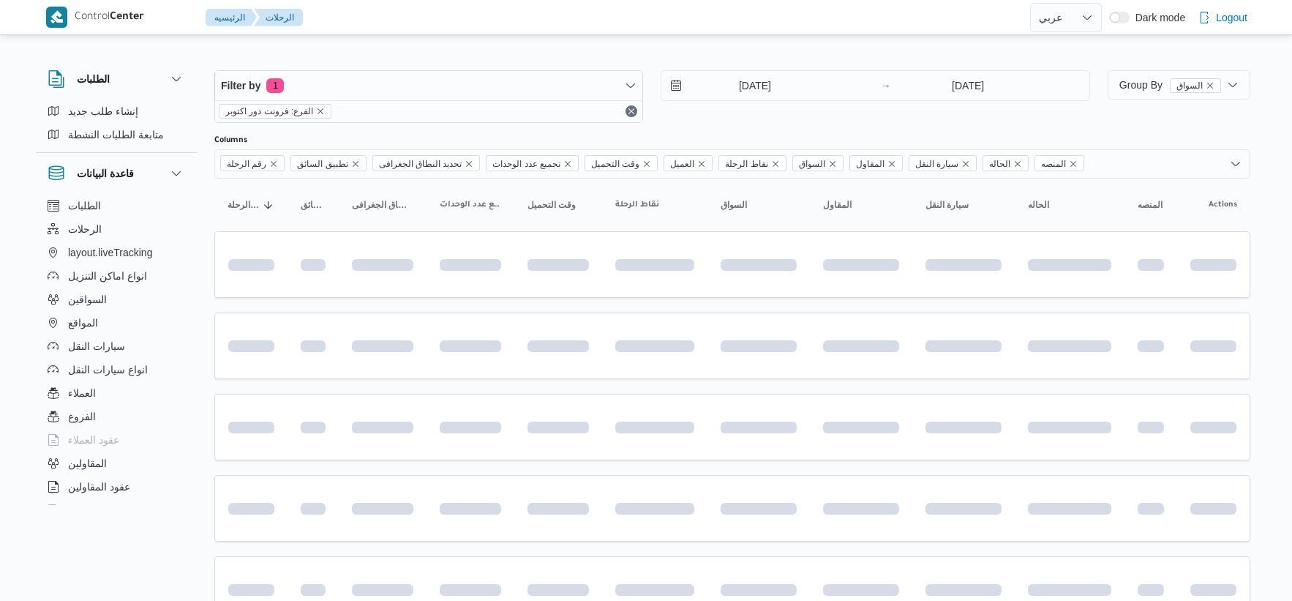
select select "ar"
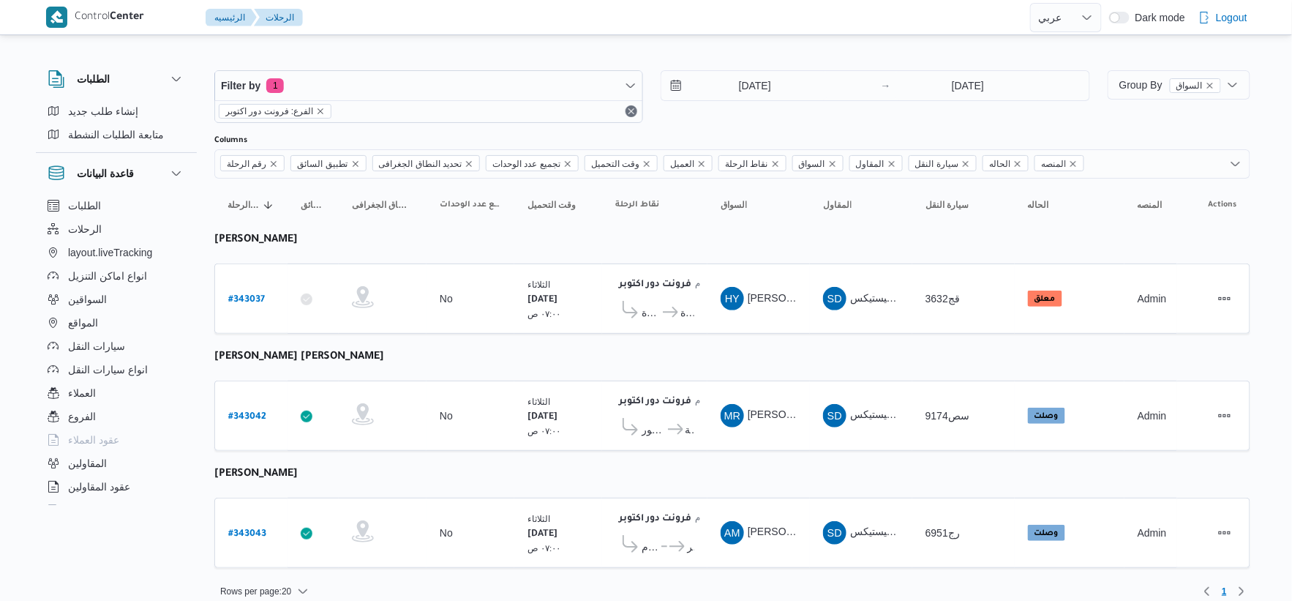
scroll to position [15, 0]
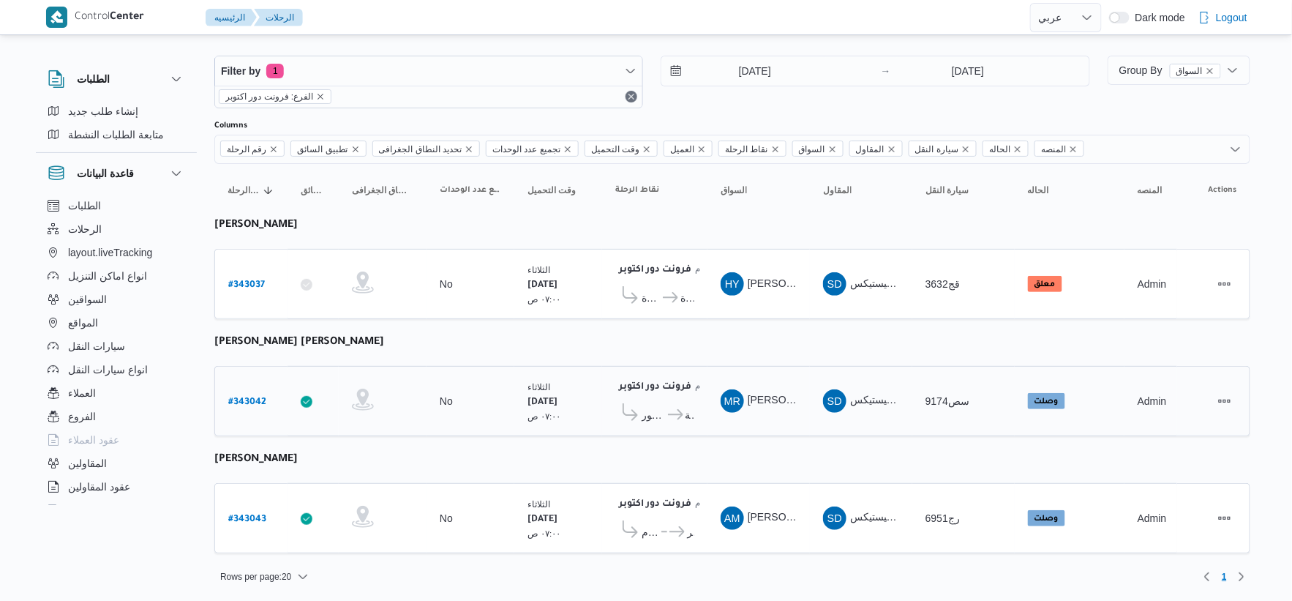
click at [669, 414] on icon at bounding box center [675, 414] width 15 height 11
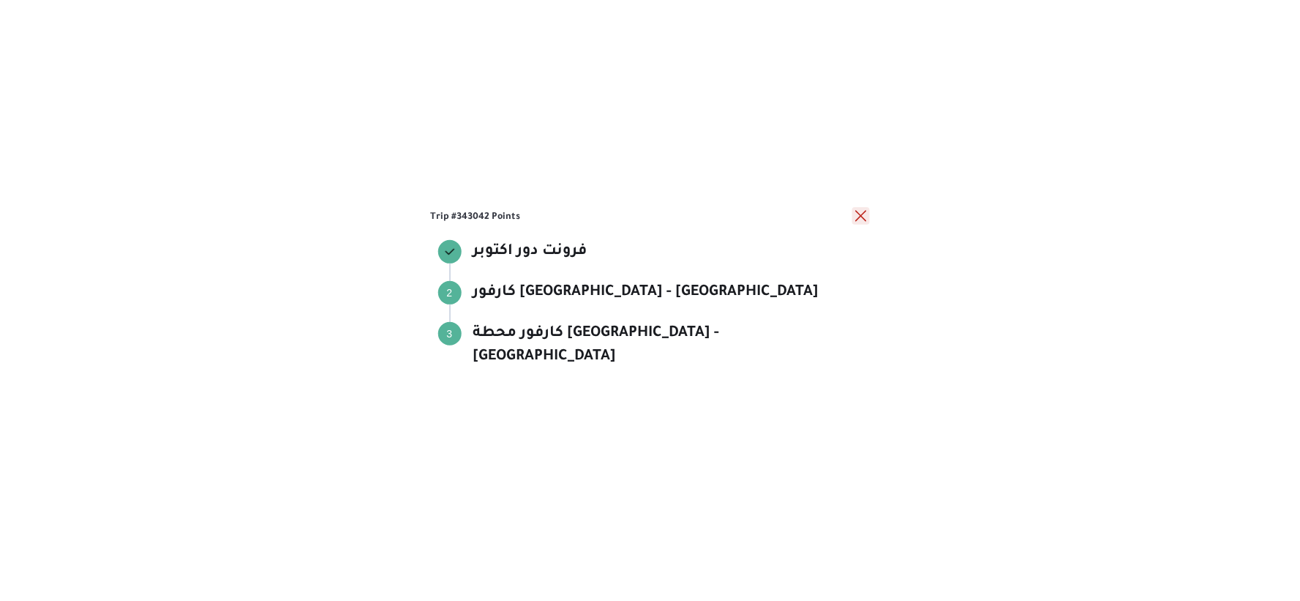
click at [864, 225] on button "close" at bounding box center [861, 216] width 18 height 18
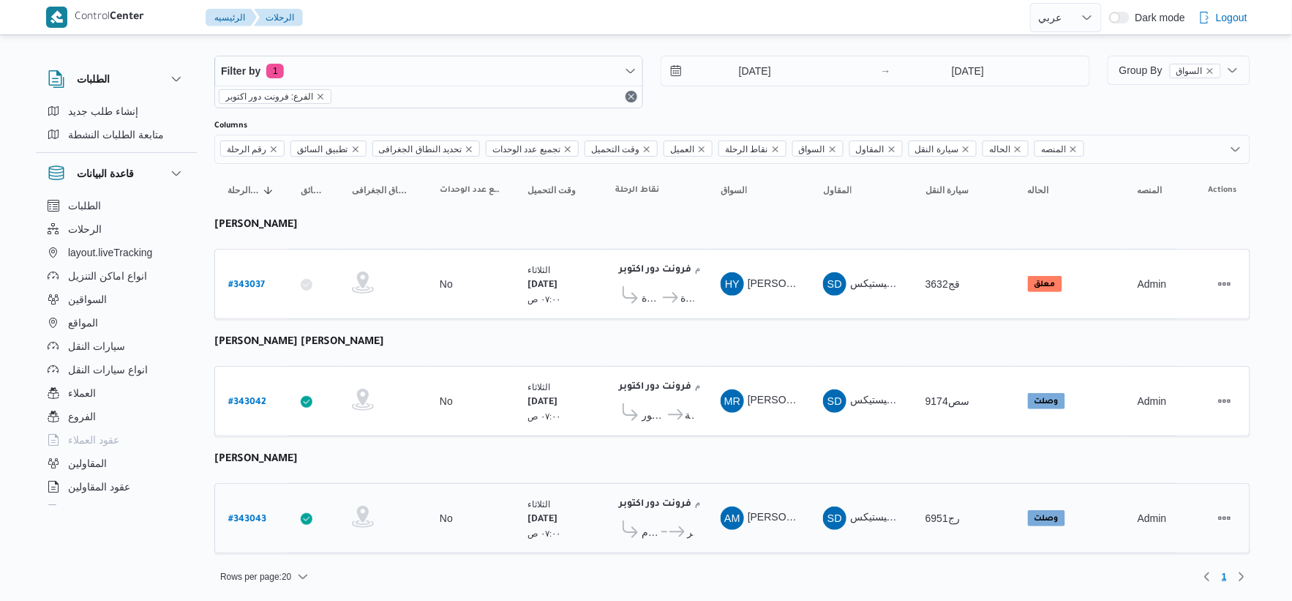
click at [249, 517] on b "# 343043" at bounding box center [247, 519] width 38 height 10
select select "ar"
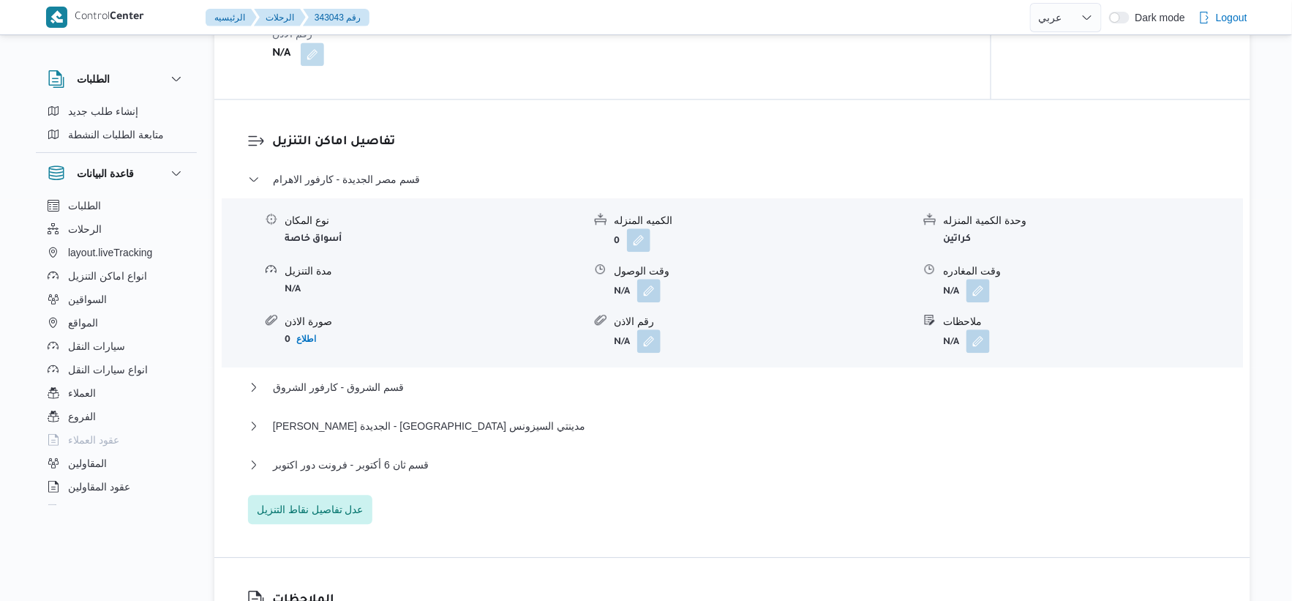
scroll to position [1300, 0]
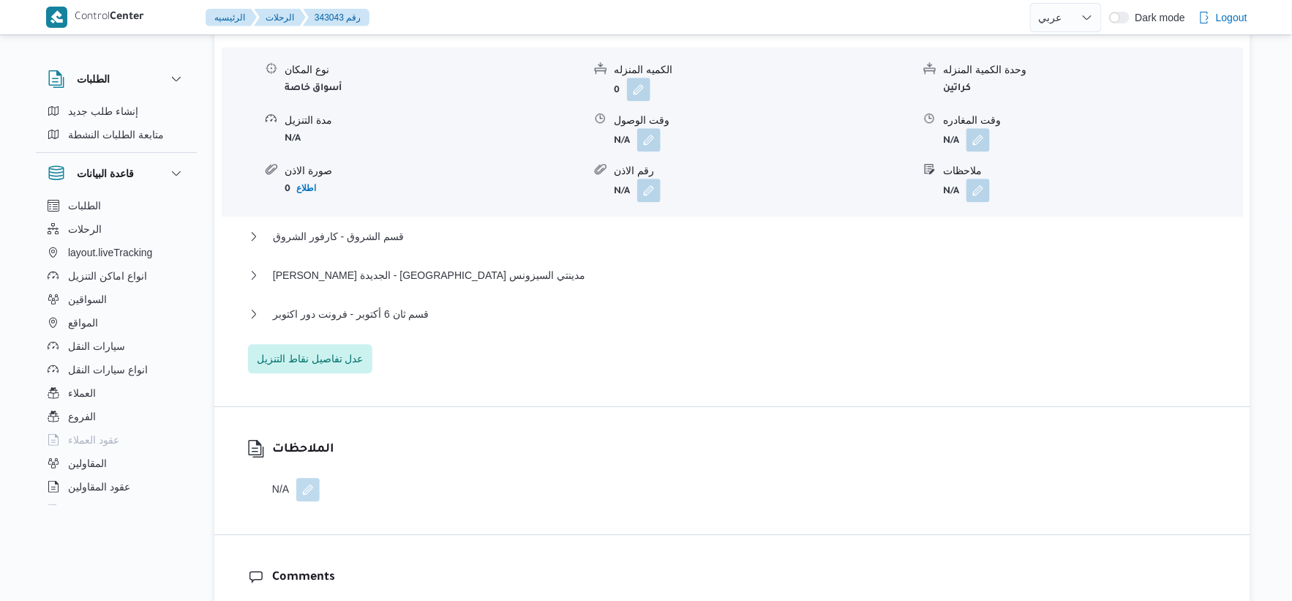
click at [330, 339] on div "قسم مصر الجديدة - كارفور الاهرام نوع المكان أسواق خاصة الكميه المنزله 0 وحدة ال…" at bounding box center [732, 196] width 969 height 353
click at [342, 354] on span "عدل تفاصيل نقاط التنزيل" at bounding box center [310, 358] width 107 height 18
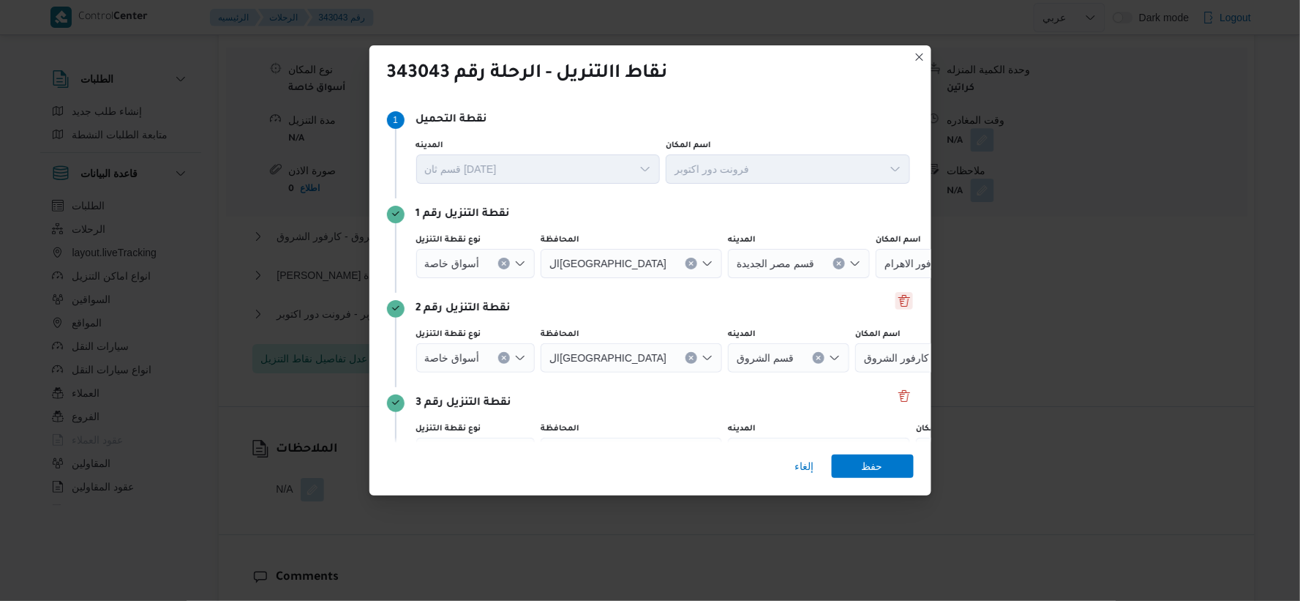
click at [900, 307] on button "Delete" at bounding box center [905, 301] width 18 height 18
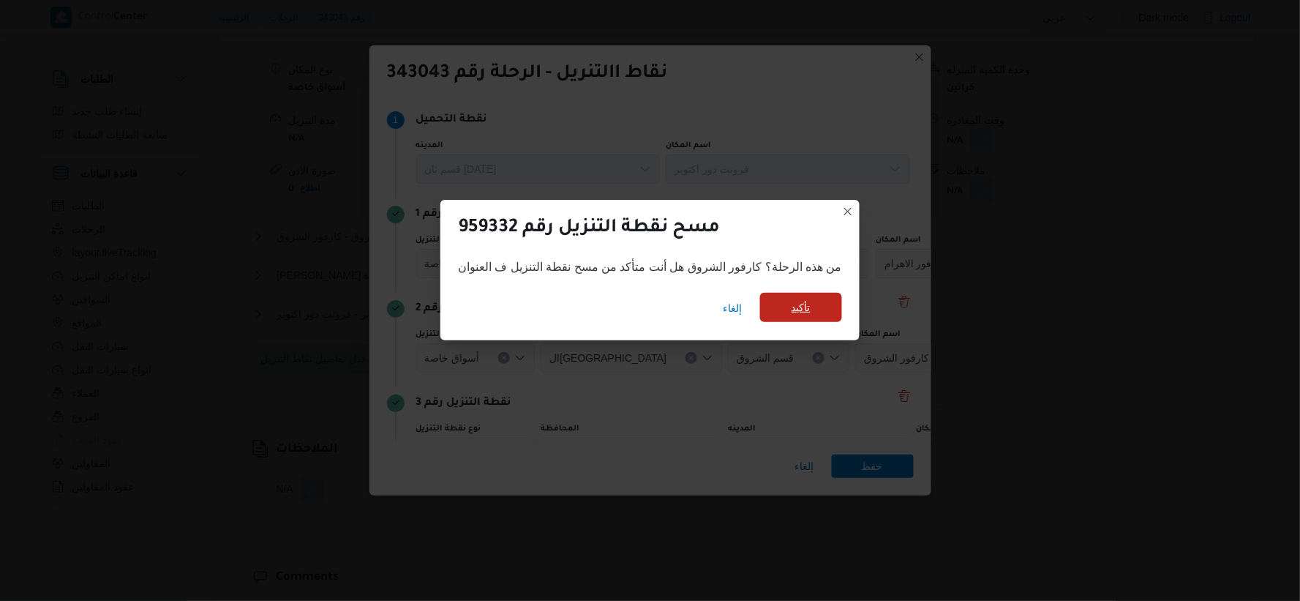
click at [823, 308] on span "تأكيد" at bounding box center [801, 307] width 82 height 29
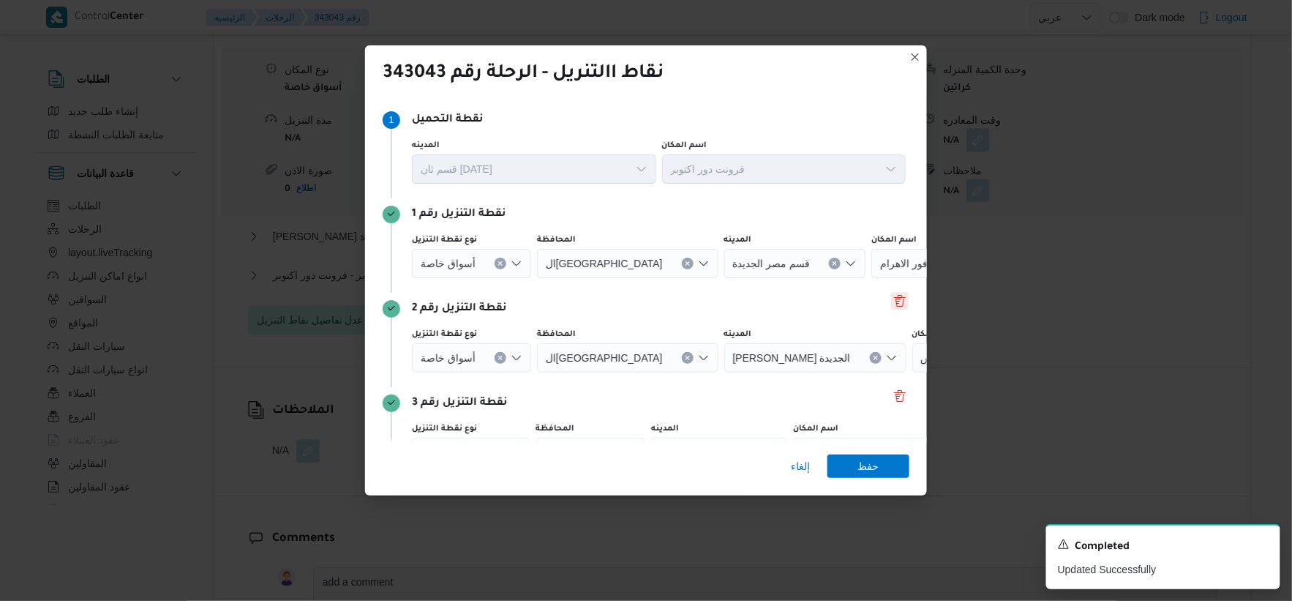
click at [891, 304] on button "Delete" at bounding box center [900, 301] width 18 height 18
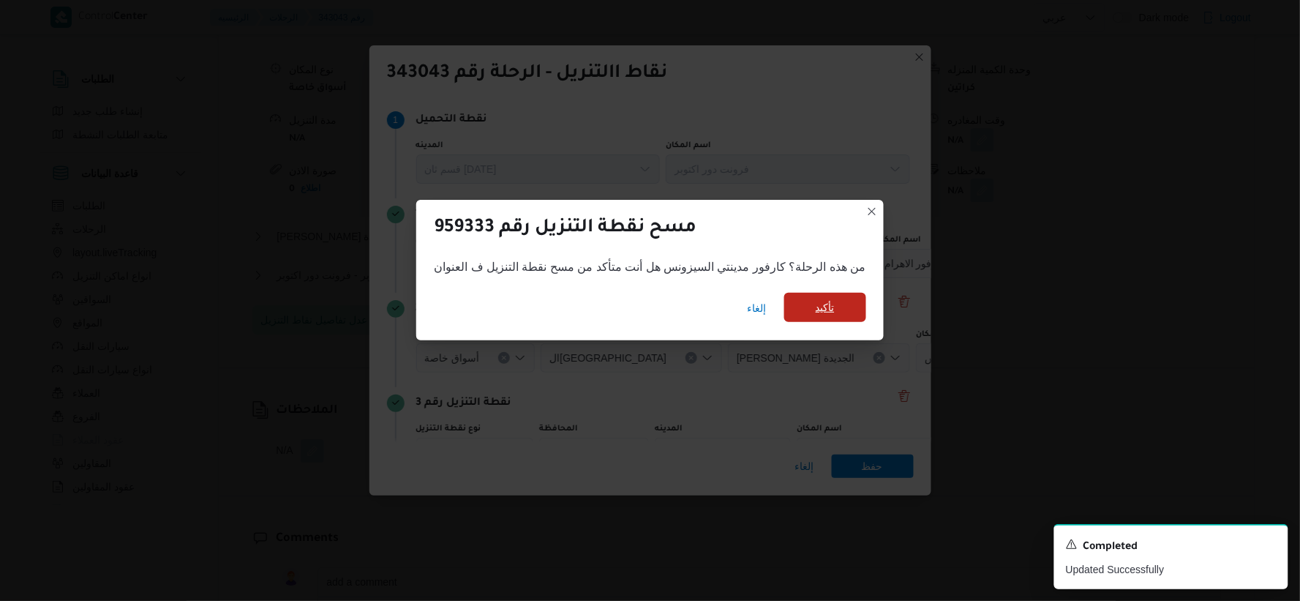
click at [832, 309] on span "تأكيد" at bounding box center [825, 307] width 82 height 29
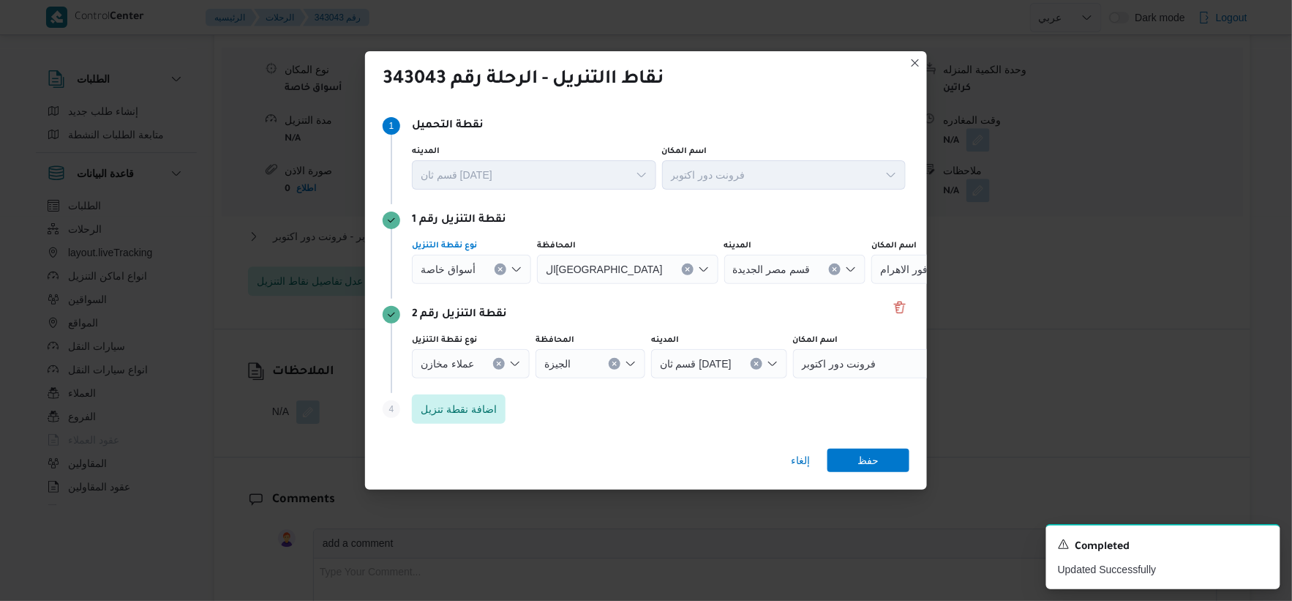
click at [507, 269] on div "أسواق خاصة" at bounding box center [471, 269] width 119 height 29
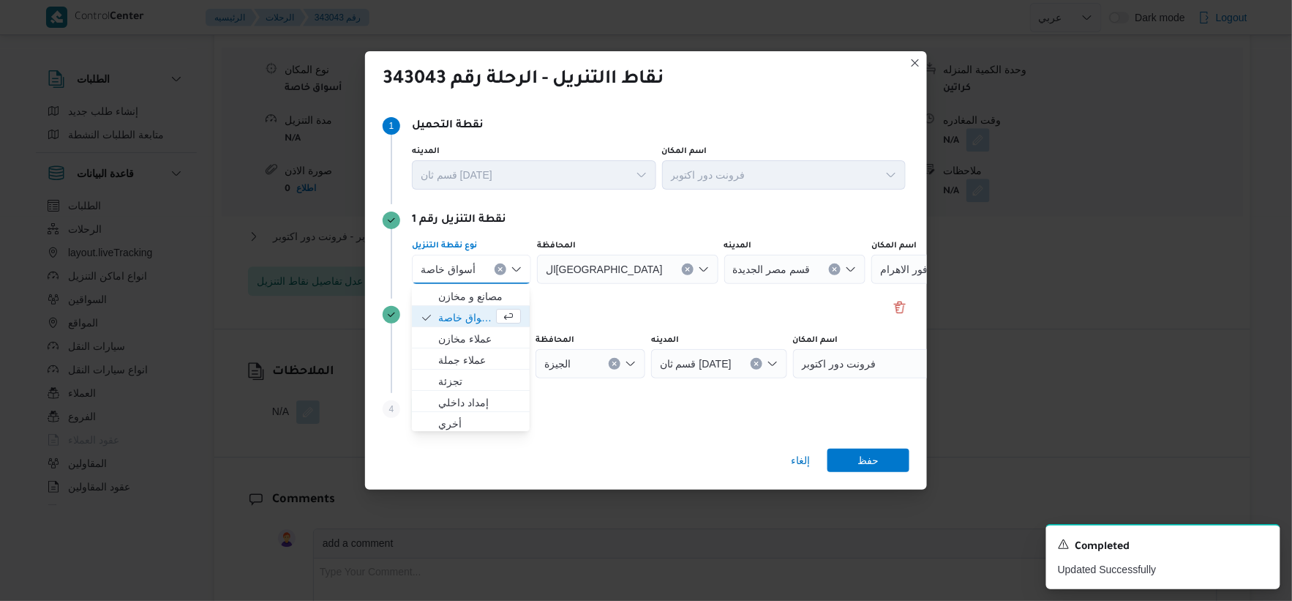
click at [501, 268] on icon "Clear input" at bounding box center [501, 269] width 6 height 6
click at [851, 271] on div "Search" at bounding box center [850, 269] width 183 height 29
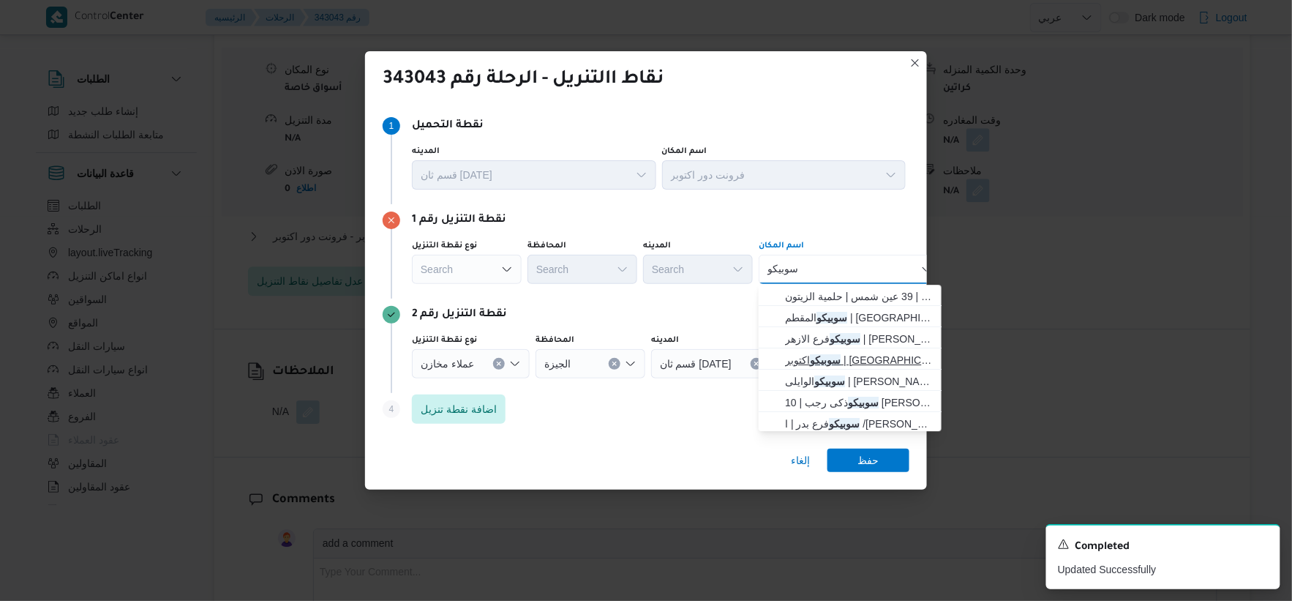
type input "سوبيكو"
click at [855, 353] on span "سوبيكو اكتوبر | [GEOGRAPHIC_DATA] | قسم أول [DATE]" at bounding box center [859, 360] width 148 height 18
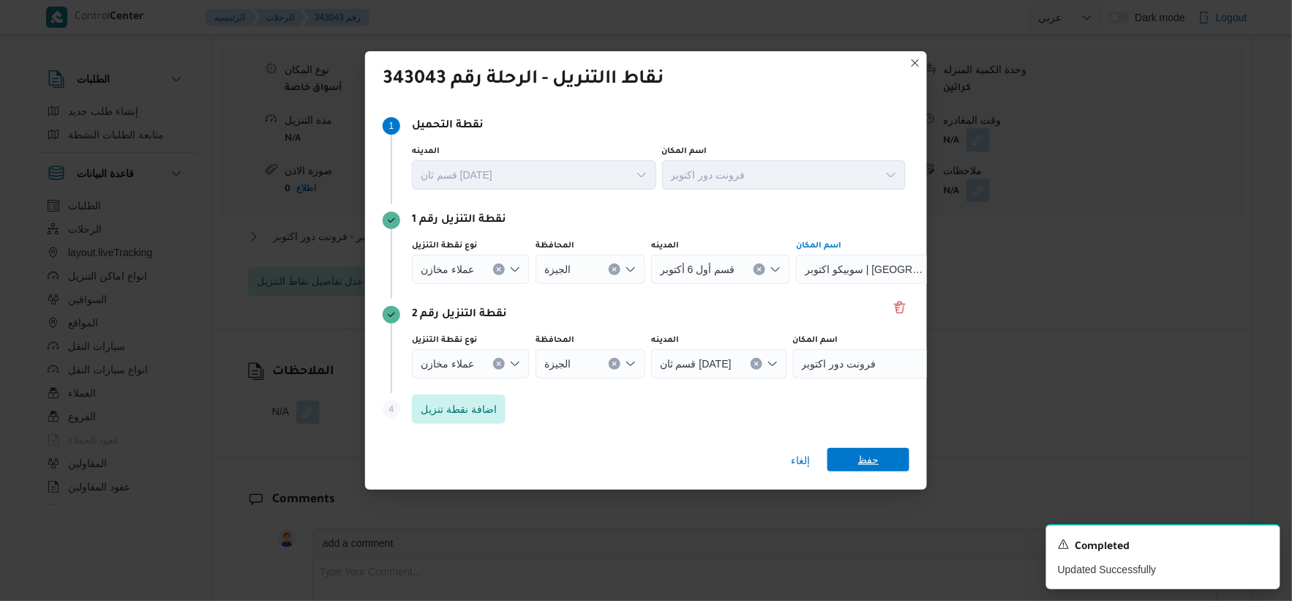
click at [882, 463] on span "حفظ" at bounding box center [869, 459] width 82 height 23
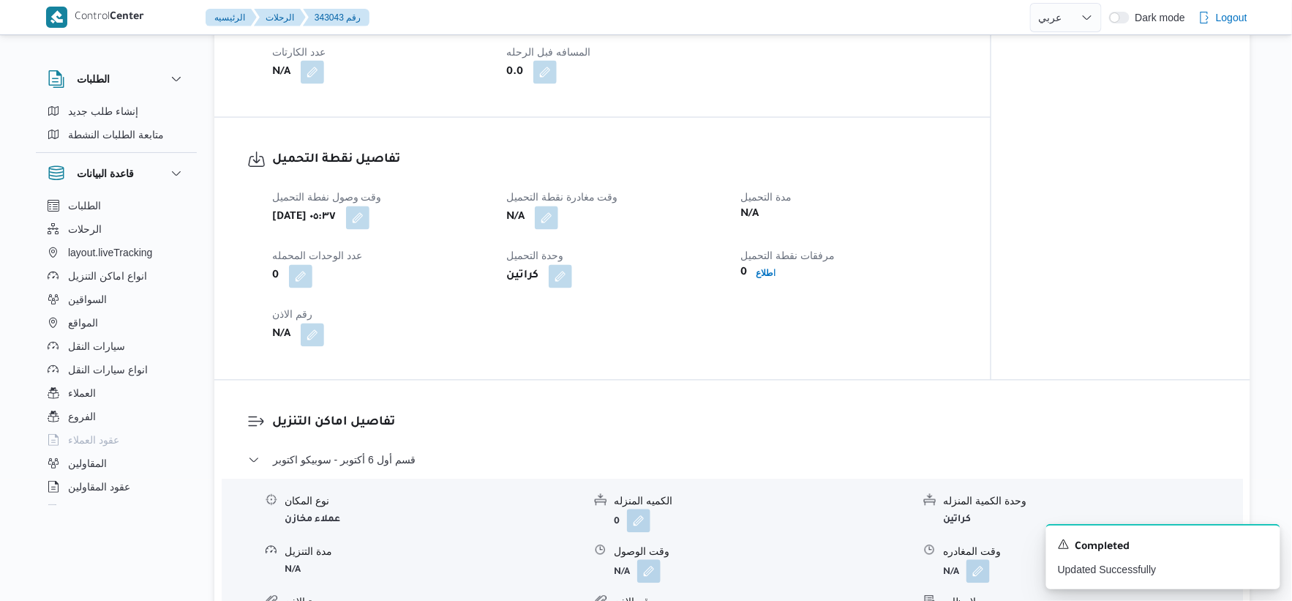
scroll to position [975, 0]
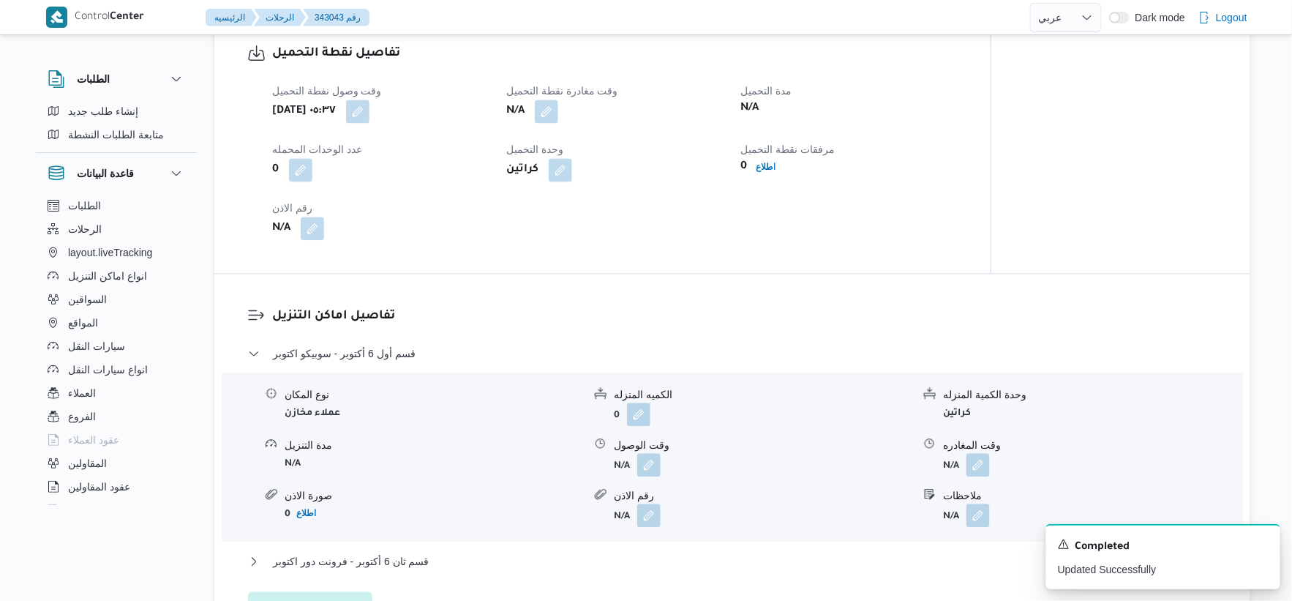
select select "ar"
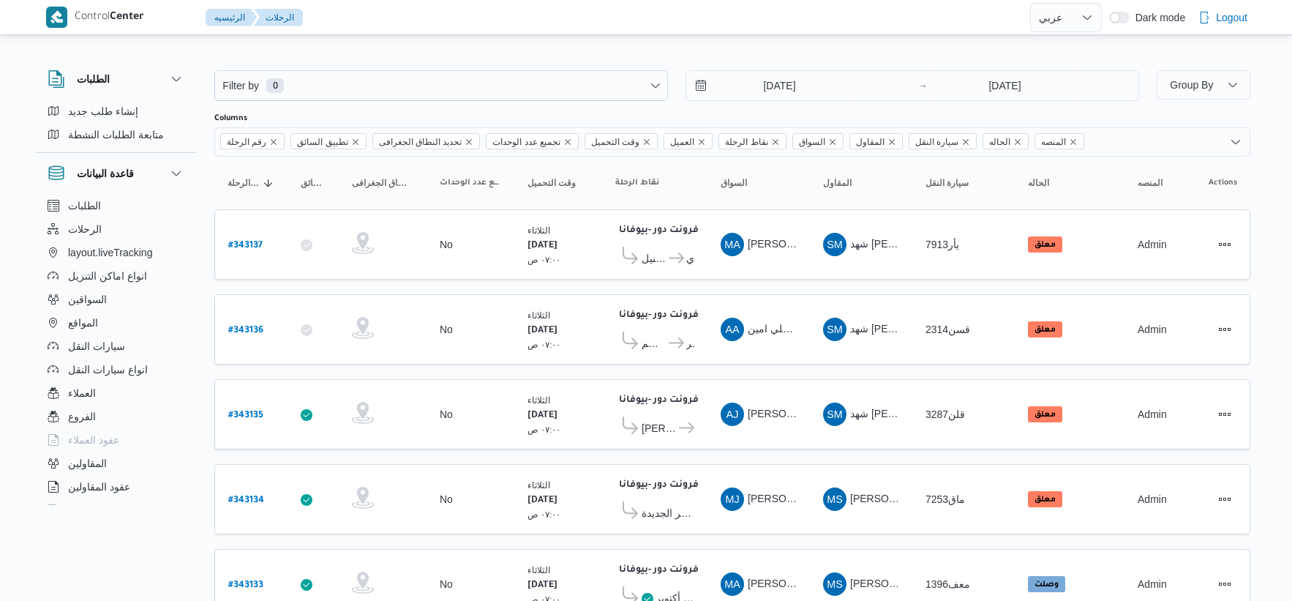
select select "ar"
click at [117, 299] on button "السواقين" at bounding box center [116, 299] width 149 height 23
select select "ar"
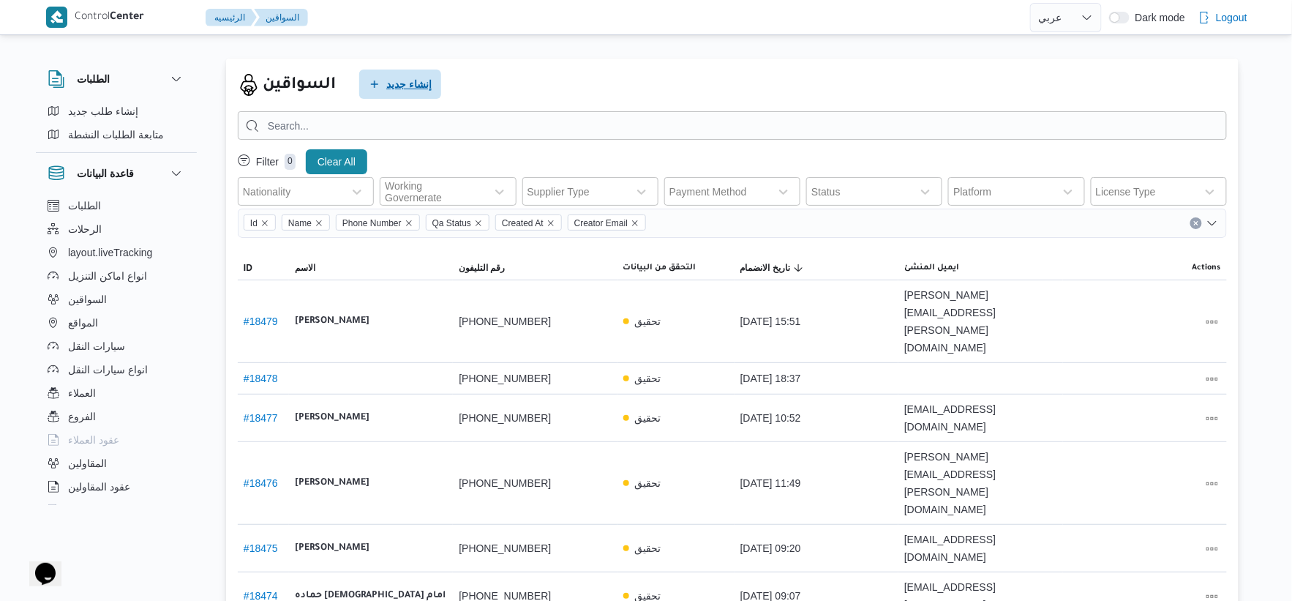
click at [410, 82] on span "إنشاء جديد" at bounding box center [408, 84] width 45 height 18
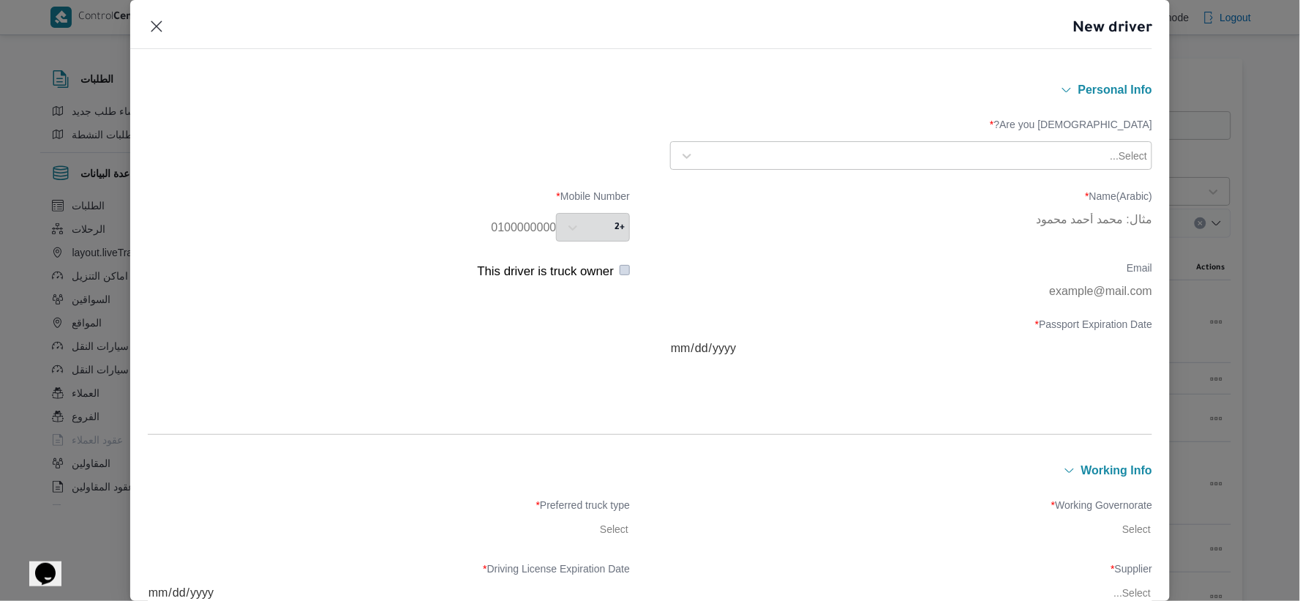
click at [935, 160] on div at bounding box center [905, 156] width 406 height 15
click at [746, 190] on div "Egyptian" at bounding box center [911, 194] width 481 height 26
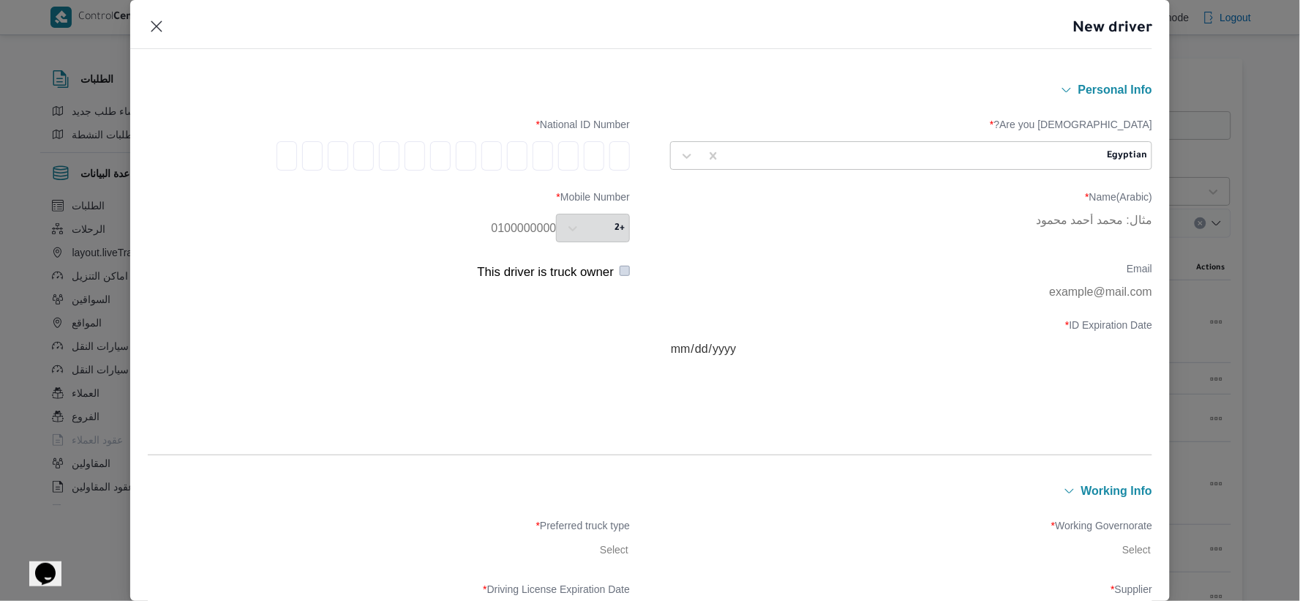
type input "2"
type input "9"
type input "7"
type input "0"
type input "5"
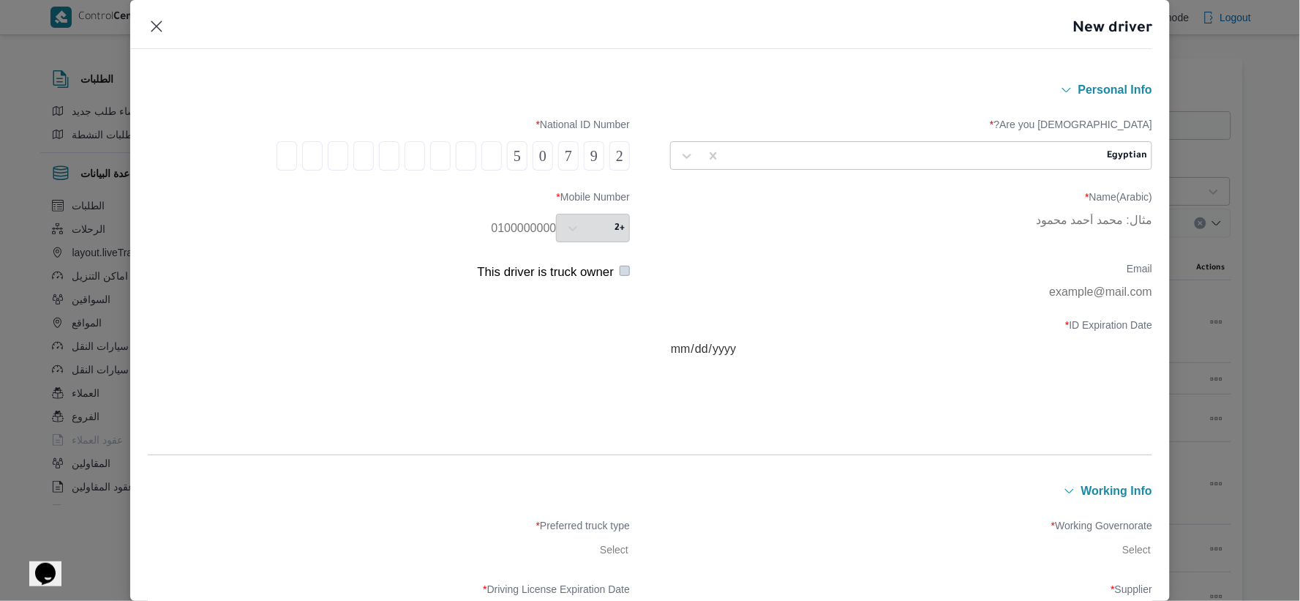
type input "2"
type input "5"
type input "0"
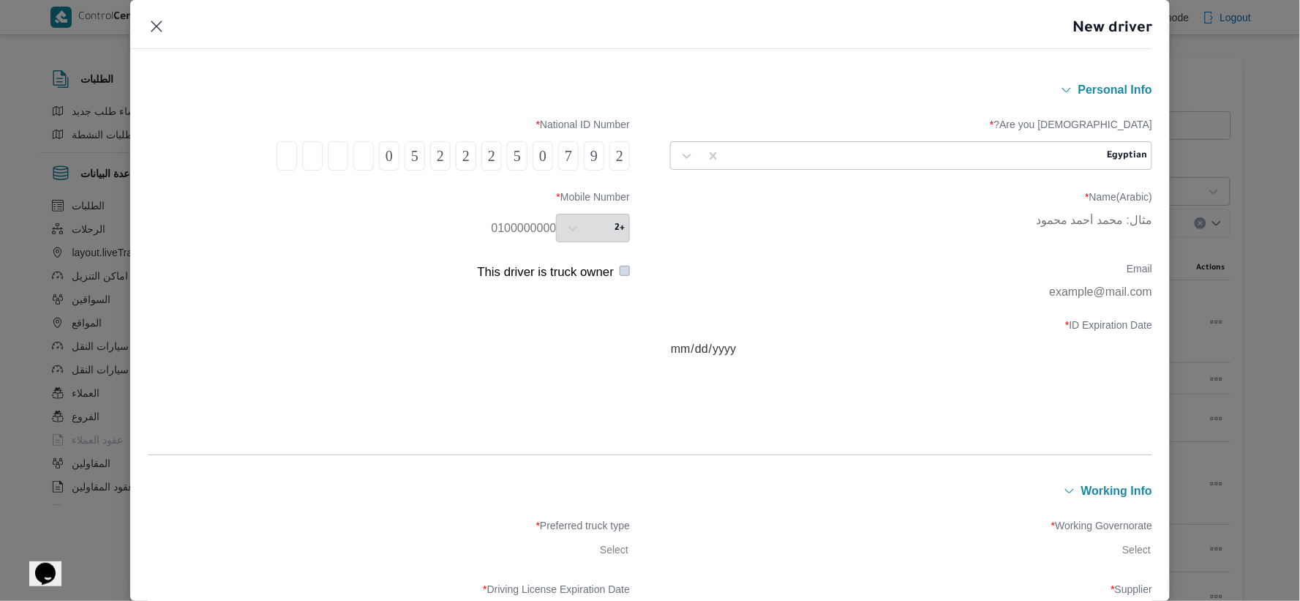
type input "0"
type input "1"
type input "3"
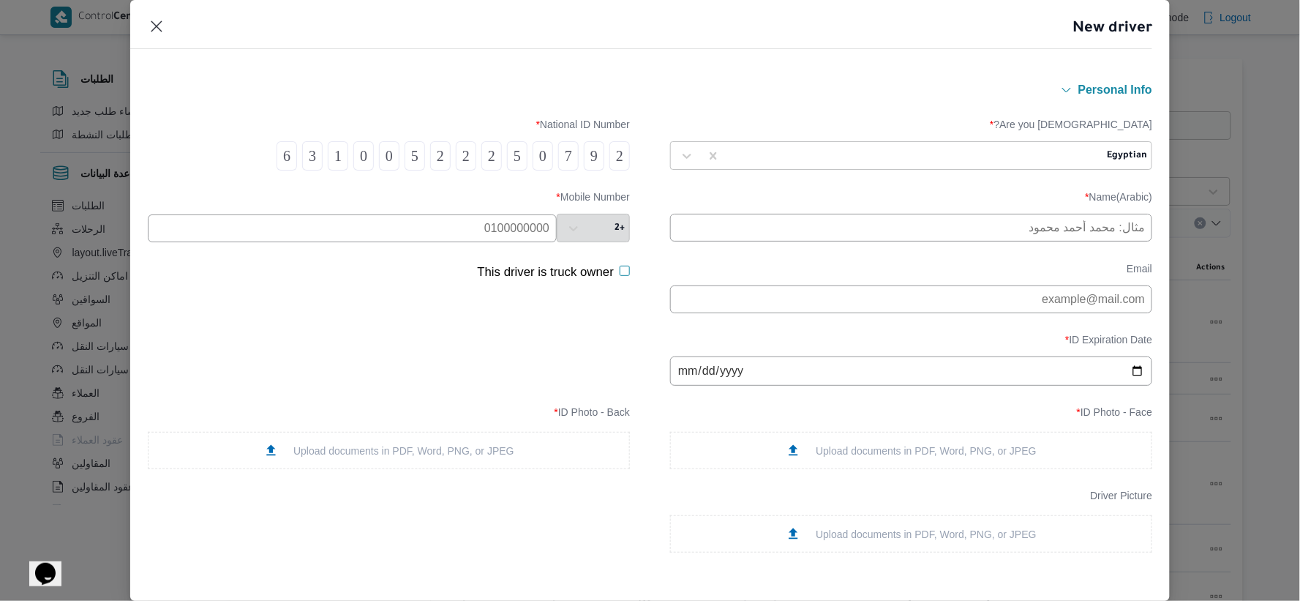
type input "6"
click at [902, 228] on input "text" at bounding box center [911, 228] width 482 height 28
type input "[PERSON_NAME]"
click at [903, 302] on input "email" at bounding box center [911, 299] width 482 height 28
click at [680, 378] on input "date" at bounding box center [911, 370] width 482 height 29
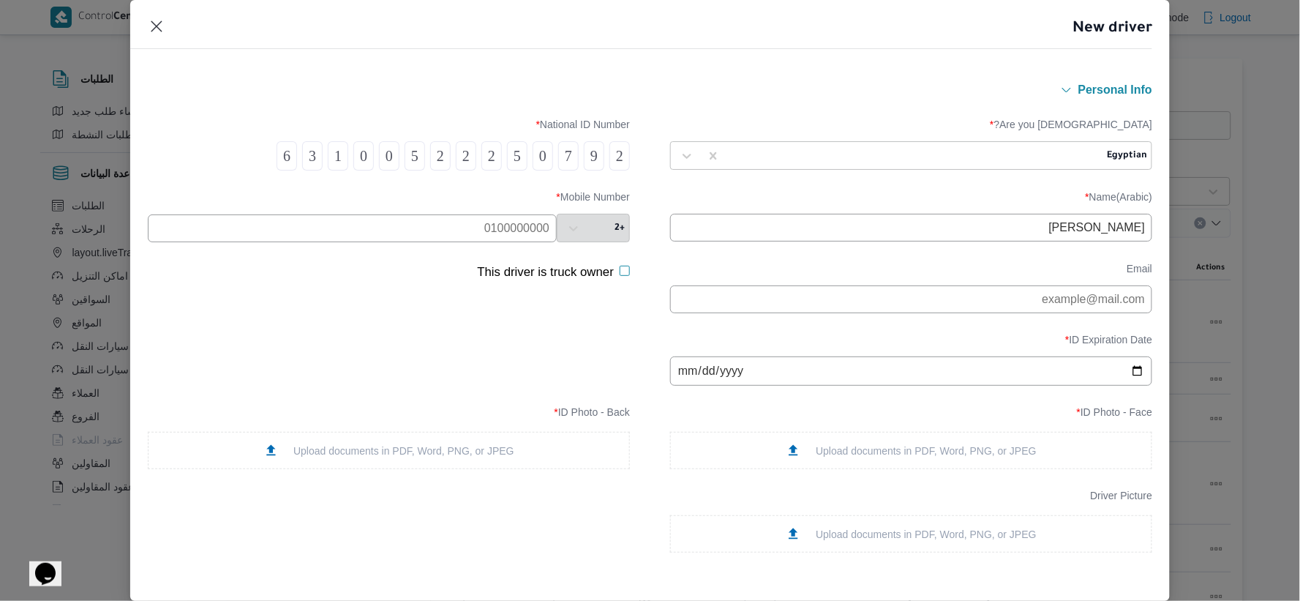
click at [702, 378] on input "date" at bounding box center [911, 370] width 482 height 29
type input "2030-06-06"
click at [857, 452] on div "Upload documents in PDF, Word, PNG, or JPEG" at bounding box center [911, 450] width 251 height 15
click at [451, 457] on div "Upload documents in PDF, Word, PNG, or JPEG" at bounding box center [388, 450] width 251 height 15
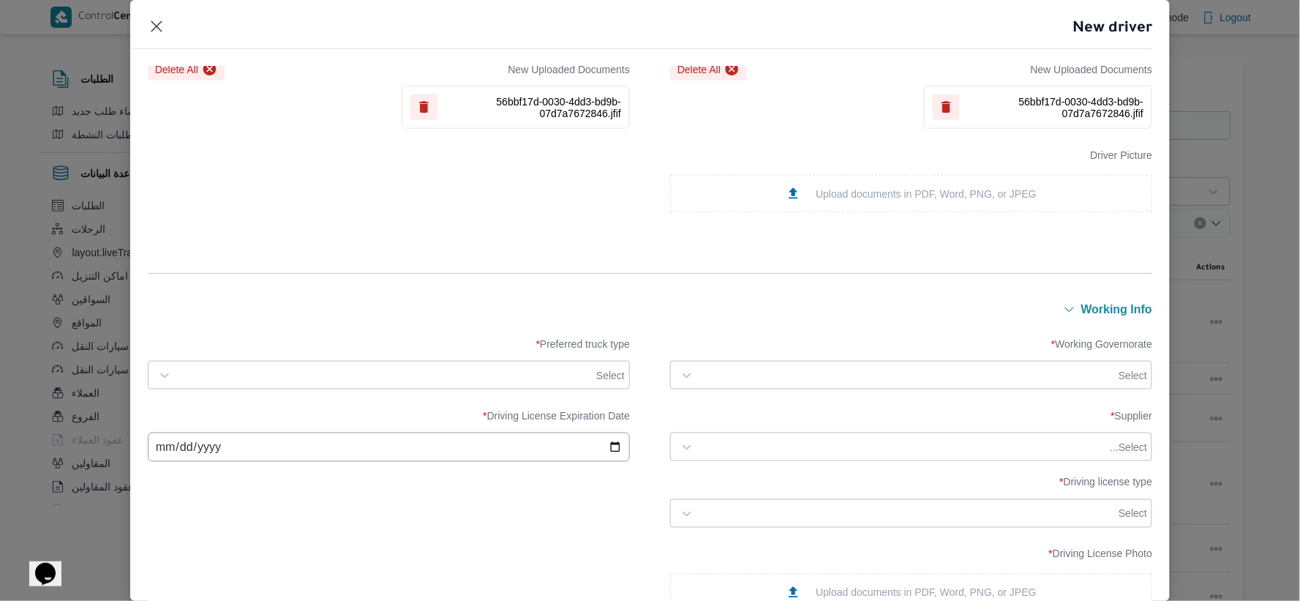
scroll to position [487, 0]
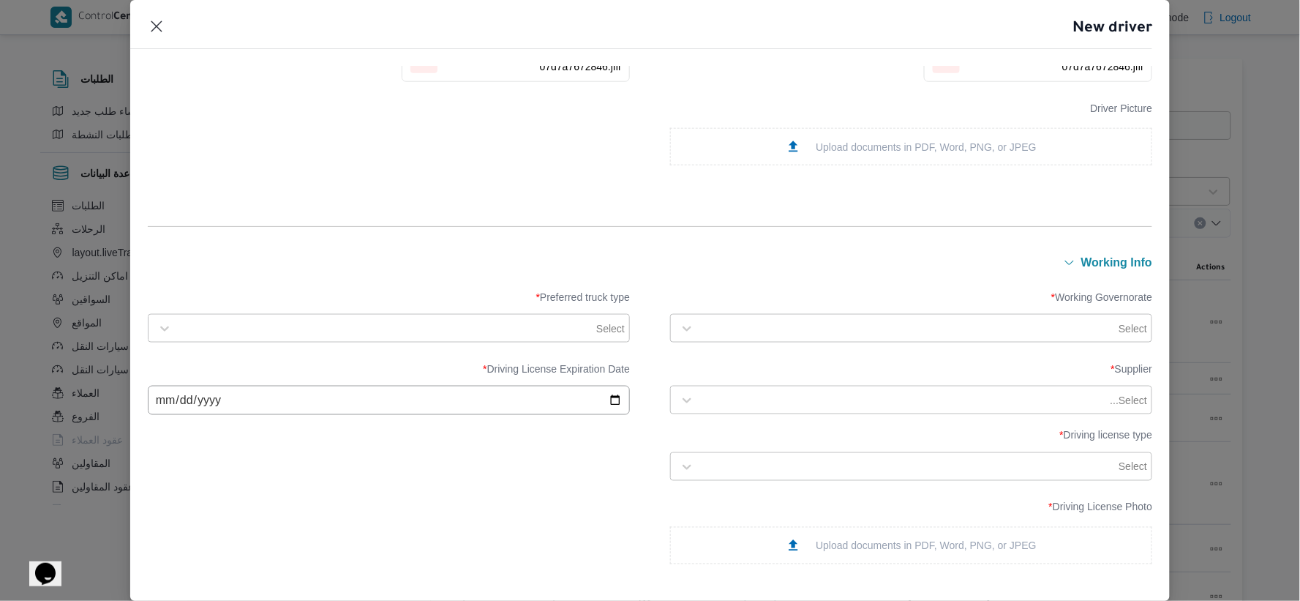
click at [798, 330] on div at bounding box center [909, 328] width 414 height 15
click at [732, 373] on label "القاهرة" at bounding box center [748, 377] width 124 height 18
click at [487, 321] on div at bounding box center [386, 328] width 414 height 15
click at [217, 390] on label "Dababa" at bounding box center [189, 390] width 53 height 18
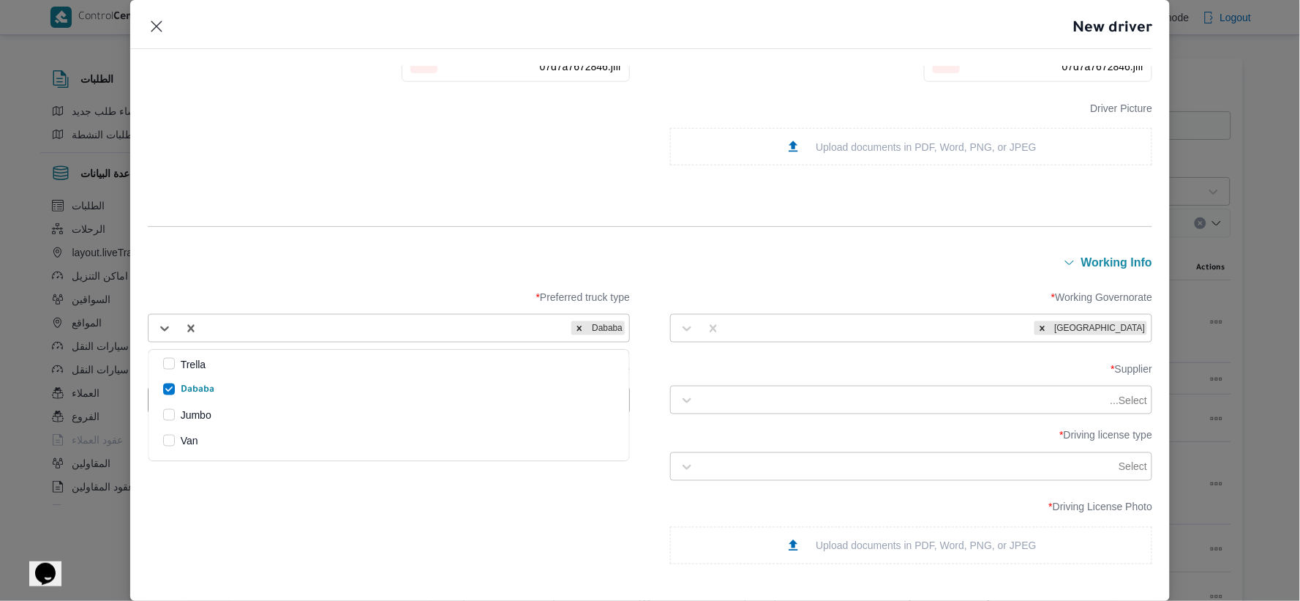
click at [374, 250] on form "Personal Info Are you Egyptian? * Egyptian National ID Number * 2 9 7 0 5 2 2 2…" at bounding box center [650, 326] width 1005 height 1466
click at [986, 408] on div "Select..." at bounding box center [924, 400] width 449 height 20
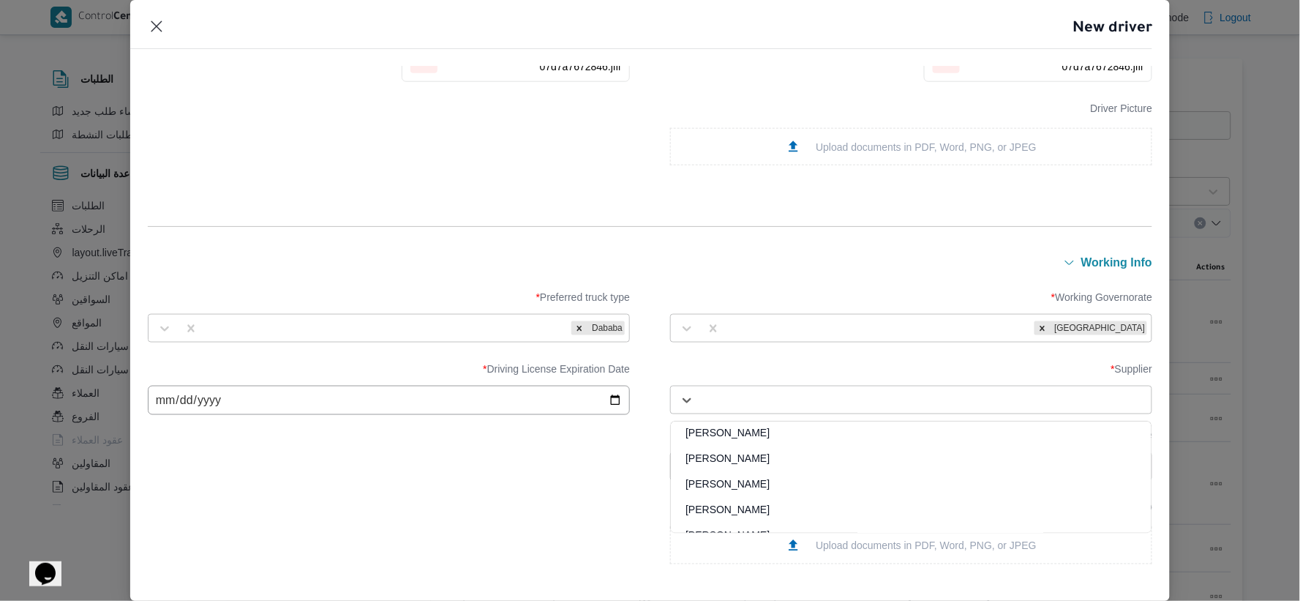
click at [817, 395] on div at bounding box center [925, 400] width 446 height 15
paste input "راجح ضبع مهني مسعد"
type input "راجح ضبع مهني مسعد"
click at [758, 429] on div "راجح ضبع مهني مسعد" at bounding box center [911, 439] width 481 height 26
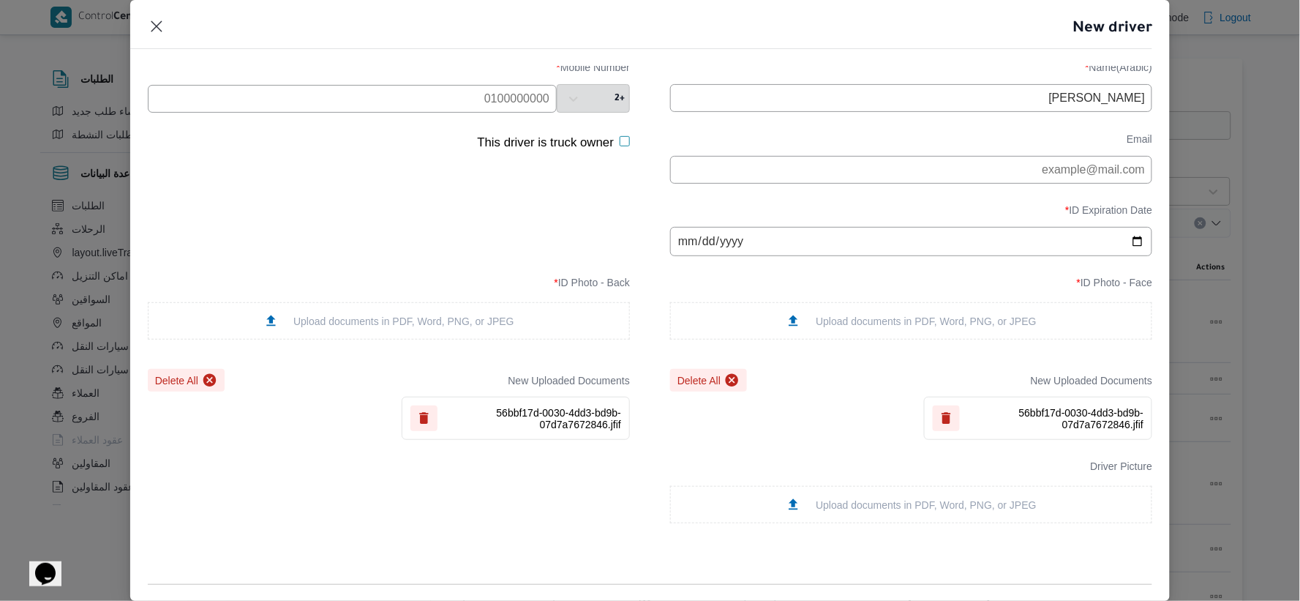
scroll to position [406, 0]
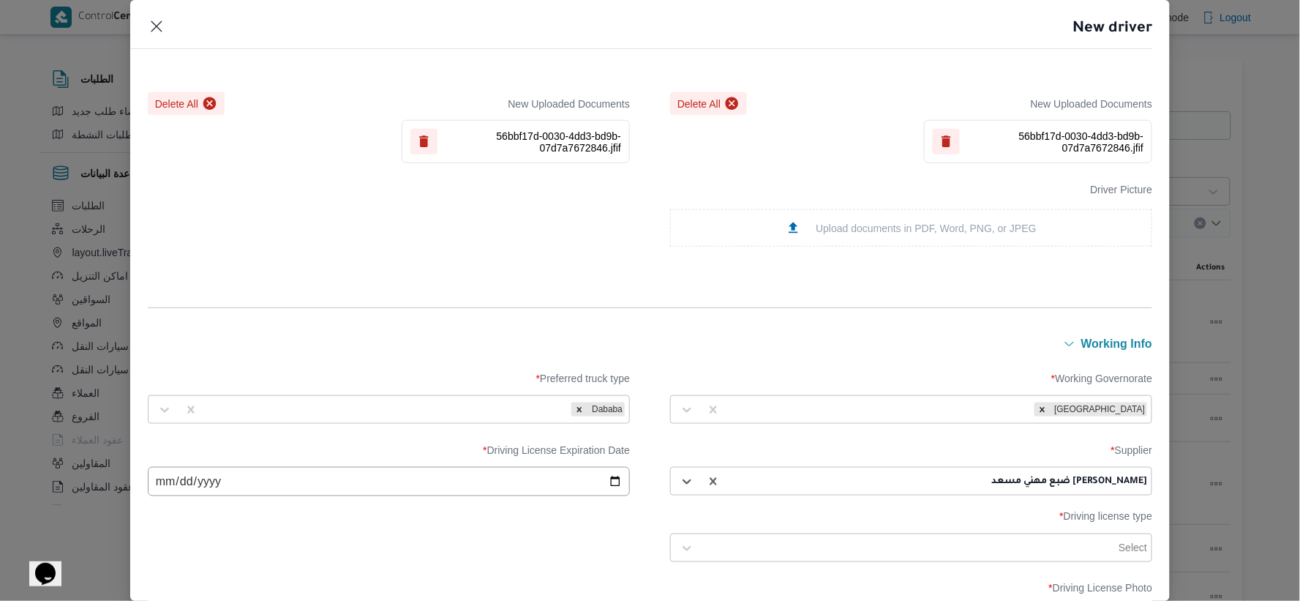
click at [154, 486] on input "date" at bounding box center [389, 481] width 482 height 29
click at [206, 488] on input "date" at bounding box center [389, 481] width 482 height 29
type input "2030-06-06"
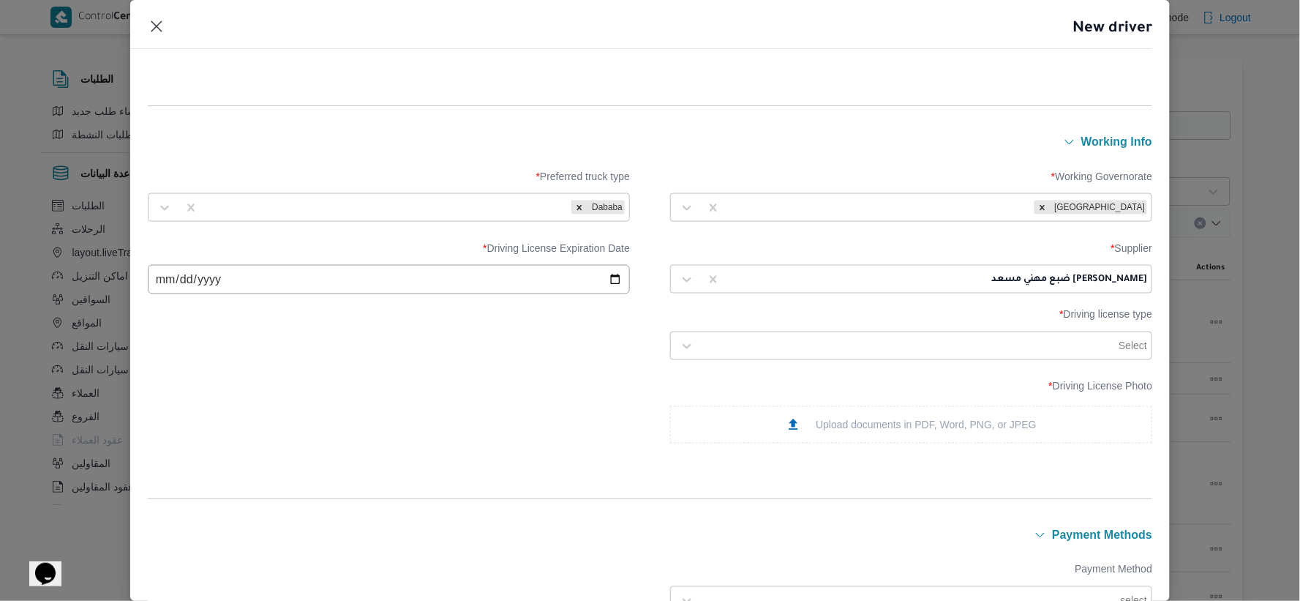
scroll to position [650, 0]
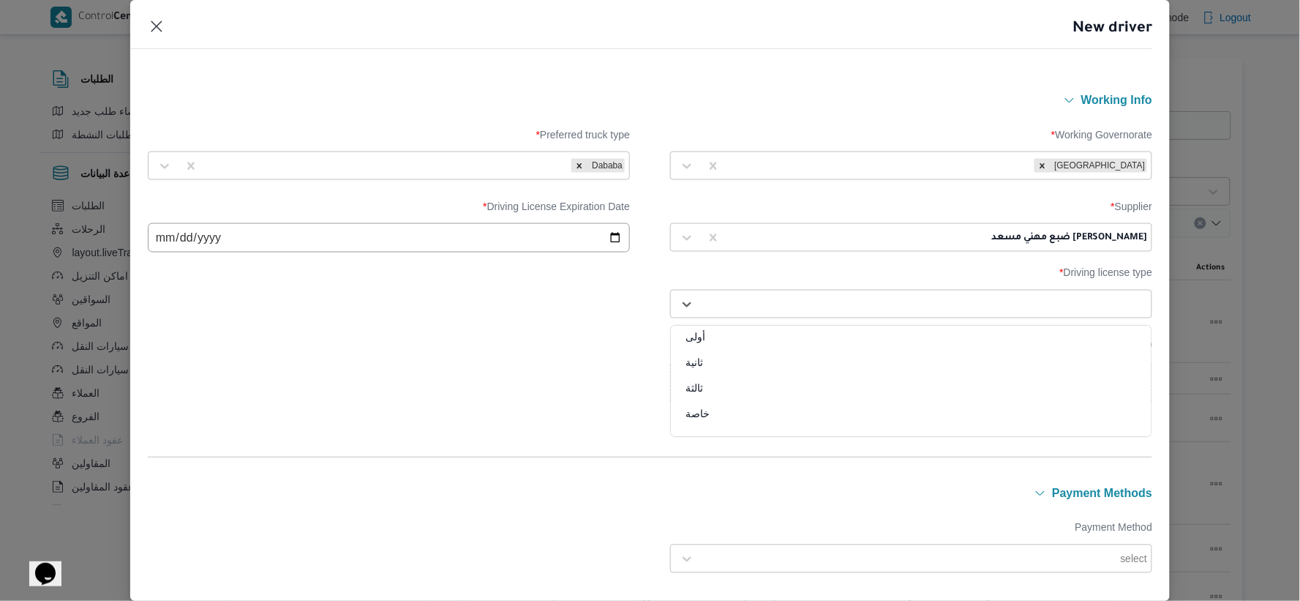
click at [932, 310] on div at bounding box center [925, 304] width 446 height 15
click at [1054, 296] on div "Select" at bounding box center [924, 304] width 449 height 20
click at [708, 417] on div "خاصة" at bounding box center [911, 420] width 481 height 26
click at [575, 383] on div "Driving License Photo * Upload documents in PDF, Word, PNG, or JPEG" at bounding box center [650, 370] width 1005 height 78
click at [844, 386] on div "Upload documents in PDF, Word, PNG, or JPEG" at bounding box center [911, 382] width 251 height 15
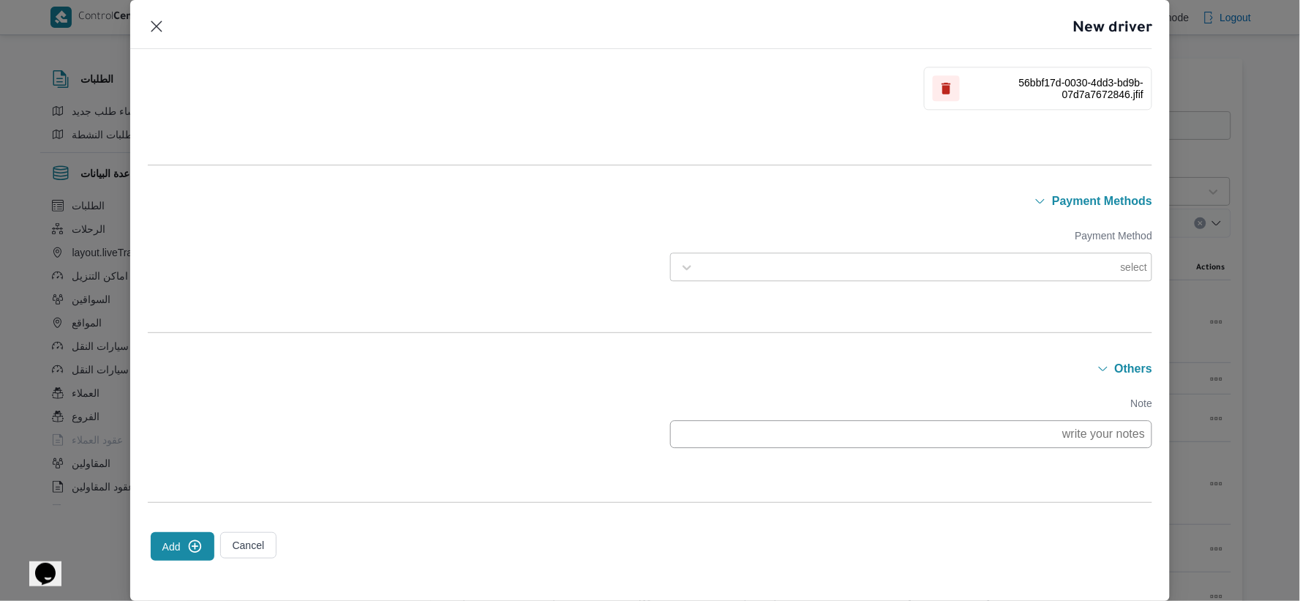
scroll to position [1045, 0]
click at [178, 542] on button "Add" at bounding box center [183, 543] width 64 height 29
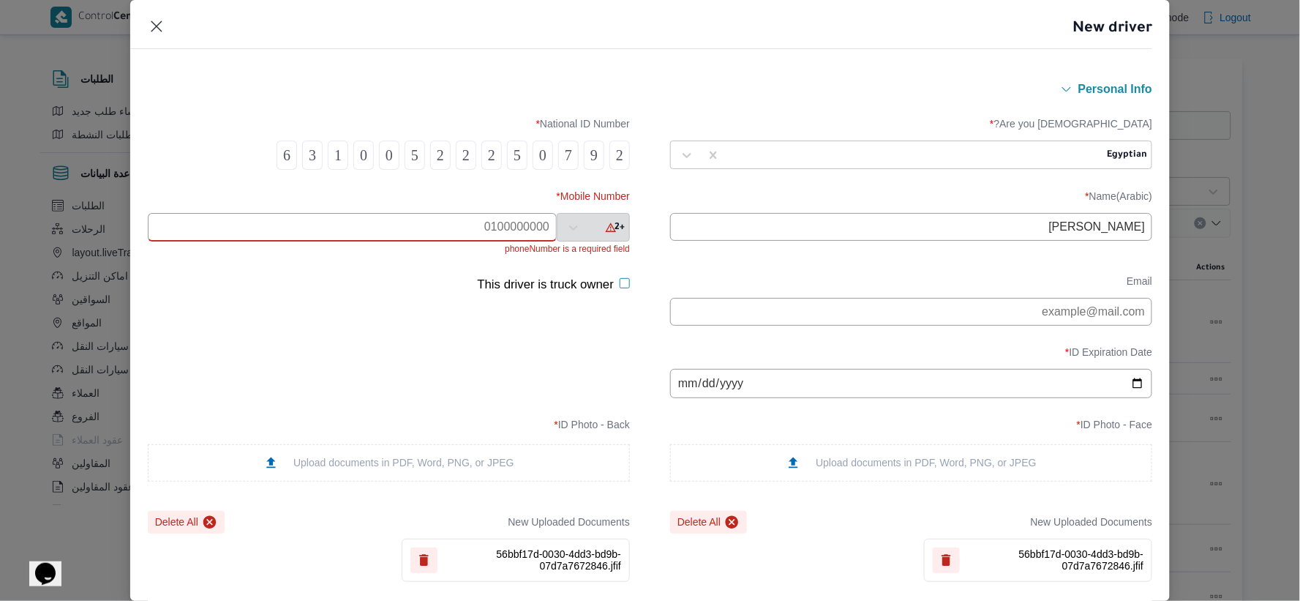
scroll to position [0, 0]
click at [441, 225] on input "text" at bounding box center [352, 228] width 409 height 29
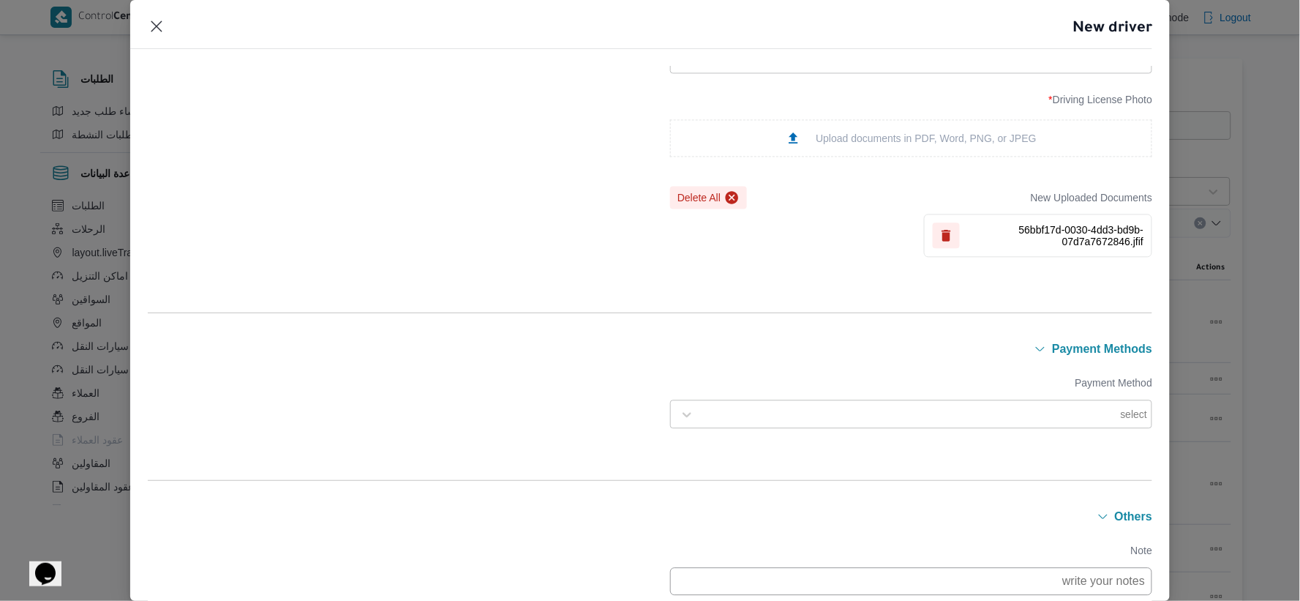
scroll to position [1045, 0]
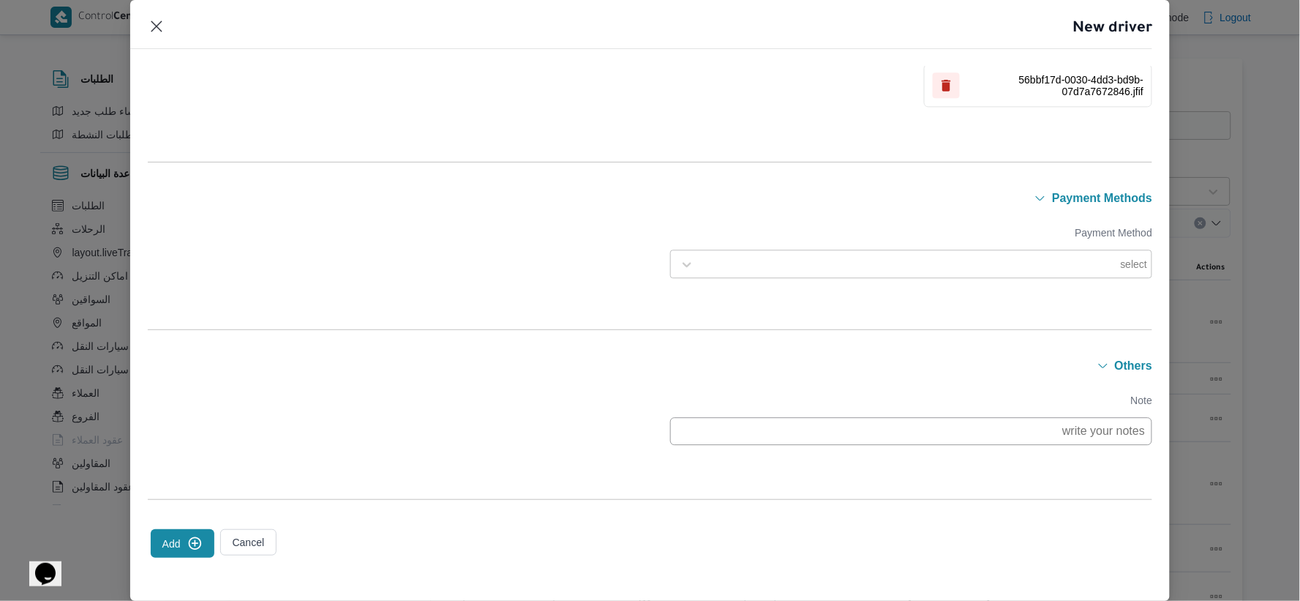
type input "01024067724"
click at [194, 537] on icon "submit" at bounding box center [194, 543] width 13 height 13
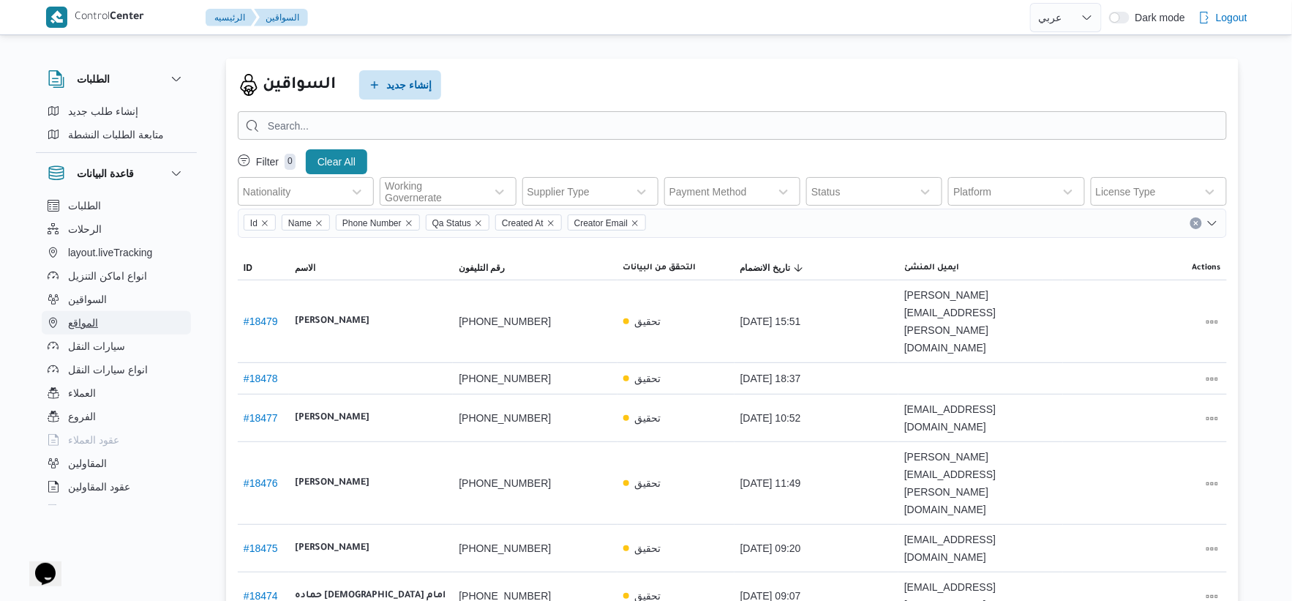
click at [115, 323] on button "المواقع" at bounding box center [116, 322] width 149 height 23
select select "ar"
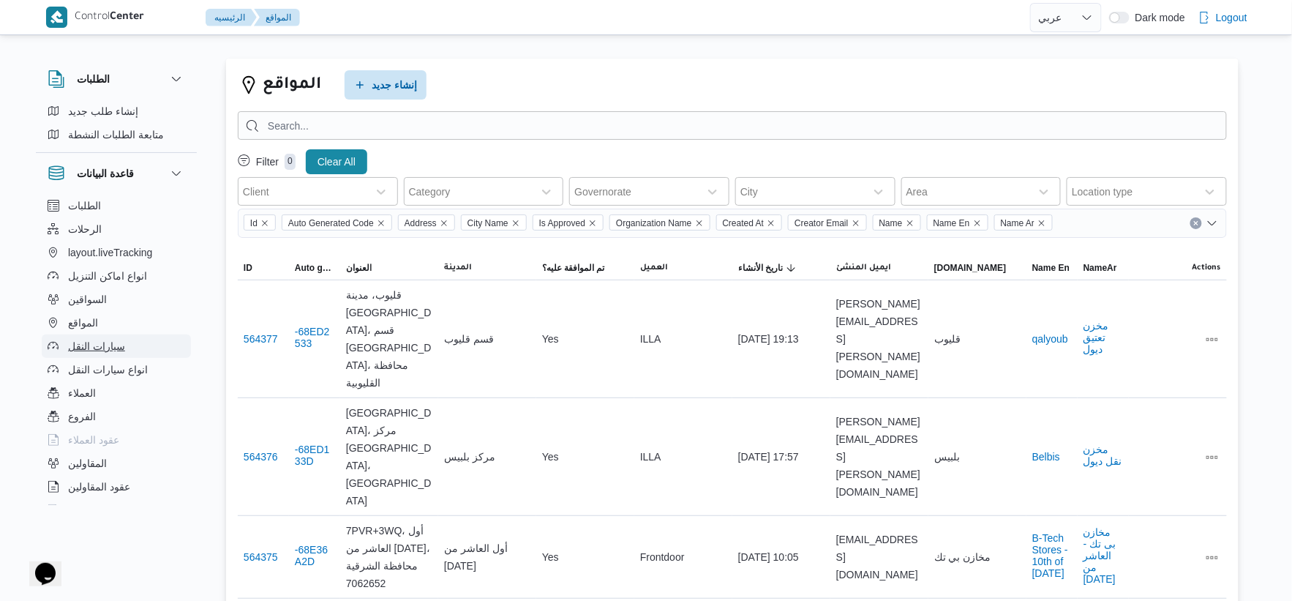
click at [127, 345] on button "سيارات النقل" at bounding box center [116, 345] width 149 height 23
select select "ar"
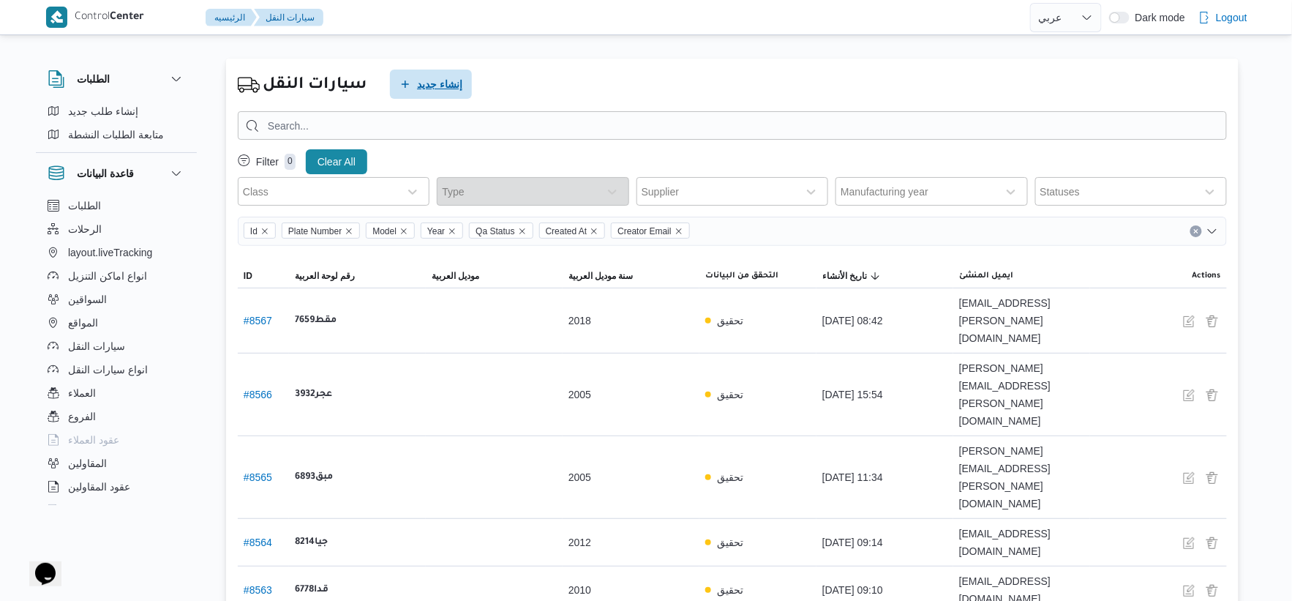
click at [440, 82] on span "إنشاء جديد" at bounding box center [439, 84] width 45 height 18
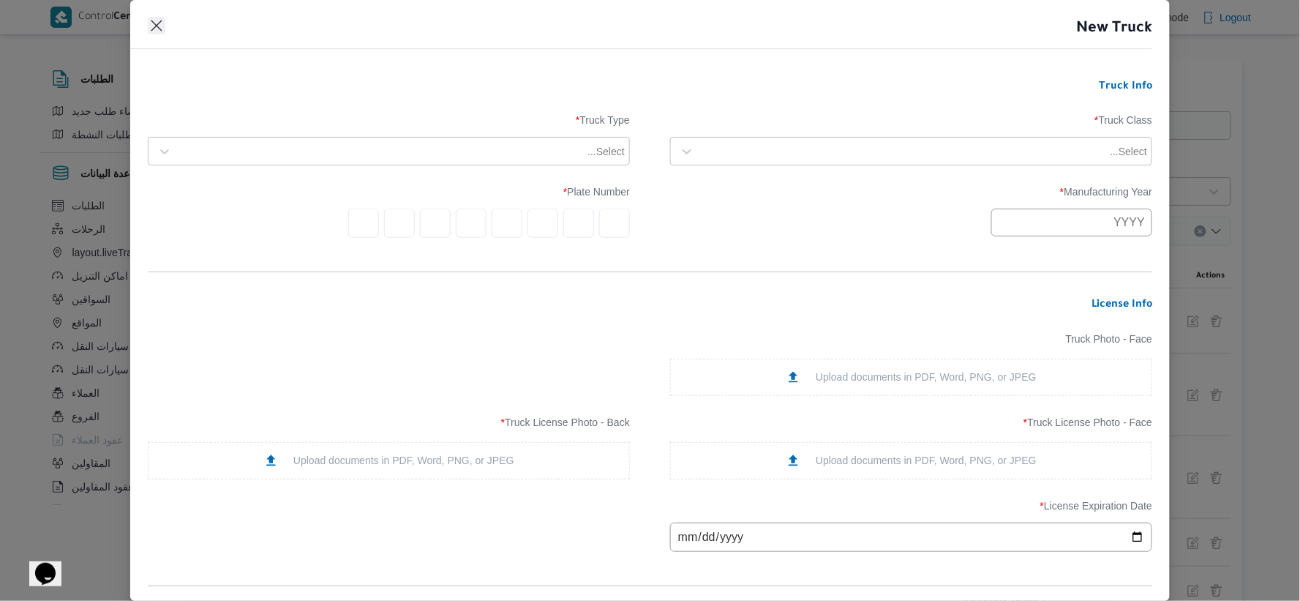
click at [157, 27] on button "Closes this modal window" at bounding box center [157, 26] width 18 height 18
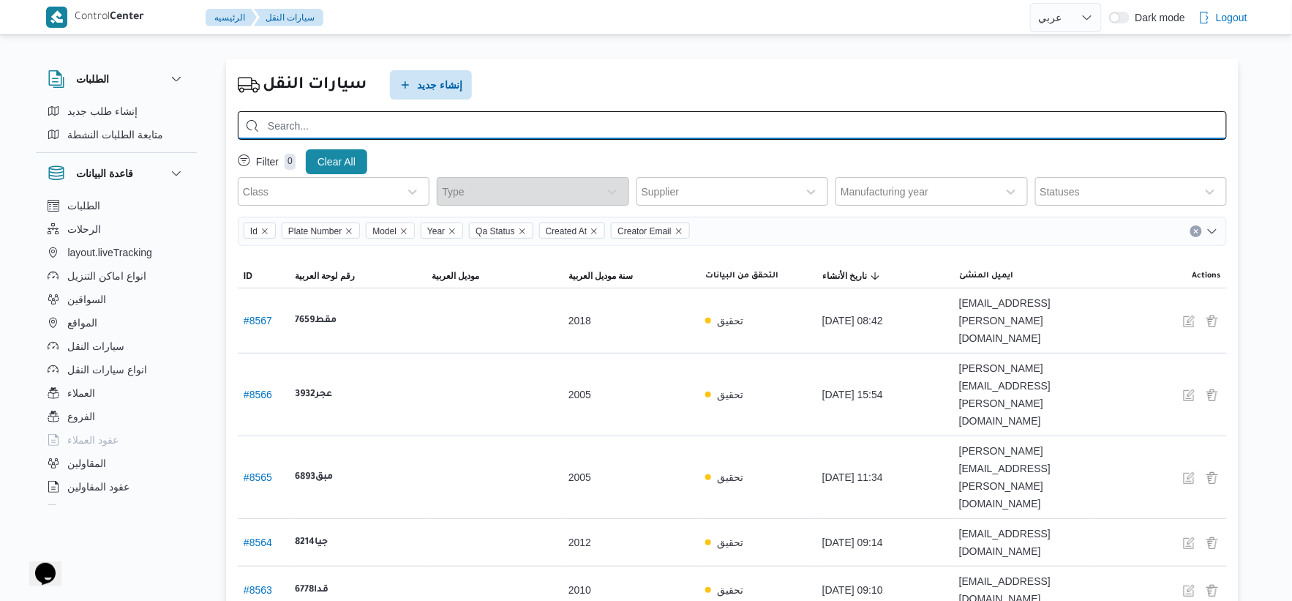
click at [312, 123] on input "search" at bounding box center [732, 125] width 989 height 29
type input "1693"
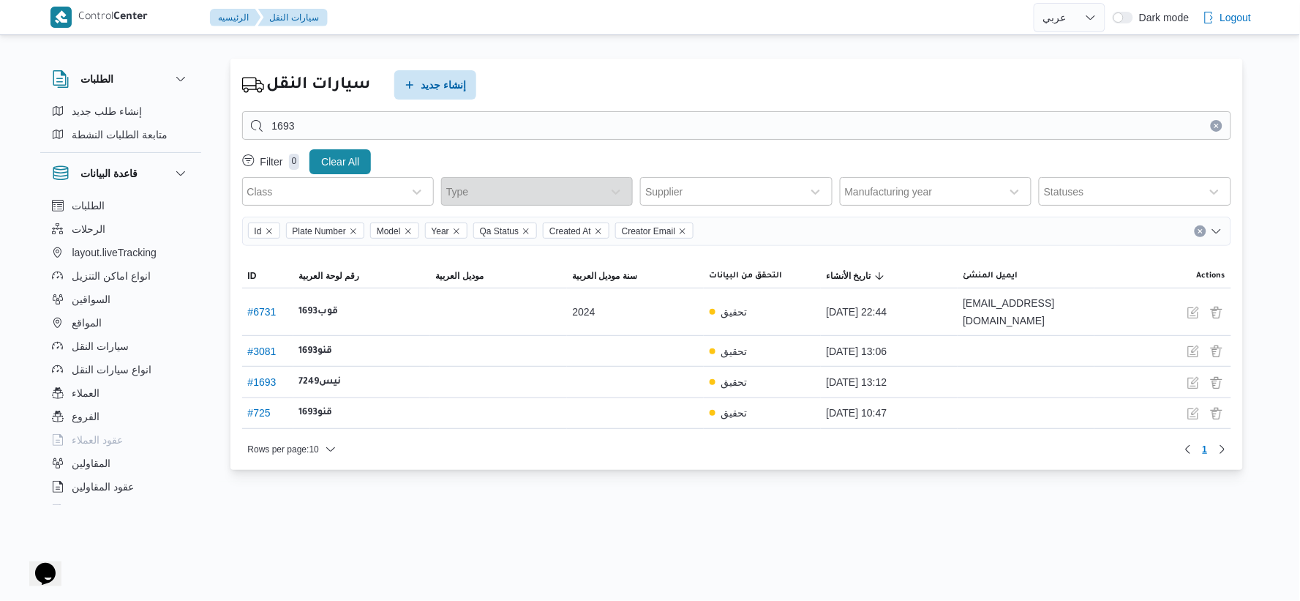
click at [1217, 120] on button "Clear input" at bounding box center [1217, 126] width 12 height 12
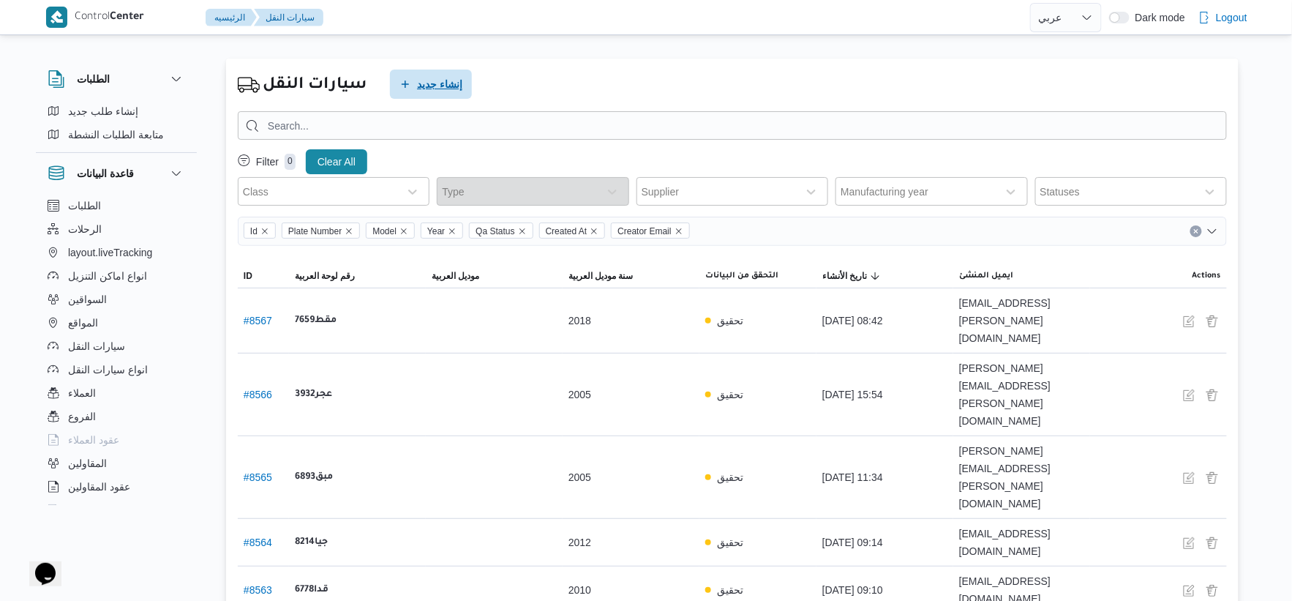
click at [450, 83] on span "إنشاء جديد" at bounding box center [439, 84] width 45 height 18
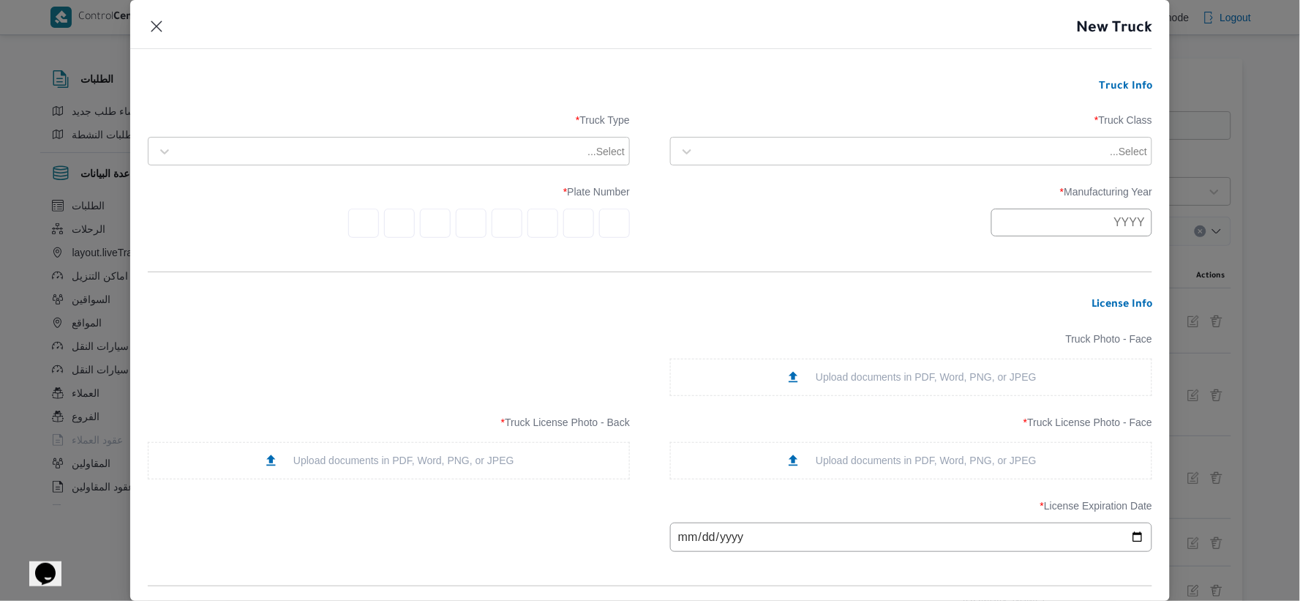
click at [912, 162] on div "Select..." at bounding box center [911, 151] width 475 height 26
click at [719, 212] on div "dababa" at bounding box center [911, 216] width 481 height 26
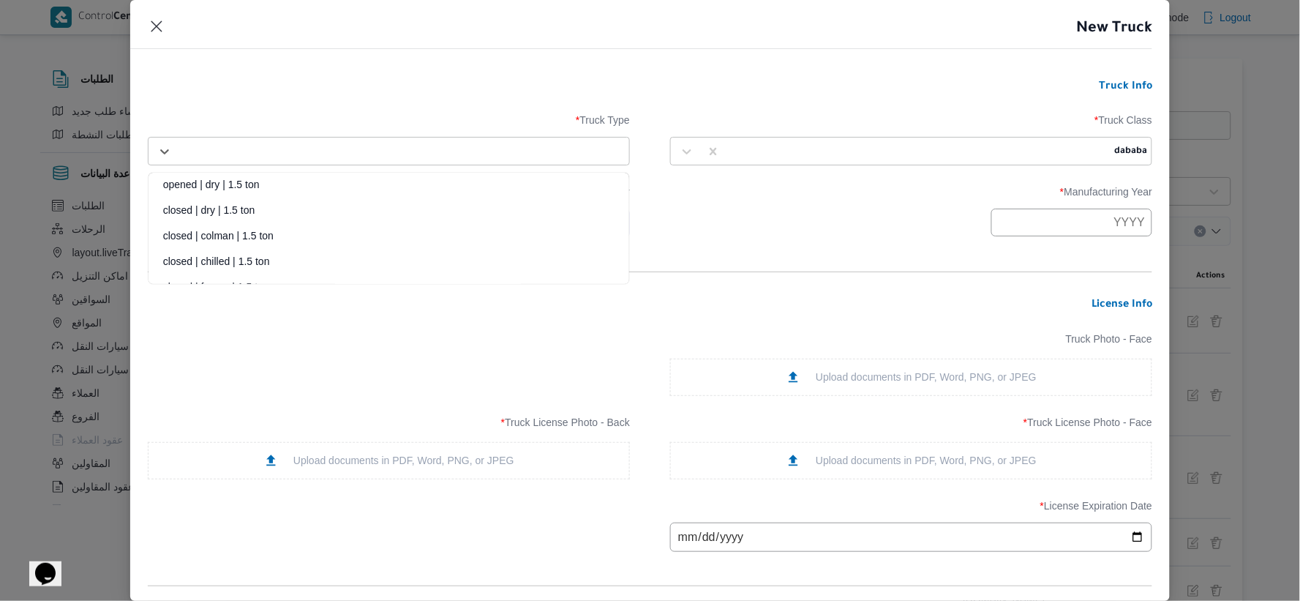
click at [552, 151] on div at bounding box center [402, 151] width 446 height 15
click at [257, 257] on div "closed | chilled | 1.5 ton" at bounding box center [389, 267] width 481 height 26
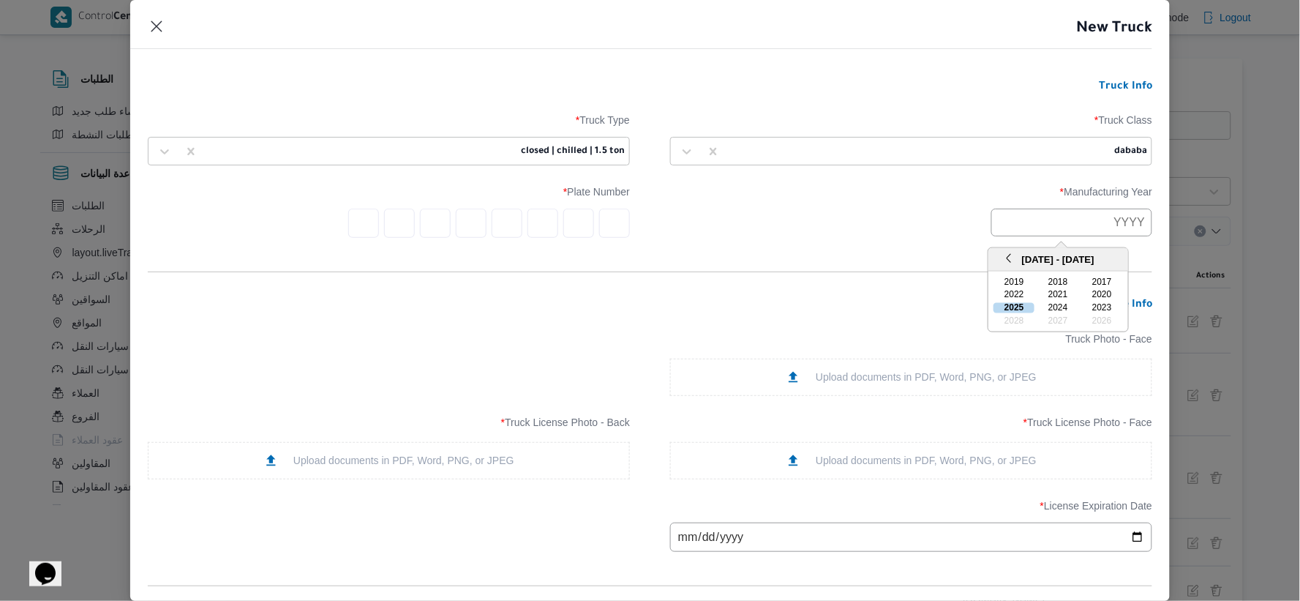
click at [1111, 218] on input "text" at bounding box center [1071, 223] width 161 height 28
type input "2001"
click at [615, 217] on input "text" at bounding box center [614, 223] width 31 height 29
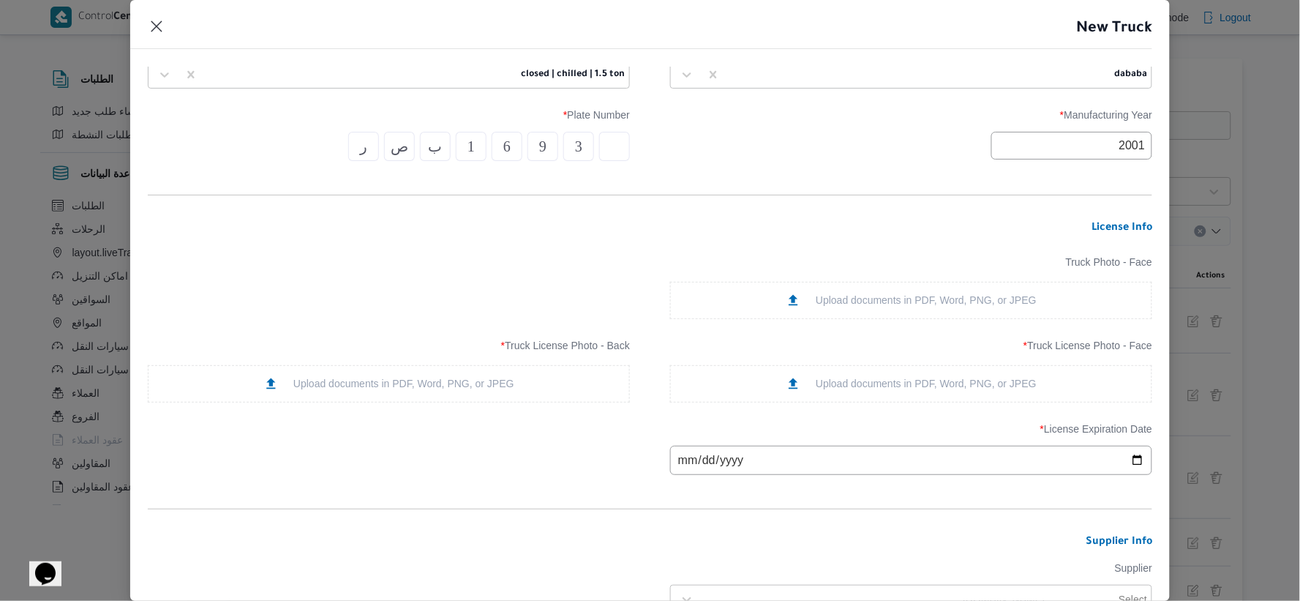
scroll to position [81, 0]
click at [886, 378] on div "Upload documents in PDF, Word, PNG, or JPEG" at bounding box center [911, 379] width 251 height 15
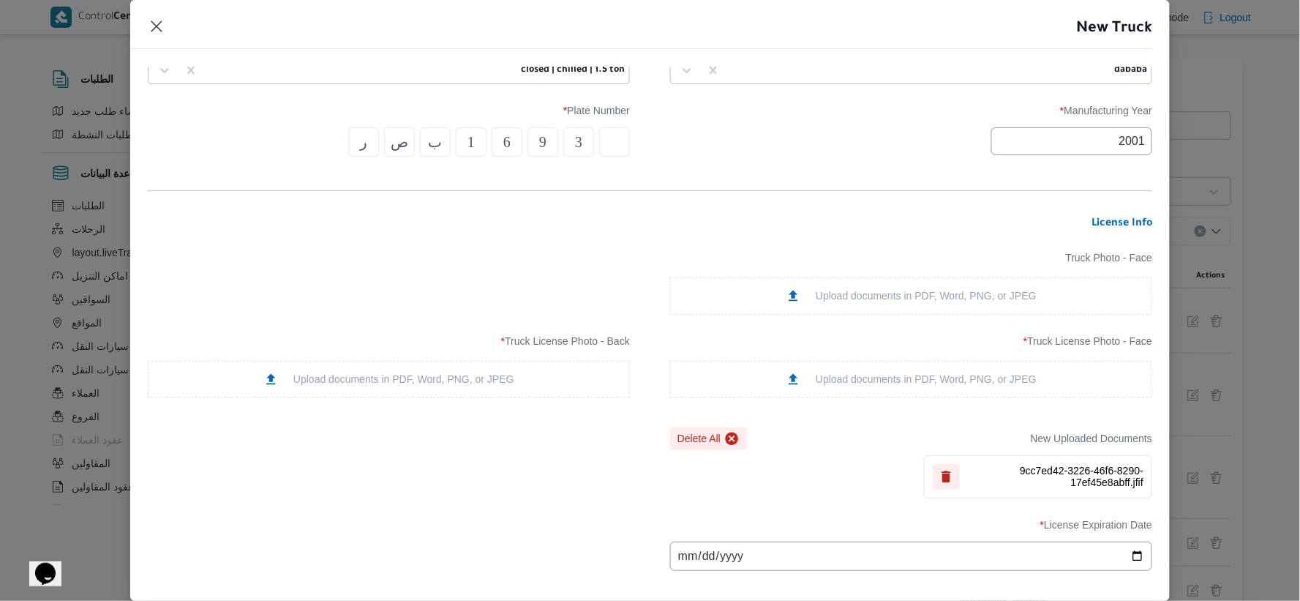
click at [468, 386] on div "Upload documents in PDF, Word, PNG, or JPEG" at bounding box center [388, 379] width 251 height 15
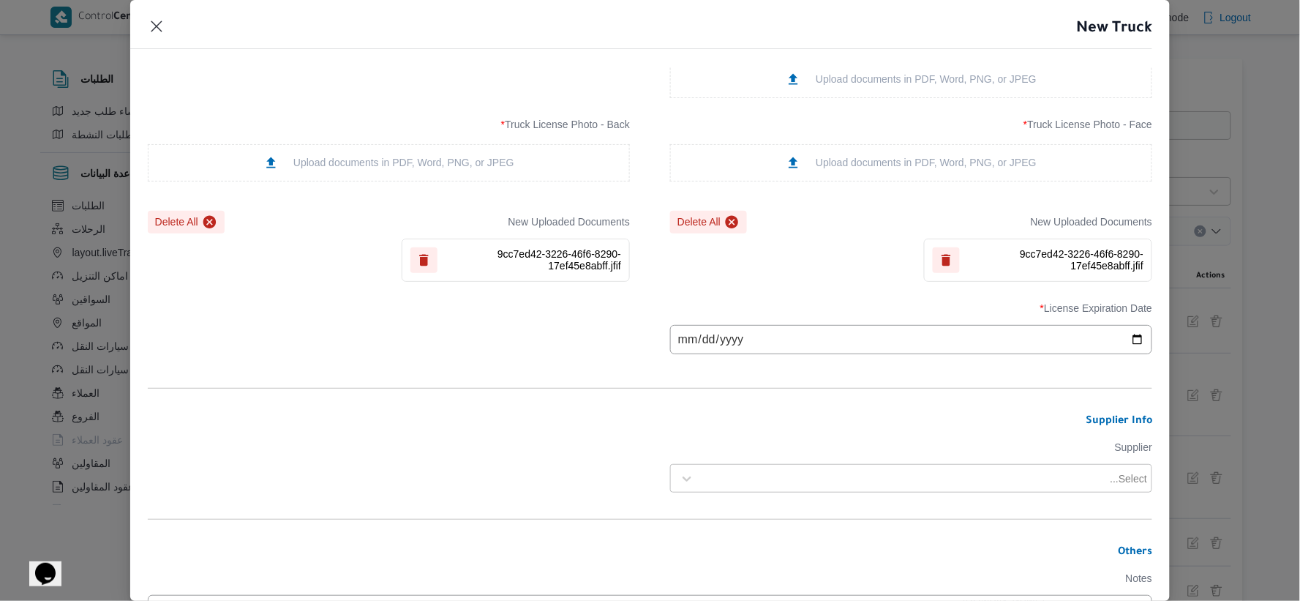
scroll to position [406, 0]
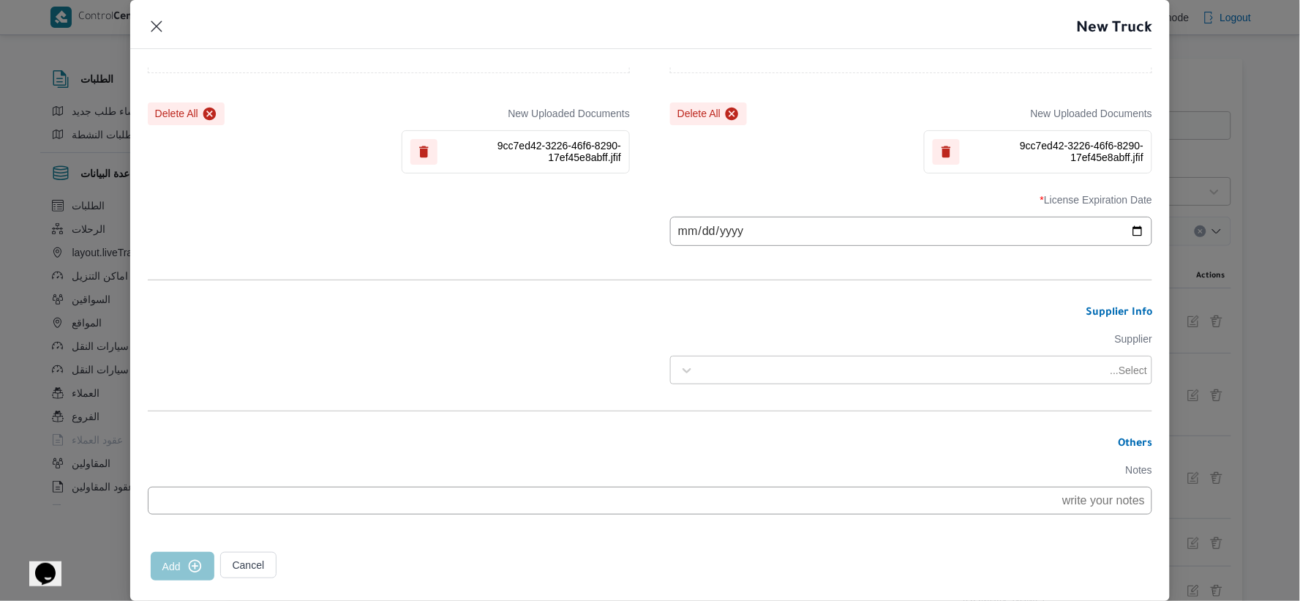
click at [679, 239] on input "date" at bounding box center [911, 231] width 482 height 29
type input "2026-01-27"
click at [884, 378] on div at bounding box center [905, 370] width 406 height 15
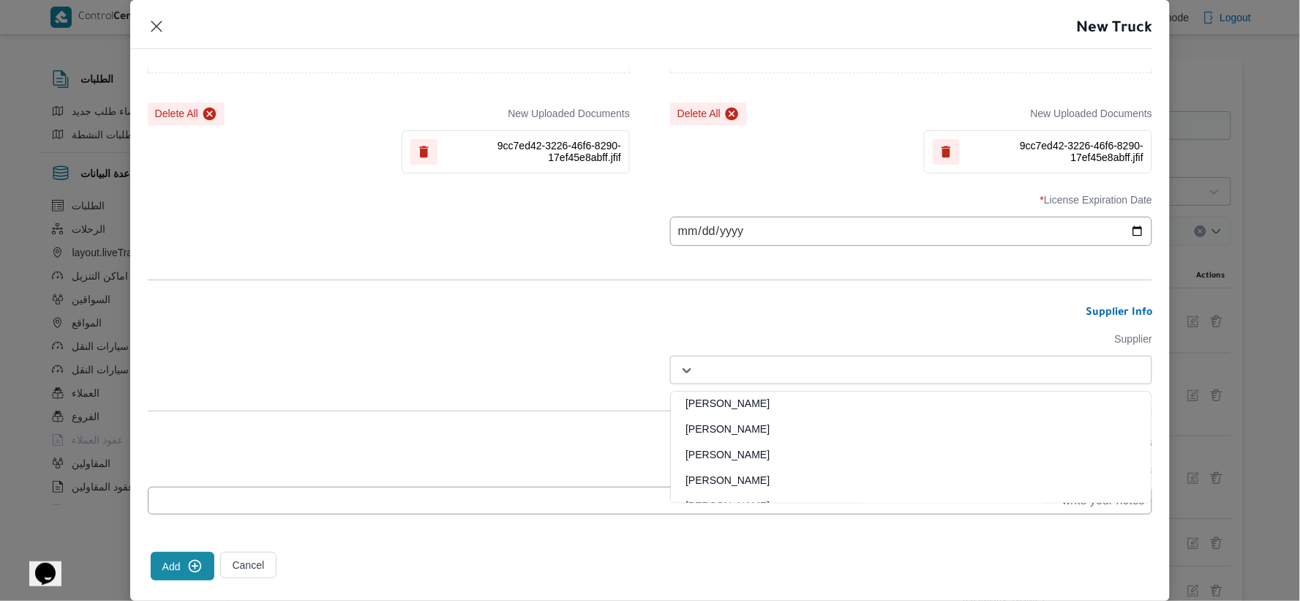
click at [807, 369] on div at bounding box center [925, 370] width 446 height 15
paste input "[PERSON_NAME] مهني مسعد"
type input "[PERSON_NAME] مهني مسعد"
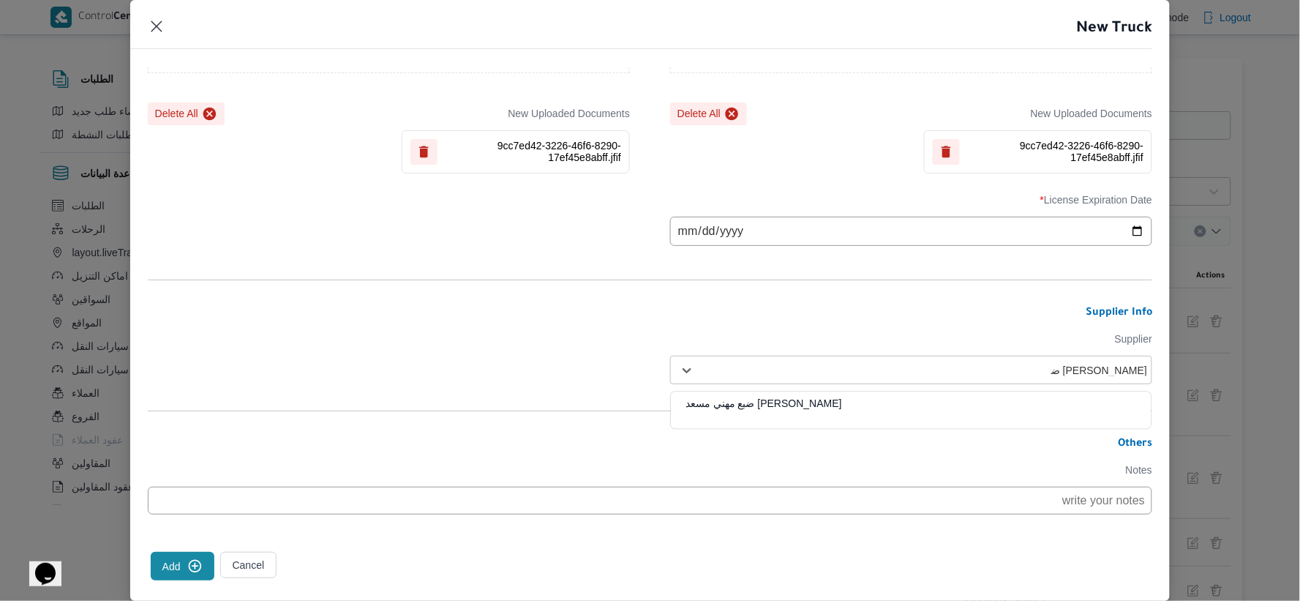
click at [784, 402] on div "[PERSON_NAME] مهني مسعد" at bounding box center [911, 409] width 481 height 26
click at [767, 329] on form "Truck Info Truck Class * dababa Truck Type * closed | chilled | 1.5 ton Manufac…" at bounding box center [650, 149] width 1005 height 950
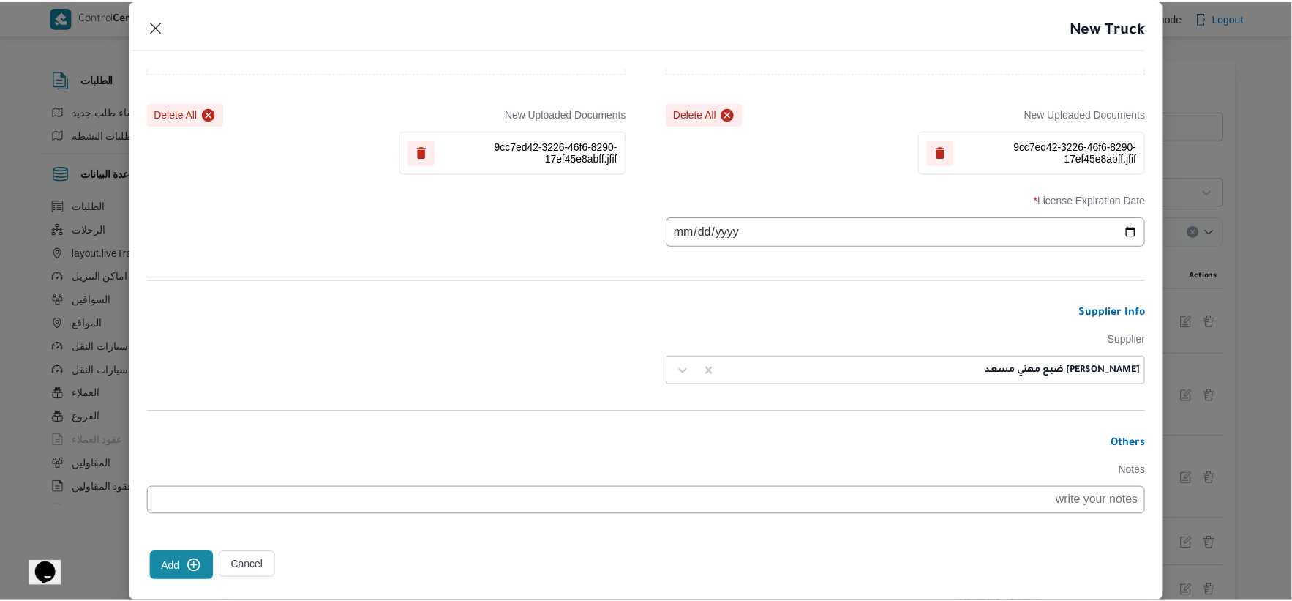
scroll to position [438, 0]
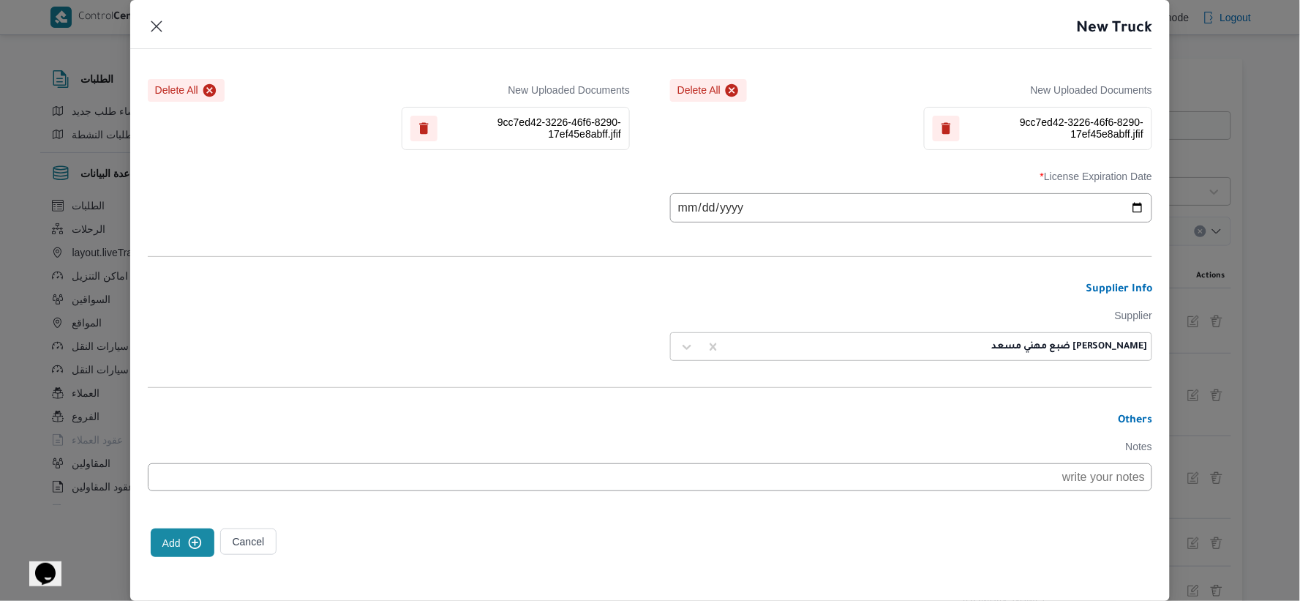
click at [191, 544] on icon "submit" at bounding box center [194, 542] width 15 height 15
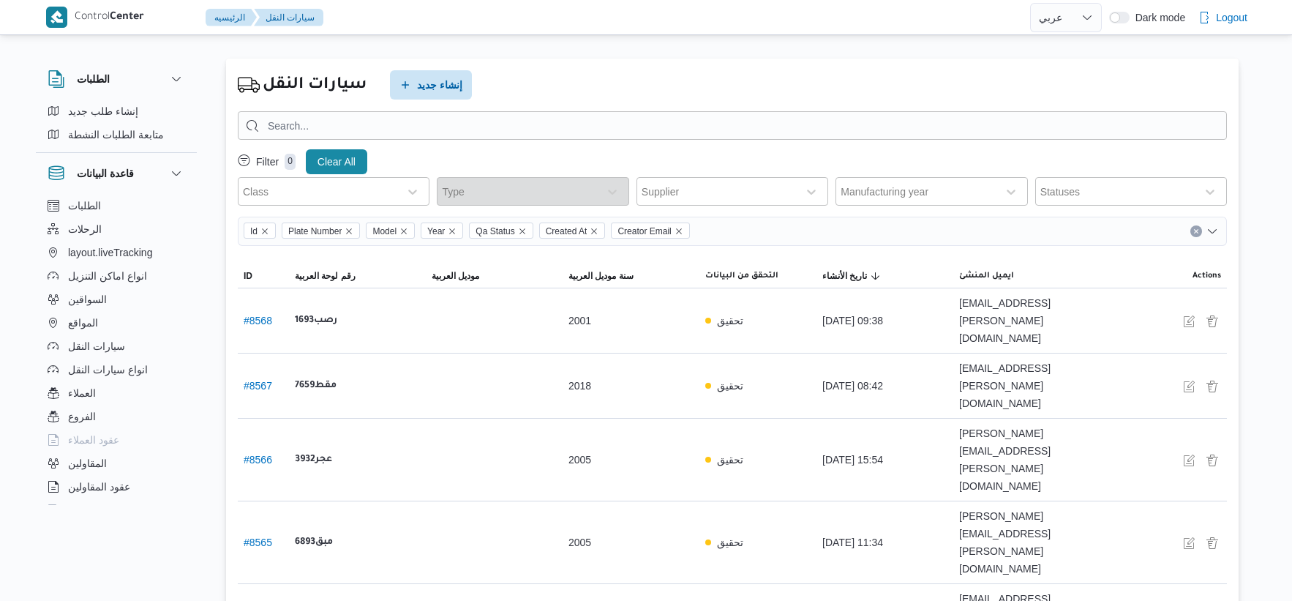
select select "ar"
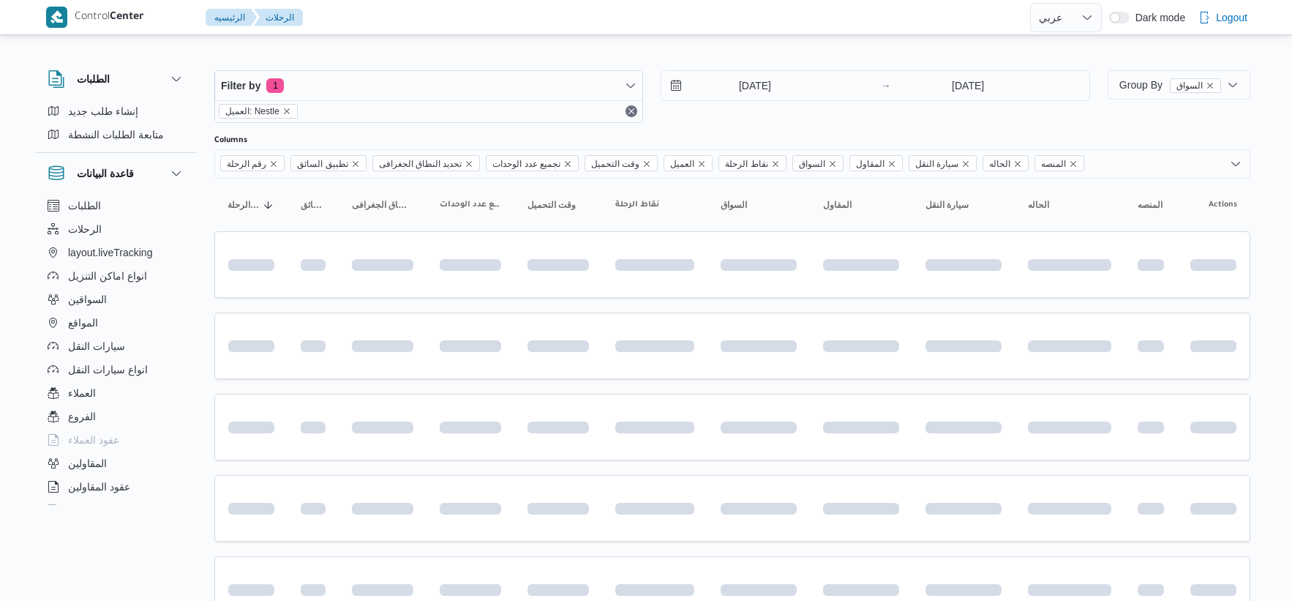
select select "ar"
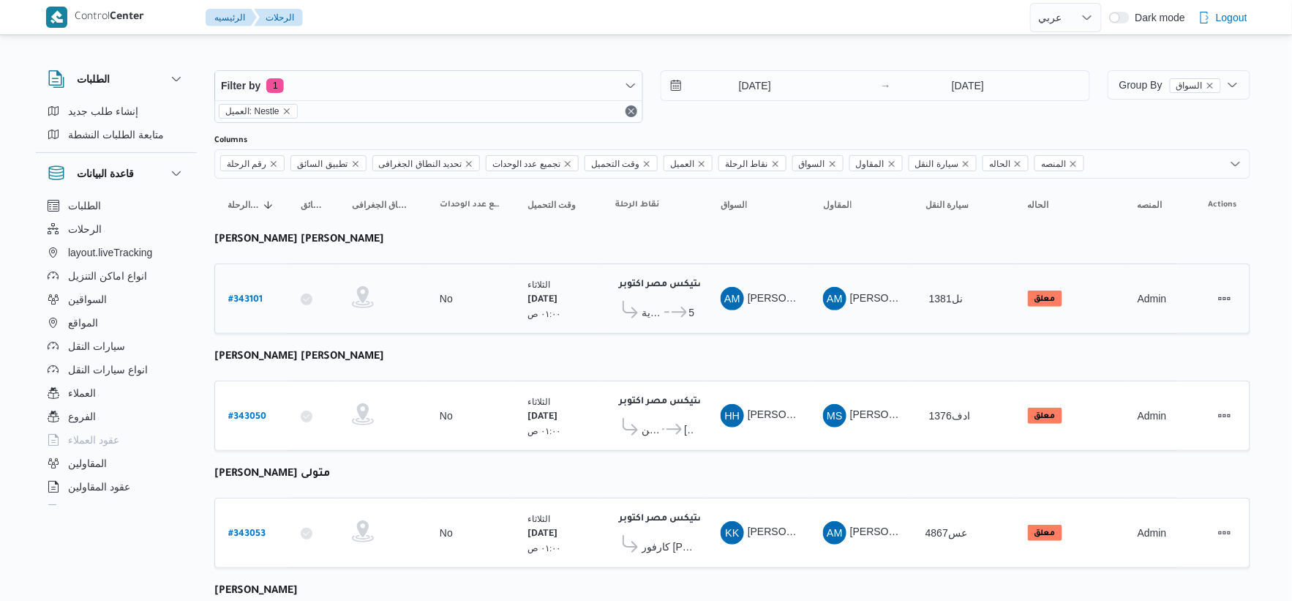
click at [588, 328] on td "وقت التحميل [DATE] ٠١:٠٠ ص" at bounding box center [558, 298] width 88 height 70
click at [662, 305] on span "..." at bounding box center [665, 313] width 7 height 18
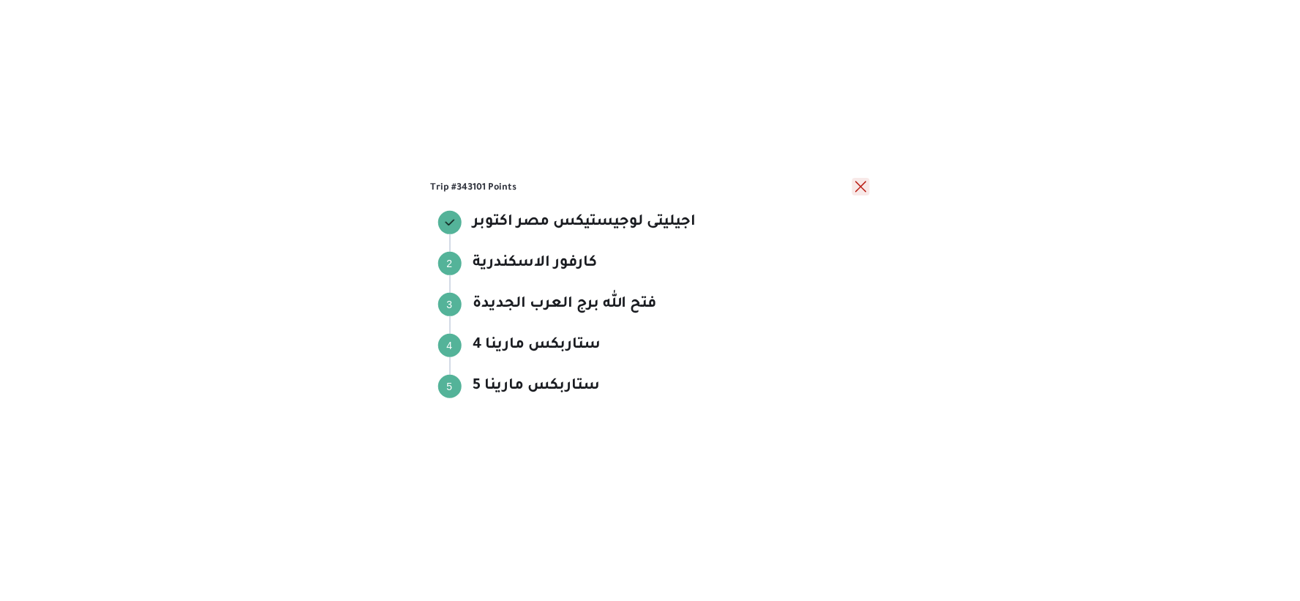
click at [860, 187] on button "close" at bounding box center [861, 187] width 18 height 18
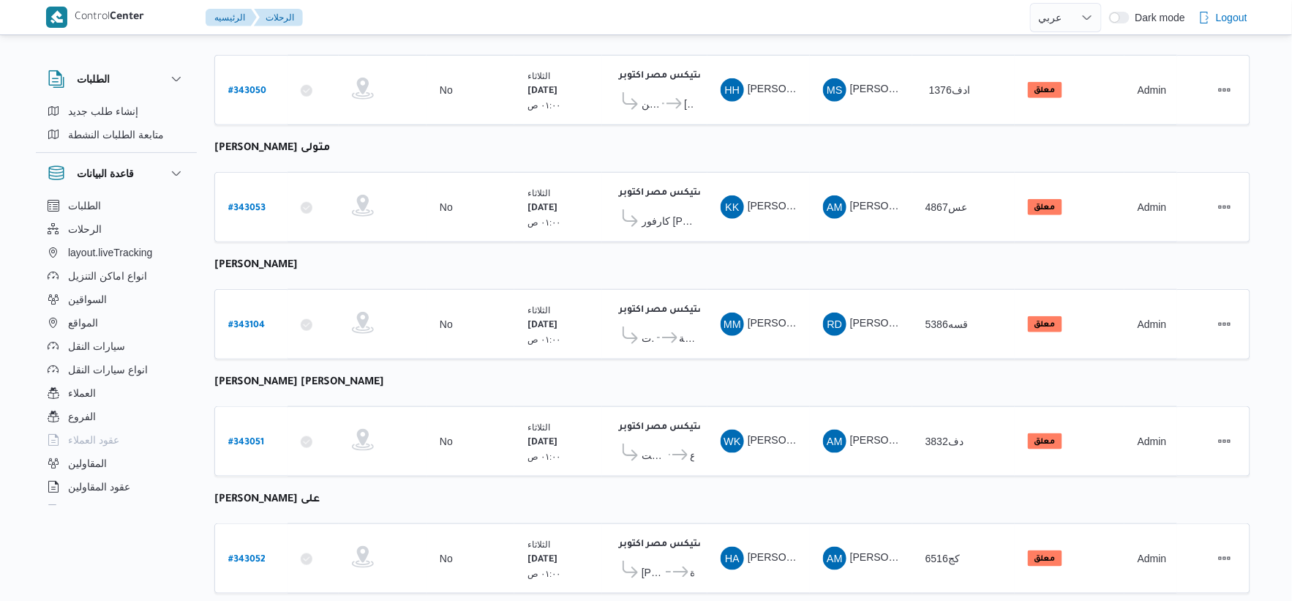
scroll to position [325, 0]
click at [681, 222] on span "كارفور [PERSON_NAME]لى هيلز" at bounding box center [668, 222] width 53 height 18
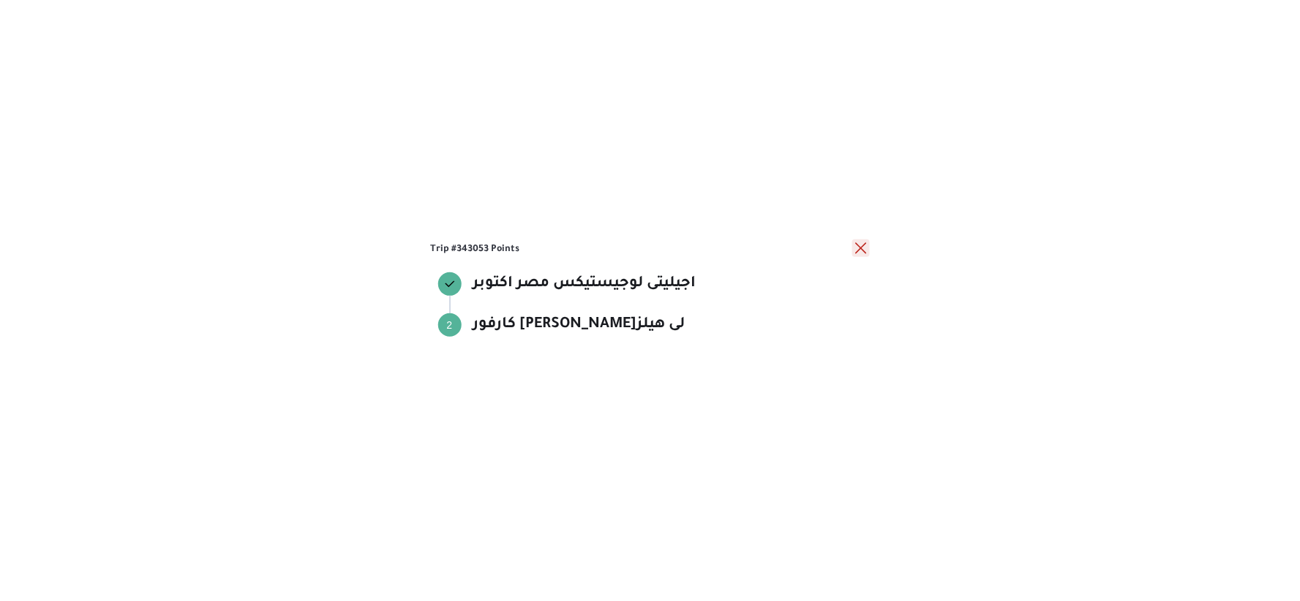
click at [861, 252] on button "close" at bounding box center [861, 248] width 18 height 18
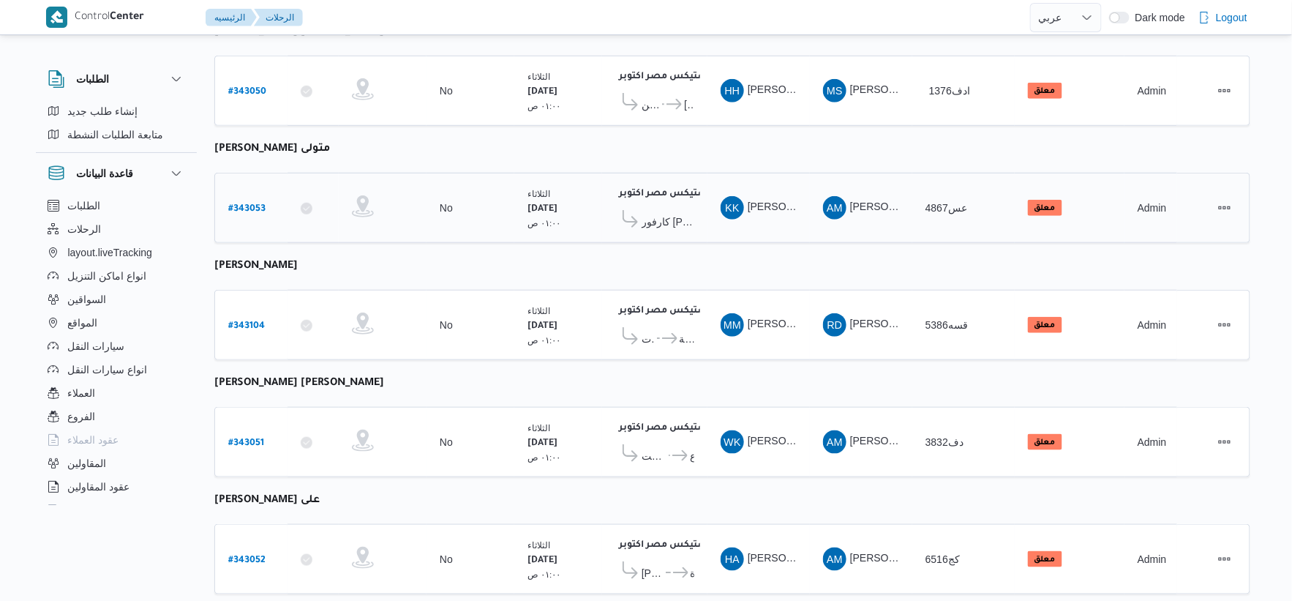
click at [246, 204] on b "# 343053" at bounding box center [246, 209] width 37 height 10
select select "ar"
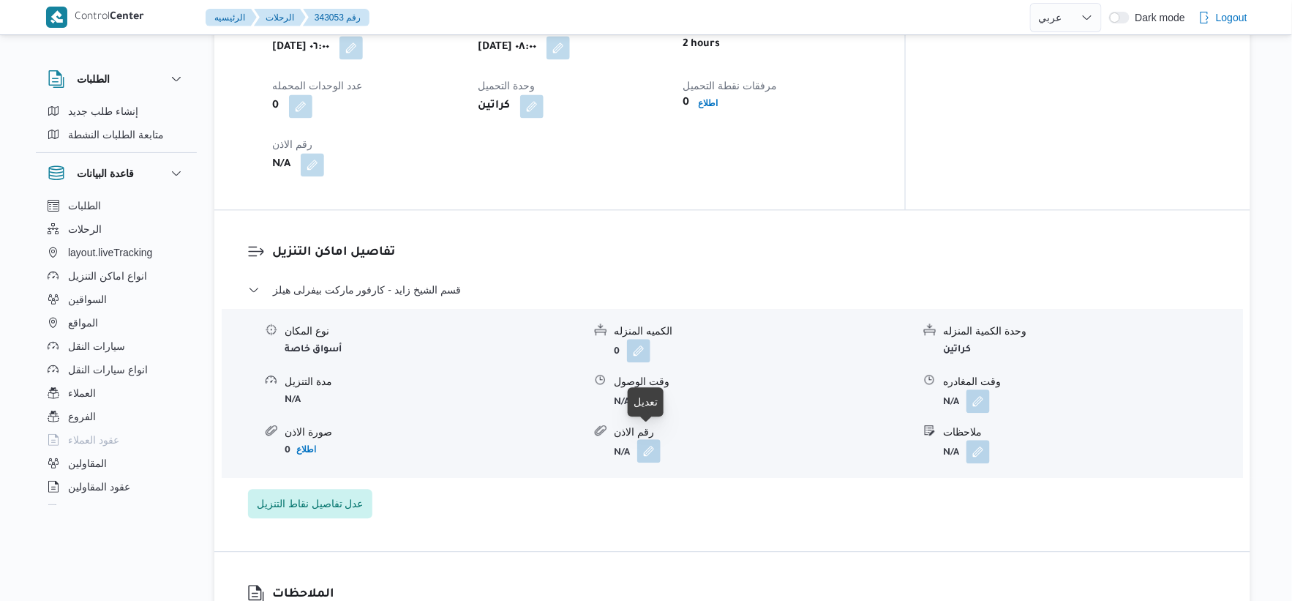
scroll to position [975, 0]
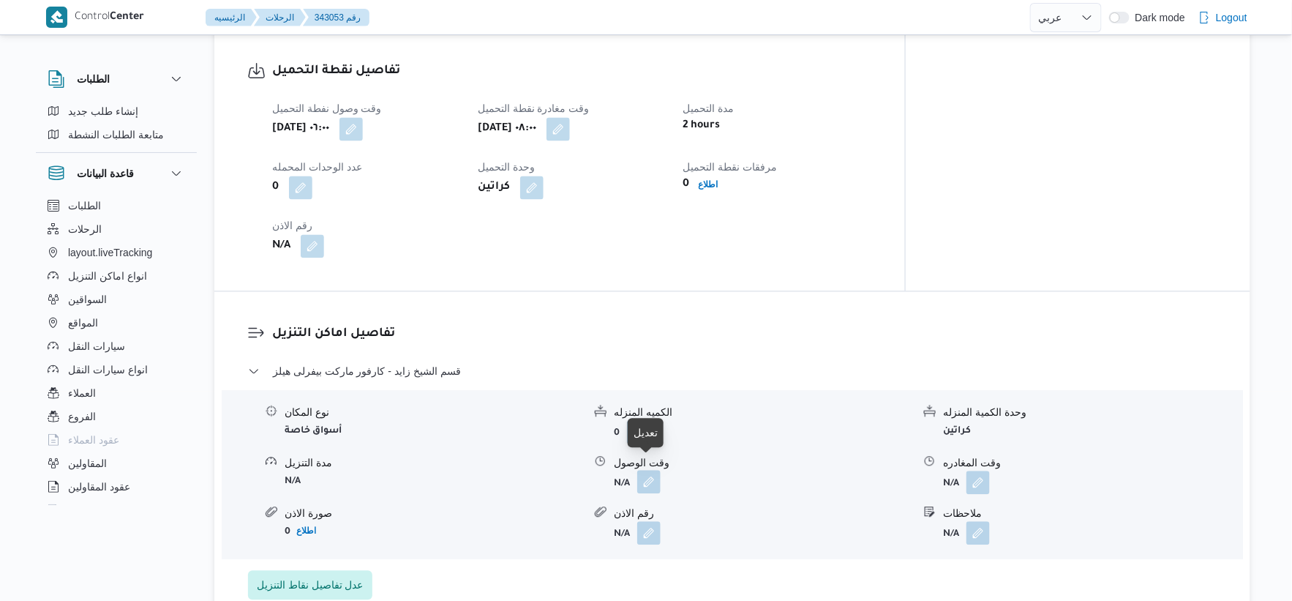
click at [654, 478] on button "button" at bounding box center [648, 481] width 23 height 23
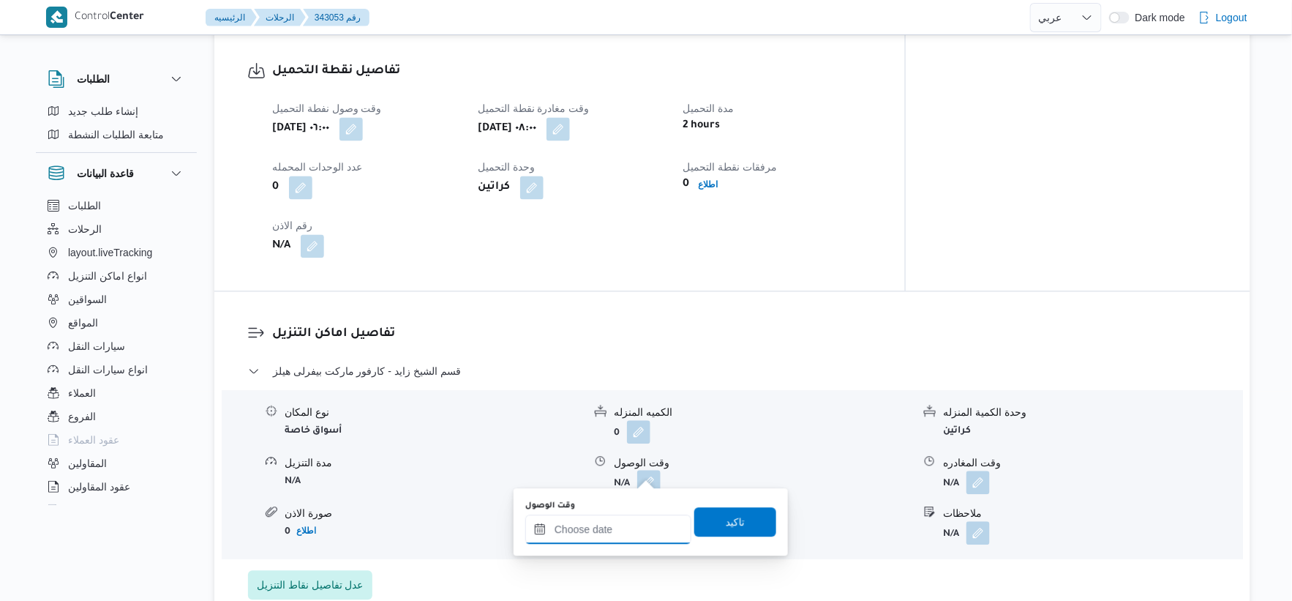
click at [620, 525] on input "وقت الوصول" at bounding box center [608, 528] width 166 height 29
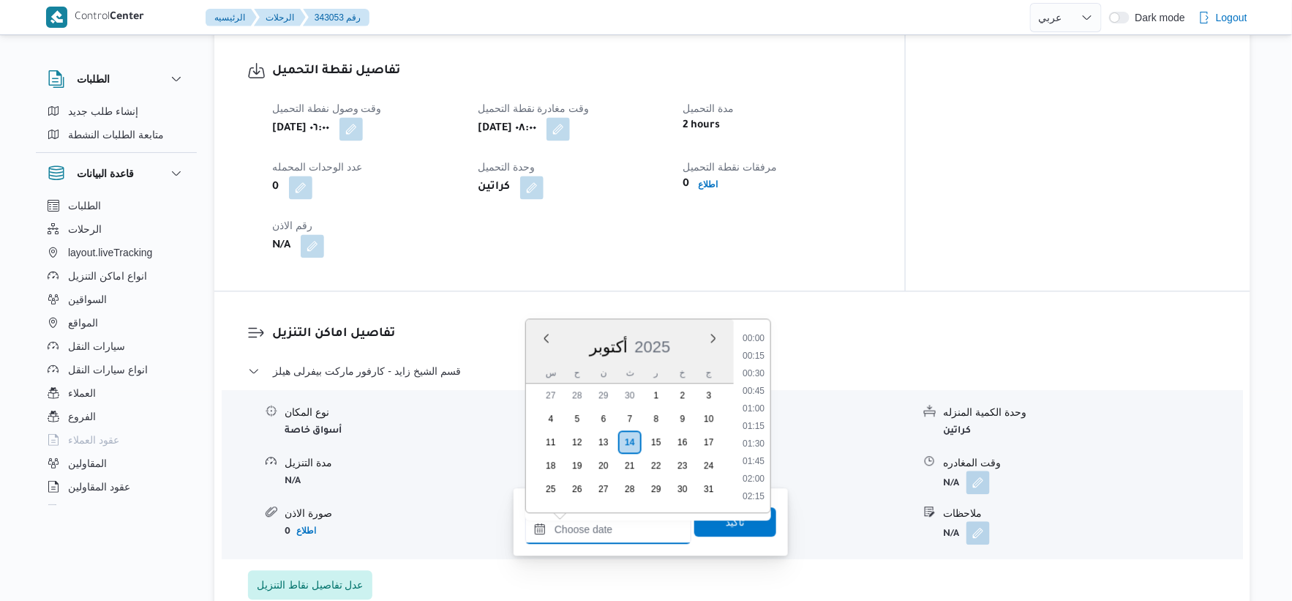
scroll to position [580, 0]
click at [758, 350] on li "08:30" at bounding box center [754, 355] width 34 height 15
type input "١٤/١٠/٢٠٢٥ ٠٨:٣٠"
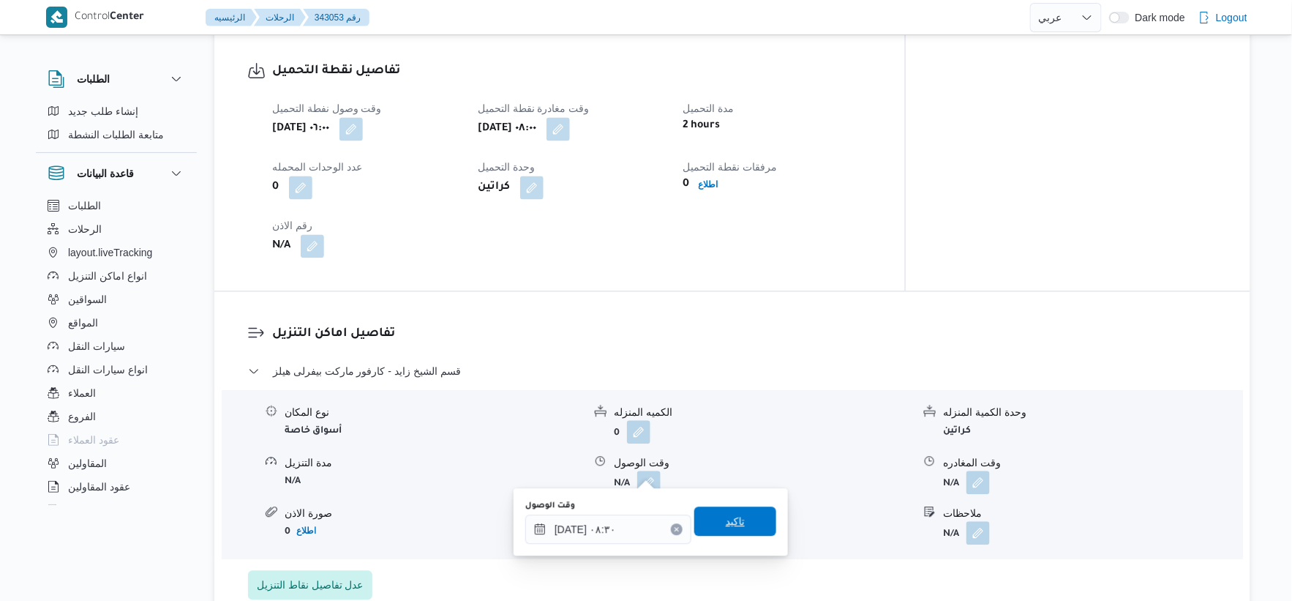
click at [744, 517] on span "تاكيد" at bounding box center [735, 520] width 82 height 29
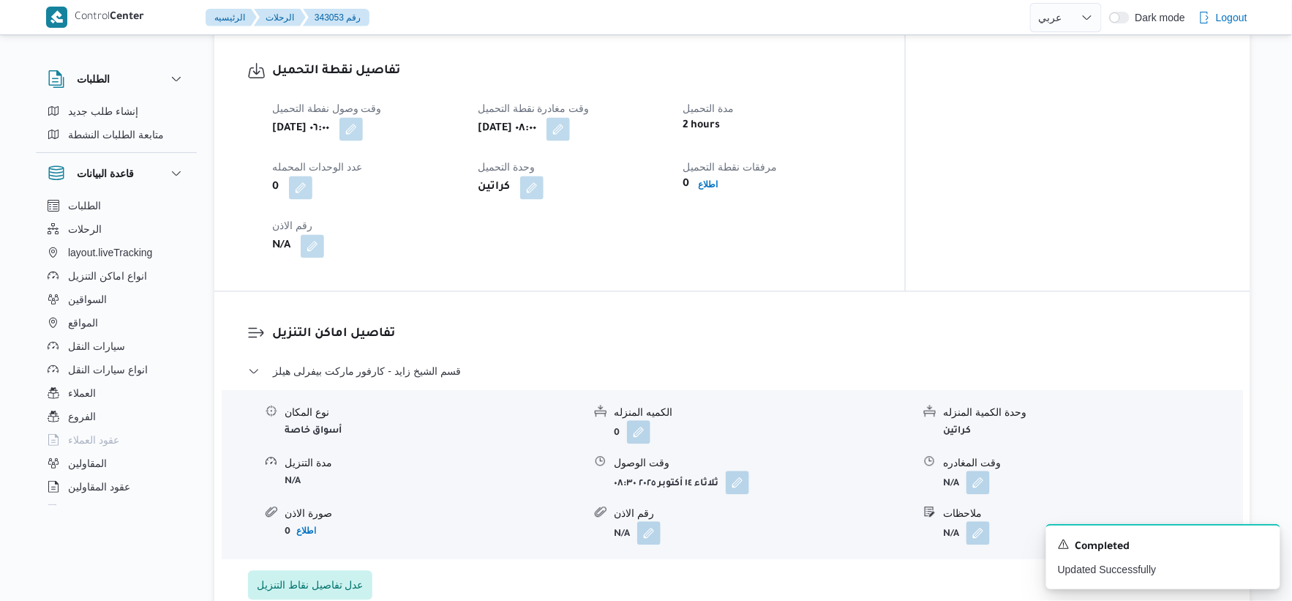
select select "ar"
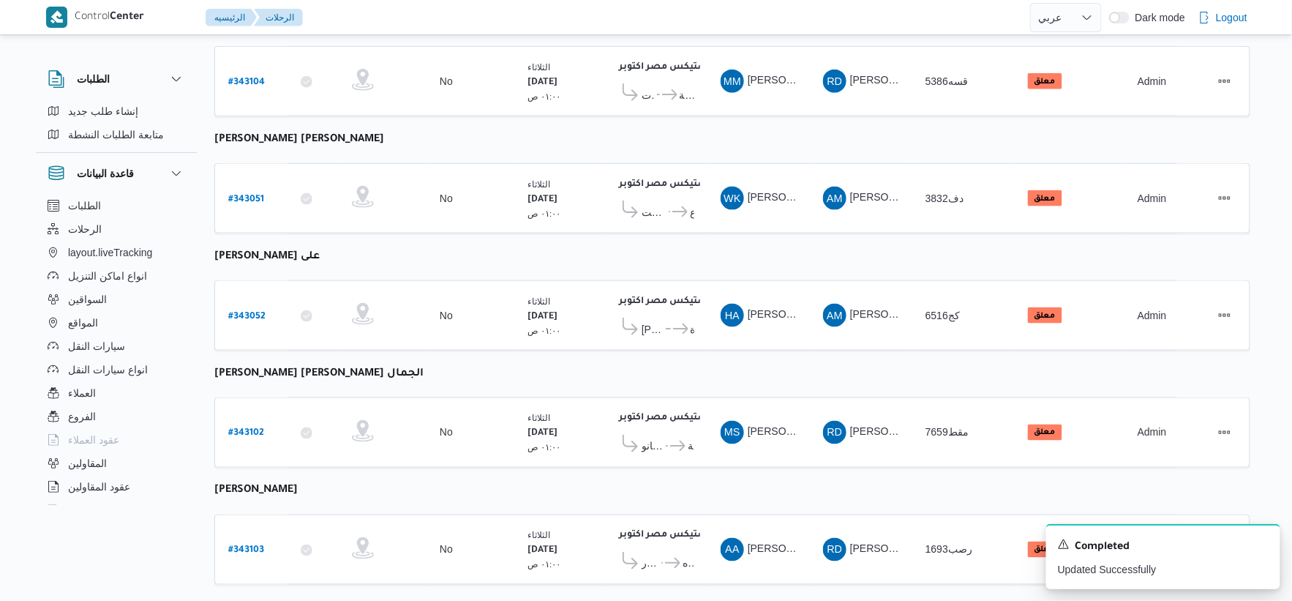
scroll to position [595, 0]
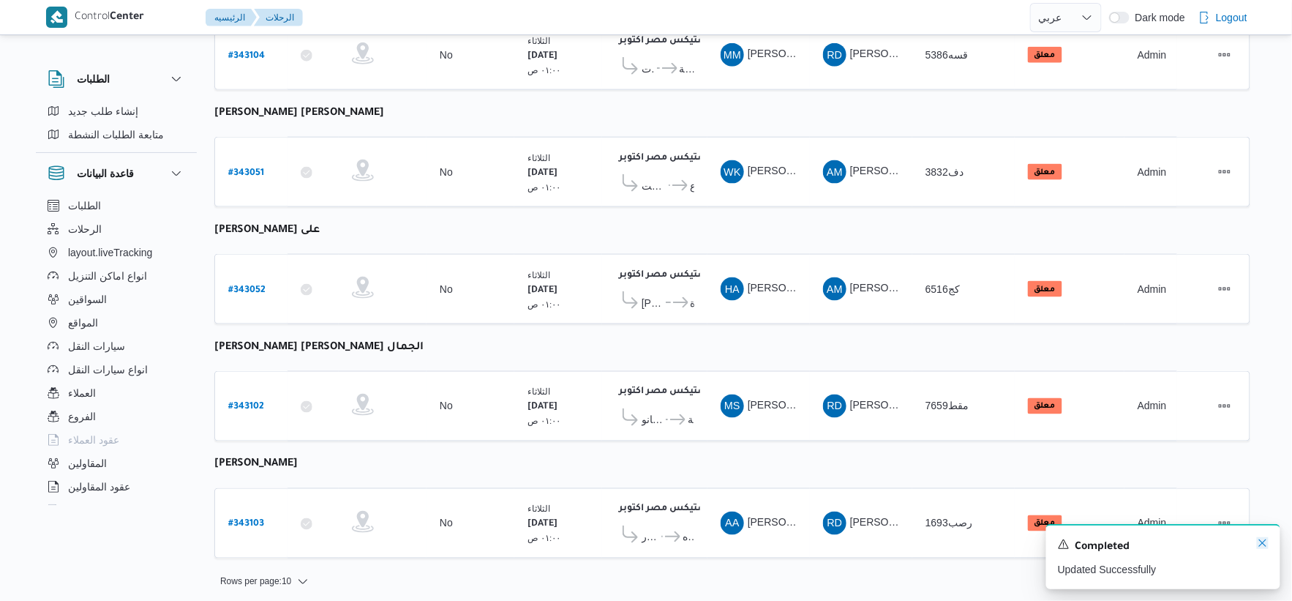
click at [1266, 547] on icon "Dismiss toast" at bounding box center [1262, 542] width 7 height 7
click at [664, 297] on span "كارفور جولدن - المنصوره" at bounding box center [653, 303] width 22 height 18
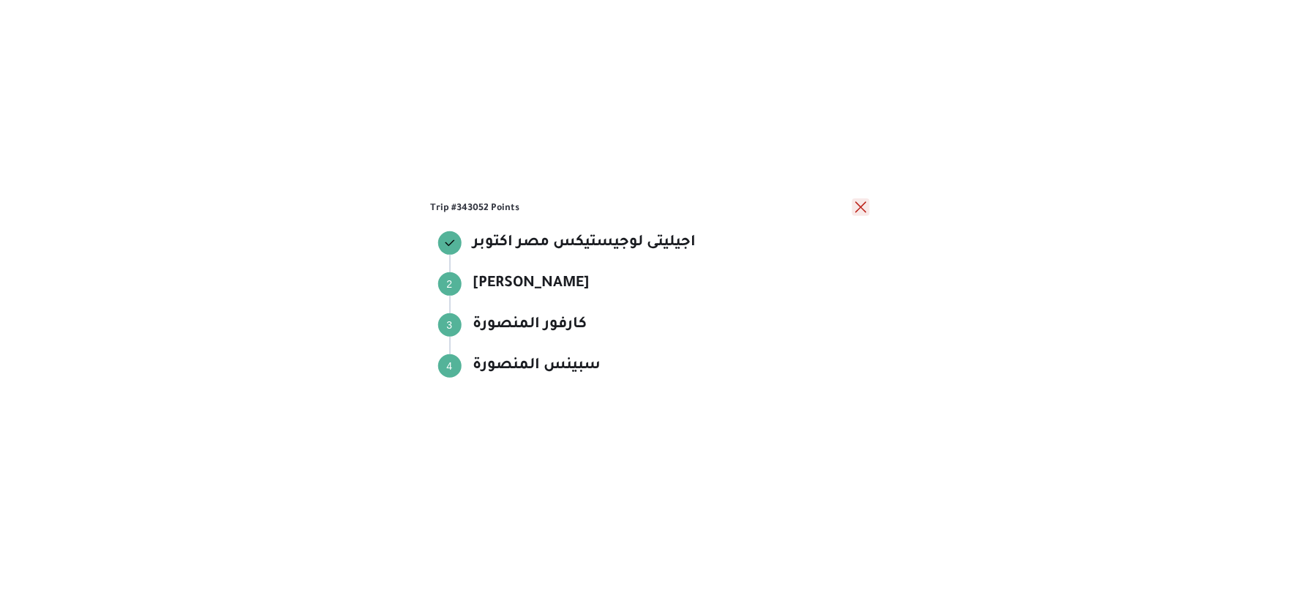
click at [858, 202] on button "close" at bounding box center [861, 207] width 18 height 18
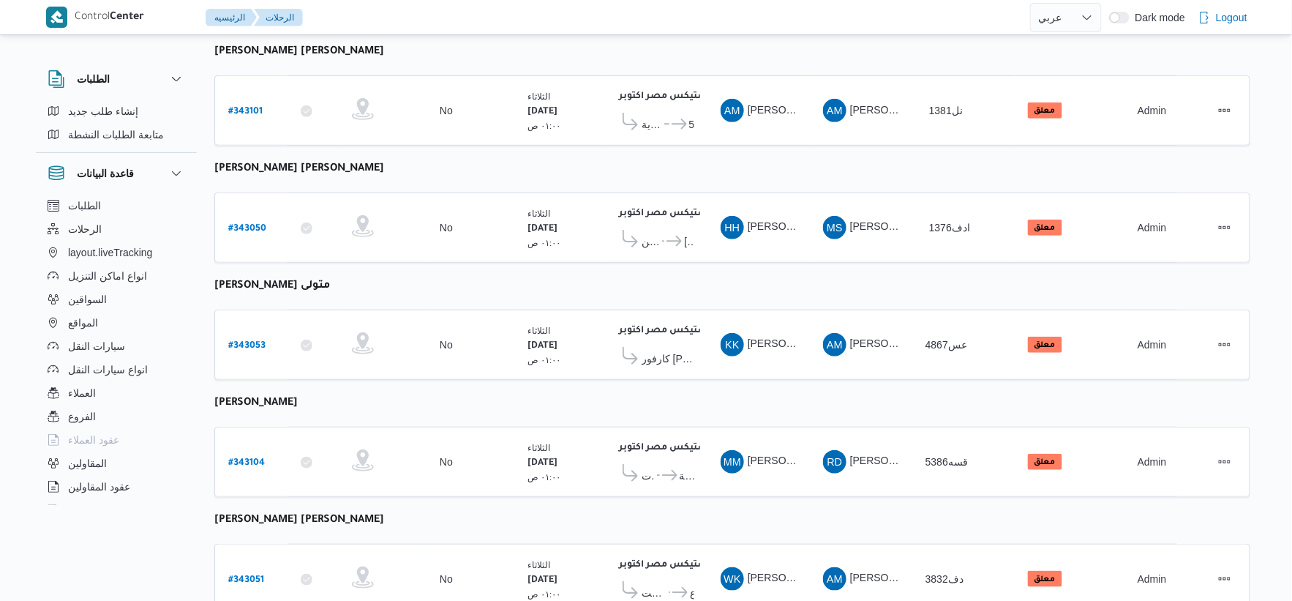
scroll to position [0, 0]
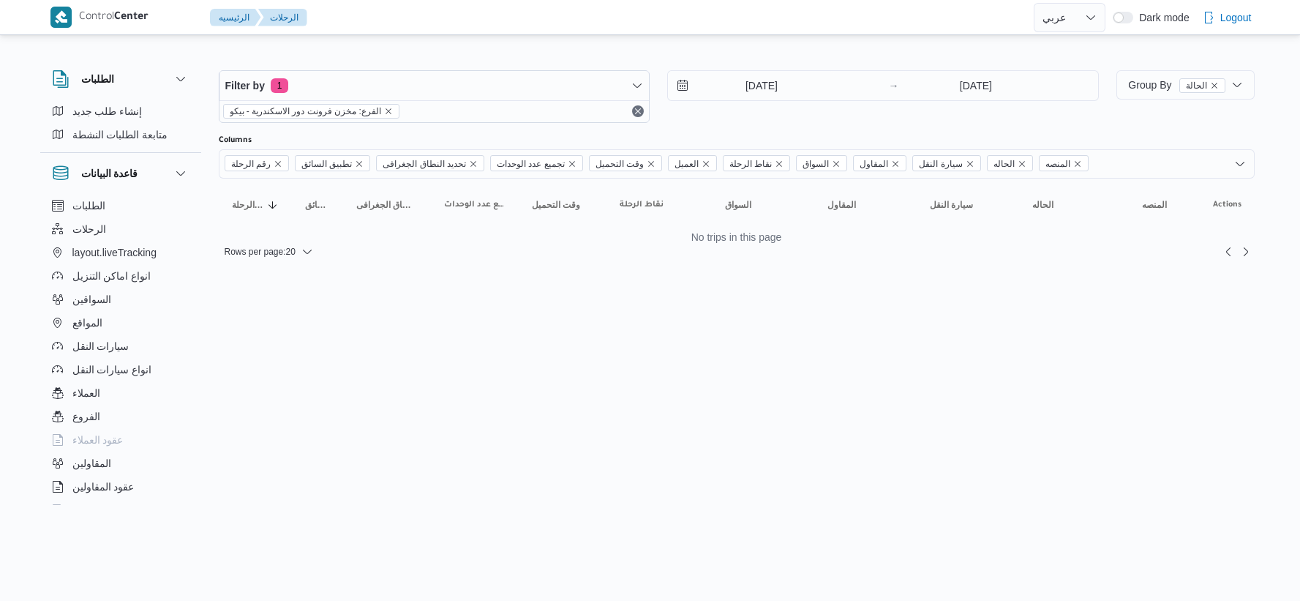
select select "ar"
click at [493, 328] on html "Control Center الرئيسيه الرحلات English عربي Dark mode Logout الطلبات إنشاء طلب…" at bounding box center [650, 300] width 1300 height 601
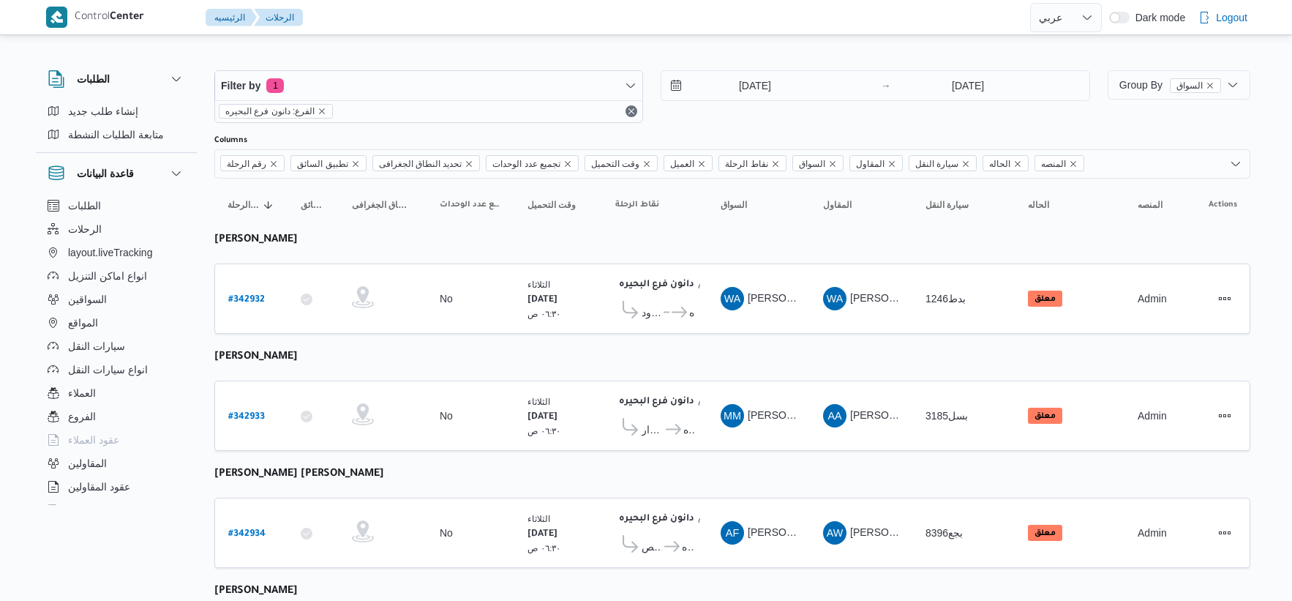
select select "ar"
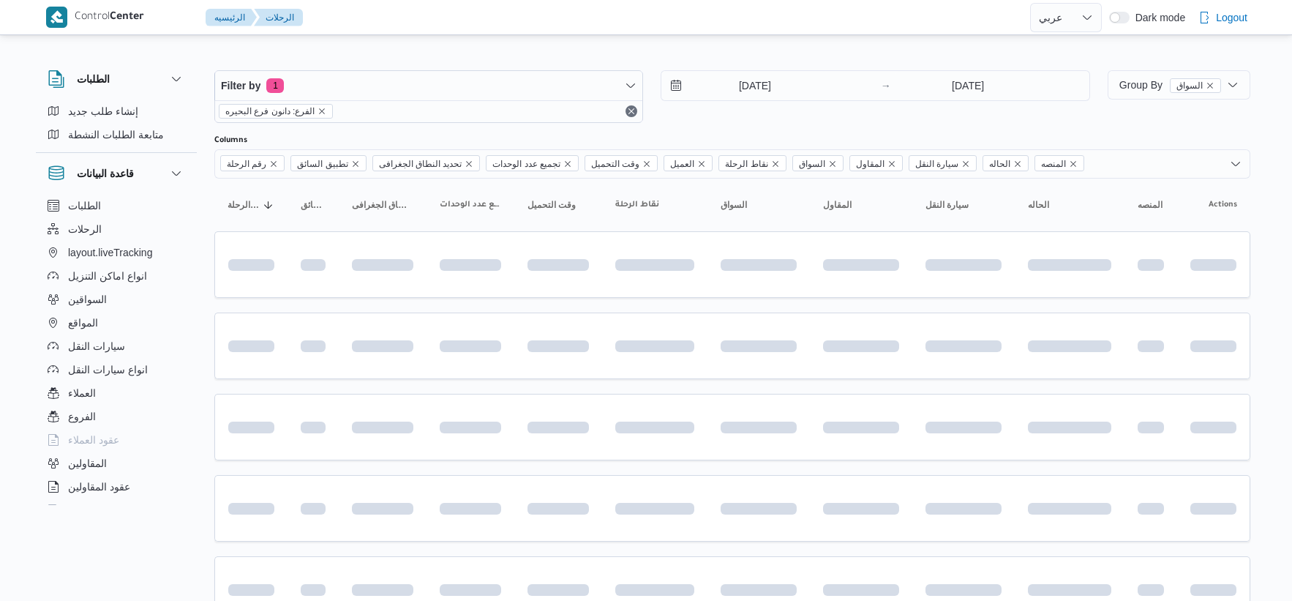
select select "ar"
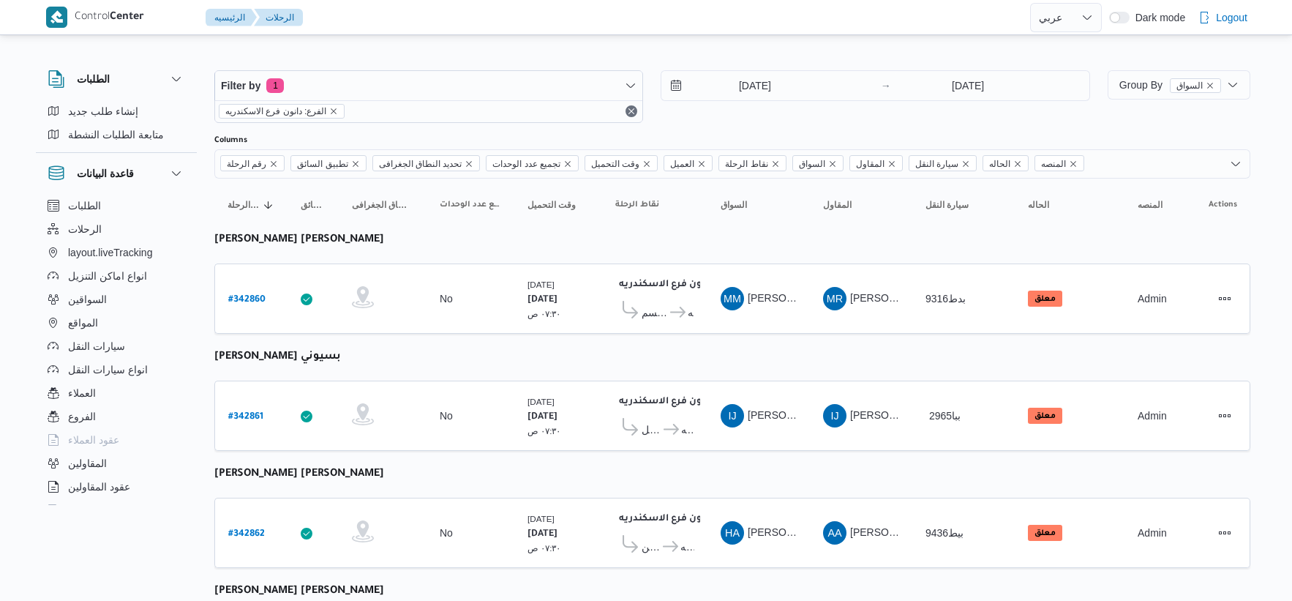
select select "ar"
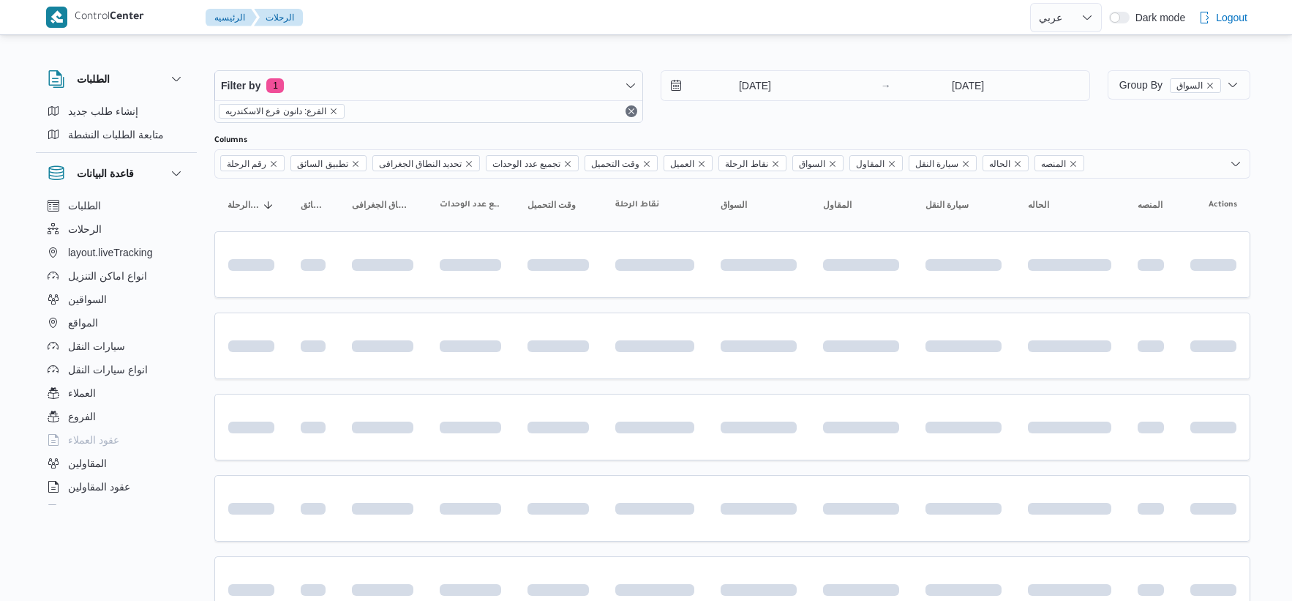
select select "ar"
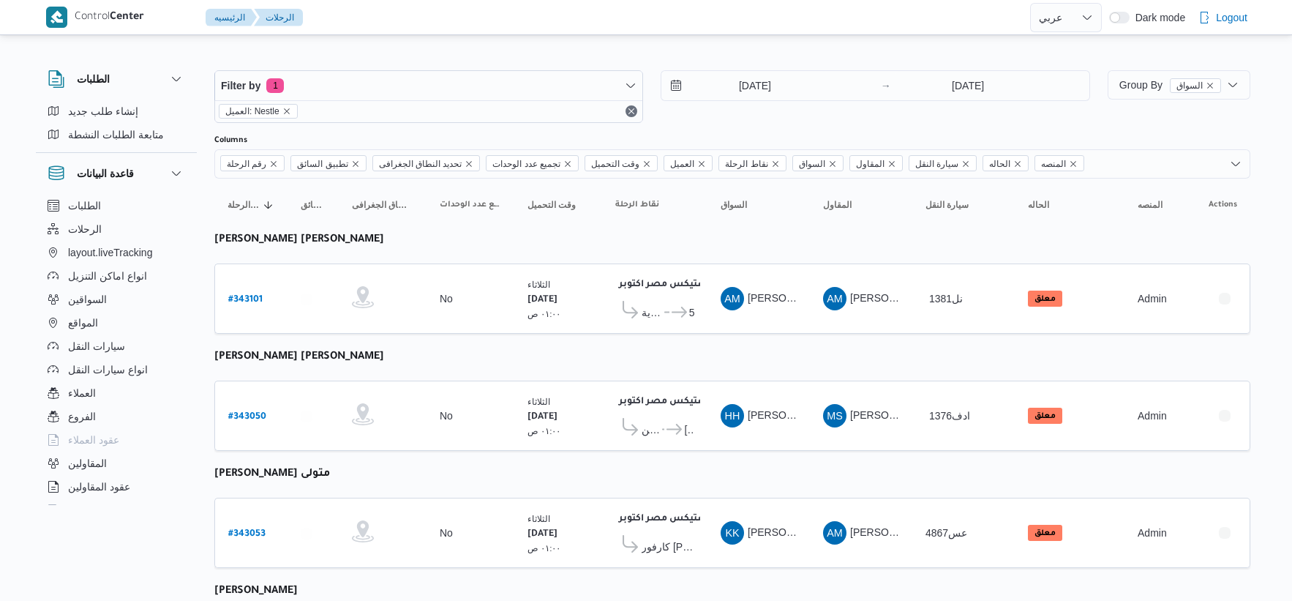
select select "ar"
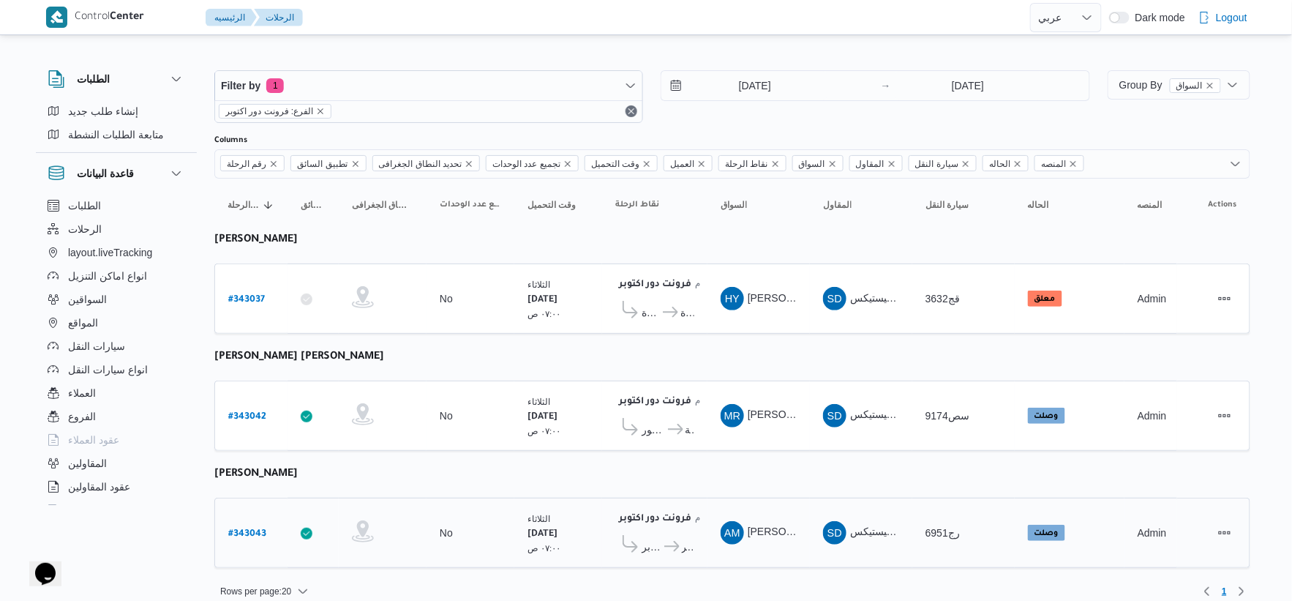
click at [238, 529] on b "# 343043" at bounding box center [247, 534] width 38 height 10
select select "ar"
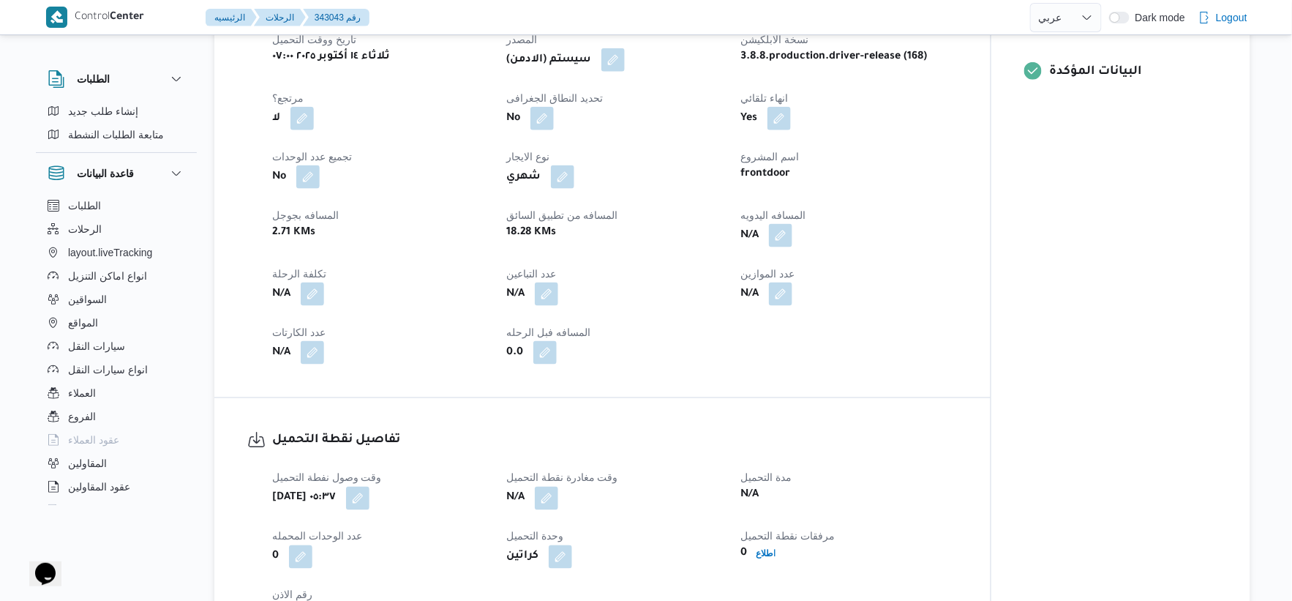
scroll to position [650, 0]
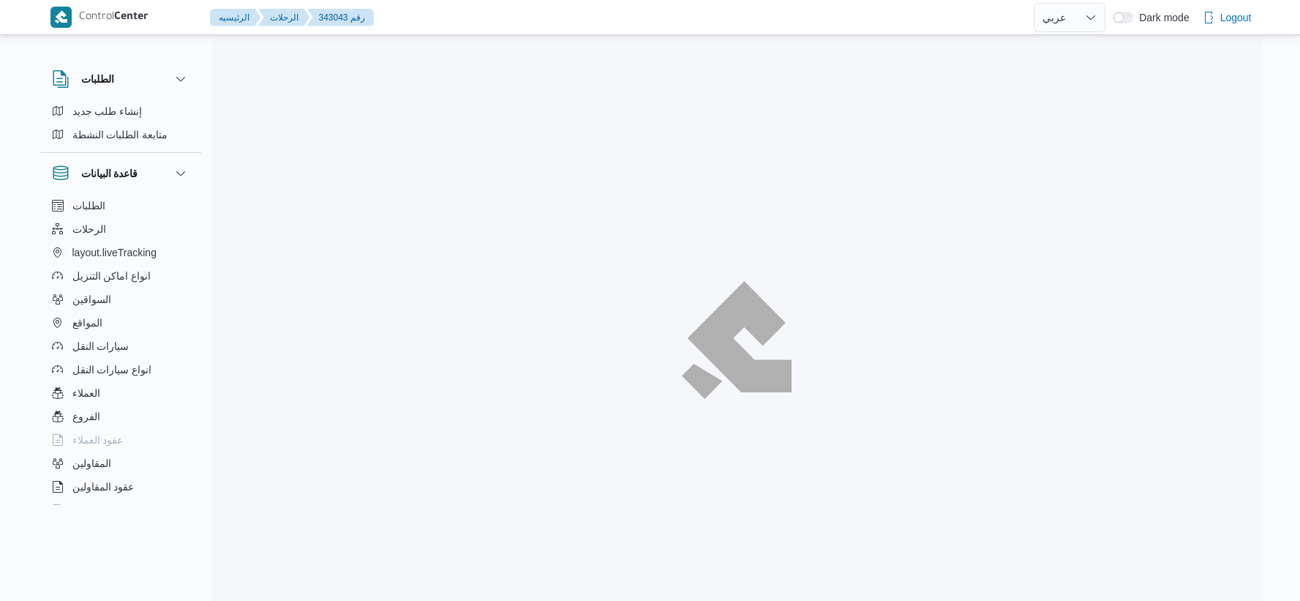
select select "ar"
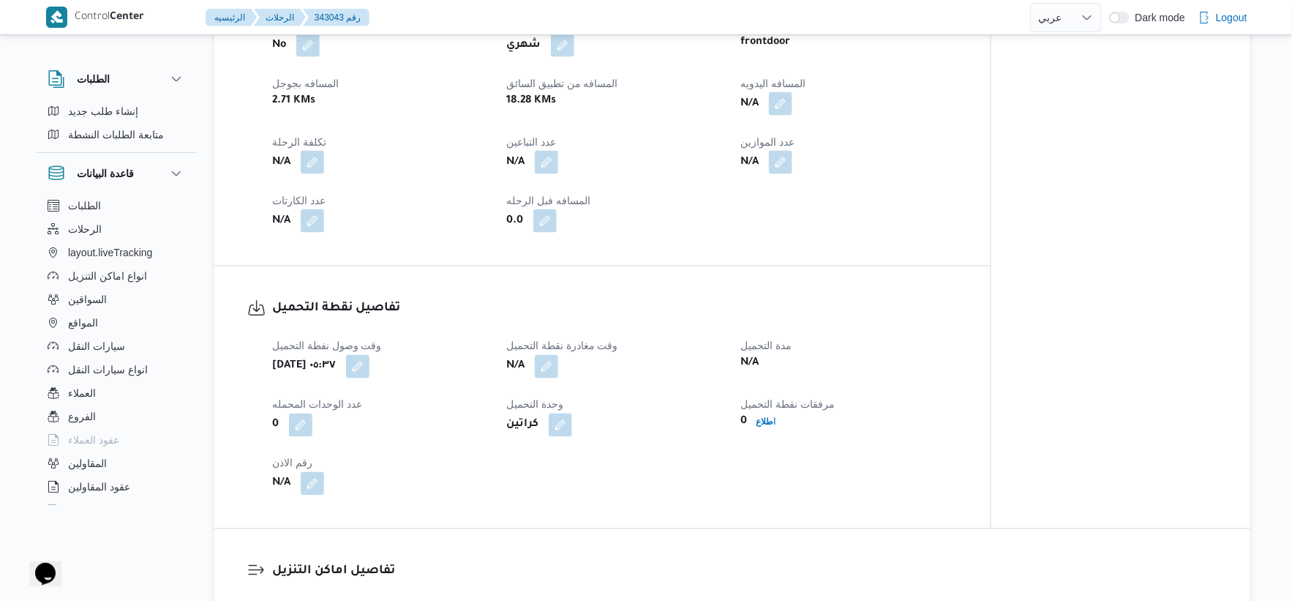
scroll to position [934, 0]
